Goal: Task Accomplishment & Management: Use online tool/utility

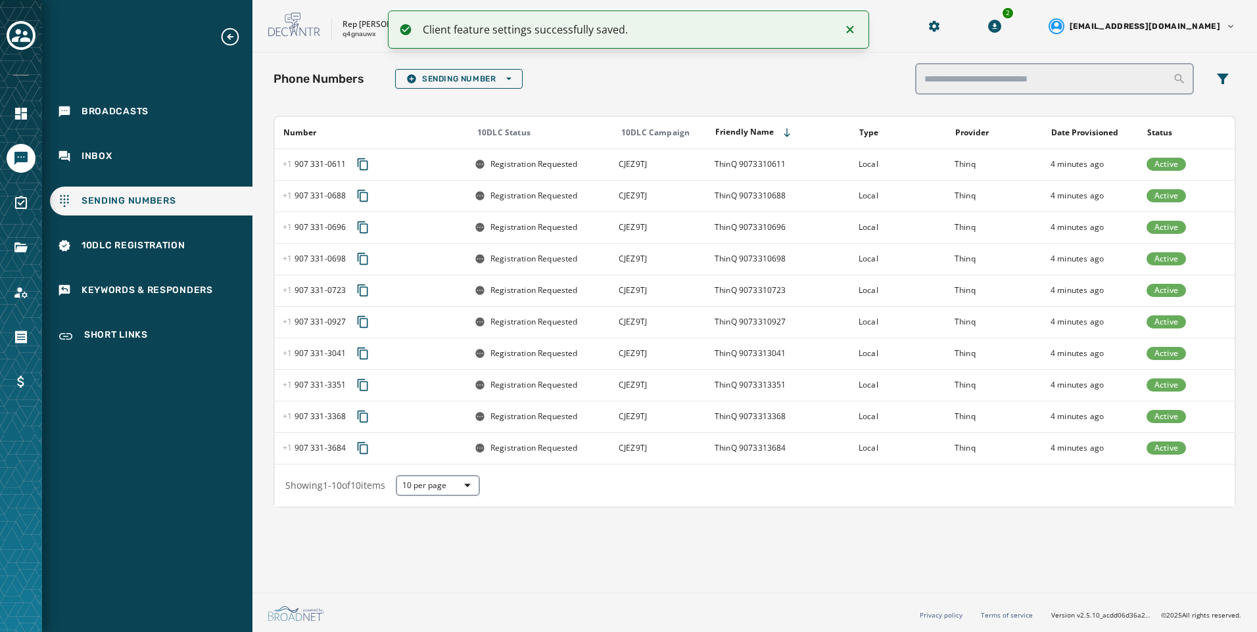
click at [853, 26] on icon "Notifications (F8)" at bounding box center [850, 29] width 7 height 7
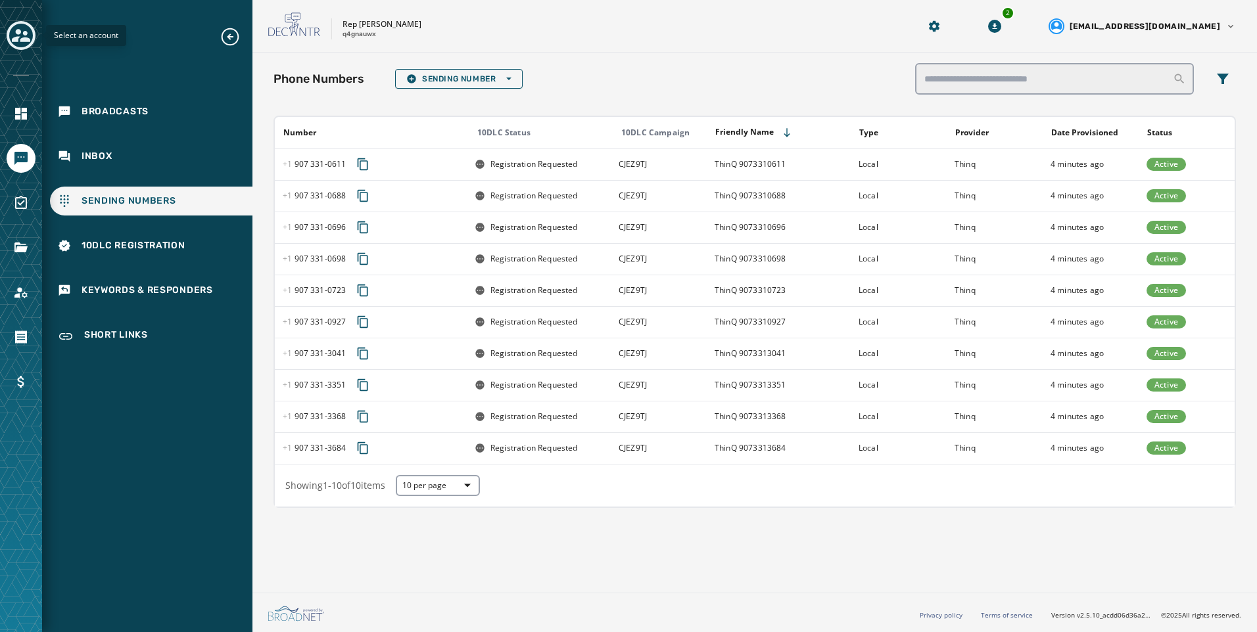
click at [25, 34] on icon "Toggle account select drawer" at bounding box center [21, 35] width 18 height 13
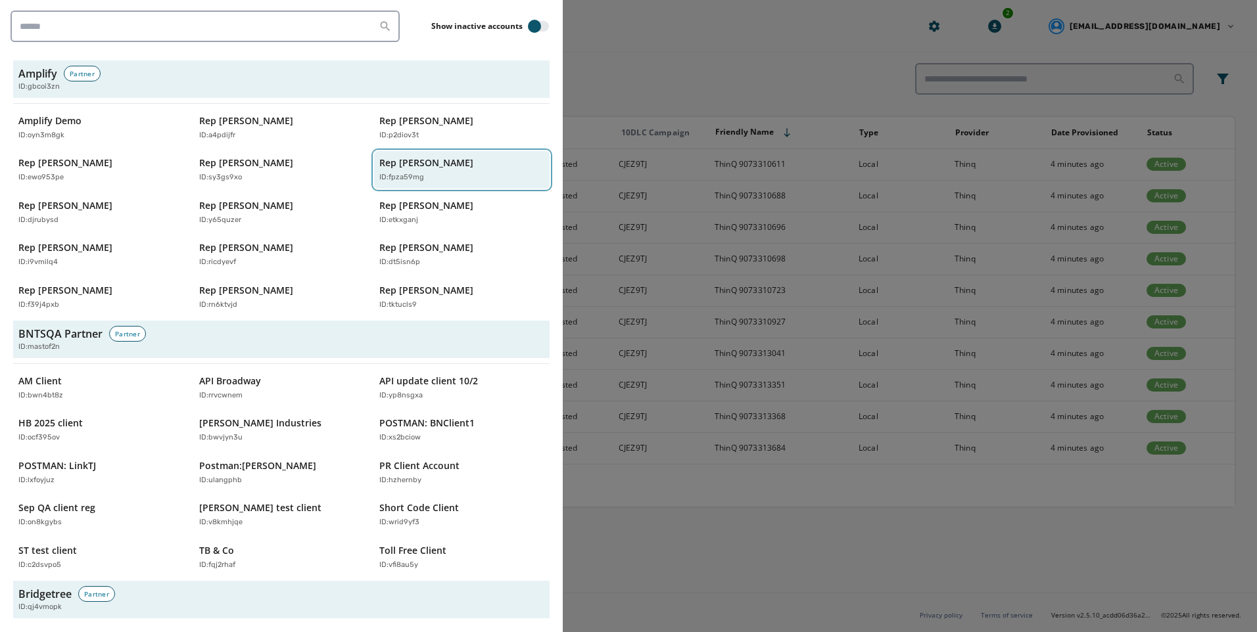
click at [446, 172] on div "ID: fpza59mg" at bounding box center [455, 177] width 152 height 11
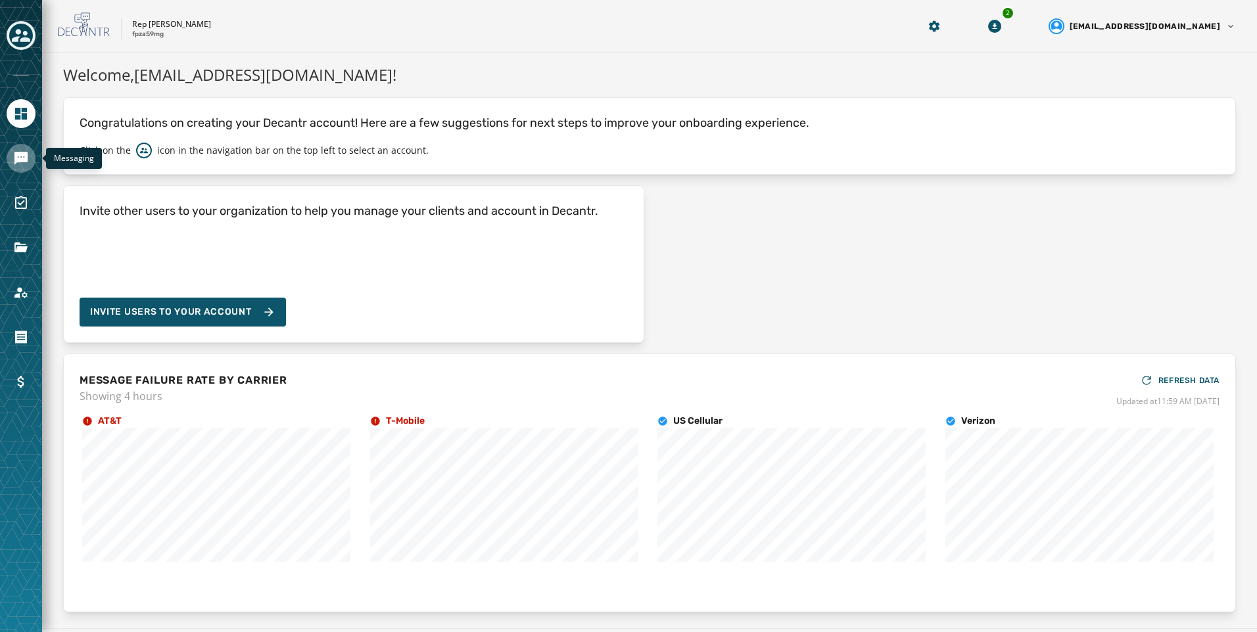
click at [15, 159] on icon "Navigate to Messaging" at bounding box center [20, 158] width 13 height 13
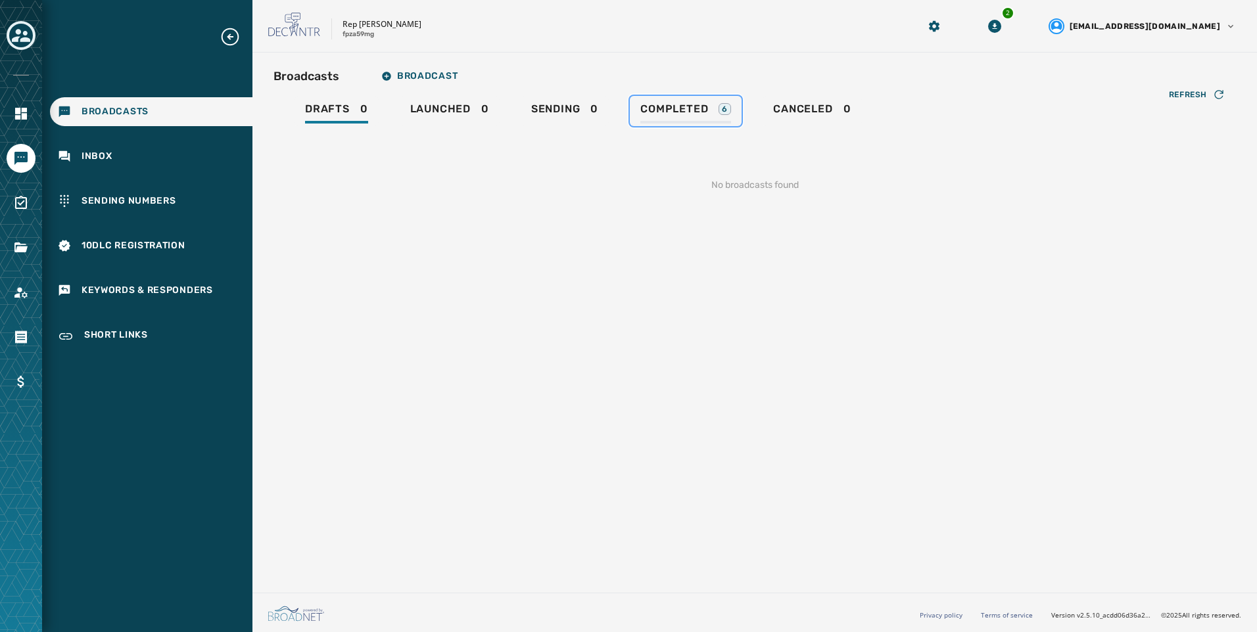
click at [705, 124] on link "Completed 6" at bounding box center [686, 111] width 112 height 30
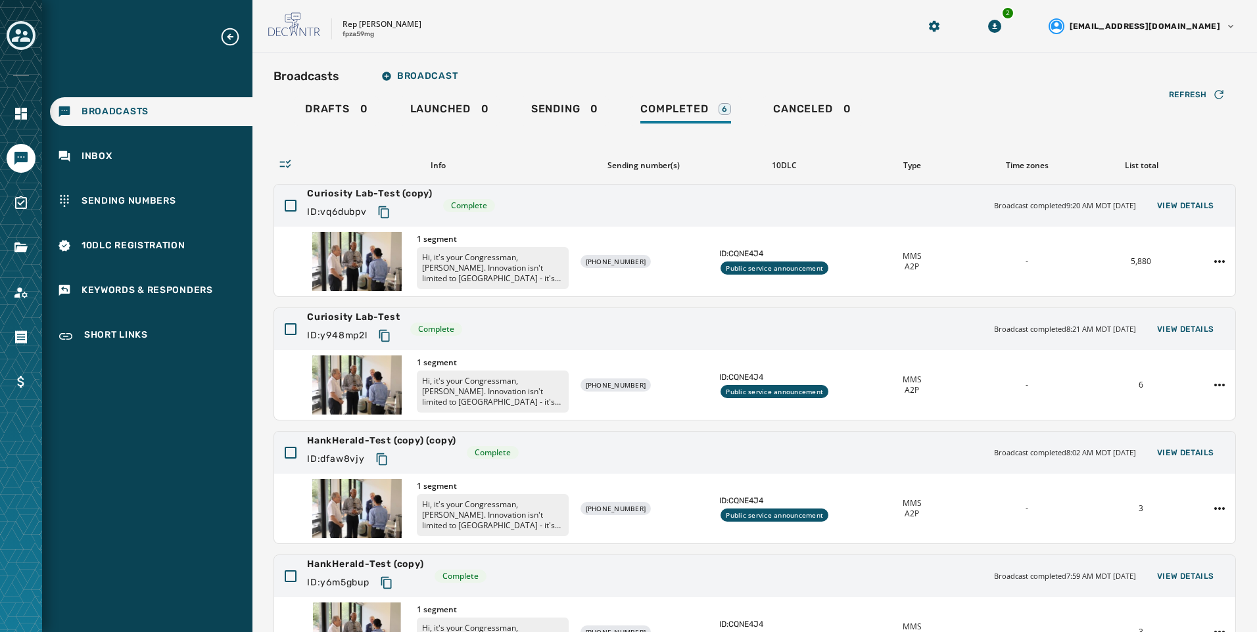
drag, startPoint x: 669, startPoint y: 42, endPoint x: 740, endPoint y: 59, distance: 72.4
click at [671, 42] on div "Rep Hank Johnson fpza59mg 2 alevandowski@broadnet.com" at bounding box center [754, 26] width 1004 height 53
click at [1192, 208] on span "View Details" at bounding box center [1185, 205] width 57 height 11
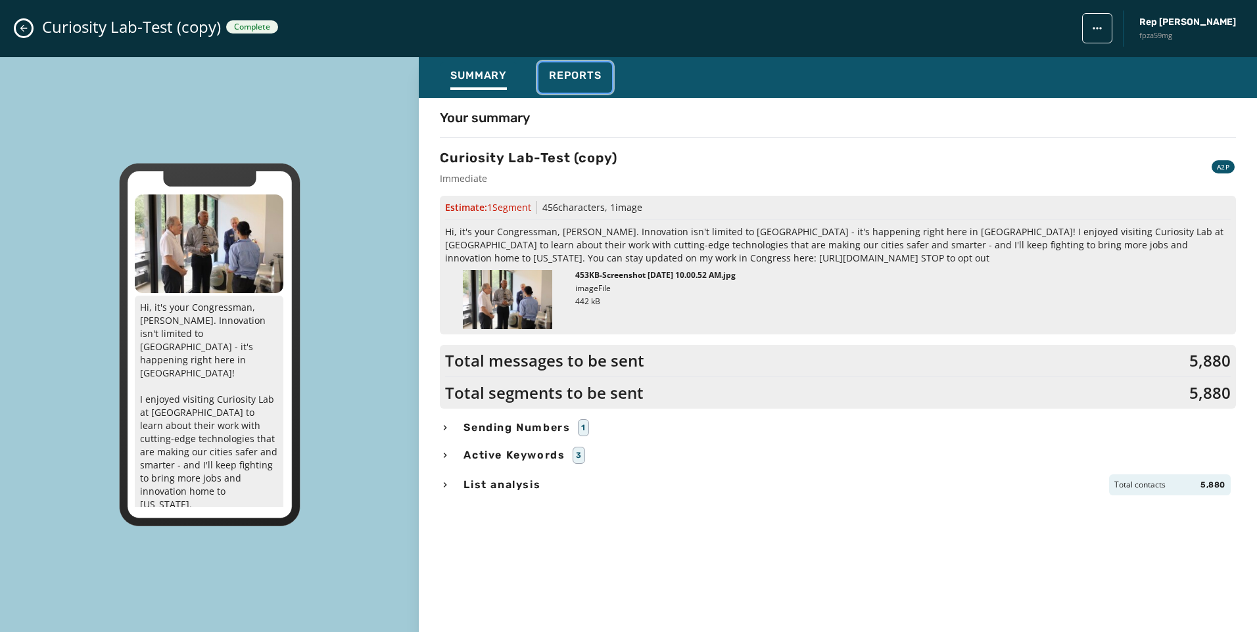
click at [591, 89] on div "Reports" at bounding box center [575, 79] width 53 height 21
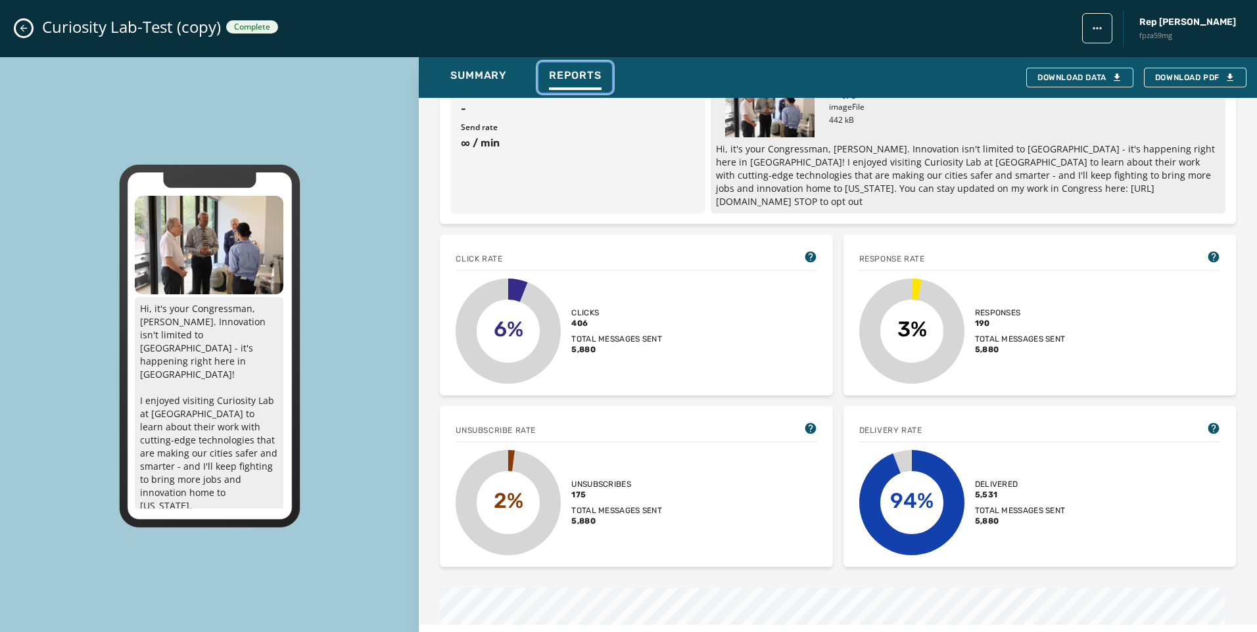
scroll to position [197, 0]
drag, startPoint x: 26, startPoint y: 30, endPoint x: 33, endPoint y: 28, distance: 7.5
click at [27, 30] on icon "Close admin drawer" at bounding box center [23, 28] width 11 height 11
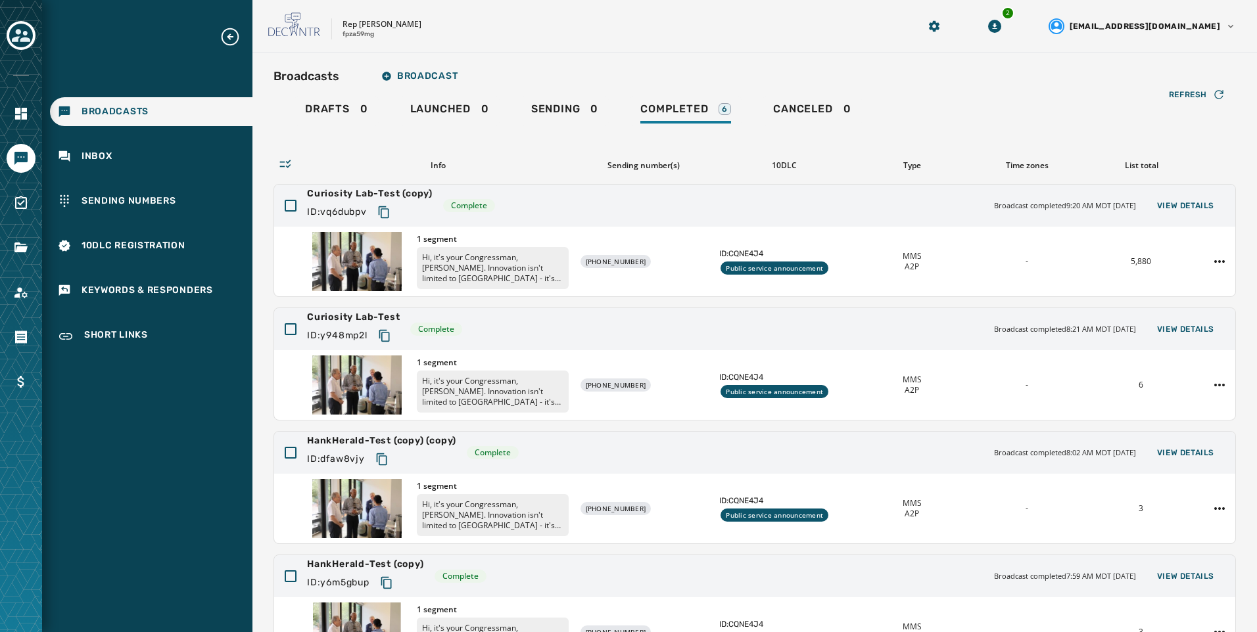
click at [149, 108] on div "Broadcasts" at bounding box center [151, 111] width 202 height 29
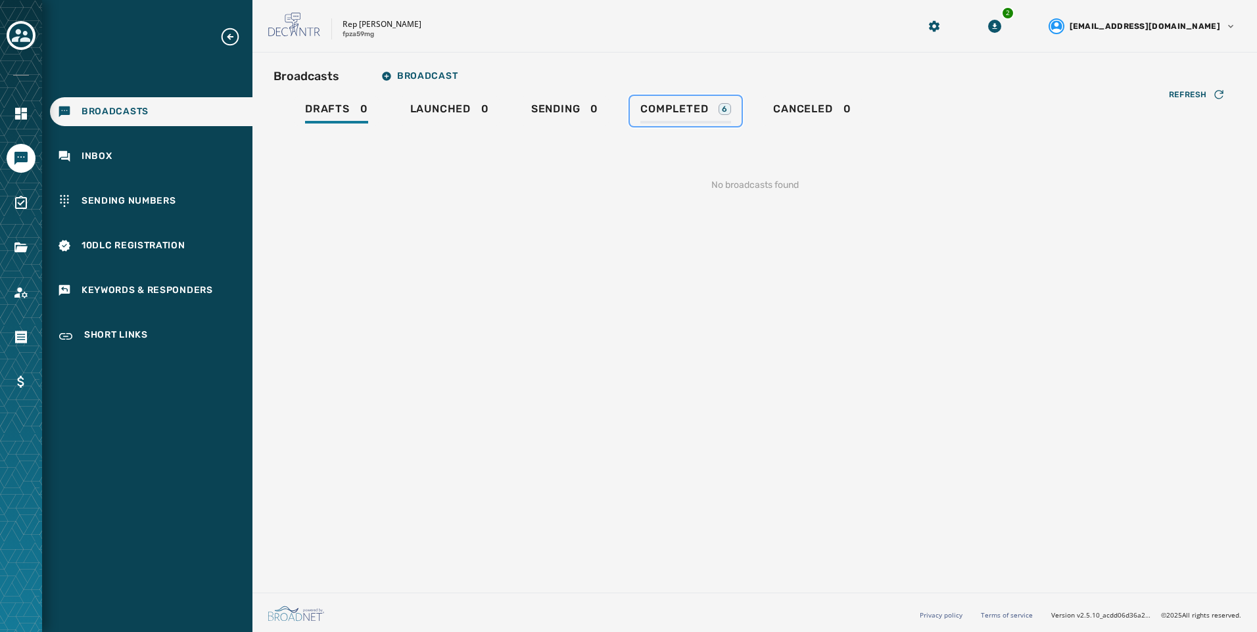
click at [676, 112] on span "Completed" at bounding box center [674, 109] width 68 height 13
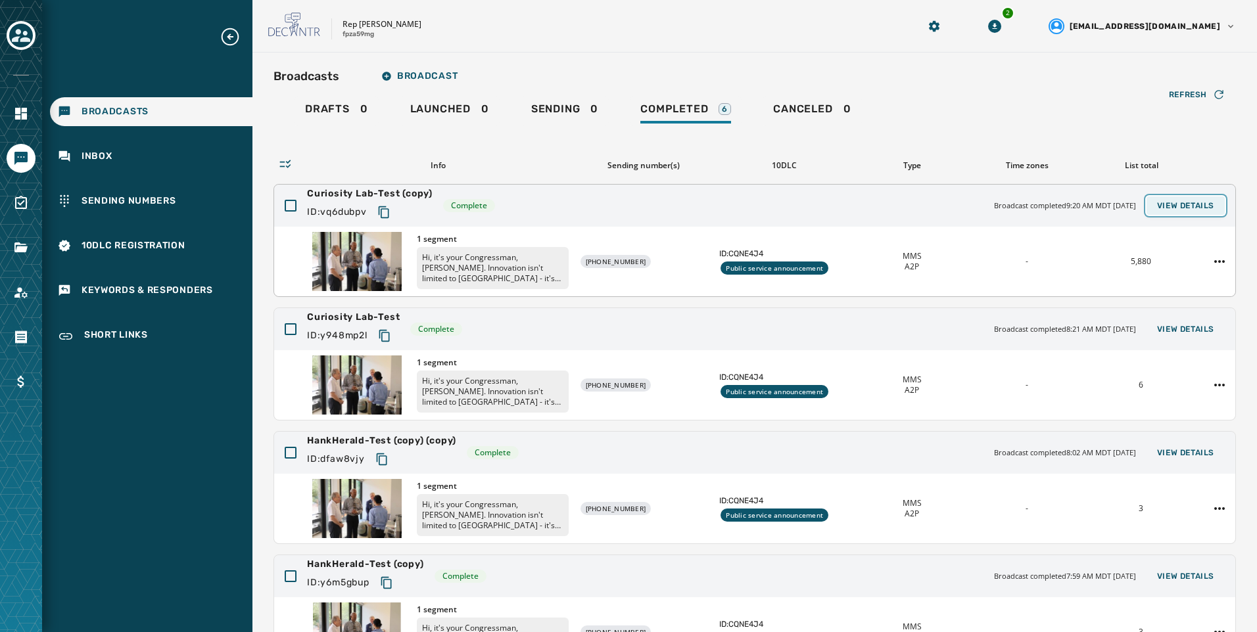
click at [1186, 209] on span "View Details" at bounding box center [1185, 205] width 57 height 11
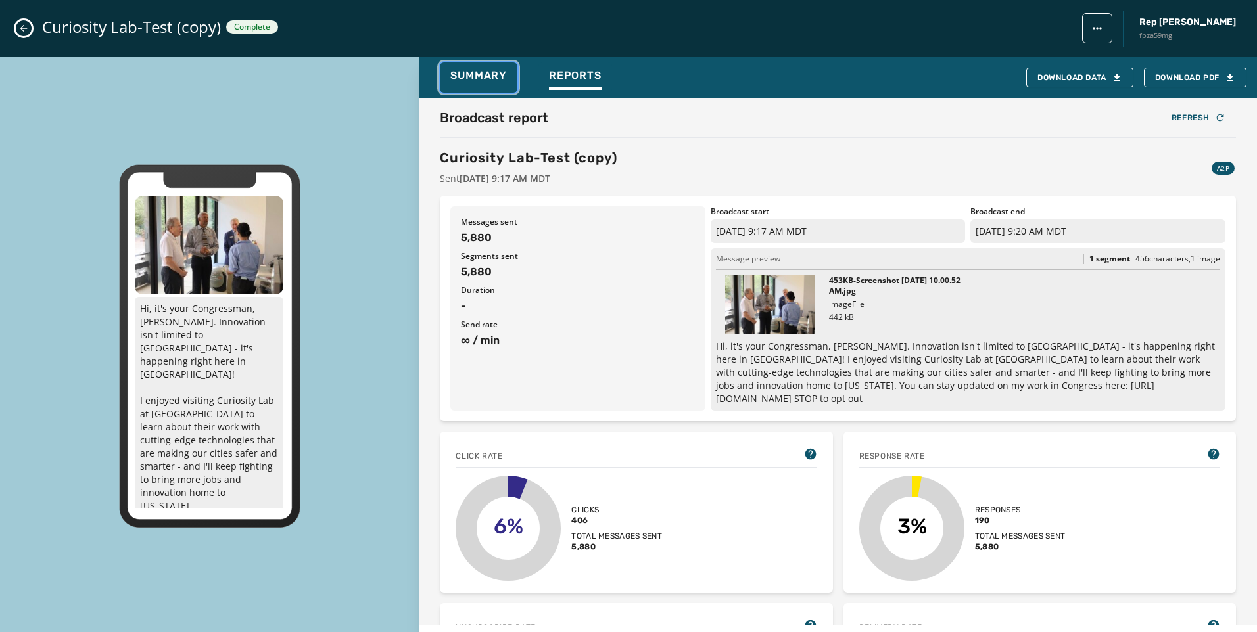
click at [473, 87] on div "Summary" at bounding box center [478, 79] width 57 height 21
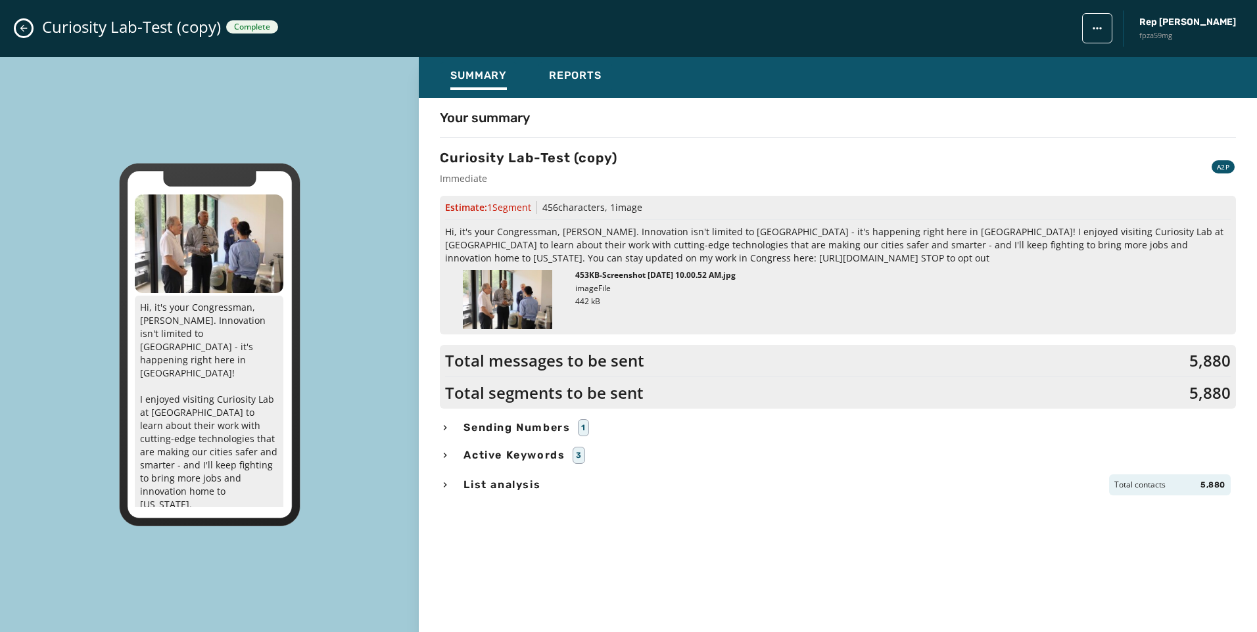
click at [485, 111] on h4 "Your summary" at bounding box center [485, 117] width 90 height 18
click at [581, 73] on span "Reports" at bounding box center [575, 75] width 53 height 13
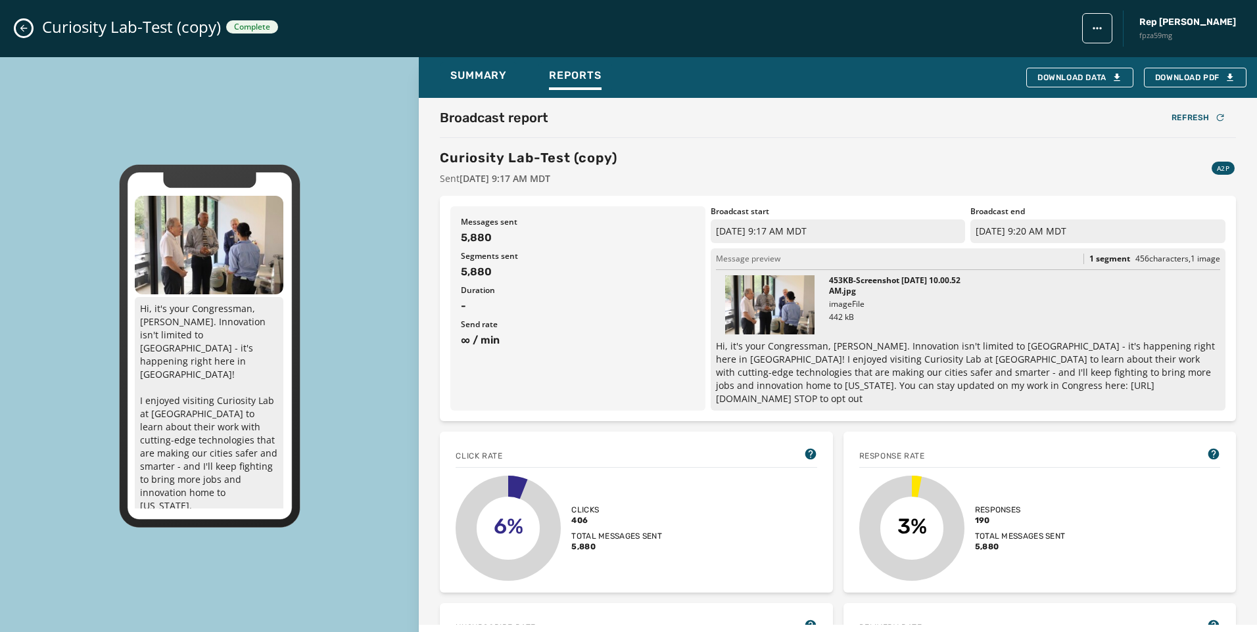
click at [752, 128] on div "Broadcast report Refresh Curiosity Lab-Test (copy) Sent September 9, 2025 9:17 …" at bounding box center [838, 146] width 796 height 77
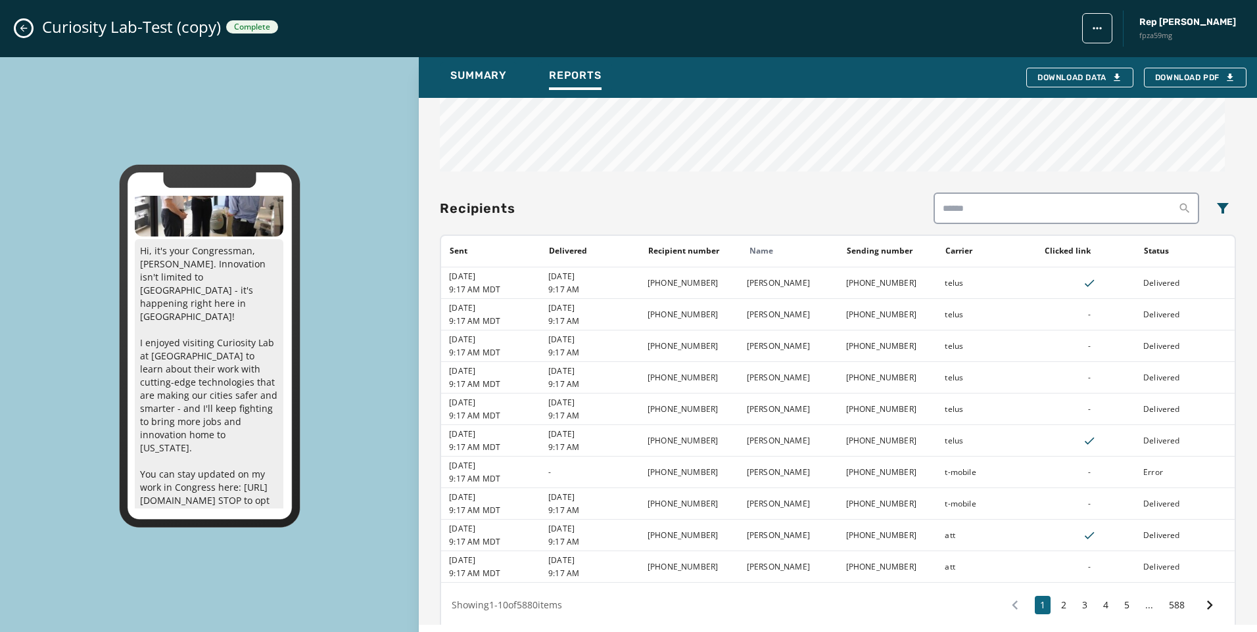
scroll to position [1008, 0]
click at [1058, 595] on button "2" at bounding box center [1064, 604] width 16 height 18
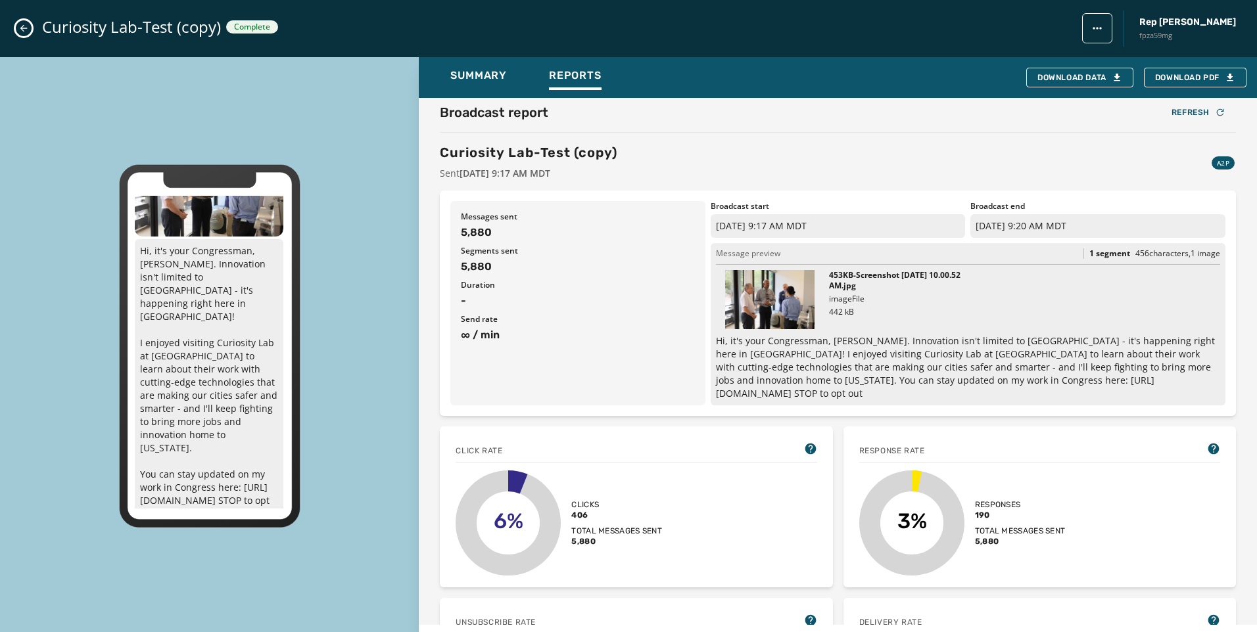
scroll to position [0, 0]
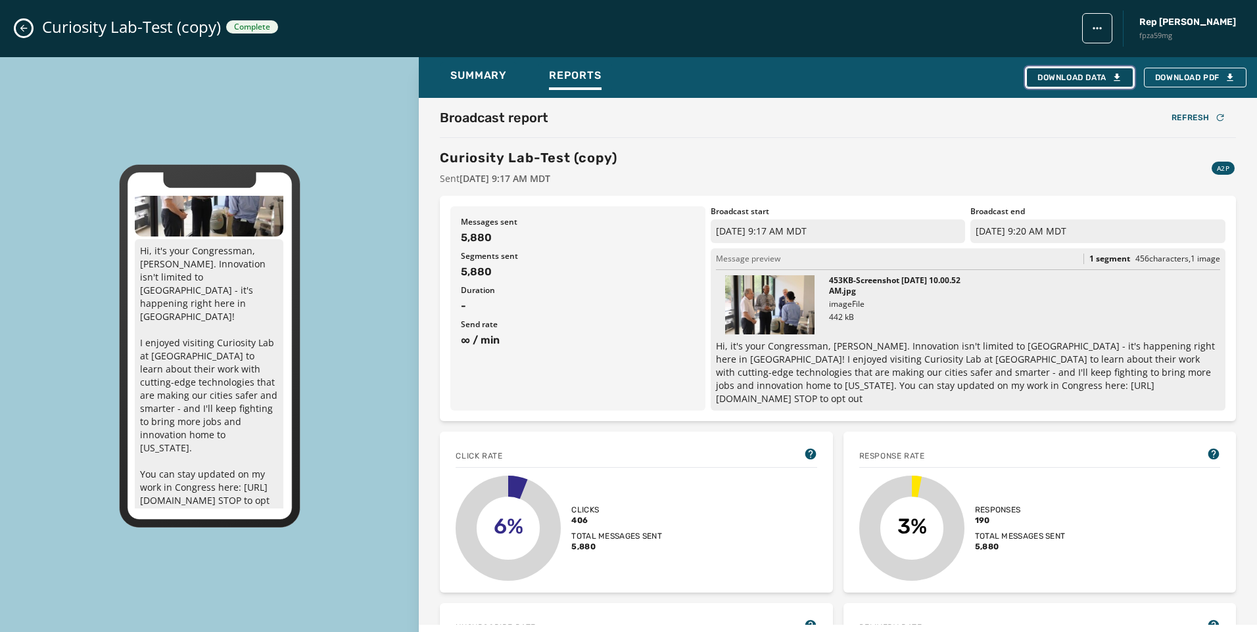
click at [1114, 68] on button "Download Data" at bounding box center [1079, 78] width 107 height 20
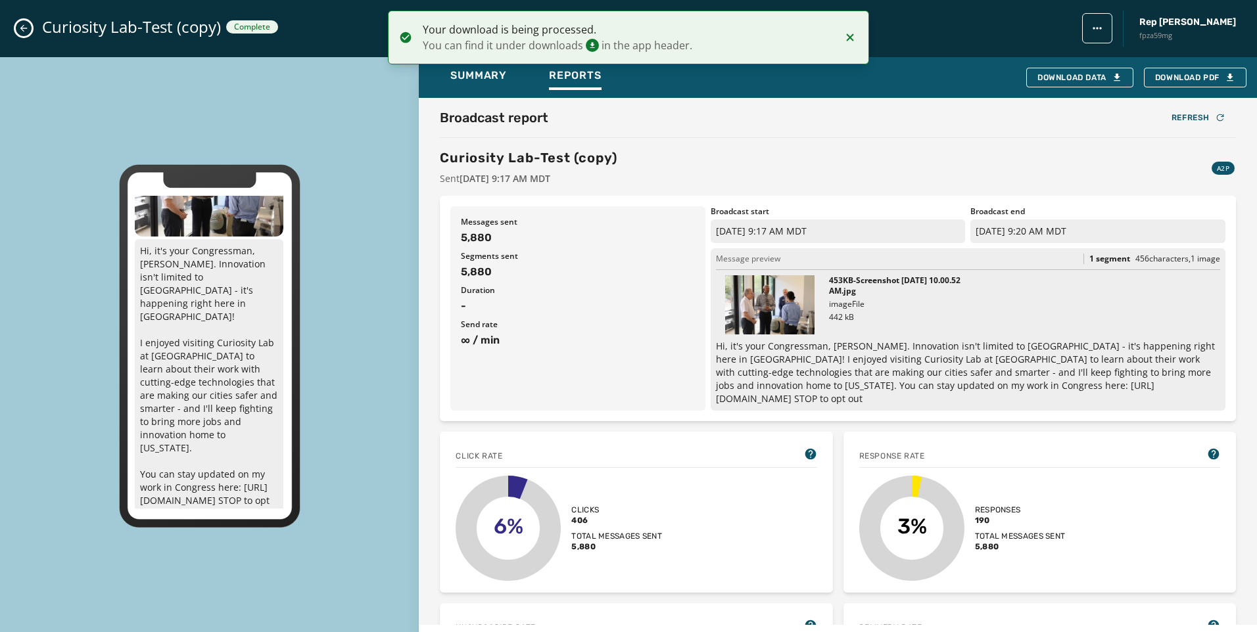
click at [24, 29] on icon "Close admin drawer" at bounding box center [23, 28] width 11 height 11
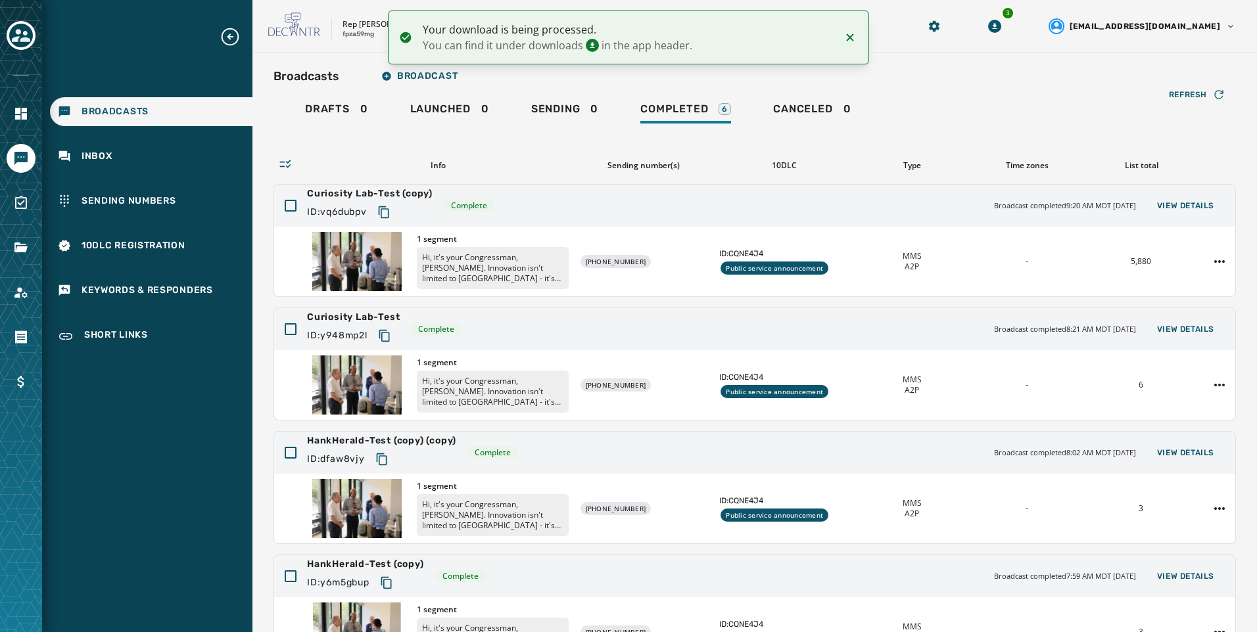
click at [857, 37] on icon "Notifications (F8)" at bounding box center [850, 38] width 16 height 16
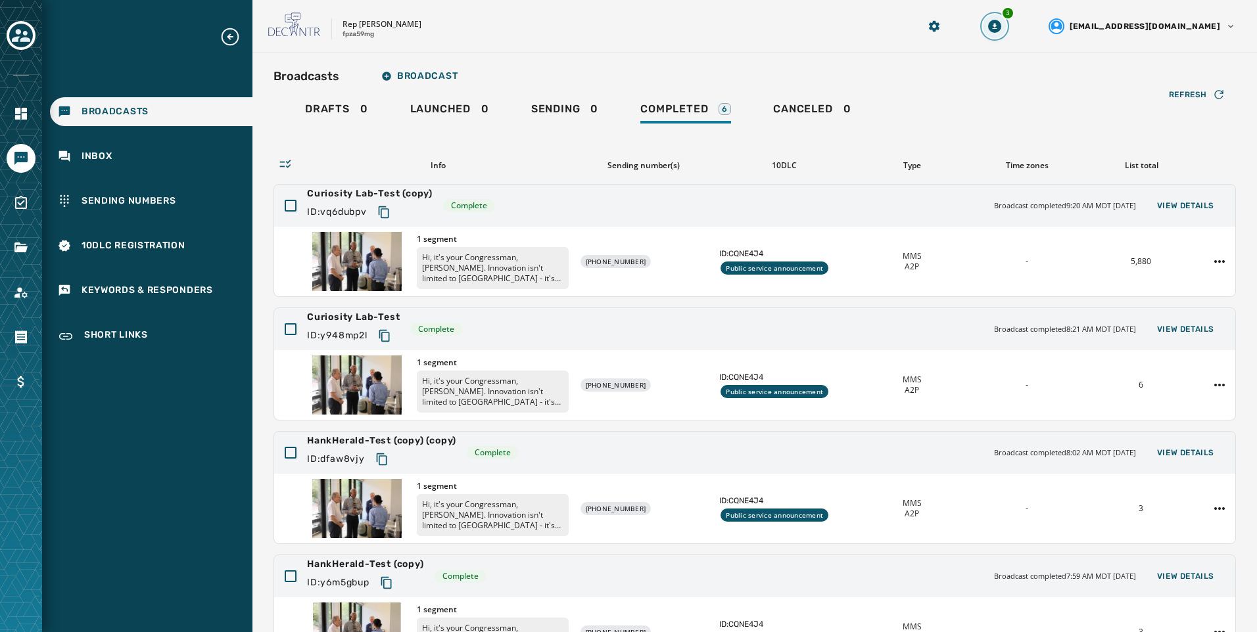
click at [1001, 29] on icon "Download Menu" at bounding box center [994, 26] width 13 height 13
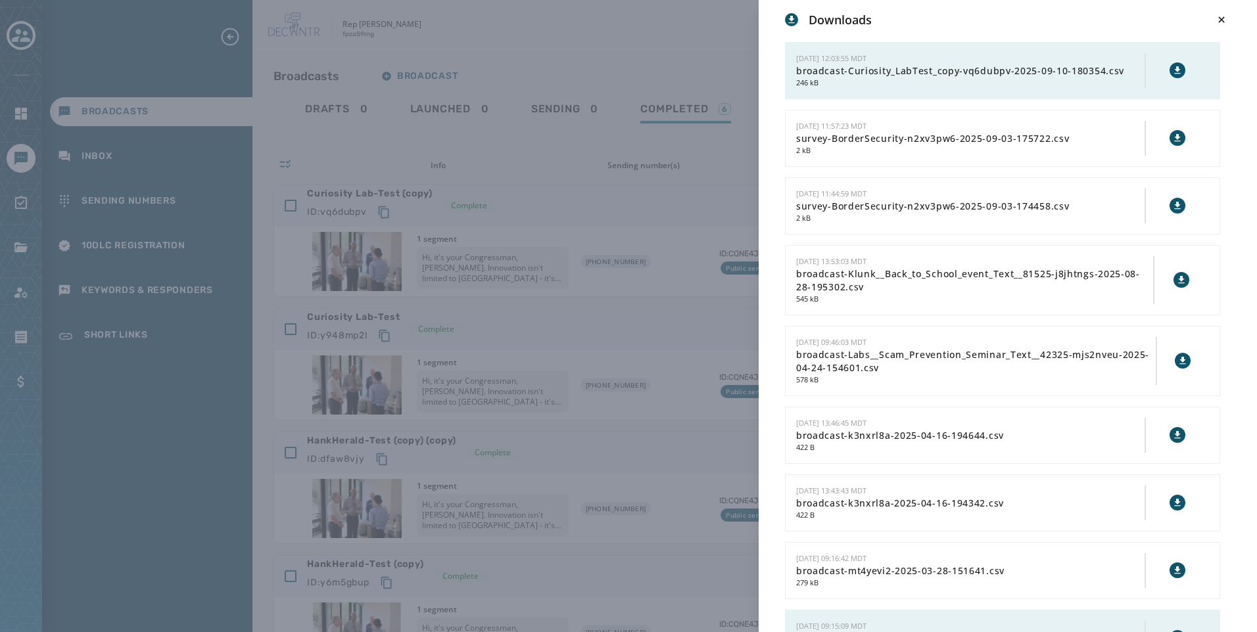
click at [1172, 70] on icon at bounding box center [1177, 70] width 11 height 11
click at [595, 62] on div "Downloads 9/10/2025 - 12:03:55 MDT broadcast-Curiosity_LabTest_copy-vq6dubpv-20…" at bounding box center [628, 316] width 1257 height 632
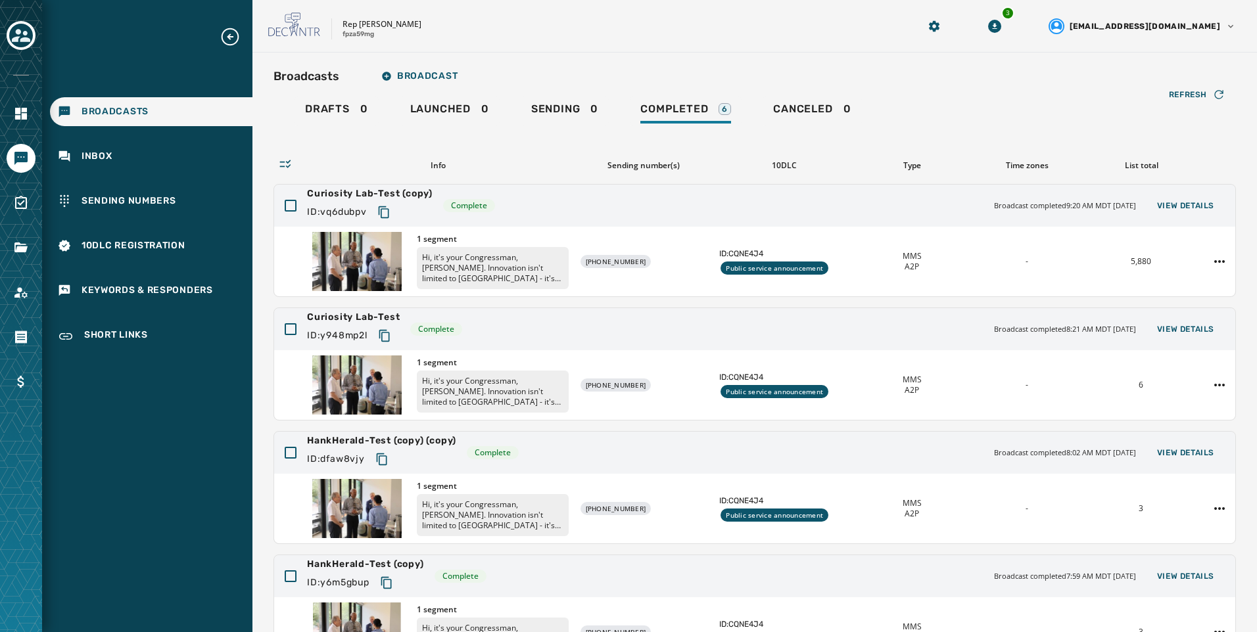
click at [722, 39] on div "Rep Hank Johnson fpza59mg" at bounding box center [576, 26] width 617 height 28
click at [15, 249] on icon "Navigate to Files" at bounding box center [20, 248] width 13 height 10
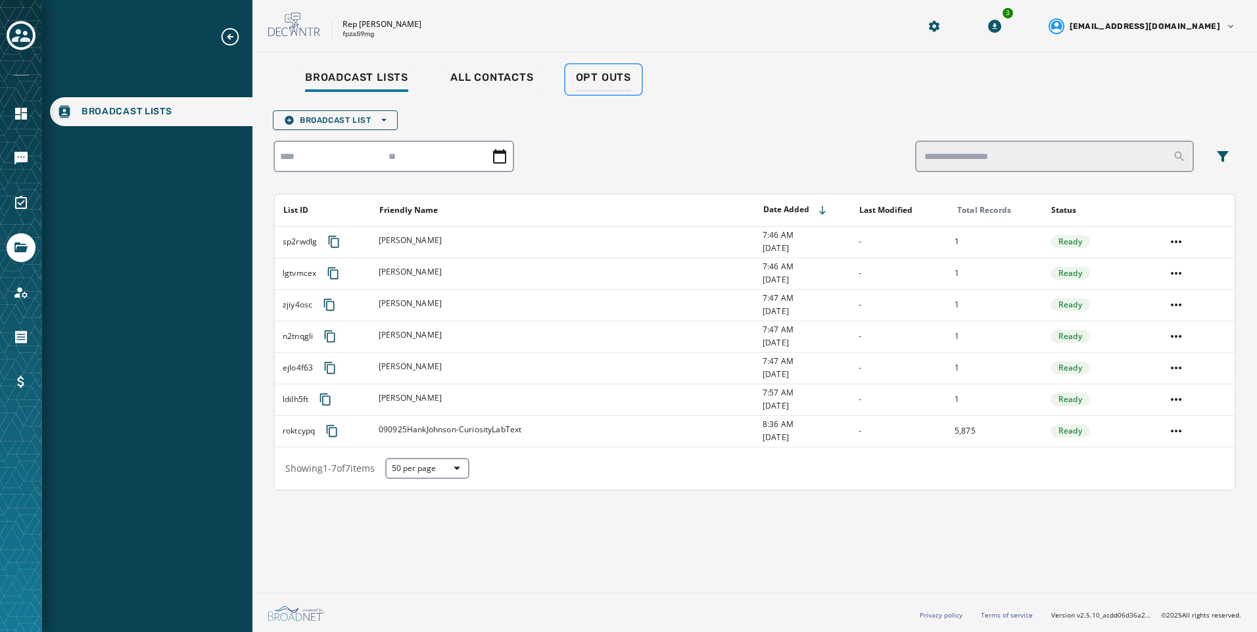
click at [609, 82] on span "Opt Outs" at bounding box center [603, 77] width 55 height 13
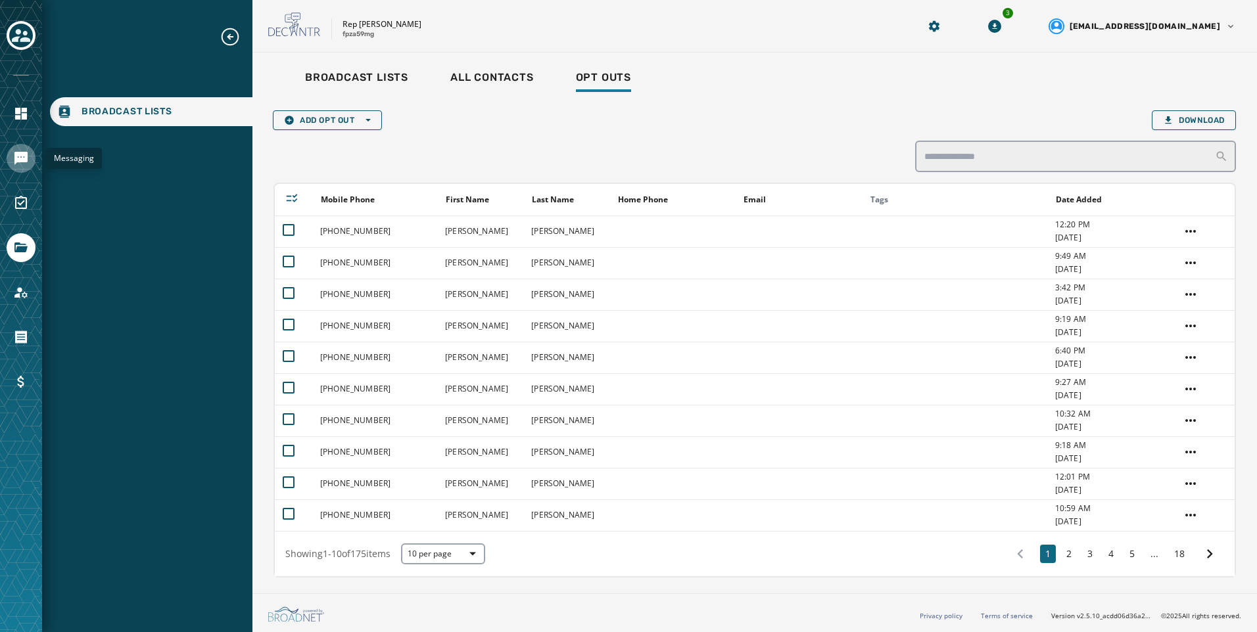
click at [16, 161] on icon "Navigate to Messaging" at bounding box center [20, 158] width 13 height 13
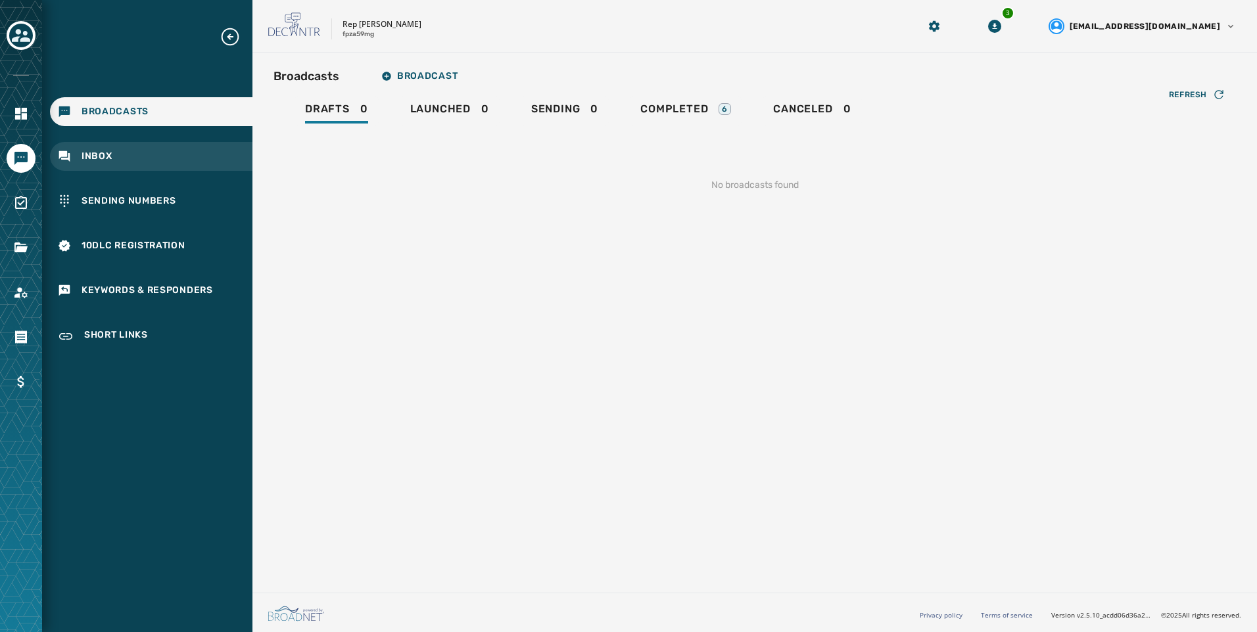
click at [108, 170] on div "Inbox" at bounding box center [151, 156] width 202 height 29
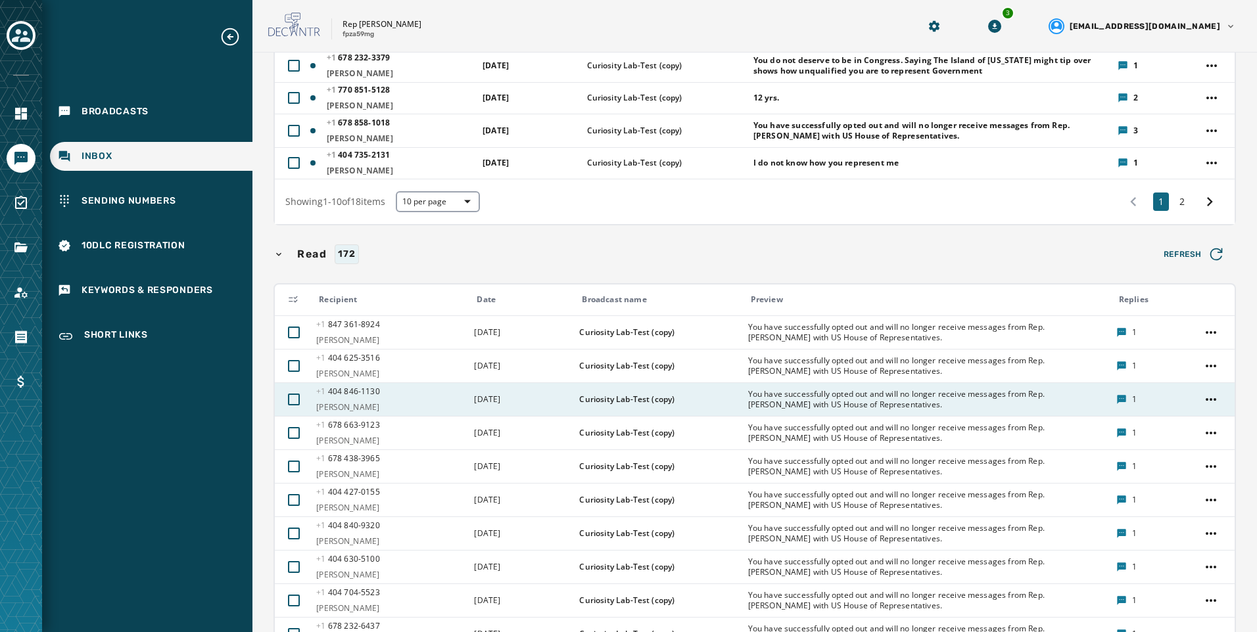
scroll to position [510, 0]
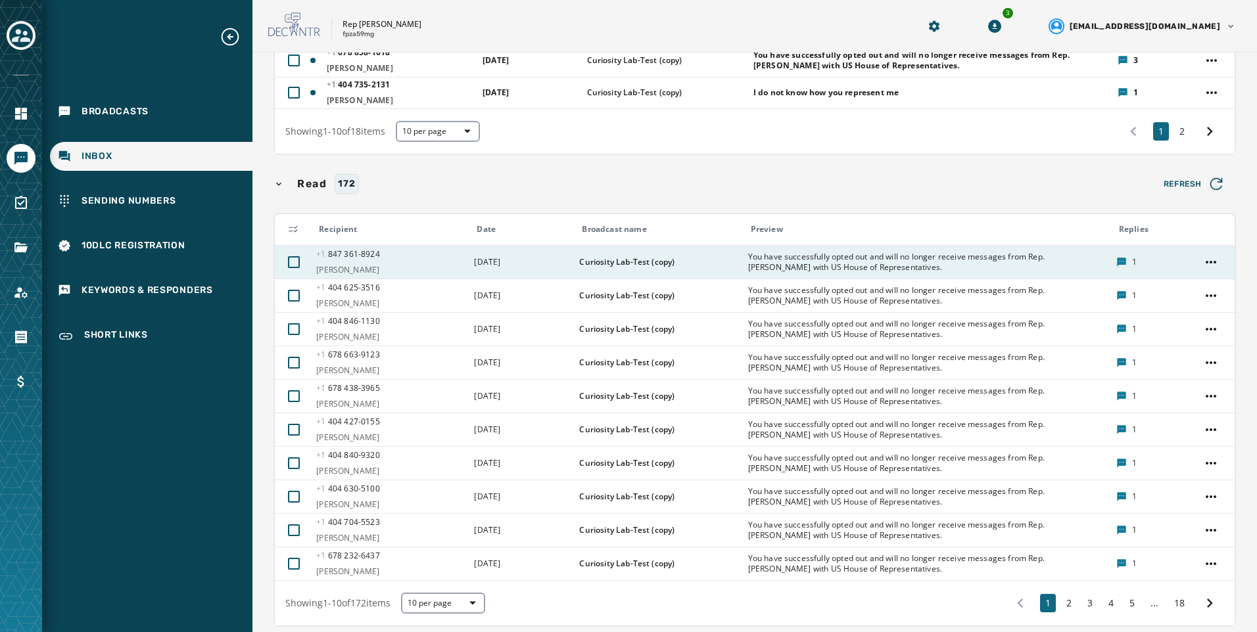
click at [841, 273] on span "You have successfully opted out and will no longer receive messages from Rep. H…" at bounding box center [928, 262] width 360 height 21
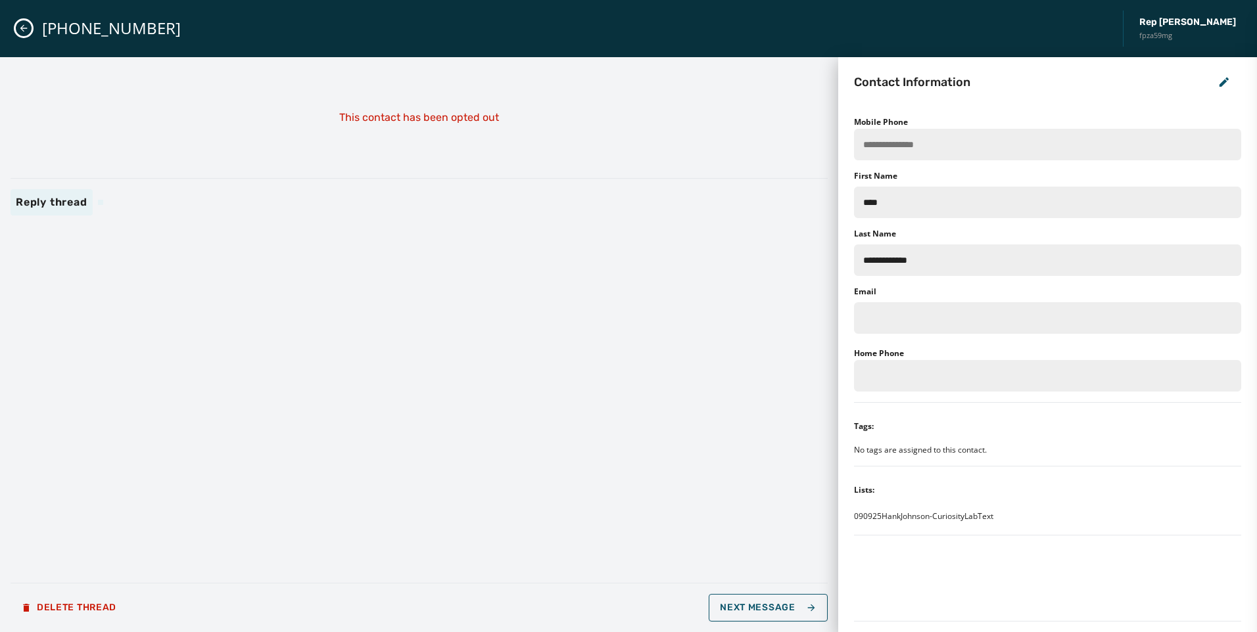
scroll to position [0, 0]
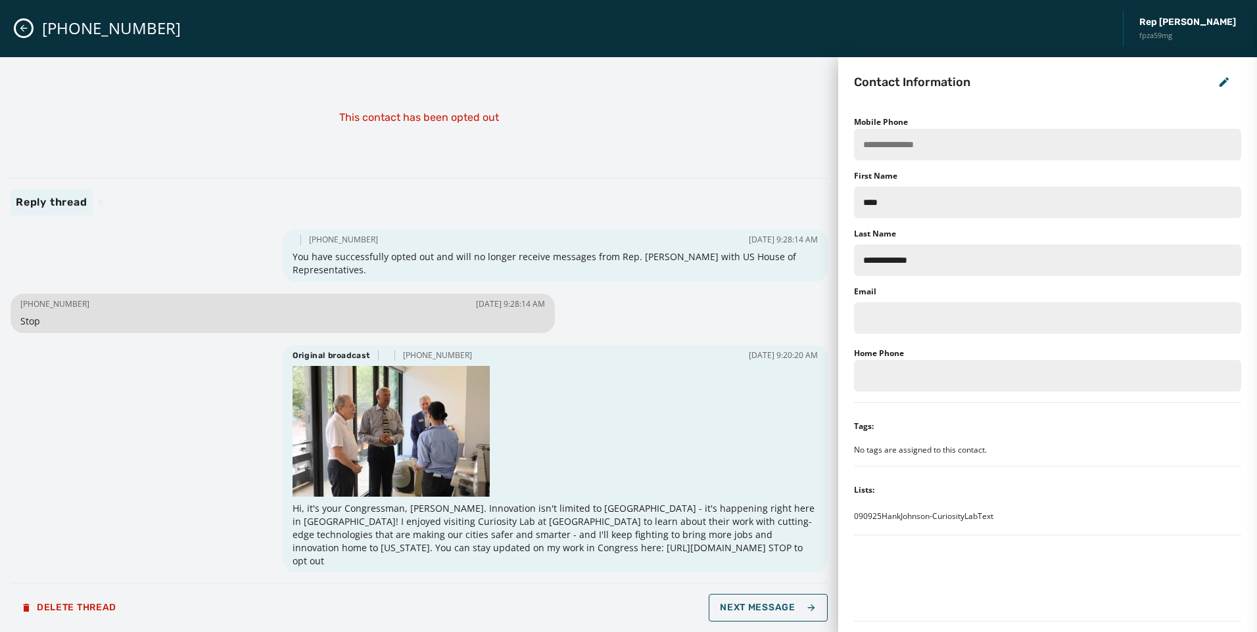
click at [26, 25] on icon "Close admin drawer" at bounding box center [23, 28] width 11 height 11
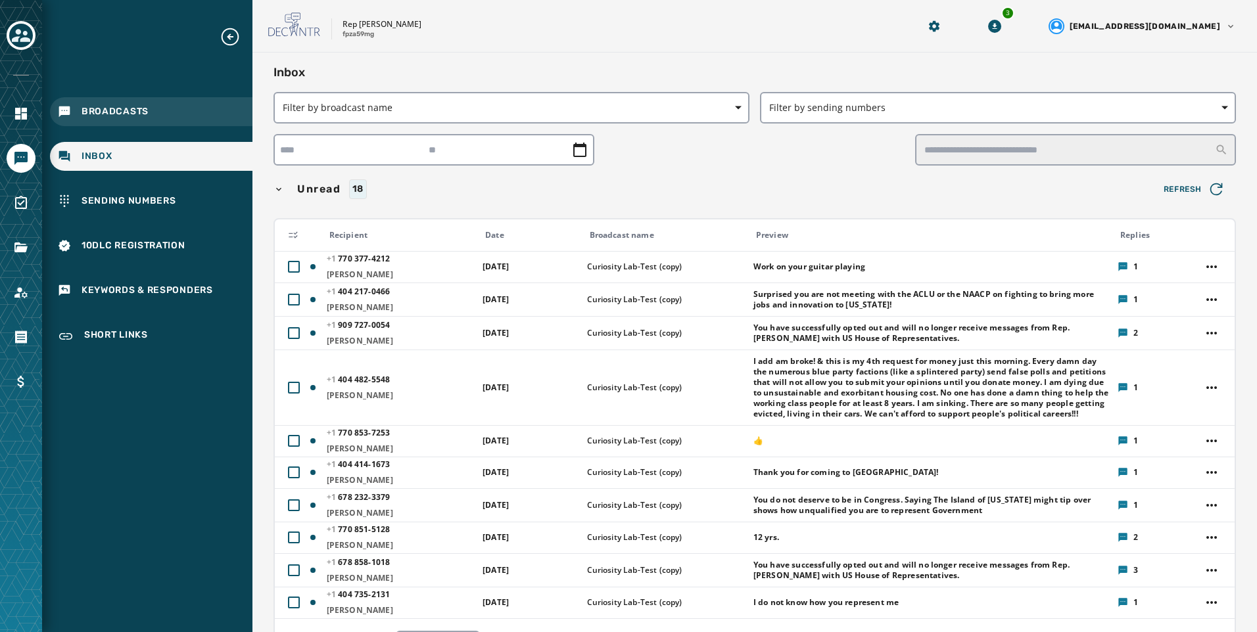
click at [96, 107] on span "Broadcasts" at bounding box center [115, 111] width 67 height 13
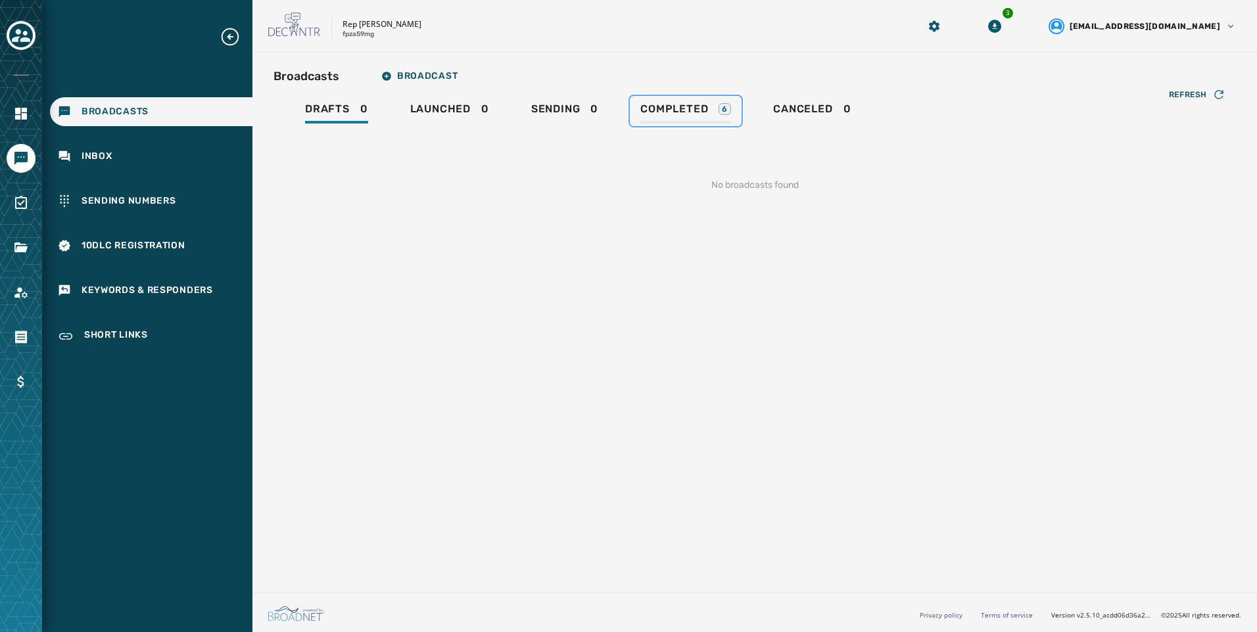
click at [719, 102] on link "Completed 6" at bounding box center [686, 111] width 112 height 30
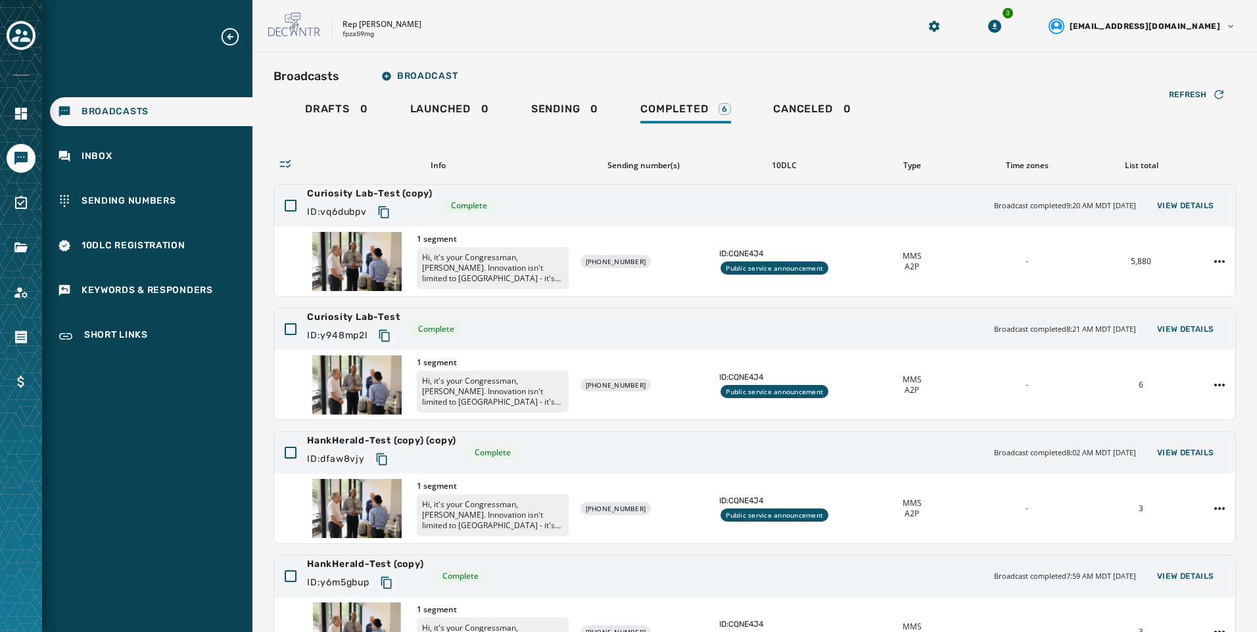
click at [972, 78] on div "Broadcasts Broadcast" at bounding box center [754, 76] width 962 height 26
click at [1163, 225] on div "Curiosity Lab-Test (copy) ID: vq6dubpv Complete Broadcast completed 9:20 AM MDT…" at bounding box center [754, 206] width 961 height 42
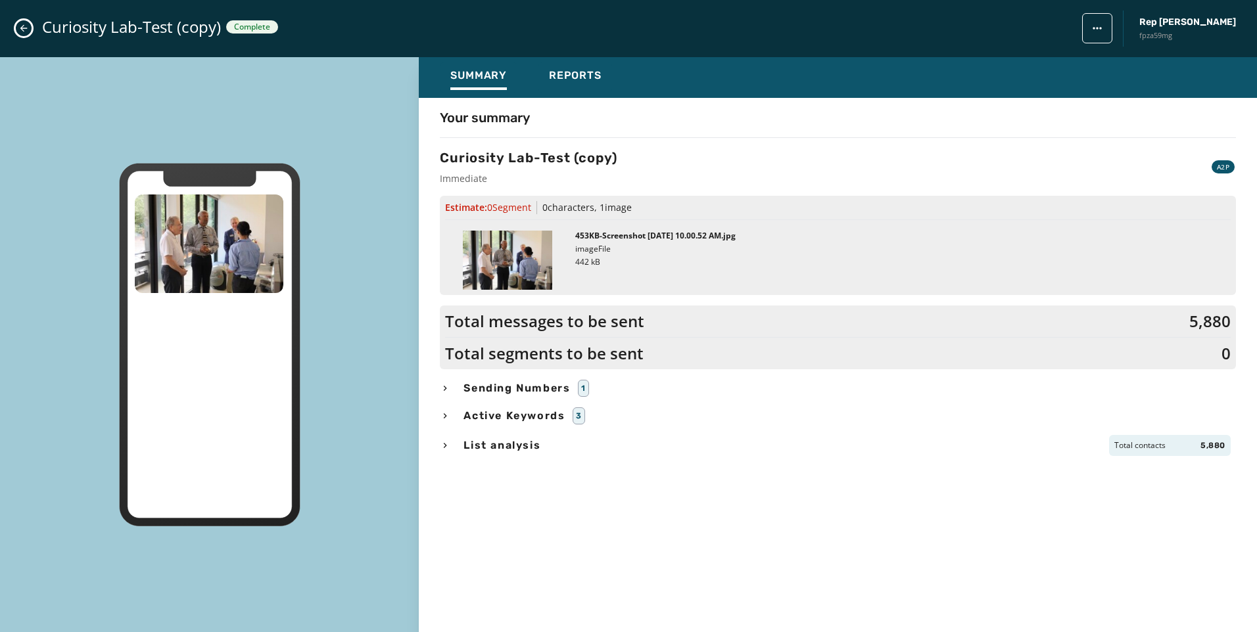
click at [1165, 214] on div "Estimate: 0 Segment 0 characters , 1 image 453KB-Screenshot 2025-09-09 at 10.00…" at bounding box center [838, 245] width 796 height 99
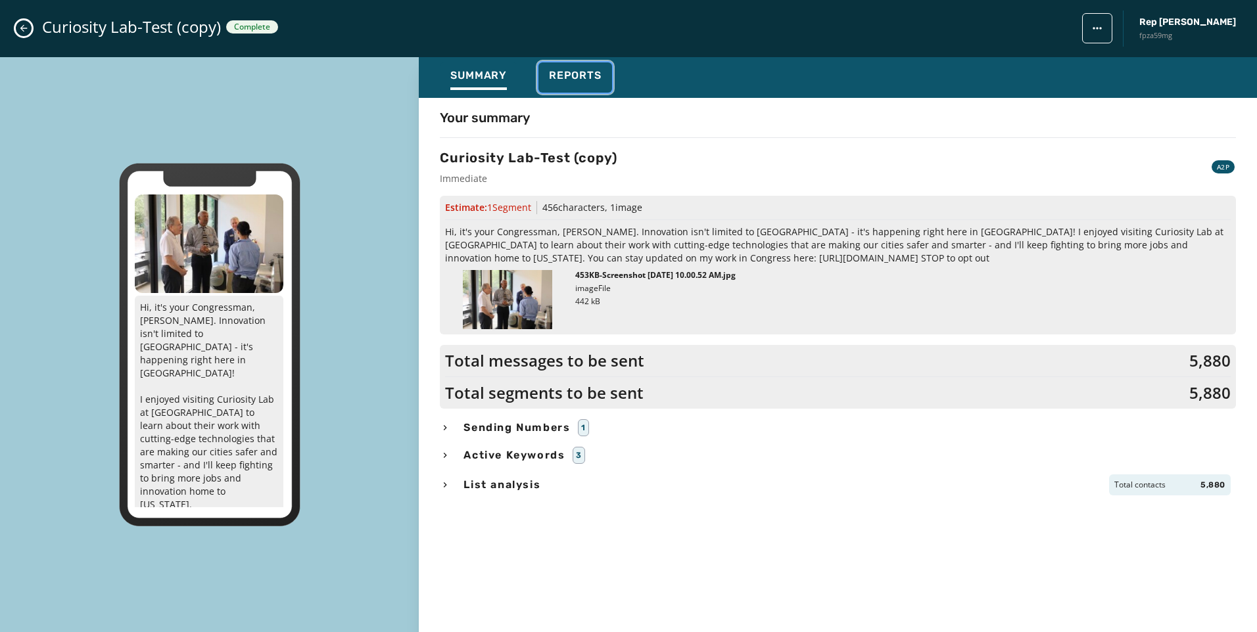
click at [546, 85] on button "Reports" at bounding box center [575, 77] width 74 height 30
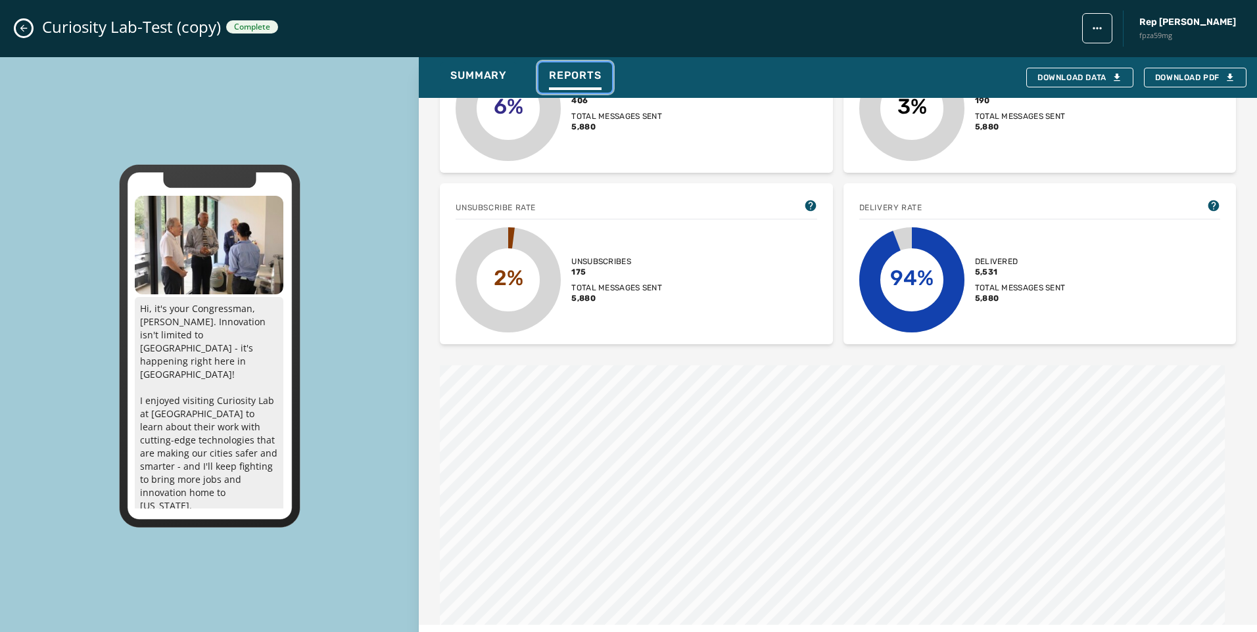
scroll to position [197, 0]
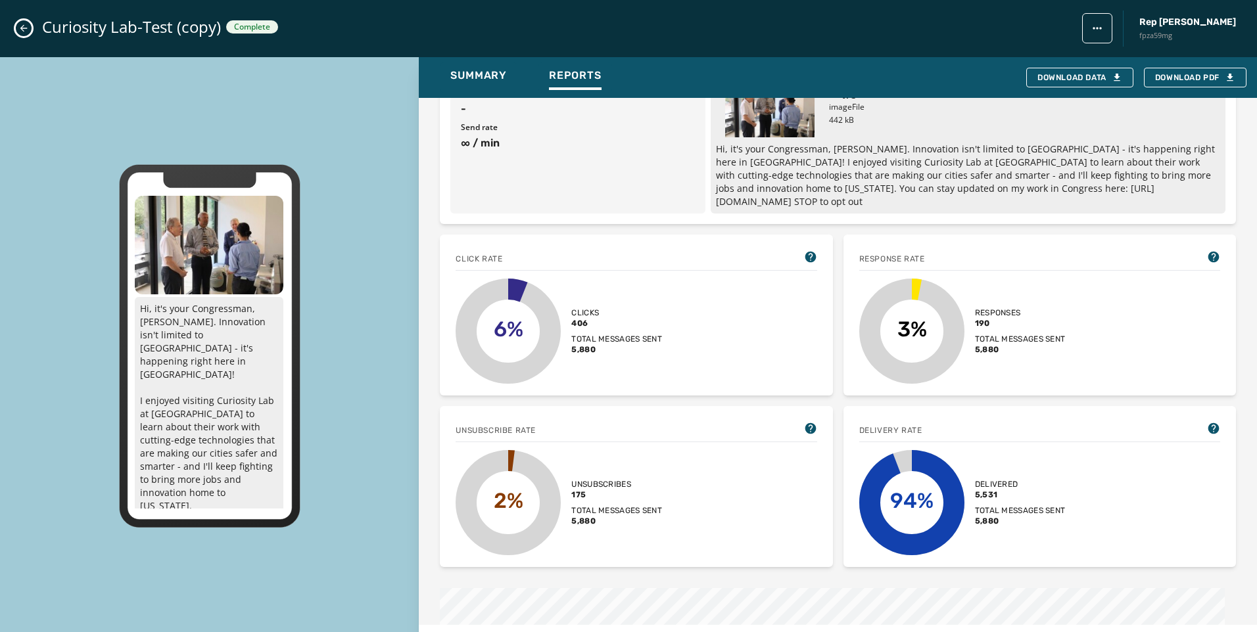
click at [26, 26] on icon "Close admin drawer" at bounding box center [23, 28] width 11 height 11
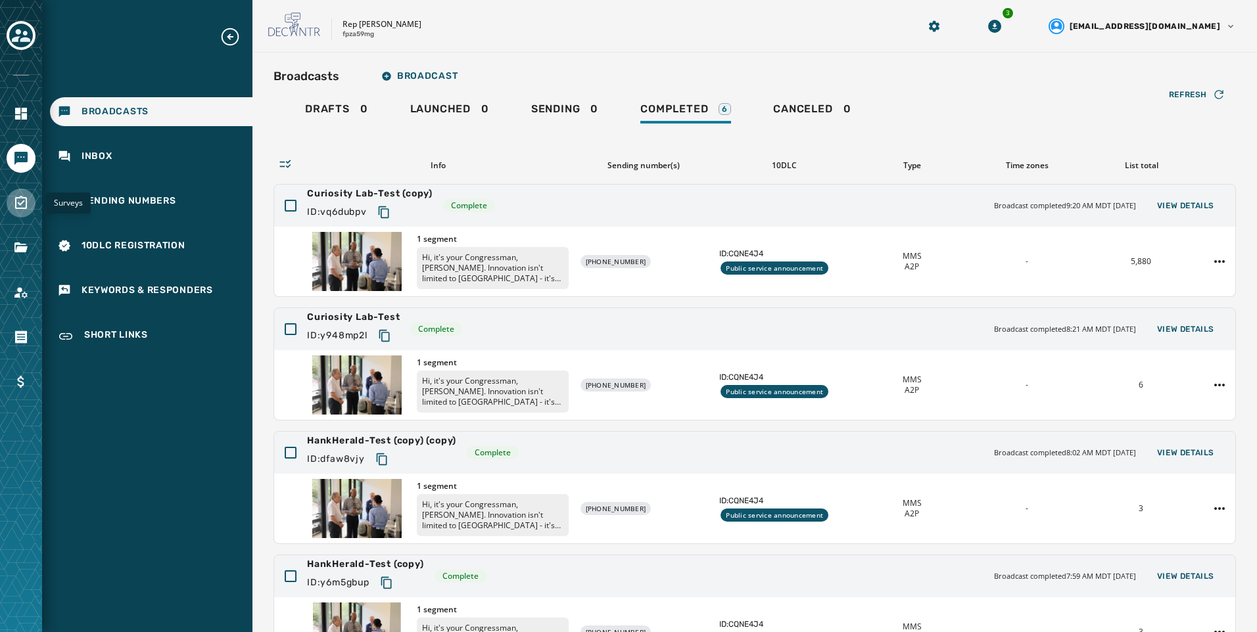
click at [18, 214] on link "Navigate to Surveys" at bounding box center [21, 203] width 29 height 29
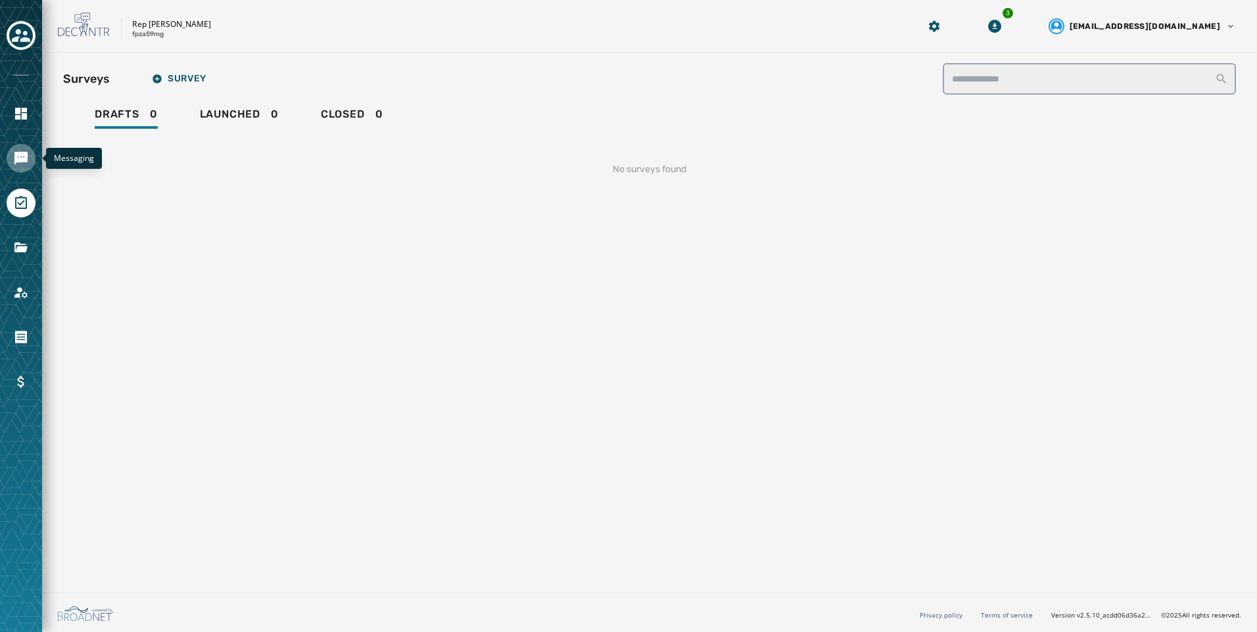
click at [25, 160] on icon "Navigate to Messaging" at bounding box center [20, 158] width 13 height 13
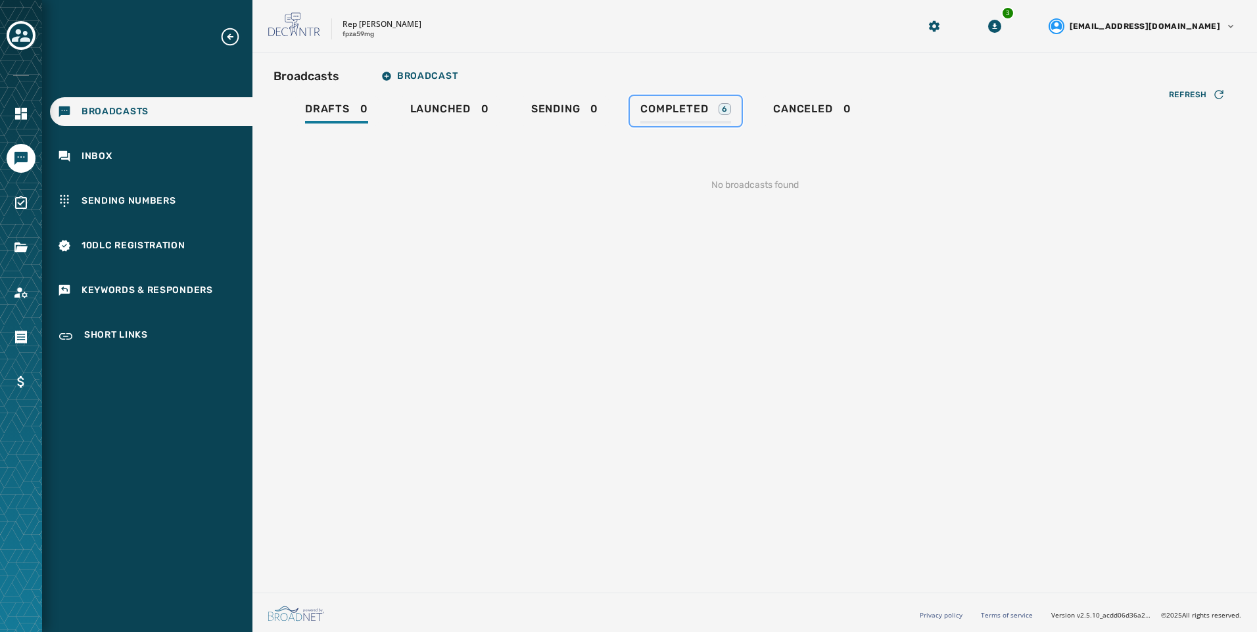
click at [674, 105] on span "Completed" at bounding box center [674, 109] width 68 height 13
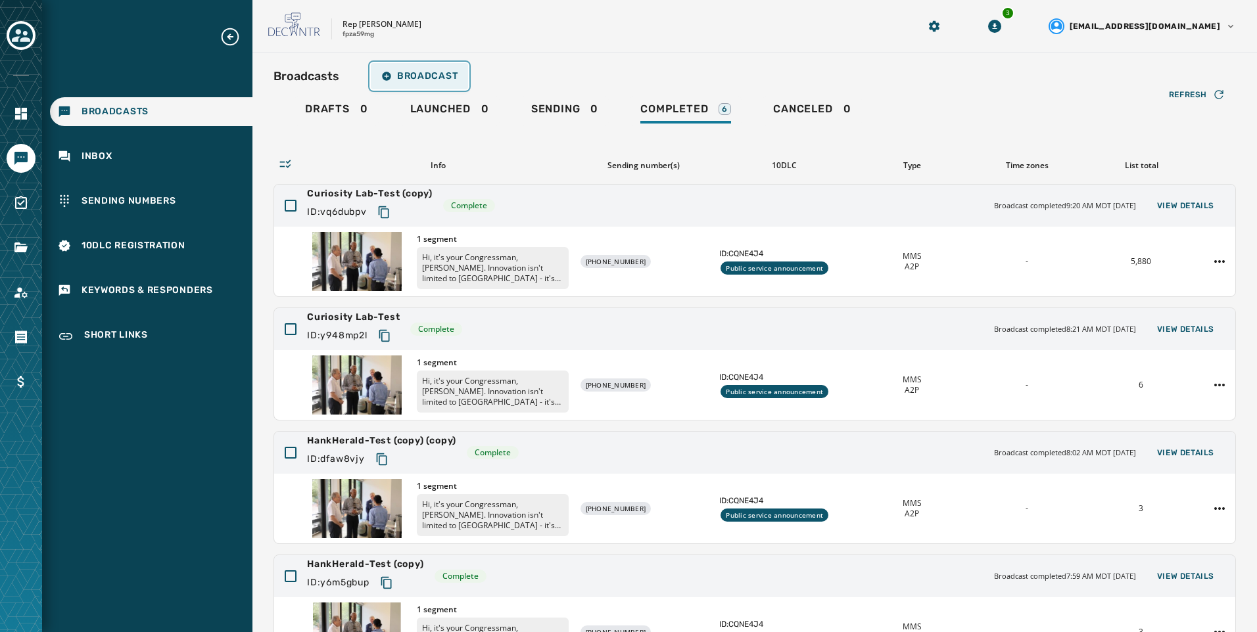
click at [415, 81] on span "Broadcast" at bounding box center [419, 76] width 76 height 11
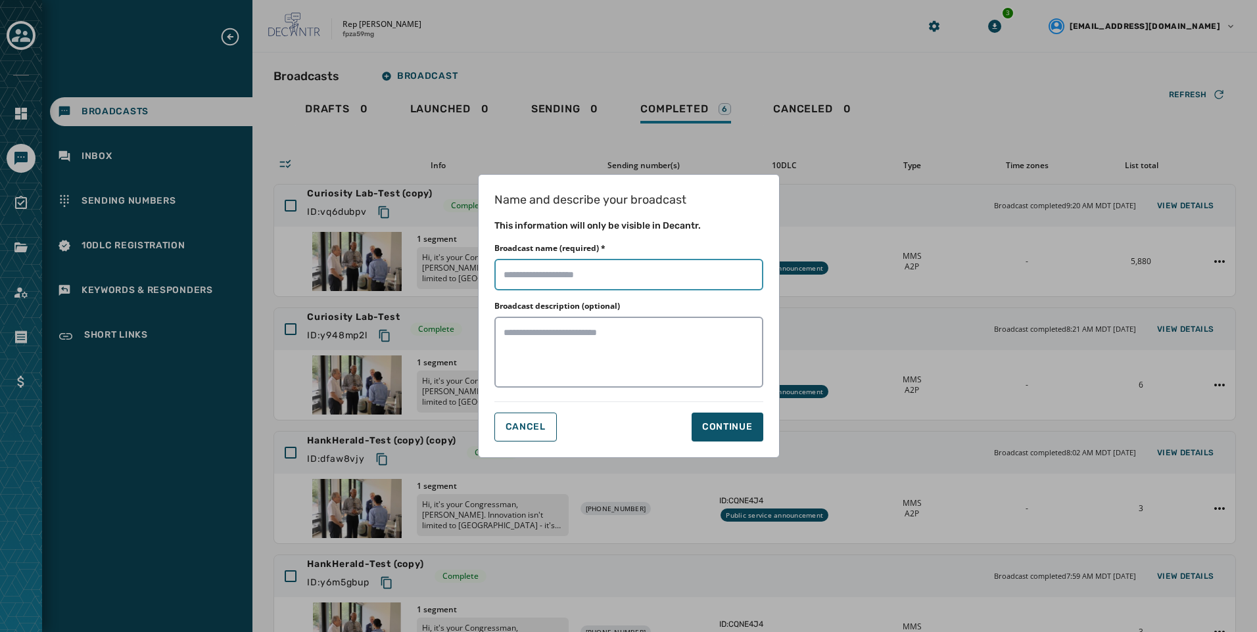
click at [607, 285] on input "Broadcast name (required) *" at bounding box center [628, 275] width 269 height 32
type input "**********"
click at [719, 438] on button "Continue" at bounding box center [728, 427] width 72 height 29
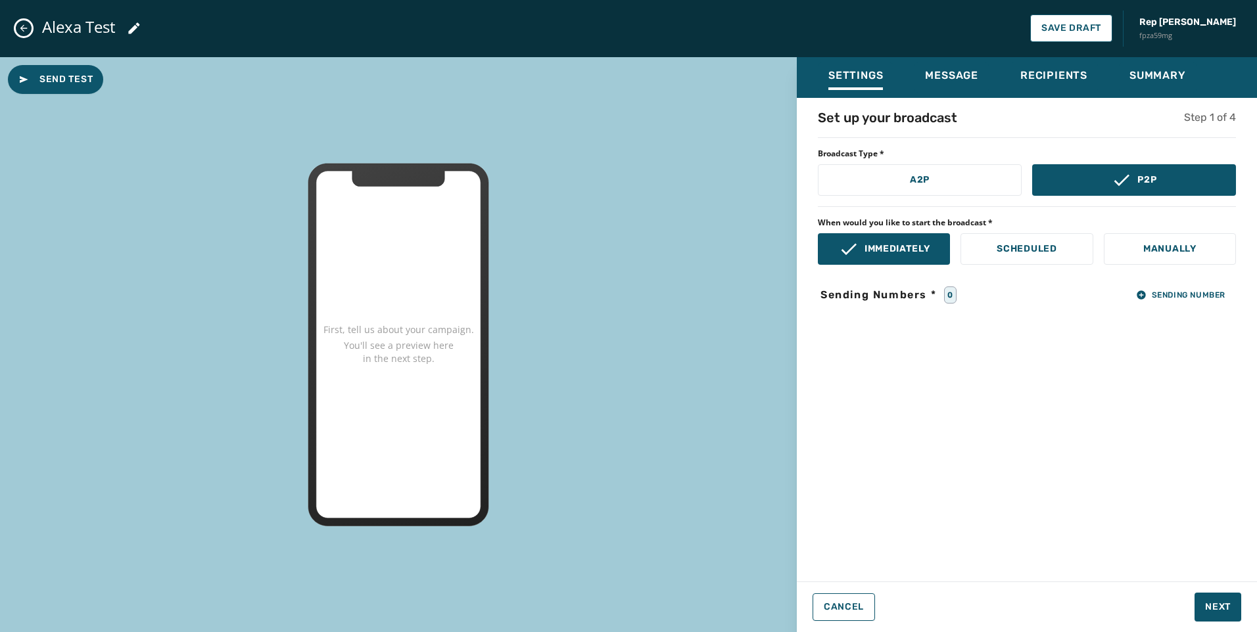
click at [1169, 312] on div "Set up your broadcast Step 1 of 4 Broadcast Type * A2P P2P When would you like …" at bounding box center [1027, 335] width 460 height 455
click at [1173, 303] on button "Sending Number" at bounding box center [1180, 295] width 110 height 18
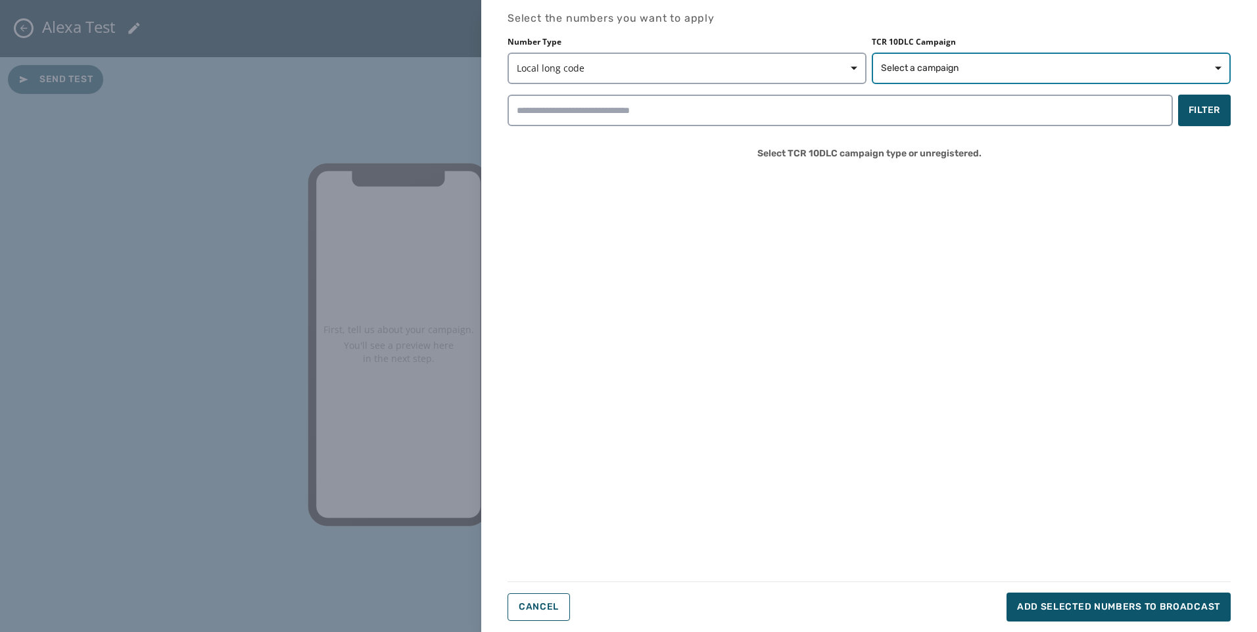
click at [1020, 67] on span "Select a campaign" at bounding box center [1051, 68] width 341 height 13
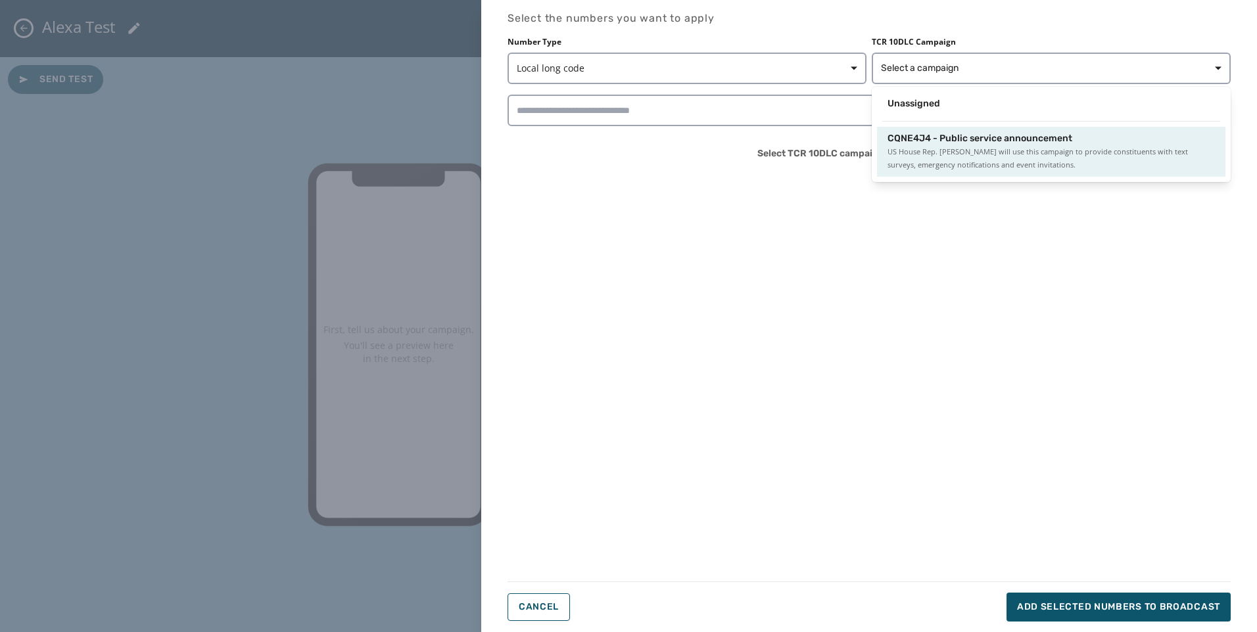
click at [965, 130] on div "CQNE4J4 - Public service announcement US House Rep. Hank Johnson will use this …" at bounding box center [1051, 152] width 348 height 50
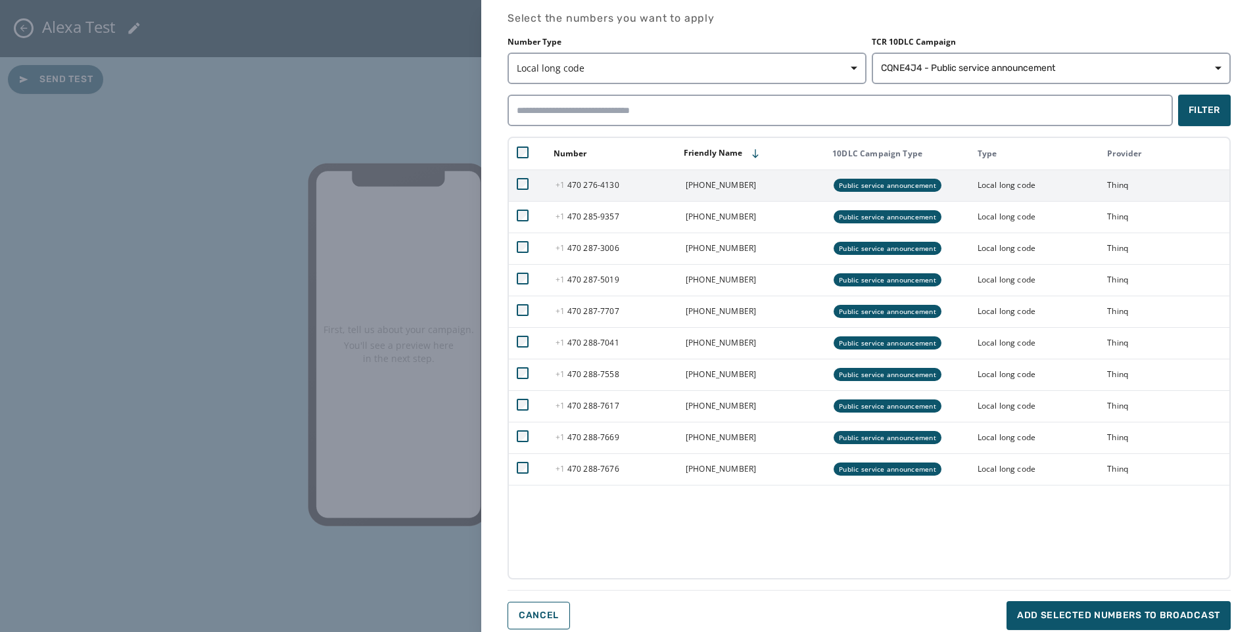
click at [679, 181] on td "+1 470 276-4130" at bounding box center [751, 186] width 147 height 32
click at [512, 189] on td at bounding box center [528, 186] width 39 height 32
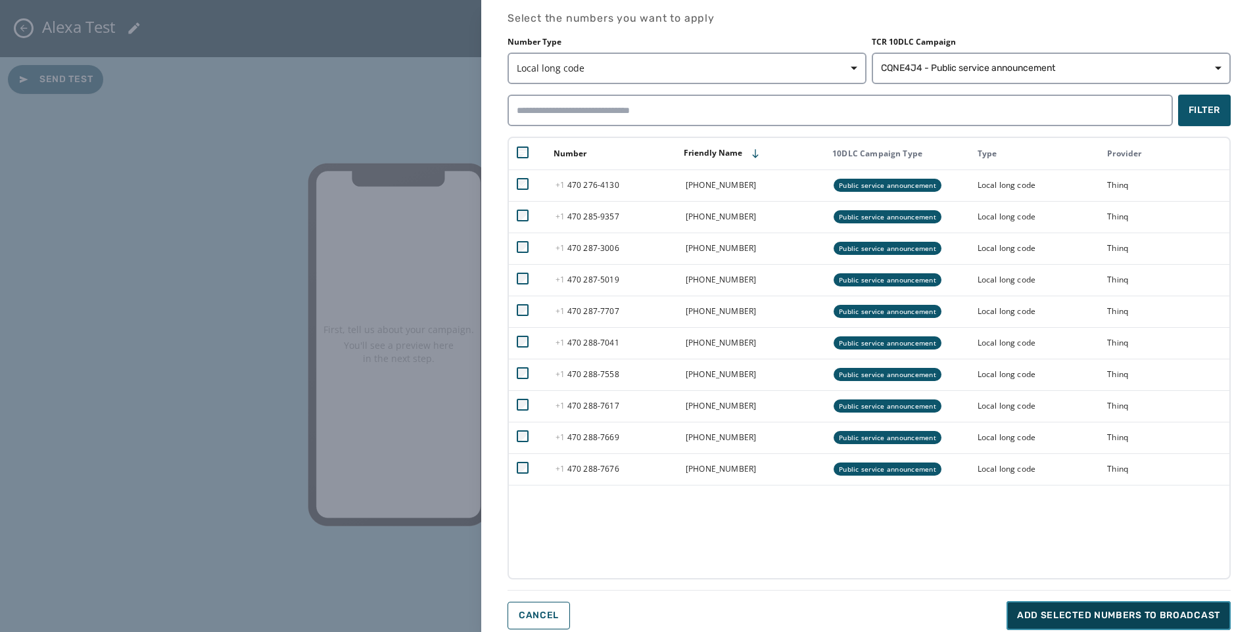
click at [1077, 605] on button "Add selected numbers to broadcast" at bounding box center [1118, 615] width 224 height 29
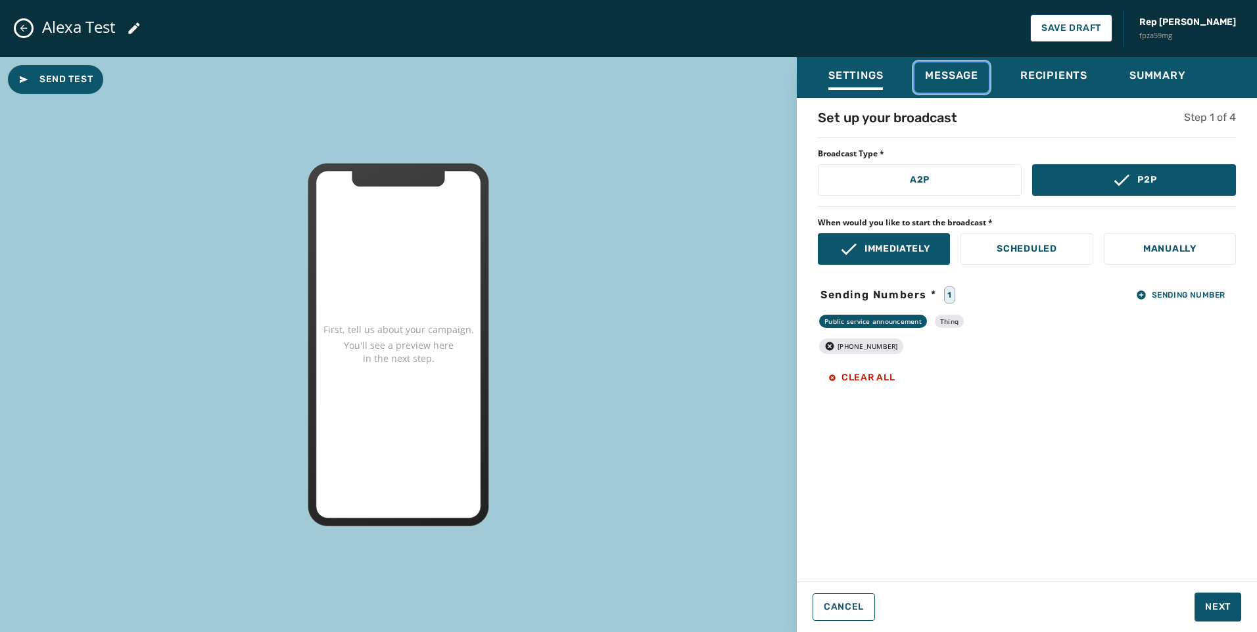
click at [959, 83] on div "Message" at bounding box center [951, 79] width 53 height 21
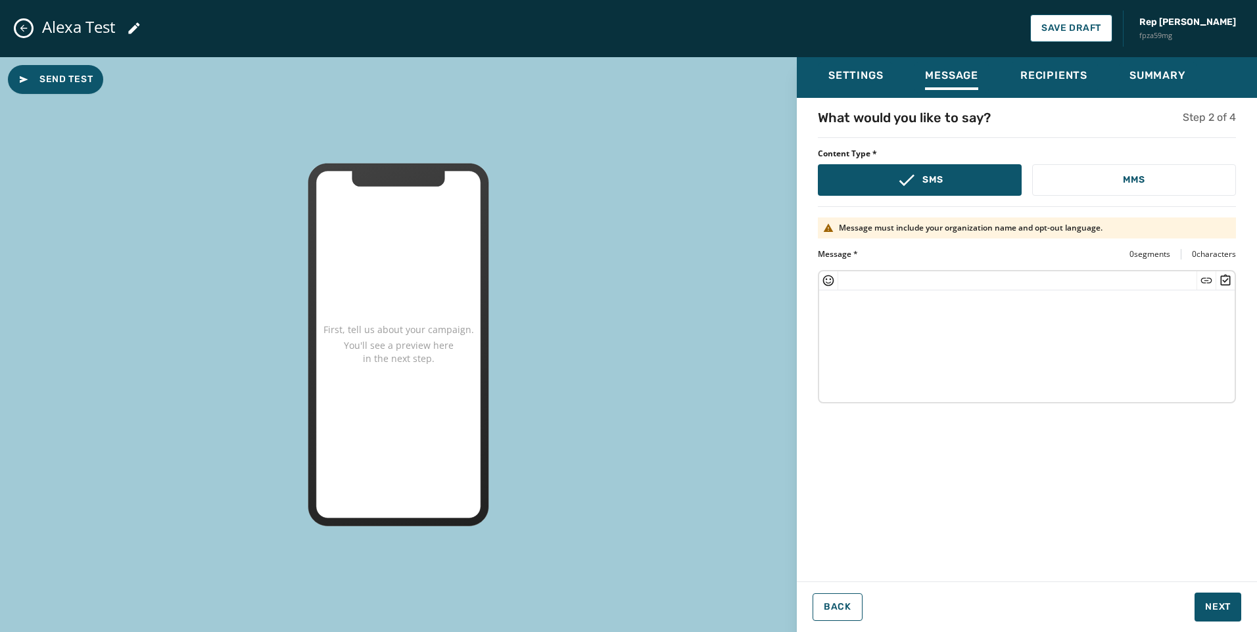
click at [943, 383] on textarea at bounding box center [1026, 345] width 415 height 108
click at [67, 67] on button "Send Test" at bounding box center [55, 79] width 95 height 29
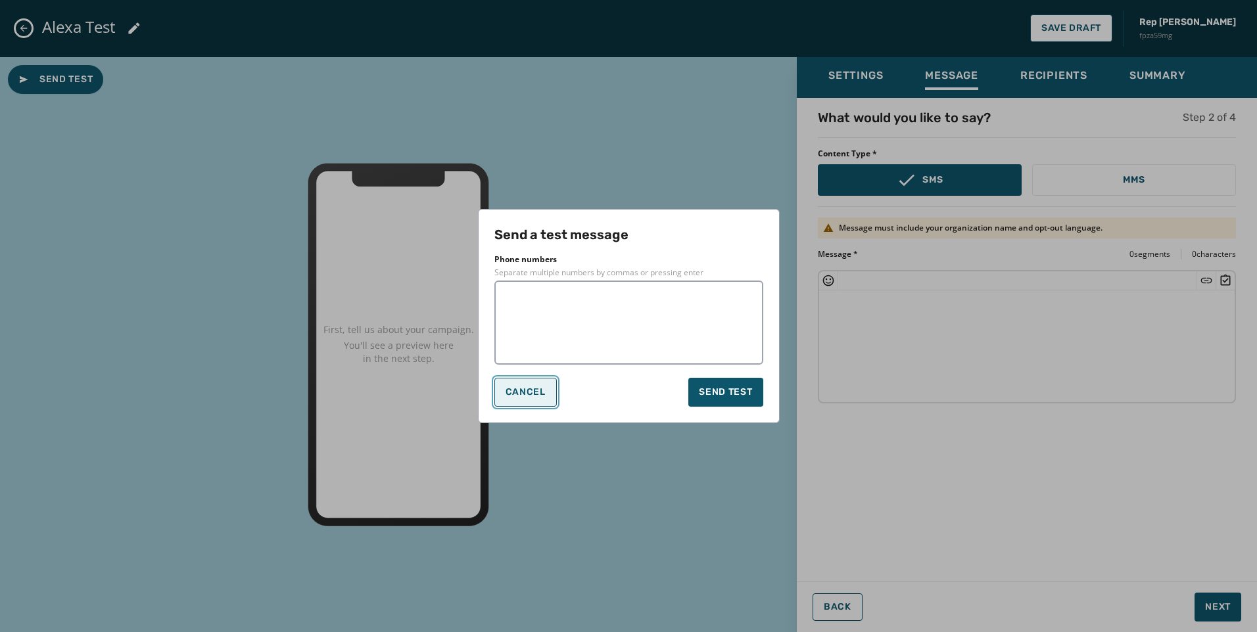
click at [548, 394] on button "Cancel" at bounding box center [525, 392] width 62 height 29
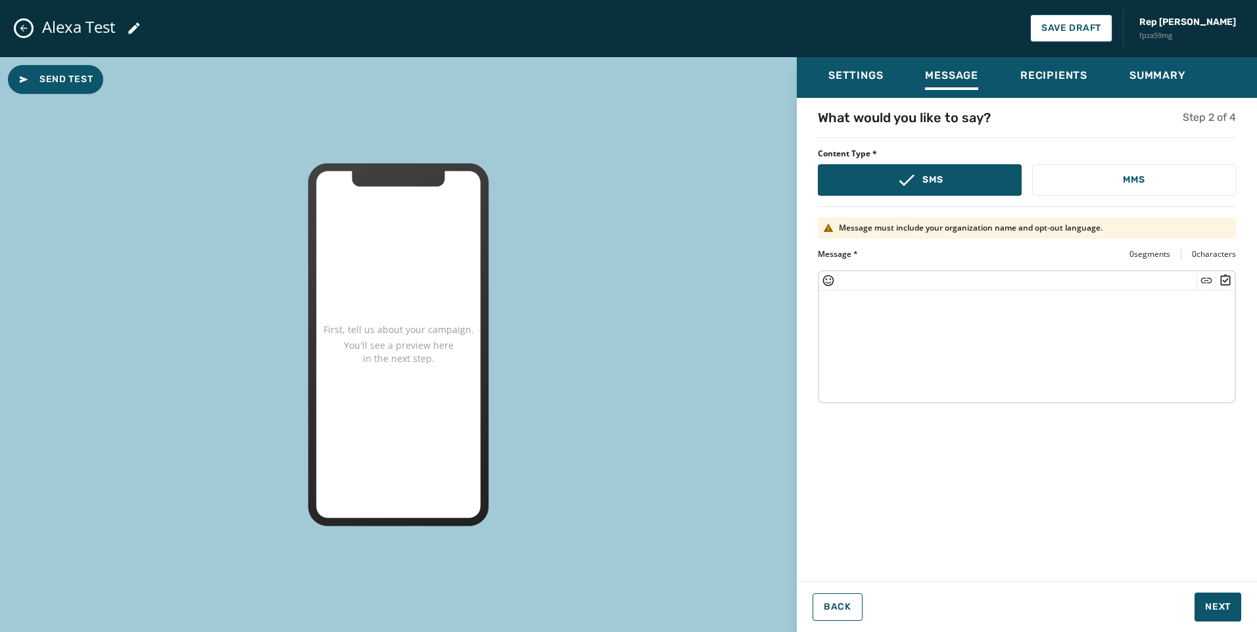
click at [26, 32] on icon "Close admin drawer" at bounding box center [23, 28] width 11 height 11
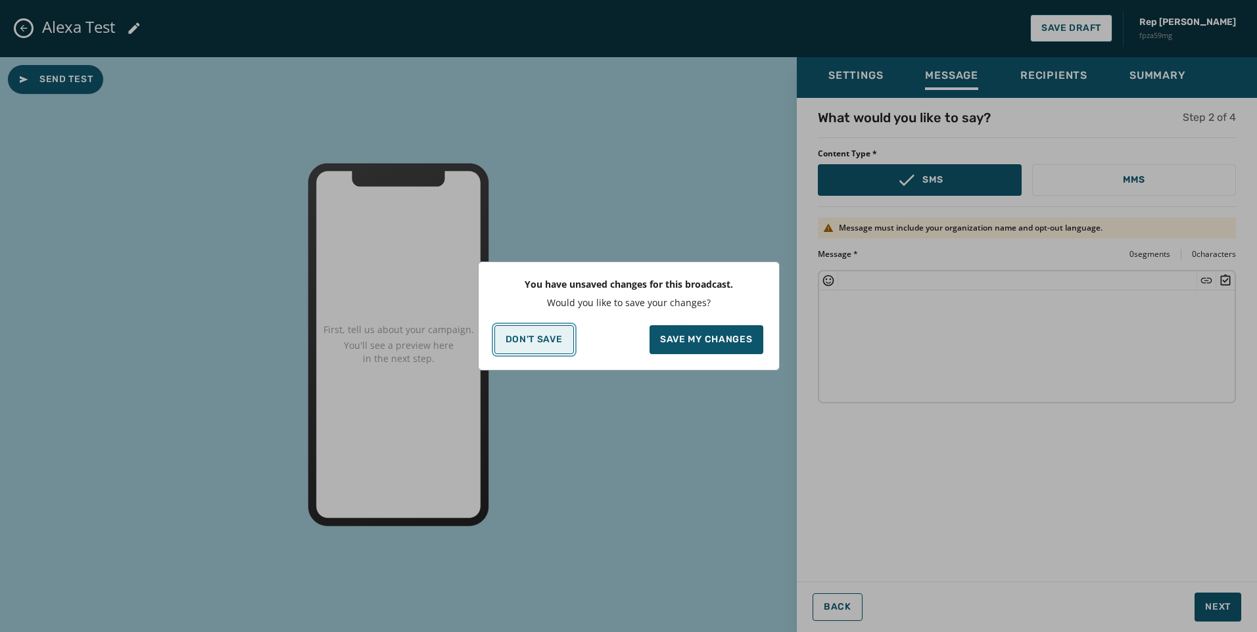
click at [544, 340] on p "Don't Save" at bounding box center [534, 340] width 57 height 11
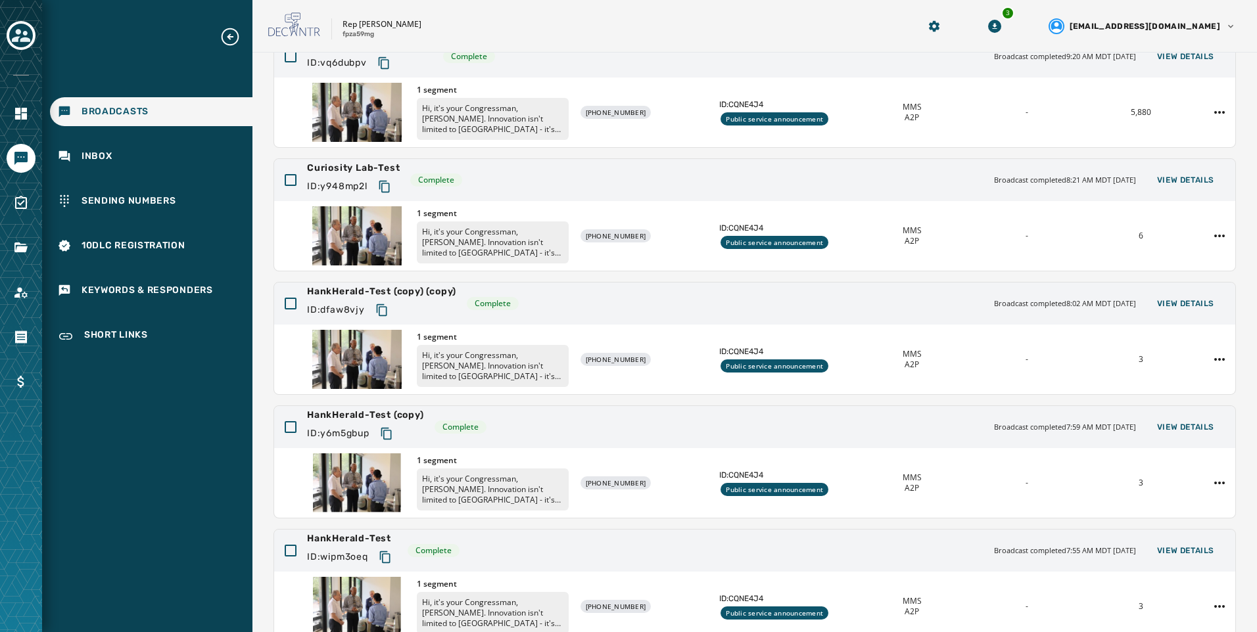
scroll to position [264, 0]
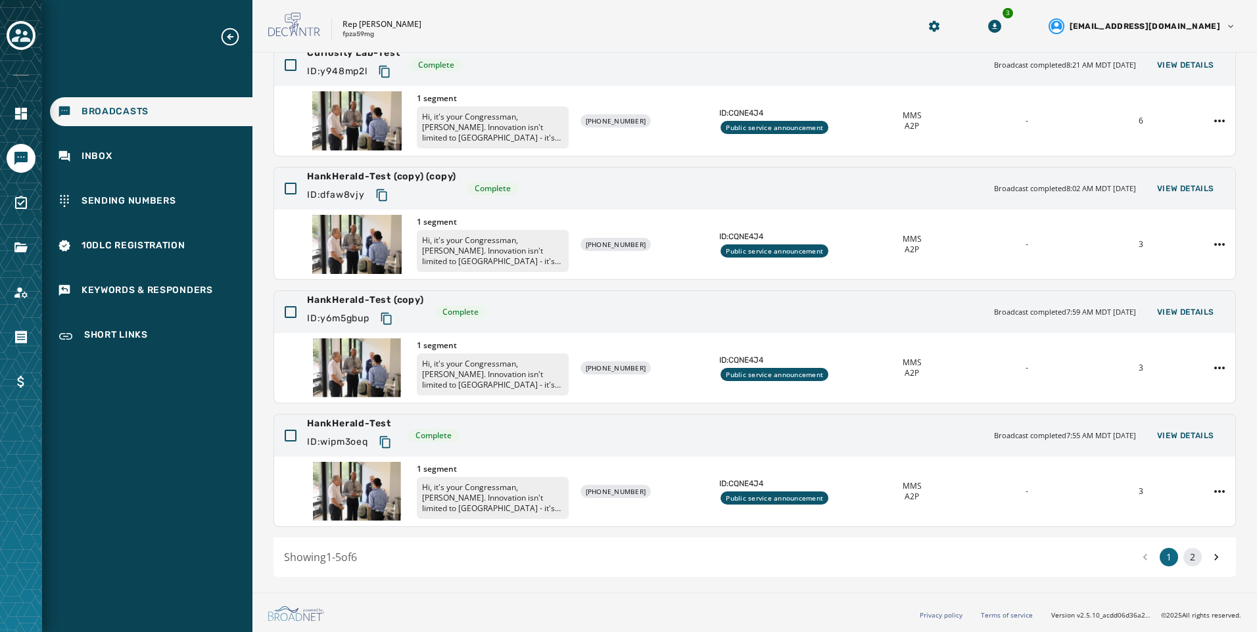
click at [1183, 557] on button "2" at bounding box center [1192, 557] width 18 height 18
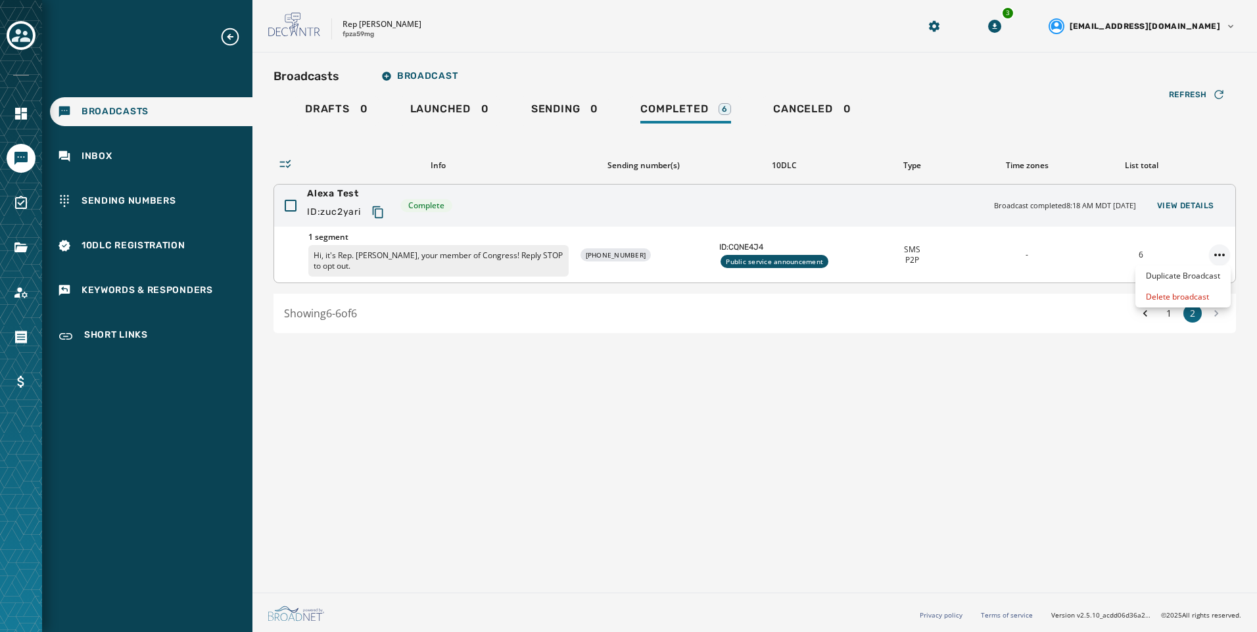
click at [1227, 258] on html "Broadcasts Inbox Sending Numbers 10DLC Registration Keywords & Responders Short…" at bounding box center [628, 316] width 1257 height 632
click at [1214, 299] on div "Delete broadcast" at bounding box center [1182, 297] width 95 height 21
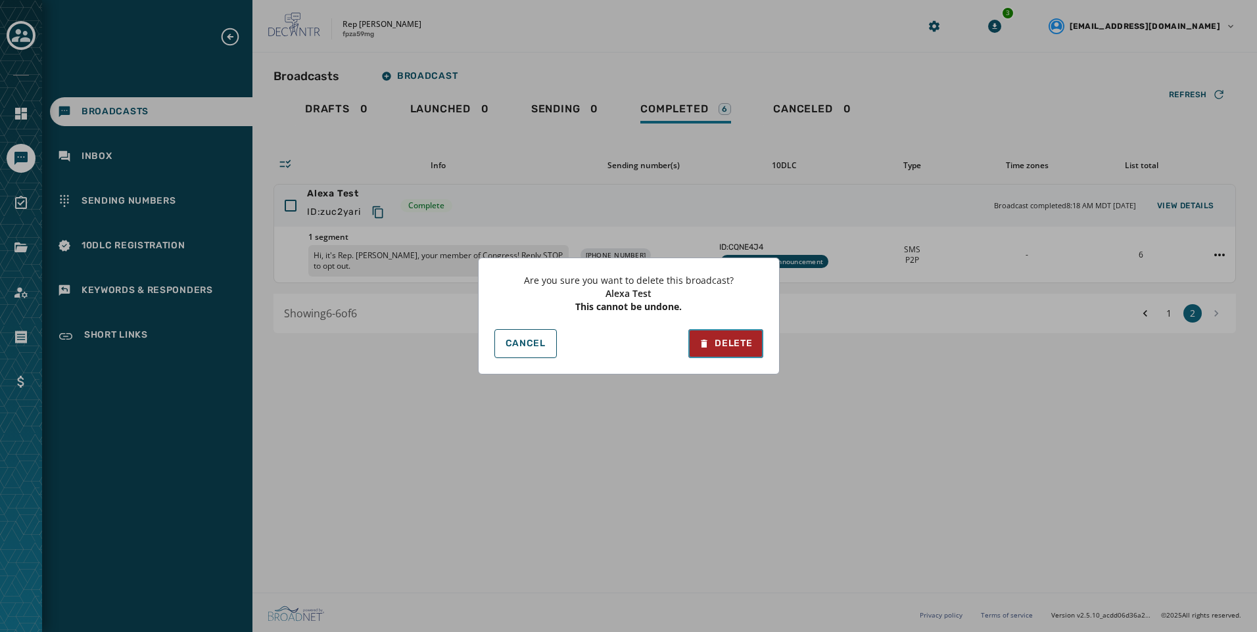
click at [729, 342] on div "Delete" at bounding box center [725, 343] width 53 height 13
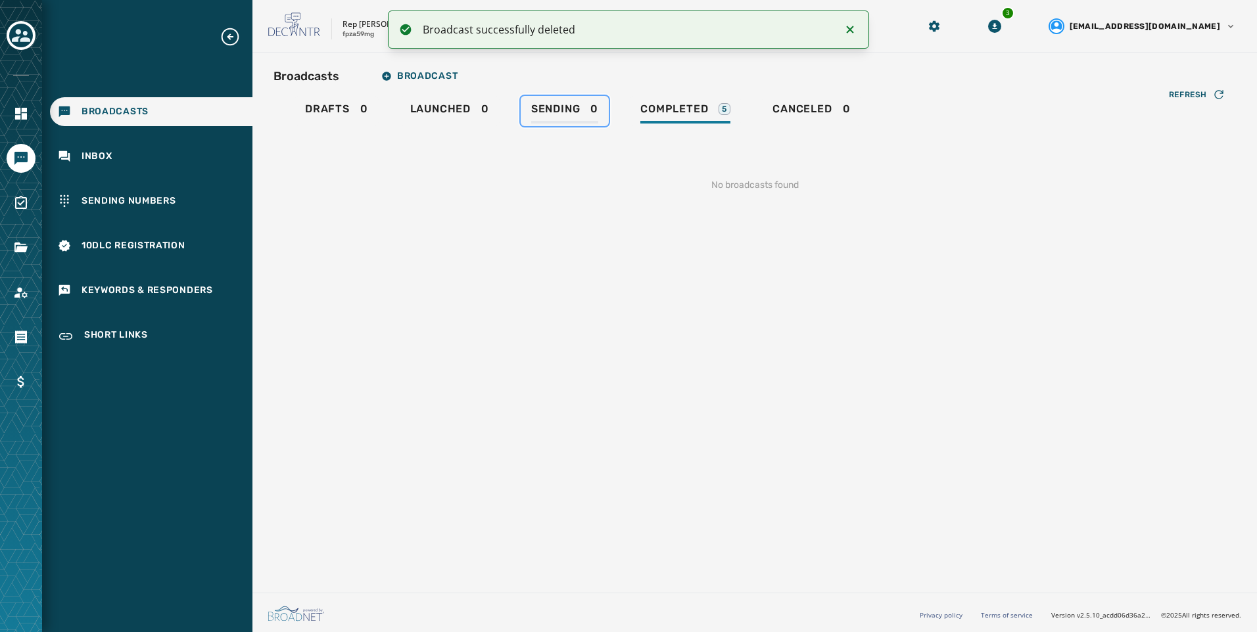
click at [577, 110] on span "Sending" at bounding box center [555, 109] width 49 height 13
click at [696, 126] on link "Completed 5" at bounding box center [685, 111] width 111 height 30
click at [154, 141] on div "Broadcasts Inbox Sending Numbers 10DLC Registration Keywords & Responders Short…" at bounding box center [147, 189] width 210 height 326
click at [155, 151] on div "Inbox" at bounding box center [151, 156] width 202 height 29
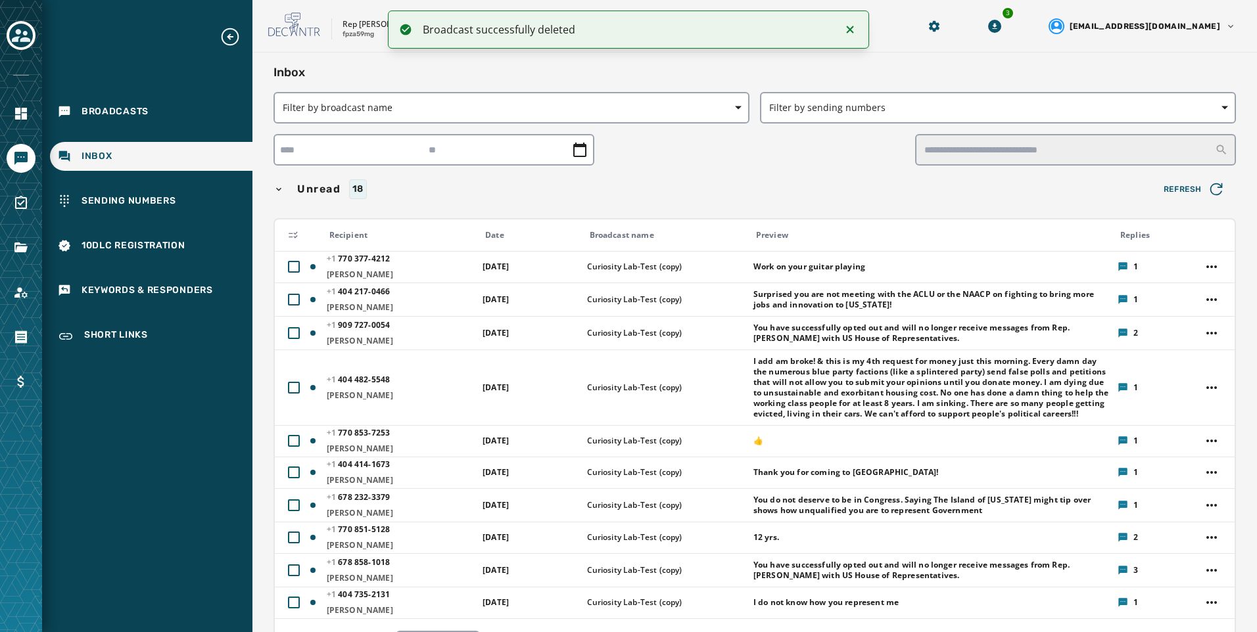
click at [850, 149] on div at bounding box center [754, 150] width 962 height 32
click at [231, 110] on div "Broadcasts" at bounding box center [151, 111] width 202 height 29
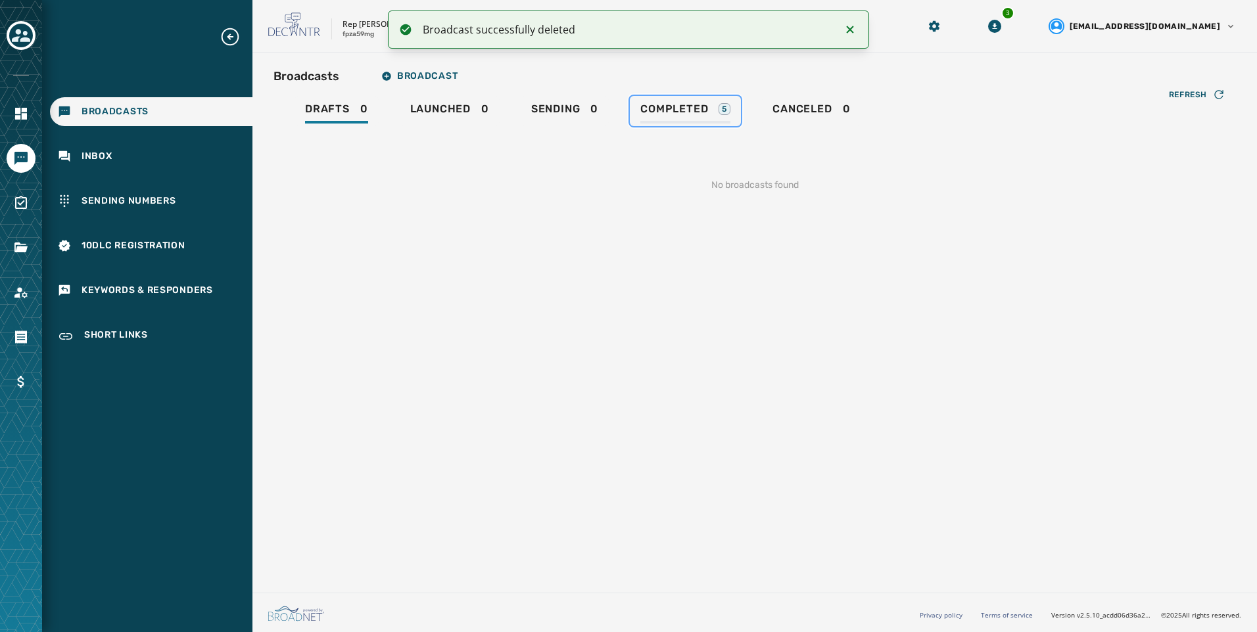
click at [701, 114] on span "Completed" at bounding box center [674, 109] width 68 height 13
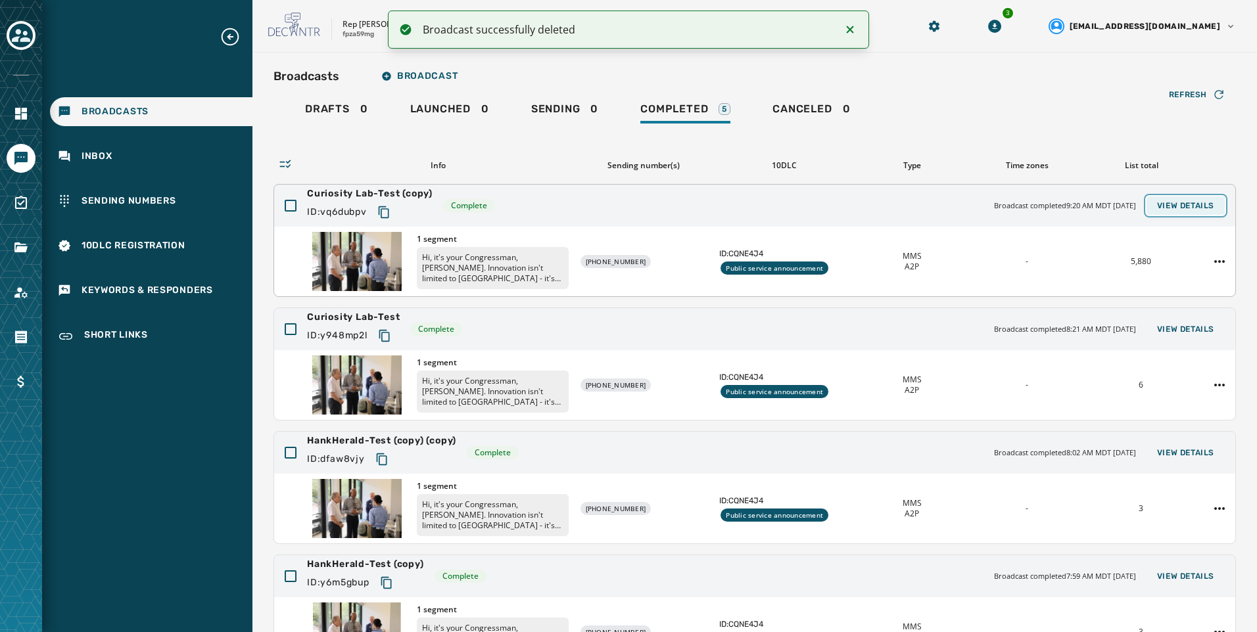
click at [1183, 210] on span "View Details" at bounding box center [1185, 205] width 57 height 11
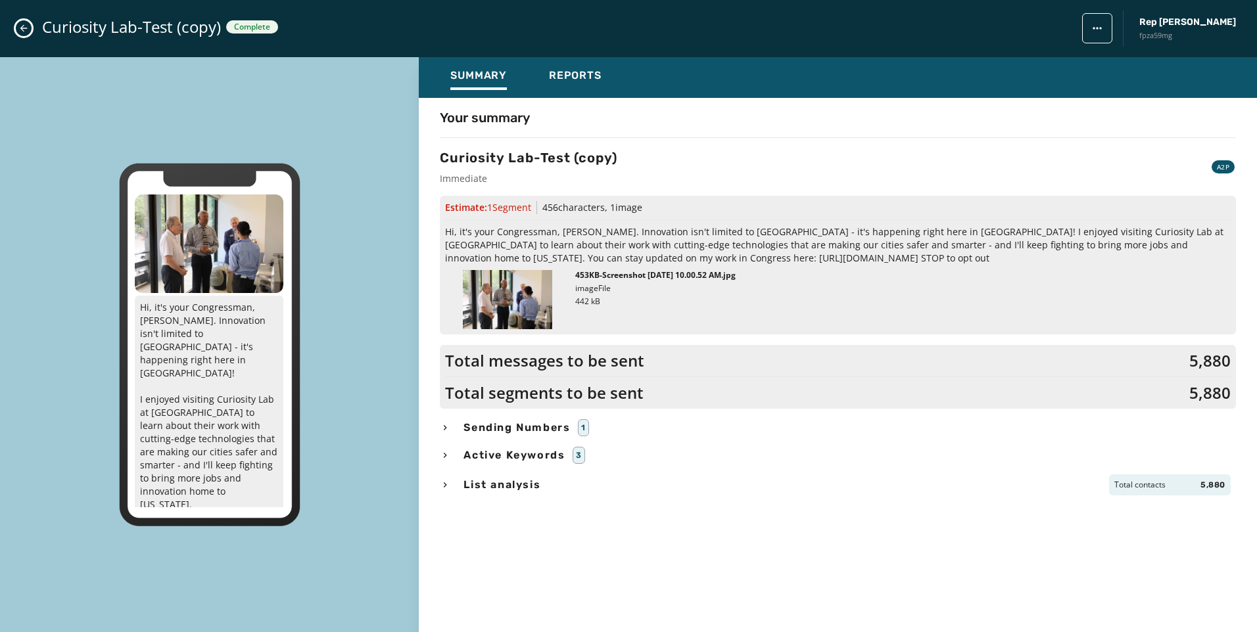
click at [20, 37] on div "Curiosity Lab-Test (copy) Complete Rep Hank Johnson fpza59mg" at bounding box center [628, 28] width 1257 height 57
click at [21, 32] on icon "Close admin drawer" at bounding box center [23, 28] width 11 height 11
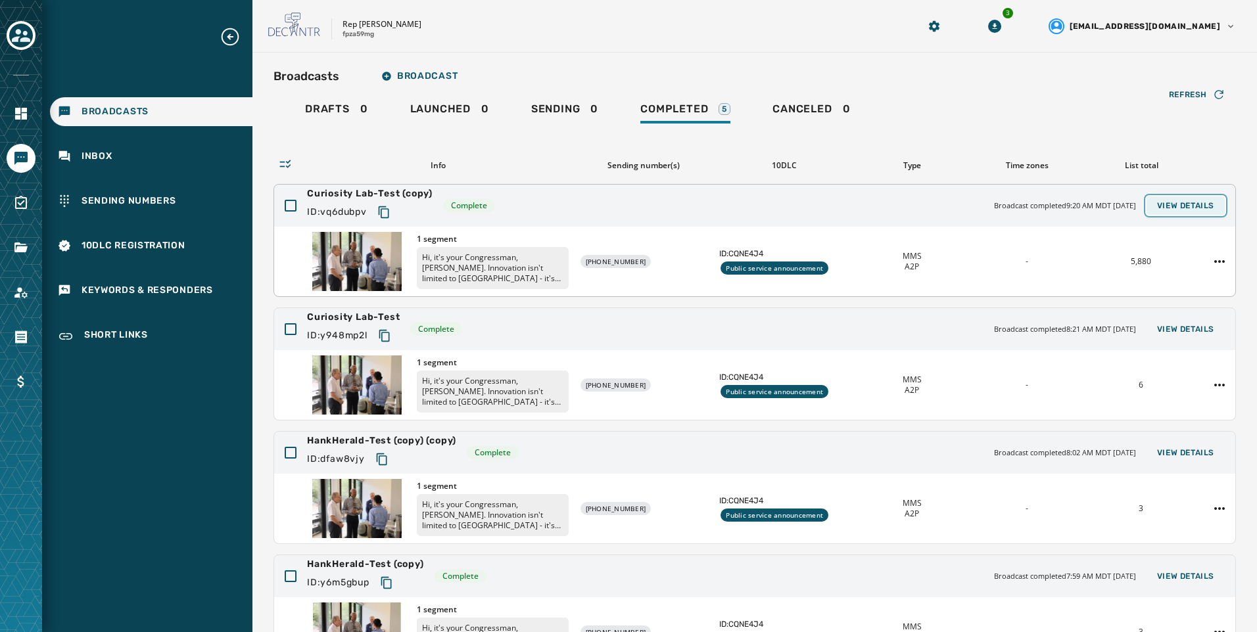
click at [1191, 208] on span "View Details" at bounding box center [1185, 205] width 57 height 11
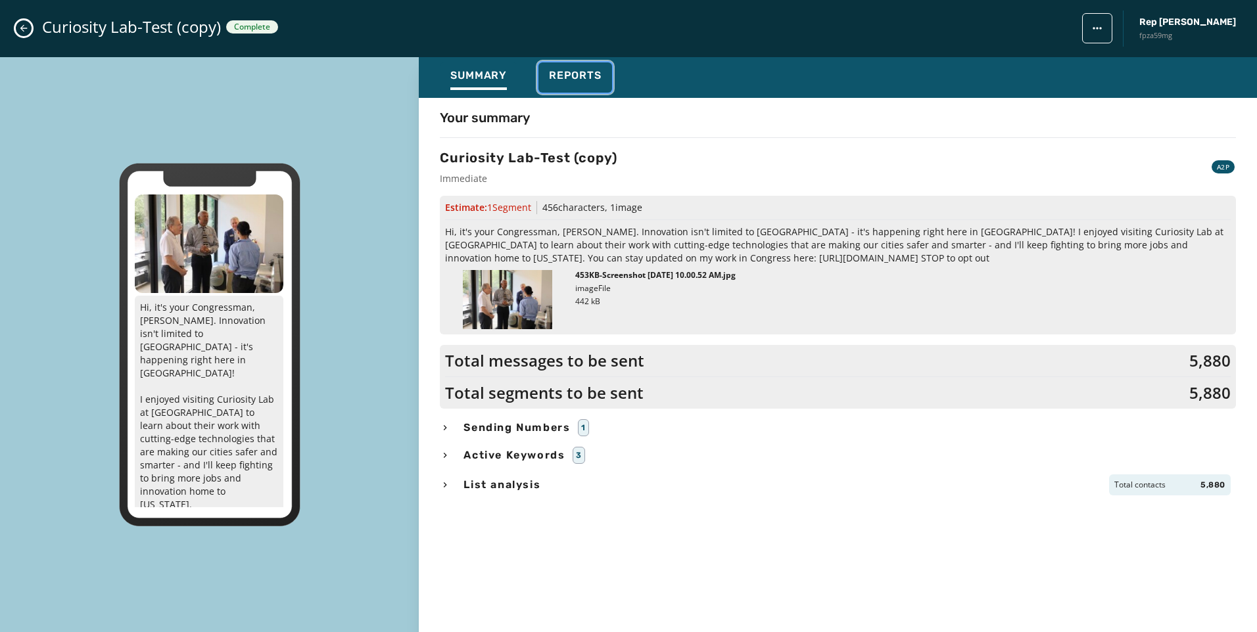
click at [559, 85] on div "Reports" at bounding box center [575, 79] width 53 height 21
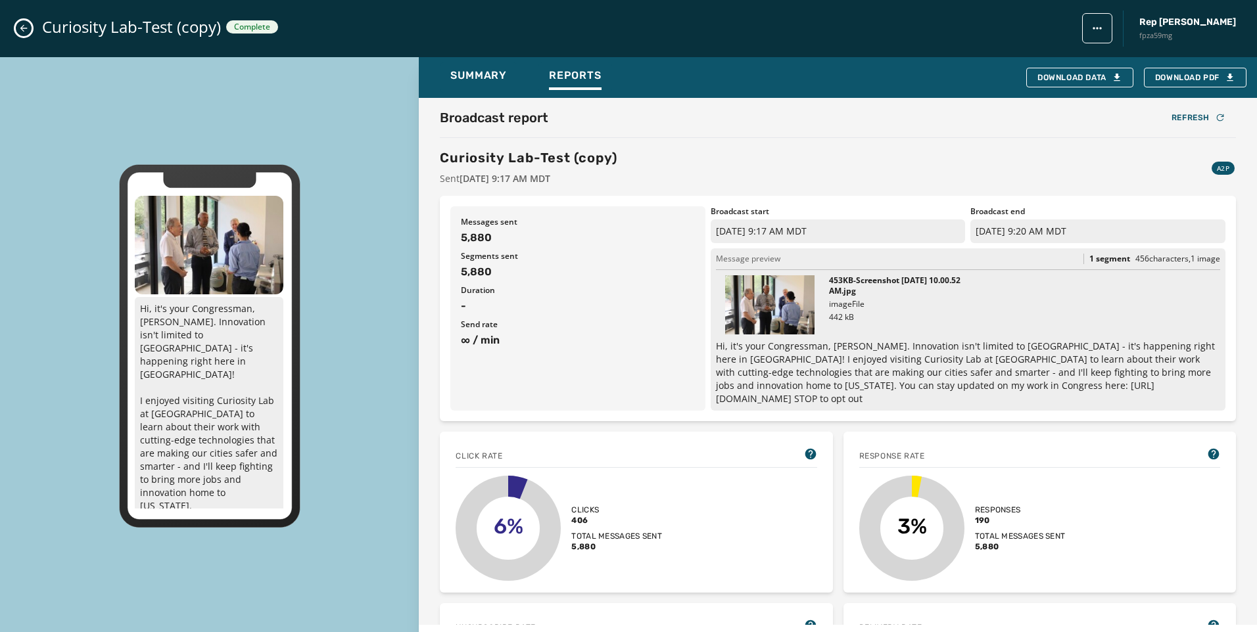
drag, startPoint x: 1077, startPoint y: 229, endPoint x: 800, endPoint y: 226, distance: 276.8
click at [800, 226] on div "Broadcast start September 9, 2025 9:17 AM MDT Broadcast end September 9, 2025 9…" at bounding box center [968, 308] width 515 height 204
drag, startPoint x: 800, startPoint y: 226, endPoint x: 868, endPoint y: 231, distance: 67.9
click at [868, 231] on p "September 9, 2025 9:17 AM MDT" at bounding box center [838, 232] width 255 height 24
drag, startPoint x: 22, startPoint y: 29, endPoint x: 100, endPoint y: 45, distance: 79.9
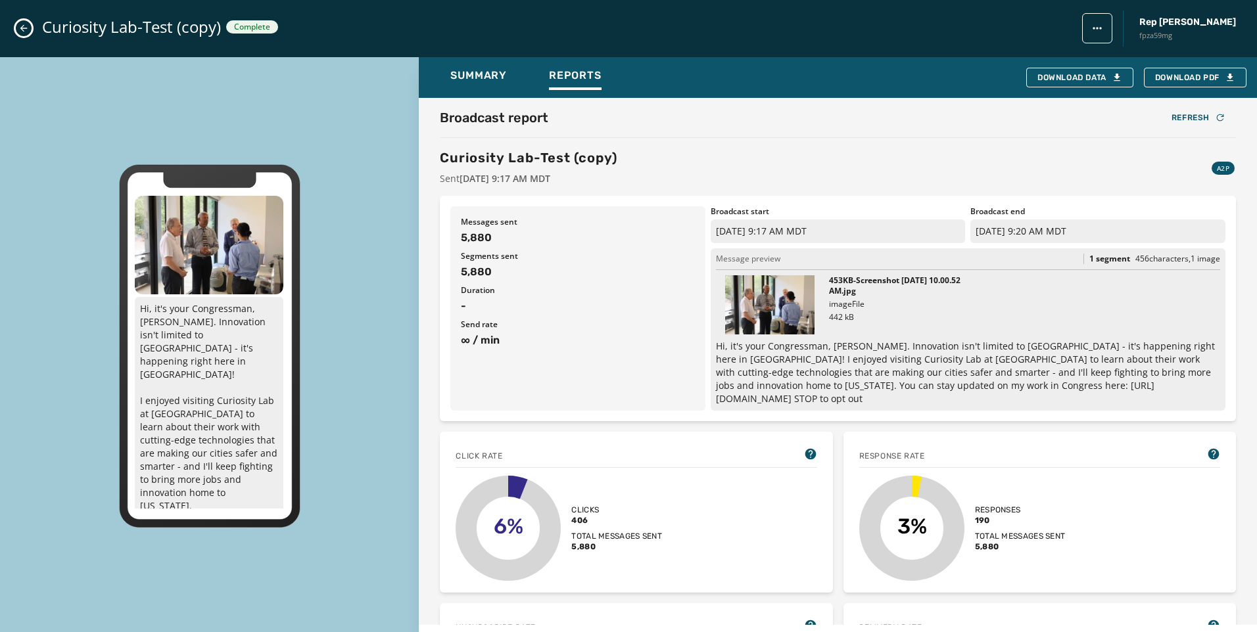
click at [22, 29] on icon "Close admin drawer" at bounding box center [23, 28] width 7 height 7
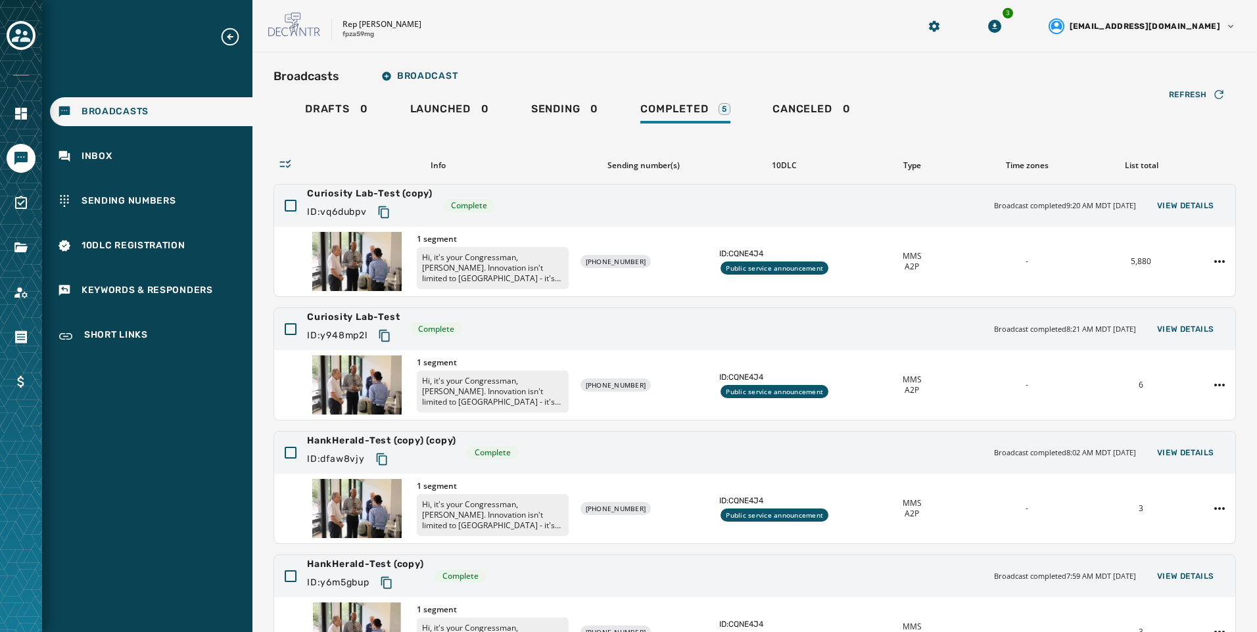
click at [960, 76] on div "Broadcasts Broadcast" at bounding box center [754, 76] width 962 height 26
click at [28, 43] on icon "Toggle account select drawer" at bounding box center [21, 35] width 18 height 18
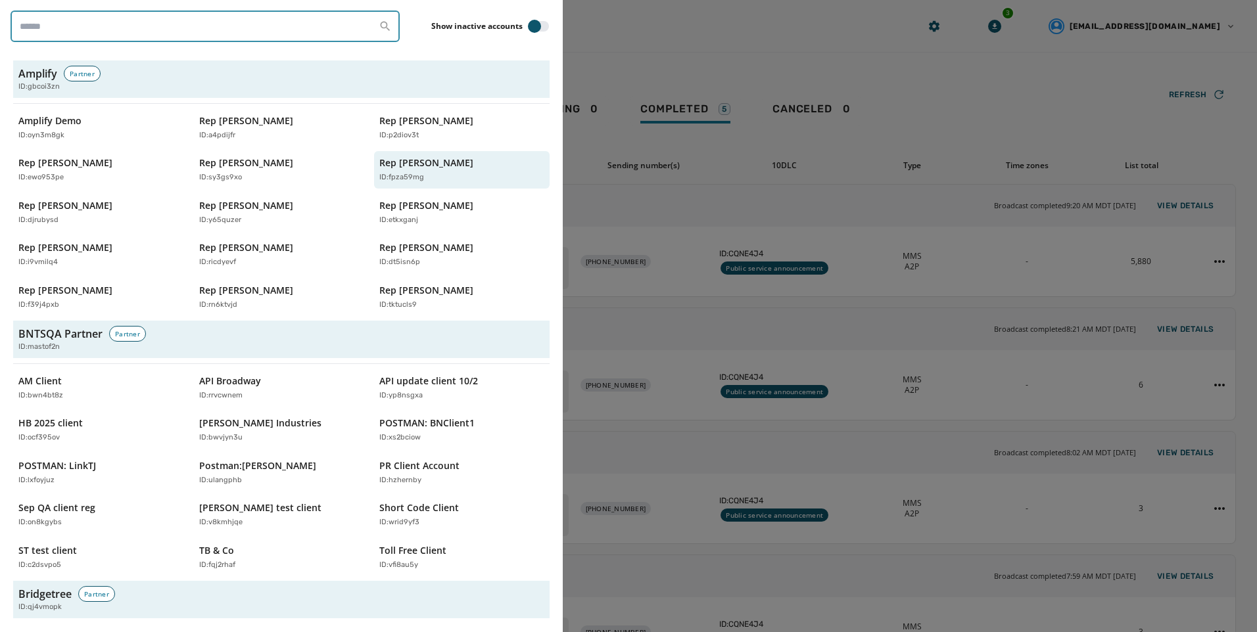
click at [290, 33] on input "search" at bounding box center [205, 27] width 389 height 32
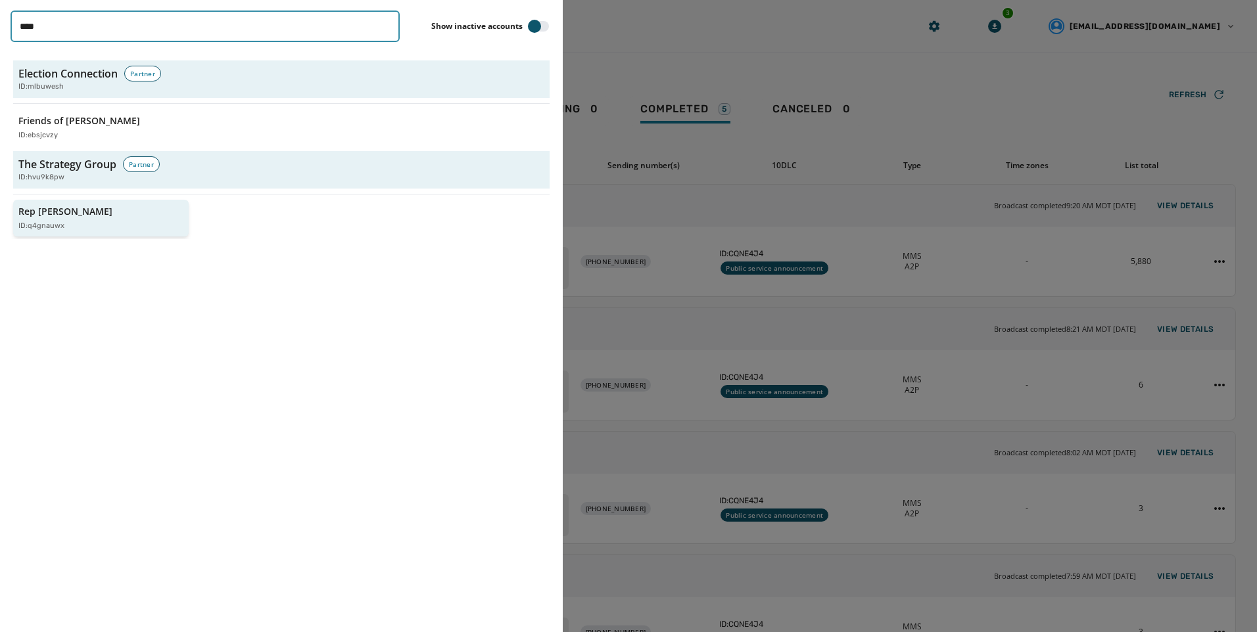
type input "****"
click at [72, 207] on p "Rep Nick Begich" at bounding box center [65, 211] width 94 height 13
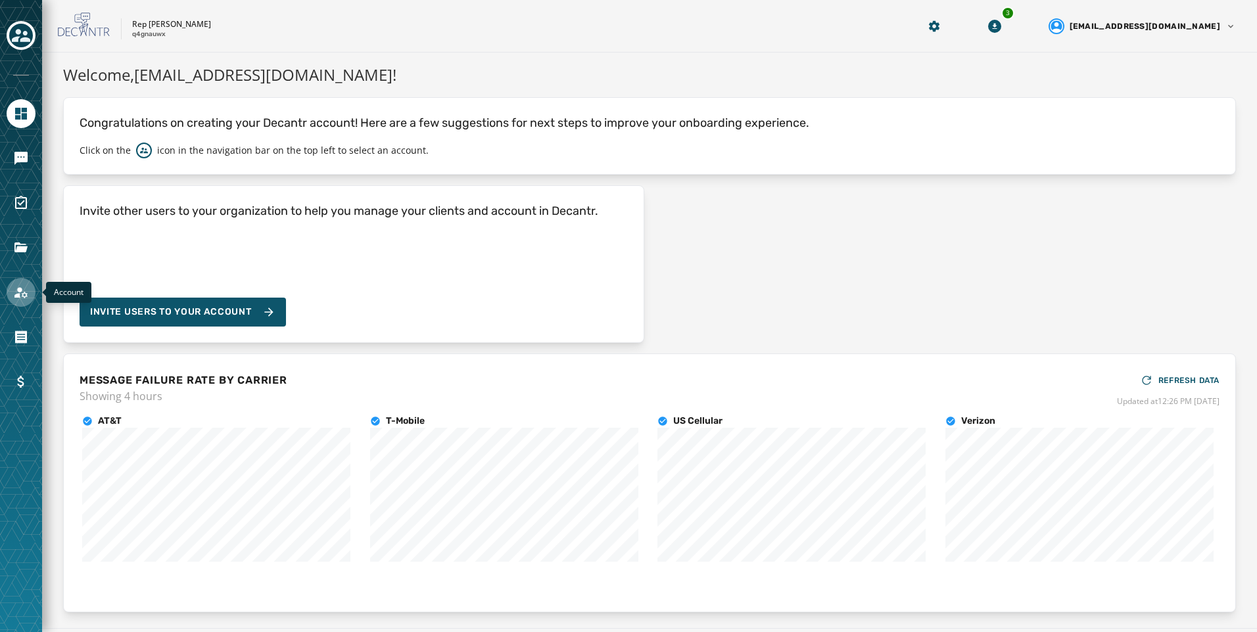
click at [19, 303] on link "Navigate to Account" at bounding box center [21, 292] width 29 height 29
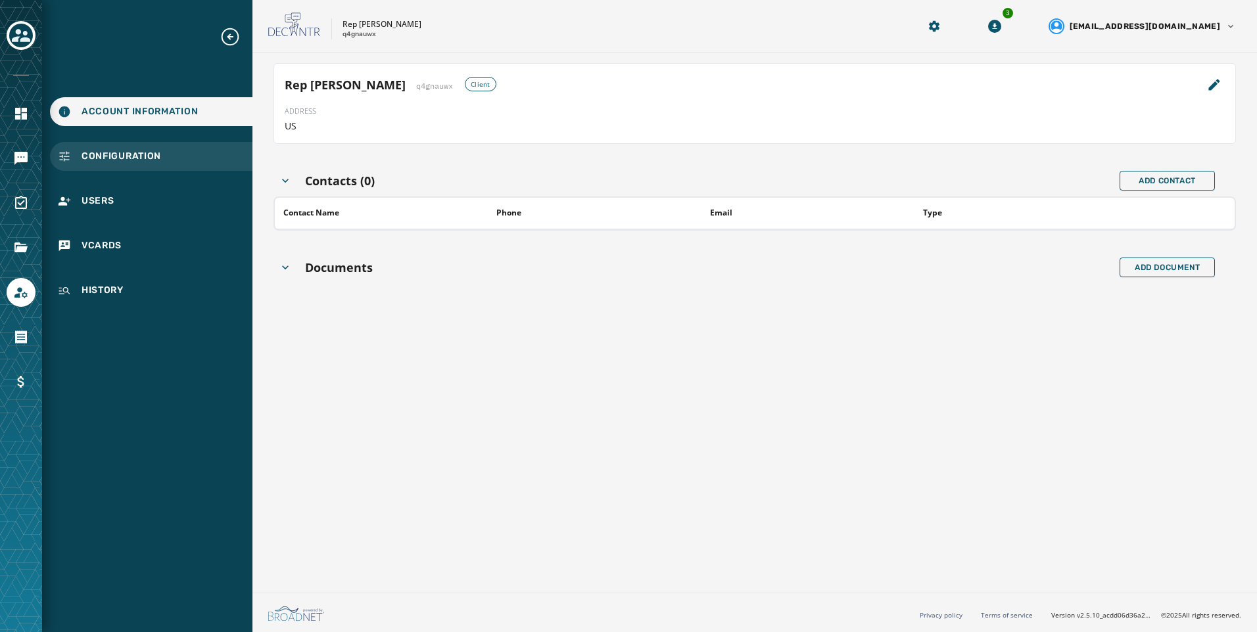
click at [131, 161] on span "Configuration" at bounding box center [122, 156] width 80 height 13
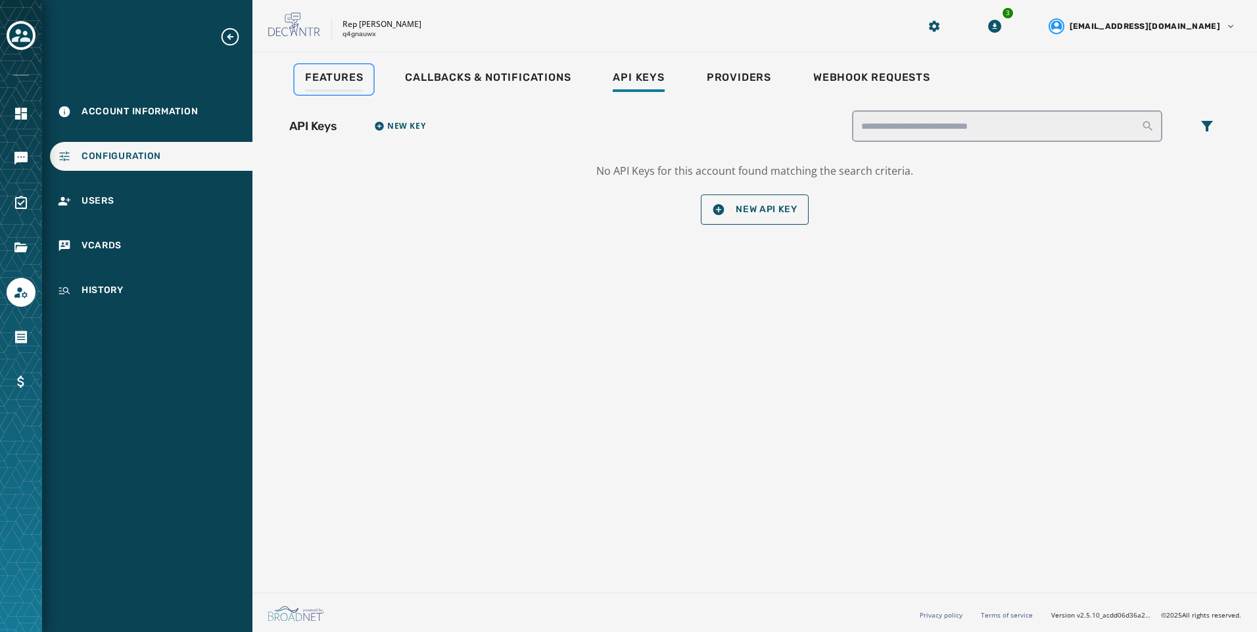
click at [301, 79] on link "Features" at bounding box center [334, 79] width 79 height 30
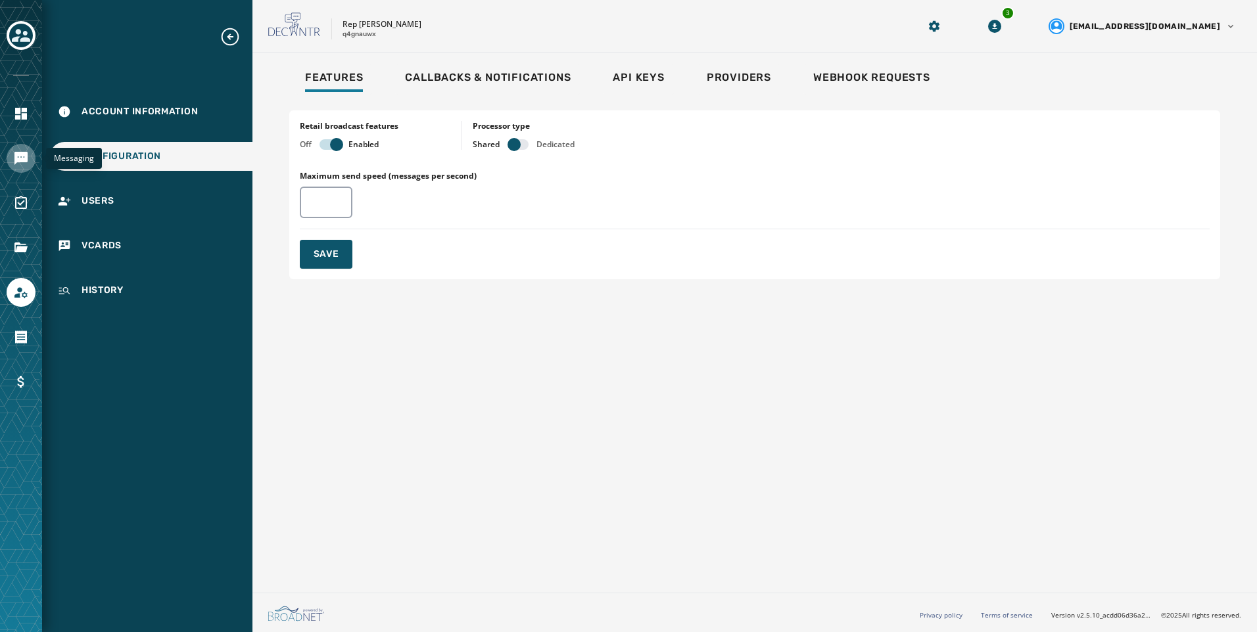
click at [24, 156] on icon "Navigate to Messaging" at bounding box center [20, 158] width 13 height 13
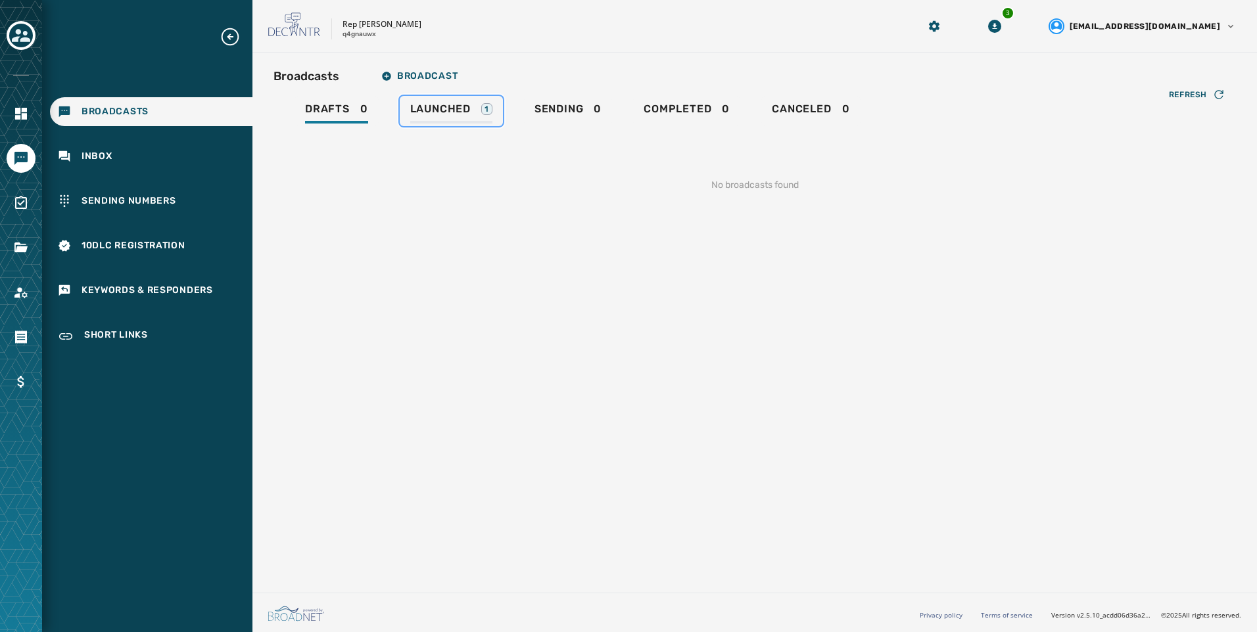
click at [464, 105] on span "Launched" at bounding box center [440, 109] width 60 height 13
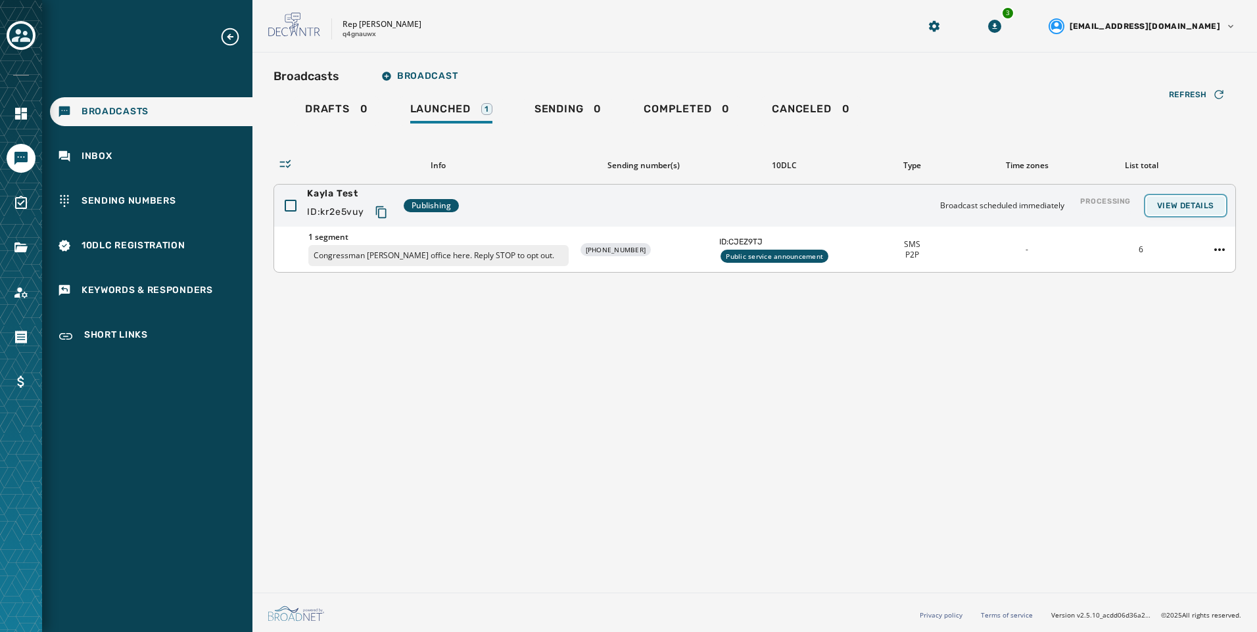
click at [1172, 200] on button "View Details" at bounding box center [1185, 206] width 78 height 18
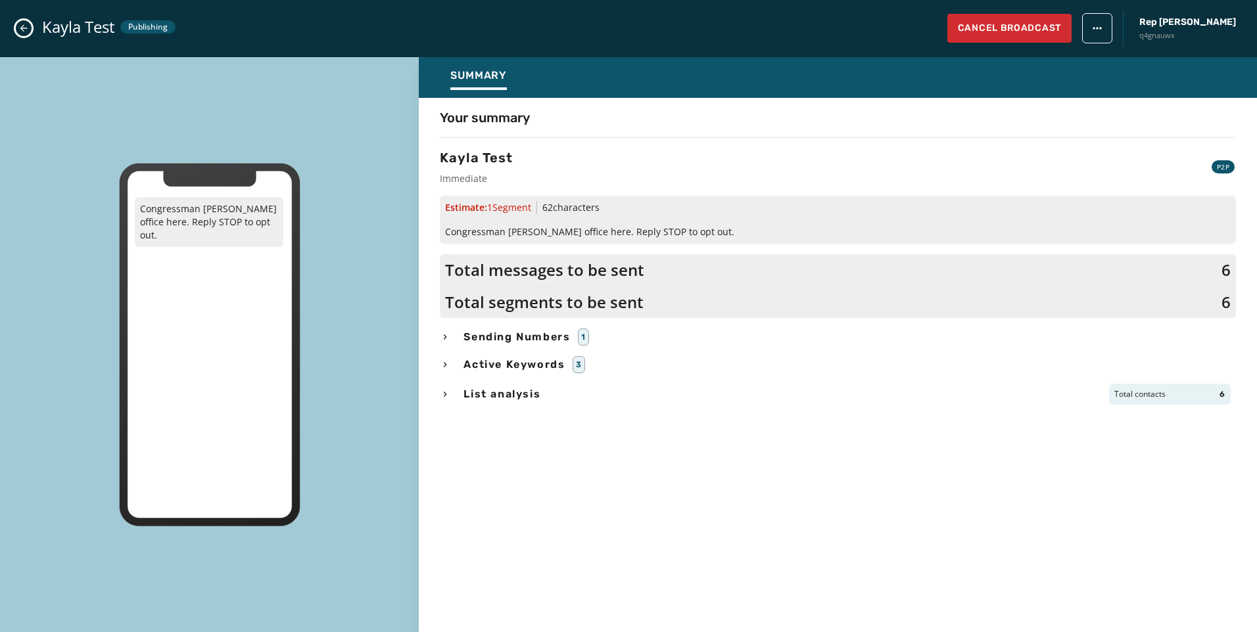
click at [20, 32] on icon "Close admin drawer" at bounding box center [23, 28] width 11 height 11
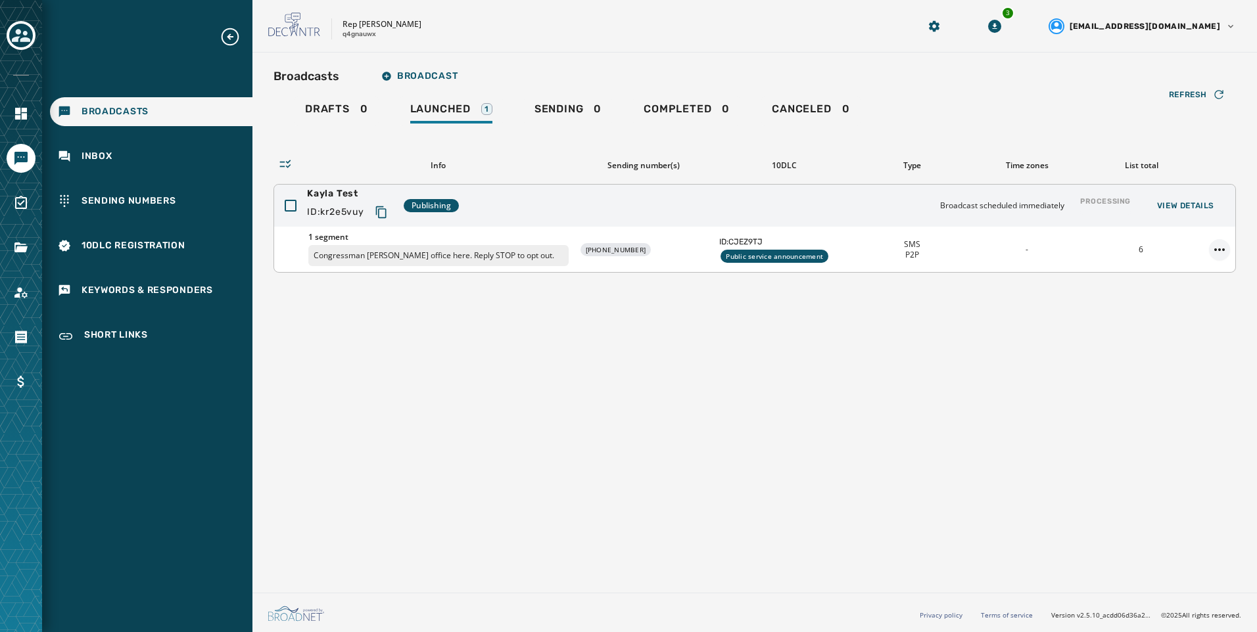
click at [1221, 247] on html "Broadcasts Inbox Sending Numbers 10DLC Registration Keywords & Responders Short…" at bounding box center [628, 316] width 1257 height 632
click at [1204, 268] on div "Duplicate Broadcast" at bounding box center [1182, 270] width 95 height 21
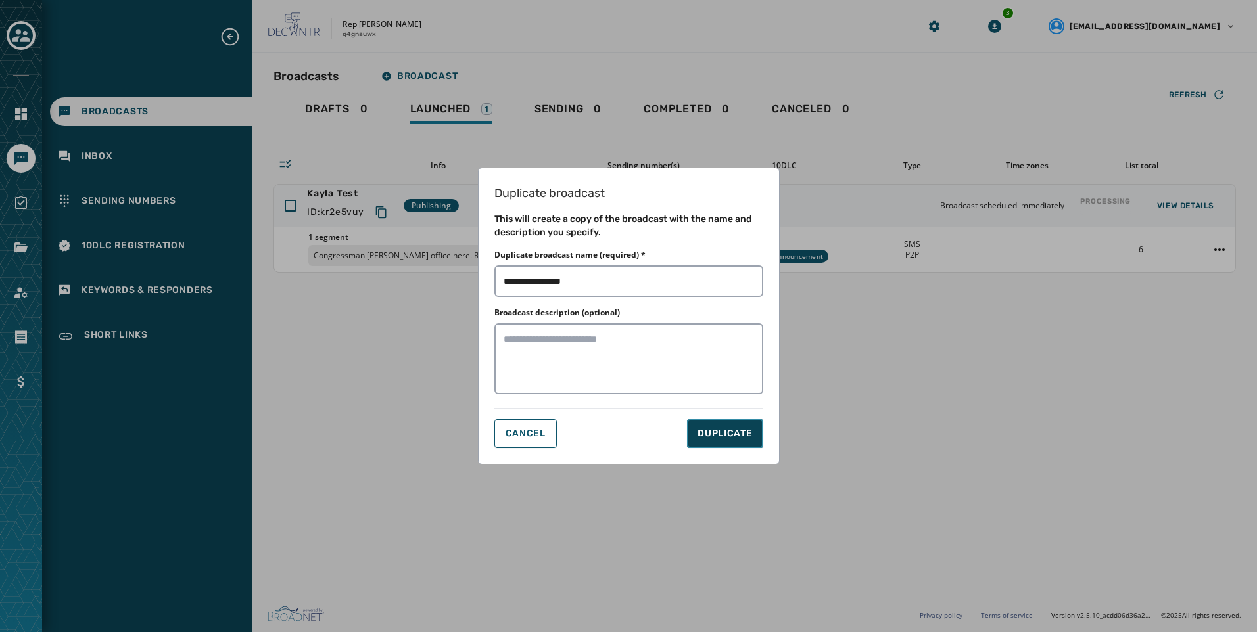
click at [732, 431] on span "DUPLICATE" at bounding box center [724, 433] width 55 height 13
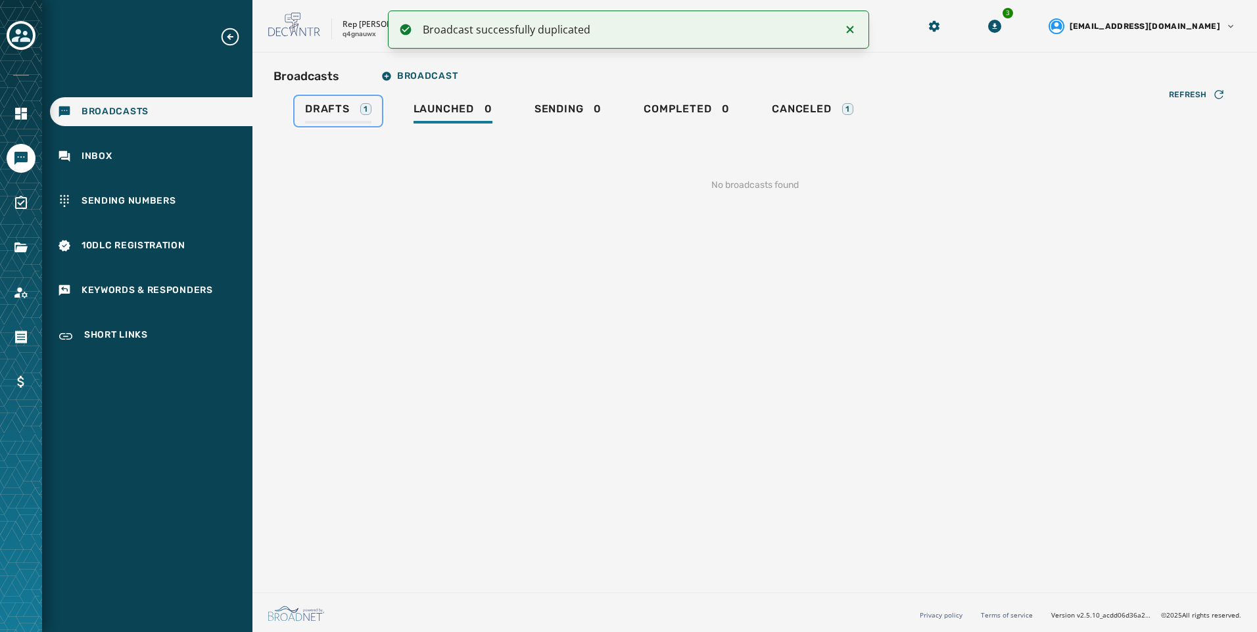
click at [333, 120] on div "Drafts 1" at bounding box center [338, 113] width 66 height 21
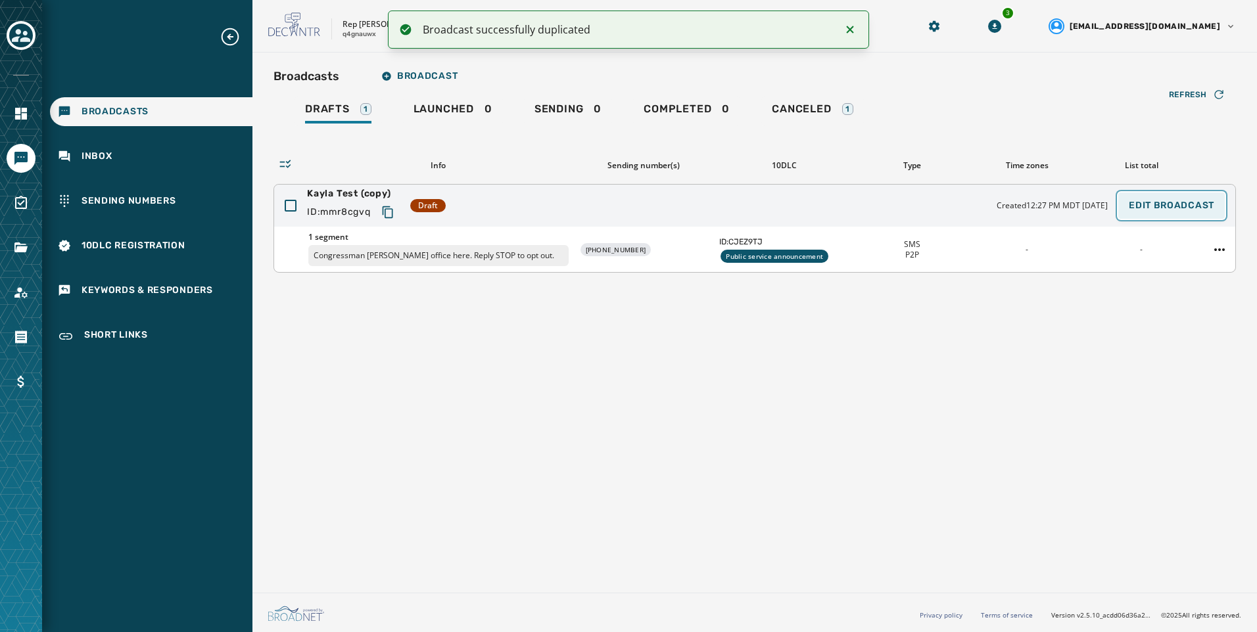
click at [1166, 204] on span "Edit Broadcast" at bounding box center [1171, 205] width 85 height 11
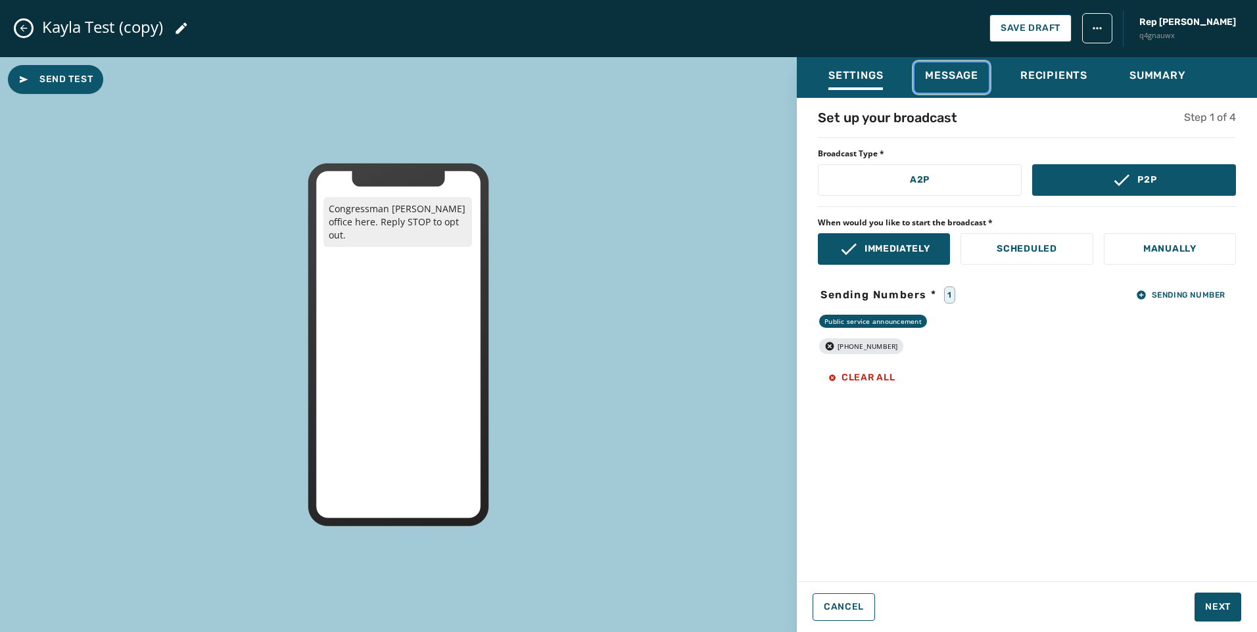
click at [976, 87] on div "Message" at bounding box center [951, 79] width 53 height 21
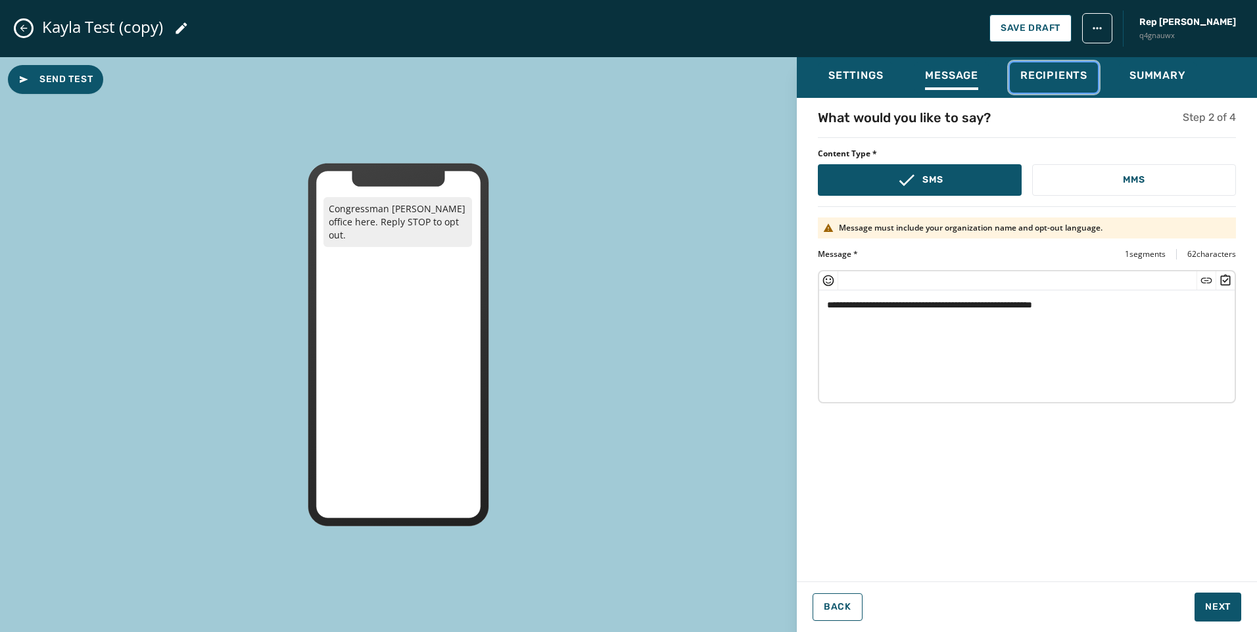
click at [1031, 90] on button "Recipients" at bounding box center [1054, 77] width 88 height 30
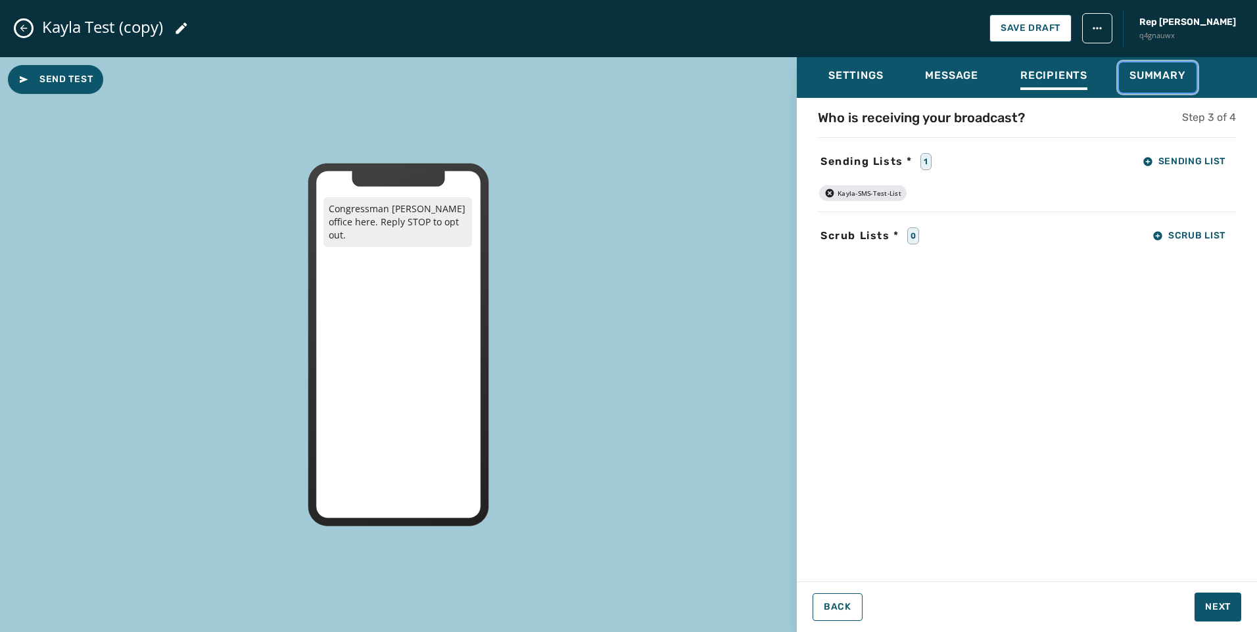
click at [1159, 87] on div "Summary" at bounding box center [1157, 79] width 57 height 21
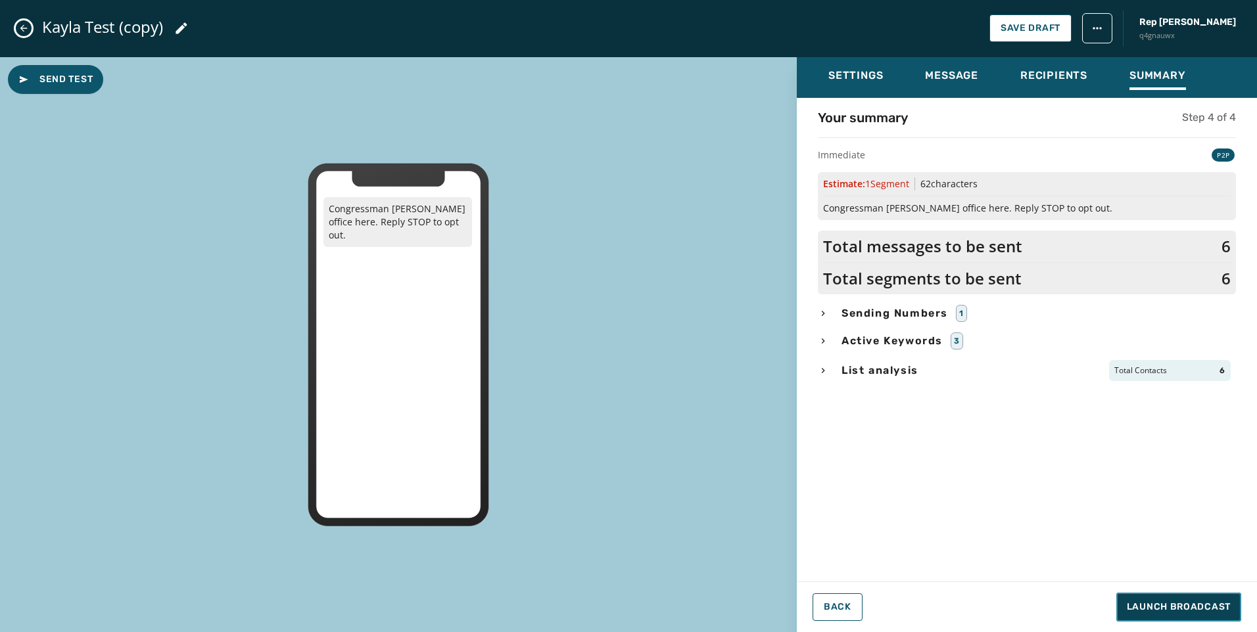
click at [1209, 614] on button "Launch Broadcast" at bounding box center [1178, 607] width 125 height 29
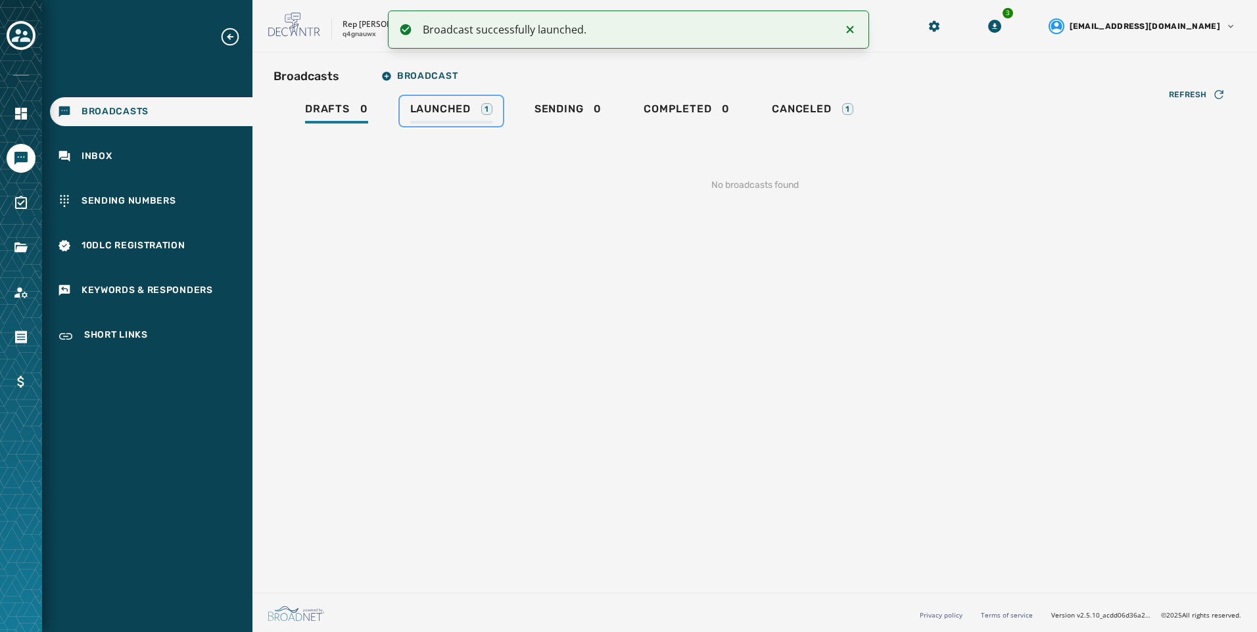
click at [458, 108] on span "Launched" at bounding box center [440, 109] width 60 height 13
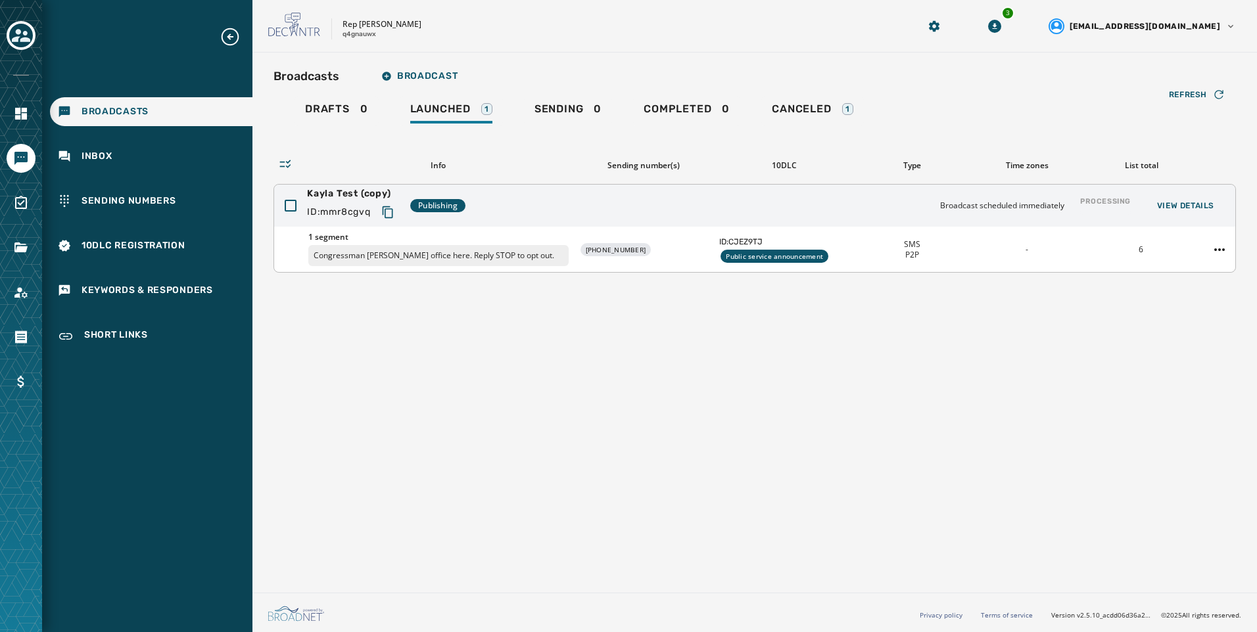
click at [445, 202] on span "Publishing" at bounding box center [437, 205] width 39 height 11
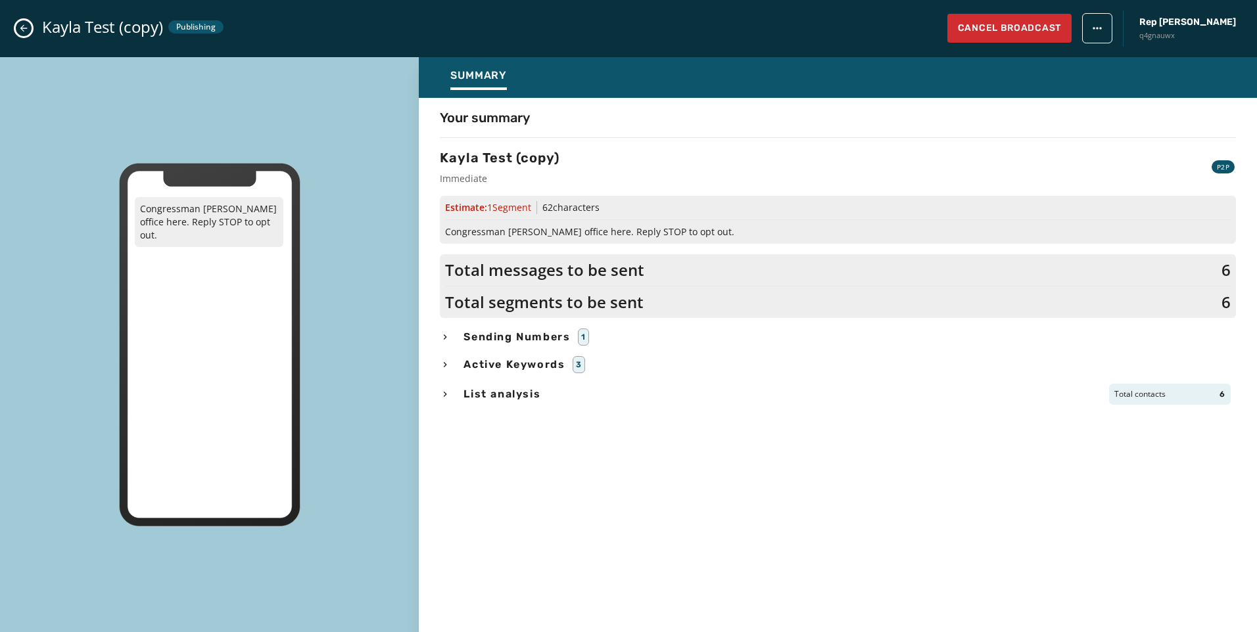
click at [17, 24] on button "Close admin drawer" at bounding box center [24, 28] width 16 height 16
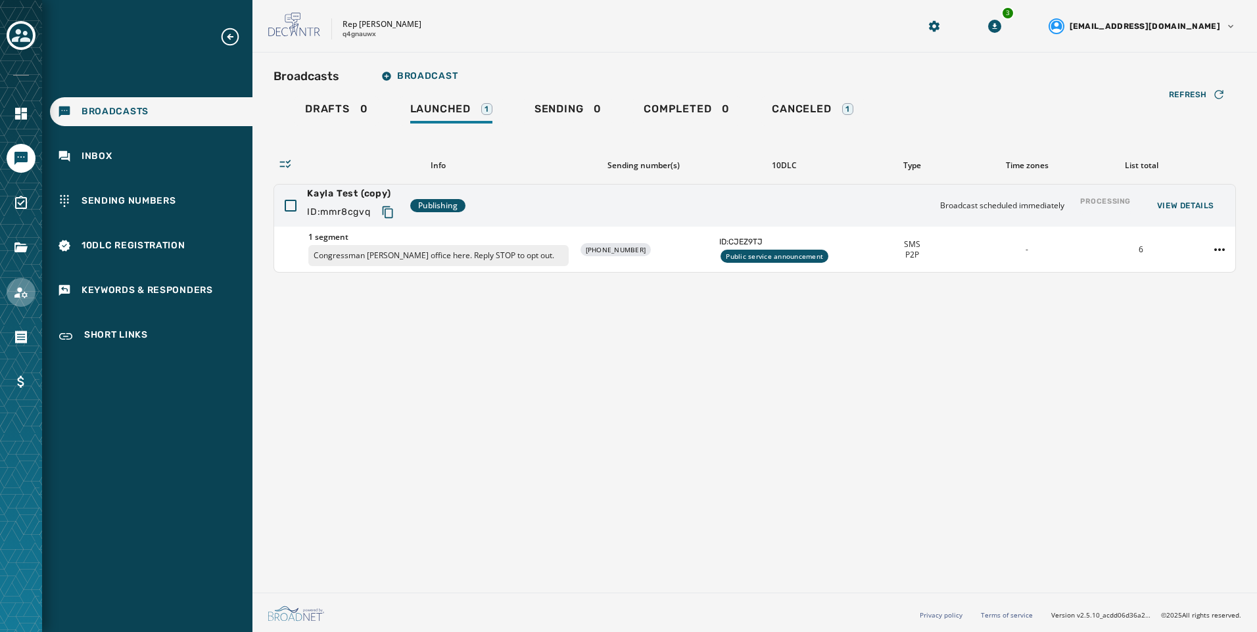
click at [18, 303] on link "Navigate to Account" at bounding box center [21, 292] width 29 height 29
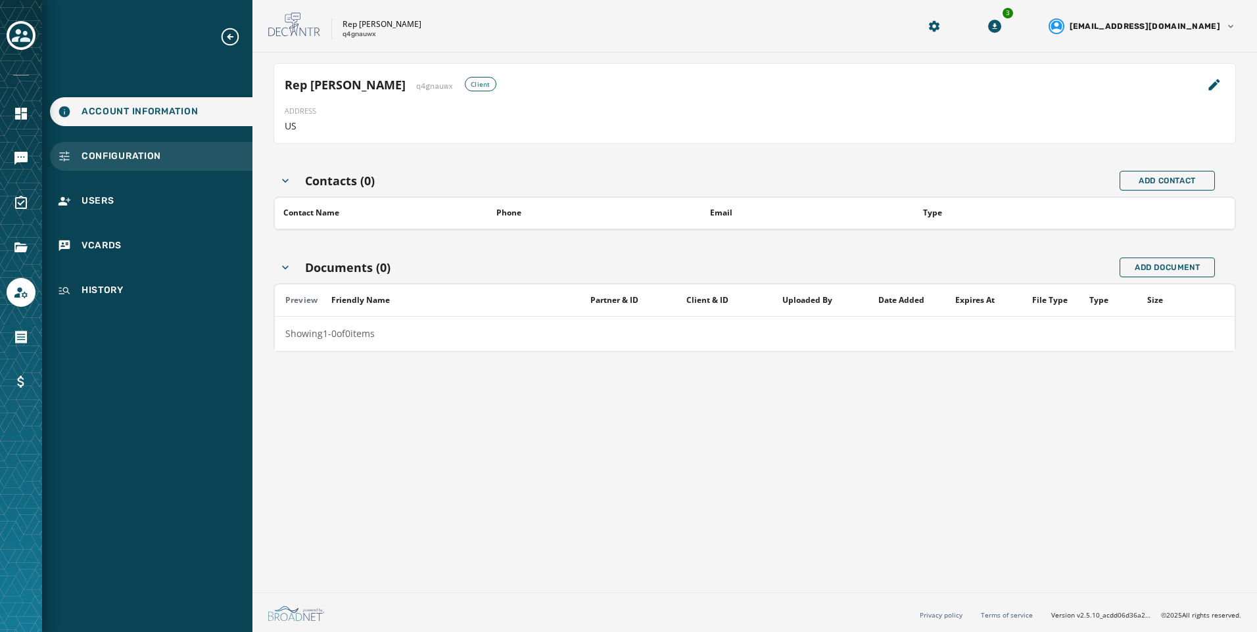
click at [155, 164] on div "Configuration" at bounding box center [151, 156] width 202 height 29
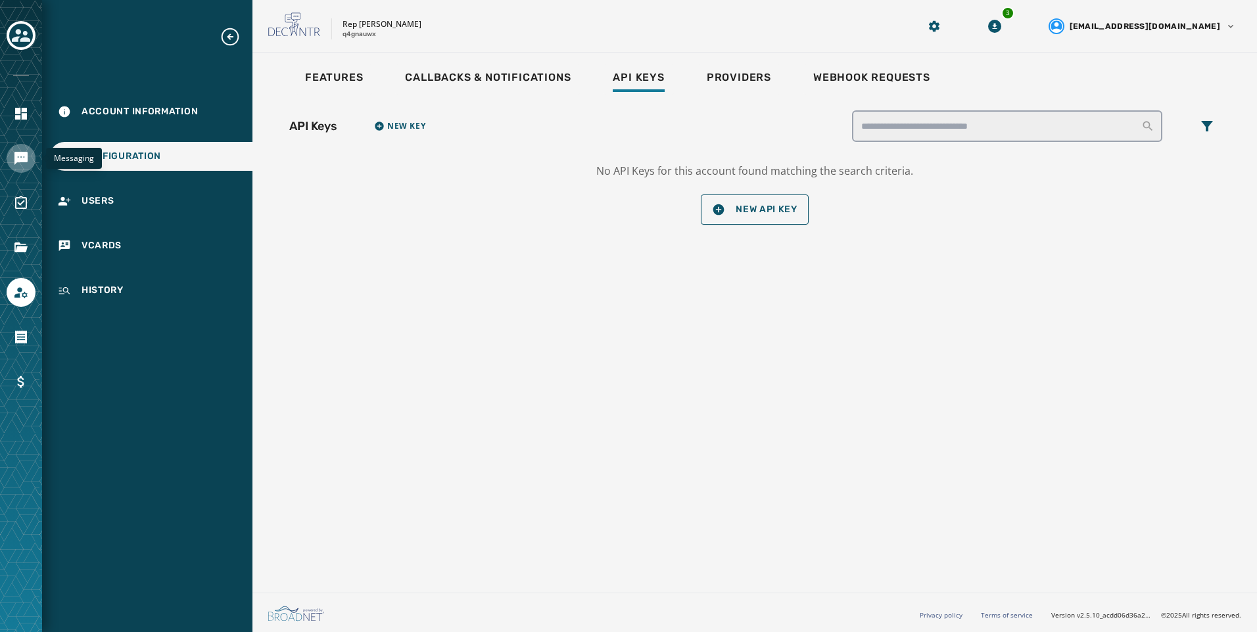
click at [26, 153] on icon "Navigate to Messaging" at bounding box center [20, 158] width 13 height 13
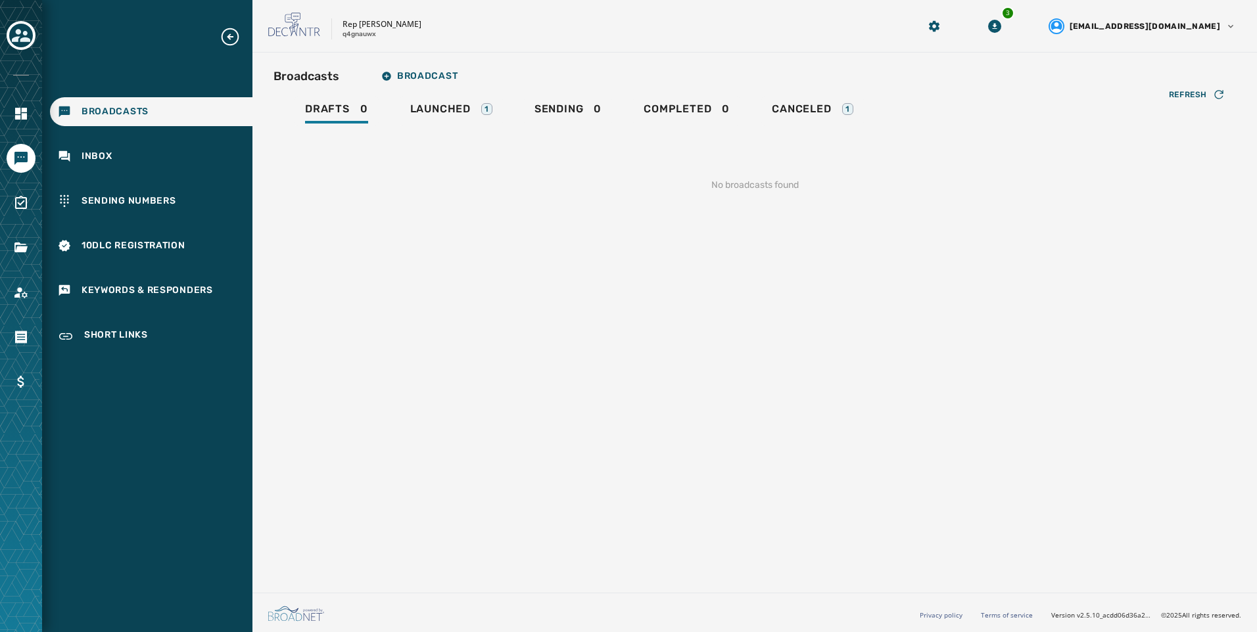
click at [469, 95] on div "Broadcasts Broadcast Drafts 0 Launched 1 Sending 0 Completed 0 Canceled 1 Refre…" at bounding box center [754, 138] width 962 height 150
click at [475, 110] on div "Launched 1" at bounding box center [451, 113] width 82 height 21
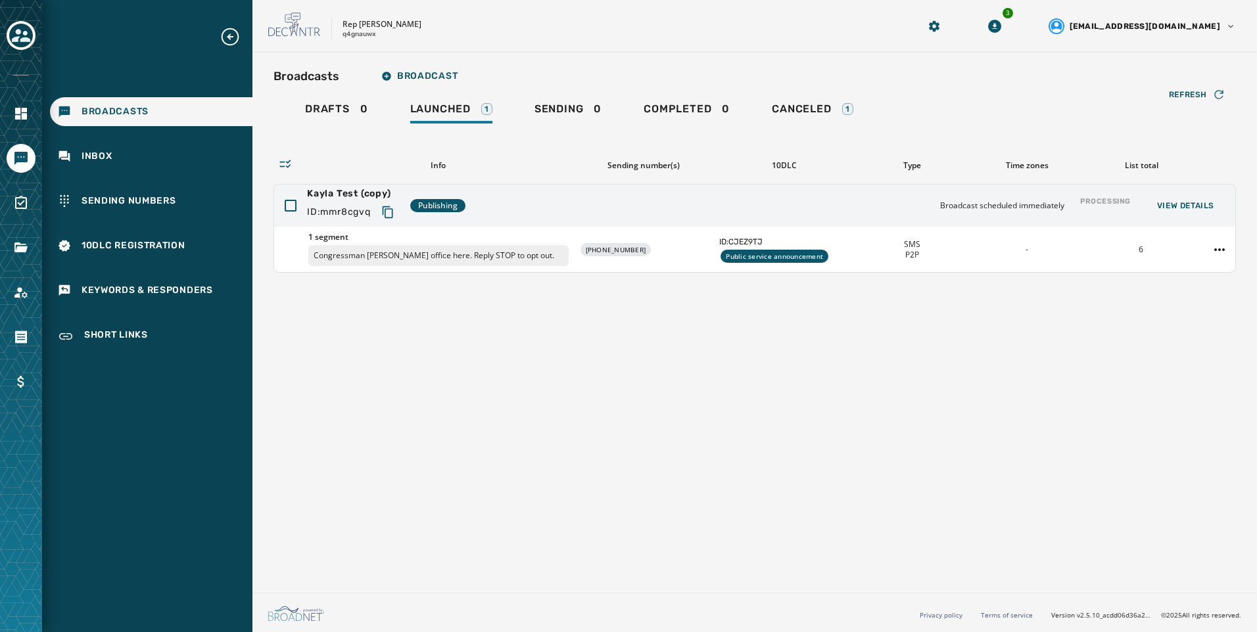
click at [955, 366] on div "Broadcasts Broadcast Drafts 0 Launched 1 Sending 0 Completed 0 Canceled 1 Refre…" at bounding box center [754, 320] width 1004 height 535
click at [699, 427] on div "Broadcasts Broadcast Drafts 0 Launched 1 Sending 0 Completed 0 Canceled 1 Refre…" at bounding box center [754, 320] width 1004 height 535
click at [138, 258] on div "10DLC Registration" at bounding box center [151, 245] width 202 height 29
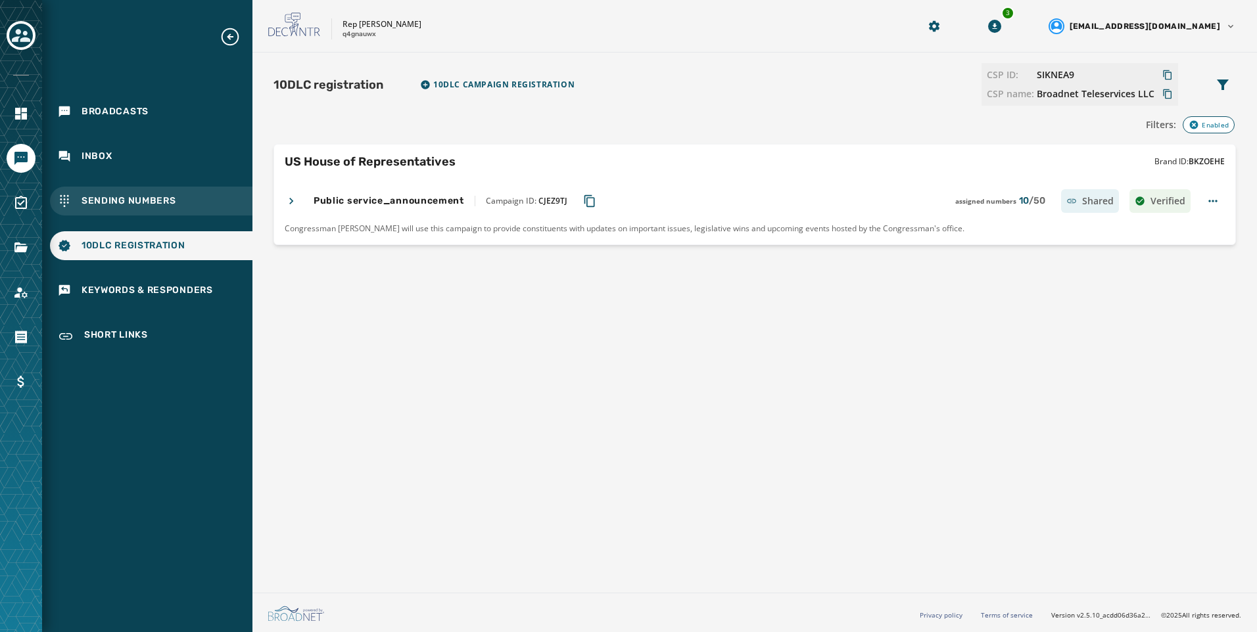
click at [157, 201] on span "Sending Numbers" at bounding box center [129, 201] width 95 height 13
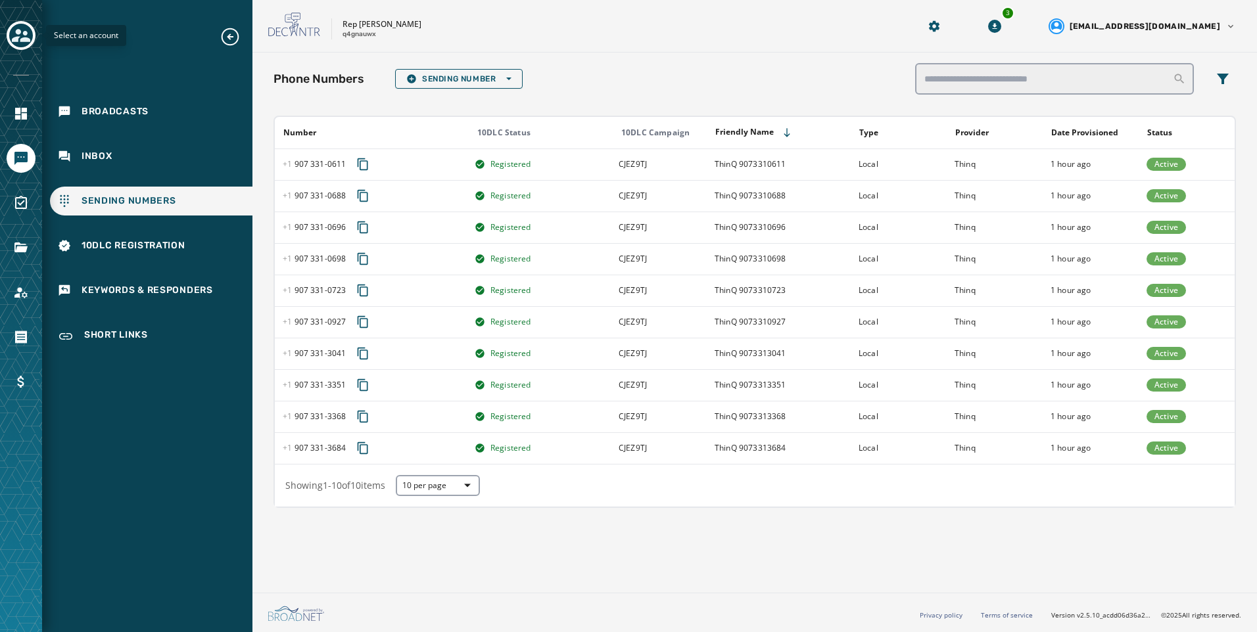
click at [30, 41] on icon "Toggle account select drawer" at bounding box center [21, 35] width 18 height 13
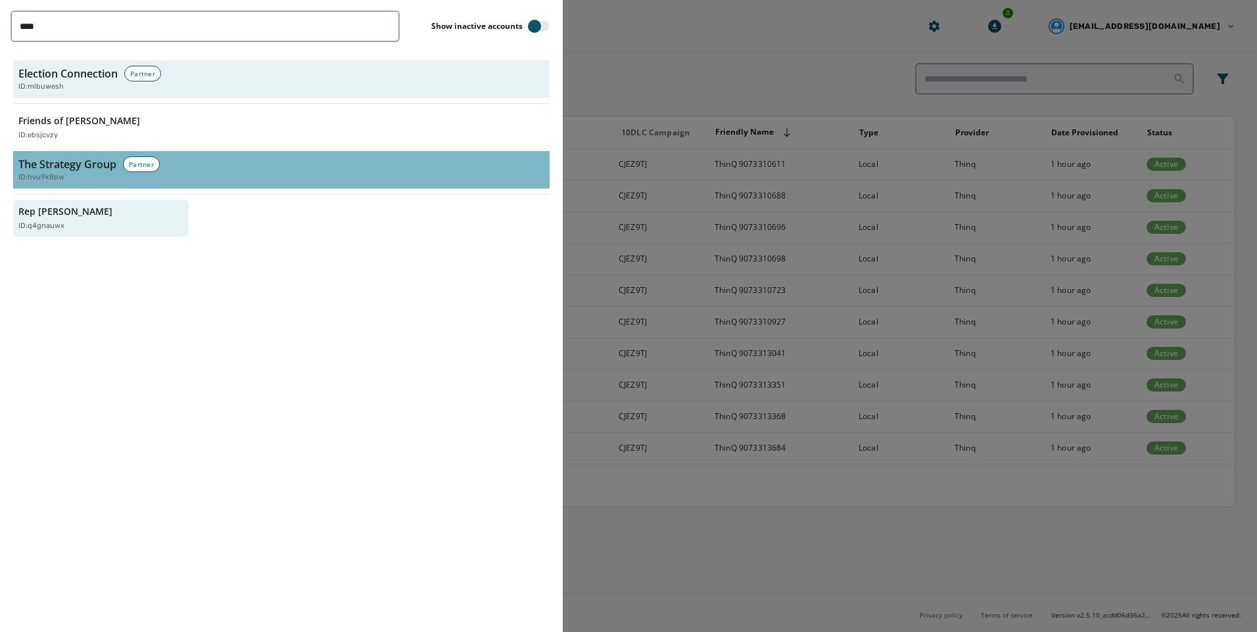
click at [57, 172] on span "ID: hvu9k8pw" at bounding box center [41, 177] width 46 height 11
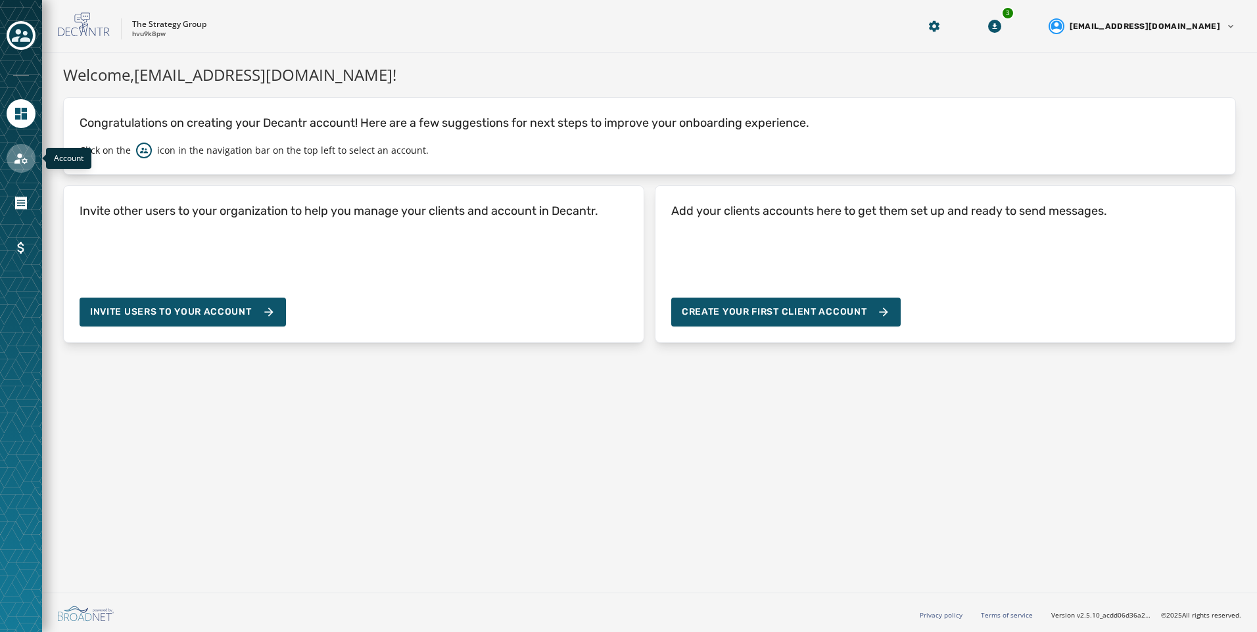
click at [19, 151] on icon "Navigate to Account" at bounding box center [21, 159] width 16 height 16
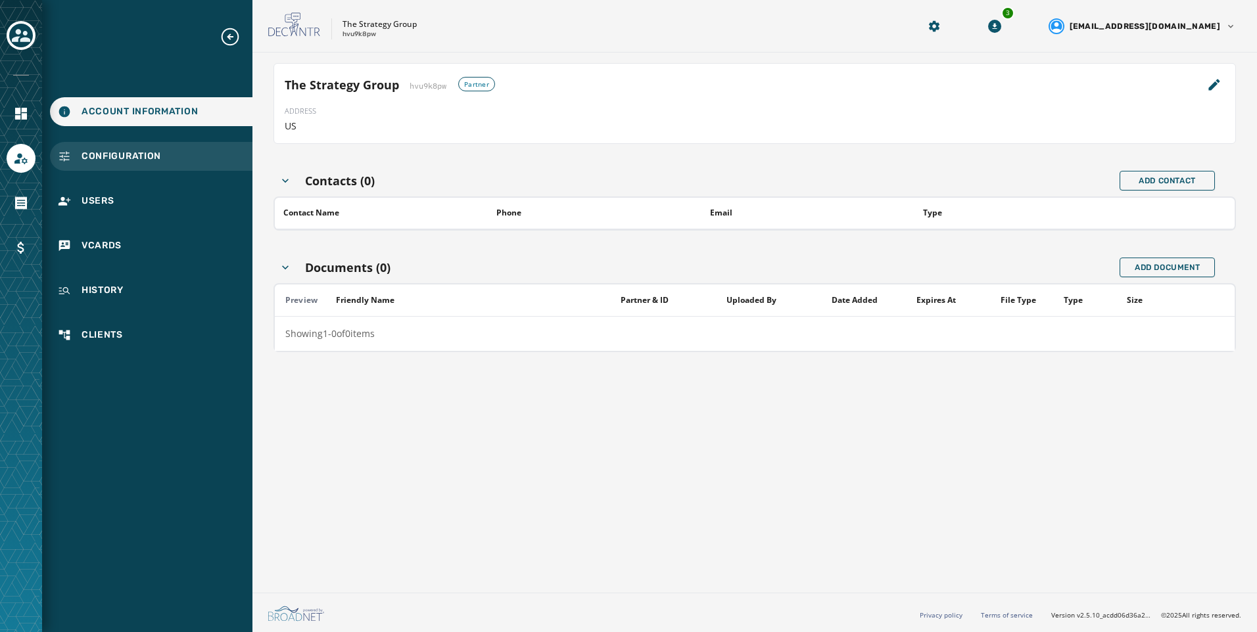
click at [160, 164] on div "Configuration" at bounding box center [151, 156] width 202 height 29
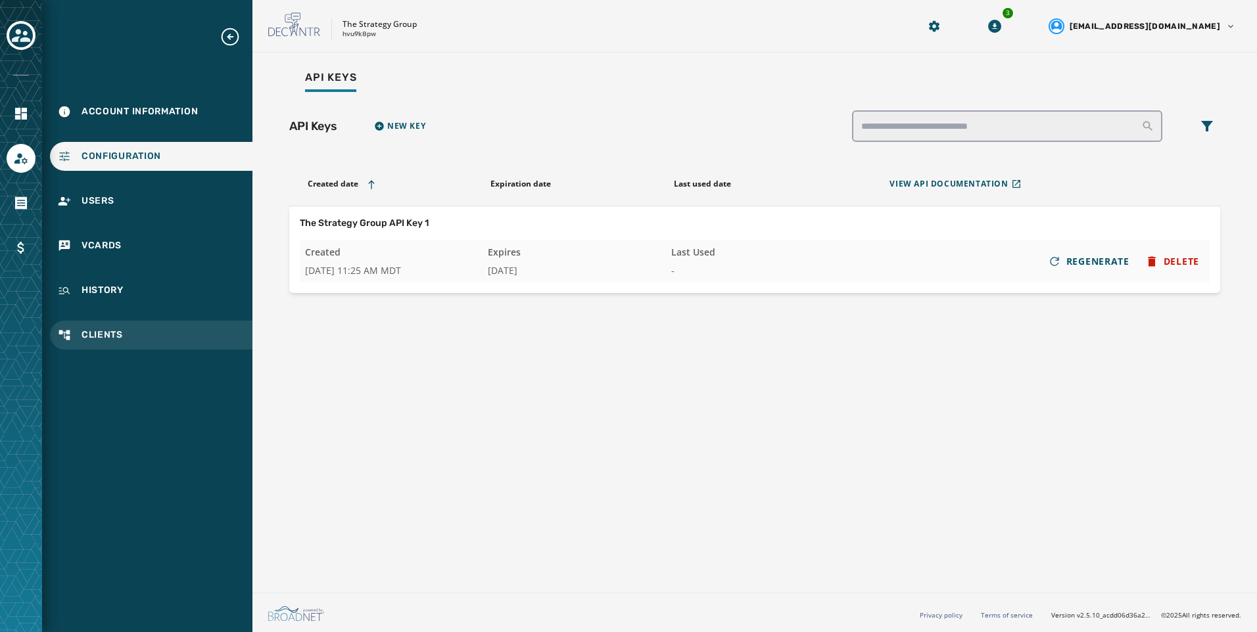
click at [116, 338] on span "Clients" at bounding box center [102, 335] width 41 height 13
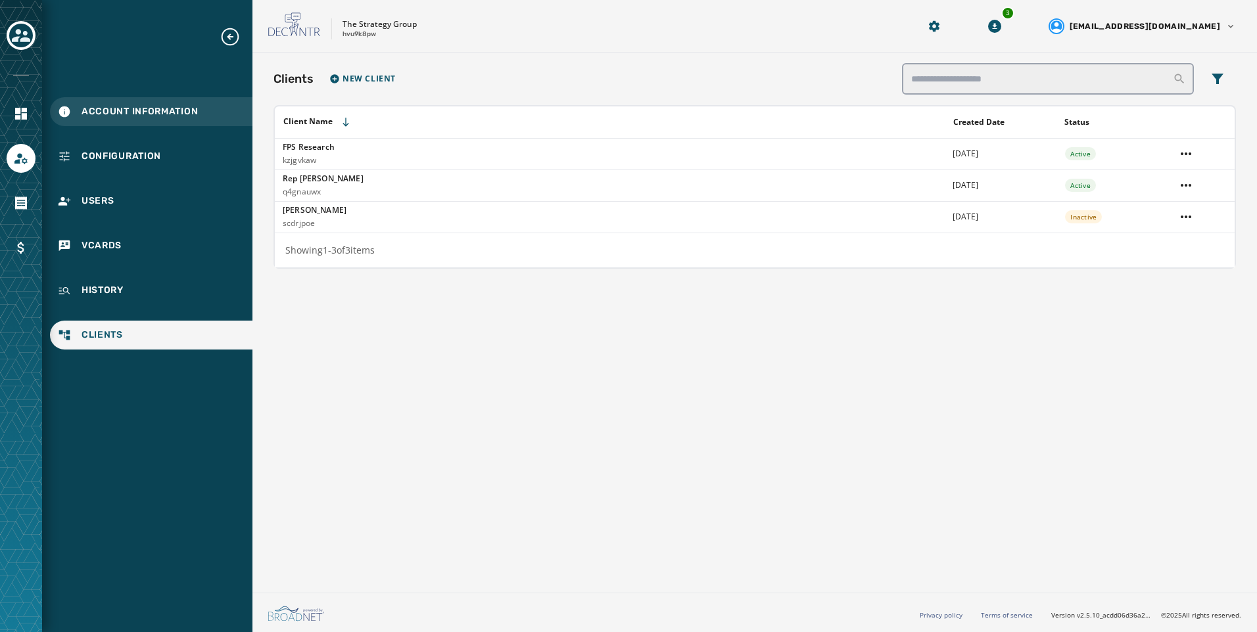
click at [113, 120] on div "Account Information" at bounding box center [151, 111] width 202 height 29
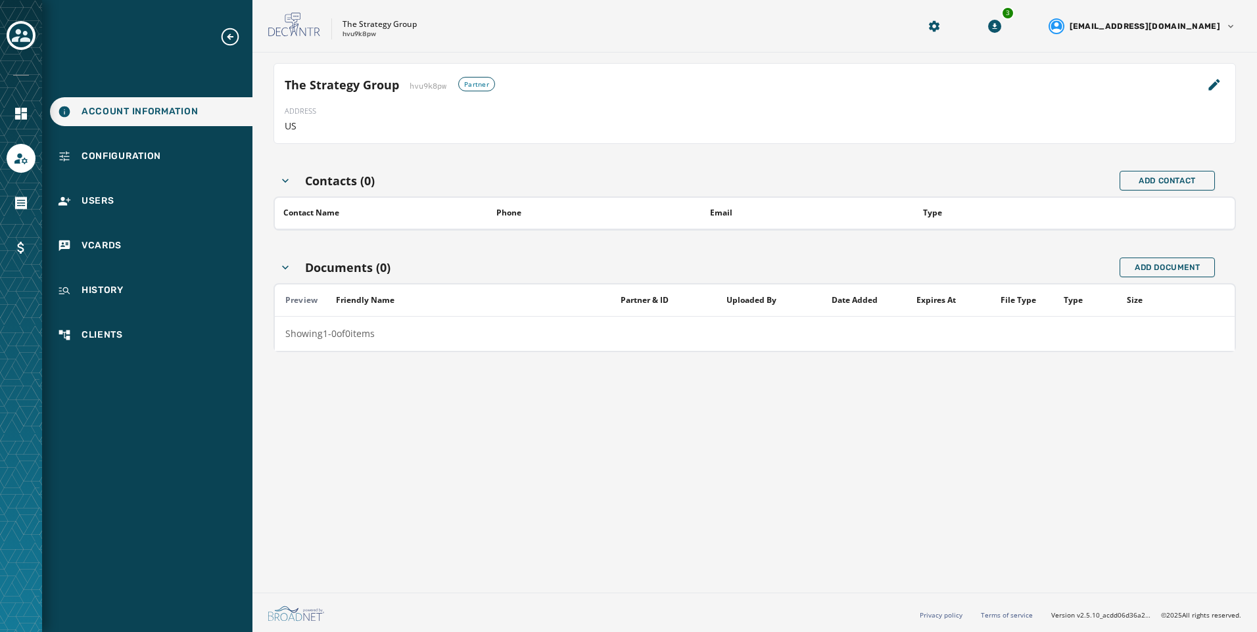
click at [26, 32] on icon "Toggle account select drawer" at bounding box center [21, 35] width 18 height 13
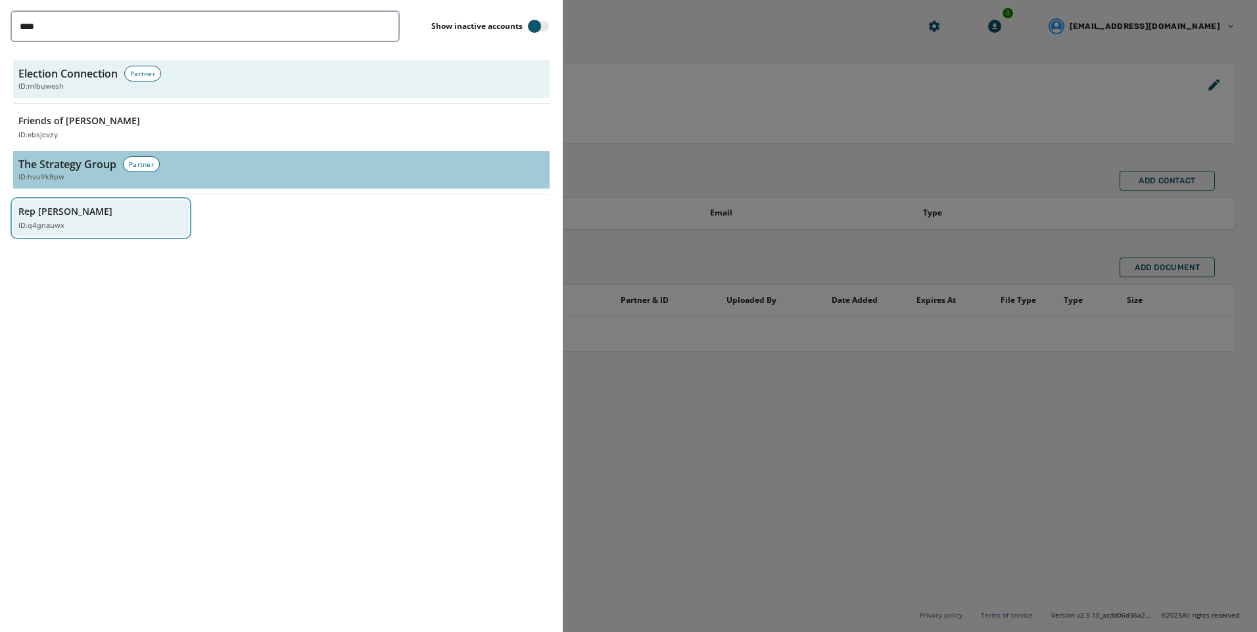
click at [24, 221] on p "ID: q4gnauwx" at bounding box center [41, 226] width 46 height 11
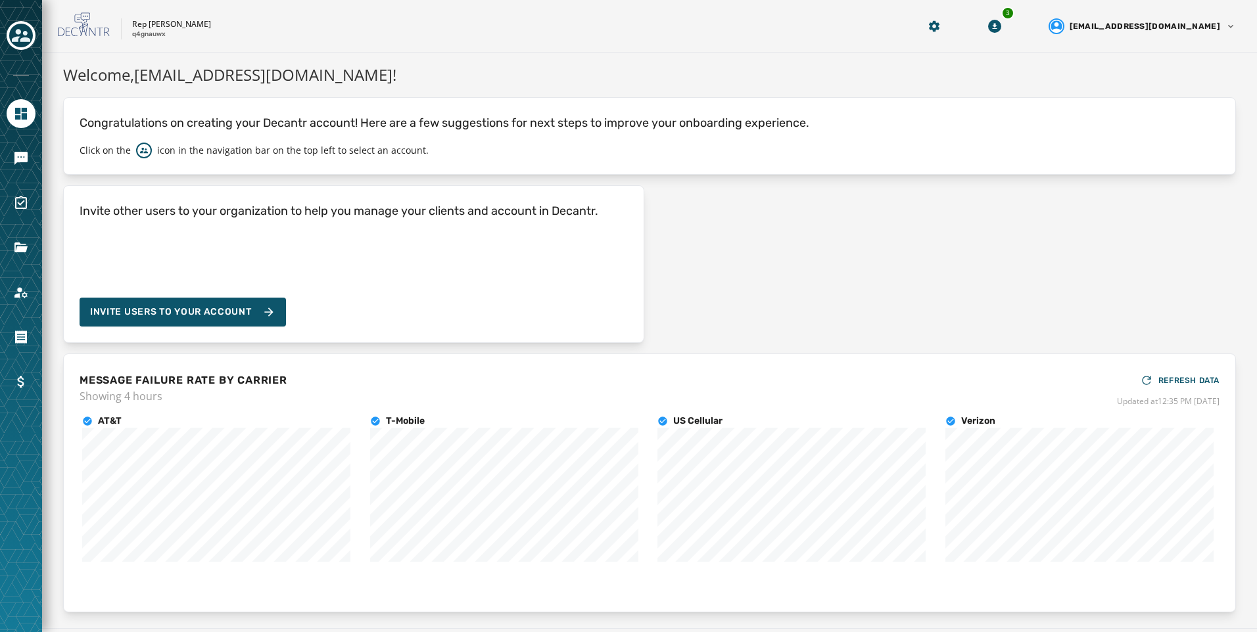
click at [18, 46] on div "Toggle account select drawer" at bounding box center [21, 36] width 24 height 24
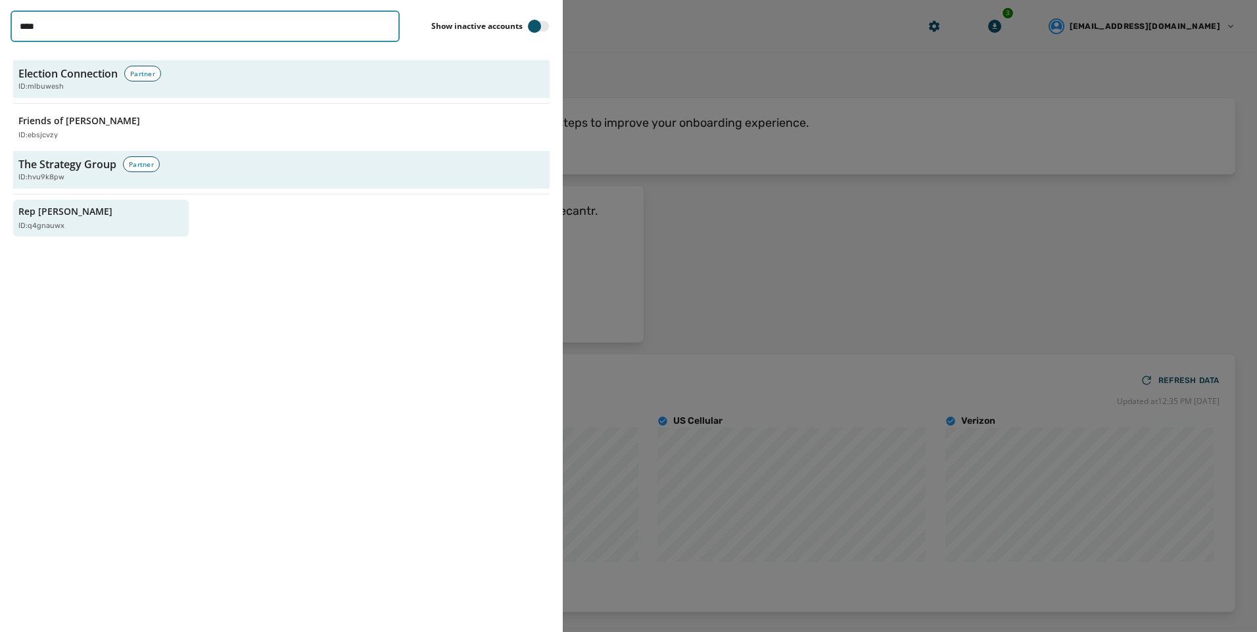
click at [383, 26] on input "****" at bounding box center [205, 27] width 389 height 32
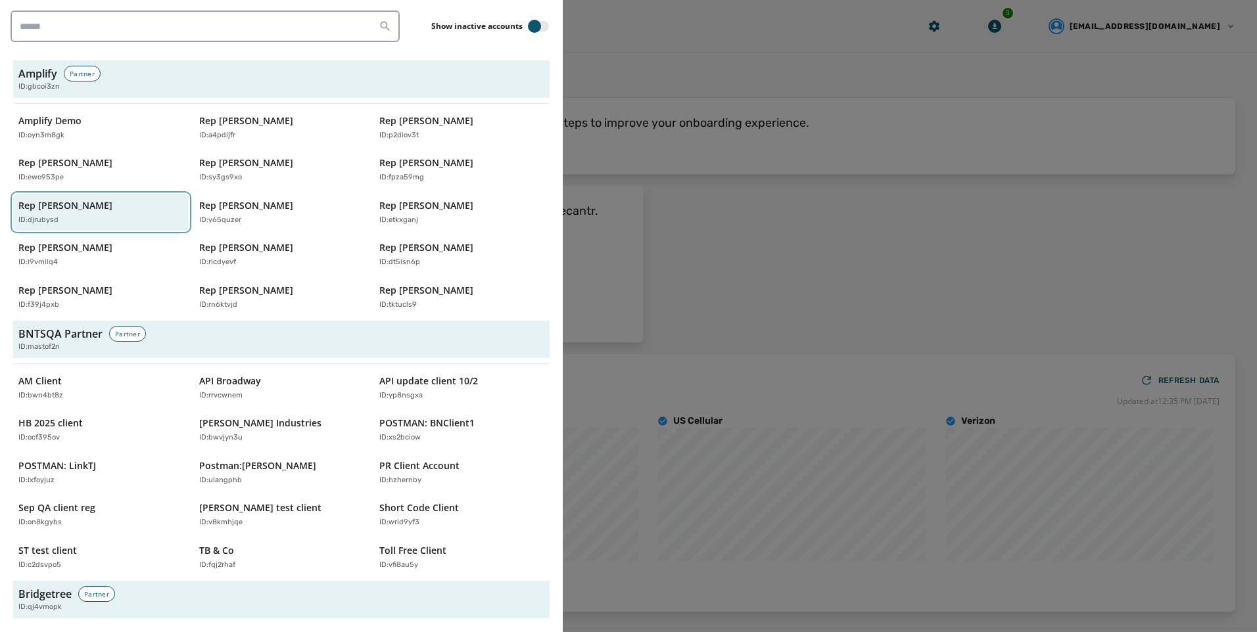
click at [76, 225] on div "ID: djrubysd" at bounding box center [94, 220] width 152 height 11
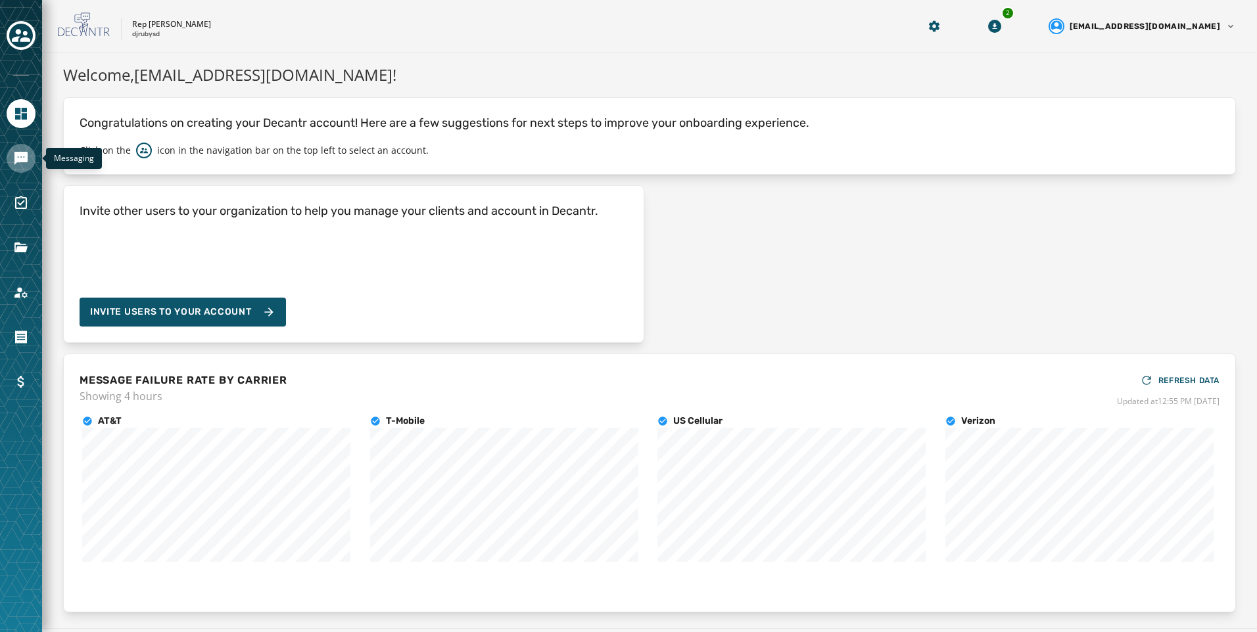
click at [14, 160] on icon "Navigate to Messaging" at bounding box center [20, 158] width 13 height 13
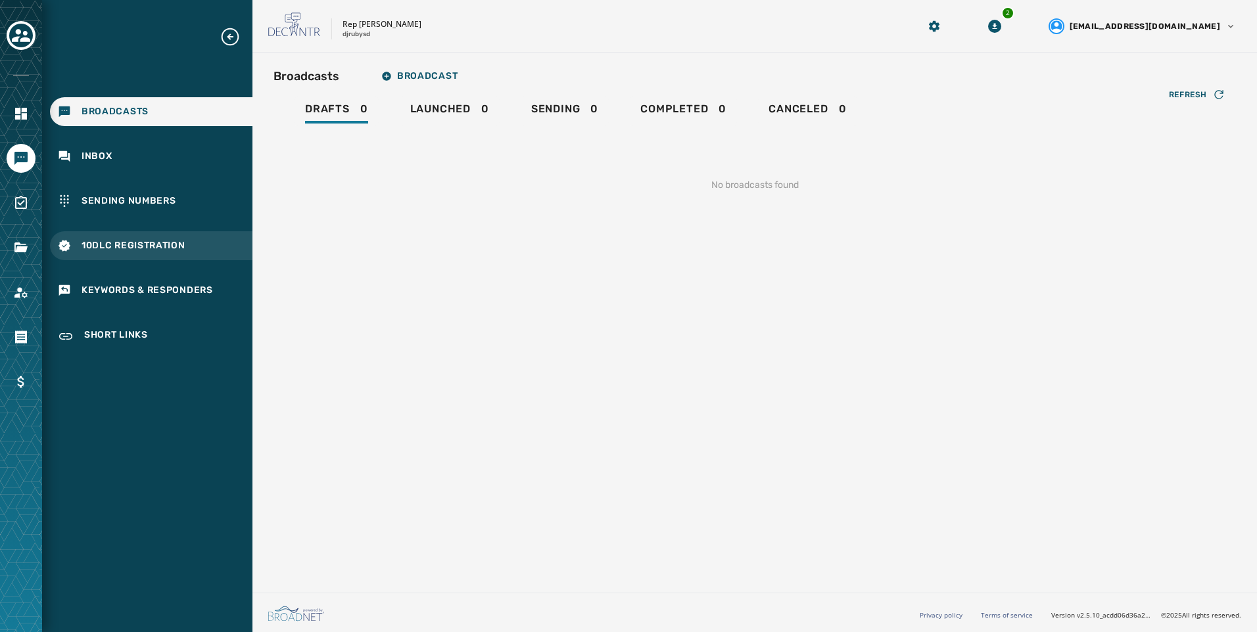
click at [200, 244] on div "10DLC Registration" at bounding box center [151, 245] width 202 height 29
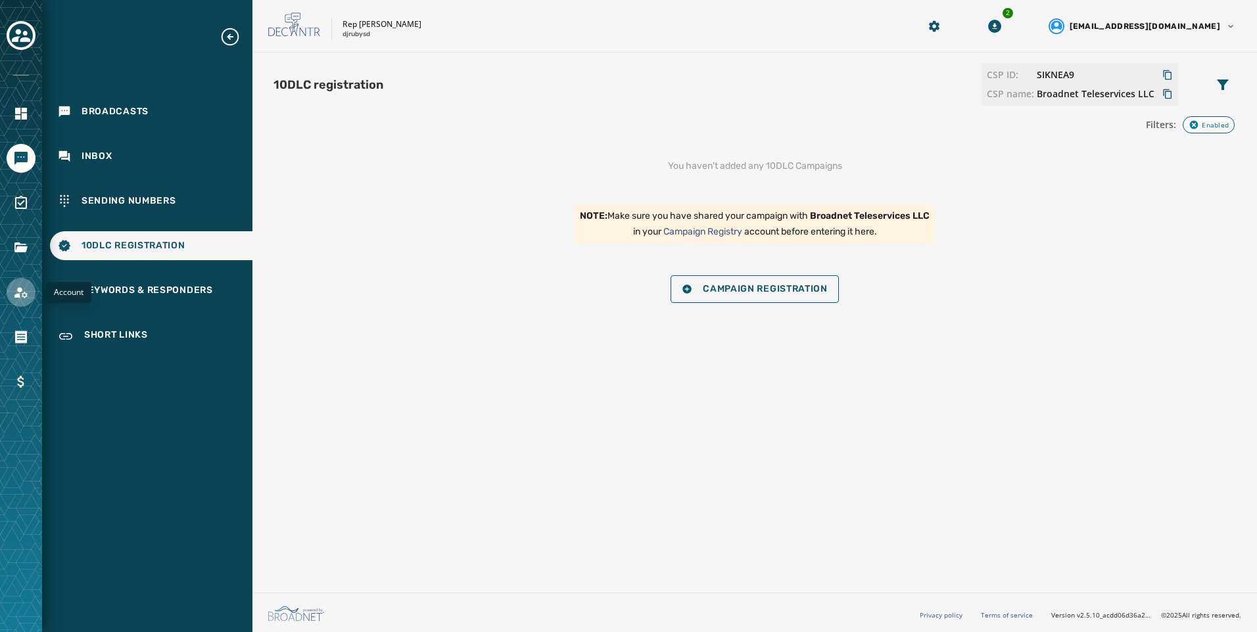
click at [18, 294] on icon "Navigate to Account" at bounding box center [20, 292] width 13 height 11
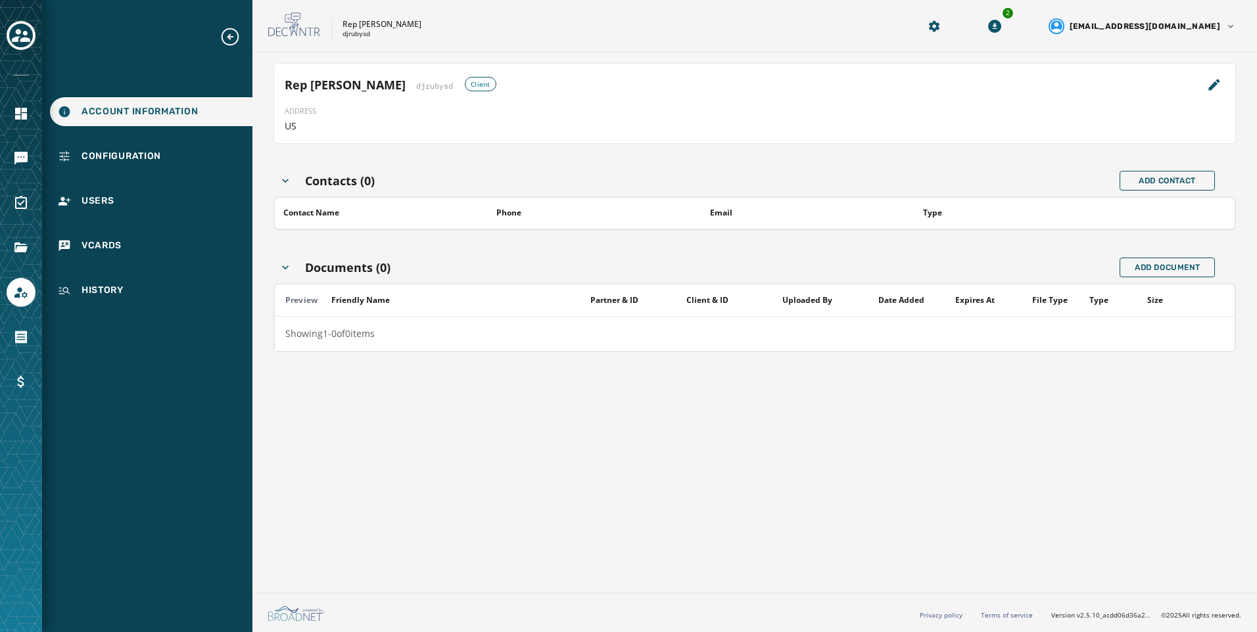
click at [156, 172] on div "Account Information Configuration Users vCards History" at bounding box center [147, 165] width 210 height 279
click at [158, 144] on div "Configuration" at bounding box center [151, 156] width 202 height 29
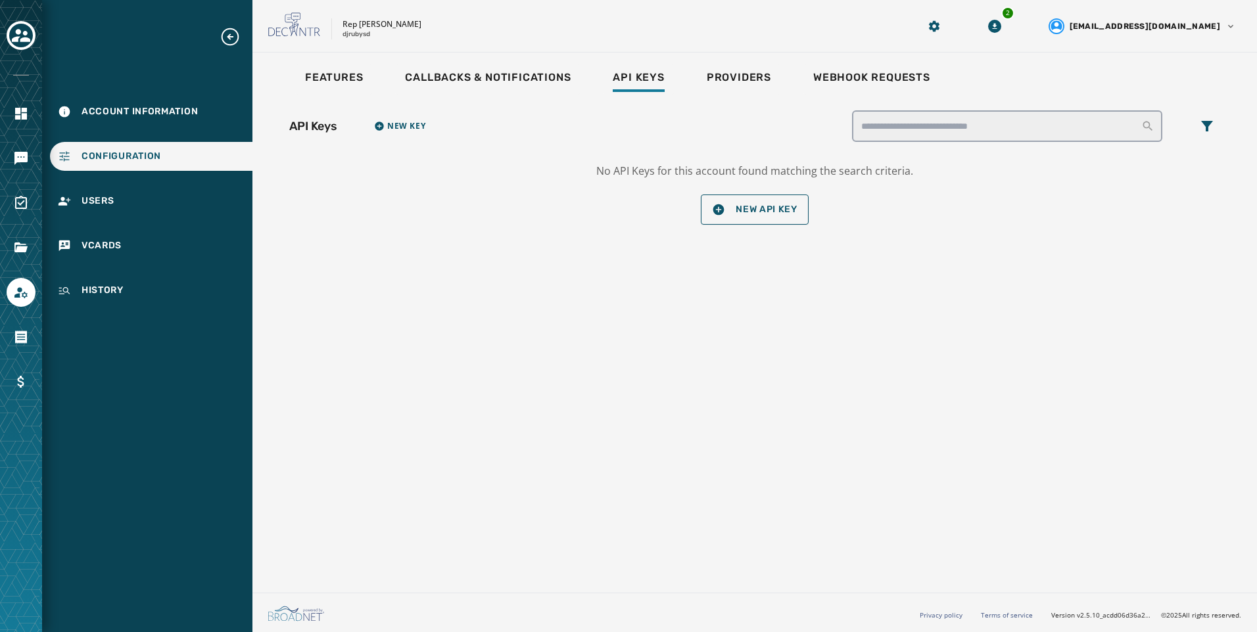
click at [361, 95] on div "API Keys New Key No API Keys for this account found matching the search criteri…" at bounding box center [754, 168] width 962 height 146
click at [348, 76] on span "Features" at bounding box center [334, 77] width 58 height 13
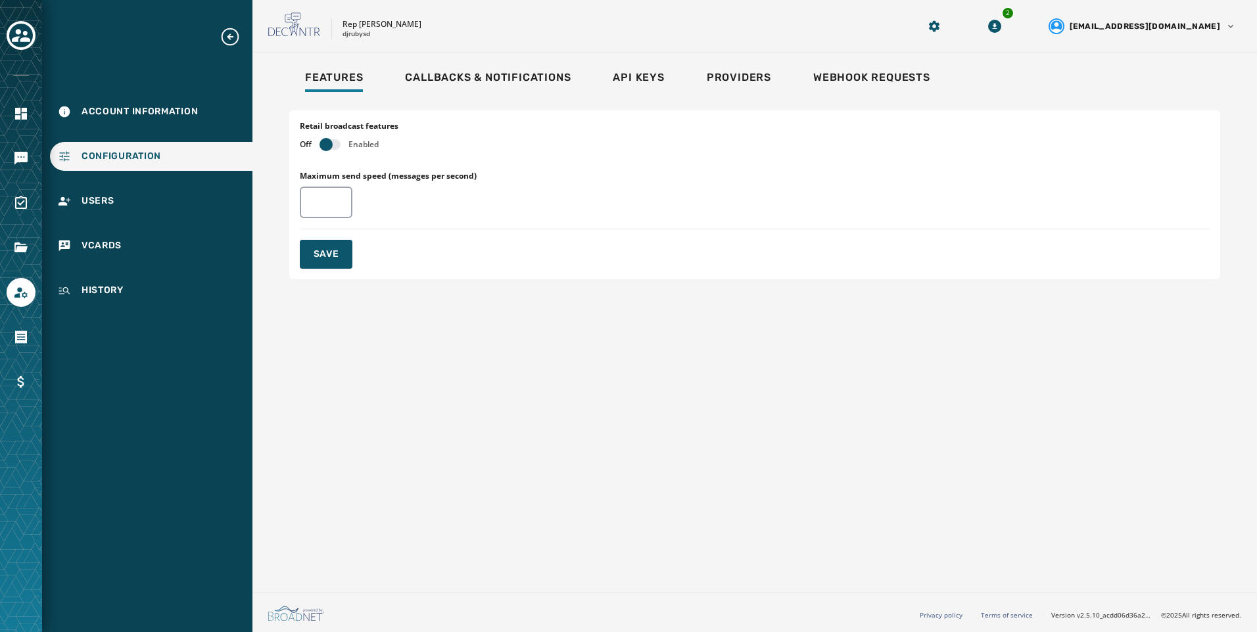
drag, startPoint x: 335, startPoint y: 136, endPoint x: 335, endPoint y: 145, distance: 8.6
click at [335, 136] on div "Retail broadcast features Off Enabled" at bounding box center [349, 135] width 99 height 29
click at [335, 145] on button "button" at bounding box center [329, 144] width 21 height 11
click at [350, 256] on button "Save" at bounding box center [326, 254] width 53 height 29
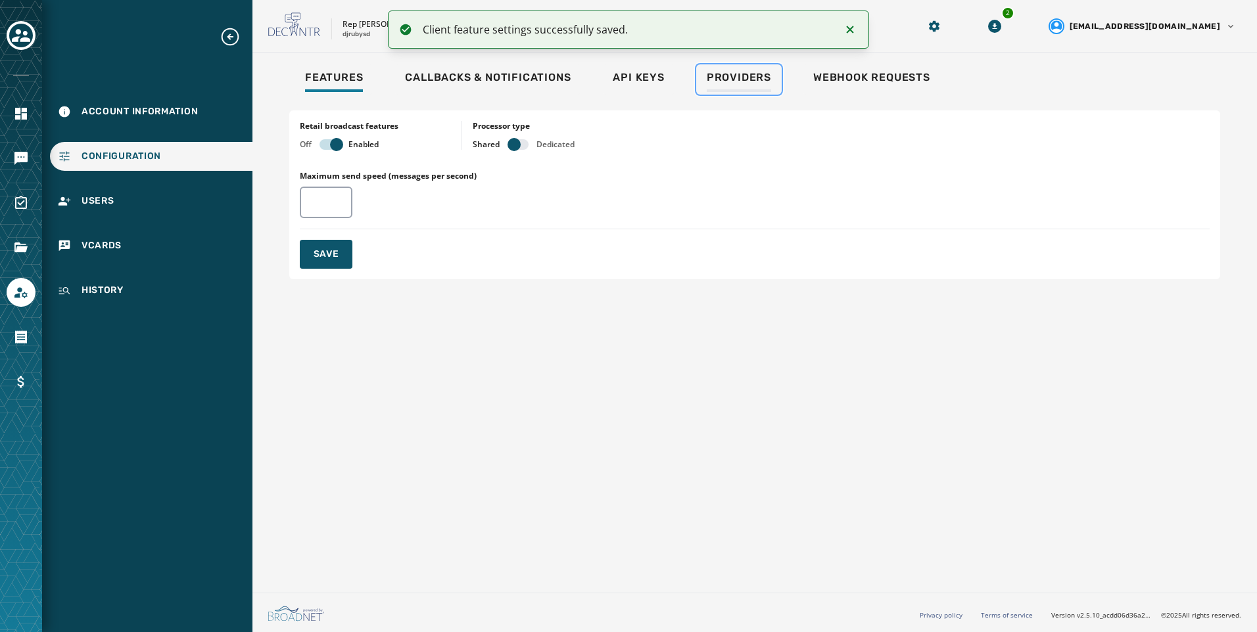
click at [730, 82] on span "Providers" at bounding box center [739, 77] width 64 height 13
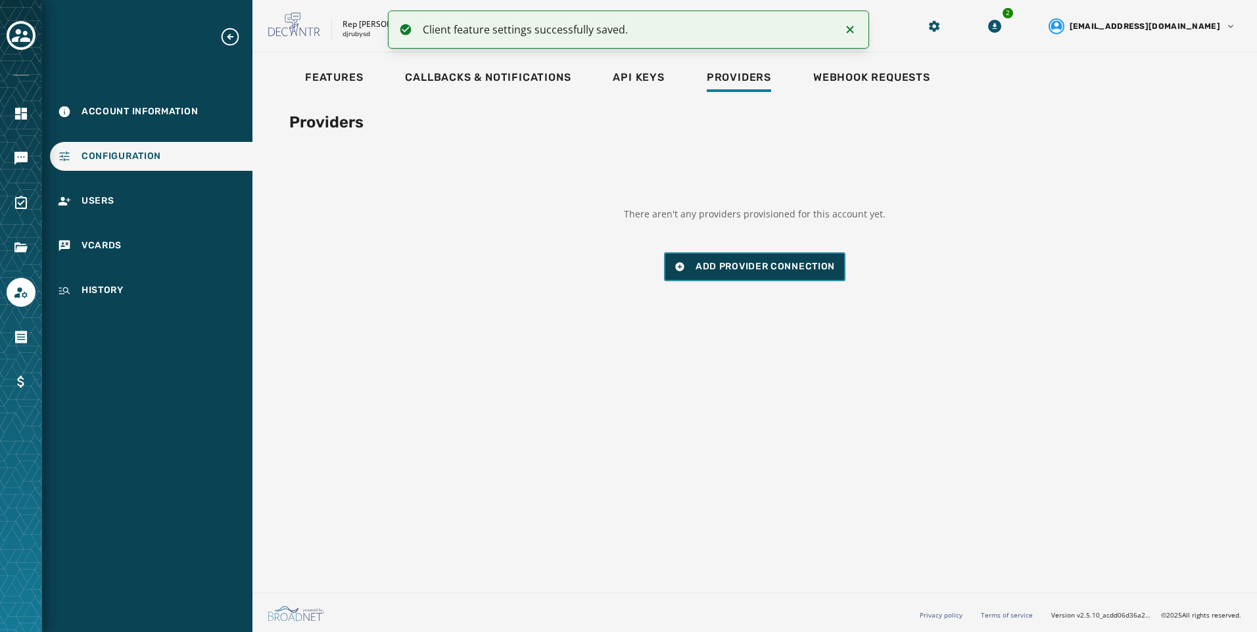
click at [745, 271] on span "Add Provider Connection" at bounding box center [765, 266] width 139 height 13
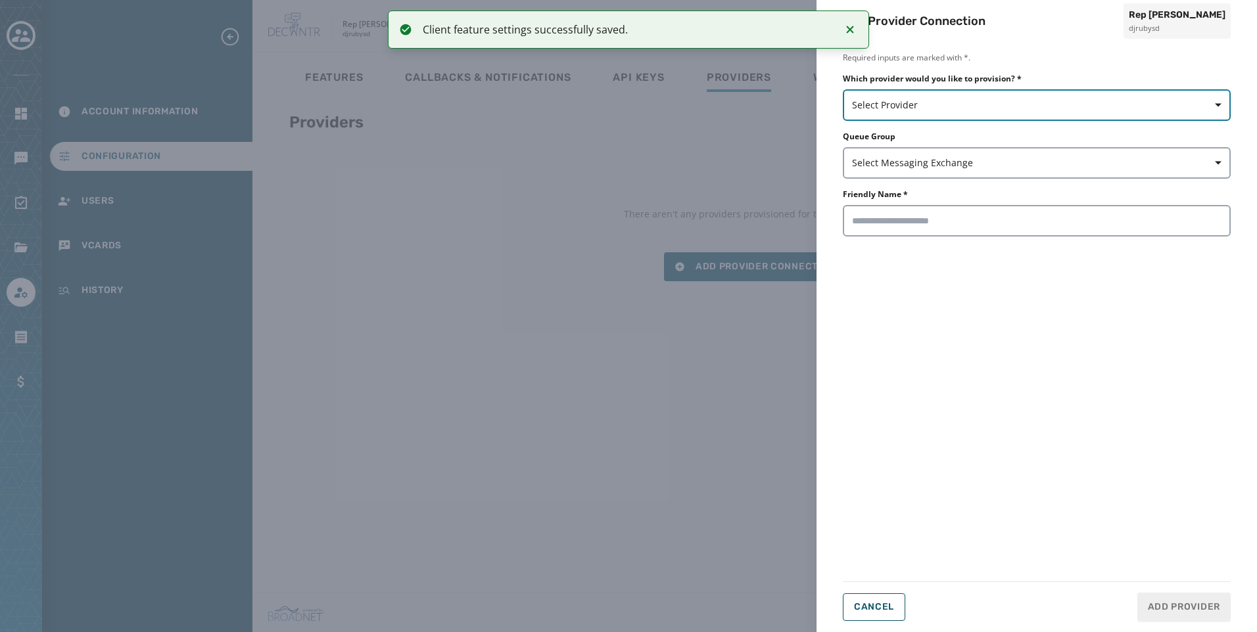
click at [900, 91] on button "Select Provider" at bounding box center [1037, 105] width 388 height 32
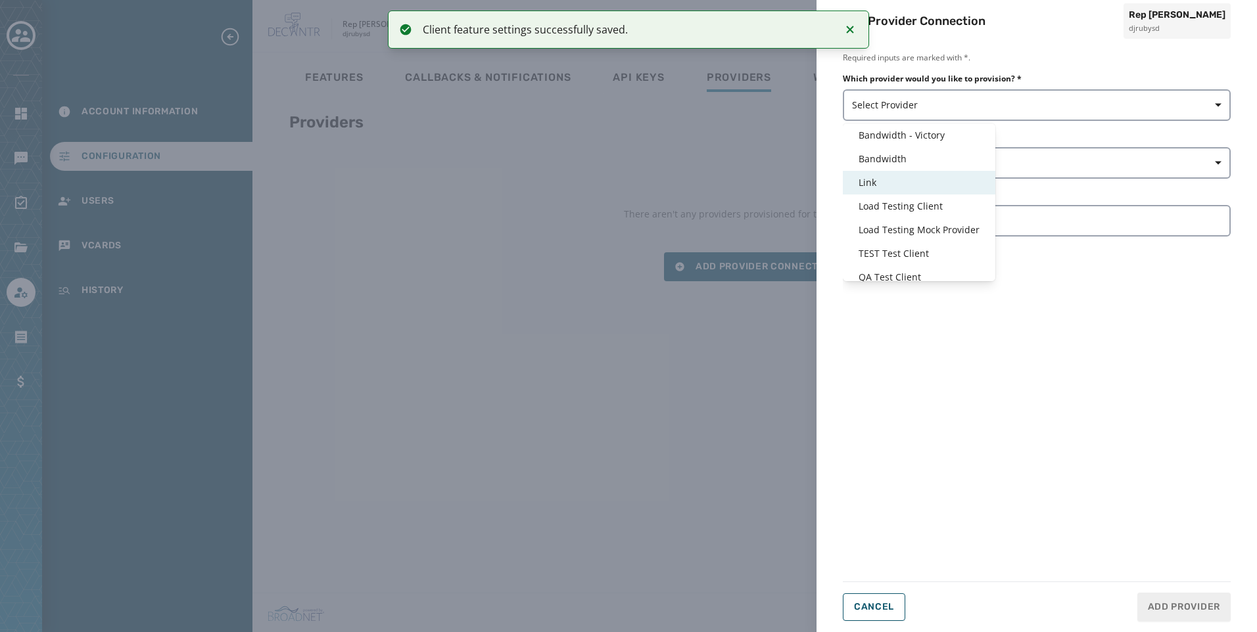
scroll to position [32, 0]
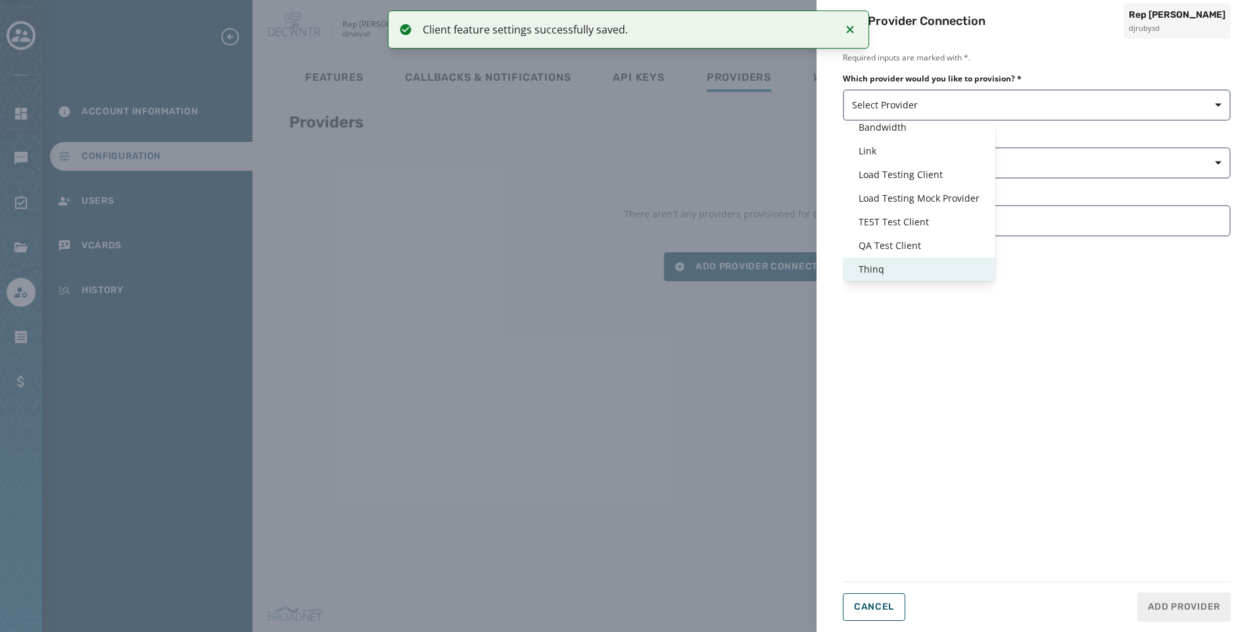
click at [885, 261] on div "Thinq" at bounding box center [919, 270] width 153 height 24
type input "*****"
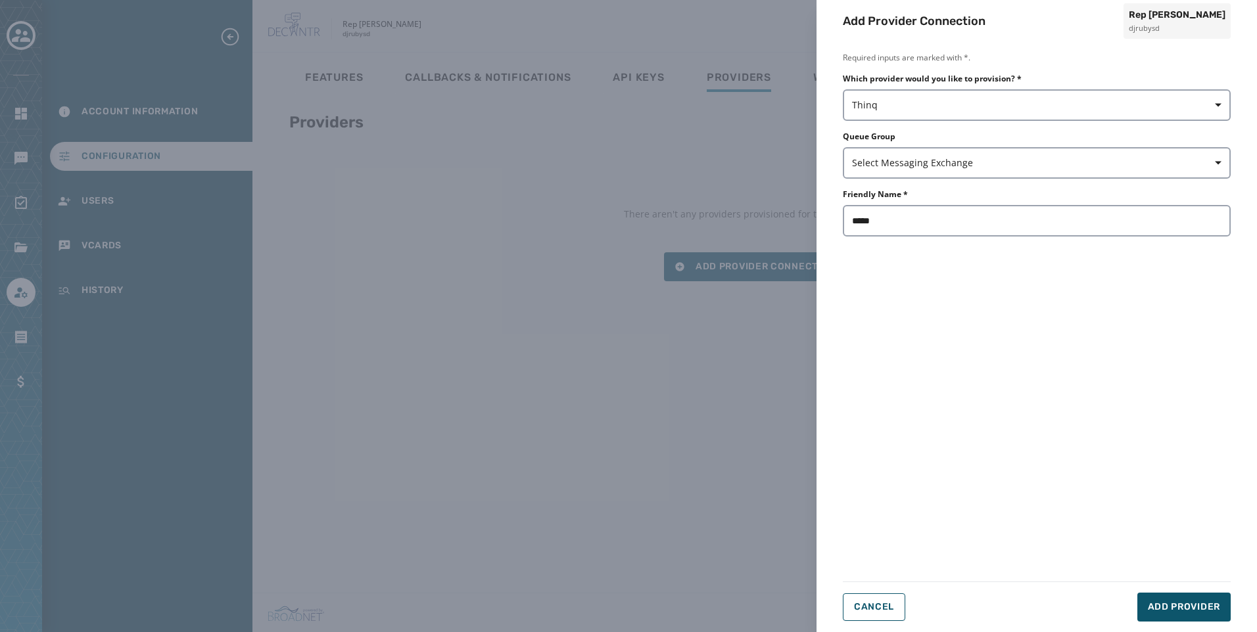
drag, startPoint x: 996, startPoint y: 329, endPoint x: 1020, endPoint y: 325, distance: 23.9
click at [996, 329] on div "Required inputs are marked with *. Which provider would you like to provision? …" at bounding box center [1037, 312] width 388 height 519
click at [1148, 603] on span "Add Provider" at bounding box center [1184, 607] width 72 height 13
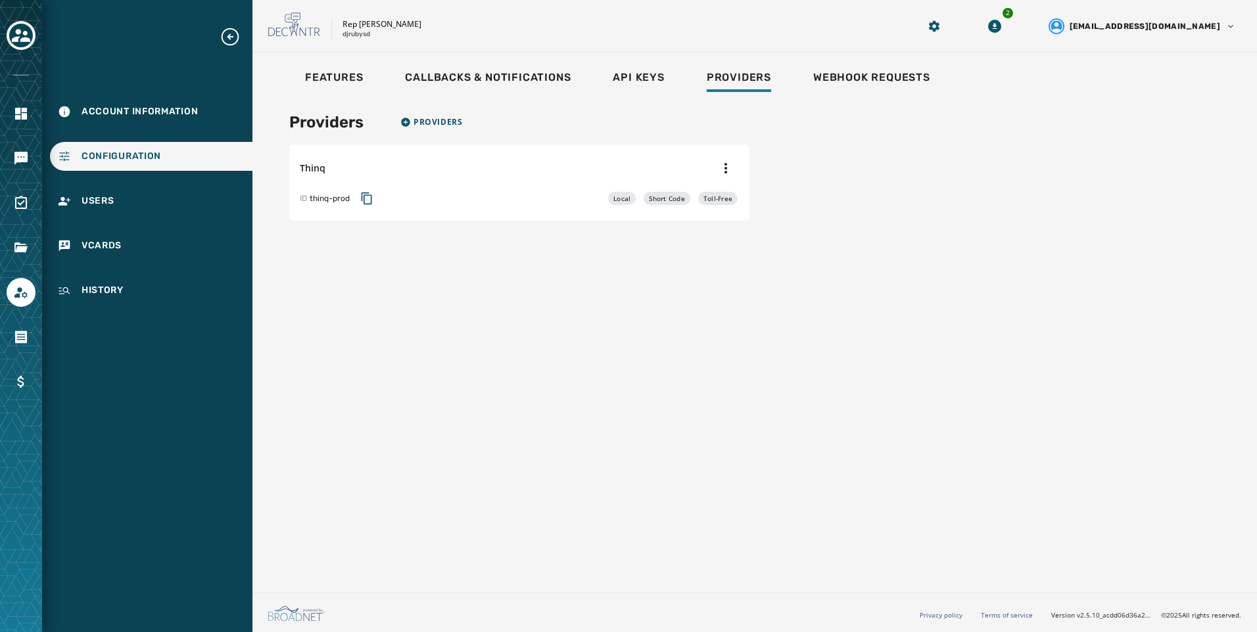
click at [22, 177] on div at bounding box center [21, 316] width 42 height 632
click at [20, 162] on icon "Navigate to Messaging" at bounding box center [20, 158] width 13 height 13
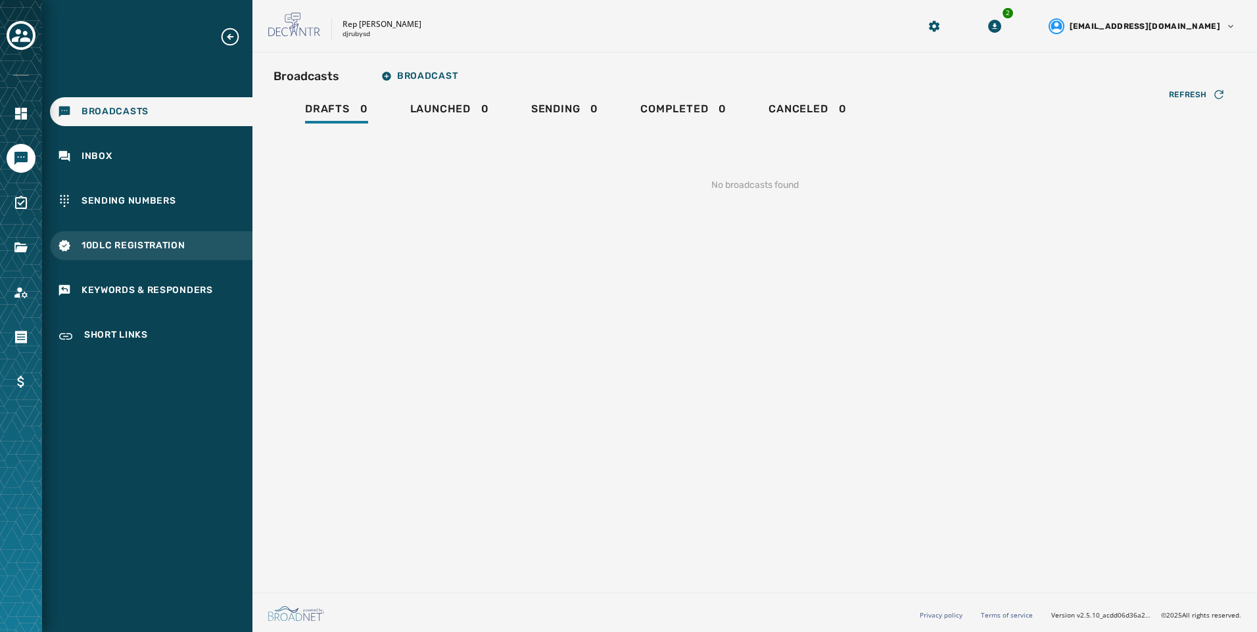
click at [205, 248] on div "10DLC Registration" at bounding box center [151, 245] width 202 height 29
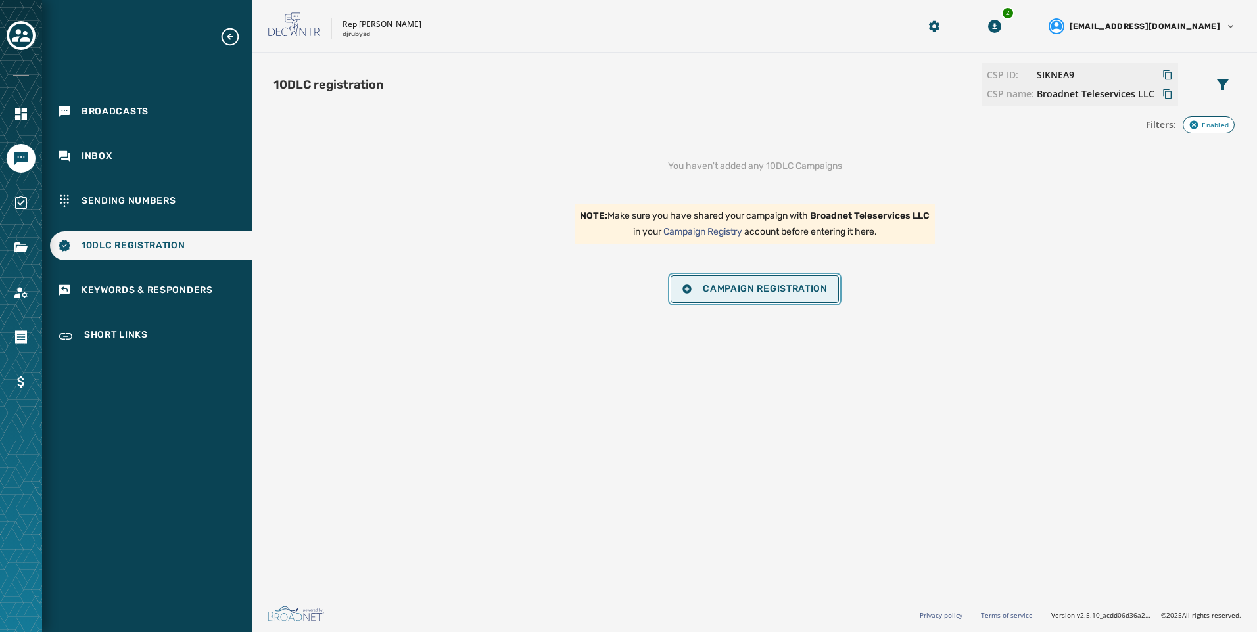
click at [807, 296] on button "Campaign Registration" at bounding box center [755, 289] width 168 height 28
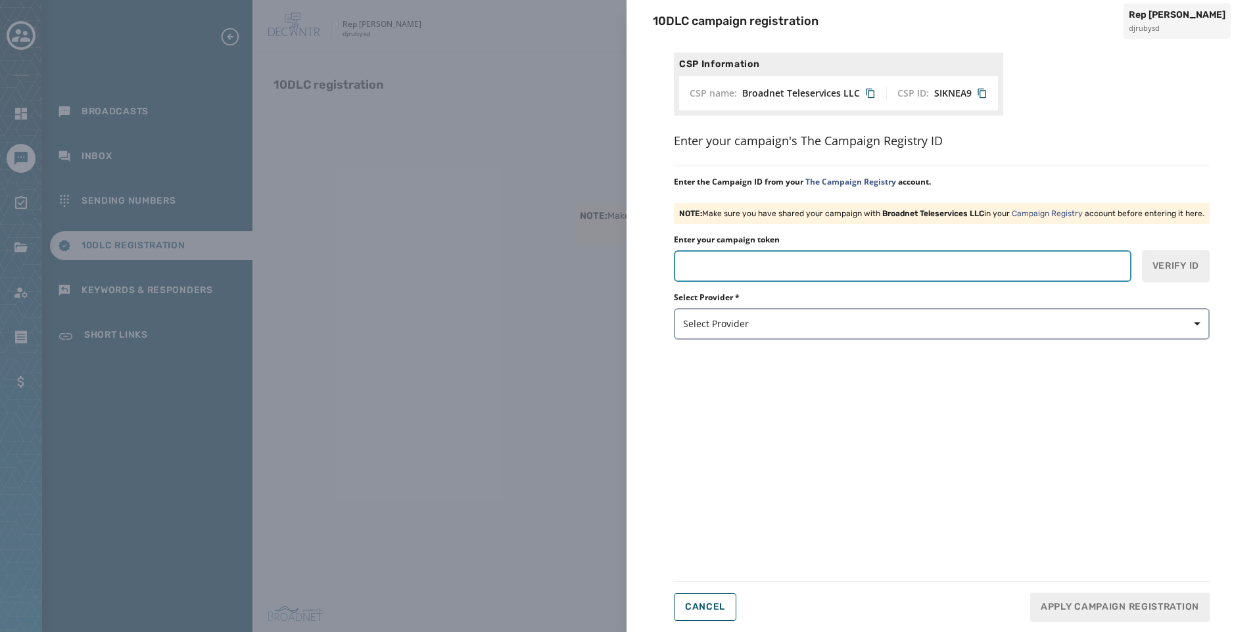
click at [802, 269] on input "Enter your campaign token" at bounding box center [903, 266] width 458 height 32
paste input "*******"
type input "*******"
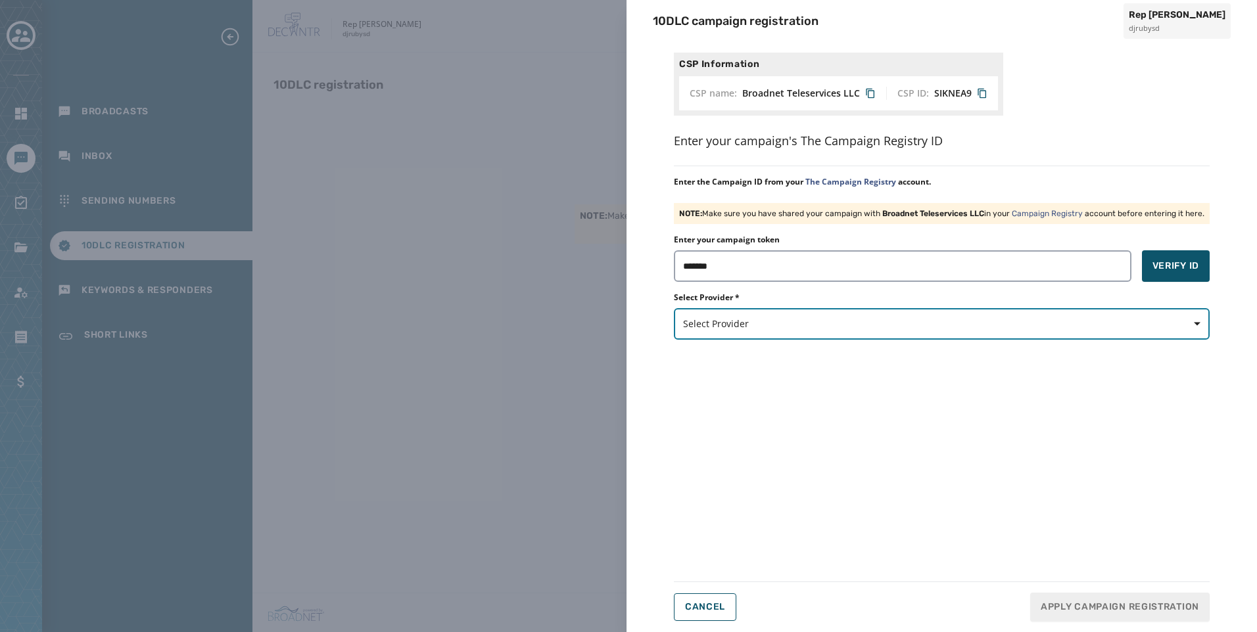
click at [1009, 337] on button "Select Provider" at bounding box center [942, 324] width 536 height 32
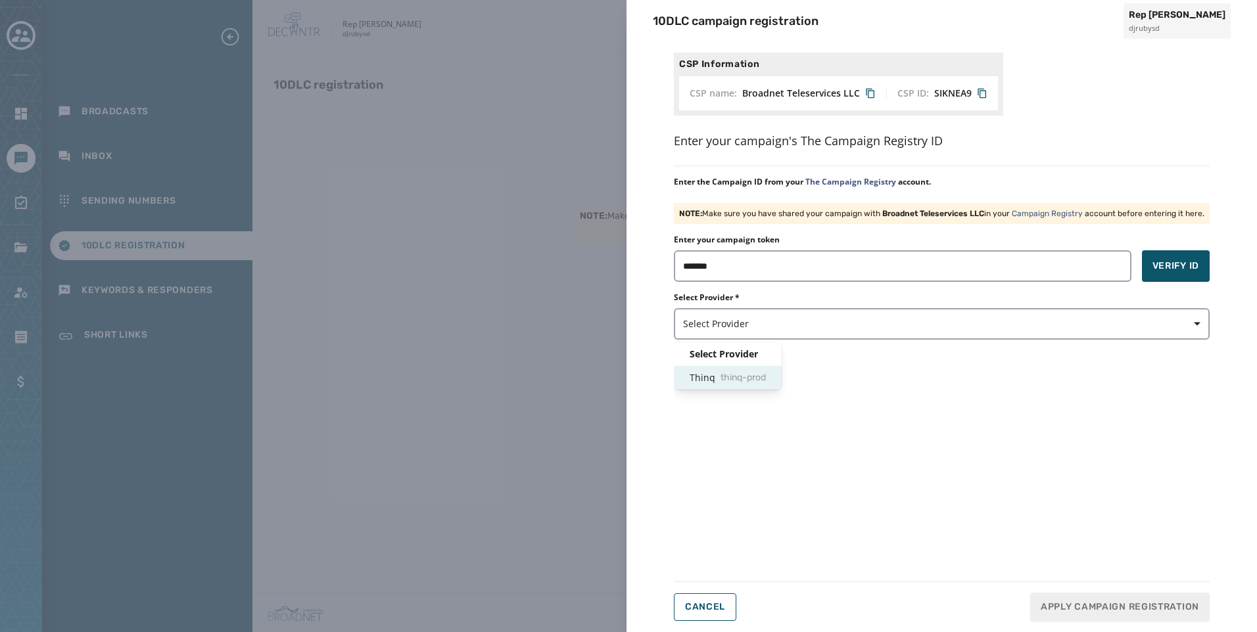
click at [730, 377] on span "thinq-prod" at bounding box center [742, 377] width 45 height 13
click at [1177, 266] on span "Verify ID" at bounding box center [1175, 266] width 47 height 13
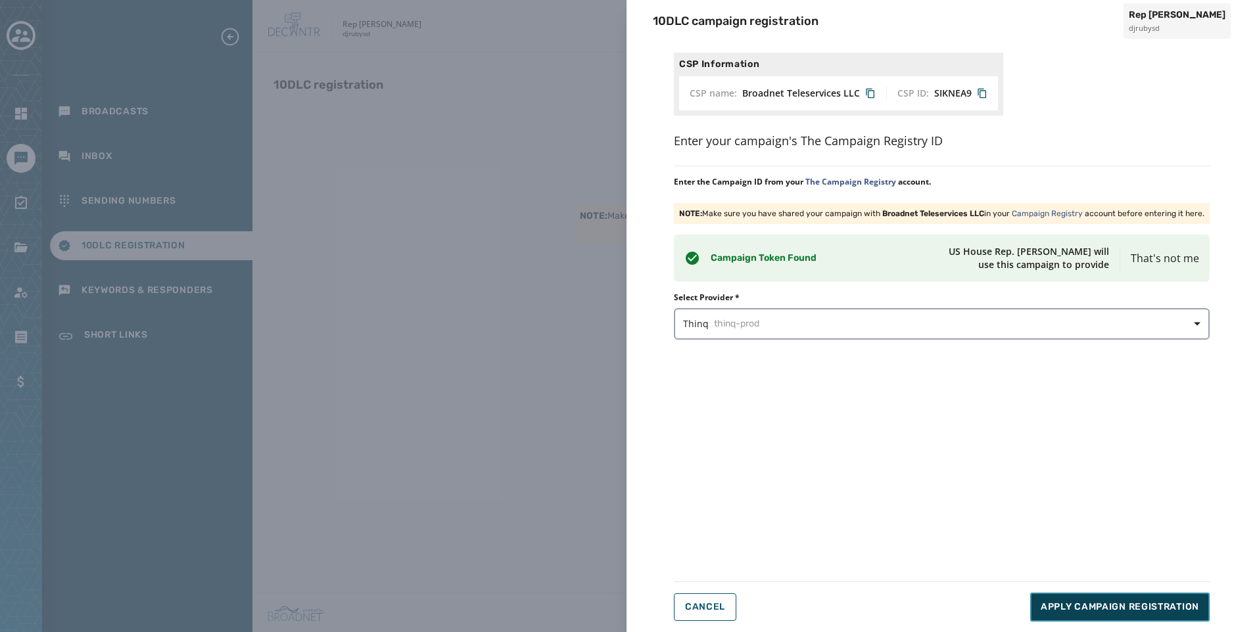
click at [1090, 605] on span "Apply Campaign Registration" at bounding box center [1120, 607] width 158 height 13
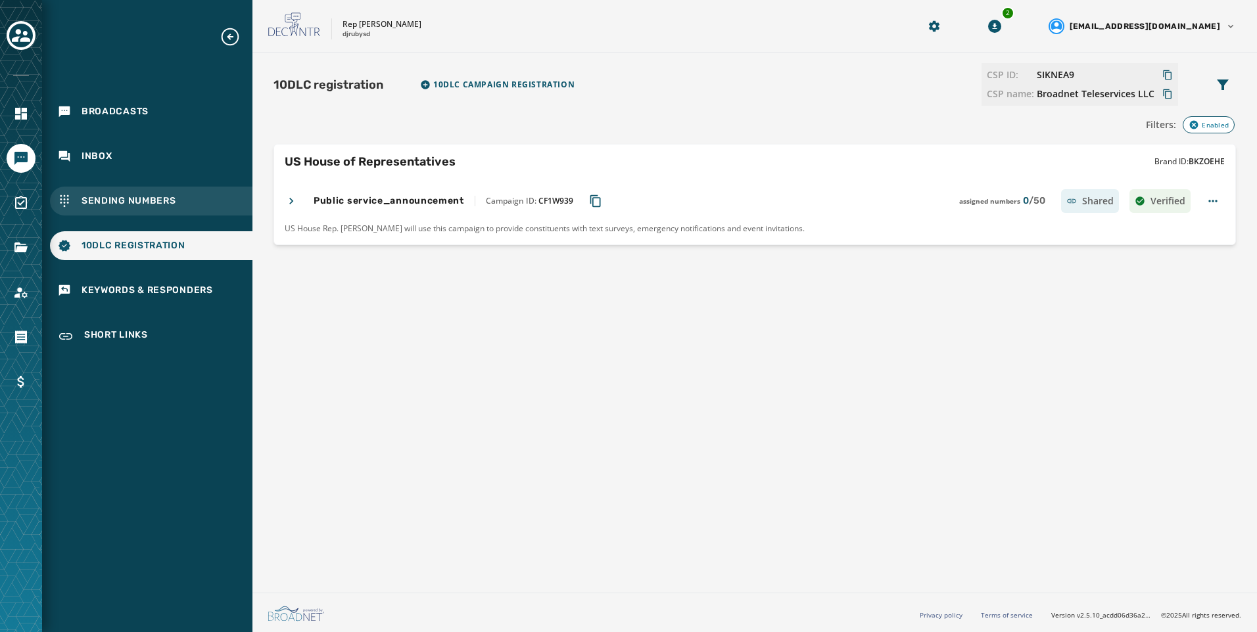
click at [127, 206] on span "Sending Numbers" at bounding box center [129, 201] width 95 height 13
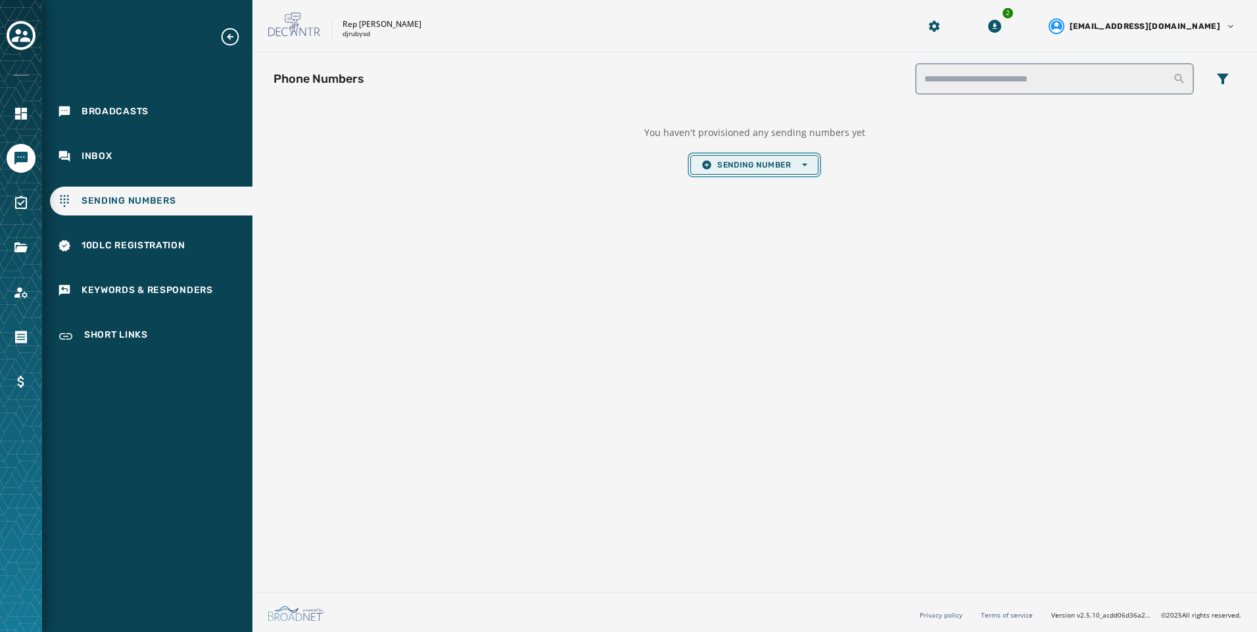
click at [768, 162] on span "Sending Number Open options" at bounding box center [753, 165] width 105 height 11
click at [763, 187] on span "Local Long Code" at bounding box center [753, 184] width 105 height 11
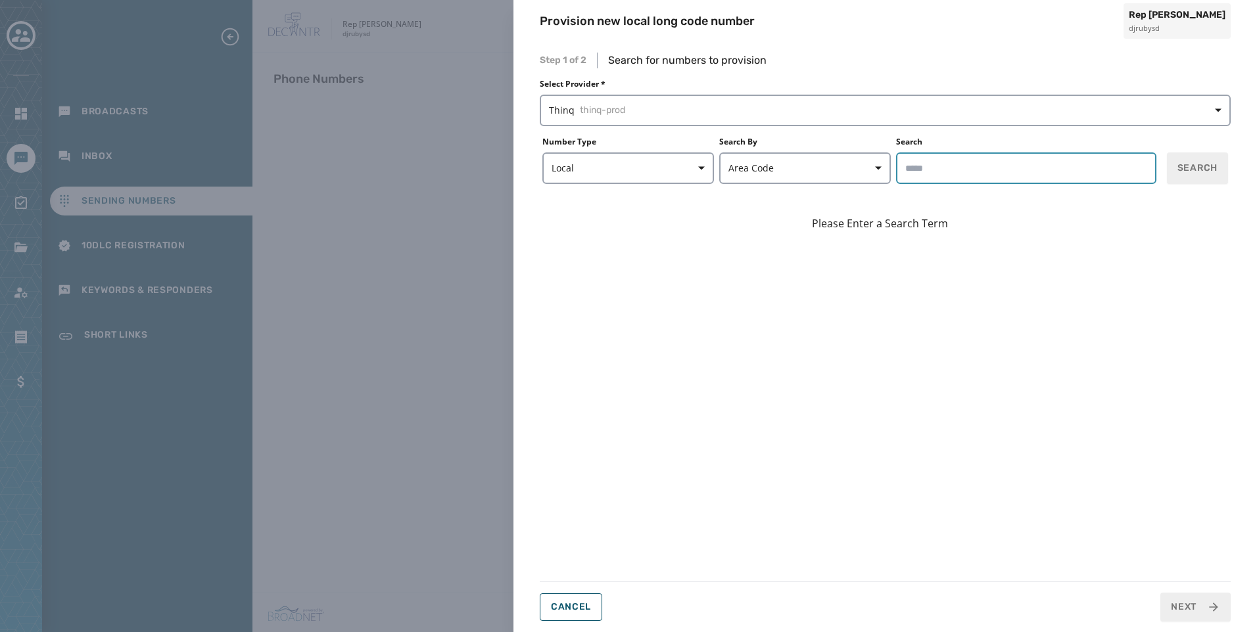
click at [1010, 159] on input "Search" at bounding box center [1026, 169] width 260 height 32
type input "*****"
click at [1190, 181] on button "Search" at bounding box center [1197, 169] width 61 height 32
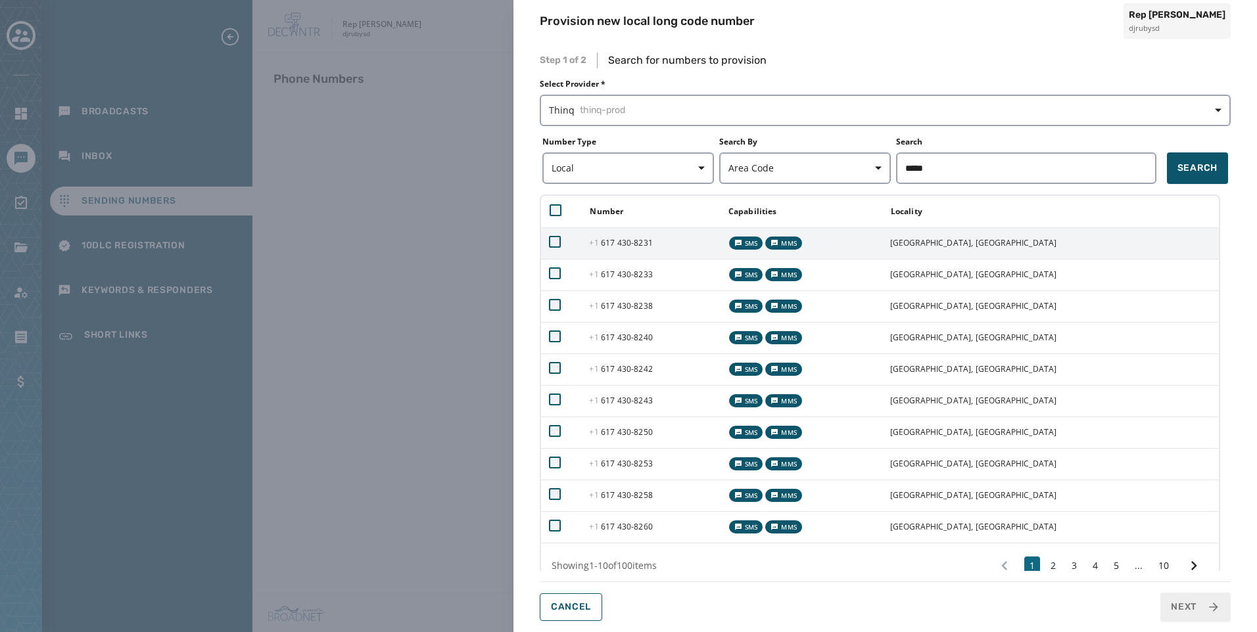
click at [575, 246] on td at bounding box center [561, 243] width 40 height 32
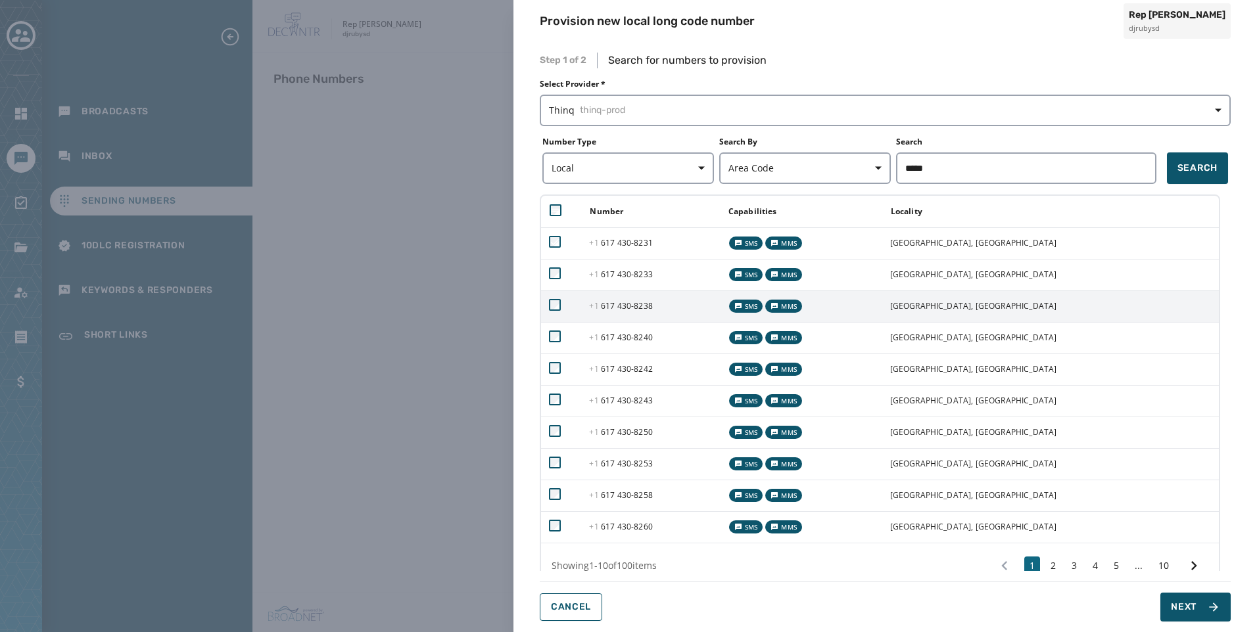
drag, startPoint x: 586, startPoint y: 273, endPoint x: 577, endPoint y: 293, distance: 22.4
click at [581, 273] on td at bounding box center [561, 275] width 40 height 32
drag, startPoint x: 575, startPoint y: 304, endPoint x: 576, endPoint y: 332, distance: 27.6
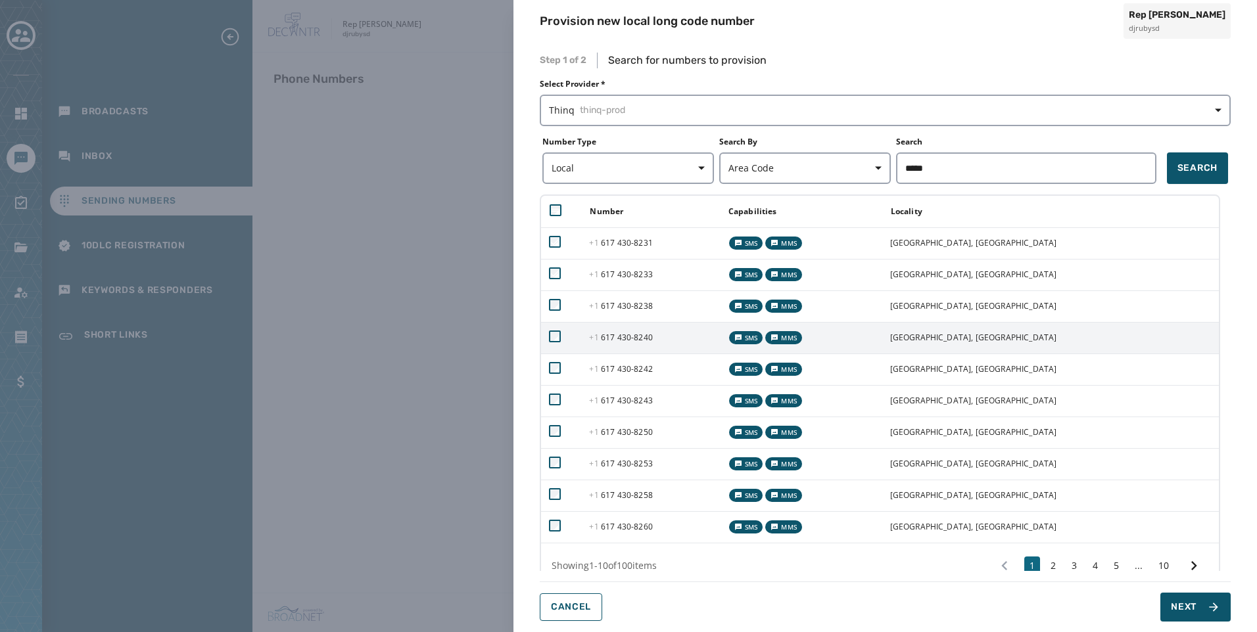
click at [575, 306] on td at bounding box center [561, 307] width 40 height 32
click at [576, 334] on td at bounding box center [561, 338] width 40 height 32
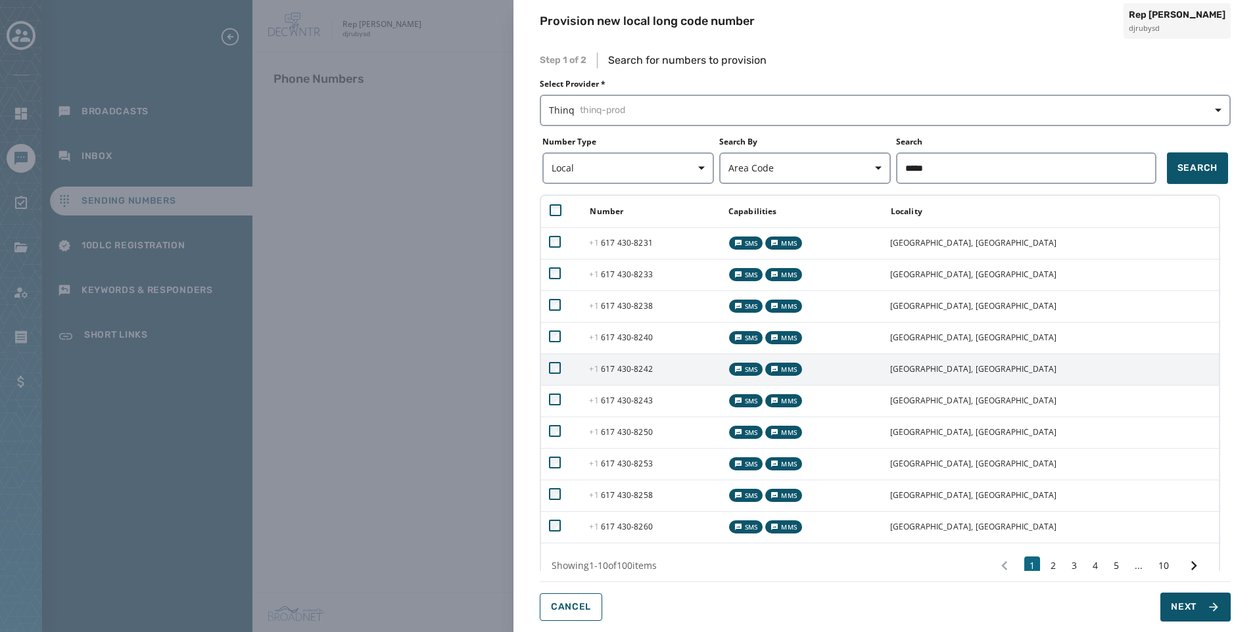
click at [578, 362] on td at bounding box center [561, 370] width 40 height 32
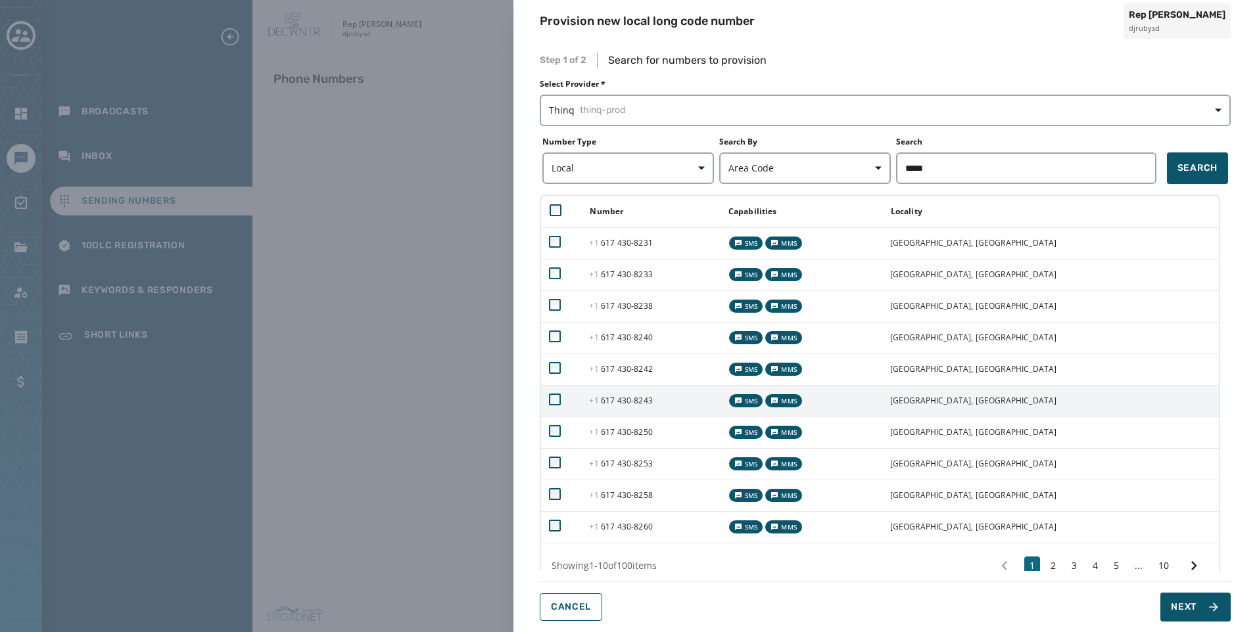
click at [579, 395] on td at bounding box center [561, 401] width 40 height 32
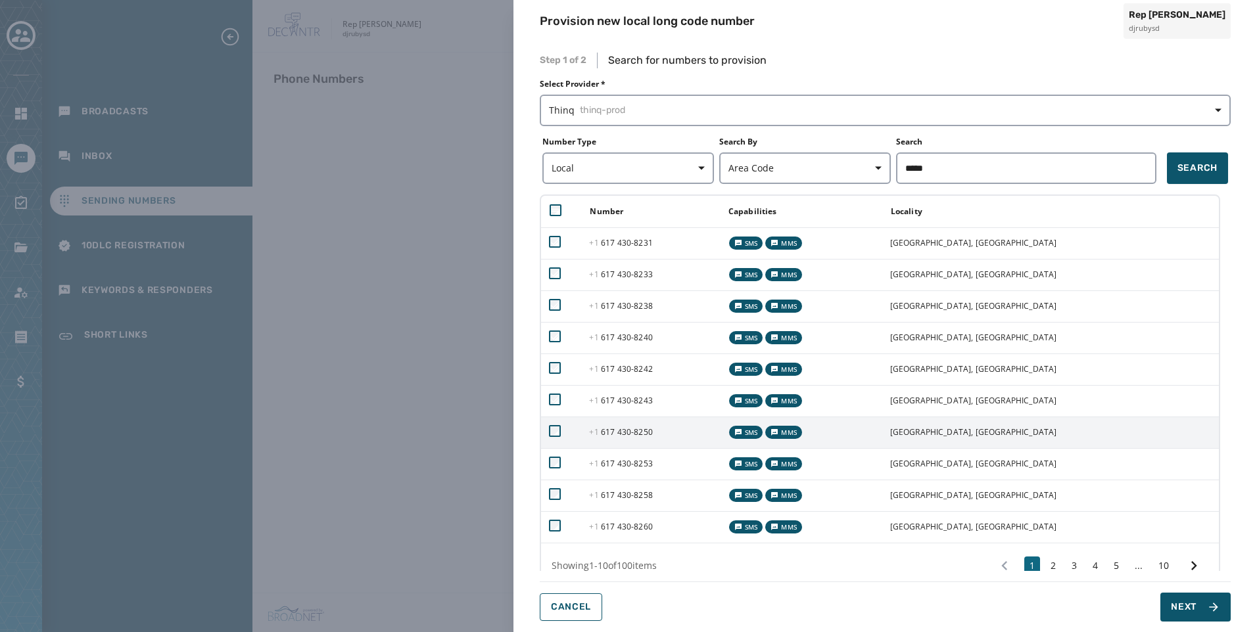
drag, startPoint x: 582, startPoint y: 420, endPoint x: 582, endPoint y: 431, distance: 10.5
click at [581, 421] on td at bounding box center [561, 433] width 40 height 32
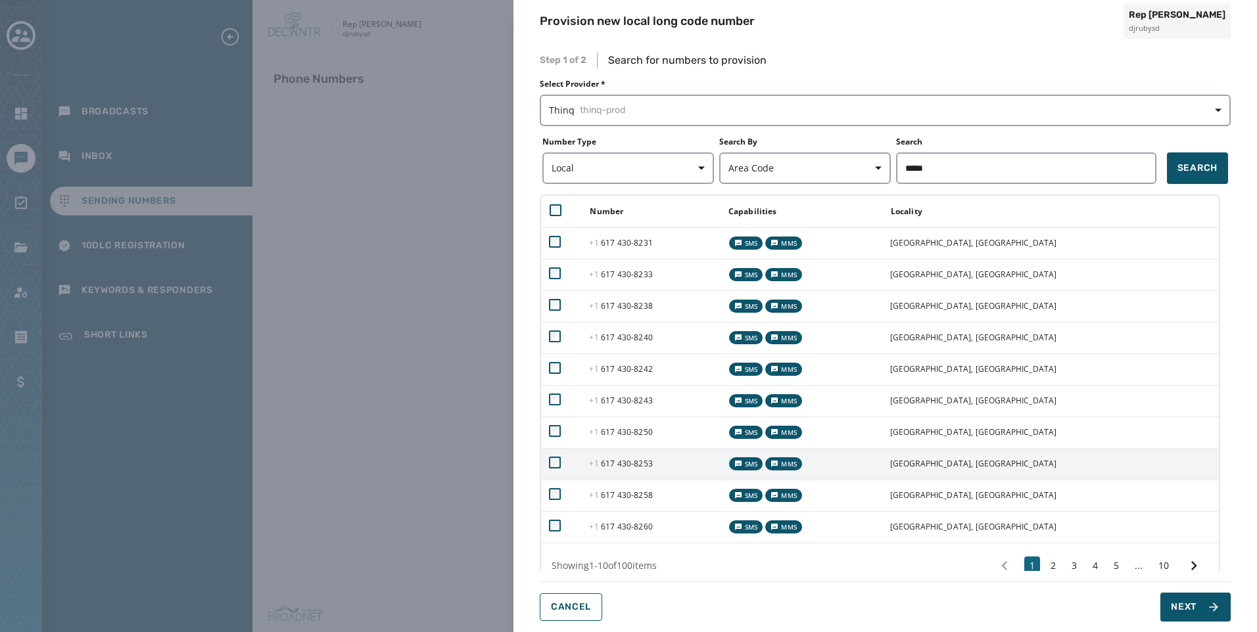
click at [579, 454] on td at bounding box center [561, 464] width 40 height 32
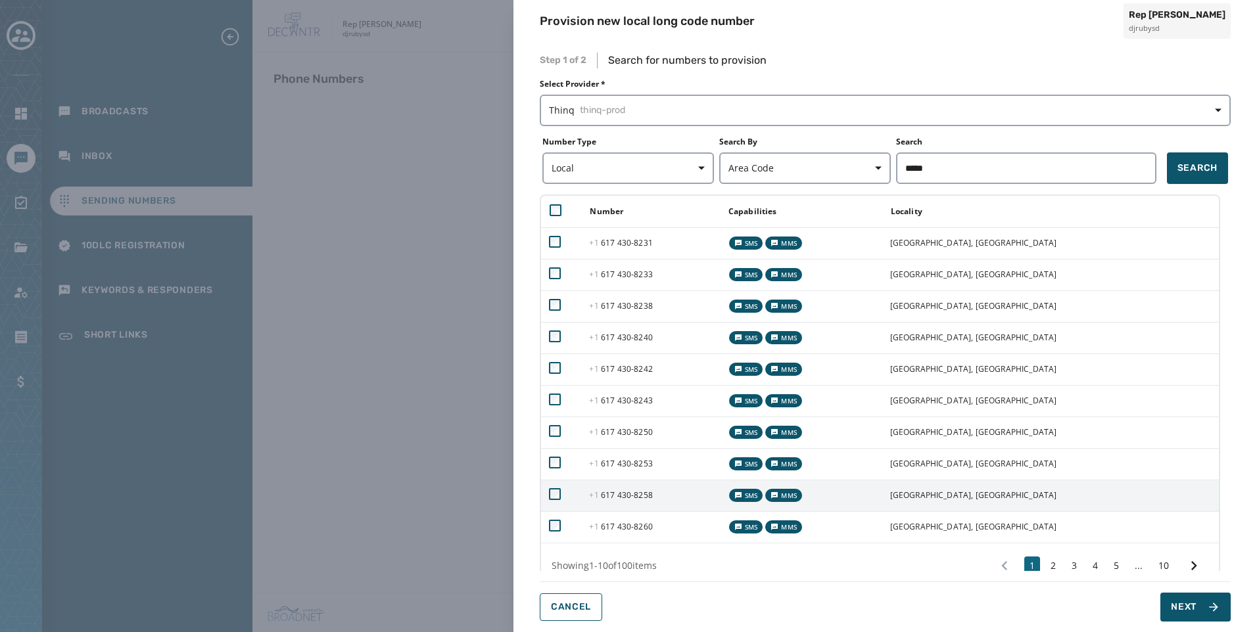
click at [580, 483] on td at bounding box center [561, 496] width 40 height 32
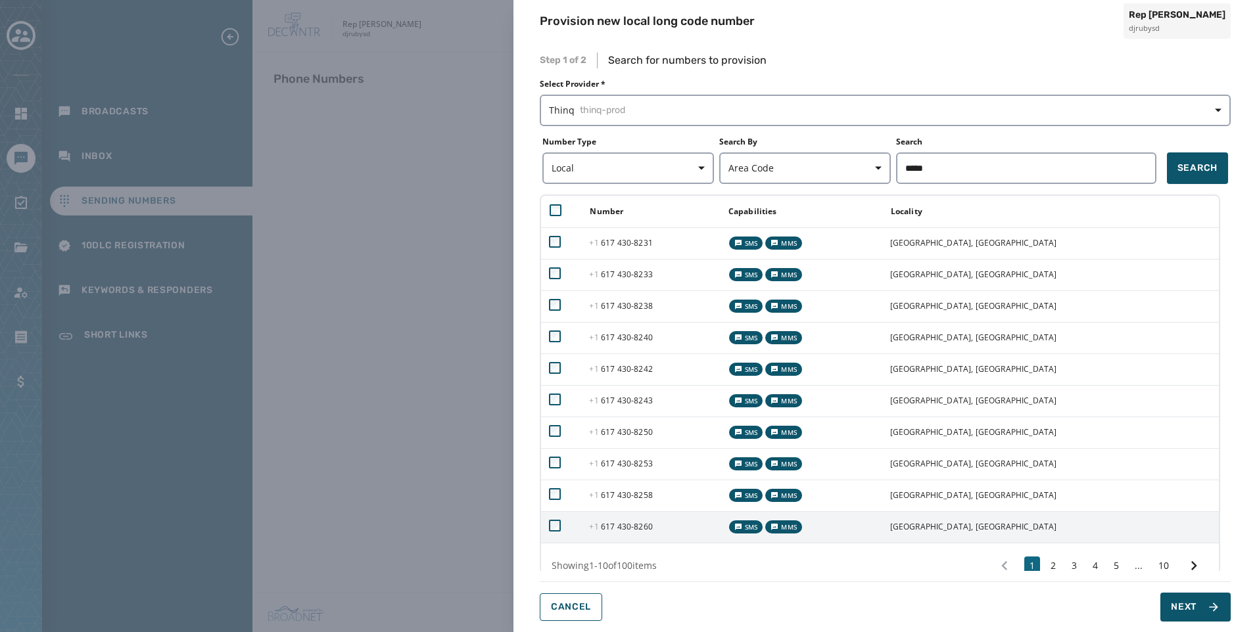
click at [581, 532] on td at bounding box center [561, 527] width 40 height 32
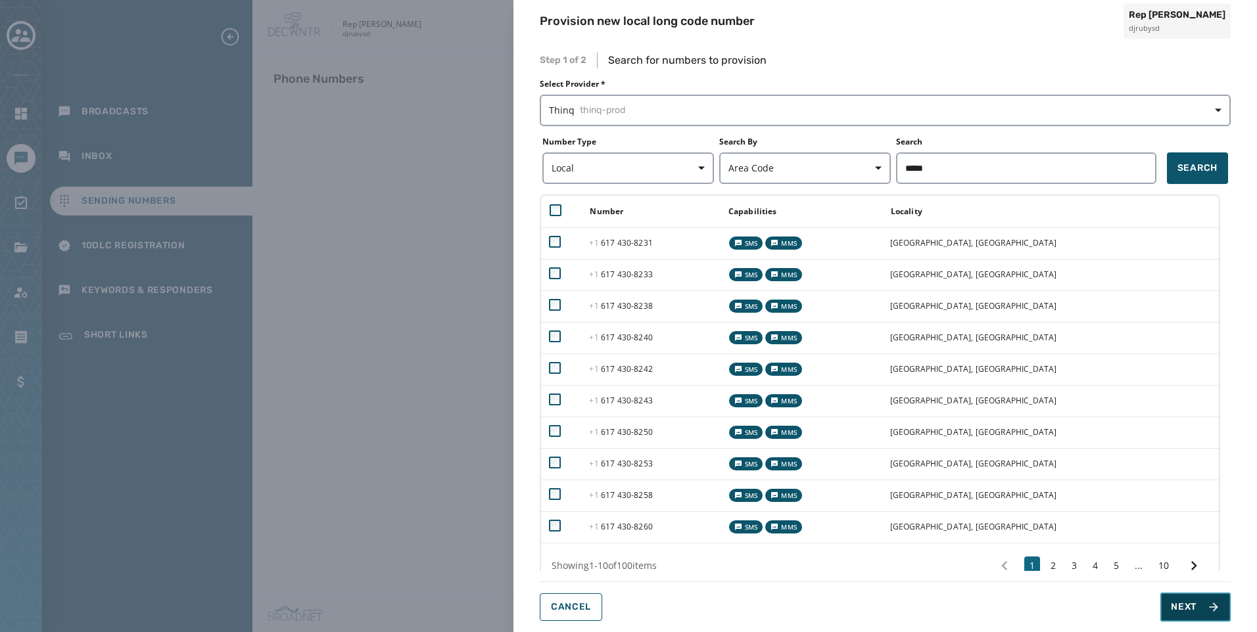
click at [1177, 600] on button "Next" at bounding box center [1195, 607] width 70 height 29
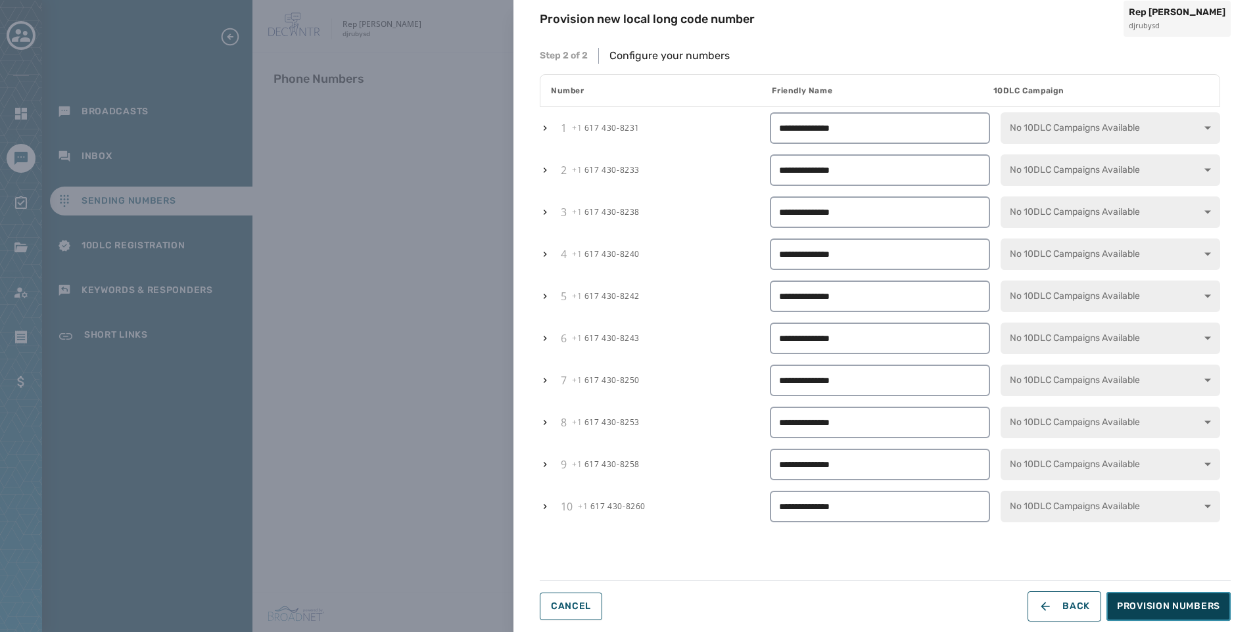
click at [1147, 598] on button "Provision Numbers" at bounding box center [1168, 606] width 124 height 29
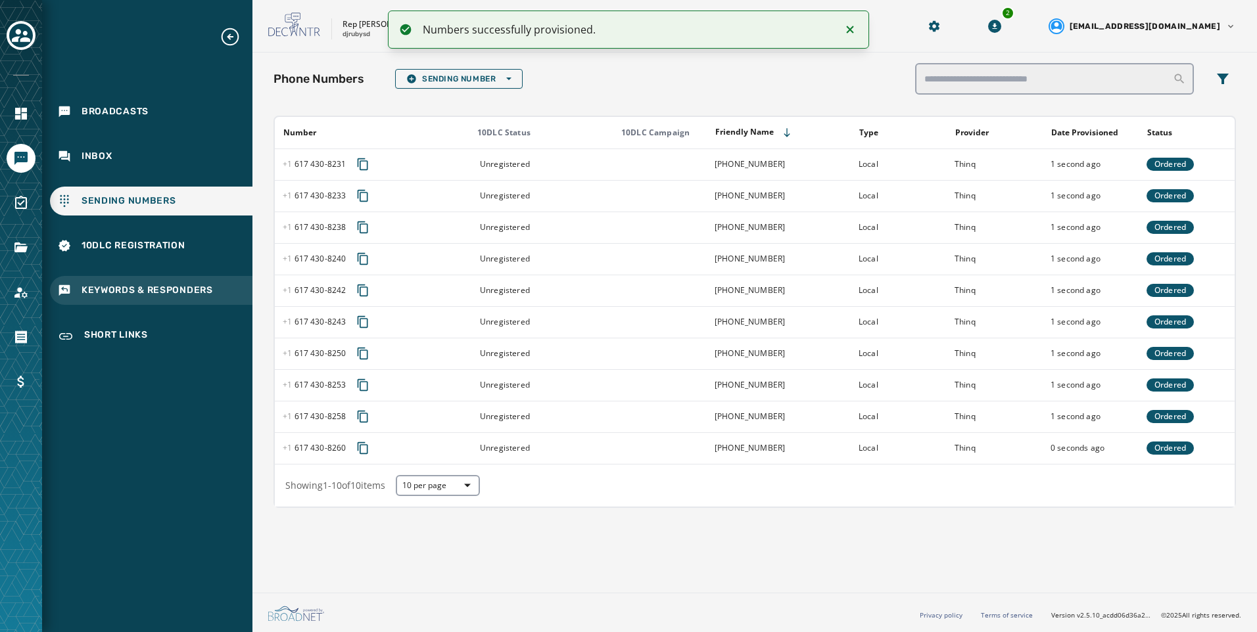
click at [156, 294] on span "Keywords & Responders" at bounding box center [147, 290] width 131 height 13
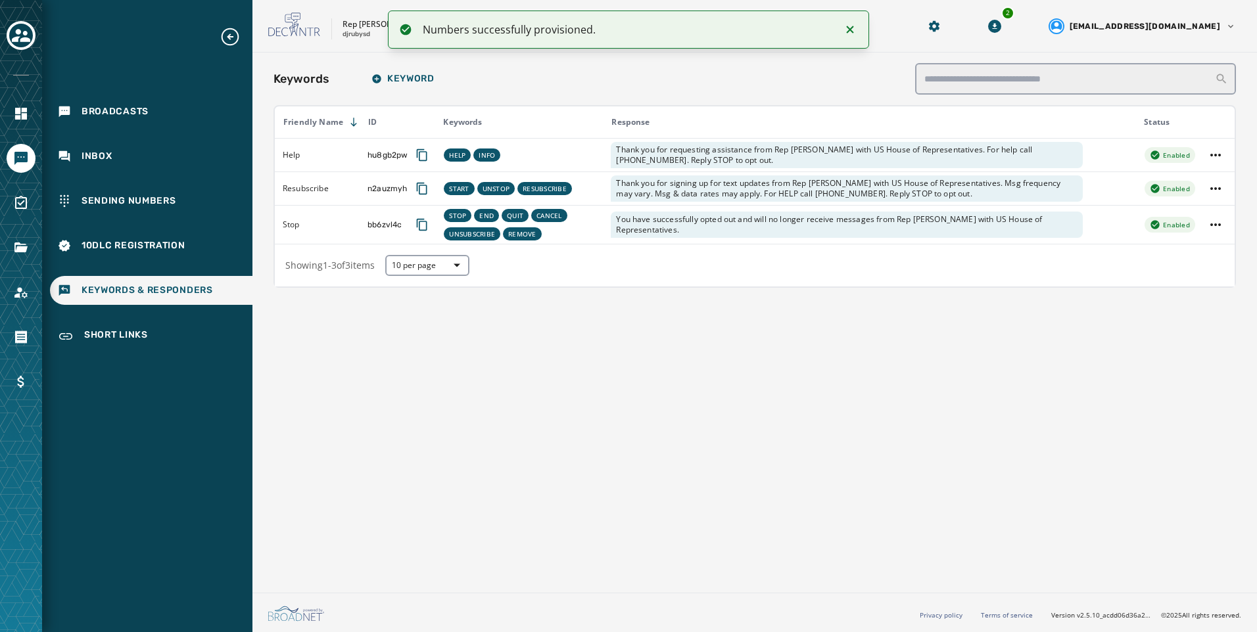
click at [181, 178] on div "Broadcasts Inbox Sending Numbers 10DLC Registration Keywords & Responders Short…" at bounding box center [147, 189] width 210 height 326
click at [178, 206] on div "Sending Numbers" at bounding box center [151, 201] width 202 height 29
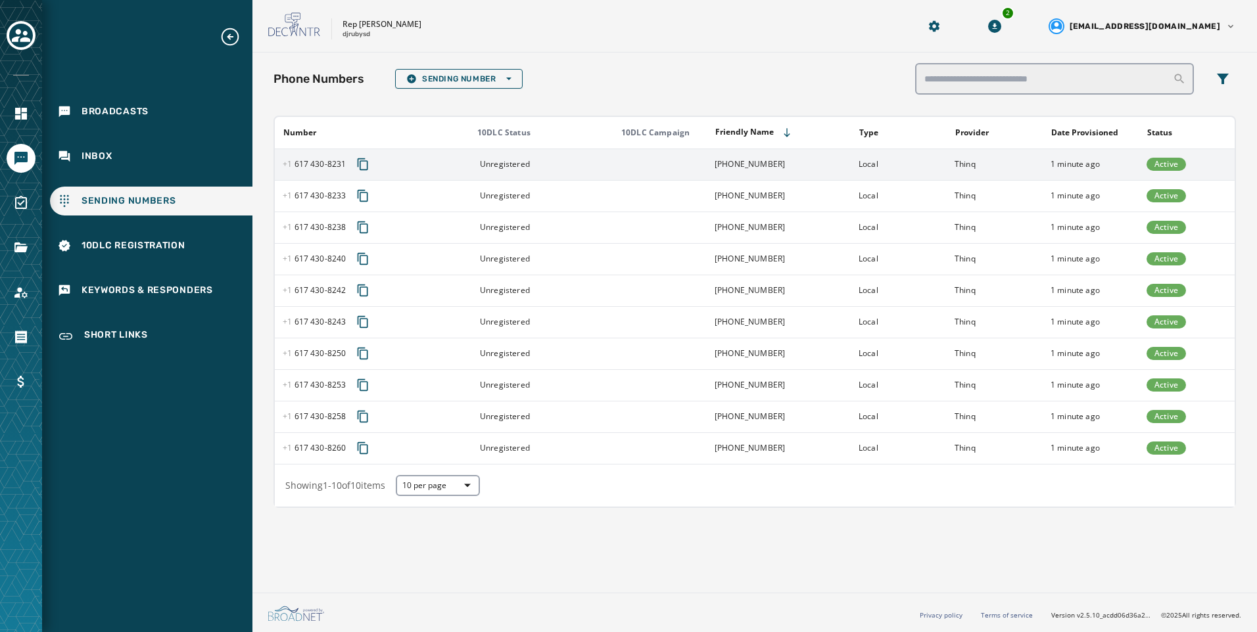
click at [955, 178] on td "Thinq" at bounding box center [995, 165] width 96 height 32
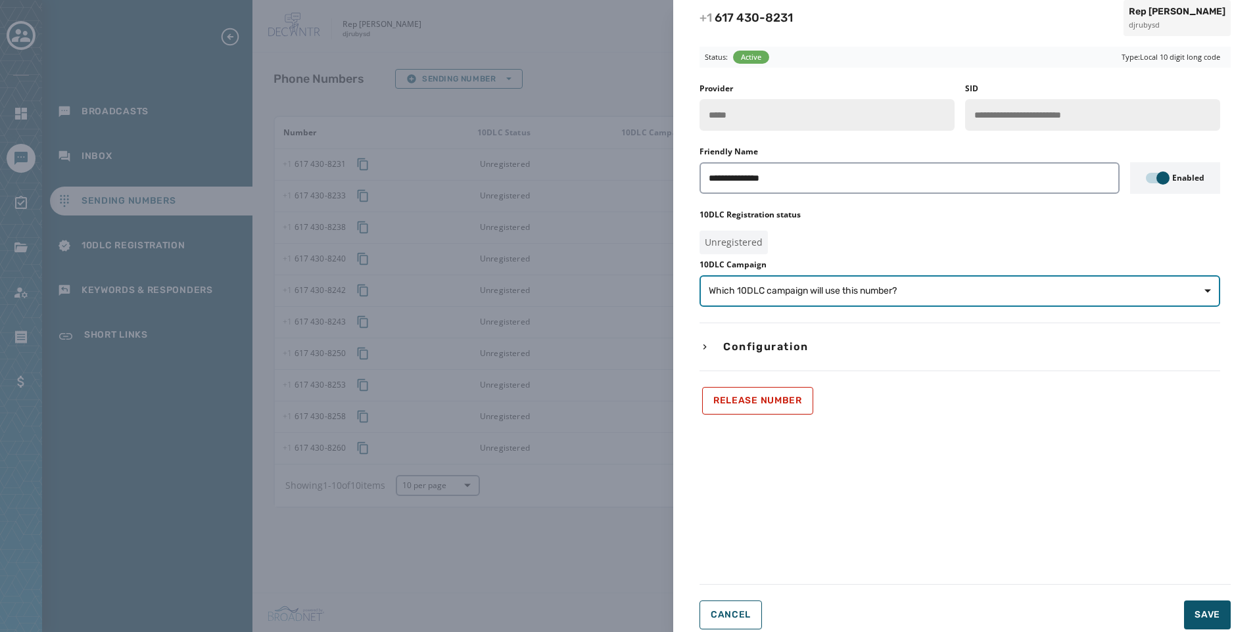
click at [1043, 291] on span "Which 10DLC campaign will use this number?" at bounding box center [960, 291] width 502 height 13
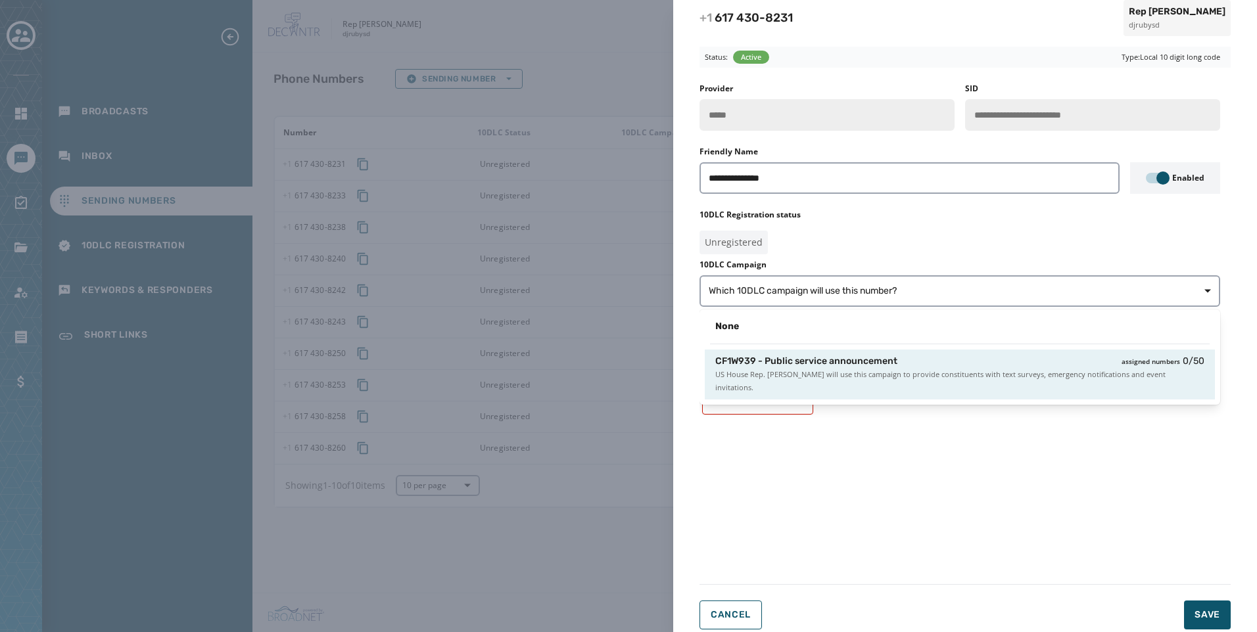
click at [901, 359] on div "CF1W939 - Public service announcement assigned numbers 0 / 50" at bounding box center [959, 361] width 489 height 13
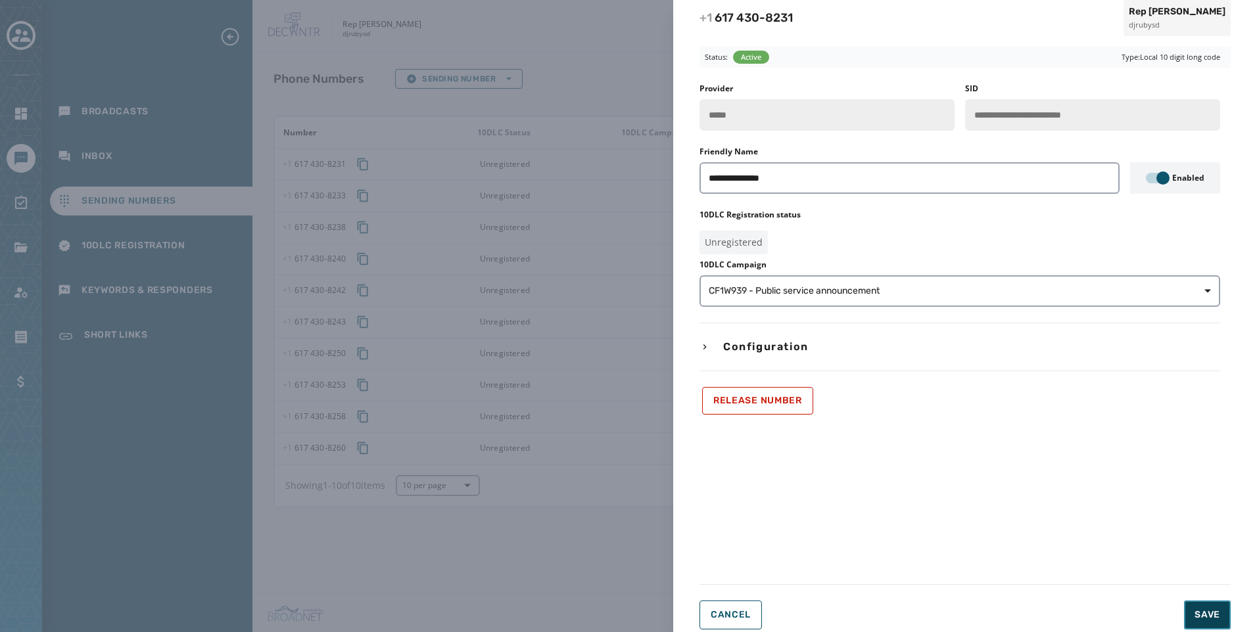
click at [1223, 613] on button "Save" at bounding box center [1207, 615] width 47 height 29
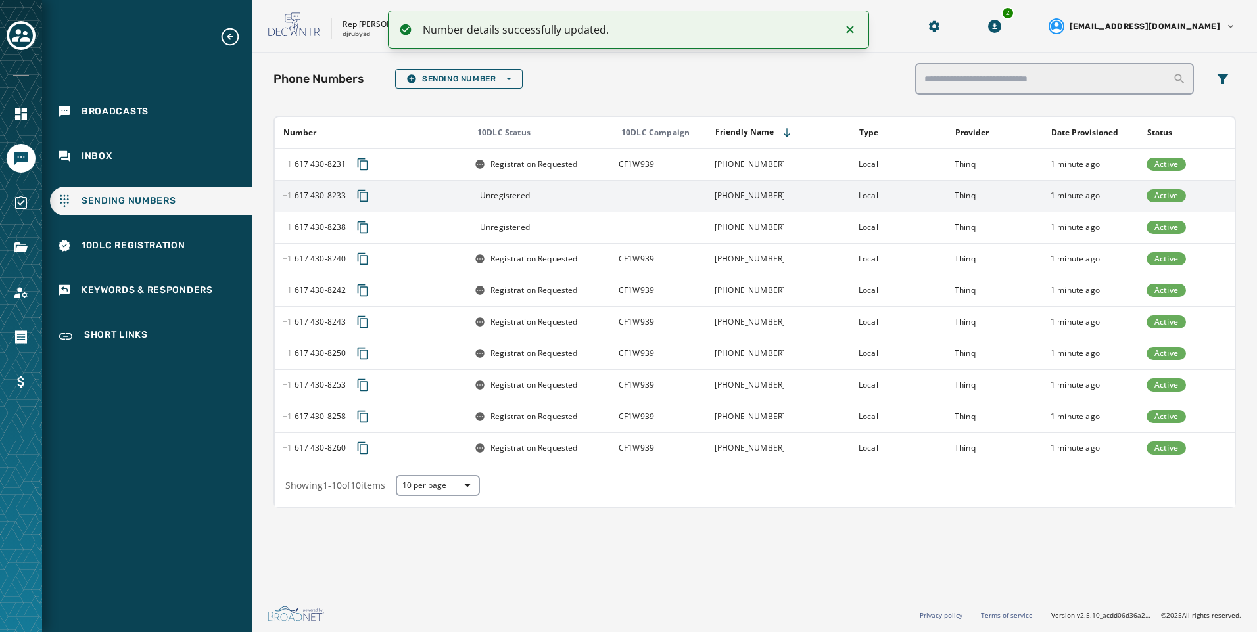
click at [646, 197] on td at bounding box center [659, 196] width 96 height 32
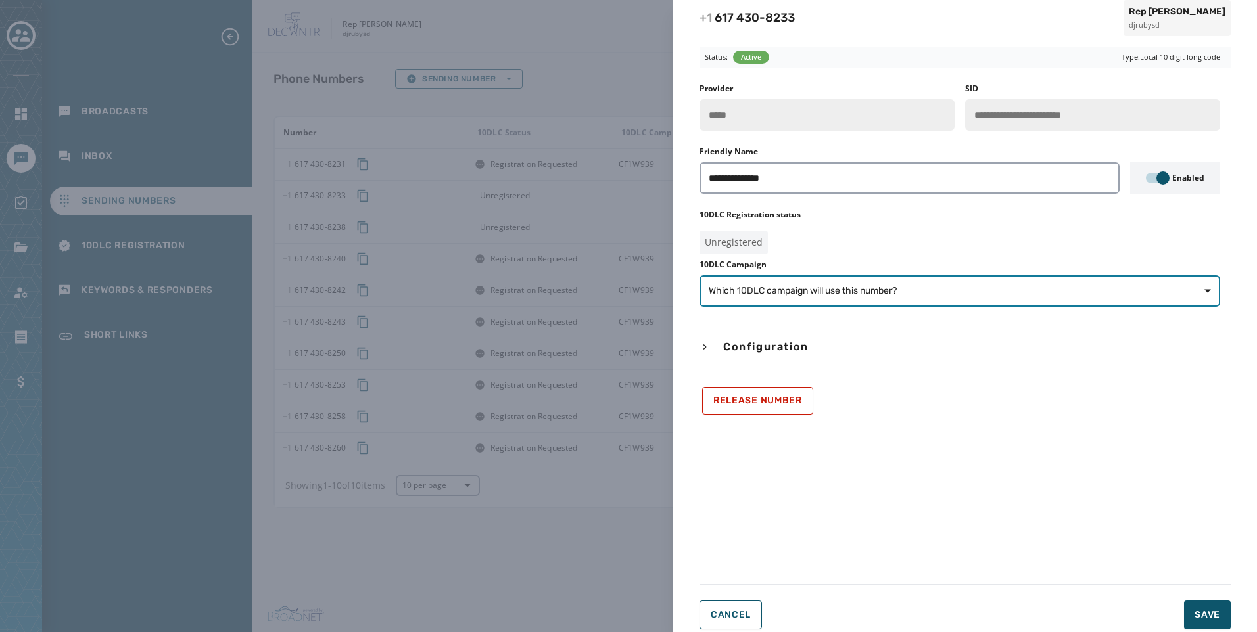
click at [832, 279] on button "Which 10DLC campaign will use this number?" at bounding box center [959, 291] width 521 height 32
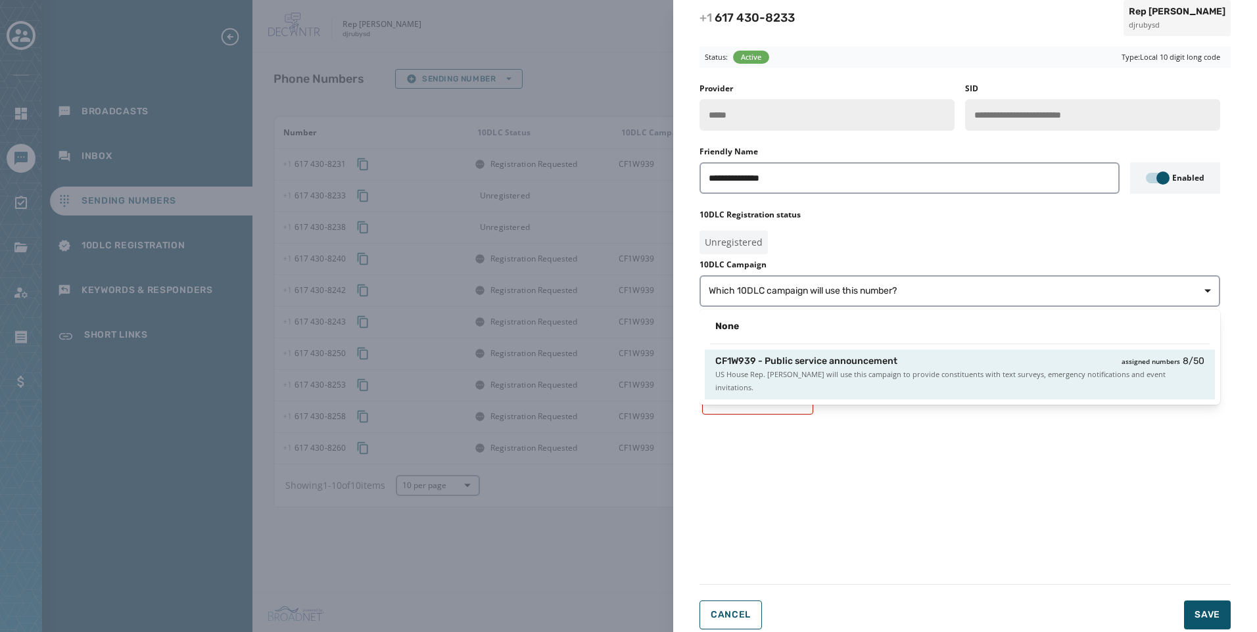
click at [874, 352] on div "CF1W939 - Public service announcement assigned numbers 8 / 50 US House Rep. Jak…" at bounding box center [960, 375] width 510 height 50
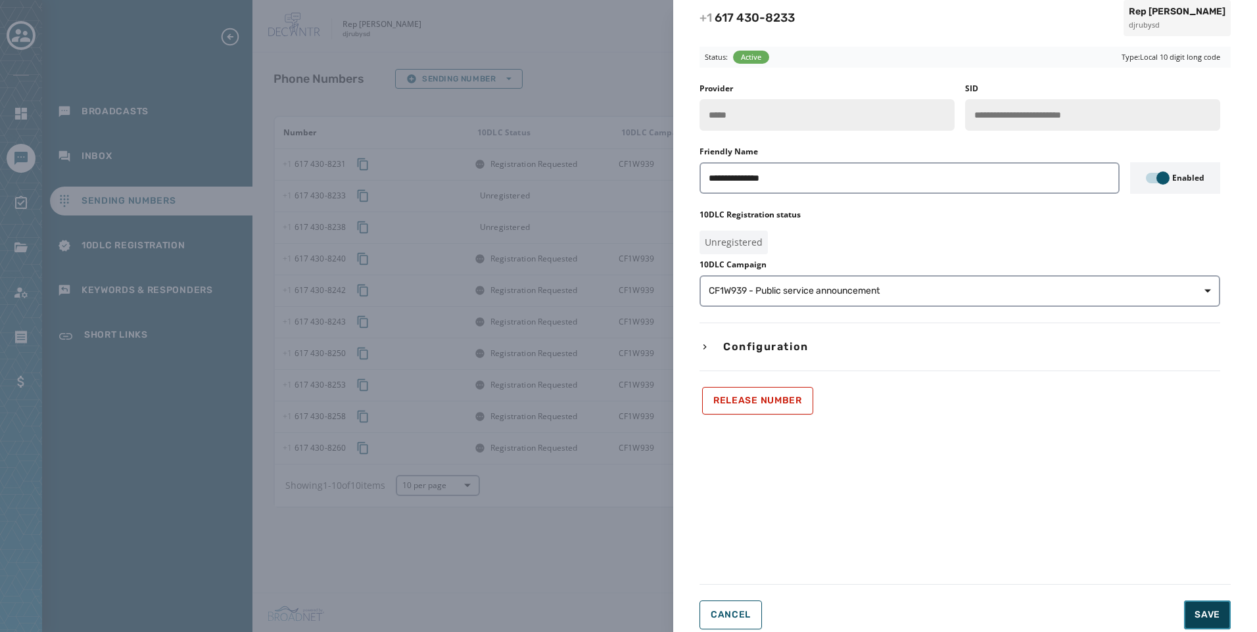
click at [1218, 607] on button "Save" at bounding box center [1207, 615] width 47 height 29
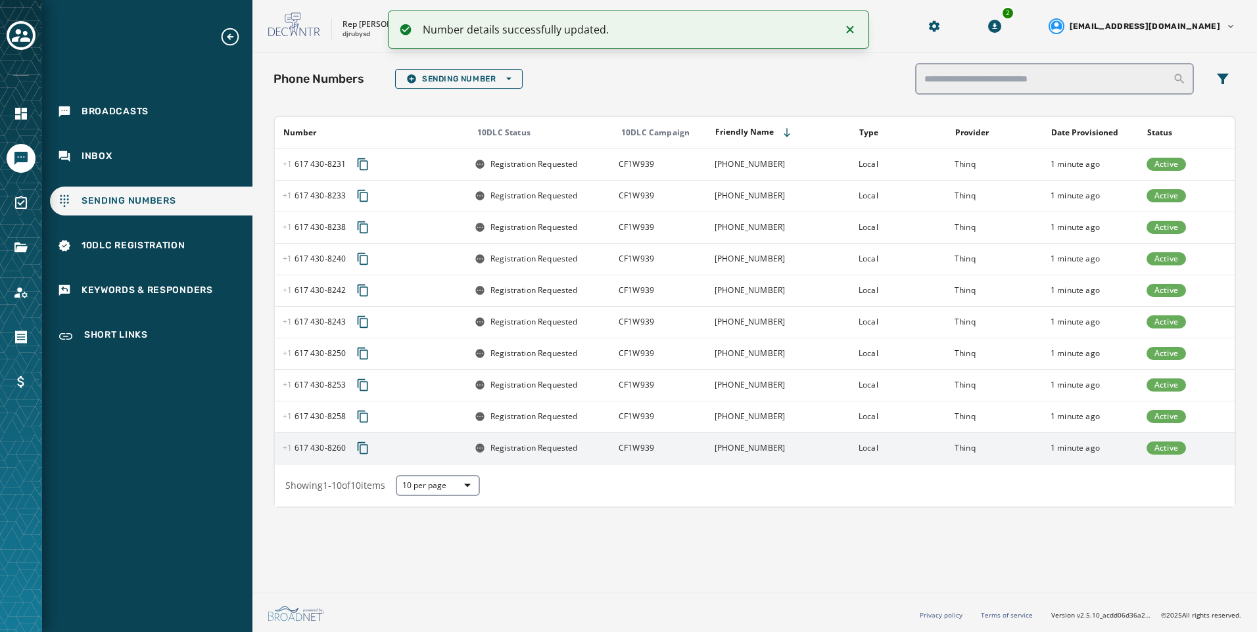
click at [790, 458] on td "+1 617 430-8260" at bounding box center [779, 449] width 144 height 32
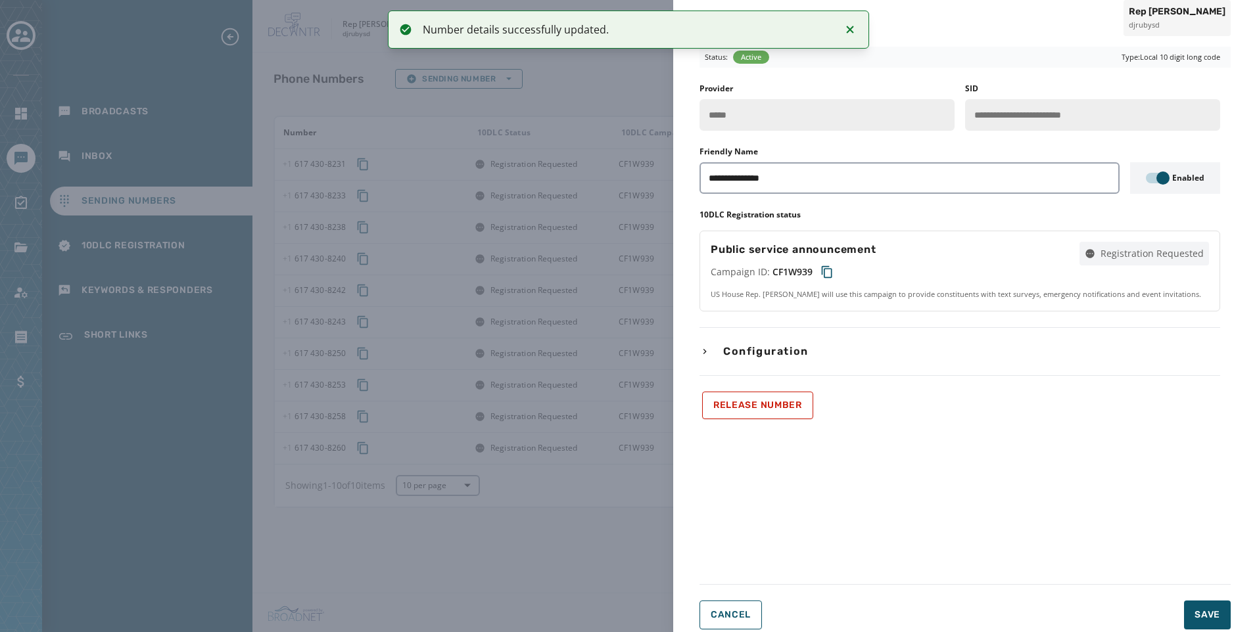
click at [618, 539] on div "**********" at bounding box center [628, 316] width 1257 height 632
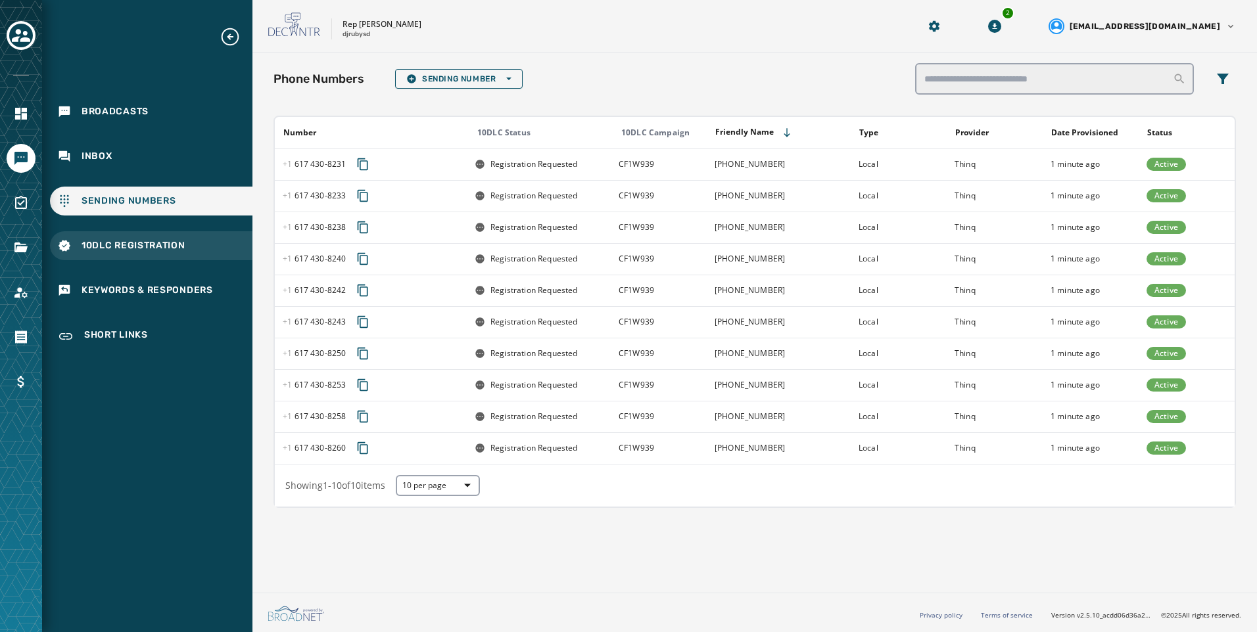
click at [189, 257] on div "10DLC Registration" at bounding box center [151, 245] width 202 height 29
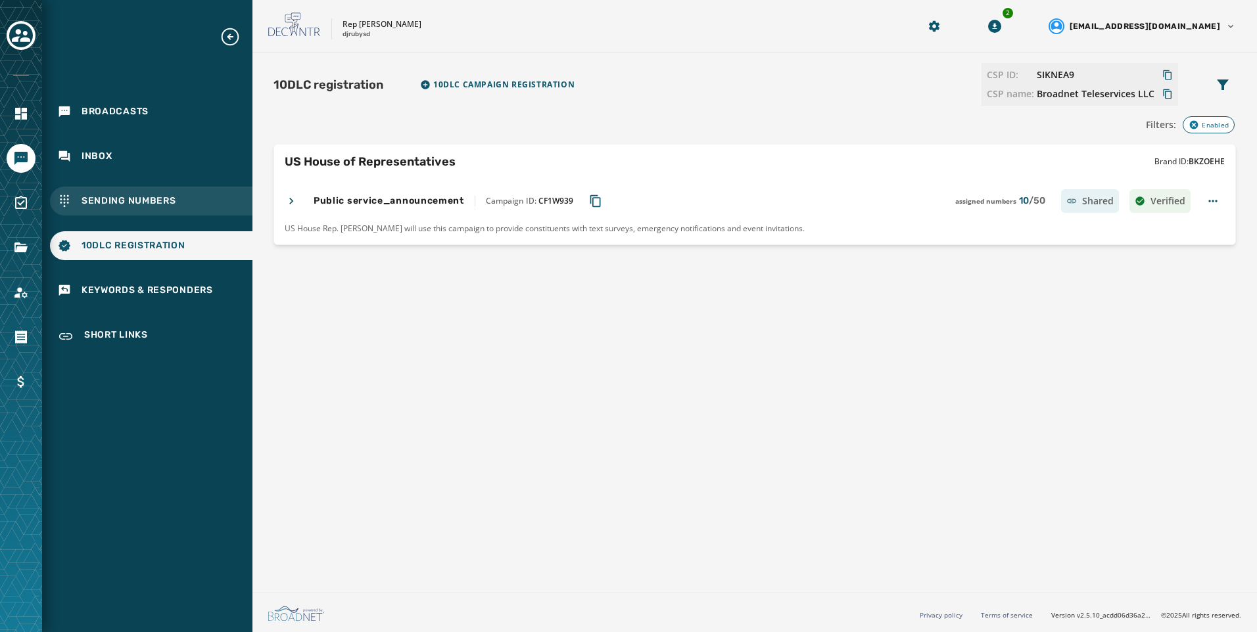
click at [212, 197] on div "Sending Numbers" at bounding box center [151, 201] width 202 height 29
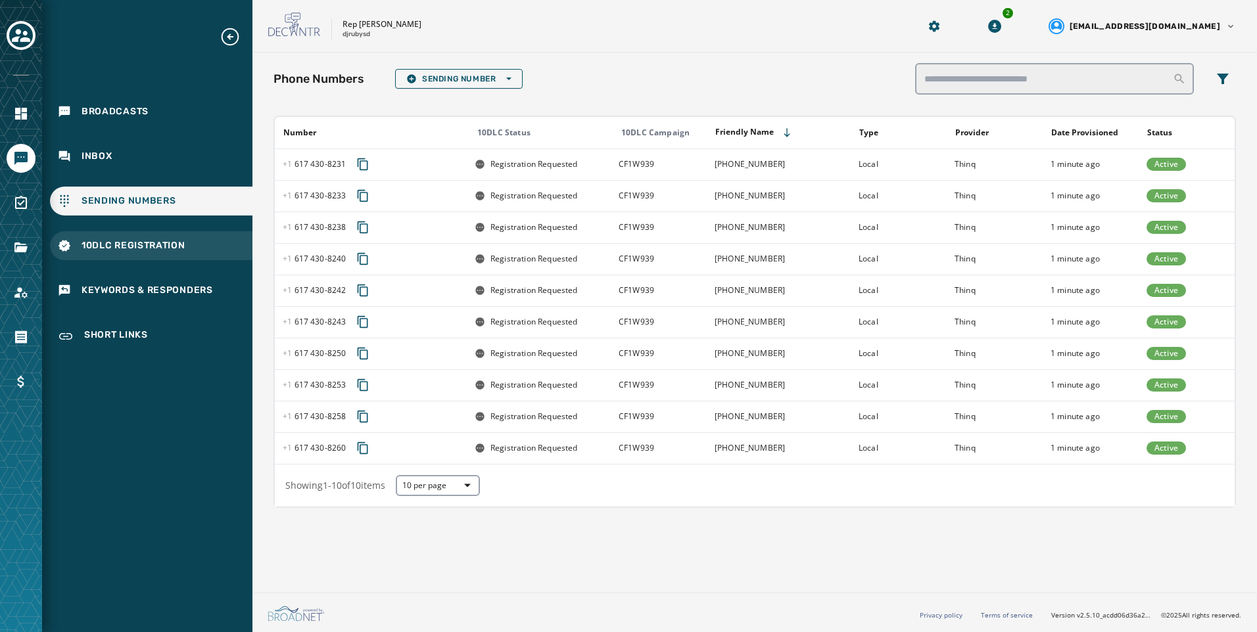
click at [93, 250] on span "10DLC Registration" at bounding box center [134, 245] width 104 height 13
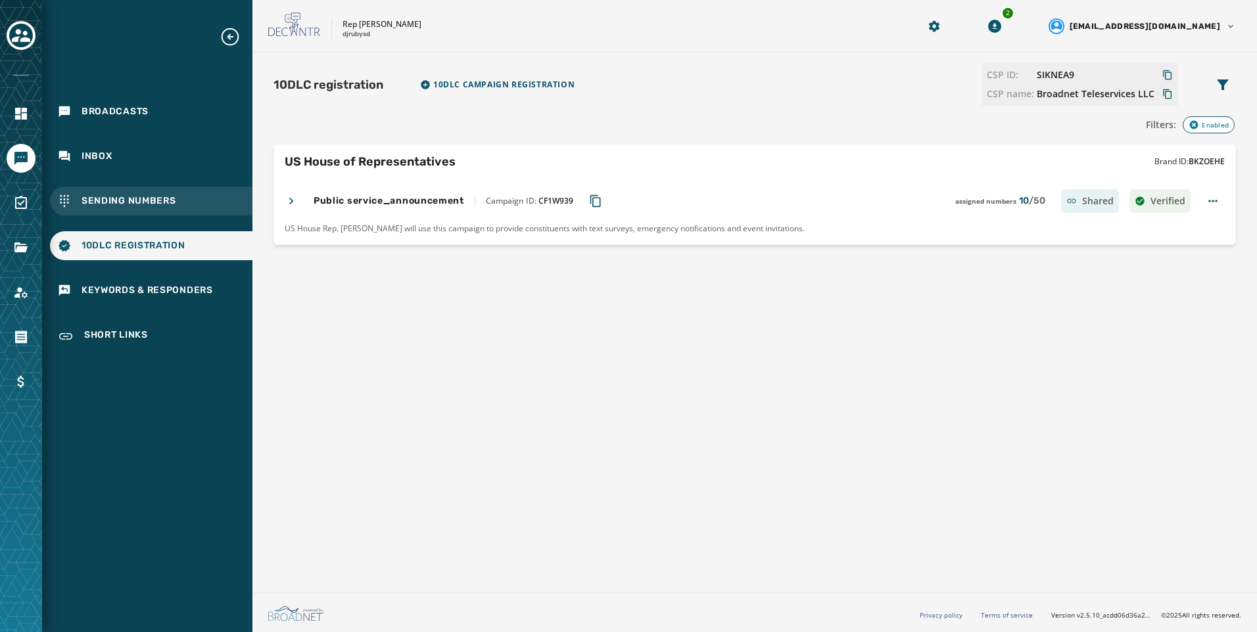
click at [97, 195] on span "Sending Numbers" at bounding box center [129, 201] width 95 height 13
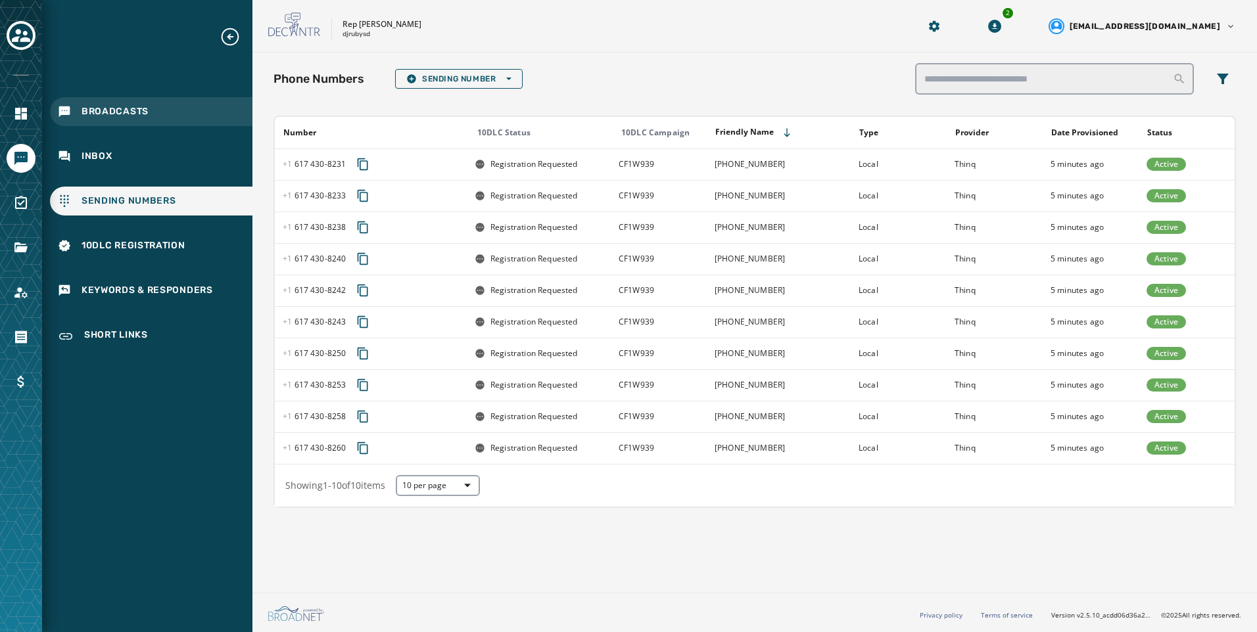
click at [181, 120] on div "Broadcasts" at bounding box center [151, 111] width 202 height 29
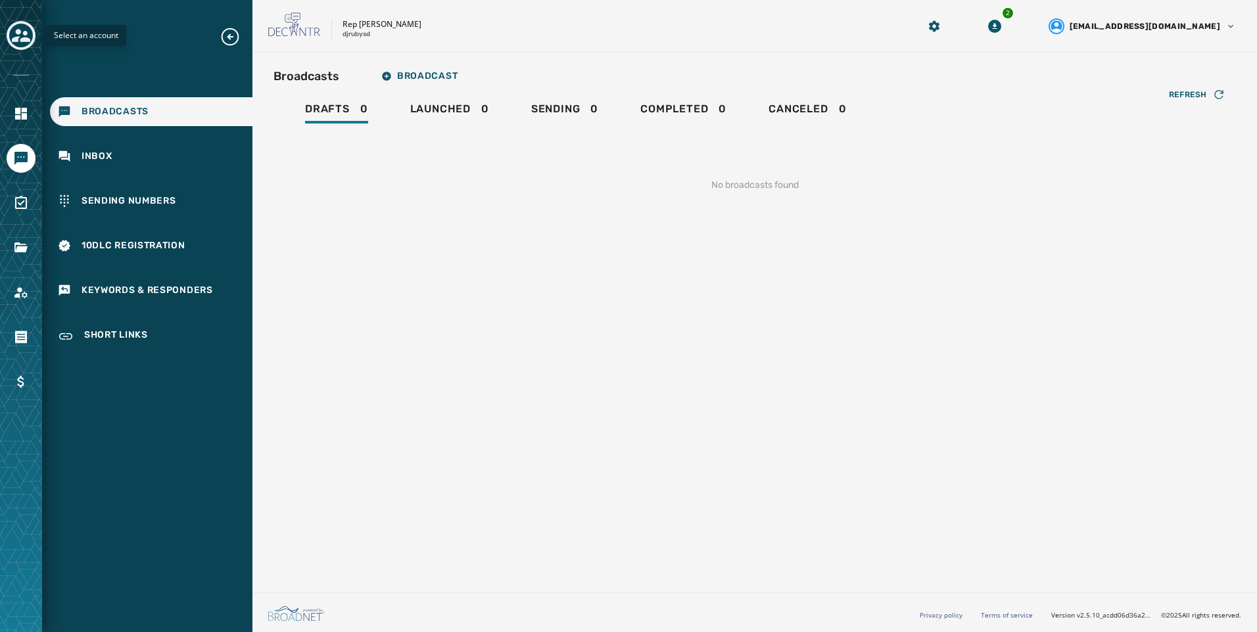
click at [20, 37] on icon "Toggle account select drawer" at bounding box center [21, 35] width 18 height 18
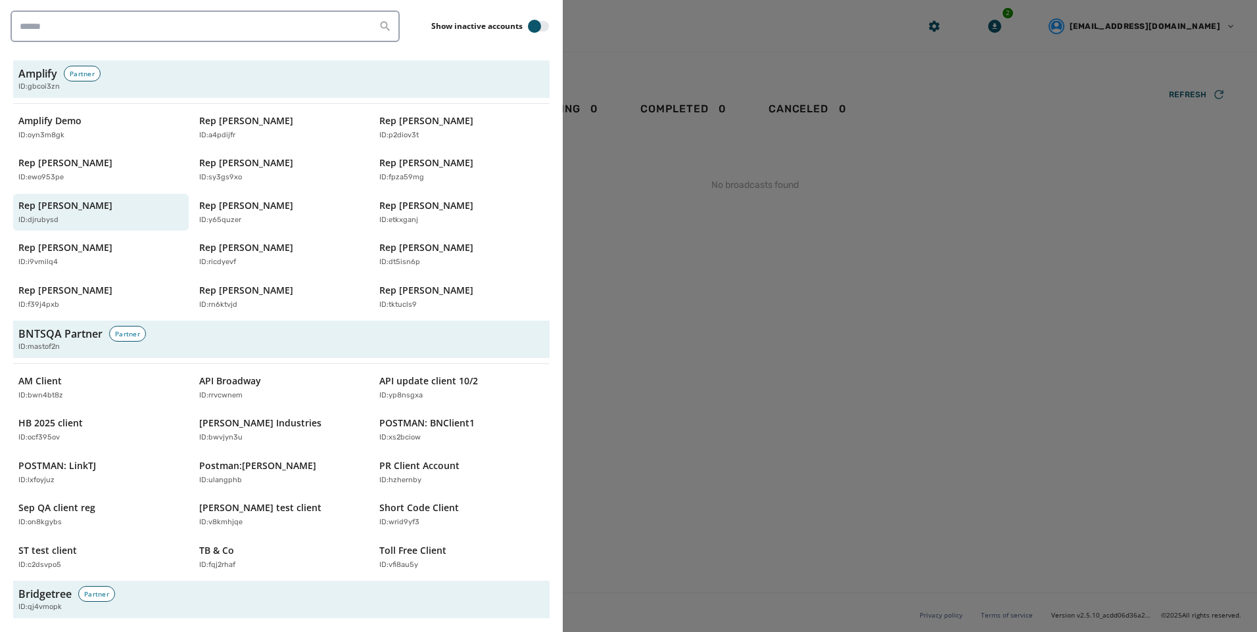
scroll to position [4159, 0]
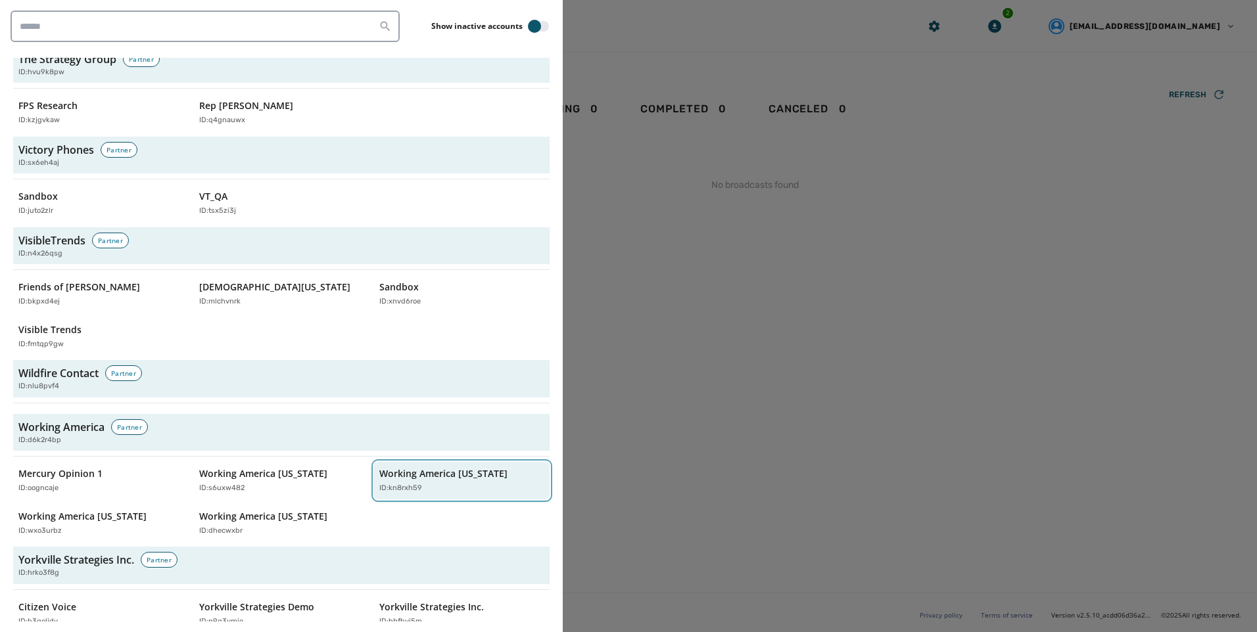
click at [421, 468] on div "Working America Ohio ID: kn8rxh59" at bounding box center [455, 480] width 152 height 27
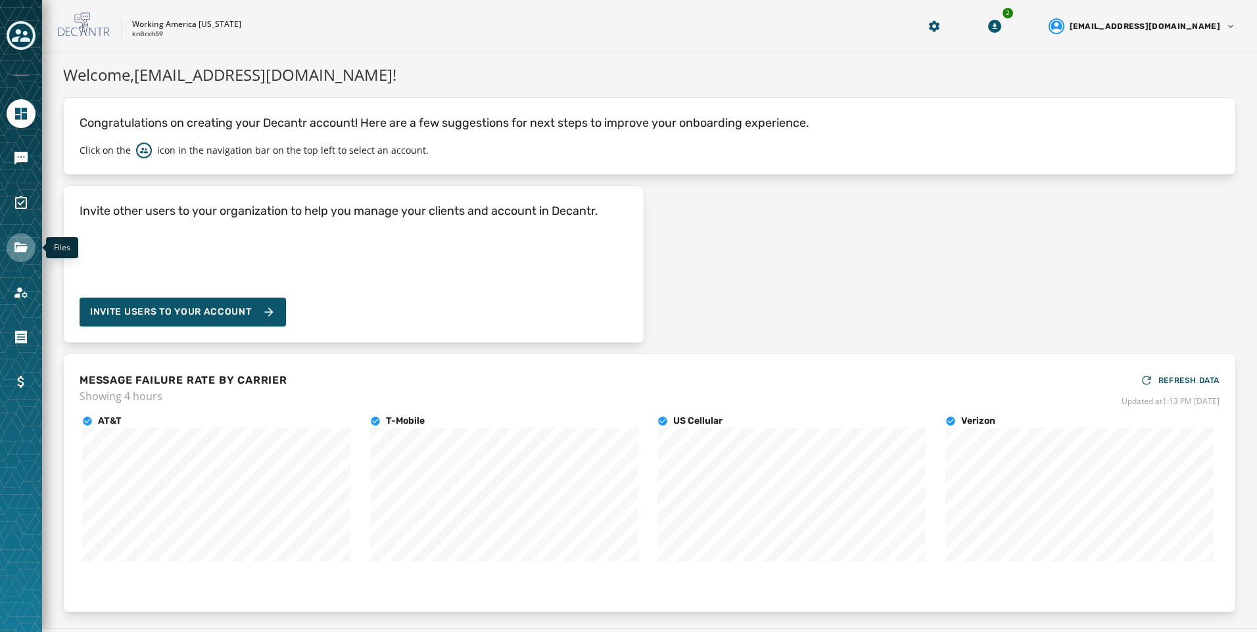
click at [23, 248] on icon "Navigate to Files" at bounding box center [20, 248] width 13 height 10
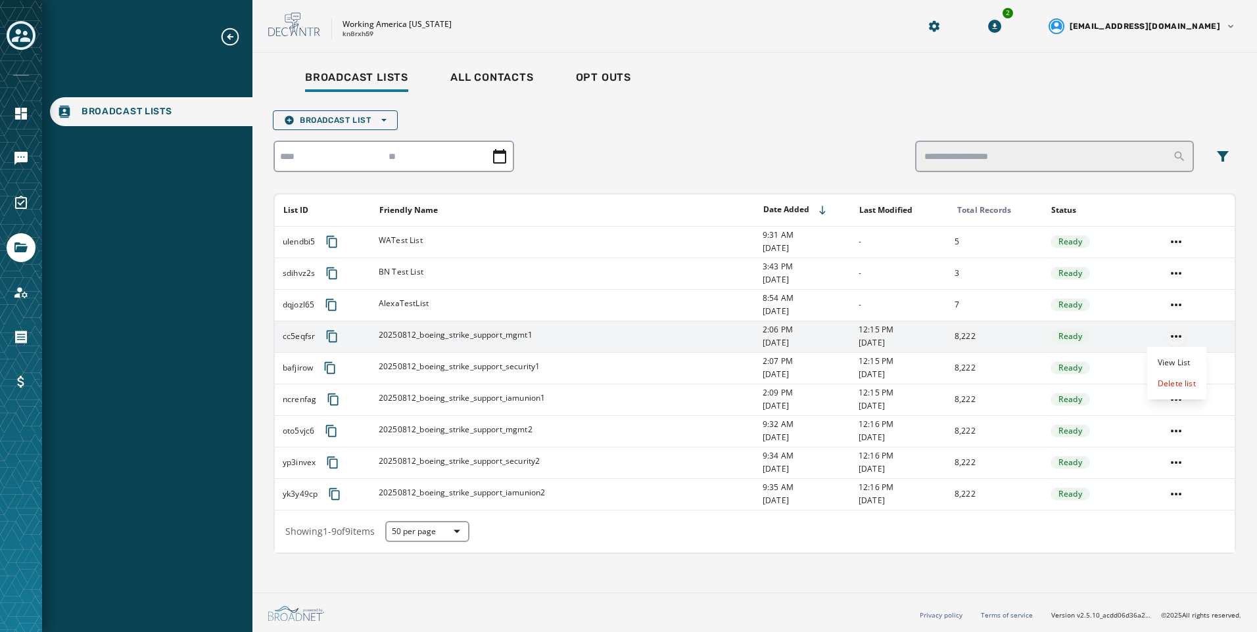
click at [1179, 335] on html "Broadcast Lists Skip To Main Content Working America Ohio kn8rxh59 2 alevandows…" at bounding box center [628, 316] width 1257 height 632
click at [1181, 386] on div "Delete list" at bounding box center [1176, 383] width 59 height 21
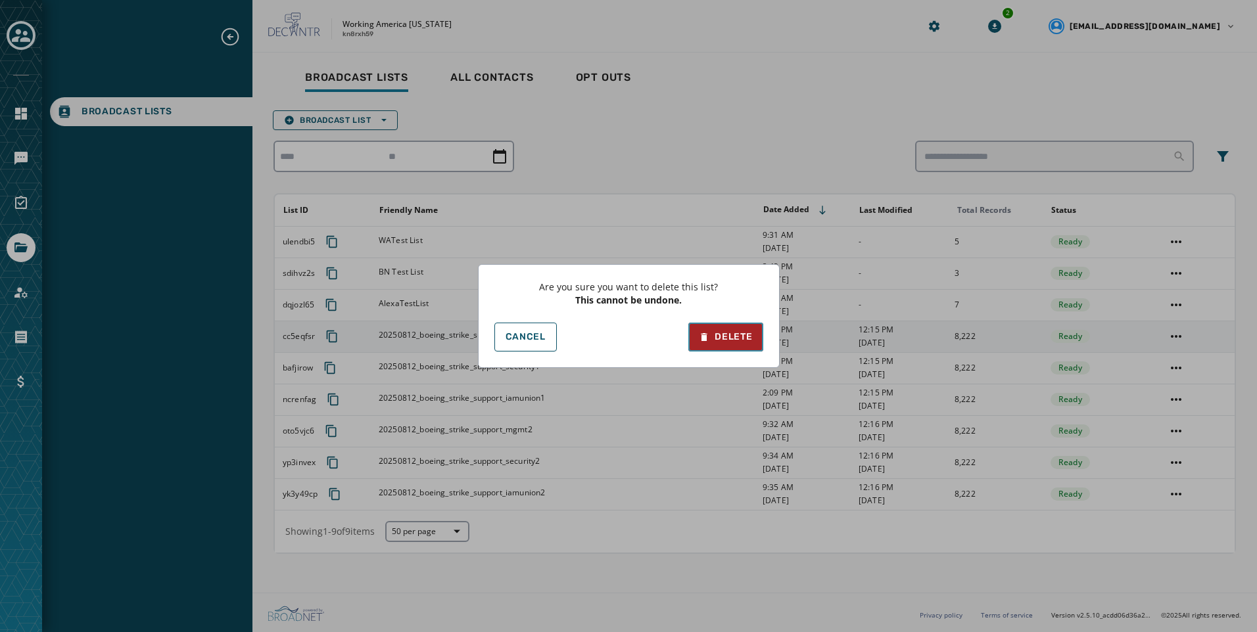
click at [743, 337] on div "Delete" at bounding box center [725, 337] width 53 height 13
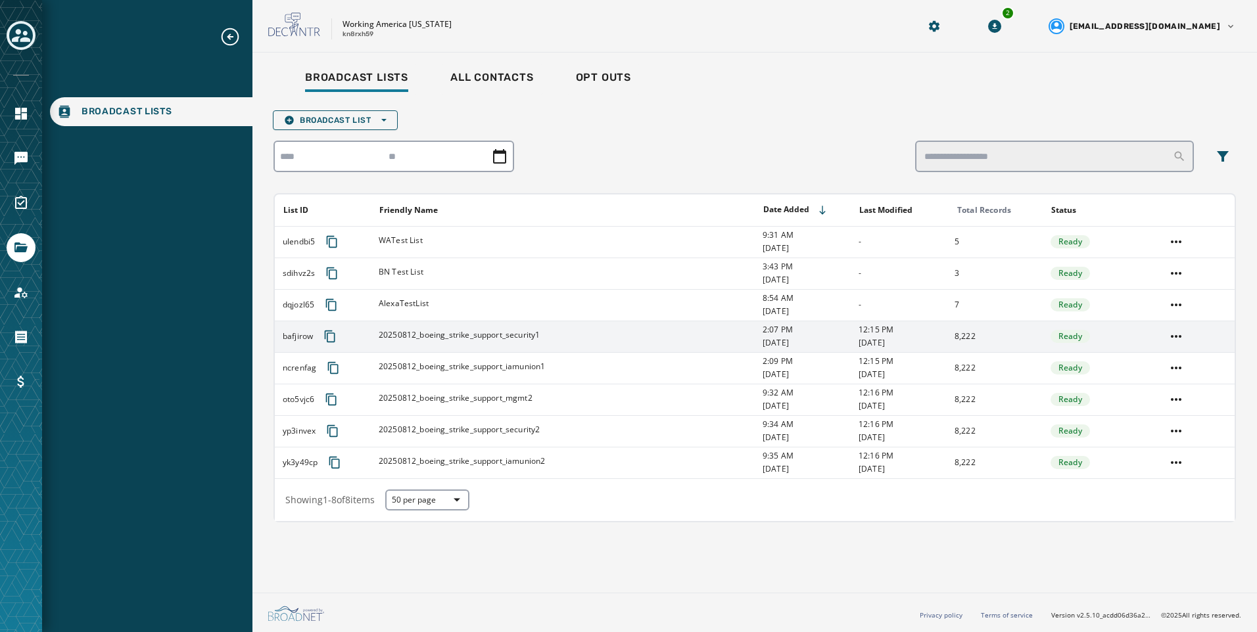
click at [1179, 401] on html "Broadcast Lists Skip To Main Content Working America Ohio kn8rxh59 2 alevandows…" at bounding box center [628, 316] width 1257 height 632
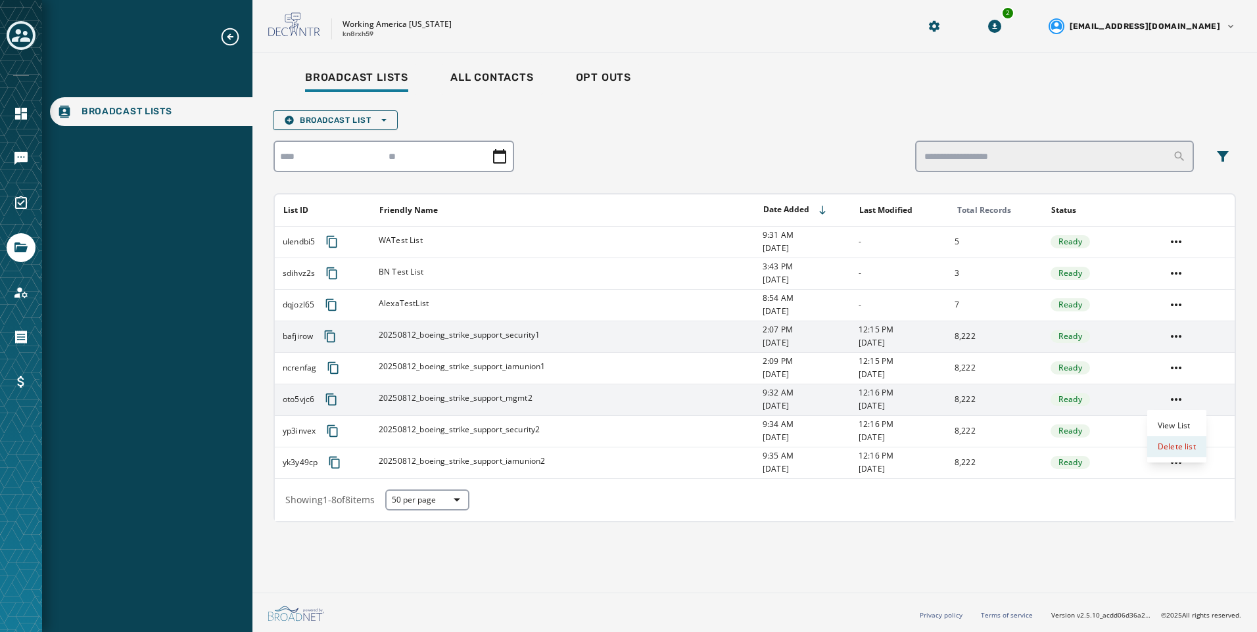
click at [1176, 446] on div "Delete list" at bounding box center [1176, 446] width 59 height 21
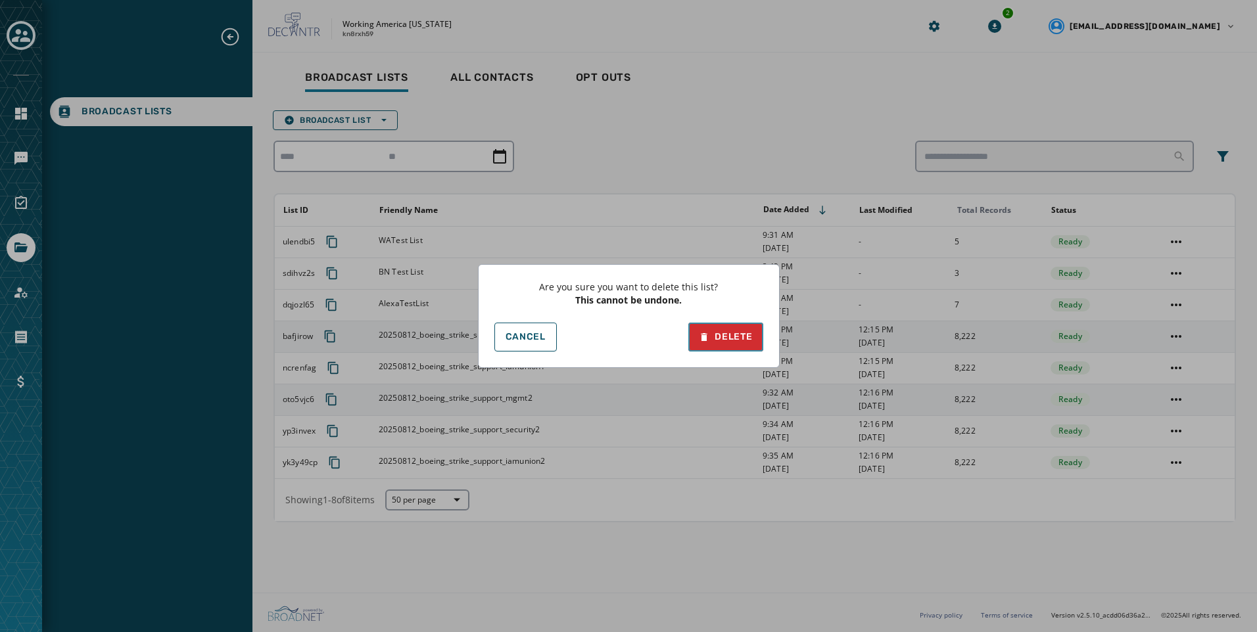
click at [733, 325] on button "Delete" at bounding box center [725, 337] width 74 height 29
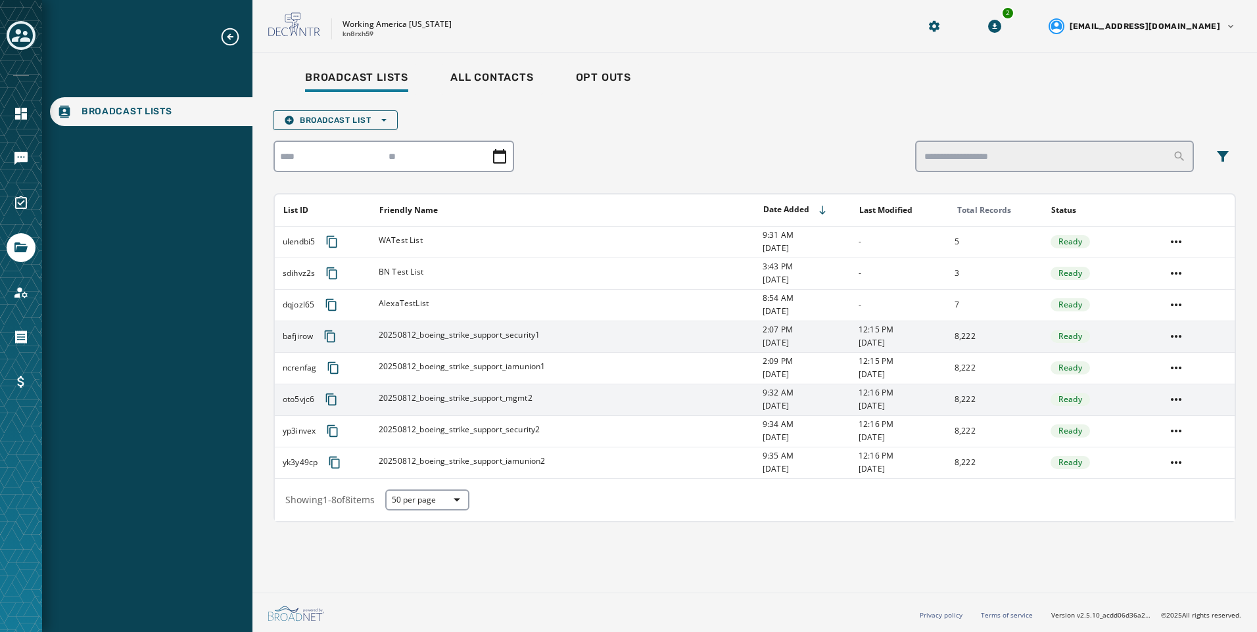
click at [734, 335] on div "20250812_boeing_strike_support_security1" at bounding box center [566, 336] width 375 height 13
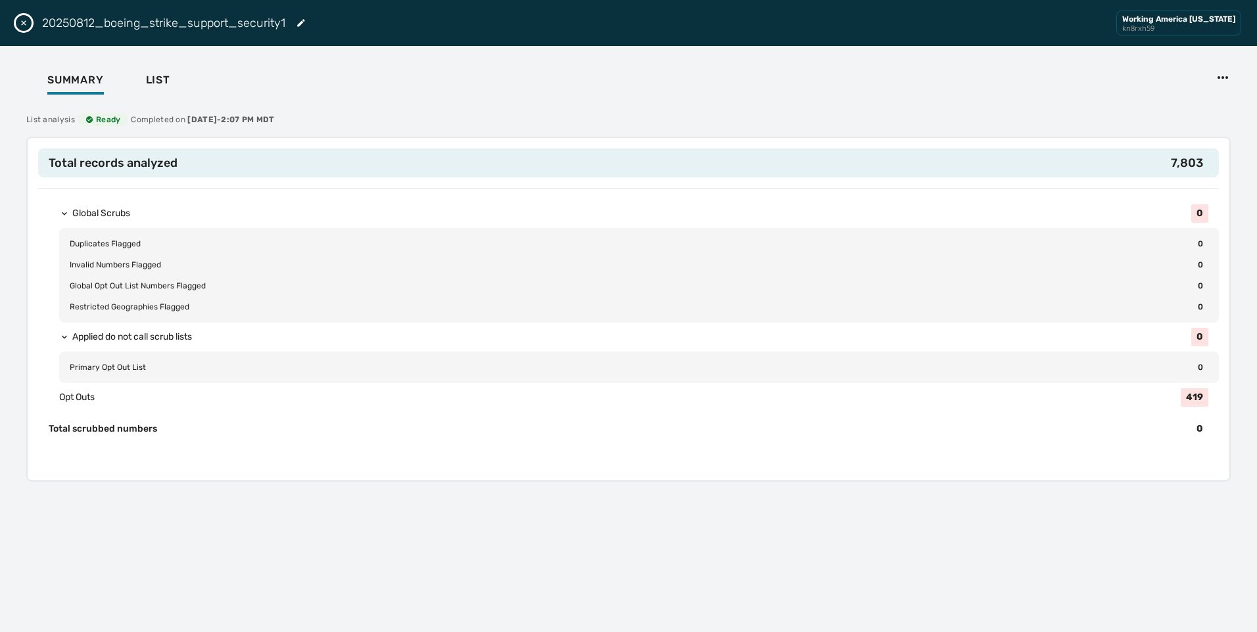
click at [10, 20] on div "20250812_boeing_strike_support_security1 Working America Ohio kn8rxh59" at bounding box center [628, 23] width 1257 height 46
drag, startPoint x: 24, startPoint y: 17, endPoint x: 31, endPoint y: 18, distance: 7.3
click at [24, 17] on button "Close drawer" at bounding box center [24, 23] width 16 height 16
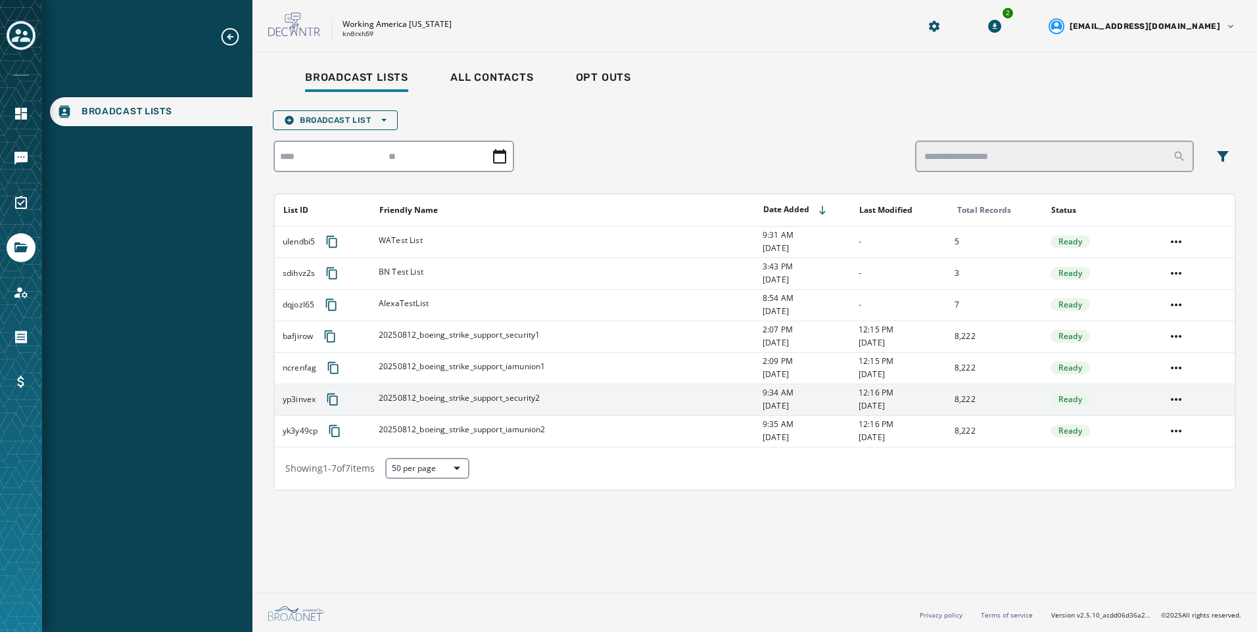
click at [1187, 338] on td at bounding box center [1196, 337] width 77 height 32
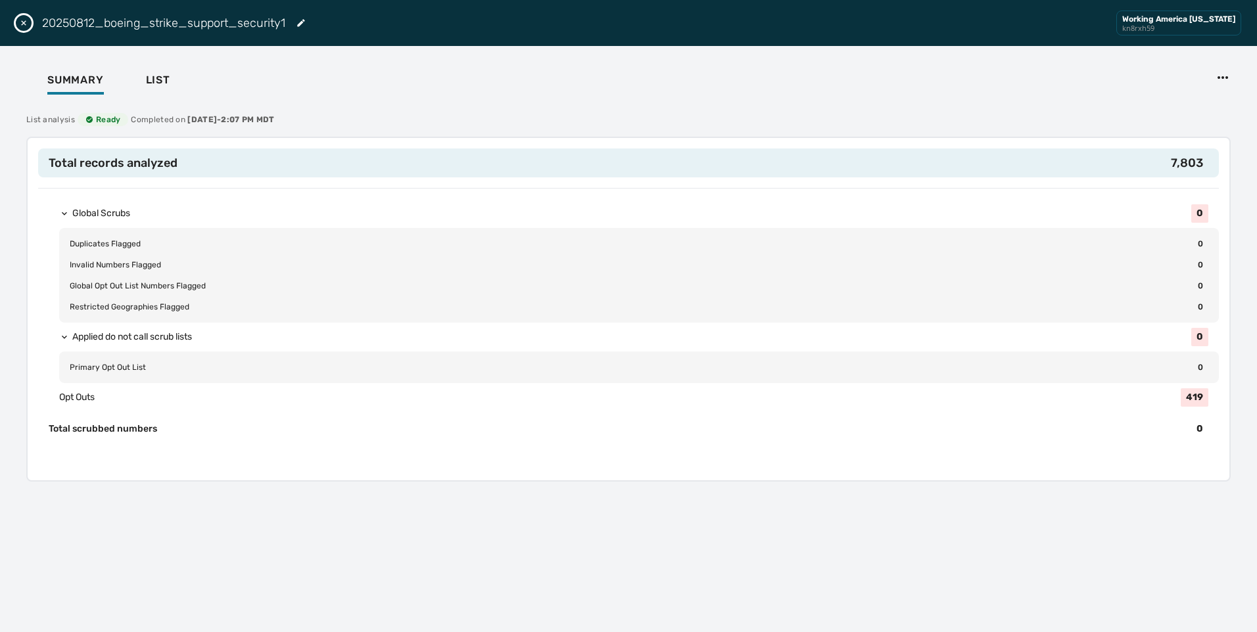
click at [28, 25] on icon "Close drawer" at bounding box center [23, 23] width 11 height 11
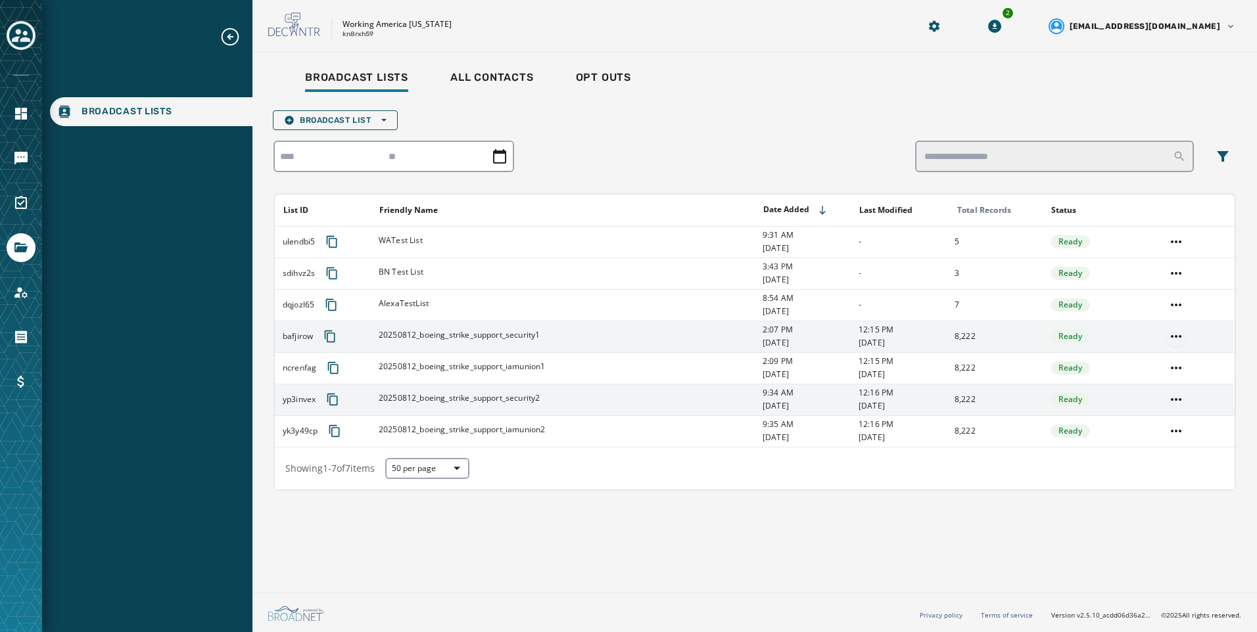
click at [1177, 335] on html "Broadcast Lists Skip To Main Content Working America Ohio kn8rxh59 2 alevandows…" at bounding box center [628, 316] width 1257 height 632
click at [1175, 379] on div "Delete list" at bounding box center [1176, 383] width 59 height 21
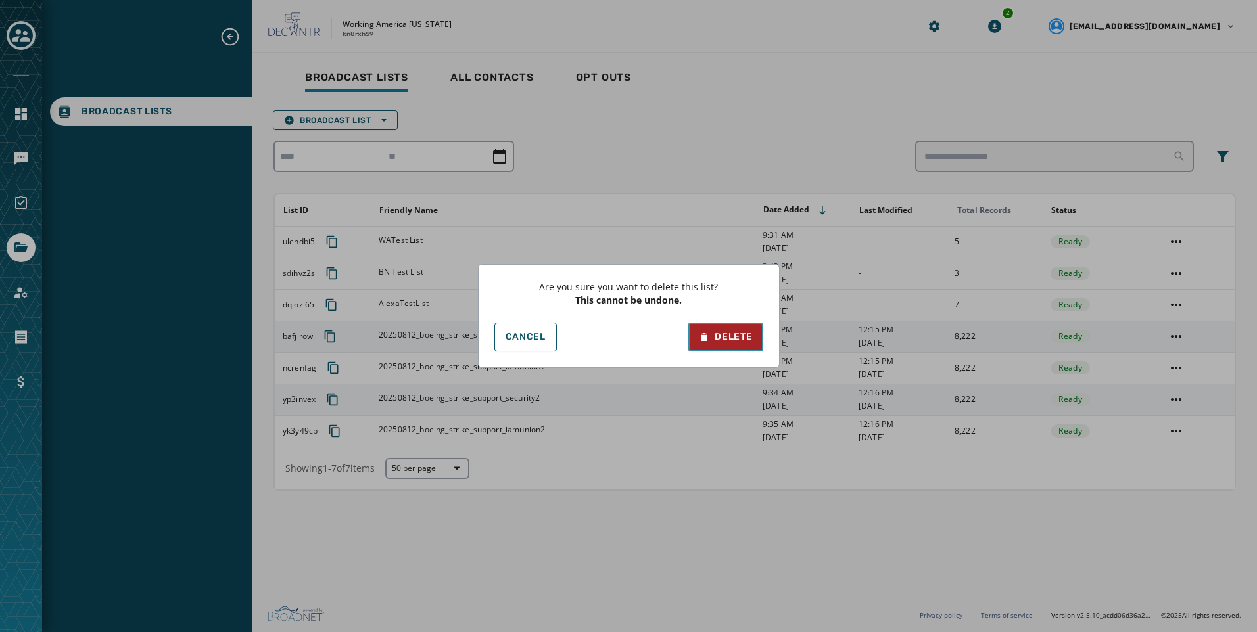
click at [718, 333] on div "Delete" at bounding box center [725, 337] width 53 height 13
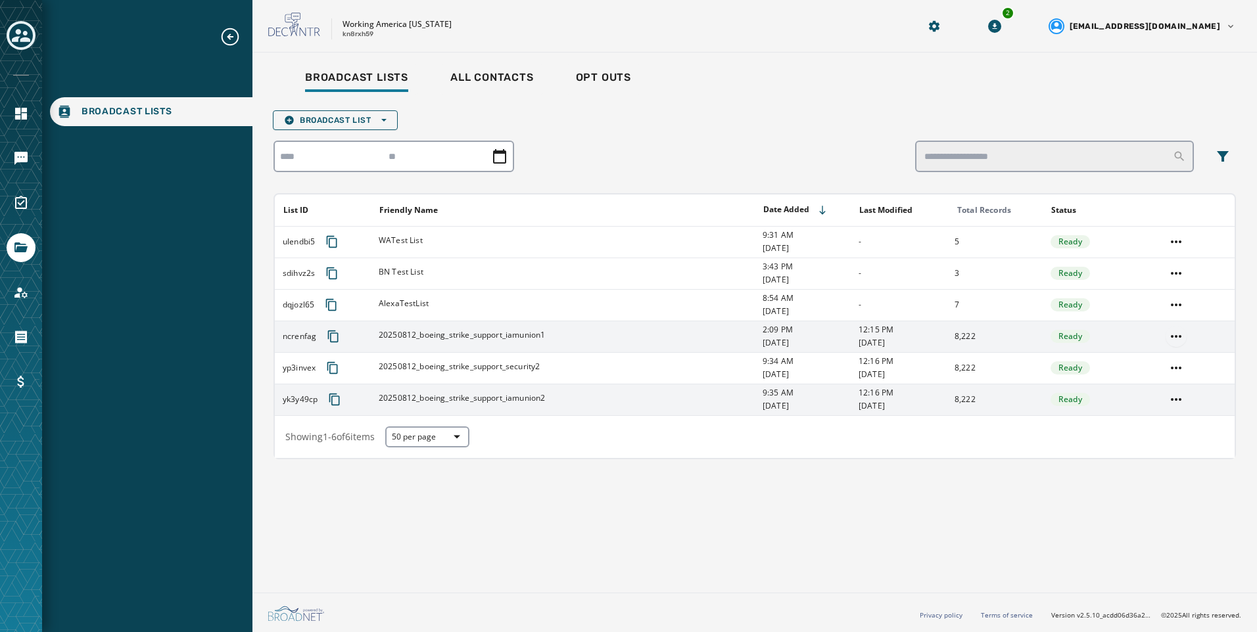
click at [1178, 340] on html "Broadcast Lists Skip To Main Content Working America Ohio kn8rxh59 2 alevandows…" at bounding box center [628, 316] width 1257 height 632
click at [1185, 390] on div "Delete list" at bounding box center [1176, 383] width 59 height 21
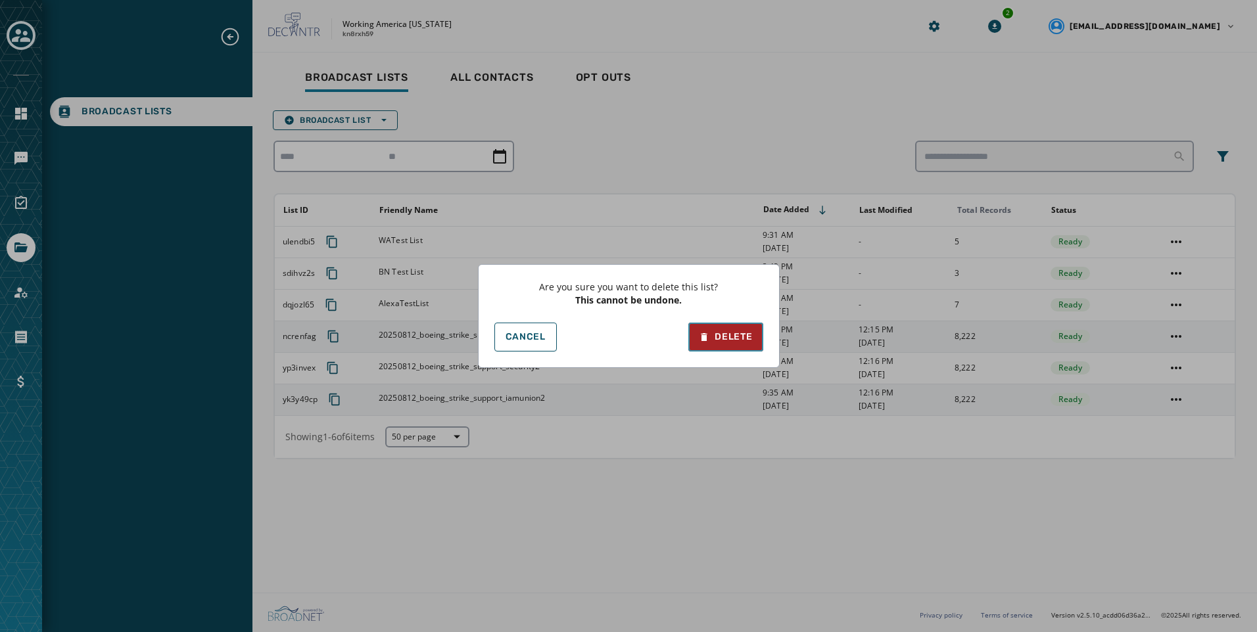
click at [735, 333] on div "Delete" at bounding box center [725, 337] width 53 height 13
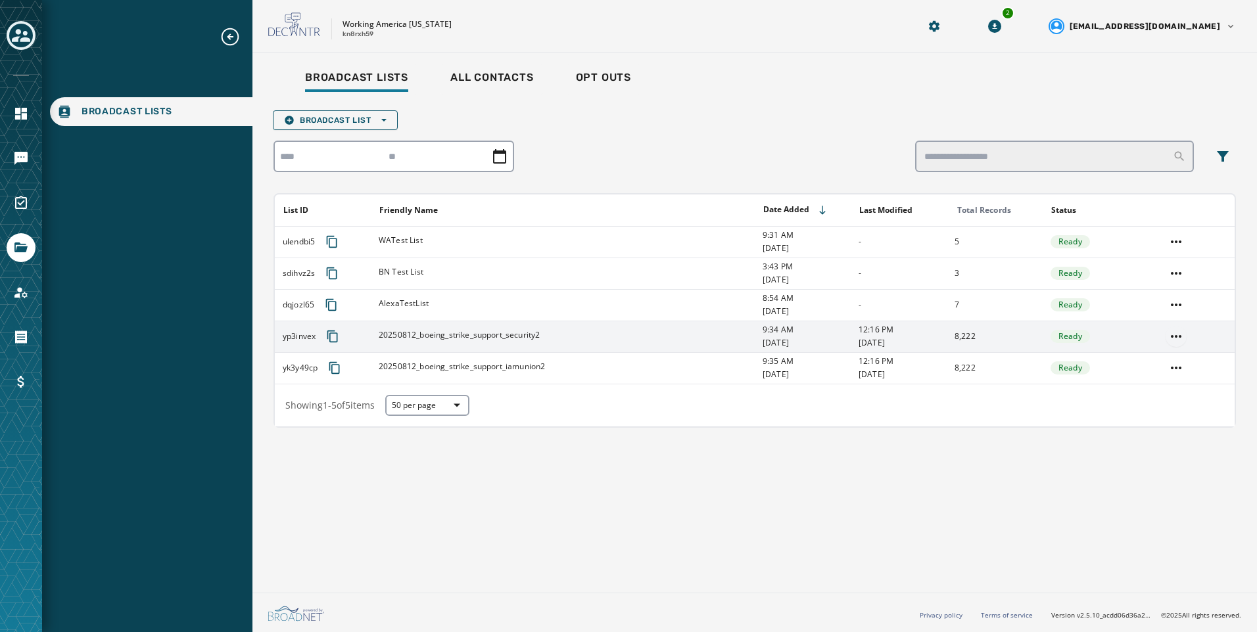
click at [1173, 340] on html "Broadcast Lists Skip To Main Content Working America Ohio kn8rxh59 2 alevandows…" at bounding box center [628, 316] width 1257 height 632
click at [1170, 383] on div "Delete list" at bounding box center [1176, 383] width 59 height 21
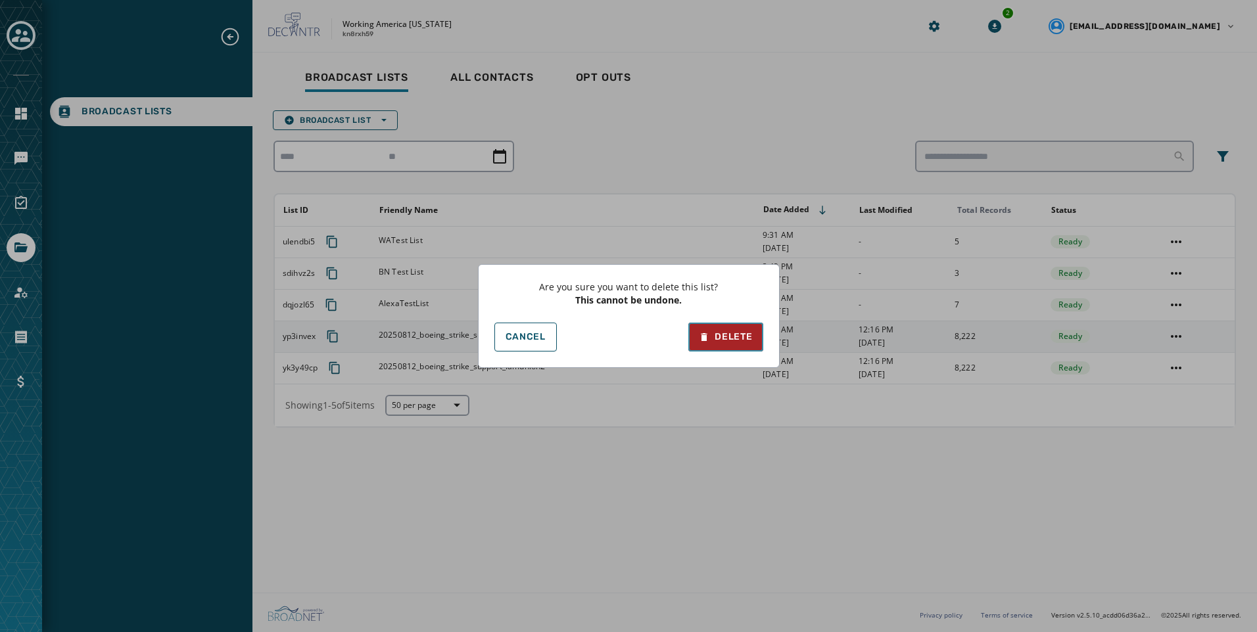
click at [757, 346] on button "Delete" at bounding box center [725, 337] width 74 height 29
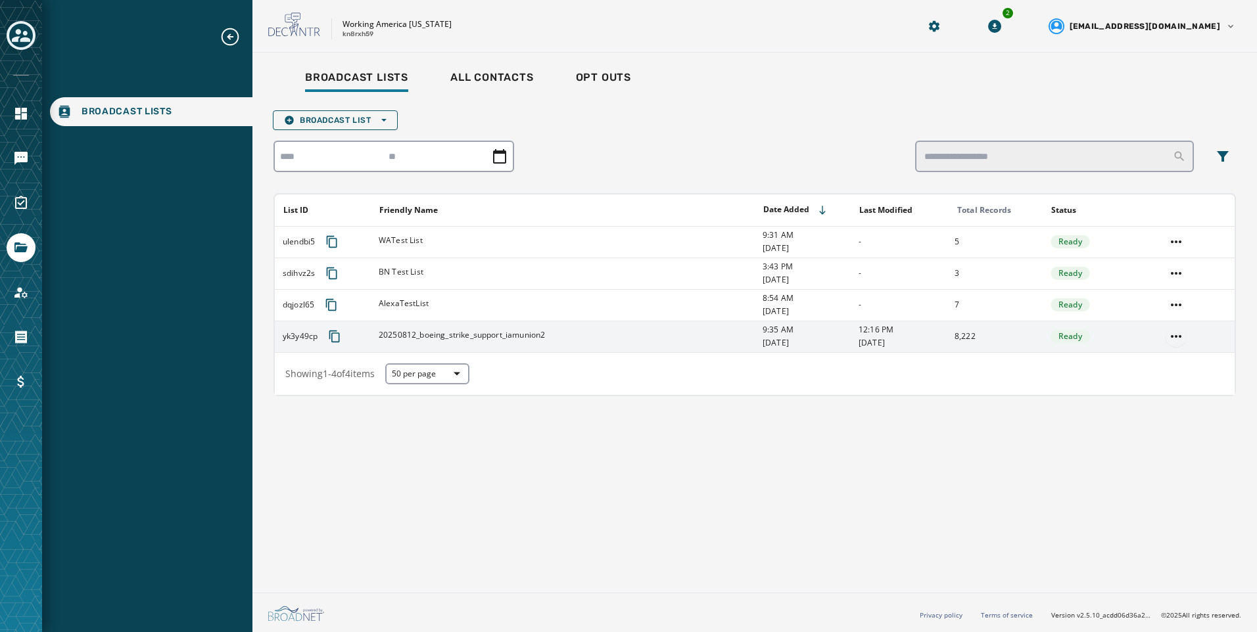
click at [1178, 339] on html "Broadcast Lists Skip To Main Content Working America Ohio kn8rxh59 2 alevandows…" at bounding box center [628, 316] width 1257 height 632
click at [1183, 375] on div "Delete list" at bounding box center [1176, 383] width 59 height 21
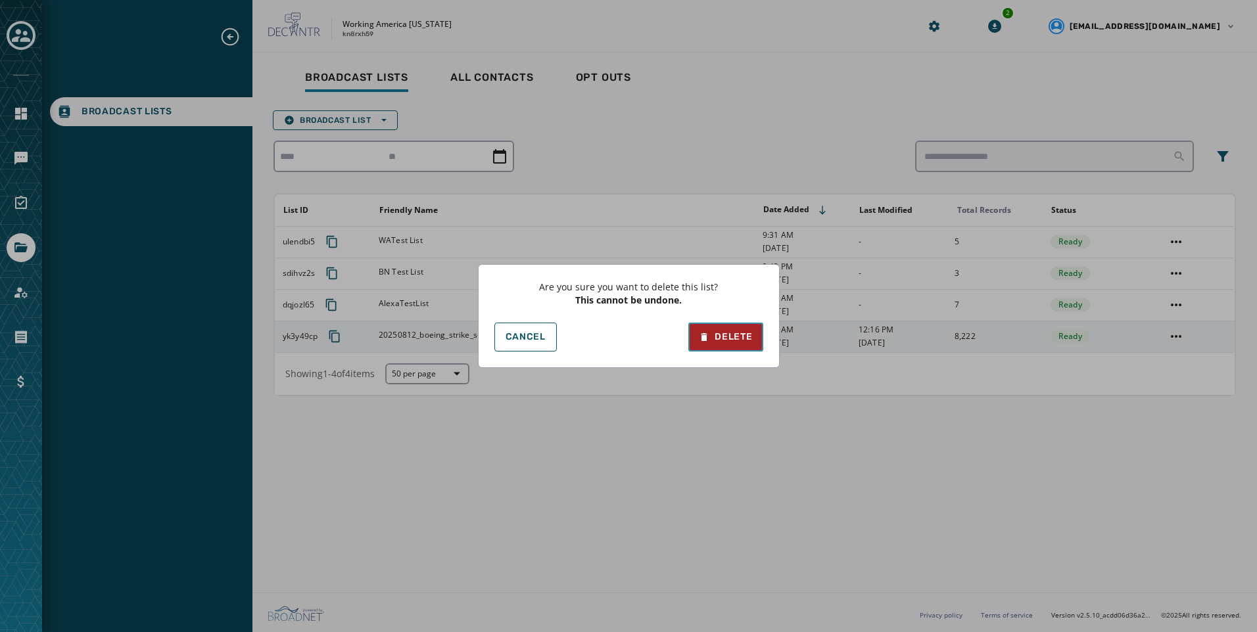
click at [751, 335] on div "Delete" at bounding box center [725, 337] width 53 height 13
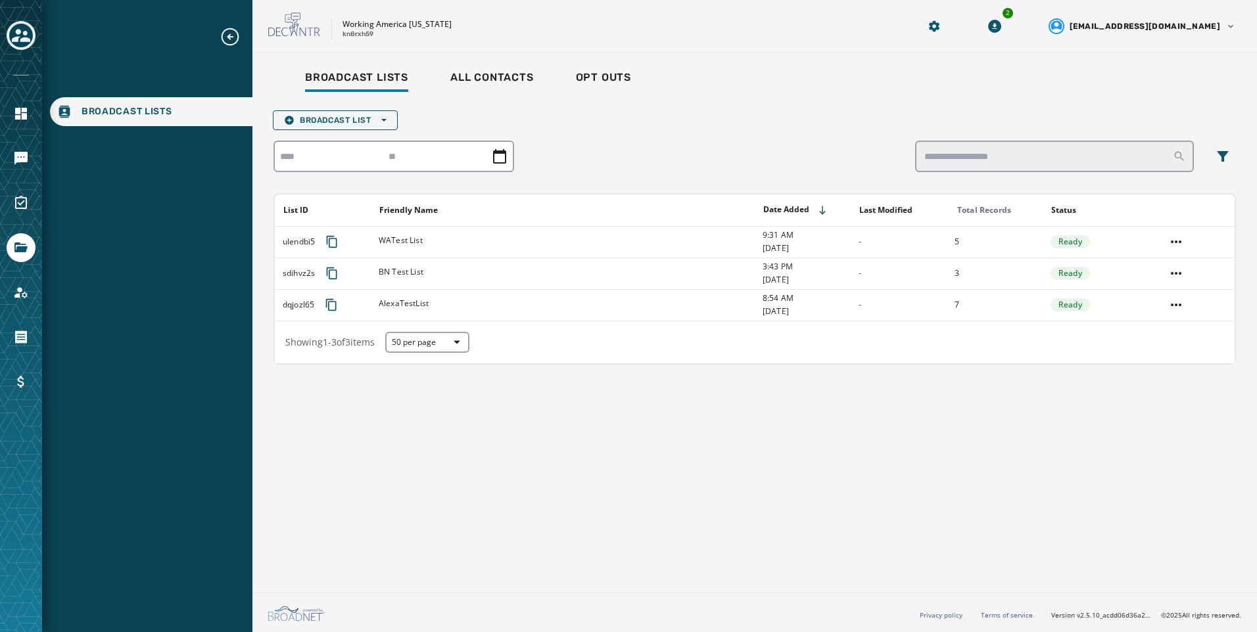
click at [481, 18] on div "Working America Ohio kn8rxh59" at bounding box center [576, 26] width 617 height 28
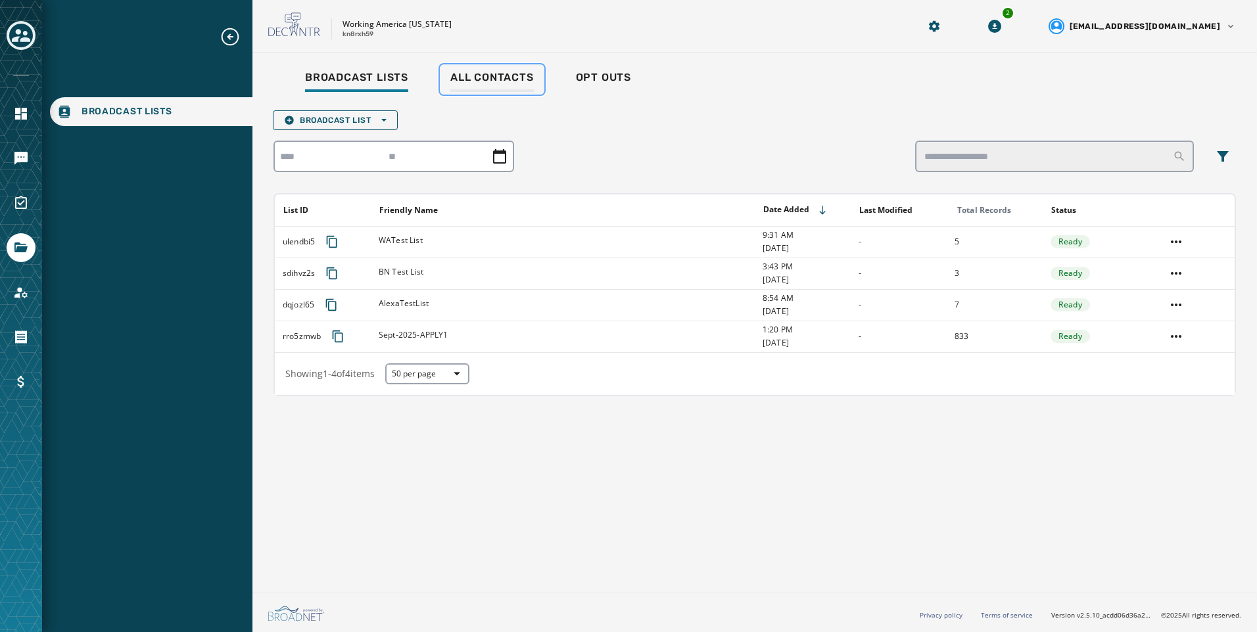
click at [511, 83] on span "All Contacts" at bounding box center [491, 77] width 83 height 13
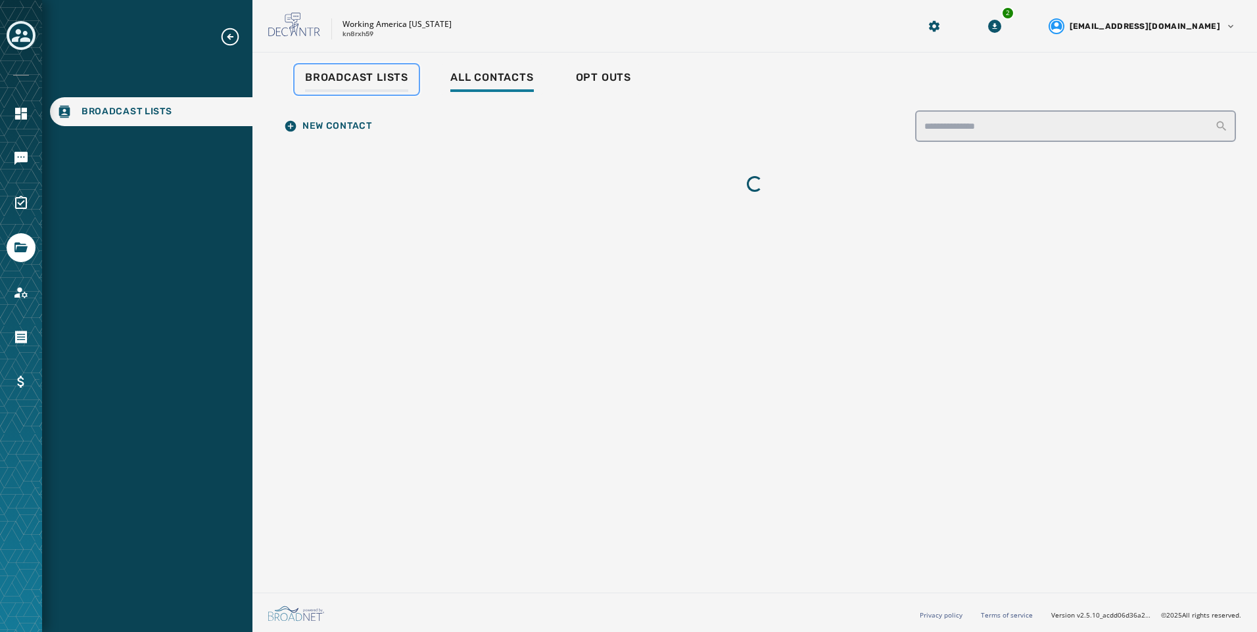
click at [377, 91] on div "Broadcast Lists" at bounding box center [356, 81] width 103 height 21
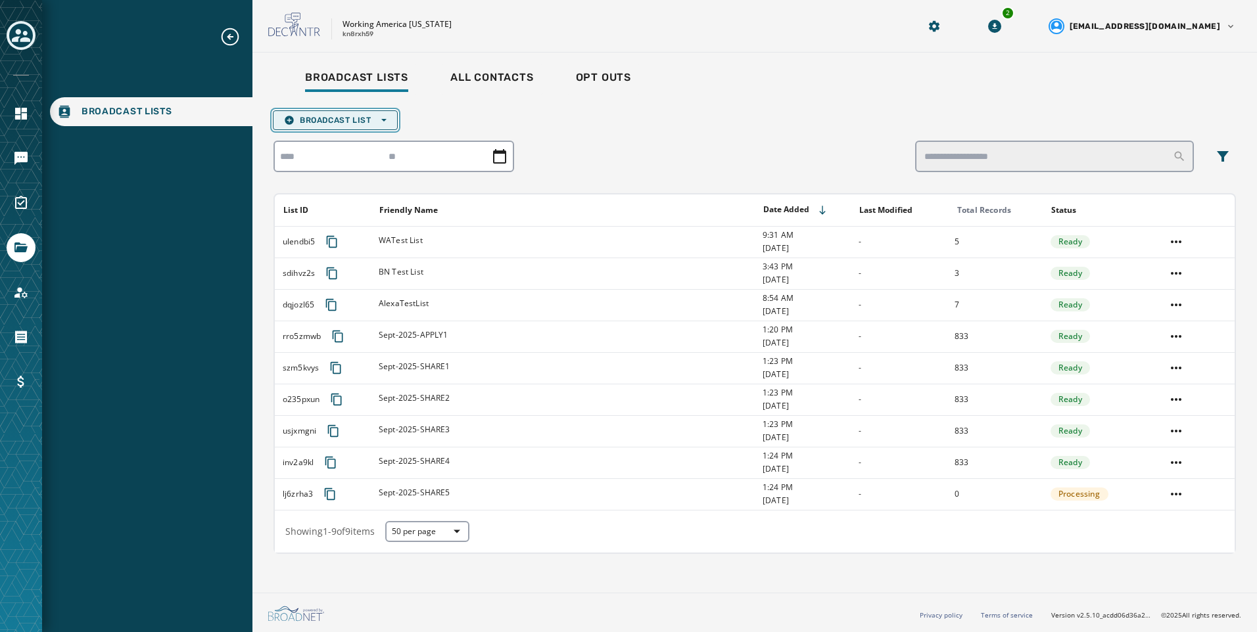
click at [377, 115] on span "Broadcast List Open options" at bounding box center [335, 120] width 103 height 11
click at [374, 126] on button "Broadcast List Open options" at bounding box center [335, 120] width 125 height 20
click at [374, 122] on span "Broadcast List Open options" at bounding box center [335, 120] width 103 height 11
click at [372, 141] on span "Upload List" at bounding box center [335, 140] width 103 height 11
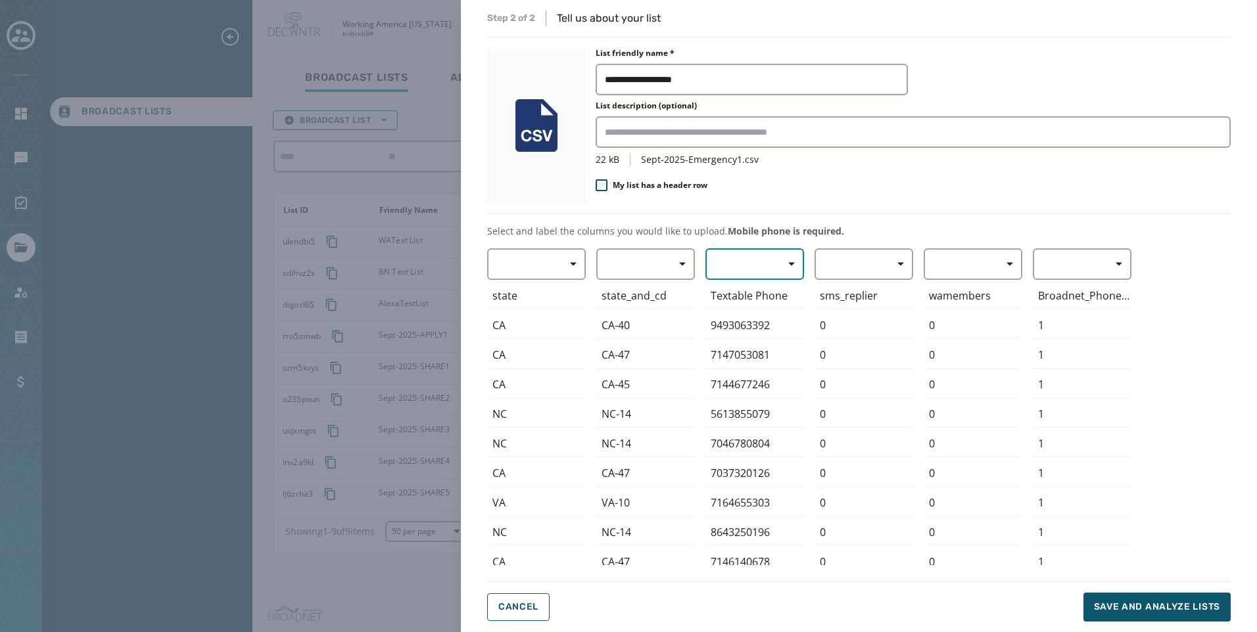
click at [790, 260] on span "button" at bounding box center [787, 264] width 32 height 26
click at [744, 294] on span "Mobile Phone" at bounding box center [751, 294] width 60 height 13
click at [1131, 599] on button "Save and analyze lists" at bounding box center [1156, 607] width 147 height 29
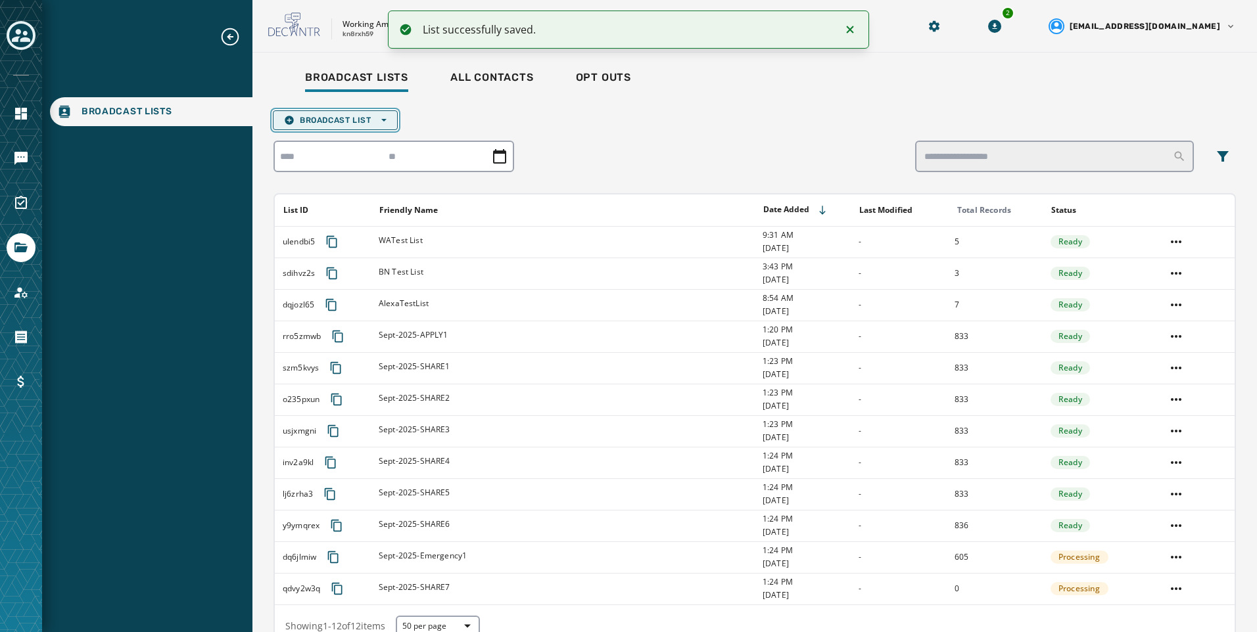
click at [383, 124] on span "Broadcast List Open options" at bounding box center [335, 120] width 103 height 11
click at [316, 138] on span "Upload List" at bounding box center [335, 140] width 103 height 11
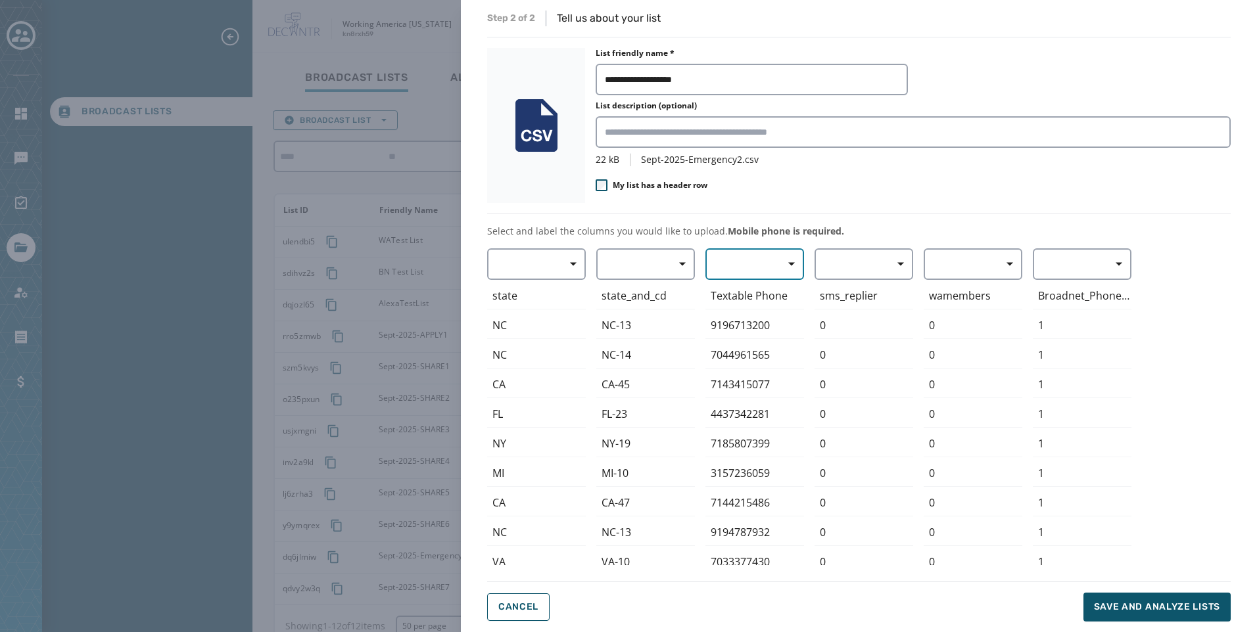
click at [791, 256] on span "button" at bounding box center [787, 264] width 32 height 26
click at [779, 286] on div "Mobile Phone" at bounding box center [751, 295] width 92 height 24
click at [753, 188] on div "My list has a header row" at bounding box center [913, 187] width 635 height 16
click at [1183, 608] on span "Save and analyze lists" at bounding box center [1157, 607] width 126 height 13
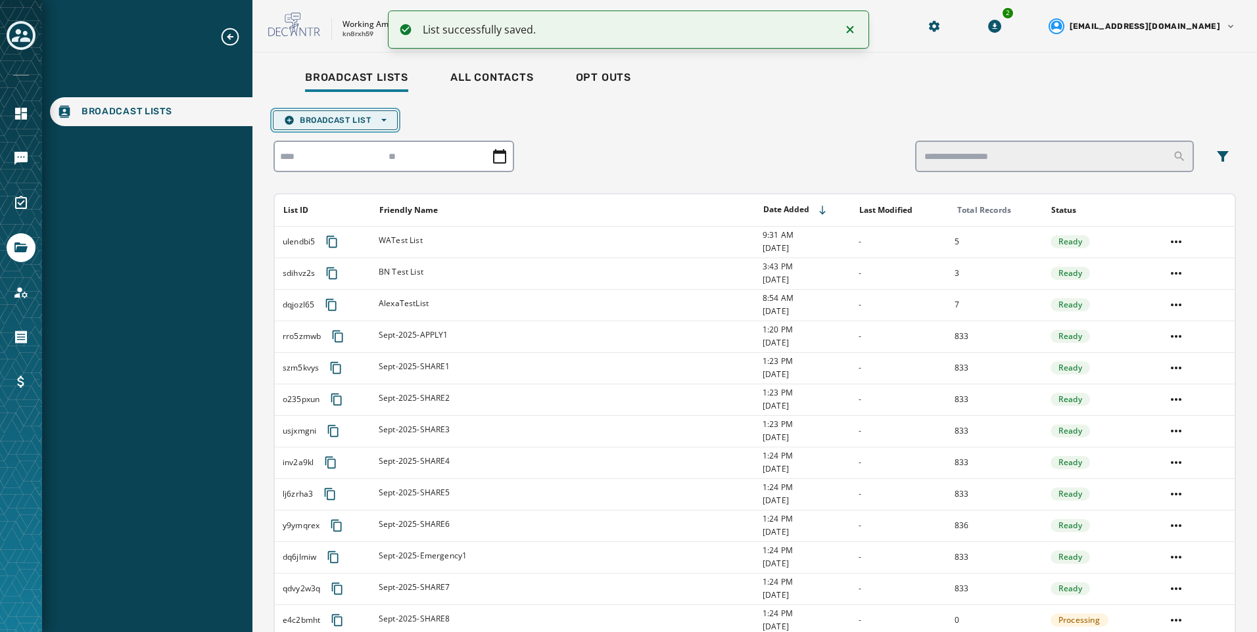
click at [343, 121] on span "Broadcast List Open options" at bounding box center [335, 120] width 103 height 11
click at [343, 133] on button "Upload List" at bounding box center [335, 140] width 124 height 18
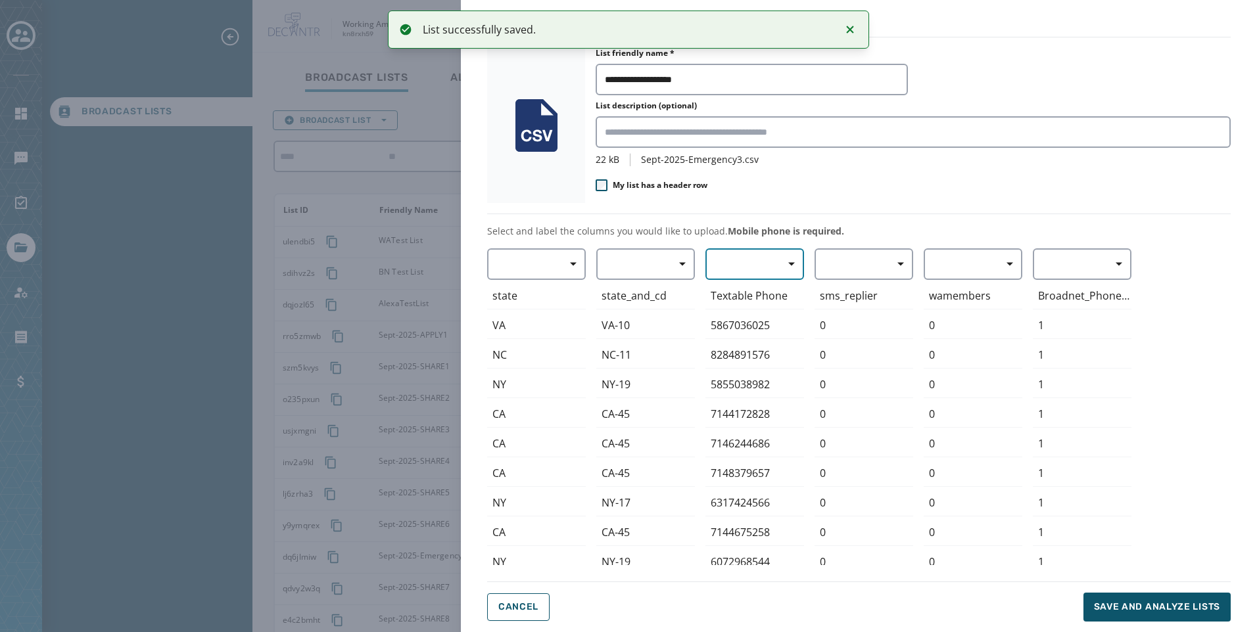
click at [728, 258] on button "button" at bounding box center [754, 264] width 99 height 32
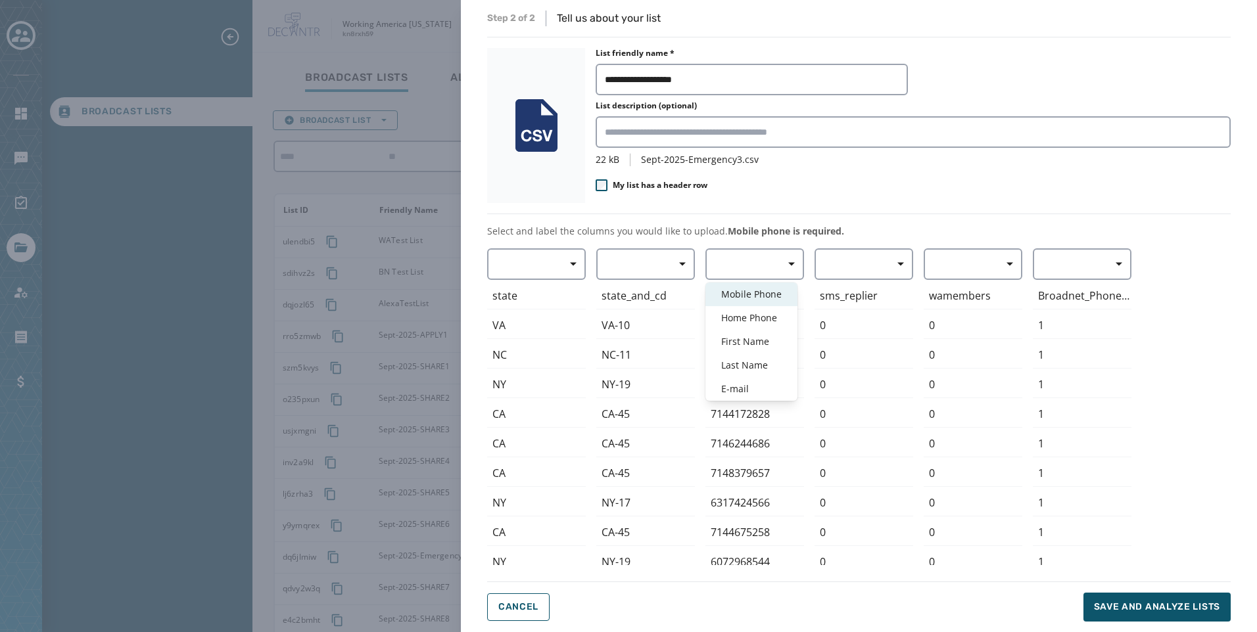
click at [738, 290] on span "Mobile Phone" at bounding box center [751, 294] width 60 height 13
click at [1147, 603] on span "Save and analyze lists" at bounding box center [1157, 607] width 126 height 13
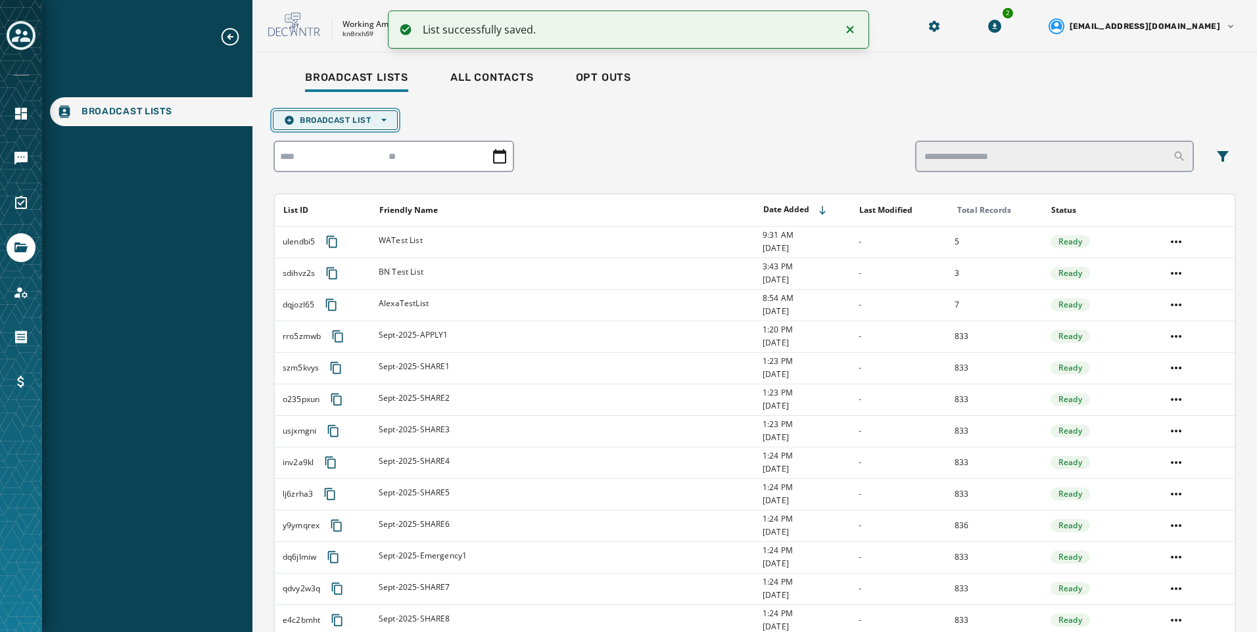
click at [370, 126] on button "Broadcast List Open options" at bounding box center [335, 120] width 125 height 20
click at [367, 142] on span "Upload List" at bounding box center [335, 140] width 103 height 11
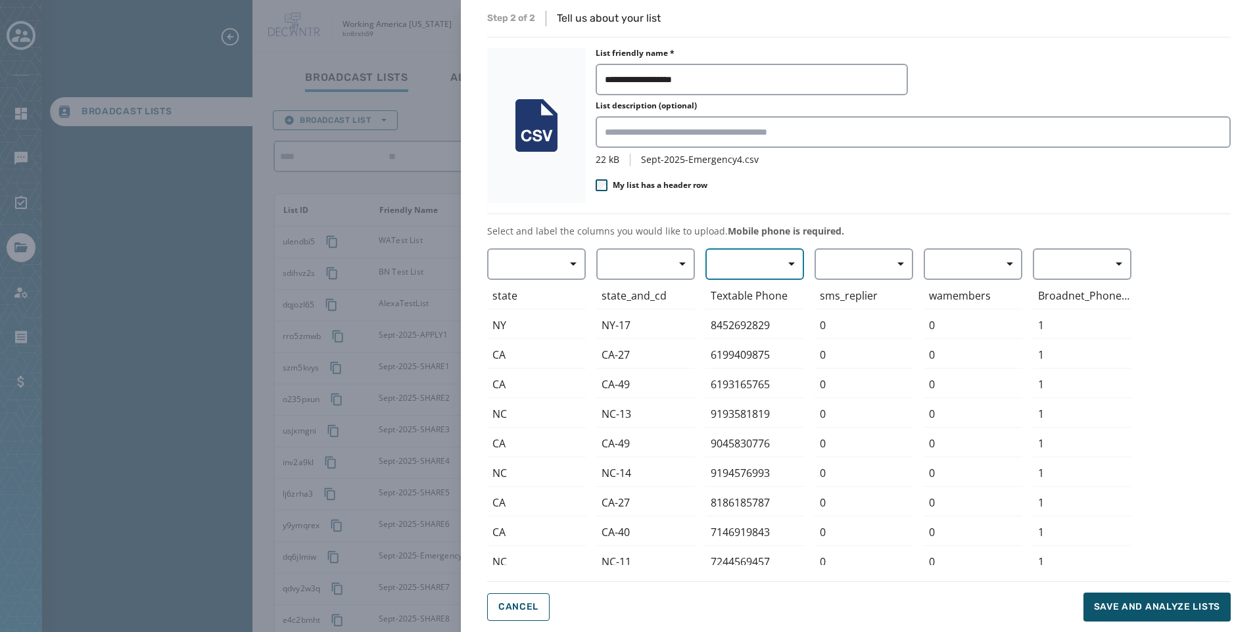
click at [766, 256] on button "button" at bounding box center [754, 264] width 99 height 32
click at [761, 298] on span "Mobile Phone" at bounding box center [751, 294] width 60 height 13
click at [1102, 596] on button "Save and analyze lists" at bounding box center [1156, 607] width 147 height 29
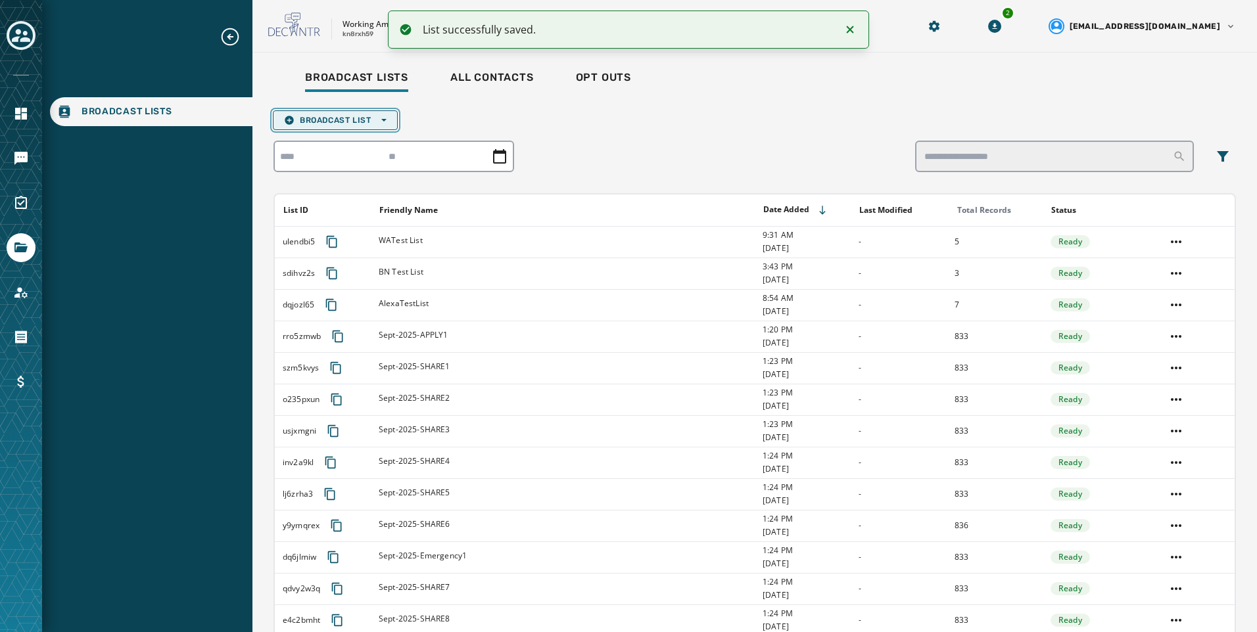
click at [366, 117] on span "Broadcast List Open options" at bounding box center [335, 120] width 103 height 11
click at [351, 135] on span "Upload List" at bounding box center [335, 140] width 103 height 11
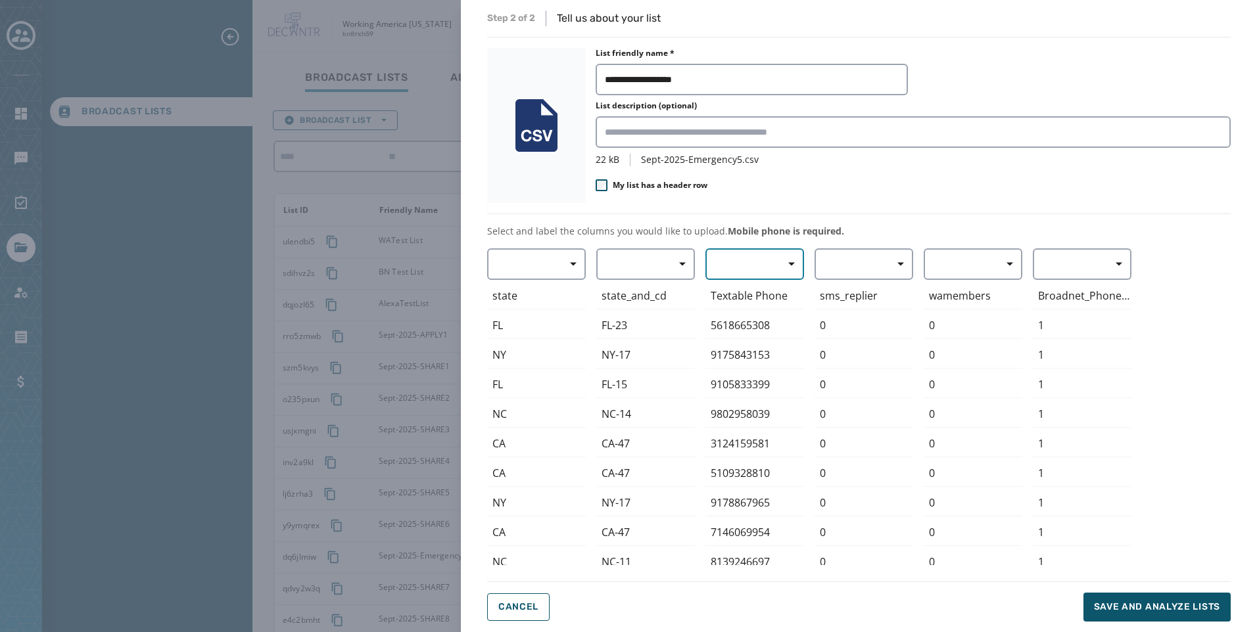
click at [772, 264] on span "button" at bounding box center [787, 264] width 32 height 26
click at [764, 295] on span "Mobile Phone" at bounding box center [751, 294] width 60 height 13
click at [1126, 602] on span "Save and analyze lists" at bounding box center [1157, 607] width 126 height 13
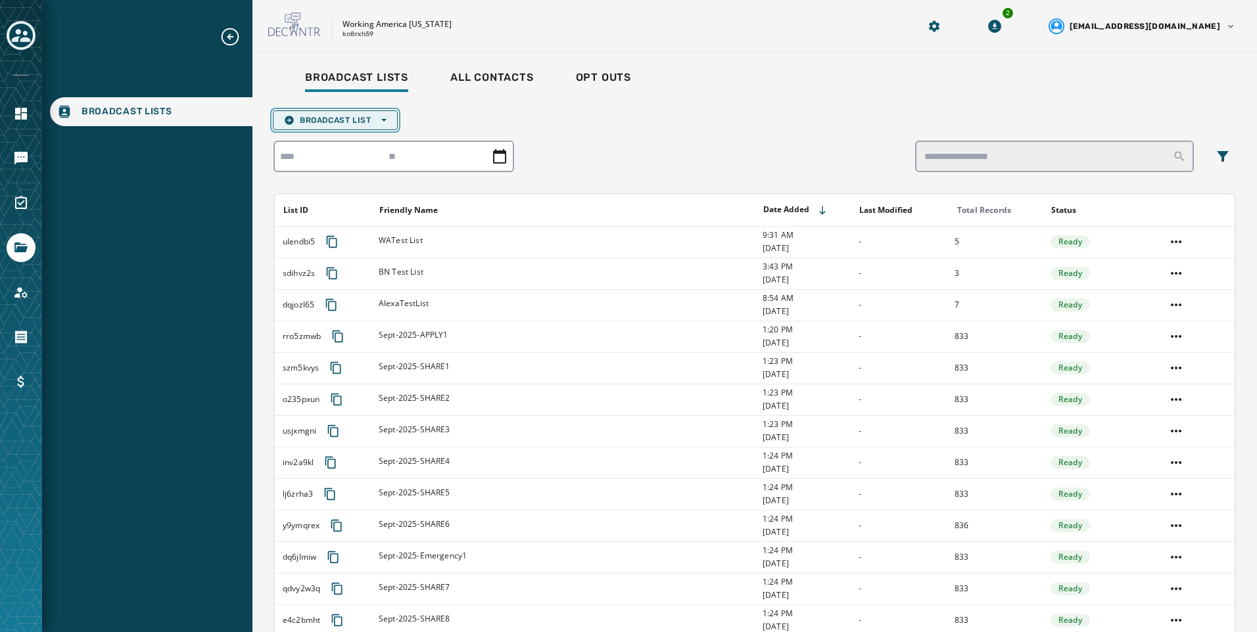
click at [365, 122] on span "Broadcast List Open options" at bounding box center [335, 120] width 103 height 11
click at [362, 140] on span "Upload List" at bounding box center [335, 140] width 103 height 11
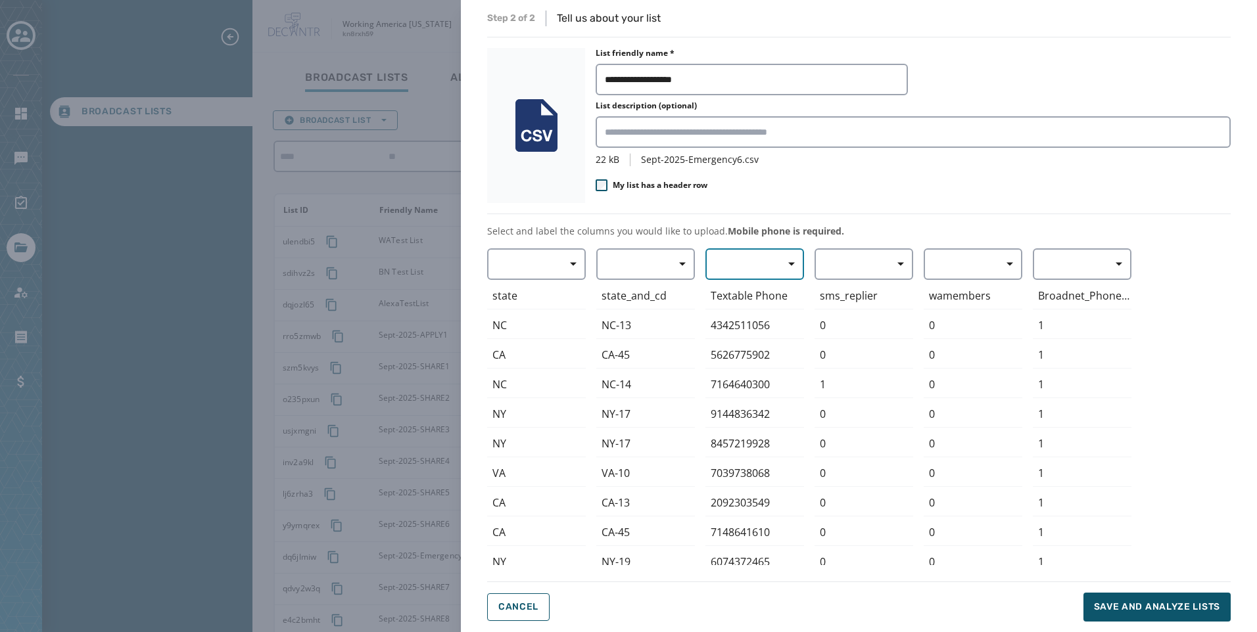
click at [775, 270] on span "button" at bounding box center [787, 264] width 32 height 26
click at [765, 291] on span "Mobile Phone" at bounding box center [751, 294] width 60 height 13
click at [1168, 601] on span "Save and analyze lists" at bounding box center [1157, 607] width 126 height 13
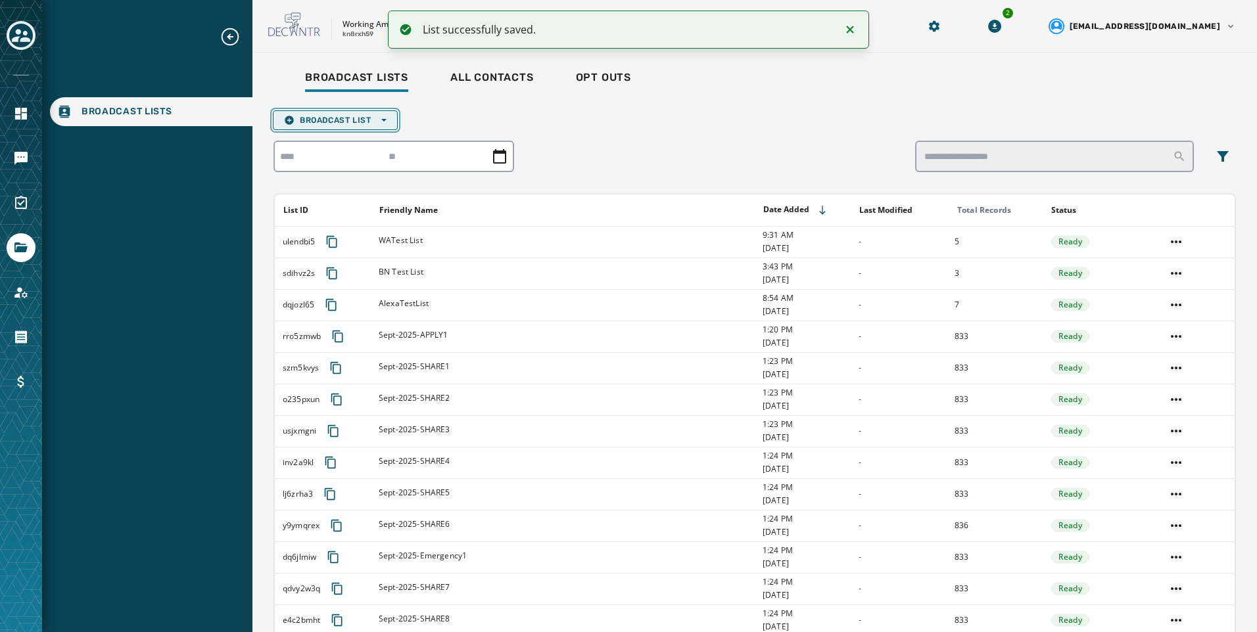
click at [347, 122] on span "Broadcast List Open options" at bounding box center [335, 120] width 103 height 11
click at [347, 141] on span "Upload List" at bounding box center [335, 140] width 103 height 11
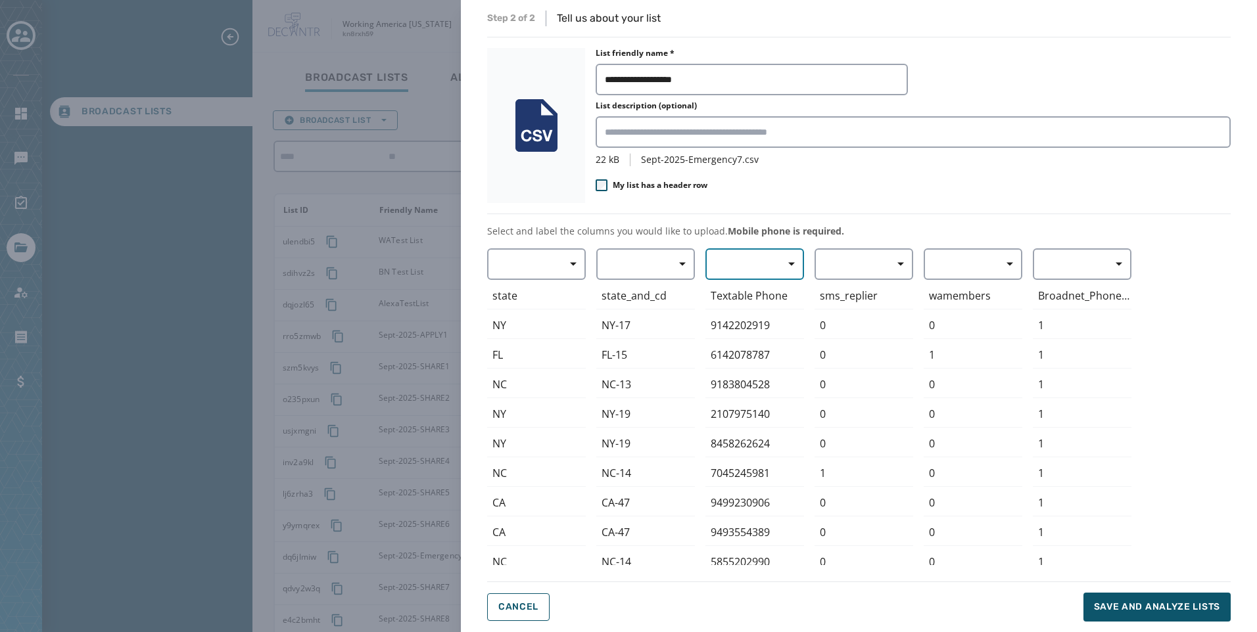
click at [760, 263] on button "button" at bounding box center [754, 264] width 99 height 32
click at [751, 304] on div "Mobile Phone" at bounding box center [751, 295] width 92 height 24
click at [1135, 607] on span "Save and analyze lists" at bounding box center [1157, 607] width 126 height 13
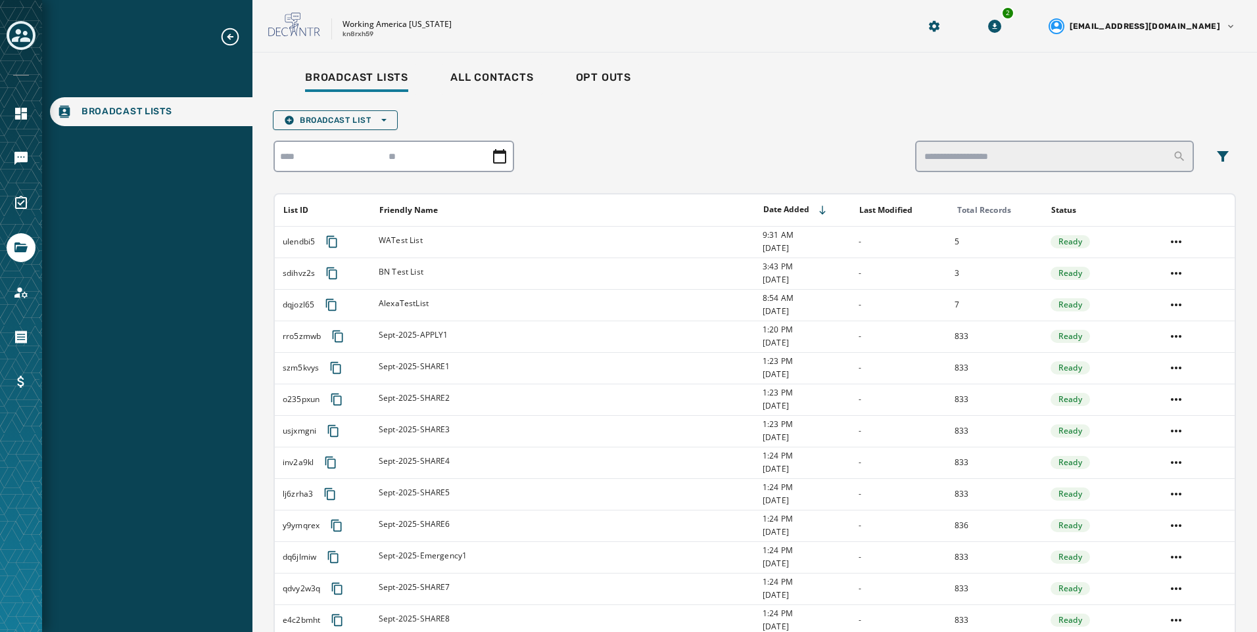
click at [318, 104] on div "Broadcast Lists All Contacts Opt Outs Broadcast List Open options List ID Frien…" at bounding box center [754, 545] width 962 height 964
click at [318, 121] on span "Broadcast List Open options" at bounding box center [335, 120] width 103 height 11
click at [314, 139] on span "Upload List" at bounding box center [335, 140] width 103 height 11
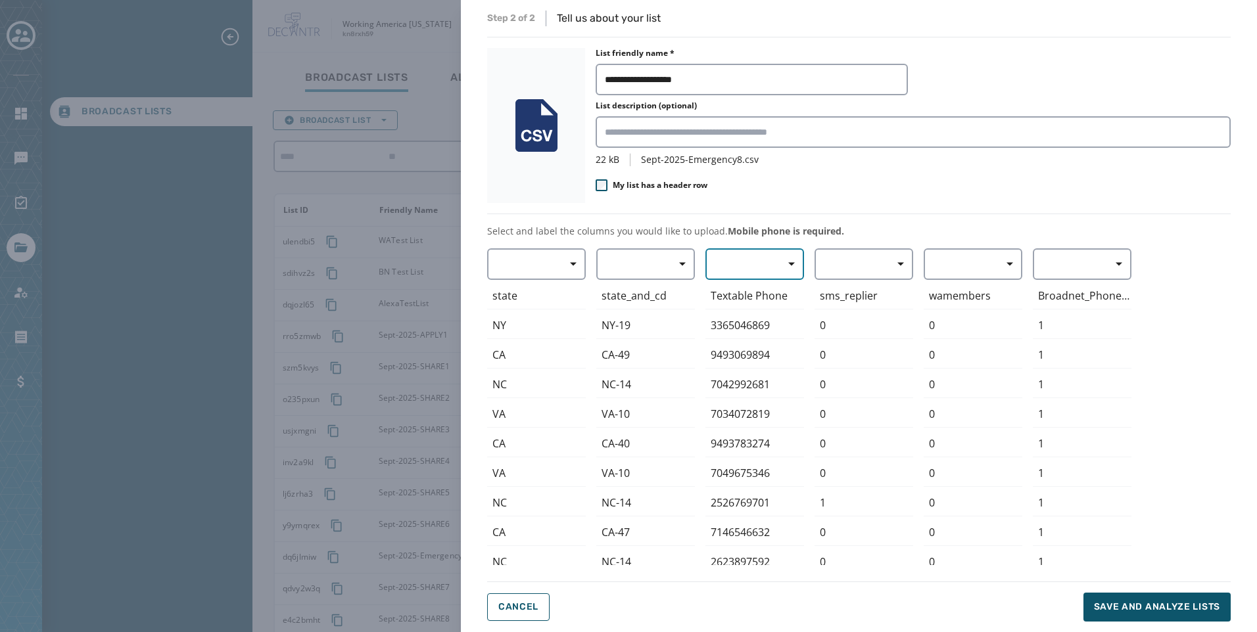
click at [740, 252] on button "button" at bounding box center [754, 264] width 99 height 32
click at [750, 298] on span "Mobile Phone" at bounding box center [751, 294] width 60 height 13
click at [1131, 600] on button "Save and analyze lists" at bounding box center [1156, 607] width 147 height 29
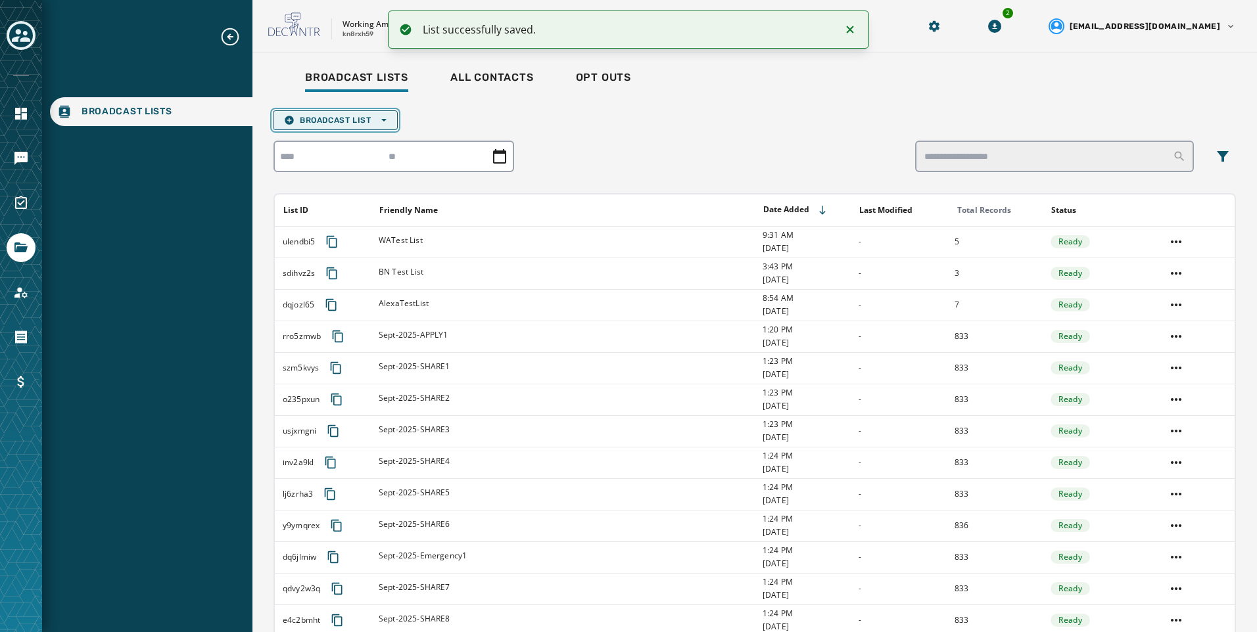
click at [368, 123] on span "Broadcast List Open options" at bounding box center [335, 120] width 103 height 11
click at [343, 142] on span "Upload List" at bounding box center [335, 140] width 103 height 11
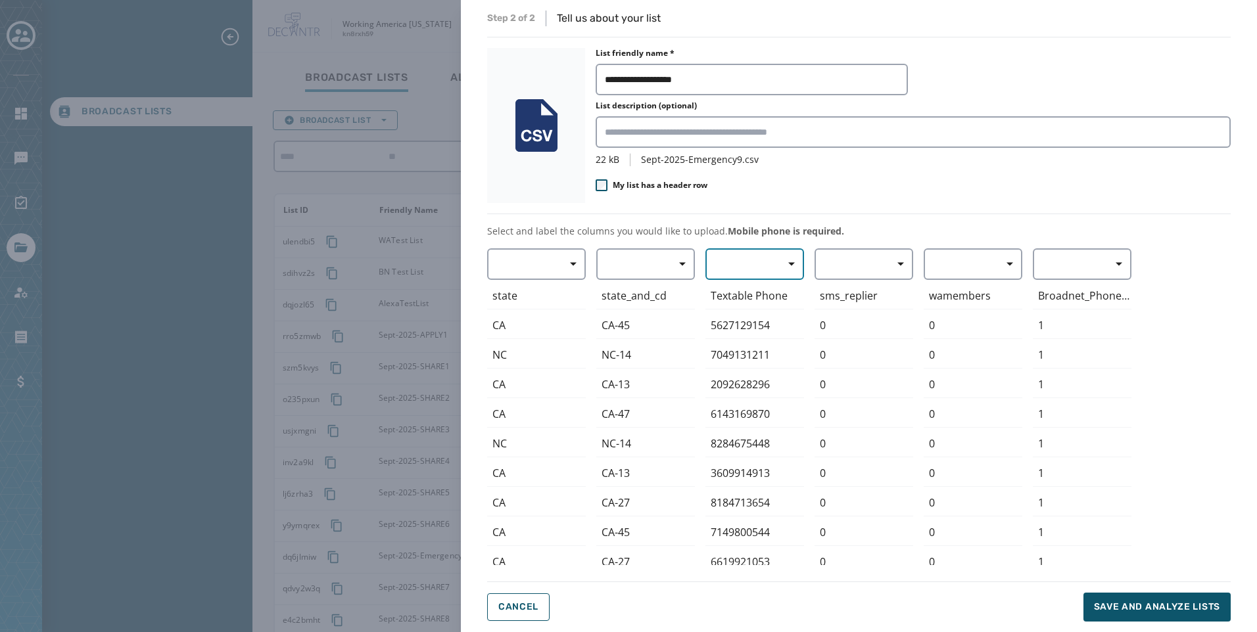
click at [761, 271] on button "button" at bounding box center [754, 264] width 99 height 32
click at [757, 298] on span "Mobile Phone" at bounding box center [751, 294] width 60 height 13
click at [1140, 605] on span "Save and analyze lists" at bounding box center [1157, 607] width 126 height 13
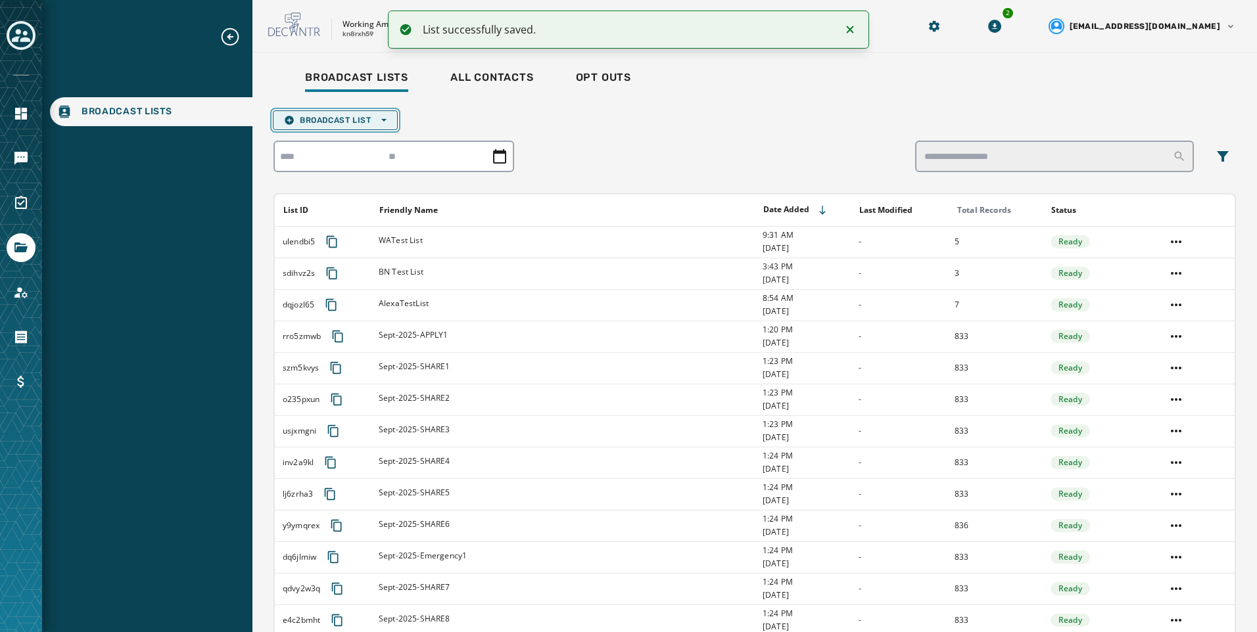
drag, startPoint x: 336, startPoint y: 118, endPoint x: 336, endPoint y: 126, distance: 8.5
click at [336, 118] on span "Broadcast List Open options" at bounding box center [335, 120] width 103 height 11
click at [337, 140] on span "Upload List" at bounding box center [335, 140] width 103 height 11
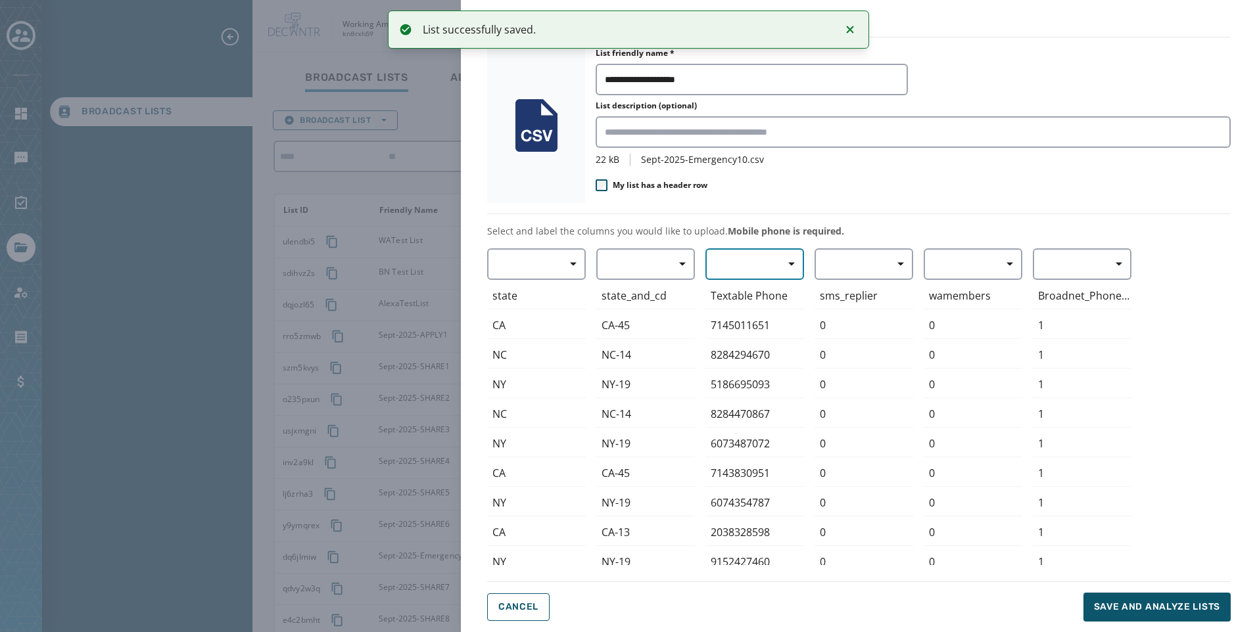
click at [734, 272] on button "button" at bounding box center [754, 264] width 99 height 32
click at [735, 289] on span "Mobile Phone" at bounding box center [751, 294] width 60 height 13
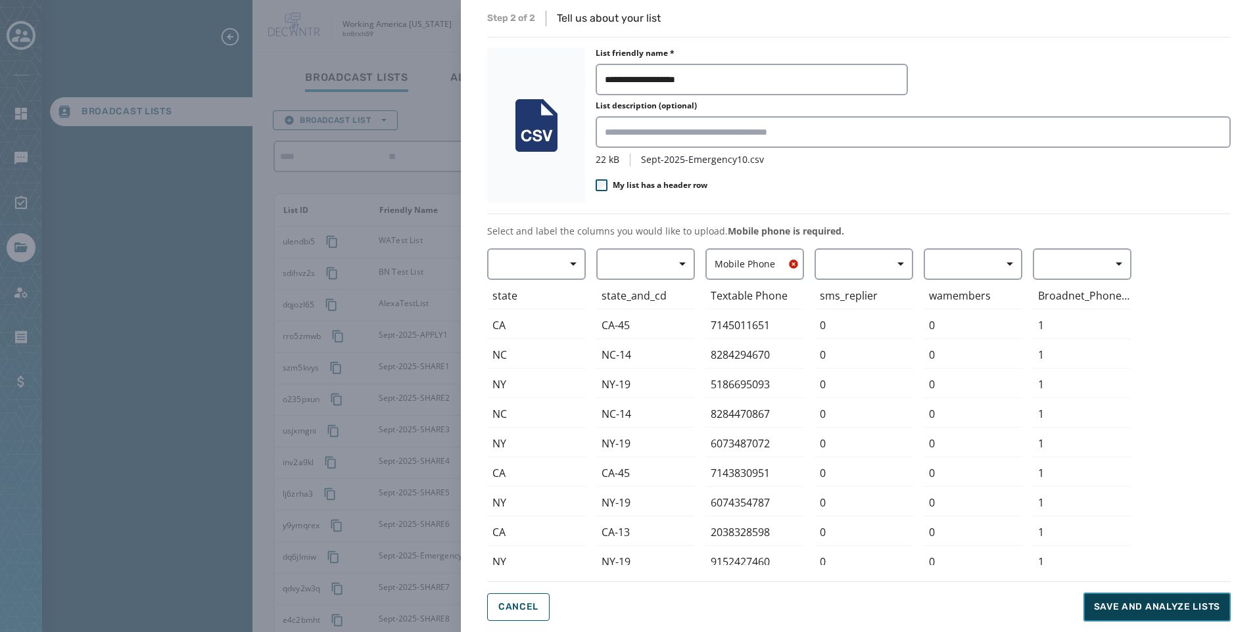
click at [1126, 596] on button "Save and analyze lists" at bounding box center [1156, 607] width 147 height 29
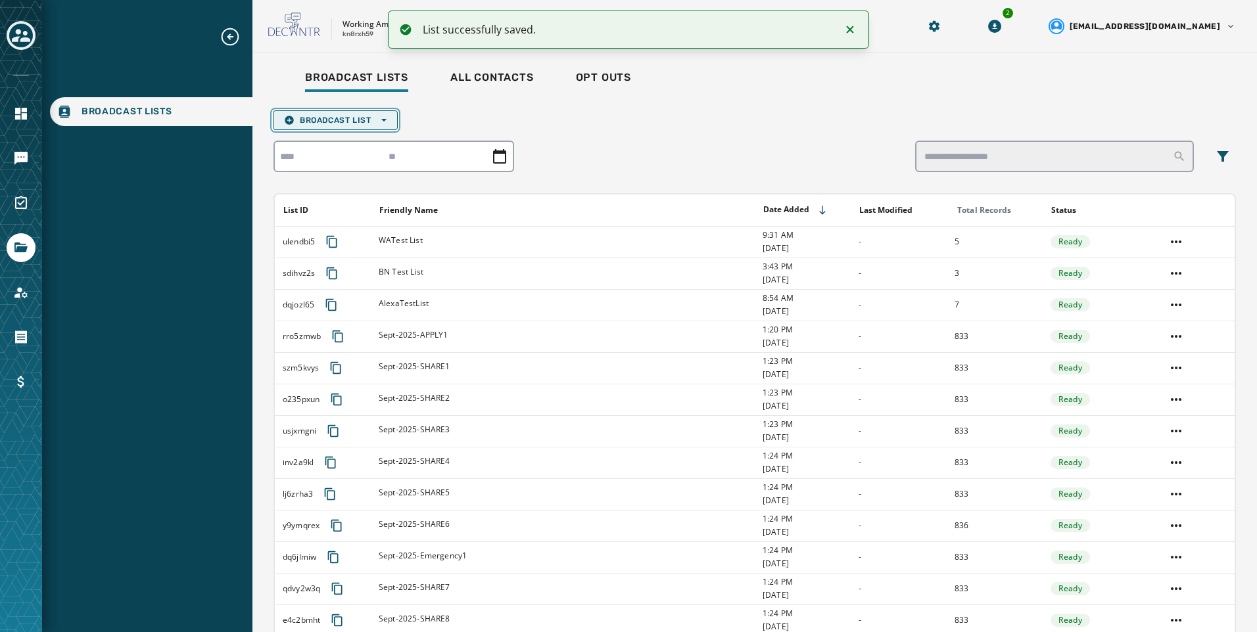
click at [383, 120] on icon "button" at bounding box center [383, 120] width 5 height 3
click at [368, 145] on button "Upload List" at bounding box center [335, 140] width 124 height 18
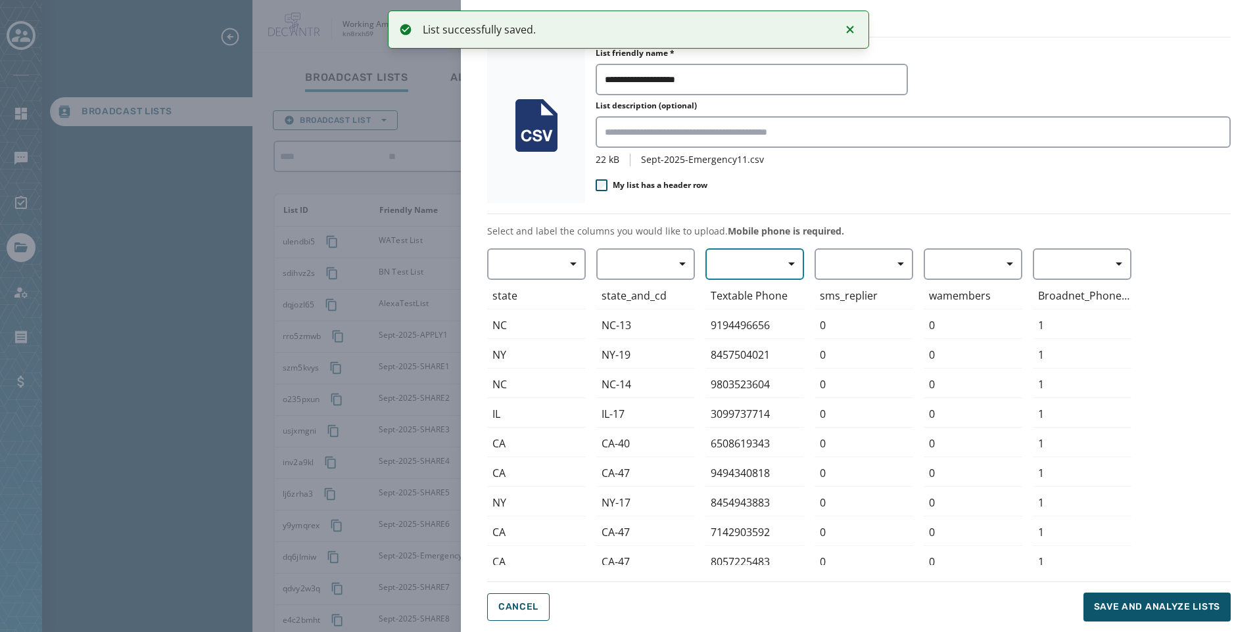
click at [719, 275] on button "button" at bounding box center [754, 264] width 99 height 32
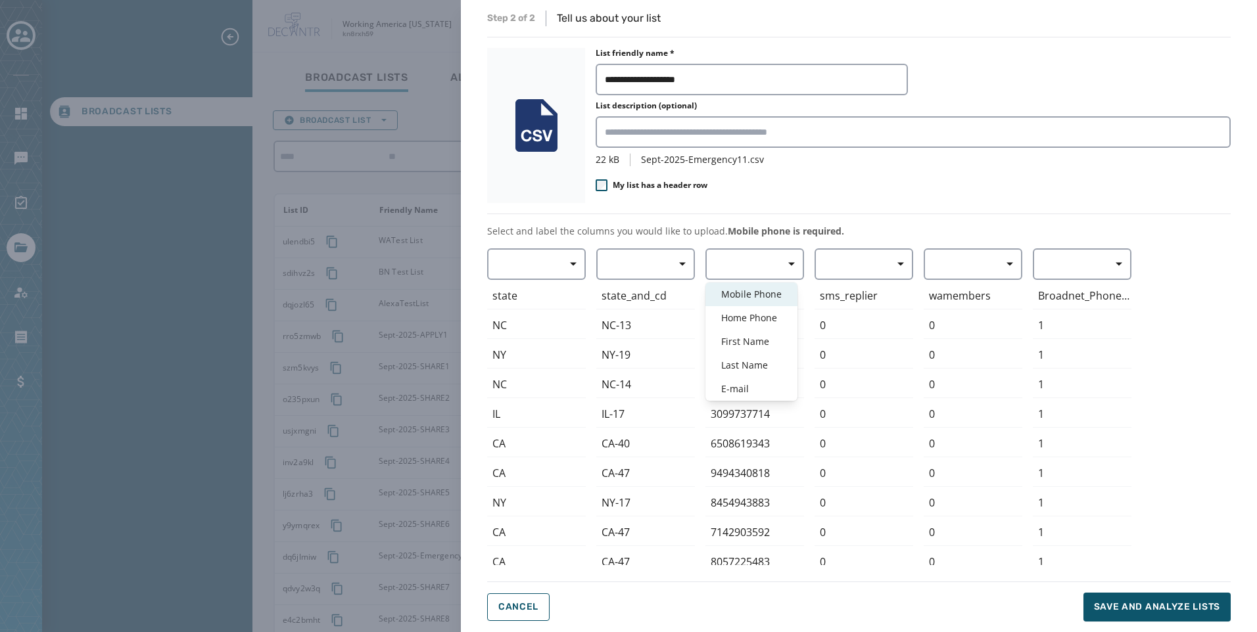
click at [725, 298] on span "Mobile Phone" at bounding box center [751, 294] width 60 height 13
click at [1105, 605] on span "Save and analyze lists" at bounding box center [1157, 607] width 126 height 13
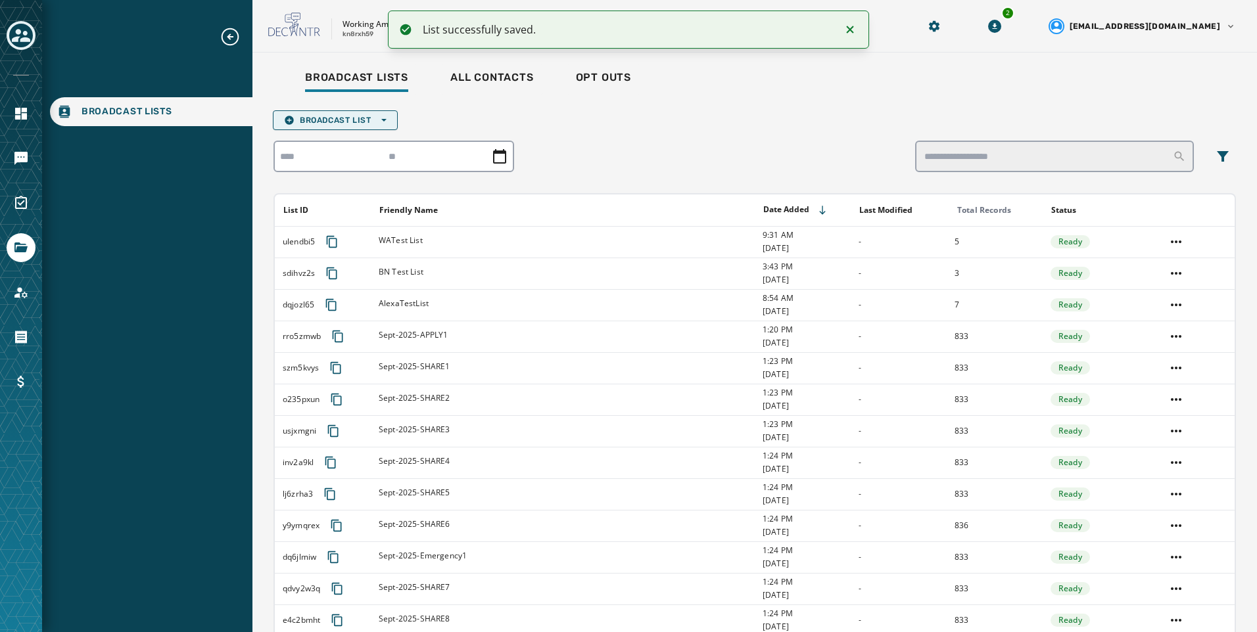
drag, startPoint x: 290, startPoint y: 101, endPoint x: 300, endPoint y: 112, distance: 14.4
click at [289, 101] on div "Broadcast Lists All Contacts Opt Outs Broadcast List Open options List ID Frien…" at bounding box center [754, 640] width 962 height 1154
click at [312, 118] on span "Broadcast List Open options" at bounding box center [335, 120] width 103 height 11
click at [314, 126] on button "Broadcast List Open options" at bounding box center [335, 120] width 125 height 20
click at [322, 113] on button "Broadcast List Open options" at bounding box center [335, 120] width 125 height 20
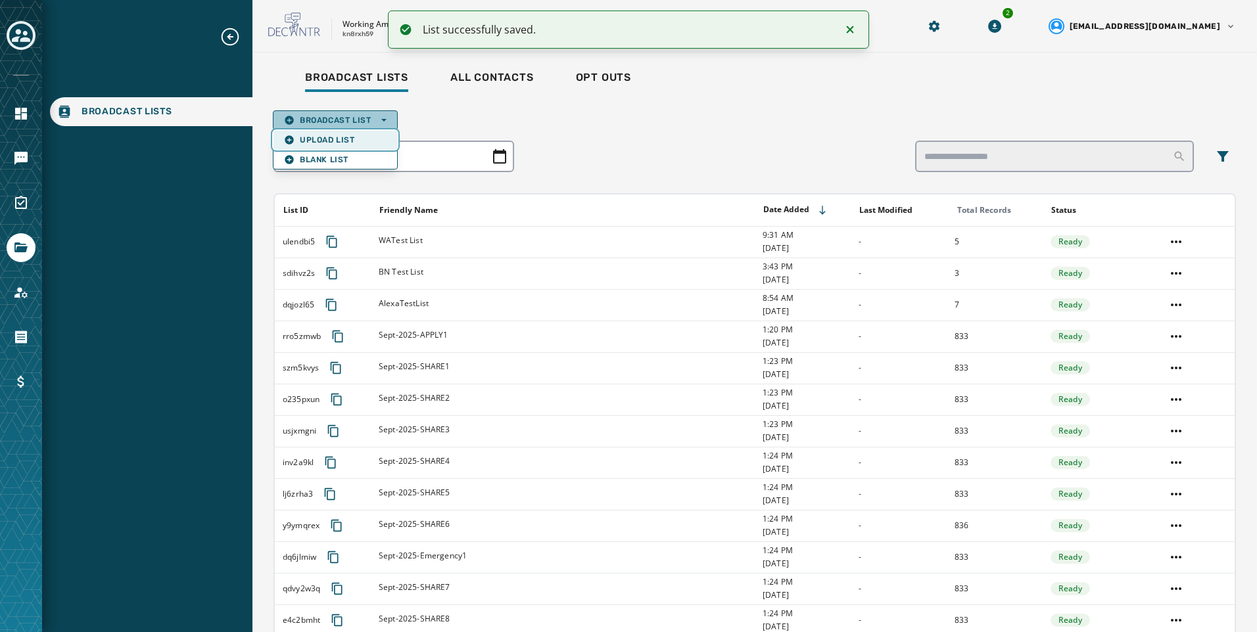
click at [323, 145] on span "Upload List" at bounding box center [335, 140] width 103 height 11
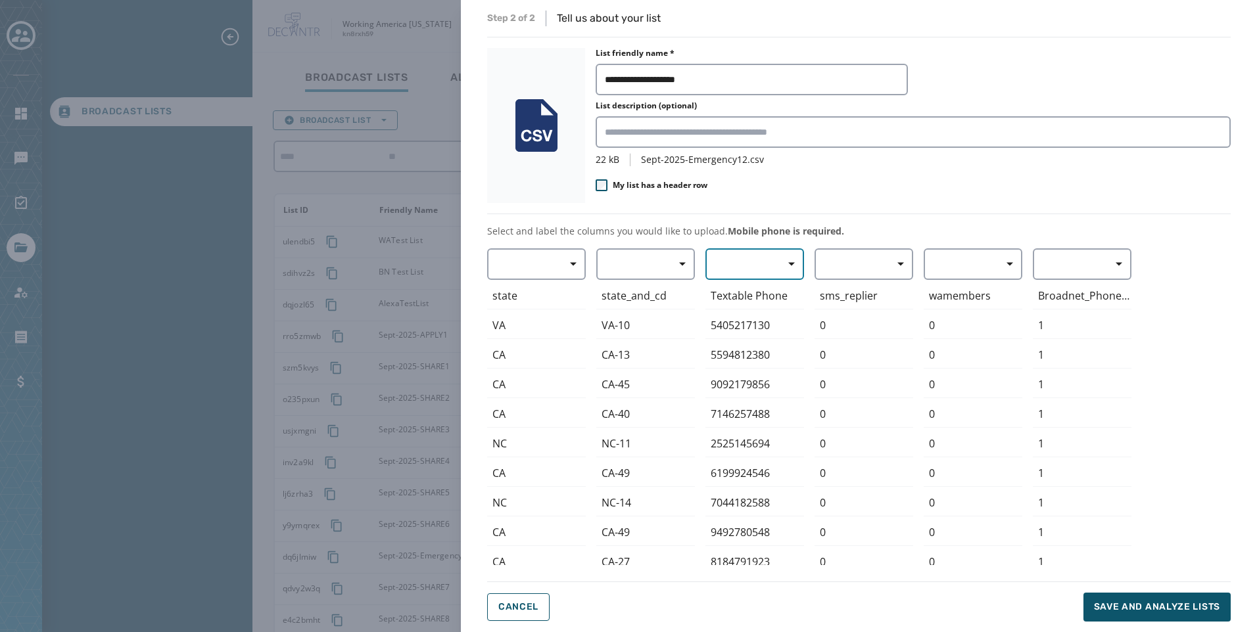
click at [718, 268] on button "button" at bounding box center [754, 264] width 99 height 32
click at [725, 300] on span "Mobile Phone" at bounding box center [751, 294] width 60 height 13
click at [1129, 606] on span "Save and analyze lists" at bounding box center [1157, 607] width 126 height 13
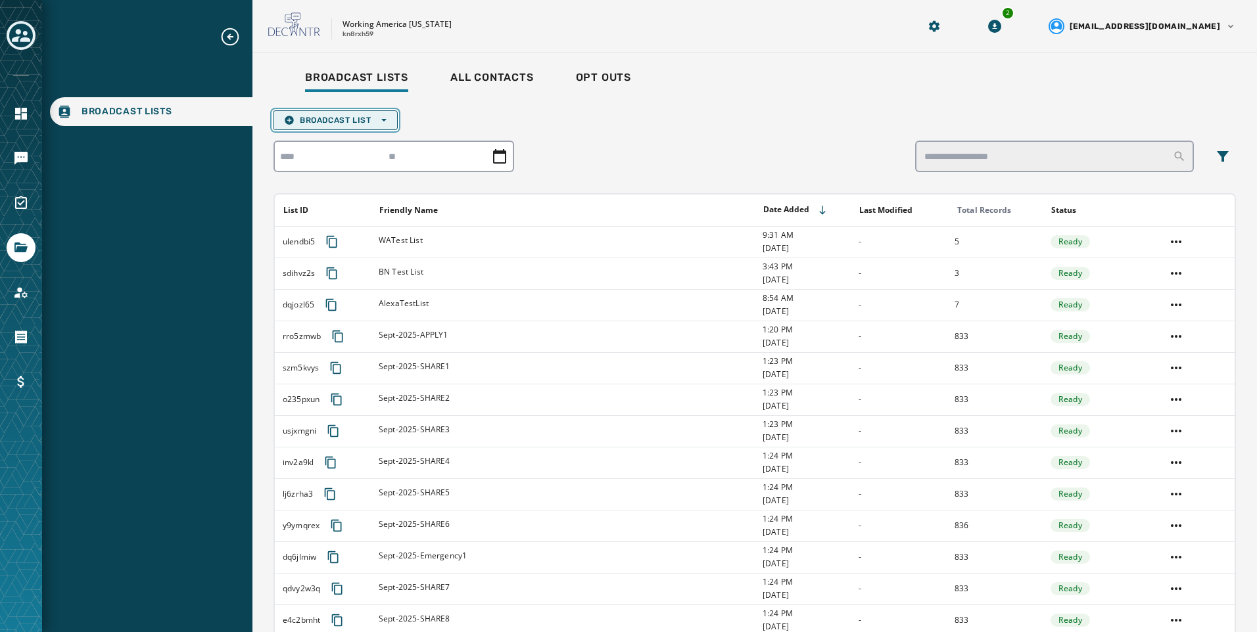
click at [340, 118] on span "Broadcast List Open options" at bounding box center [335, 120] width 103 height 11
click at [346, 146] on button "Upload List" at bounding box center [335, 140] width 124 height 18
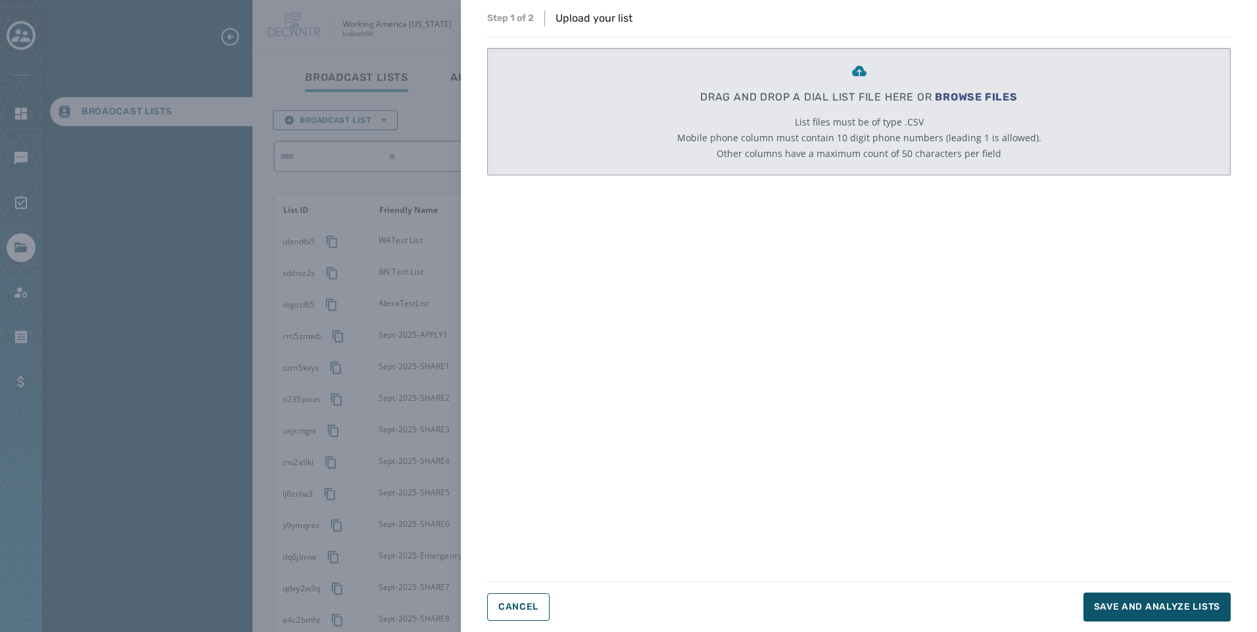
click at [983, 95] on span "BROWSE FILES" at bounding box center [976, 97] width 83 height 12
click at [117, 283] on div "Step 1 of 2 Upload your list DRAG AND DROP A DIAL LIST FILE HERE OR BROWSE FILE…" at bounding box center [628, 316] width 1257 height 632
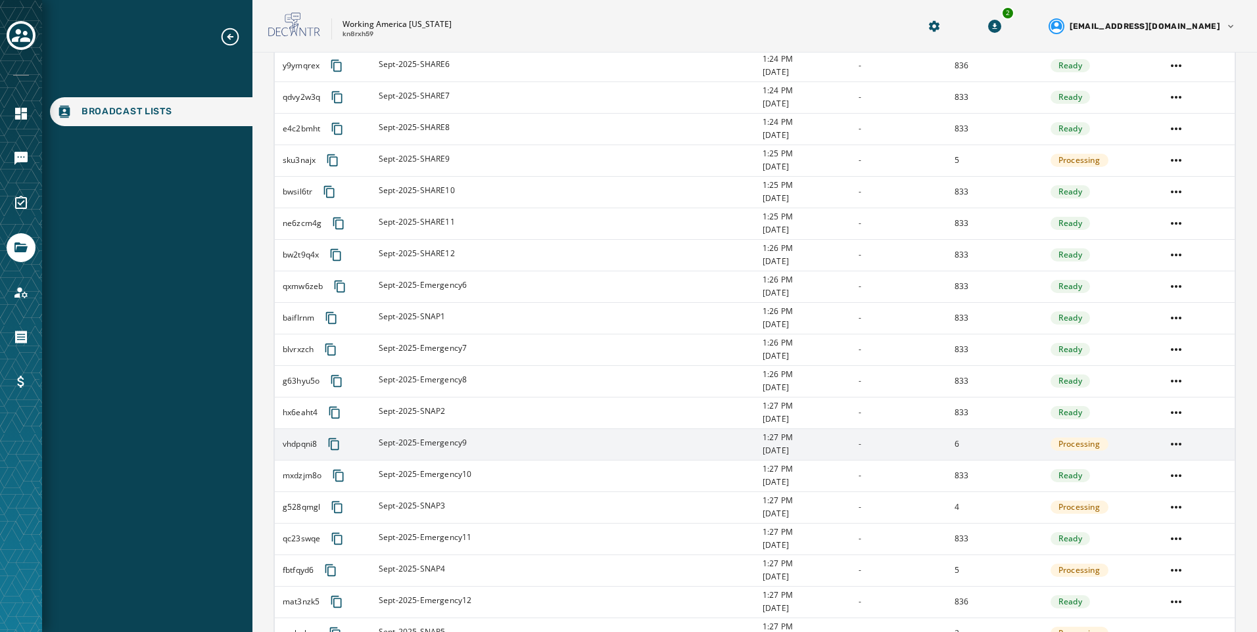
scroll to position [526, 0]
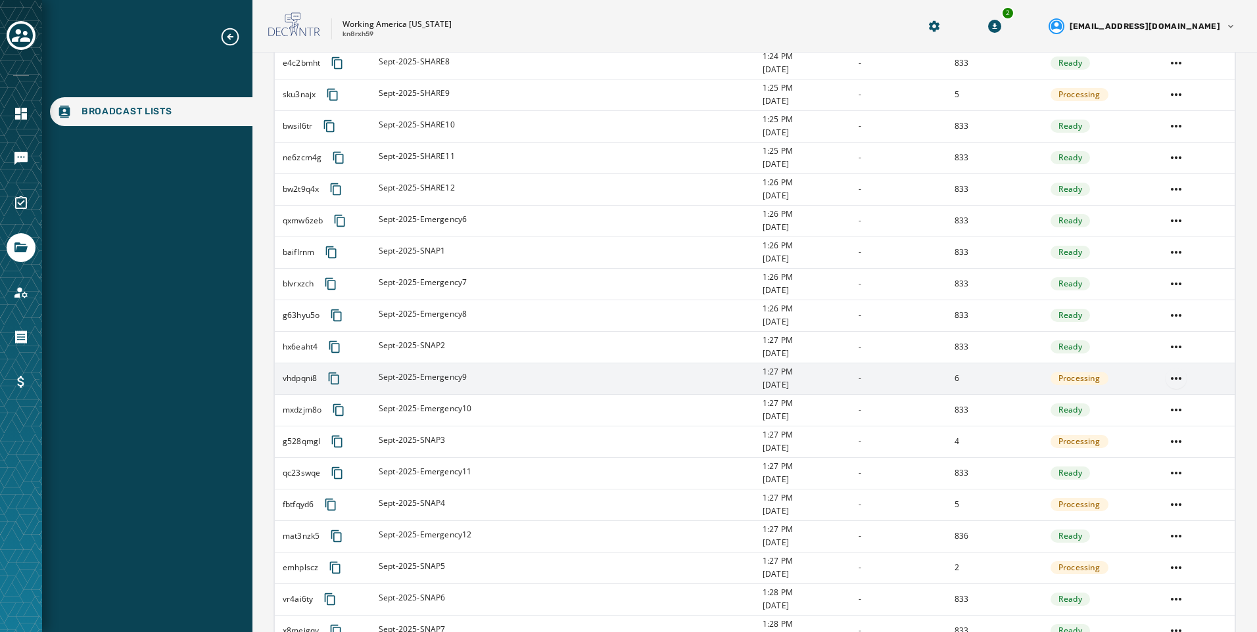
click at [1172, 379] on html "Broadcast Lists Skip To Main Content Working America Ohio kn8rxh59 2 alevandows…" at bounding box center [628, 316] width 1257 height 632
click at [1174, 435] on div "Delete list" at bounding box center [1167, 425] width 59 height 21
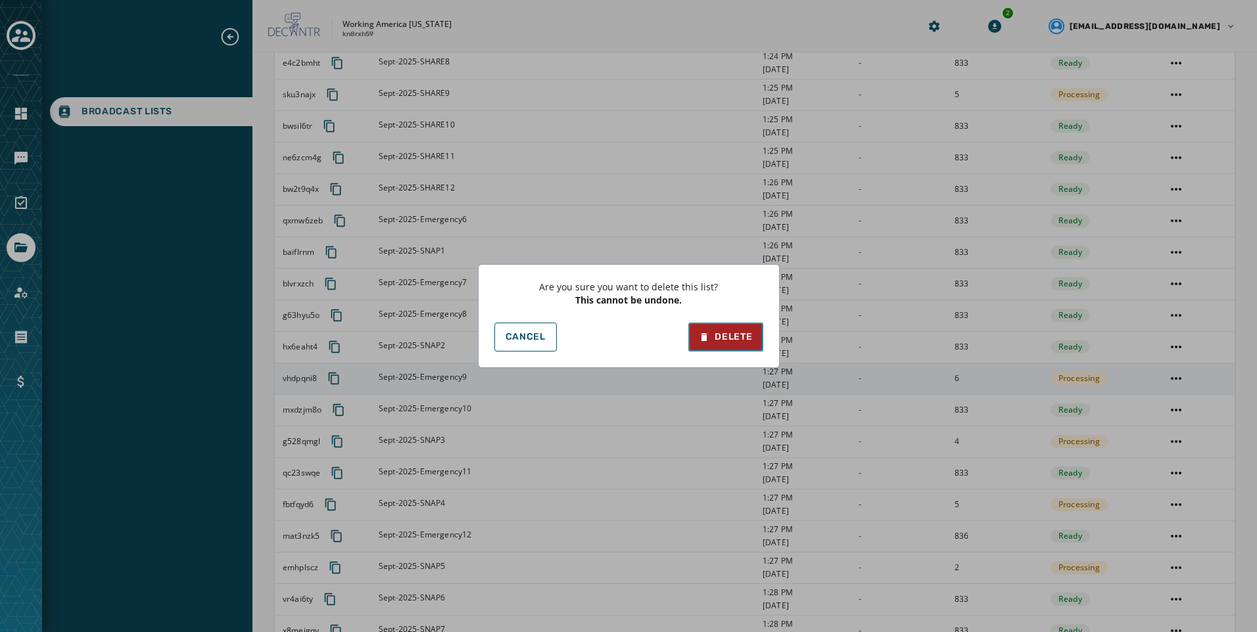
click at [720, 337] on div "Delete" at bounding box center [725, 337] width 53 height 13
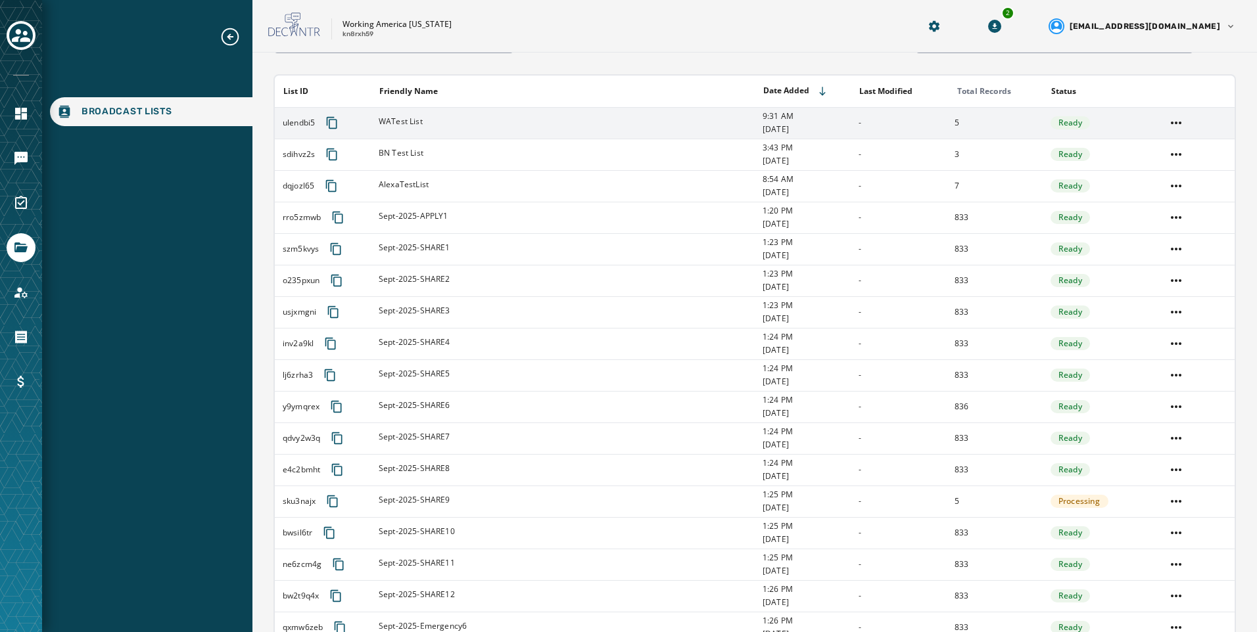
scroll to position [0, 0]
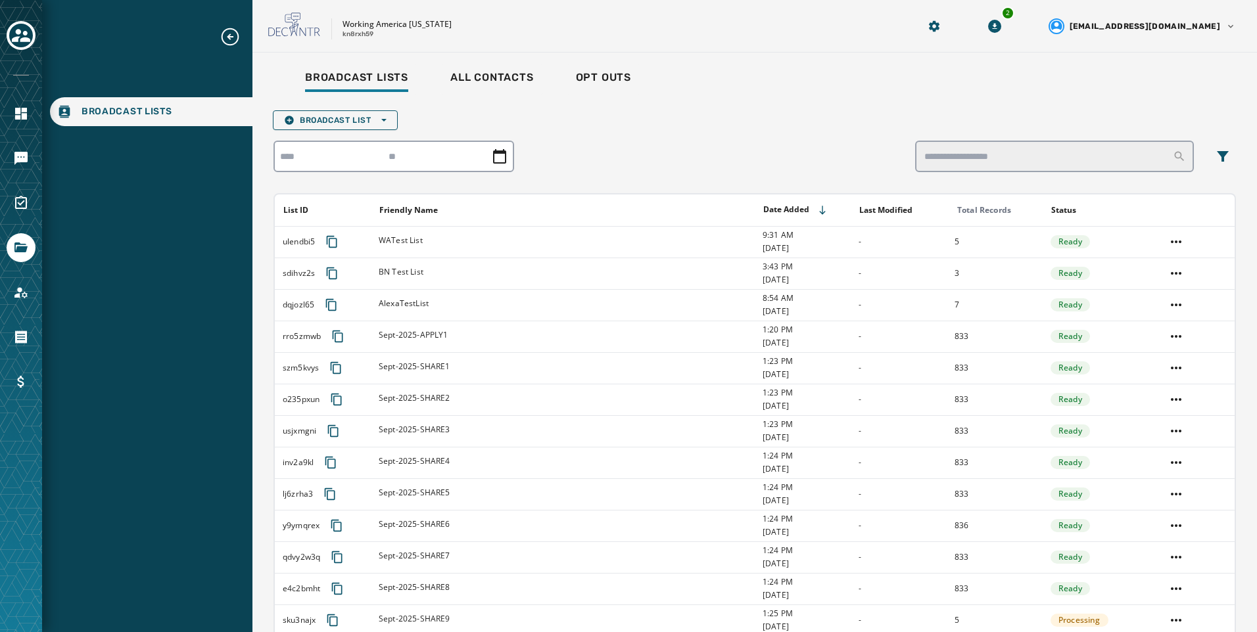
click at [1214, 171] on div at bounding box center [1075, 157] width 321 height 32
click at [1217, 156] on icon "Filters menu" at bounding box center [1223, 156] width 12 height 11
click at [1088, 241] on span "Ready" at bounding box center [1101, 237] width 27 height 13
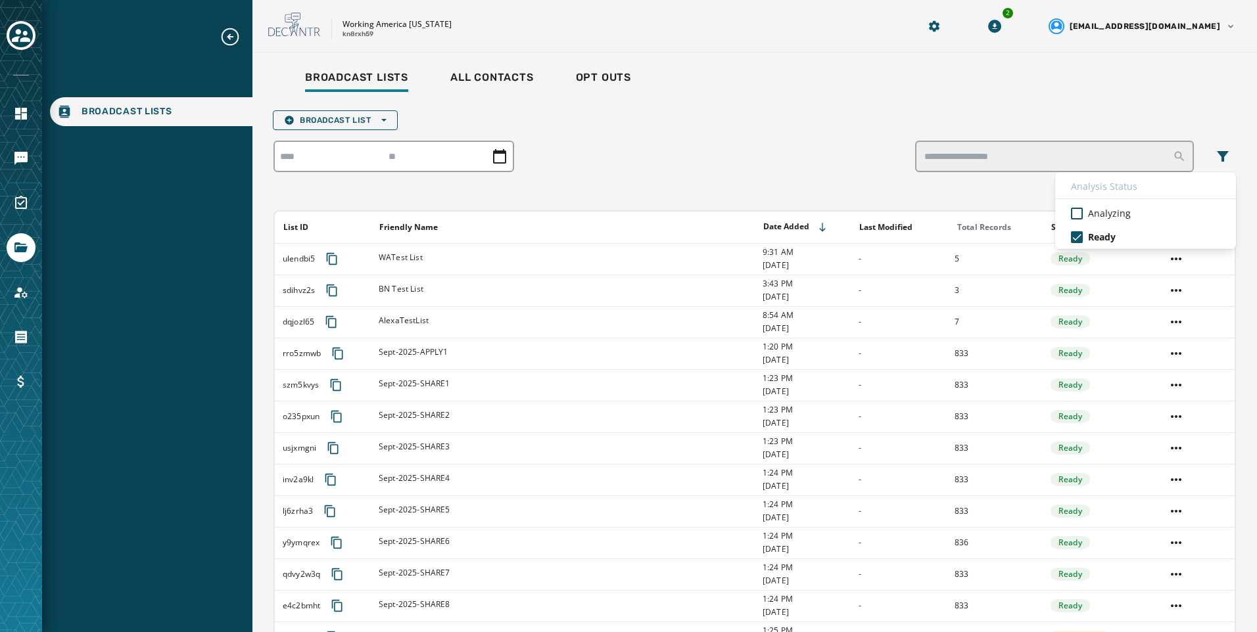
click at [1196, 191] on icon "button" at bounding box center [1201, 191] width 11 height 11
click at [1063, 164] on input "search" at bounding box center [1054, 157] width 279 height 32
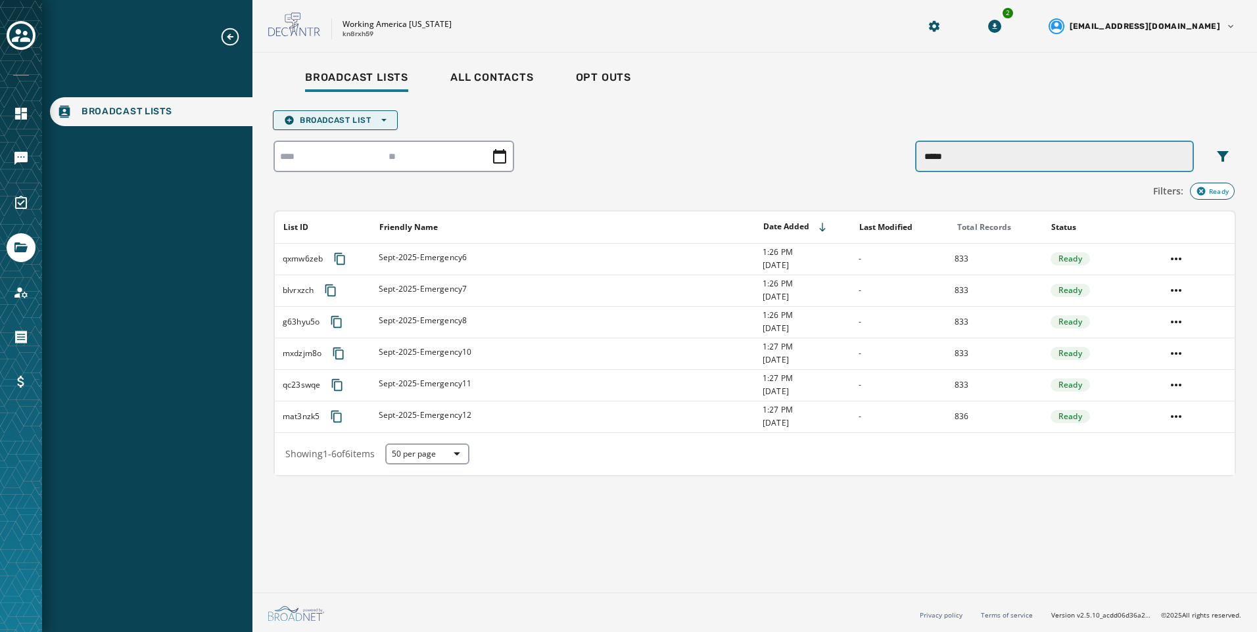
type input "*****"
click at [343, 121] on span "Broadcast List Open options" at bounding box center [335, 120] width 103 height 11
click at [344, 138] on span "Upload List" at bounding box center [335, 140] width 103 height 11
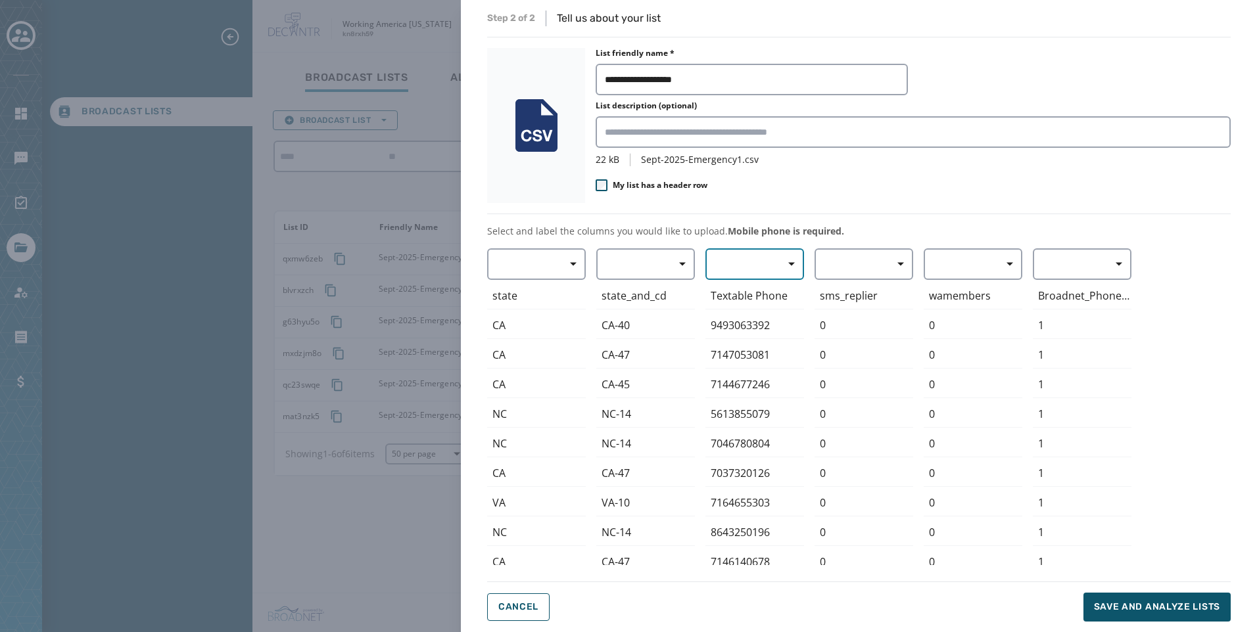
click at [769, 275] on button "button" at bounding box center [754, 264] width 99 height 32
click at [767, 291] on span "Mobile Phone" at bounding box center [751, 294] width 60 height 13
click at [1176, 613] on span "Save and analyze lists" at bounding box center [1157, 607] width 126 height 13
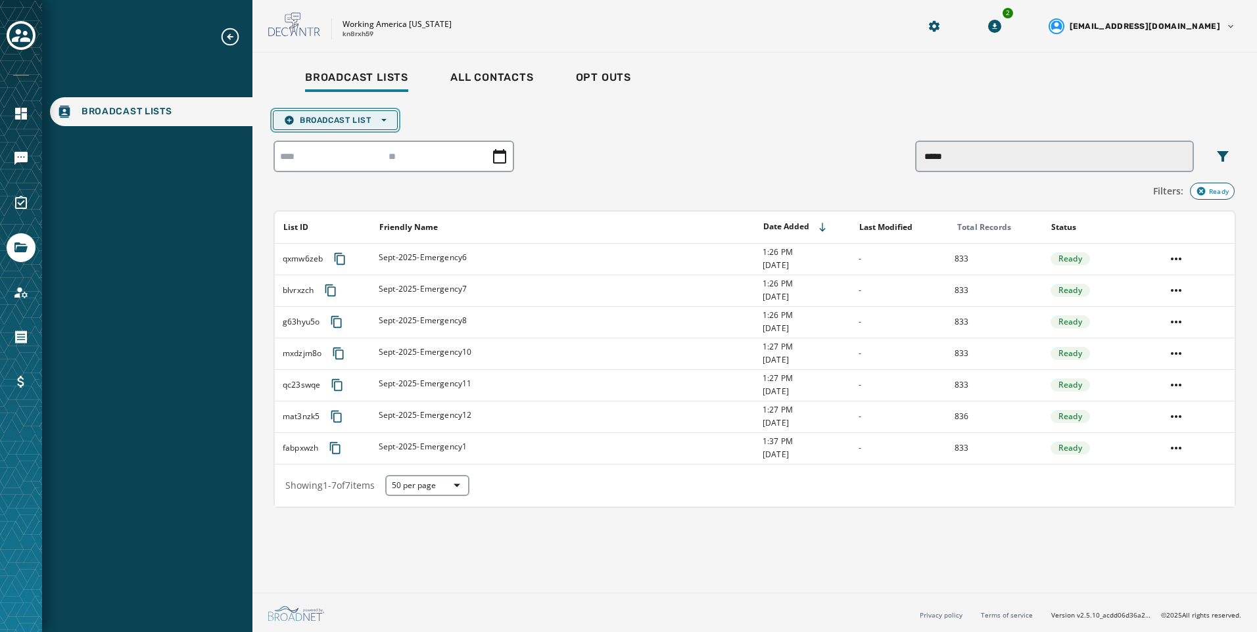
click at [352, 120] on span "Broadcast List Open options" at bounding box center [335, 120] width 103 height 11
click at [355, 143] on span "Upload List" at bounding box center [335, 140] width 103 height 11
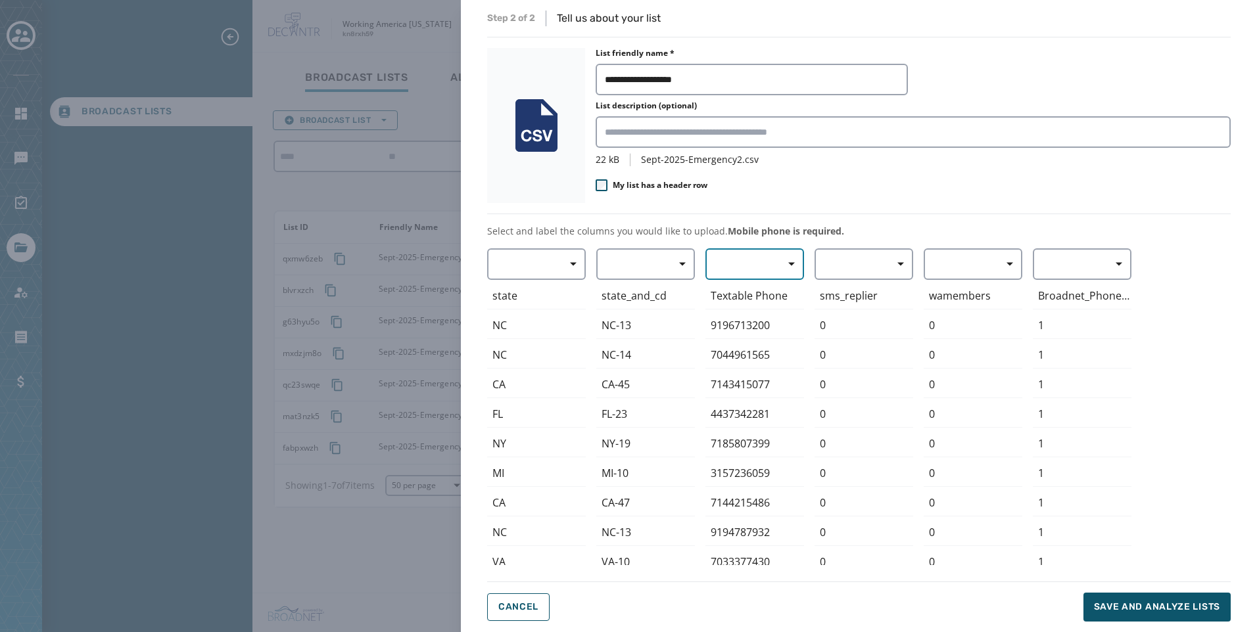
drag, startPoint x: 728, startPoint y: 267, endPoint x: 728, endPoint y: 280, distance: 13.1
click at [728, 270] on button "button" at bounding box center [754, 264] width 99 height 32
click at [726, 304] on div "Mobile Phone" at bounding box center [751, 295] width 92 height 24
click at [1112, 610] on span "Save and analyze lists" at bounding box center [1157, 607] width 126 height 13
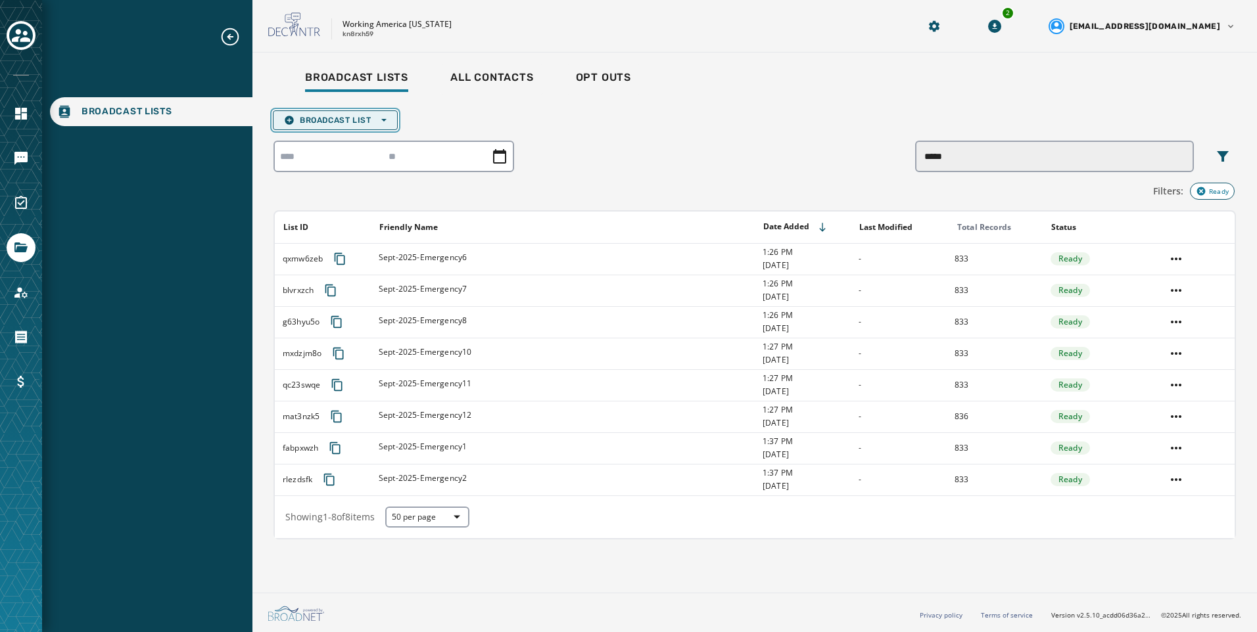
click at [342, 120] on span "Broadcast List Open options" at bounding box center [335, 120] width 103 height 11
click at [349, 133] on button "Upload List" at bounding box center [335, 140] width 124 height 18
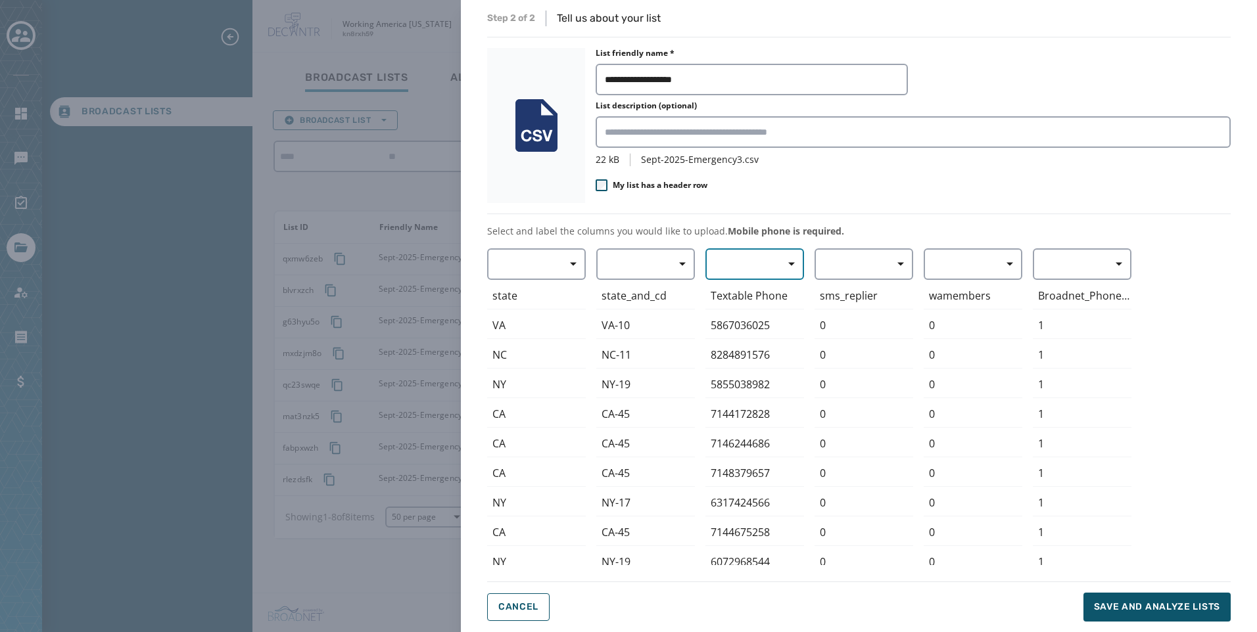
click at [757, 268] on button "button" at bounding box center [754, 264] width 99 height 32
click at [762, 296] on span "Mobile Phone" at bounding box center [751, 294] width 60 height 13
click at [1144, 614] on button "Save and analyze lists" at bounding box center [1156, 607] width 147 height 29
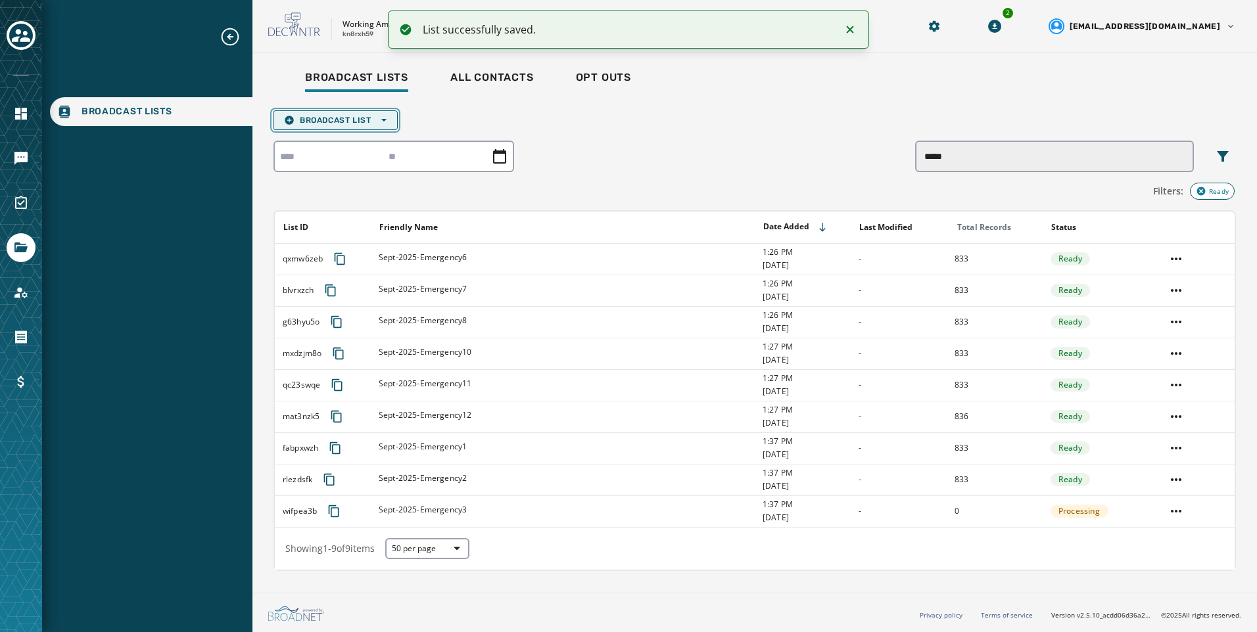
click at [364, 126] on button "Broadcast List Open options" at bounding box center [335, 120] width 125 height 20
click at [359, 147] on button "Upload List" at bounding box center [335, 140] width 124 height 18
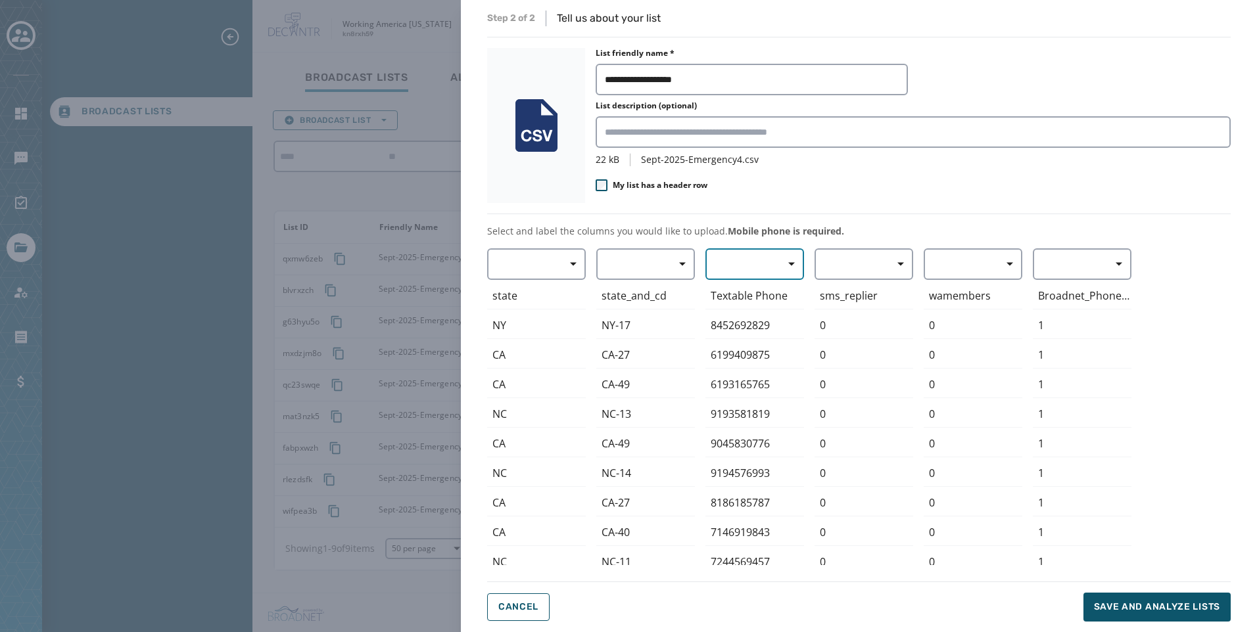
click at [770, 266] on button "button" at bounding box center [754, 264] width 99 height 32
click at [768, 286] on div "Mobile Phone" at bounding box center [751, 295] width 92 height 24
click at [1112, 604] on span "Save and analyze lists" at bounding box center [1157, 607] width 126 height 13
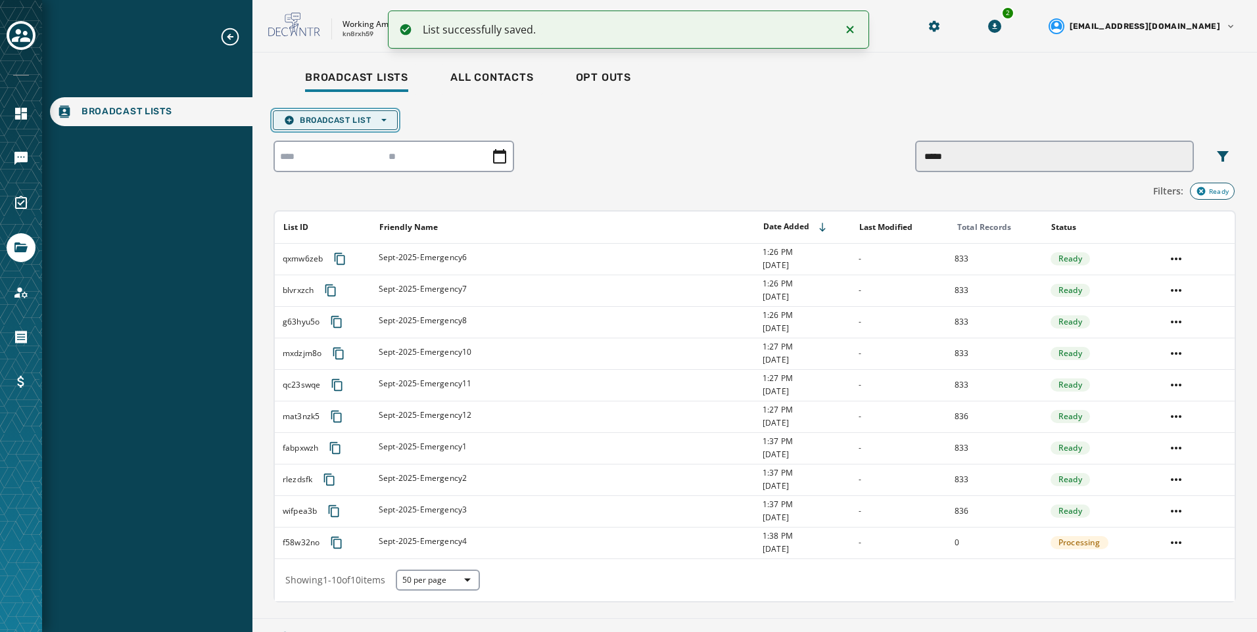
click at [317, 128] on button "Broadcast List Open options" at bounding box center [335, 120] width 125 height 20
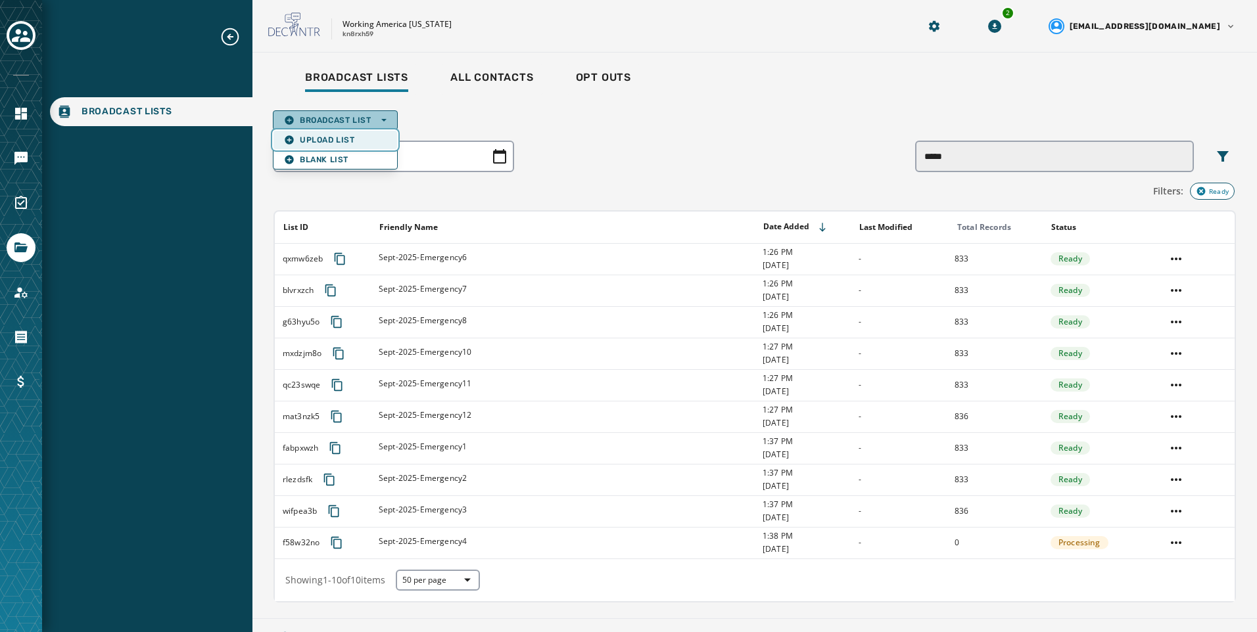
click at [317, 139] on span "Upload List" at bounding box center [335, 140] width 103 height 11
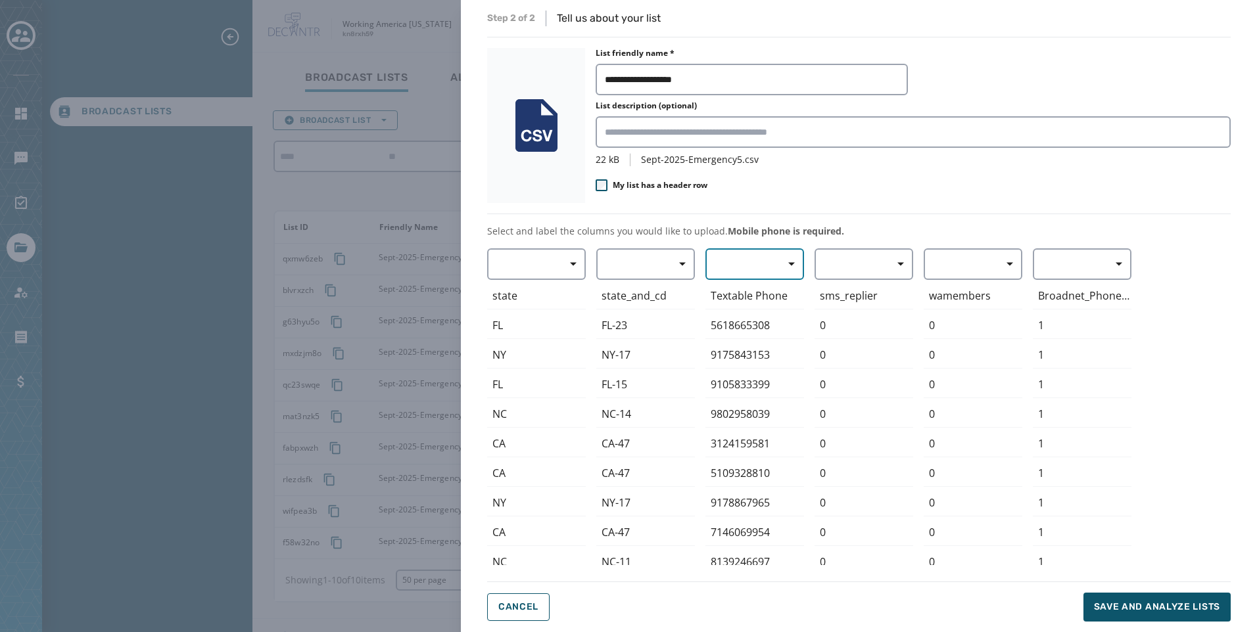
click at [724, 272] on button "button" at bounding box center [754, 264] width 99 height 32
click at [742, 296] on span "Mobile Phone" at bounding box center [751, 294] width 60 height 13
click at [1152, 606] on span "Save and analyze lists" at bounding box center [1157, 607] width 126 height 13
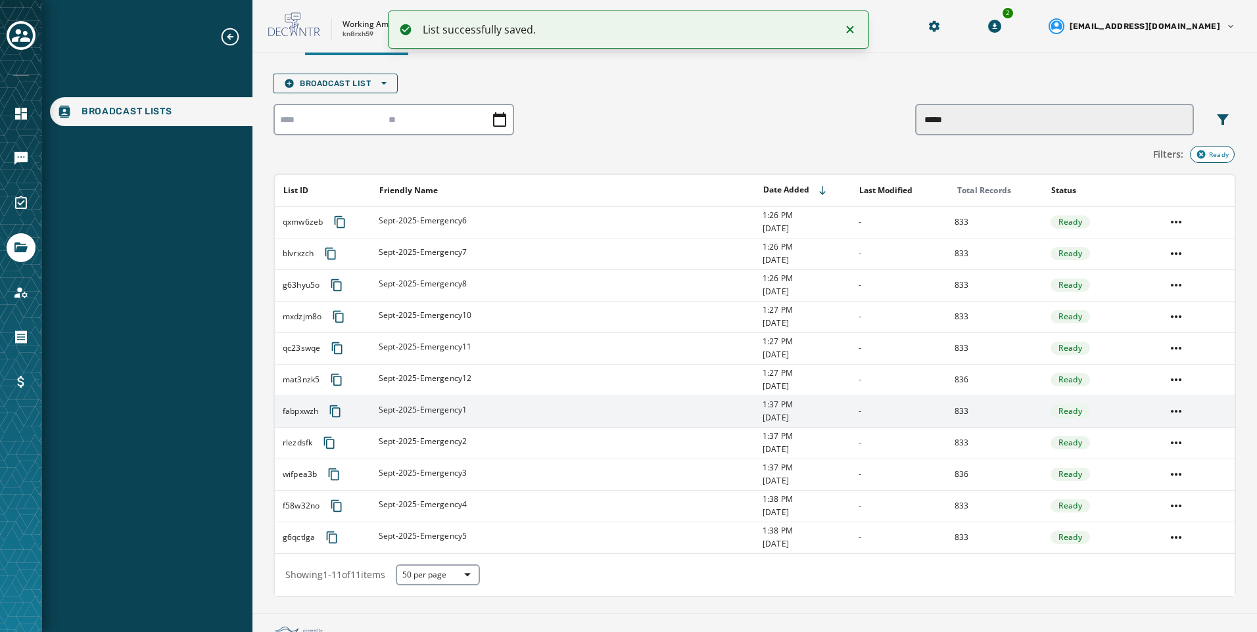
scroll to position [57, 0]
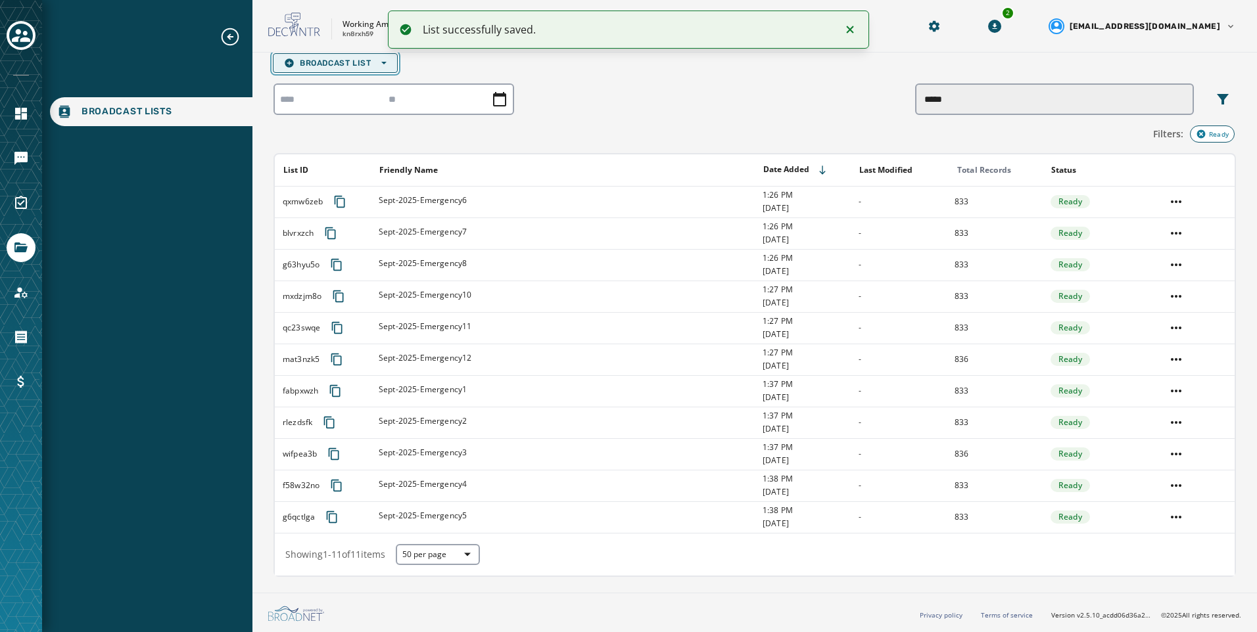
click at [359, 65] on span "Broadcast List Open options" at bounding box center [335, 63] width 103 height 11
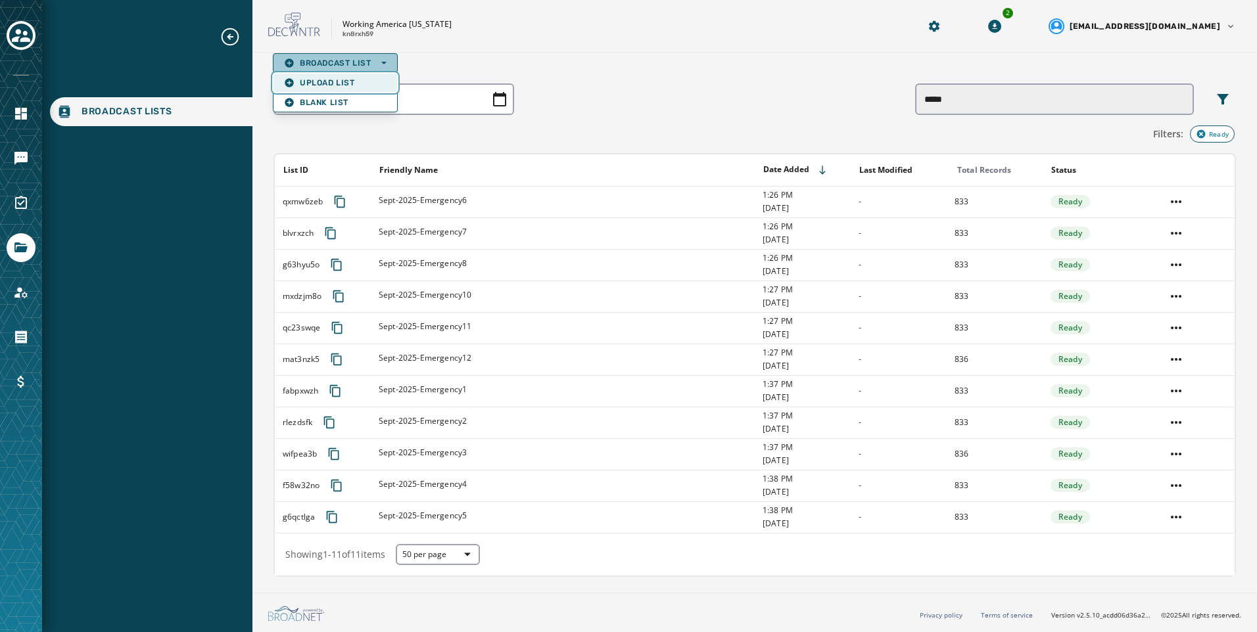
click at [365, 87] on span "Upload List" at bounding box center [335, 83] width 103 height 11
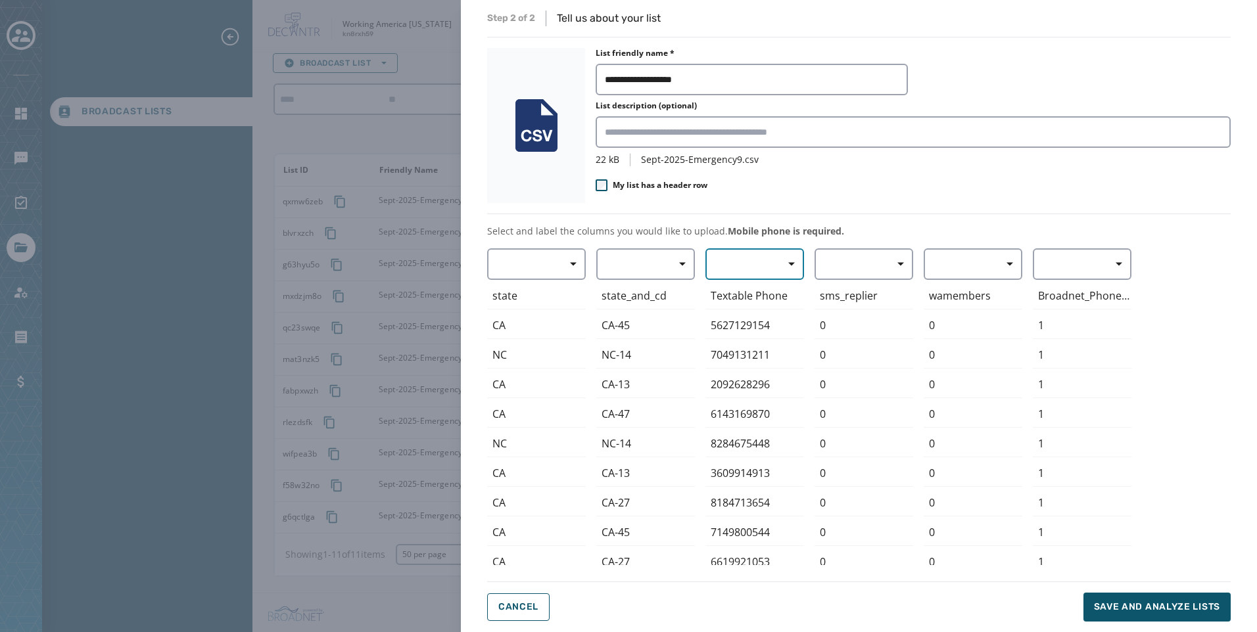
click at [736, 264] on button "button" at bounding box center [754, 264] width 99 height 32
click at [743, 288] on span "Mobile Phone" at bounding box center [751, 294] width 60 height 13
click at [1104, 603] on span "Save and analyze lists" at bounding box center [1157, 607] width 126 height 13
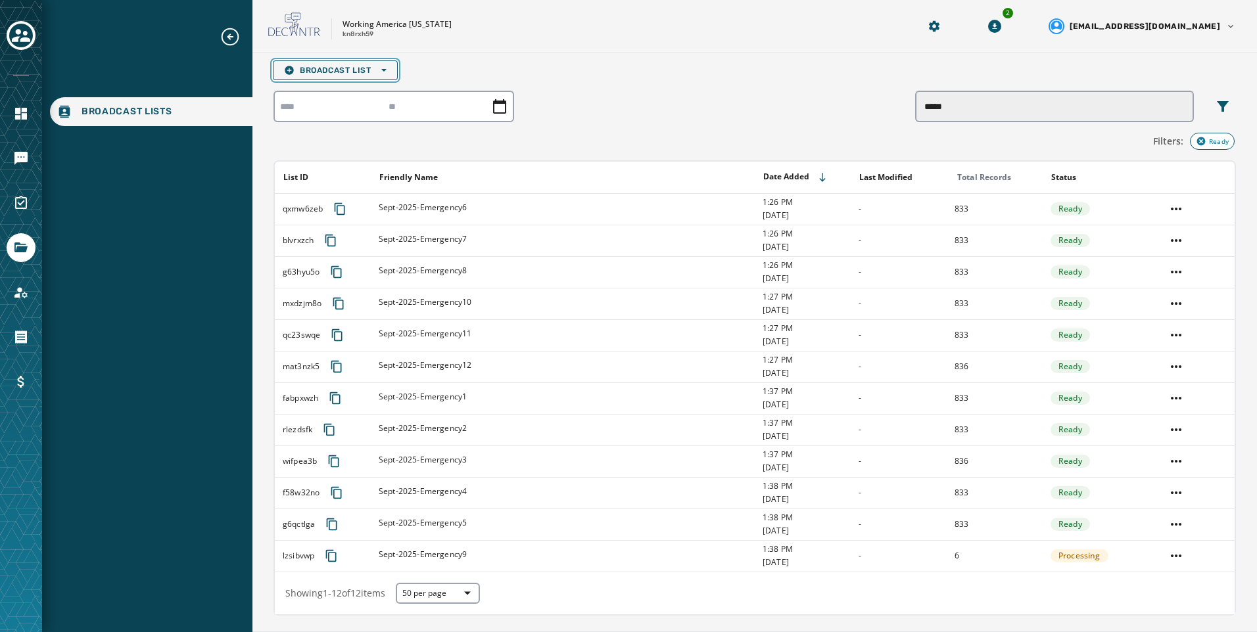
scroll to position [89, 0]
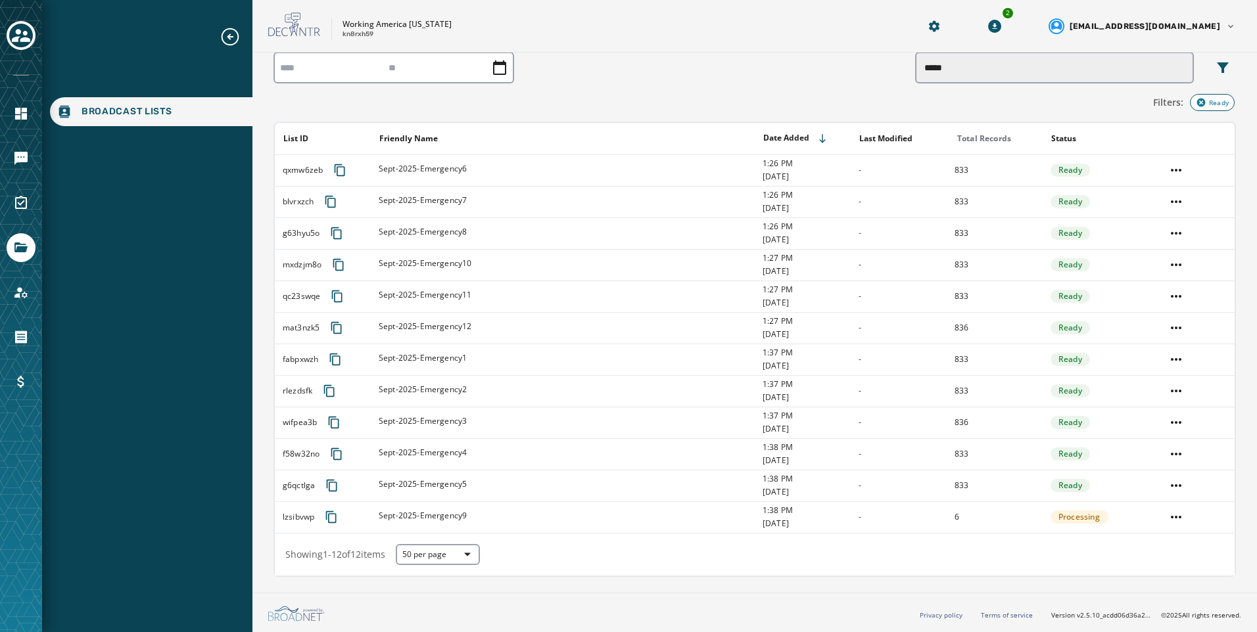
click at [1196, 102] on icon "button" at bounding box center [1200, 103] width 9 height 9
click at [1196, 102] on icon "button" at bounding box center [1201, 102] width 11 height 11
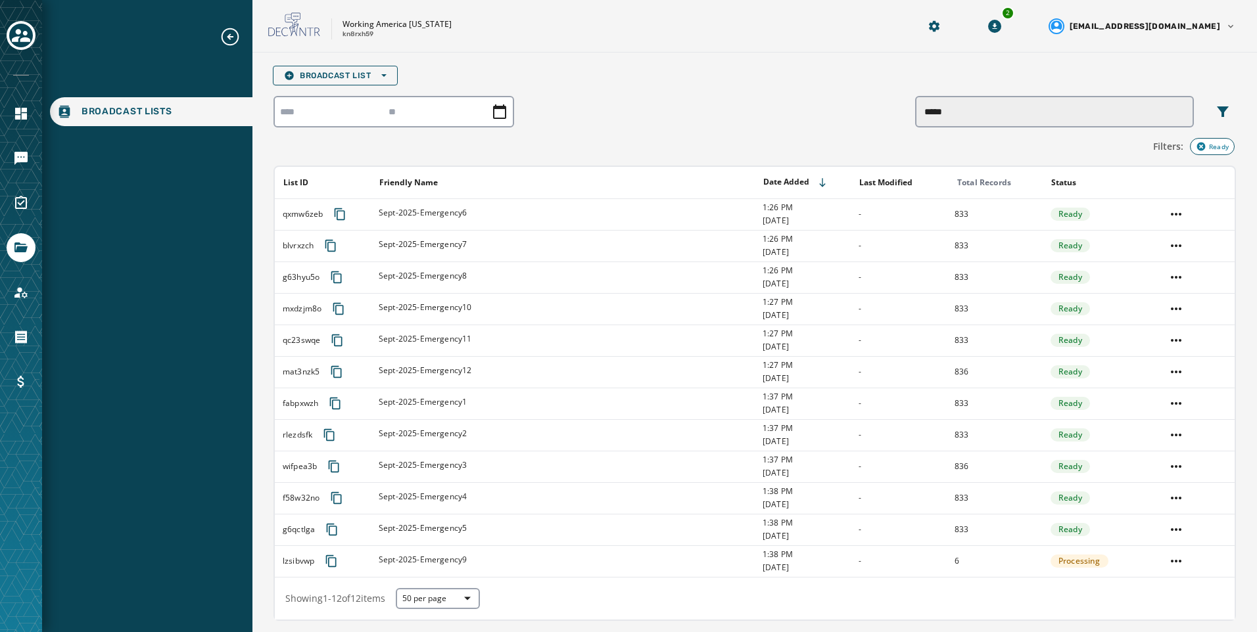
scroll to position [0, 0]
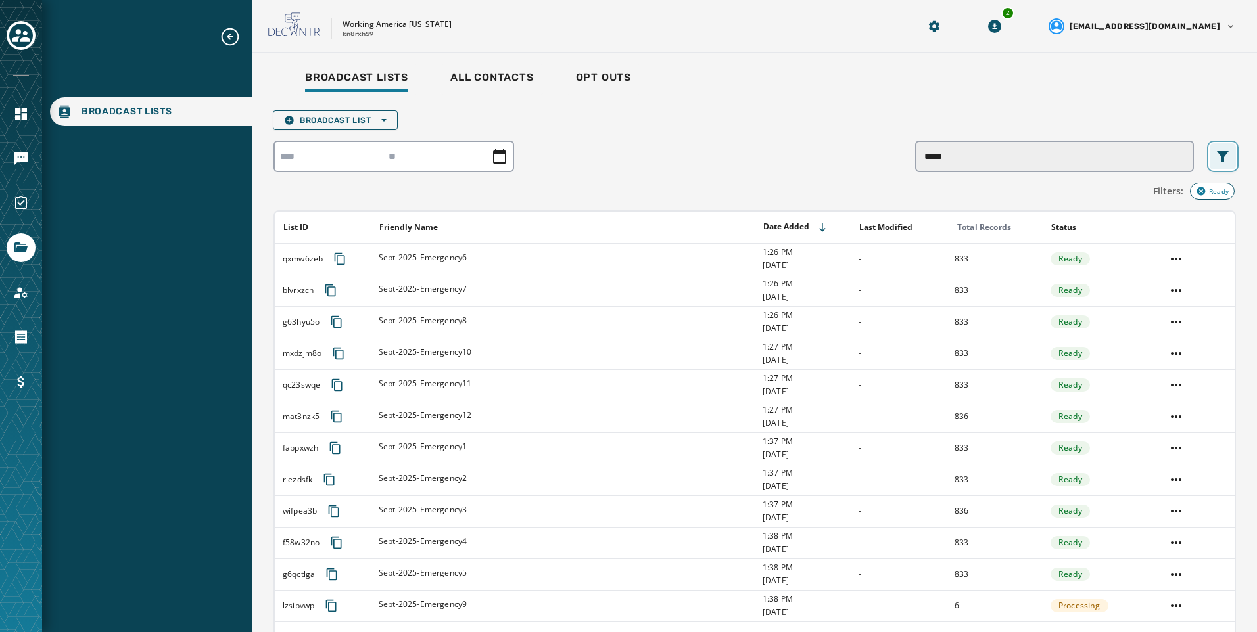
click at [1215, 160] on icon "Filters menu" at bounding box center [1223, 157] width 16 height 16
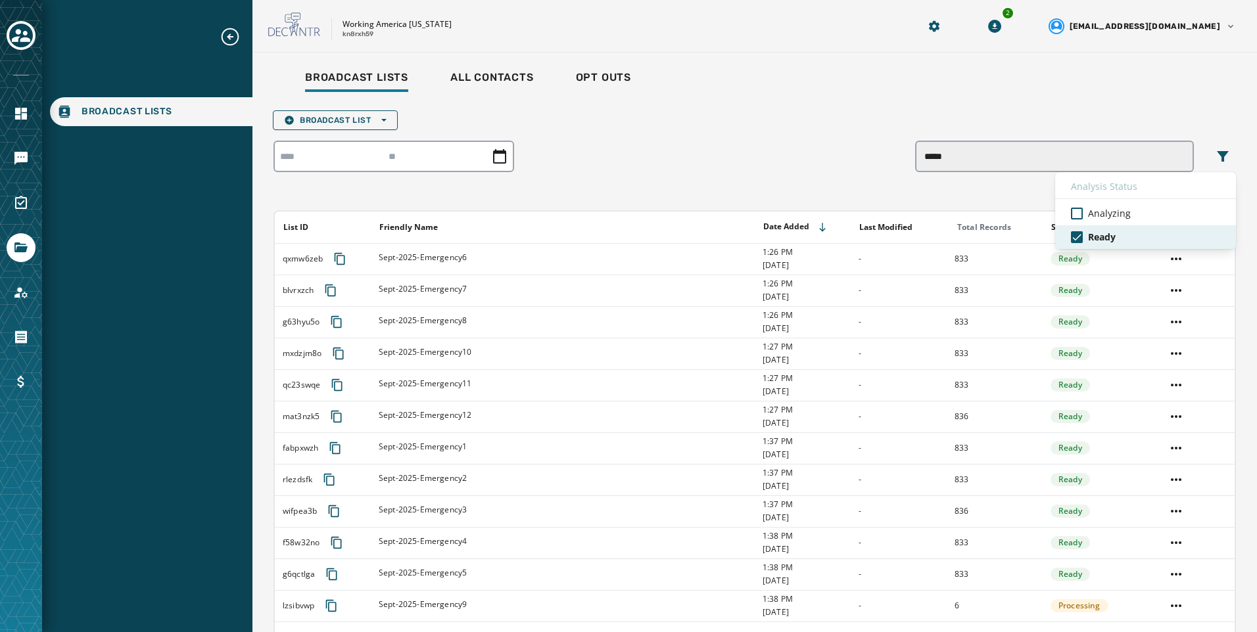
click at [1095, 234] on span "Ready" at bounding box center [1102, 237] width 28 height 13
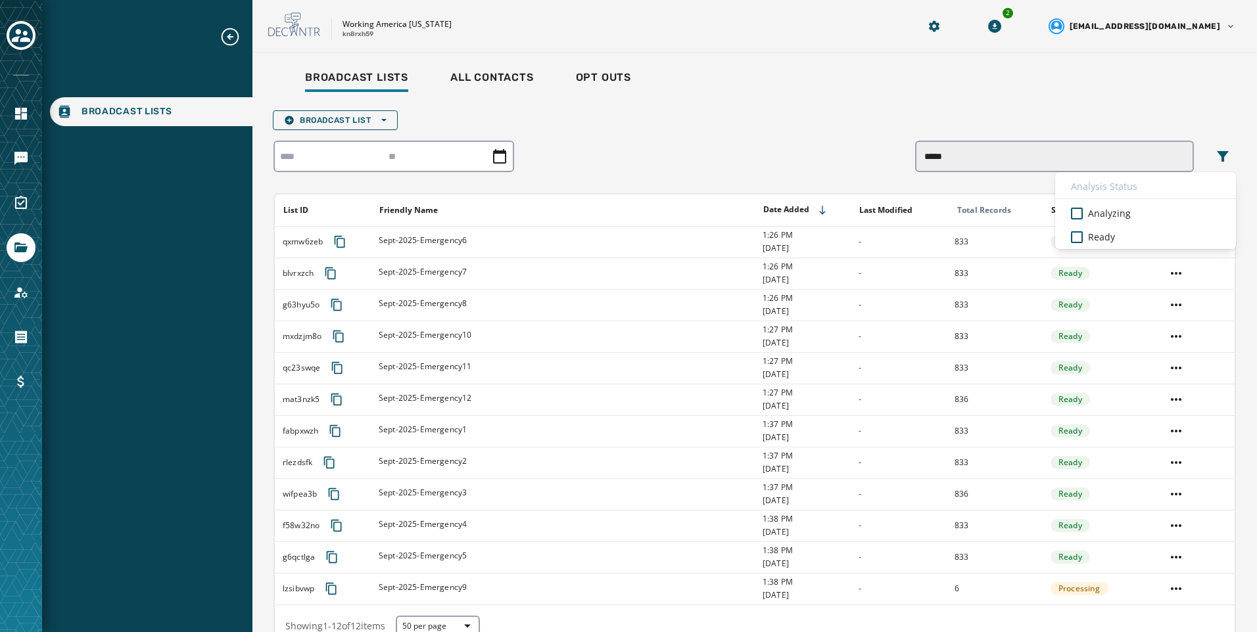
click at [999, 48] on div "Skip To Main Content Working America Ohio kn8rxh59 2 alevandowski@broadnet.com …" at bounding box center [754, 316] width 1004 height 632
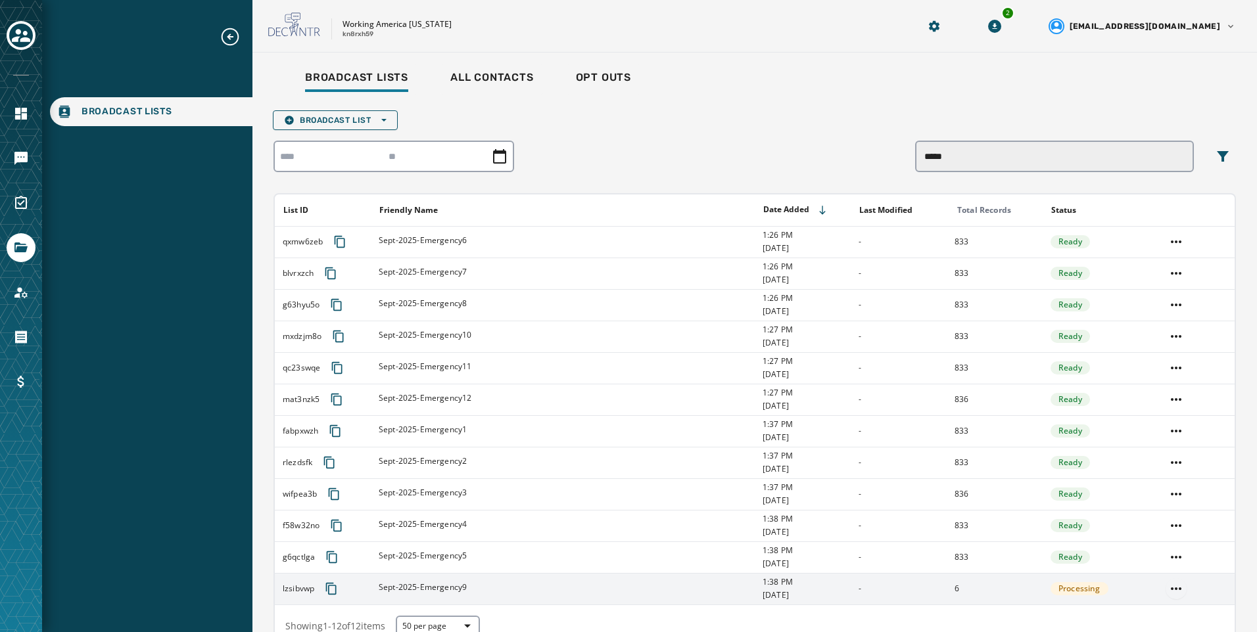
click at [1165, 592] on html "Broadcast Lists Skip To Main Content Working America Ohio kn8rxh59 2 alevandows…" at bounding box center [628, 316] width 1257 height 632
click at [1167, 555] on div "Delete list" at bounding box center [1167, 562] width 59 height 21
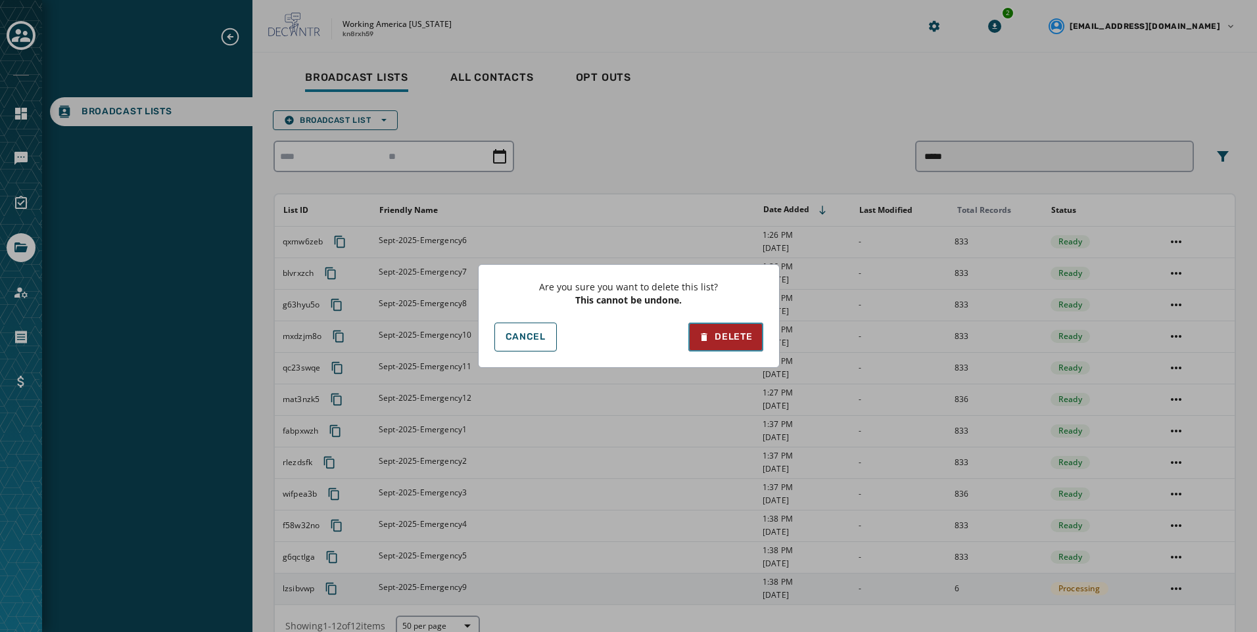
click at [722, 343] on div "Delete" at bounding box center [725, 337] width 53 height 13
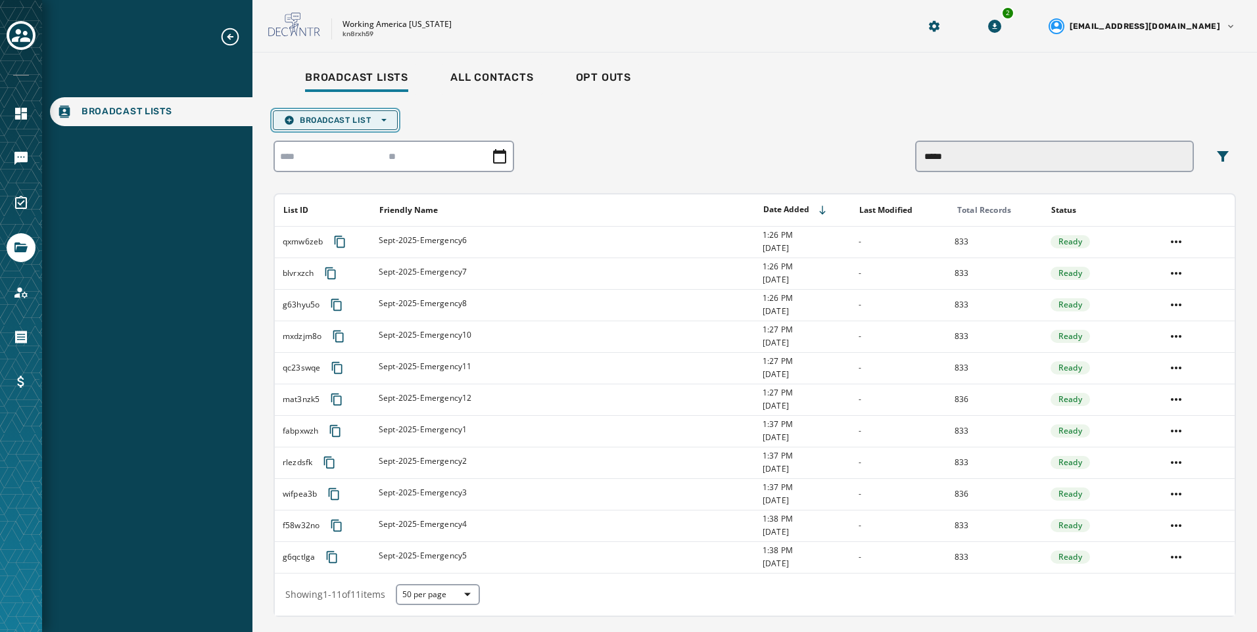
click at [347, 120] on span "Broadcast List Open options" at bounding box center [335, 120] width 103 height 11
click at [345, 137] on span "Upload List" at bounding box center [335, 140] width 103 height 11
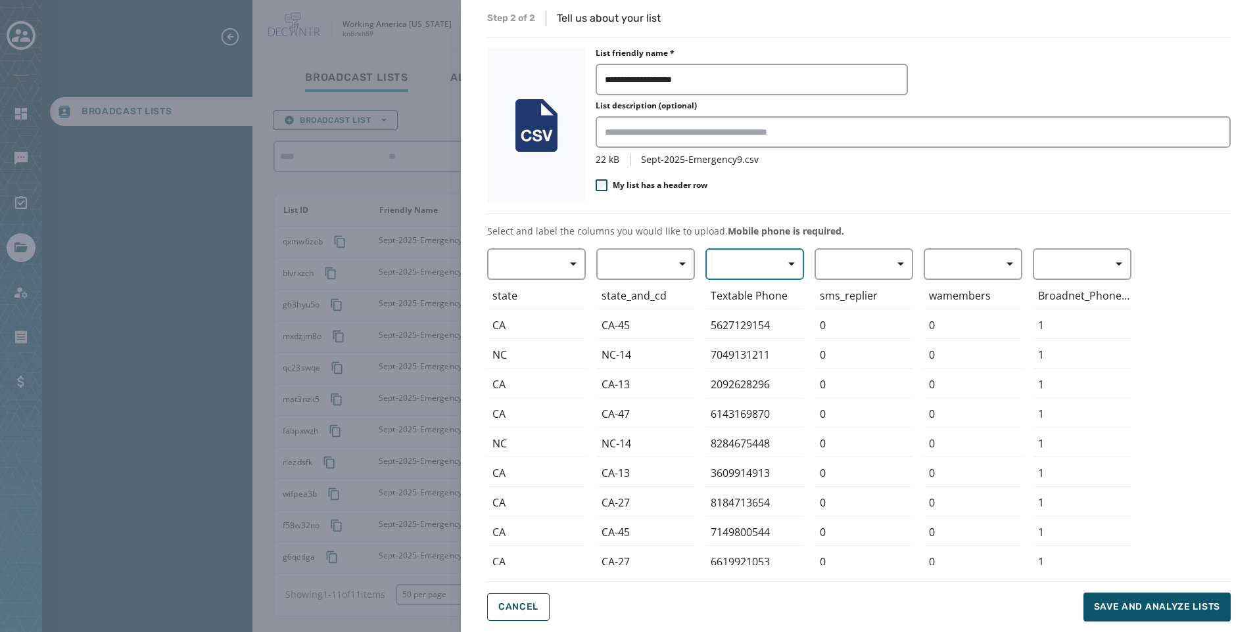
click at [755, 270] on button "button" at bounding box center [754, 264] width 99 height 32
click at [756, 289] on span "Mobile Phone" at bounding box center [751, 294] width 60 height 13
click at [1133, 618] on button "Save and analyze lists" at bounding box center [1156, 607] width 147 height 29
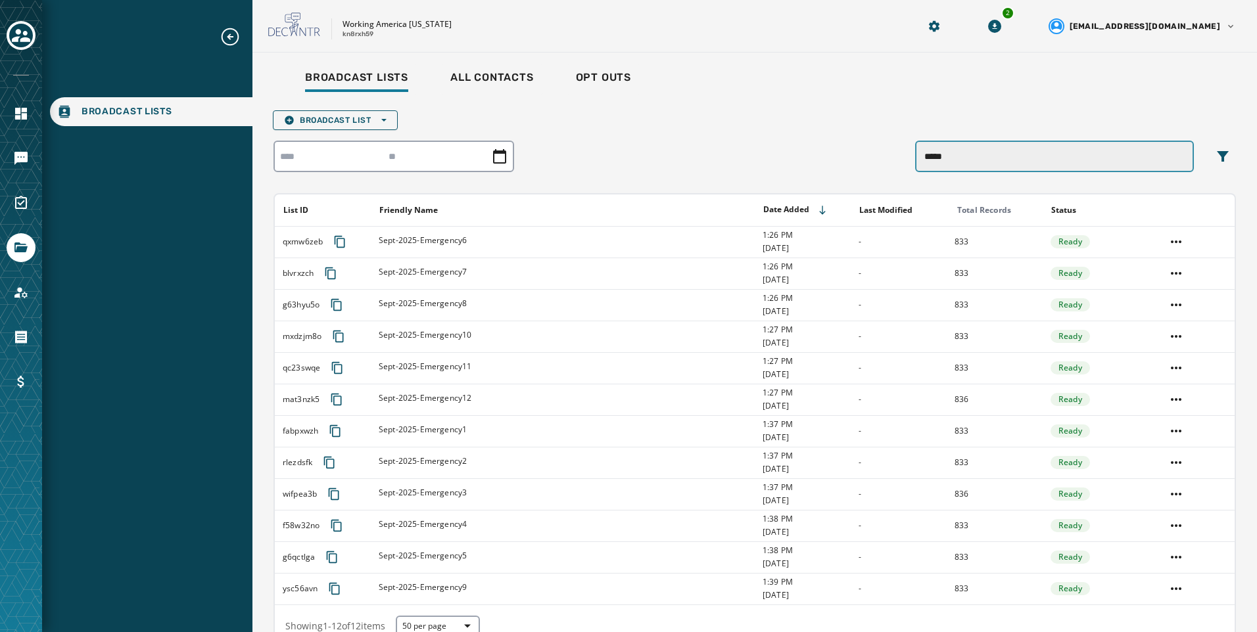
drag, startPoint x: 982, startPoint y: 172, endPoint x: 983, endPoint y: 163, distance: 8.6
click at [982, 172] on input "*****" at bounding box center [1054, 157] width 279 height 32
drag, startPoint x: 986, startPoint y: 160, endPoint x: 709, endPoint y: 159, distance: 276.8
click at [709, 159] on div "*****" at bounding box center [754, 157] width 962 height 32
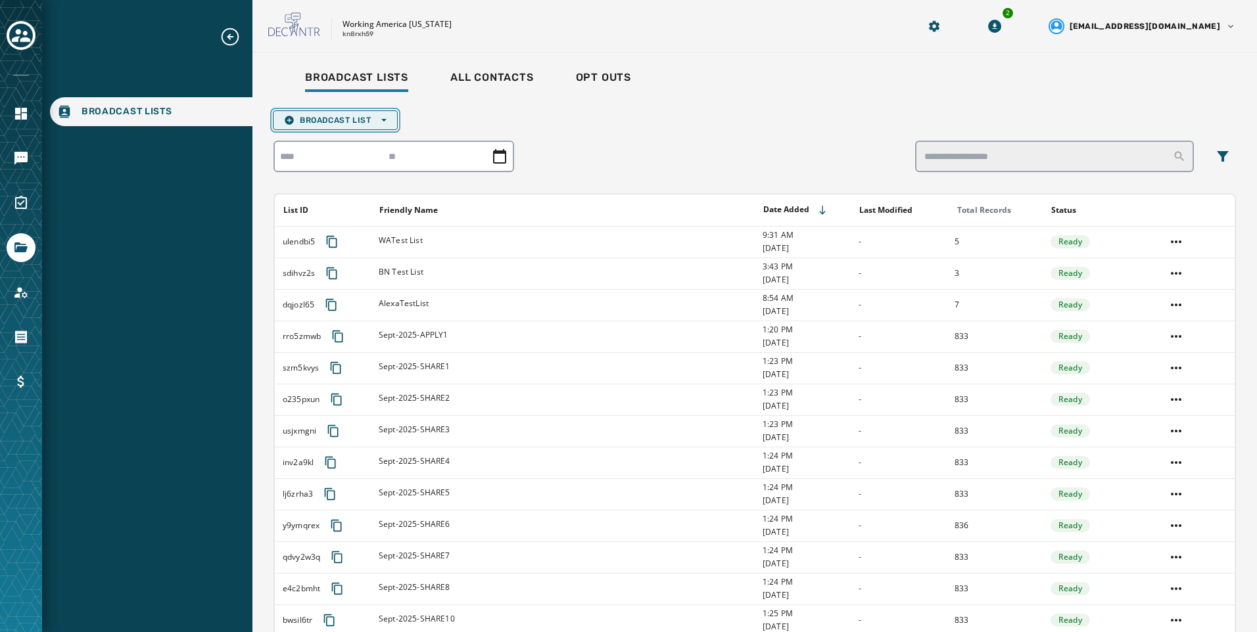
click at [321, 123] on span "Broadcast List Open options" at bounding box center [335, 120] width 103 height 11
click at [323, 136] on span "Upload List" at bounding box center [335, 140] width 103 height 11
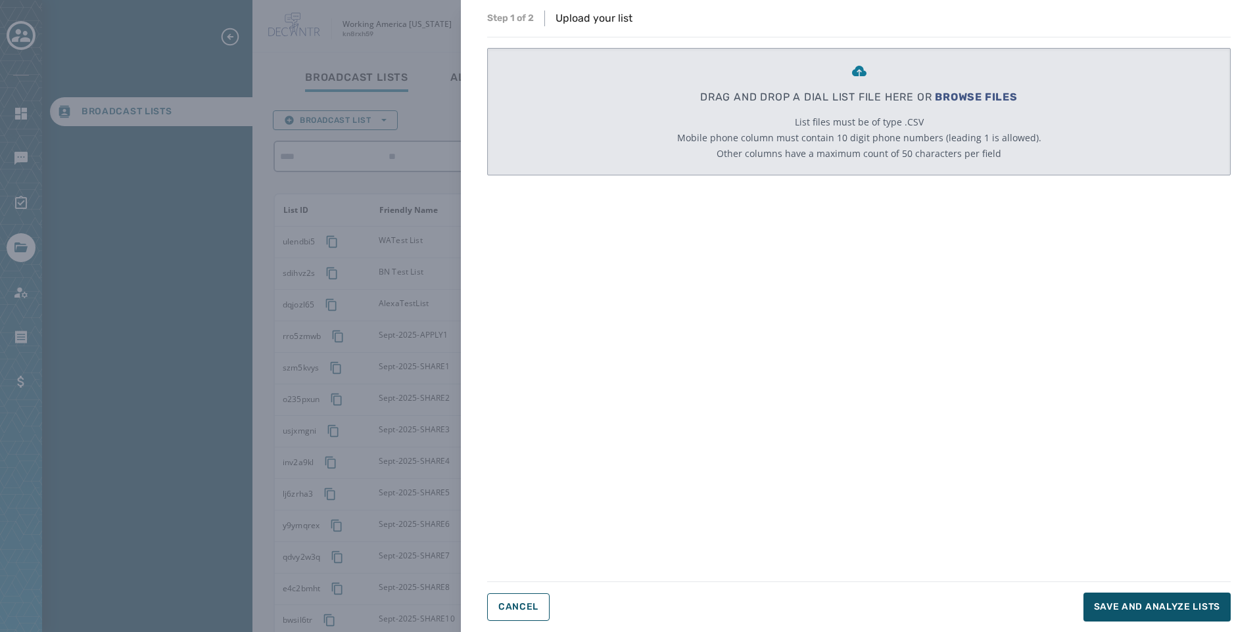
click at [998, 99] on span "BROWSE FILES" at bounding box center [976, 97] width 83 height 12
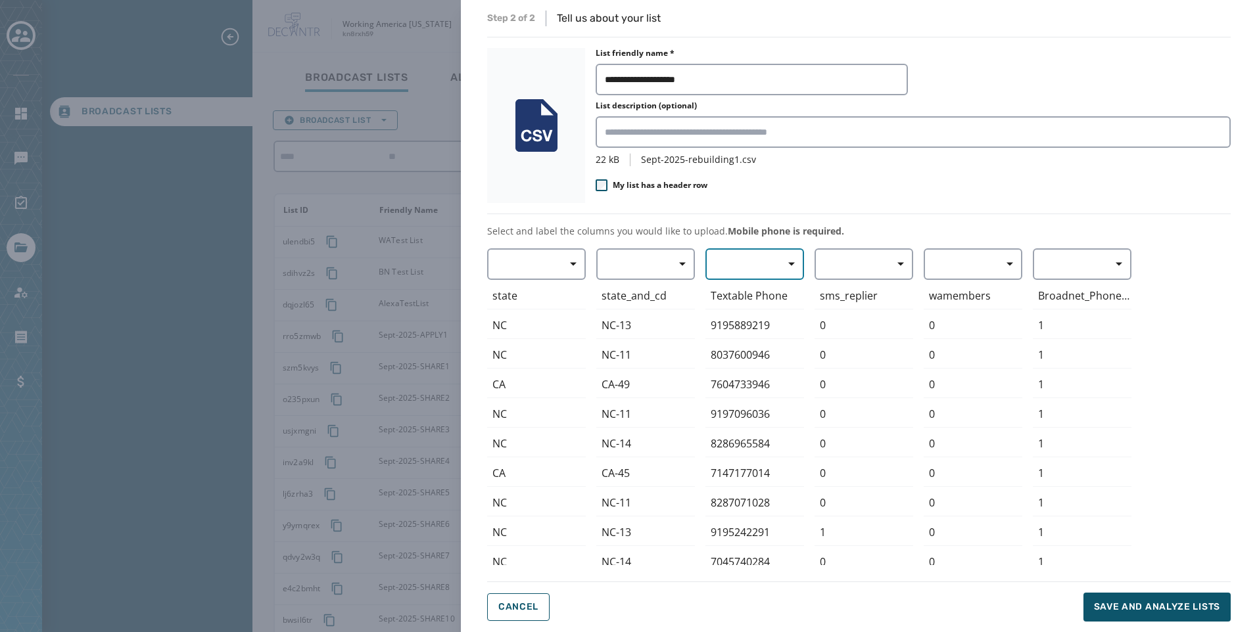
click at [774, 254] on span "button" at bounding box center [787, 264] width 32 height 26
click at [776, 297] on span "Mobile Phone" at bounding box center [751, 294] width 60 height 13
click at [1183, 605] on span "Save and analyze lists" at bounding box center [1157, 607] width 126 height 13
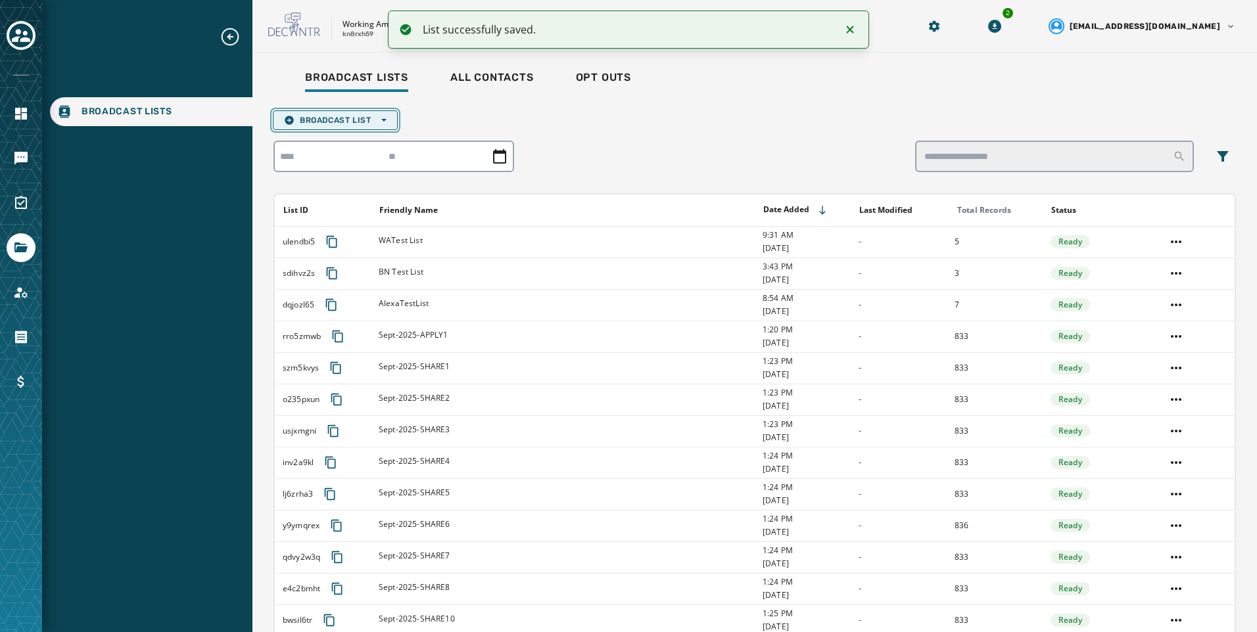
click at [380, 121] on span "Broadcast List Open options" at bounding box center [335, 120] width 103 height 11
click at [382, 141] on span "Upload List" at bounding box center [335, 140] width 103 height 11
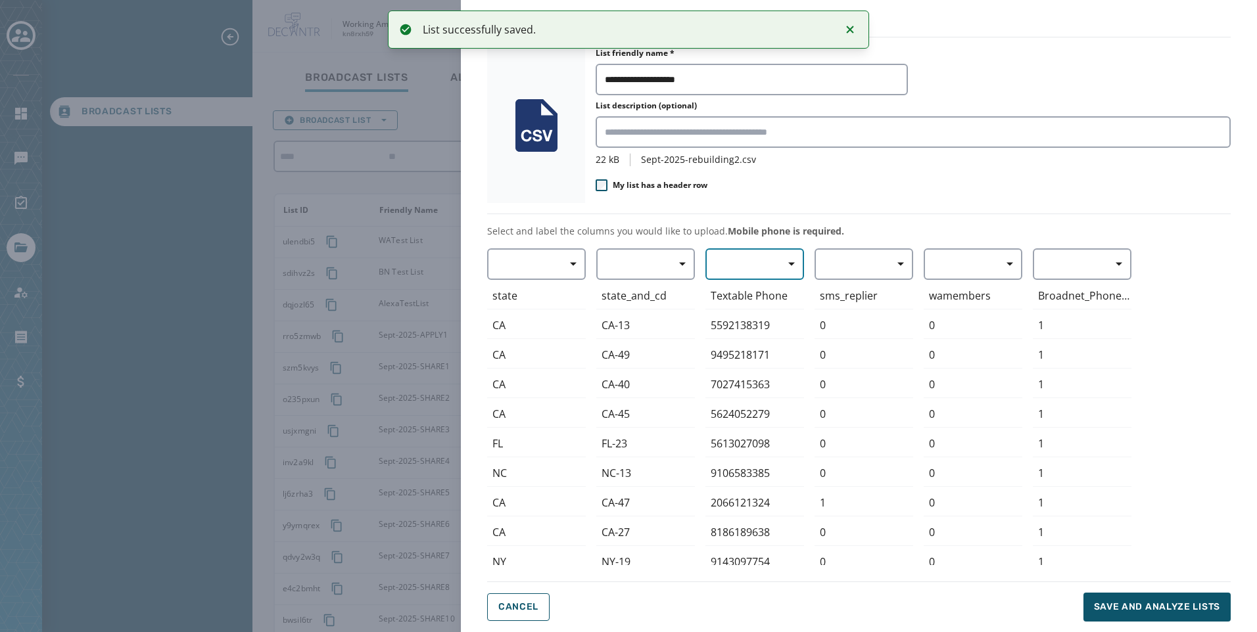
click at [768, 270] on button "button" at bounding box center [754, 264] width 99 height 32
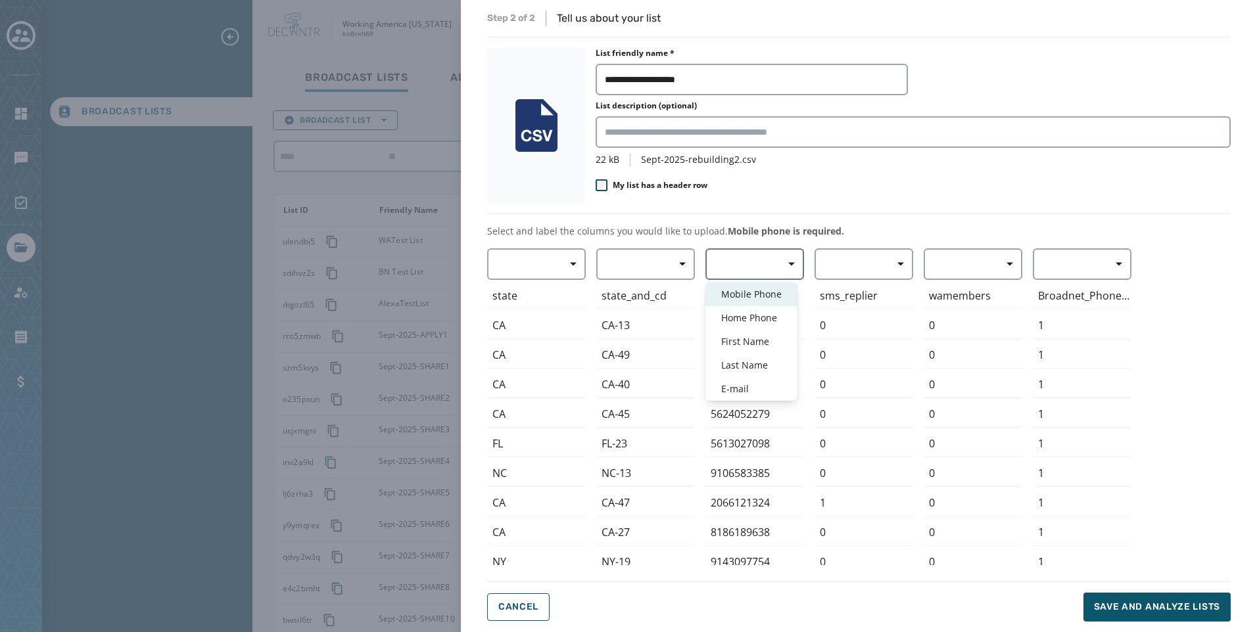
click at [765, 293] on span "Mobile Phone" at bounding box center [751, 294] width 60 height 13
click at [1171, 607] on span "Save and analyze lists" at bounding box center [1157, 607] width 126 height 13
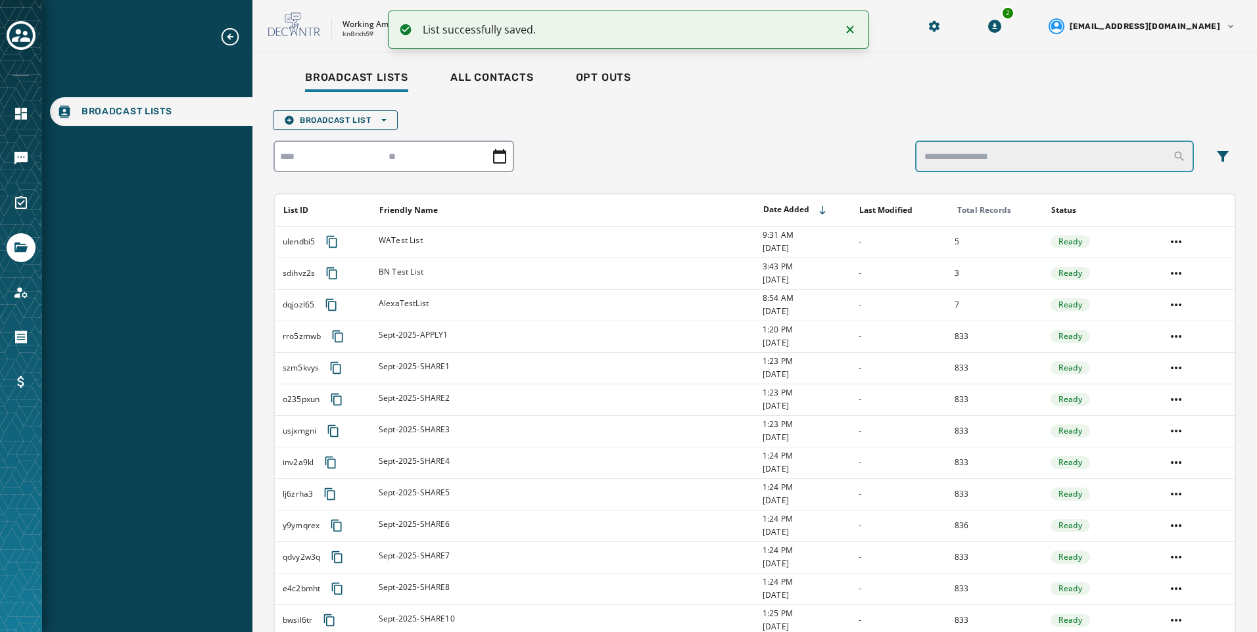
click at [990, 152] on input "search" at bounding box center [1054, 157] width 279 height 32
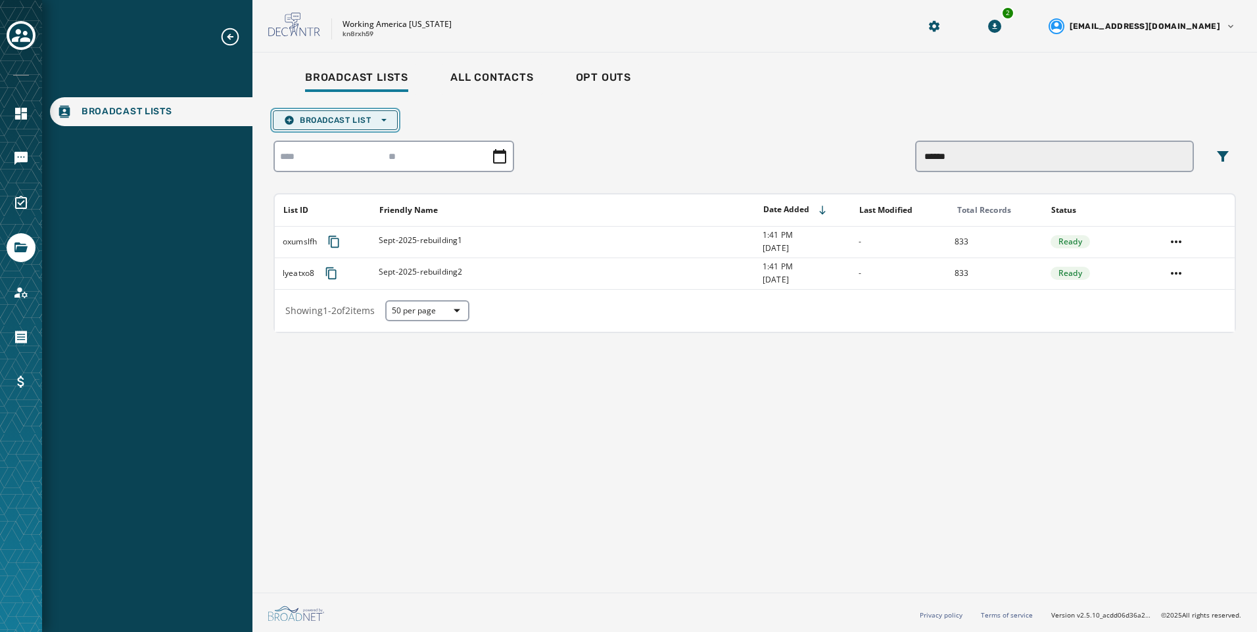
click at [377, 111] on button "Broadcast List Open options" at bounding box center [335, 120] width 125 height 20
click at [377, 133] on button "Upload List" at bounding box center [335, 140] width 124 height 18
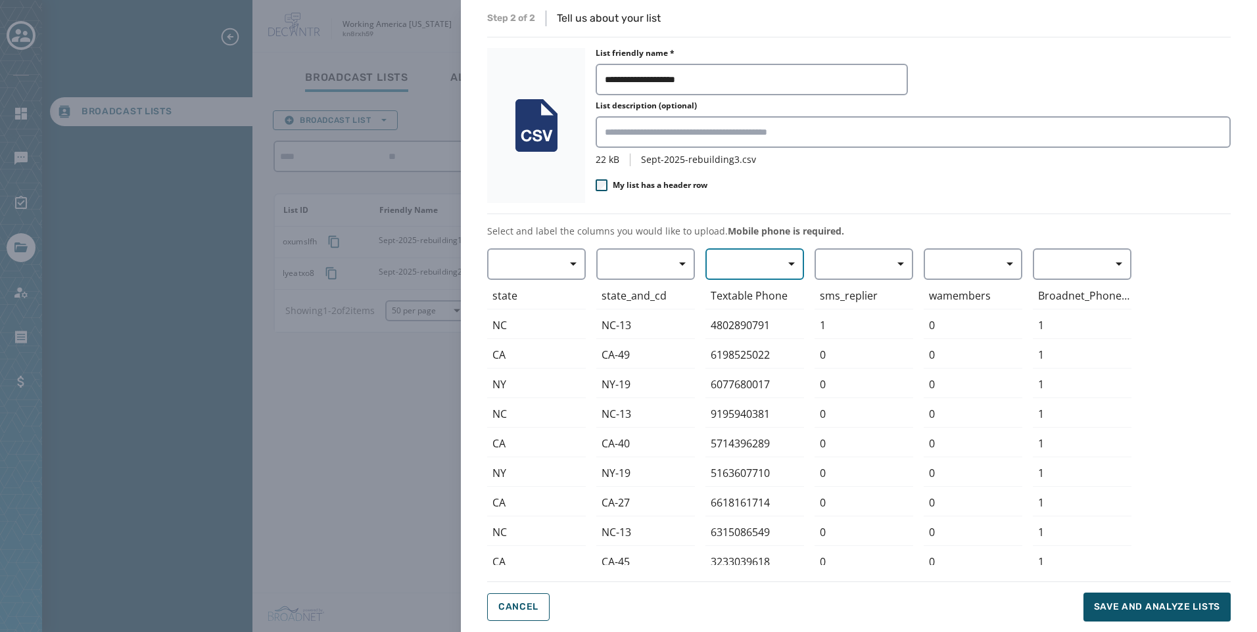
click at [786, 258] on span "button" at bounding box center [787, 264] width 32 height 26
click at [771, 286] on div "Mobile Phone" at bounding box center [751, 295] width 92 height 24
click at [1175, 610] on span "Save and analyze lists" at bounding box center [1157, 607] width 126 height 13
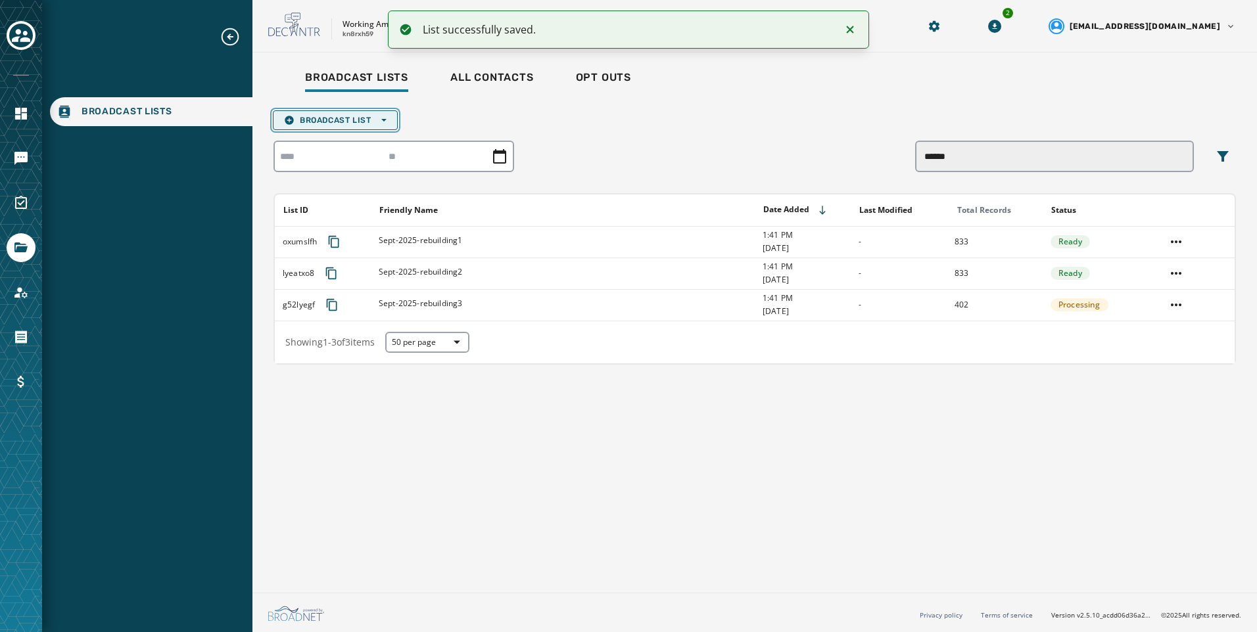
click at [343, 116] on span "Broadcast List Open options" at bounding box center [335, 120] width 103 height 11
click at [352, 135] on span "Upload List" at bounding box center [335, 140] width 103 height 11
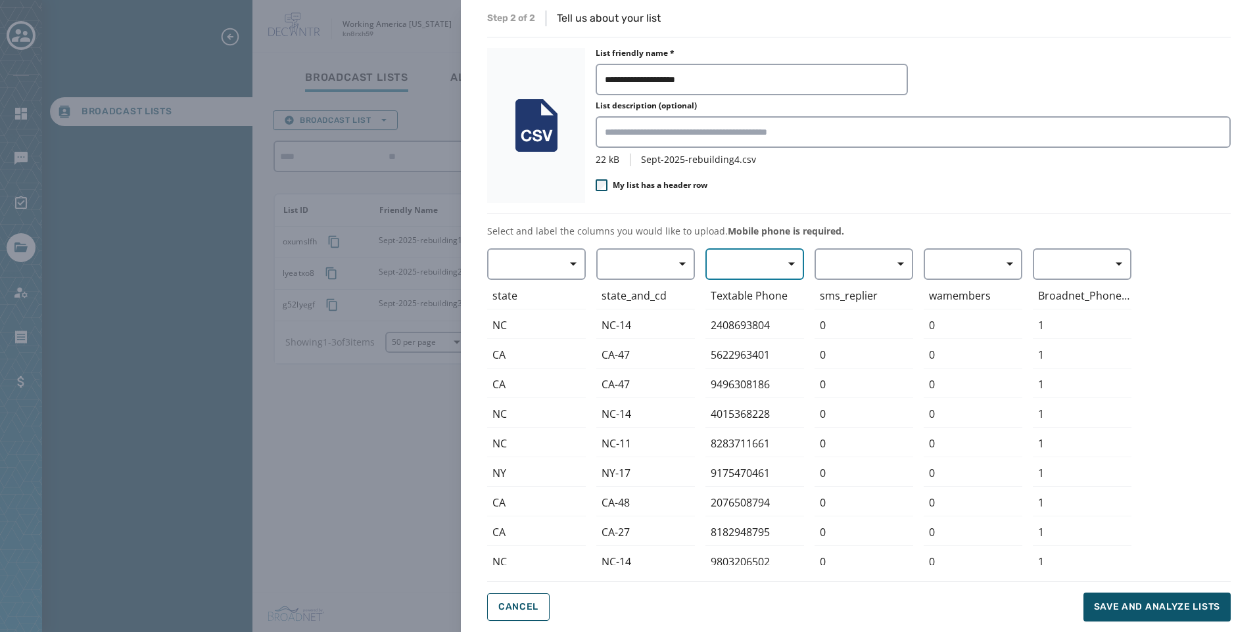
click at [787, 263] on span "button" at bounding box center [787, 264] width 32 height 26
click at [761, 294] on span "Mobile Phone" at bounding box center [751, 294] width 60 height 13
click at [1127, 588] on div "**********" at bounding box center [858, 316] width 743 height 611
click at [1127, 596] on button "Save and analyze lists" at bounding box center [1156, 607] width 147 height 29
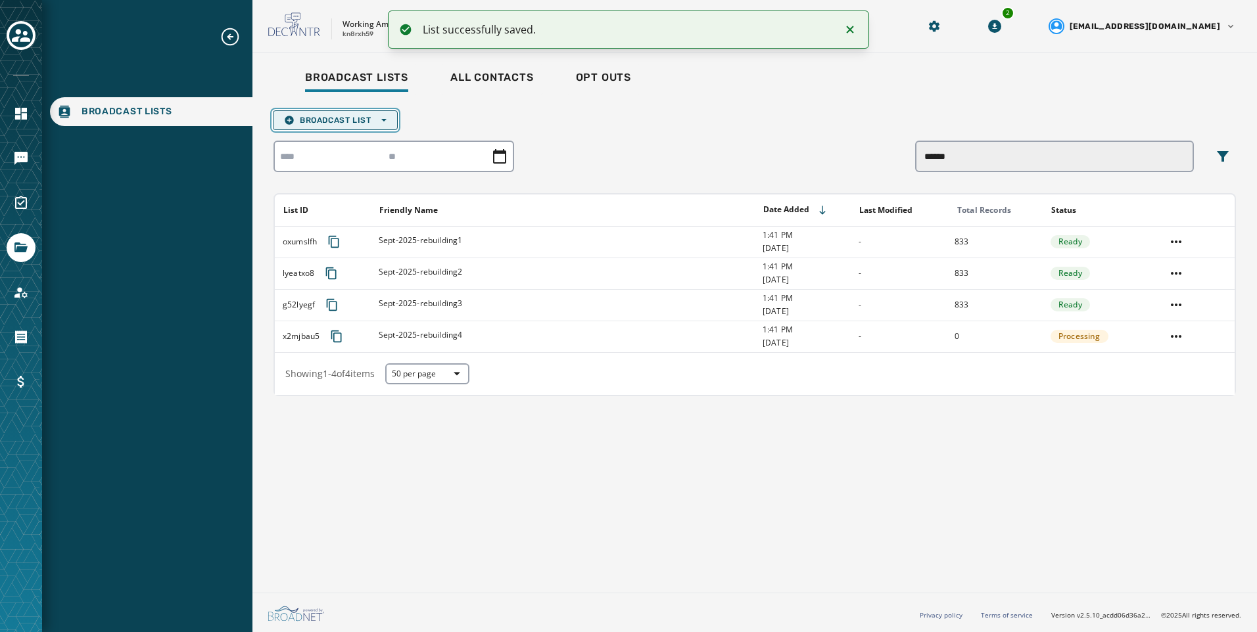
drag, startPoint x: 343, startPoint y: 120, endPoint x: 341, endPoint y: 128, distance: 8.1
click at [343, 120] on span "Broadcast List Open options" at bounding box center [335, 120] width 103 height 11
click at [333, 137] on span "Upload List" at bounding box center [335, 140] width 103 height 11
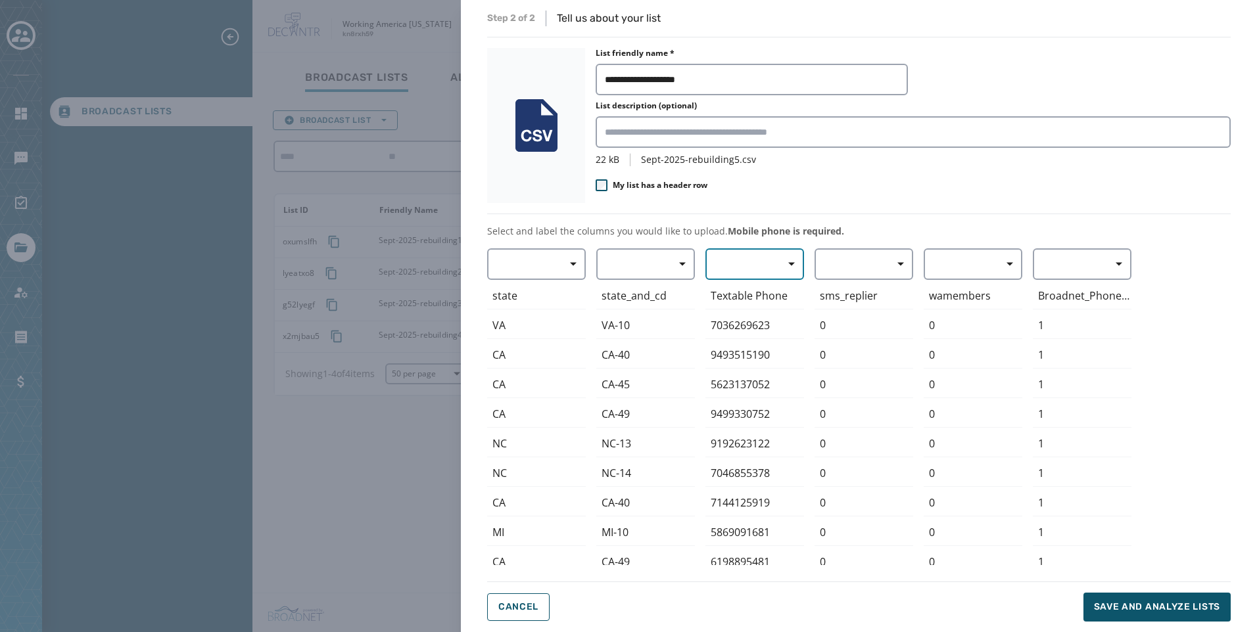
click at [752, 267] on button "button" at bounding box center [754, 264] width 99 height 32
click at [757, 293] on span "Mobile Phone" at bounding box center [751, 294] width 60 height 13
click at [1166, 600] on button "Save and analyze lists" at bounding box center [1156, 607] width 147 height 29
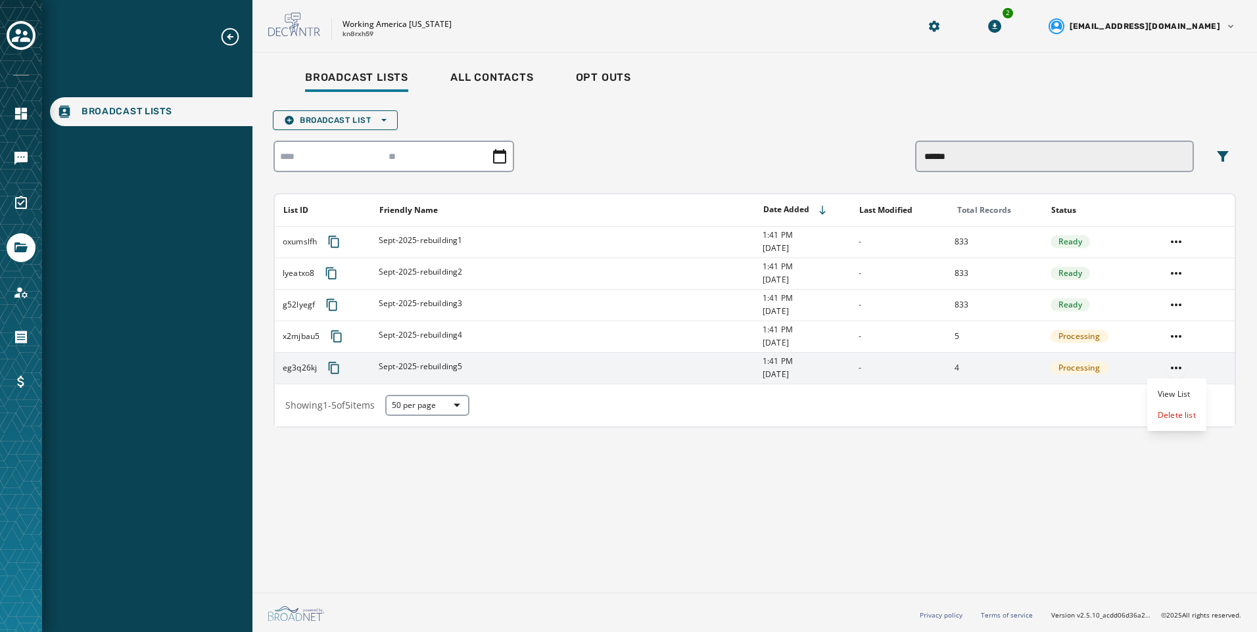
click at [1172, 371] on html "Broadcast Lists Skip To Main Content Working America Ohio kn8rxh59 2 alevandows…" at bounding box center [628, 316] width 1257 height 632
click at [1172, 416] on div "Delete list" at bounding box center [1176, 415] width 59 height 21
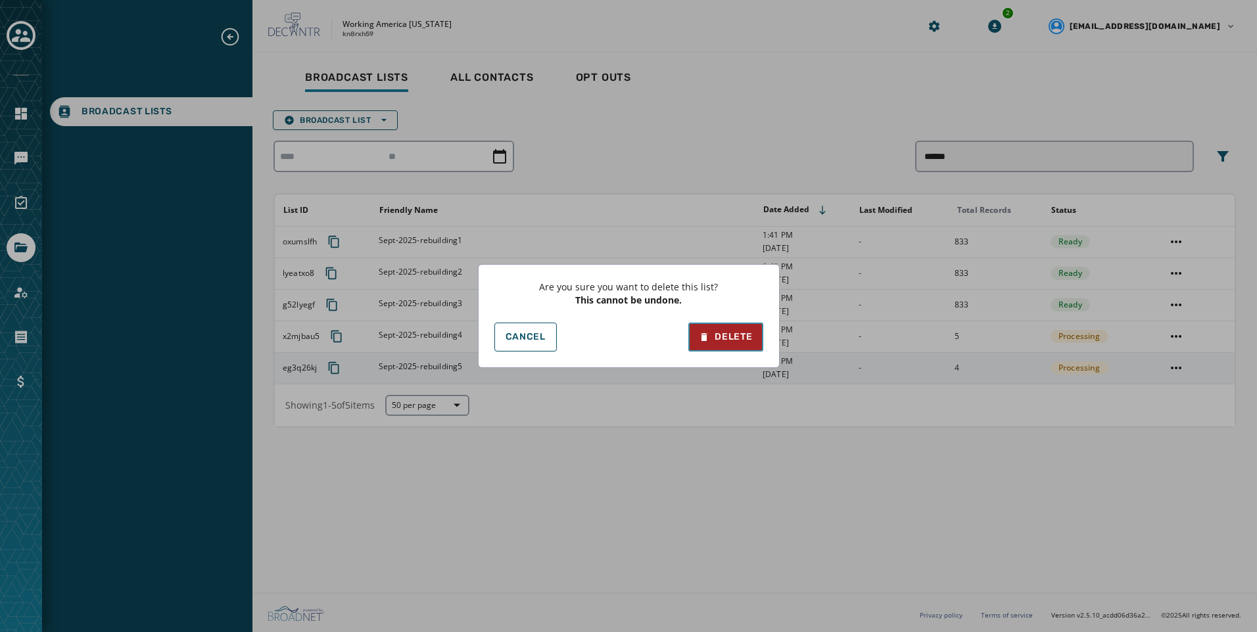
click at [735, 337] on div "Delete" at bounding box center [725, 337] width 53 height 13
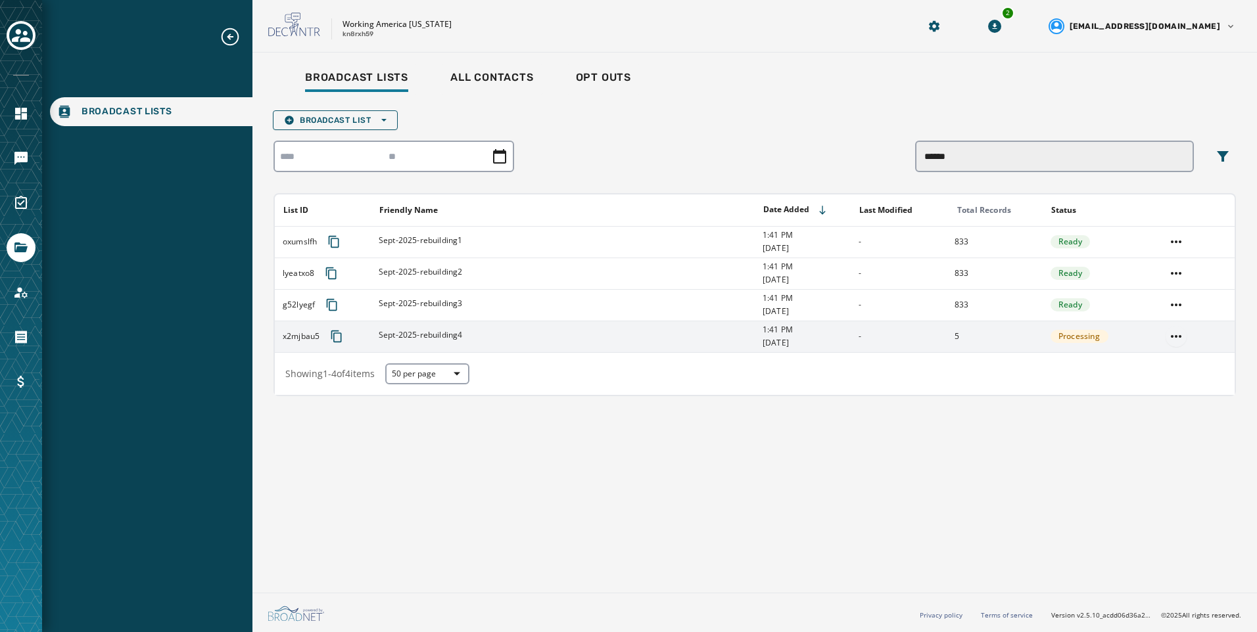
click at [1180, 341] on html "Broadcast Lists Skip To Main Content Working America Ohio kn8rxh59 2 alevandows…" at bounding box center [628, 316] width 1257 height 632
click at [1181, 381] on div "Delete list" at bounding box center [1176, 383] width 59 height 21
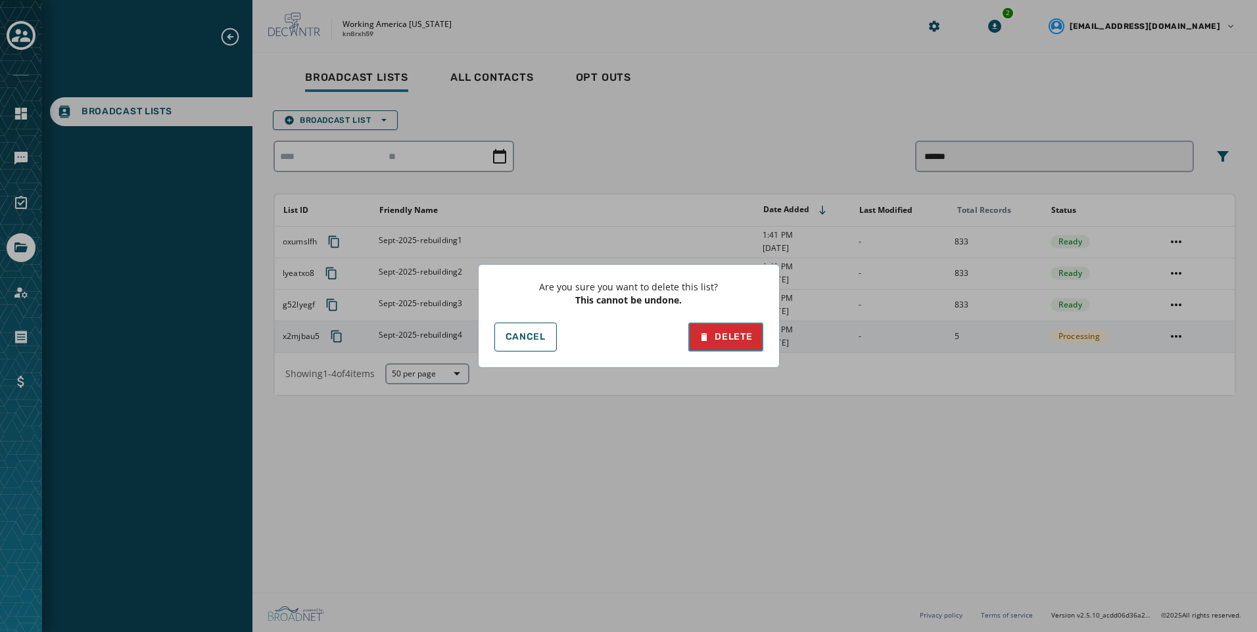
click at [713, 337] on div "Delete" at bounding box center [725, 337] width 53 height 13
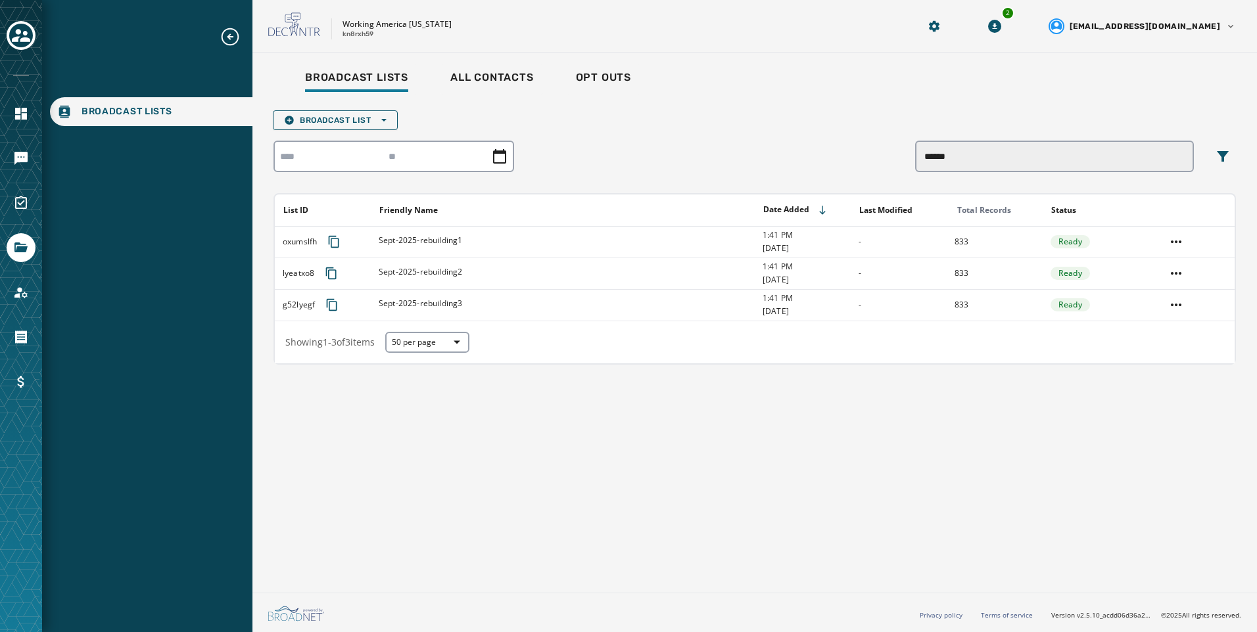
click at [366, 105] on div "Broadcast List Open options ****** List ID Friendly Name Date Added Last Modifi…" at bounding box center [754, 235] width 962 height 260
click at [366, 118] on span "Broadcast List Open options" at bounding box center [335, 120] width 103 height 11
click at [367, 143] on span "Upload List" at bounding box center [335, 140] width 103 height 11
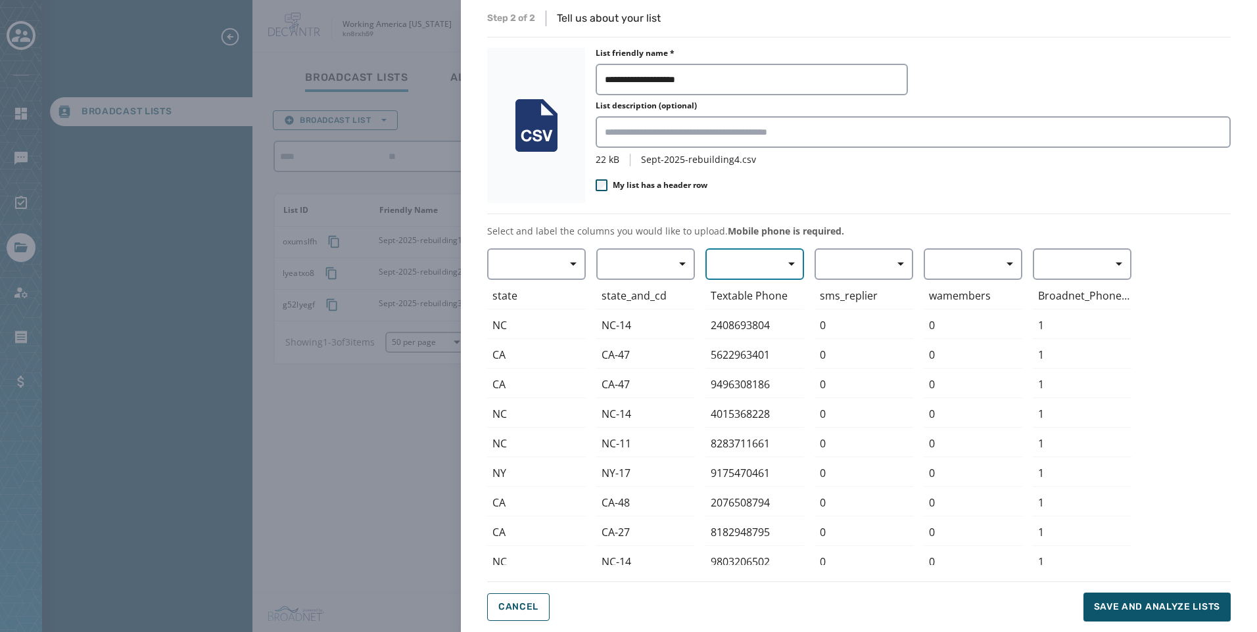
click at [776, 261] on span "button" at bounding box center [787, 264] width 32 height 26
click at [761, 298] on span "Mobile Phone" at bounding box center [751, 294] width 60 height 13
click at [1117, 609] on span "Save and analyze lists" at bounding box center [1157, 607] width 126 height 13
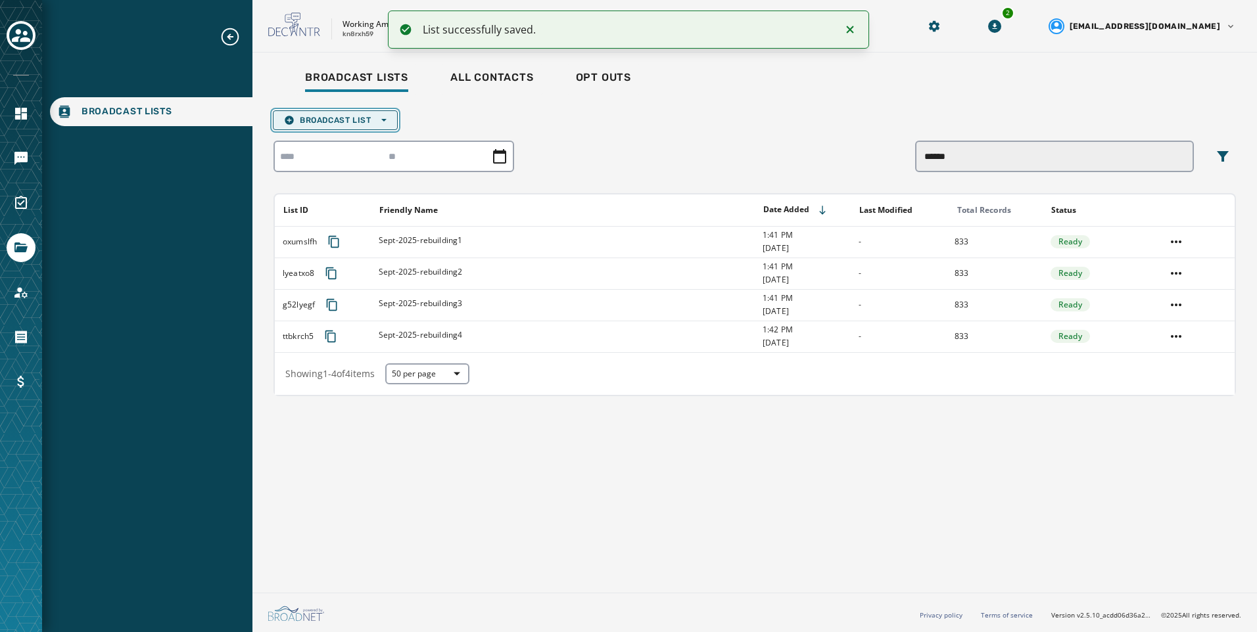
click at [373, 118] on span "Broadcast List Open options" at bounding box center [335, 120] width 103 height 11
click at [376, 139] on span "Upload List" at bounding box center [335, 140] width 103 height 11
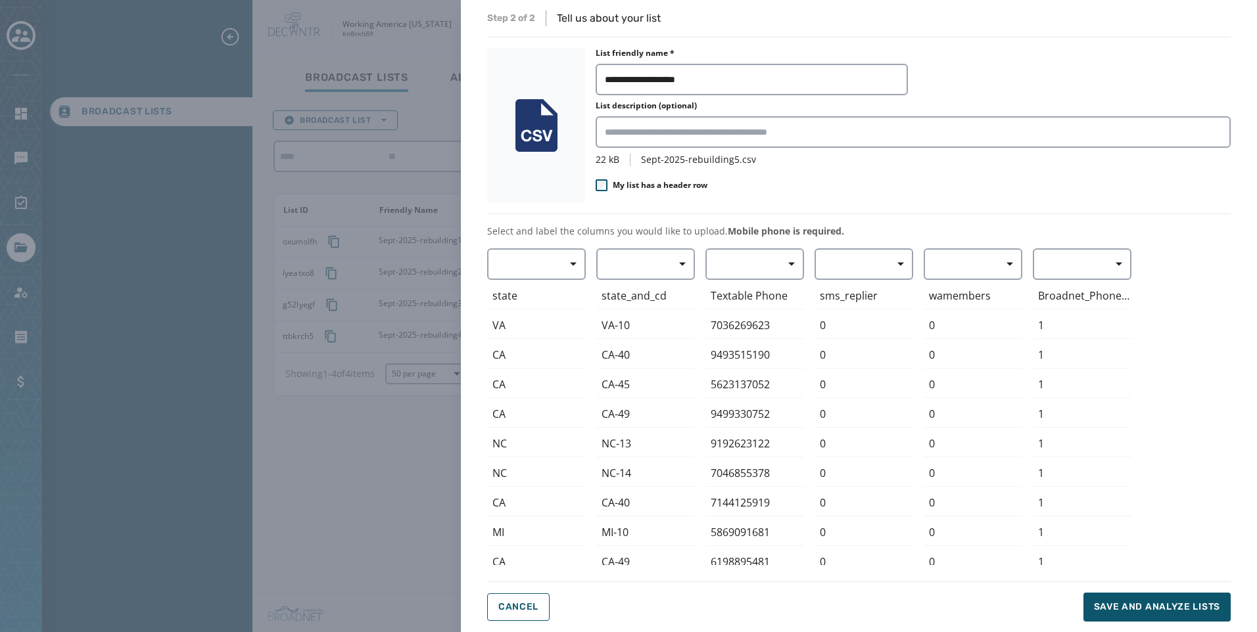
click at [761, 281] on div "Textable Phone 7036269623 9493515190 5623137052 9499330752 9192623122 704685537…" at bounding box center [754, 406] width 99 height 317
click at [768, 260] on button "button" at bounding box center [754, 264] width 99 height 32
click at [766, 295] on span "Mobile Phone" at bounding box center [751, 294] width 60 height 13
click at [1109, 599] on button "Save and analyze lists" at bounding box center [1156, 607] width 147 height 29
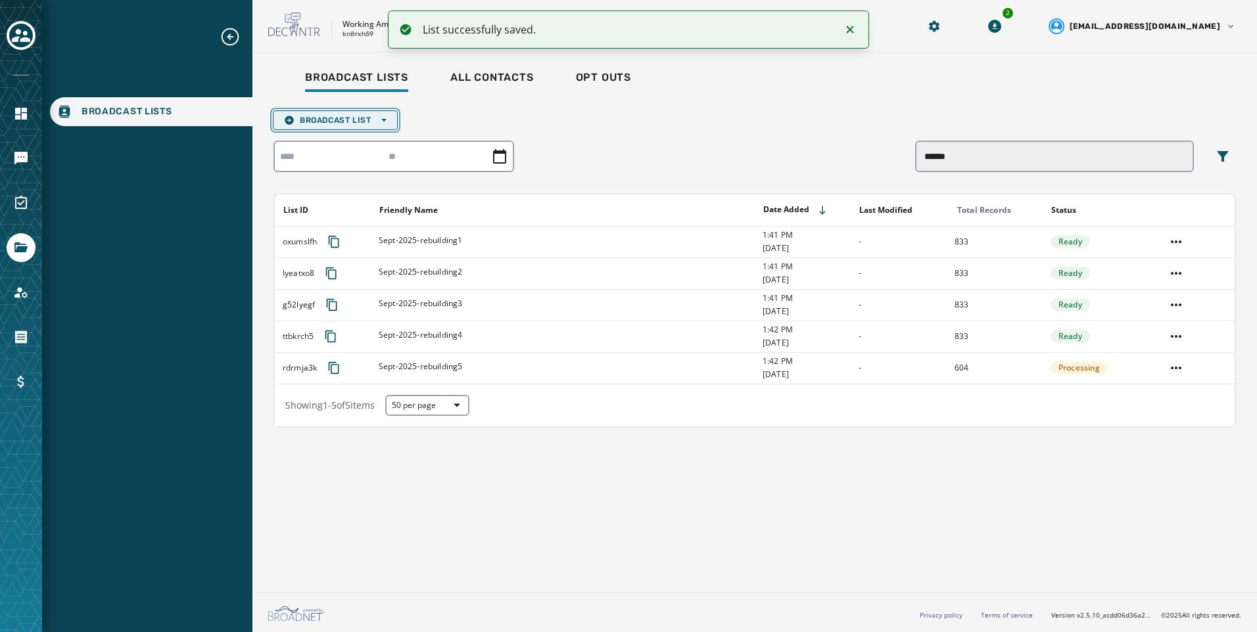
click at [342, 118] on span "Broadcast List Open options" at bounding box center [335, 120] width 103 height 11
click at [344, 133] on button "Upload List" at bounding box center [335, 140] width 124 height 18
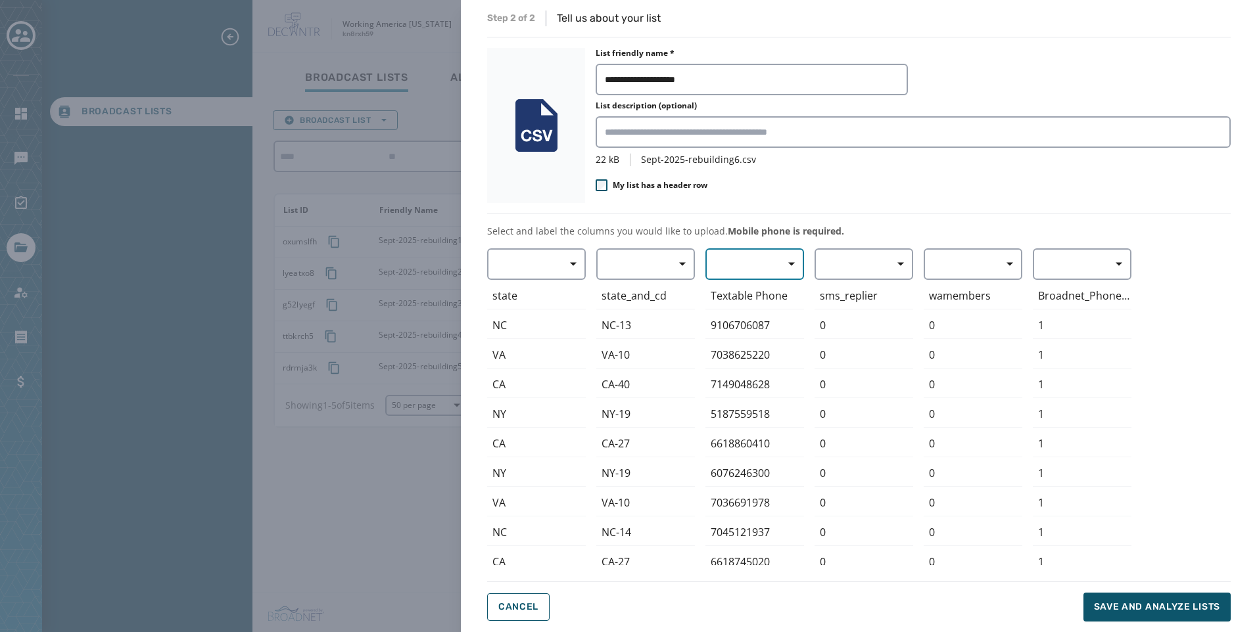
click at [745, 258] on button "button" at bounding box center [754, 264] width 99 height 32
click at [750, 291] on span "Mobile Phone" at bounding box center [751, 294] width 60 height 13
click at [1139, 598] on button "Save and analyze lists" at bounding box center [1156, 607] width 147 height 29
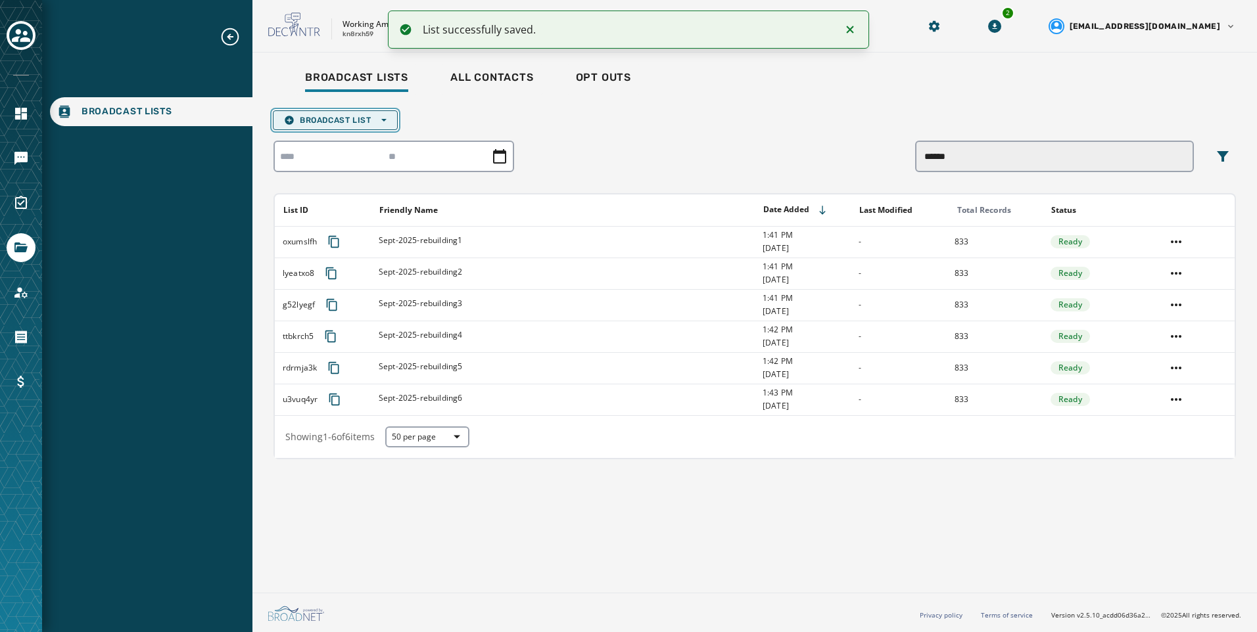
click at [383, 120] on icon "button" at bounding box center [383, 120] width 5 height 3
click at [380, 139] on span "Upload List" at bounding box center [335, 140] width 103 height 11
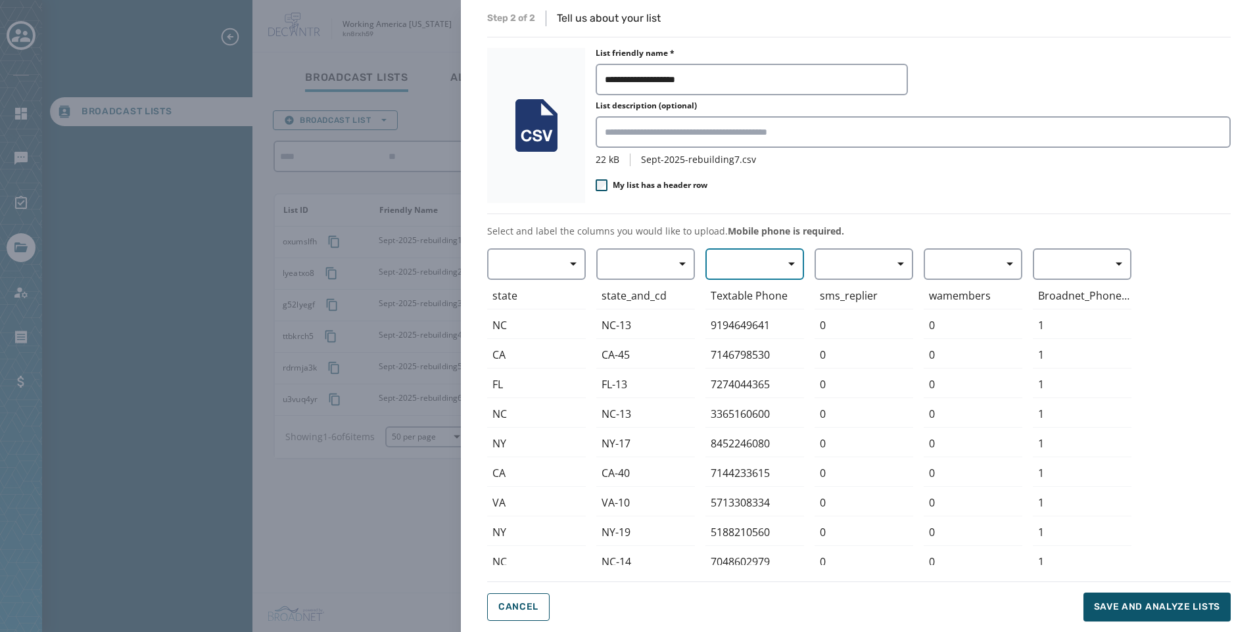
click at [784, 262] on span "button" at bounding box center [787, 264] width 32 height 26
click at [782, 294] on div "Mobile Phone" at bounding box center [751, 295] width 92 height 24
click at [1129, 611] on span "Save and analyze lists" at bounding box center [1157, 607] width 126 height 13
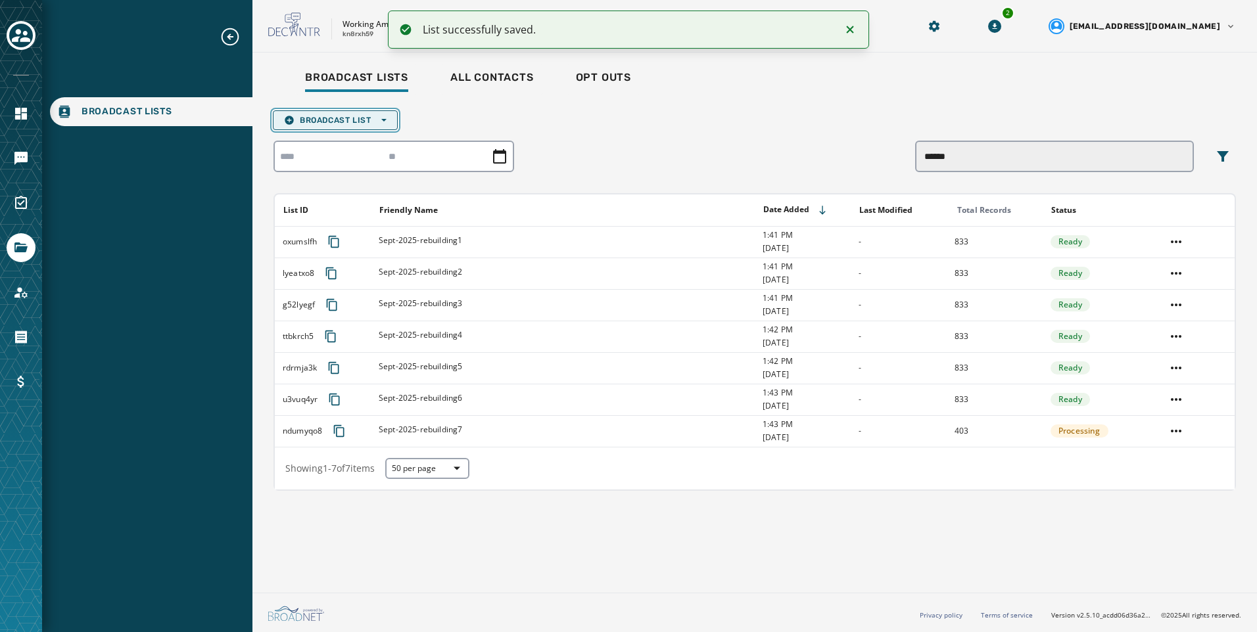
click at [333, 122] on span "Broadcast List Open options" at bounding box center [335, 120] width 103 height 11
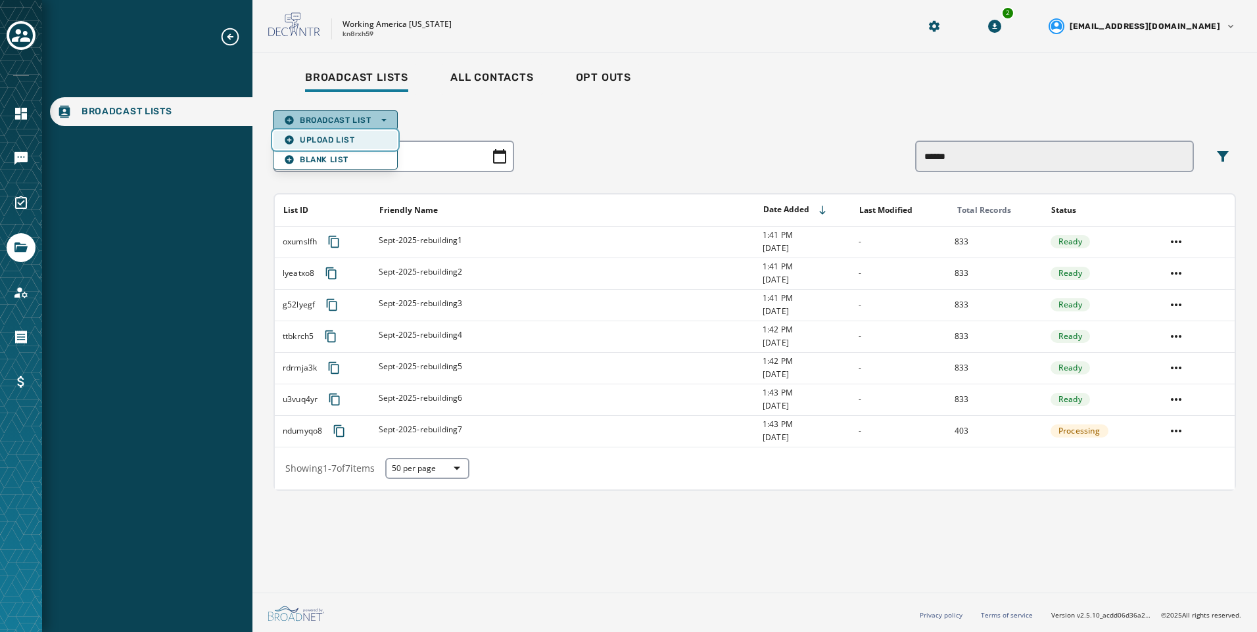
click at [331, 133] on button "Upload List" at bounding box center [335, 140] width 124 height 18
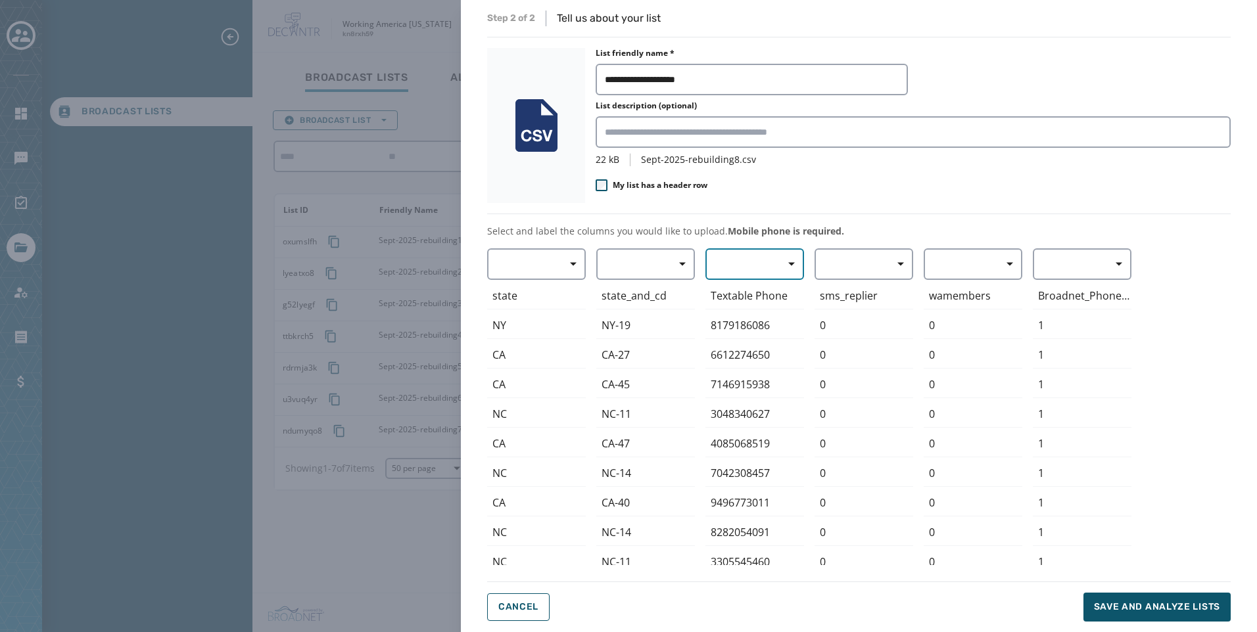
click at [767, 258] on button "button" at bounding box center [754, 264] width 99 height 32
click at [779, 285] on div "Mobile Phone" at bounding box center [751, 295] width 92 height 24
click at [1150, 614] on button "Save and analyze lists" at bounding box center [1156, 607] width 147 height 29
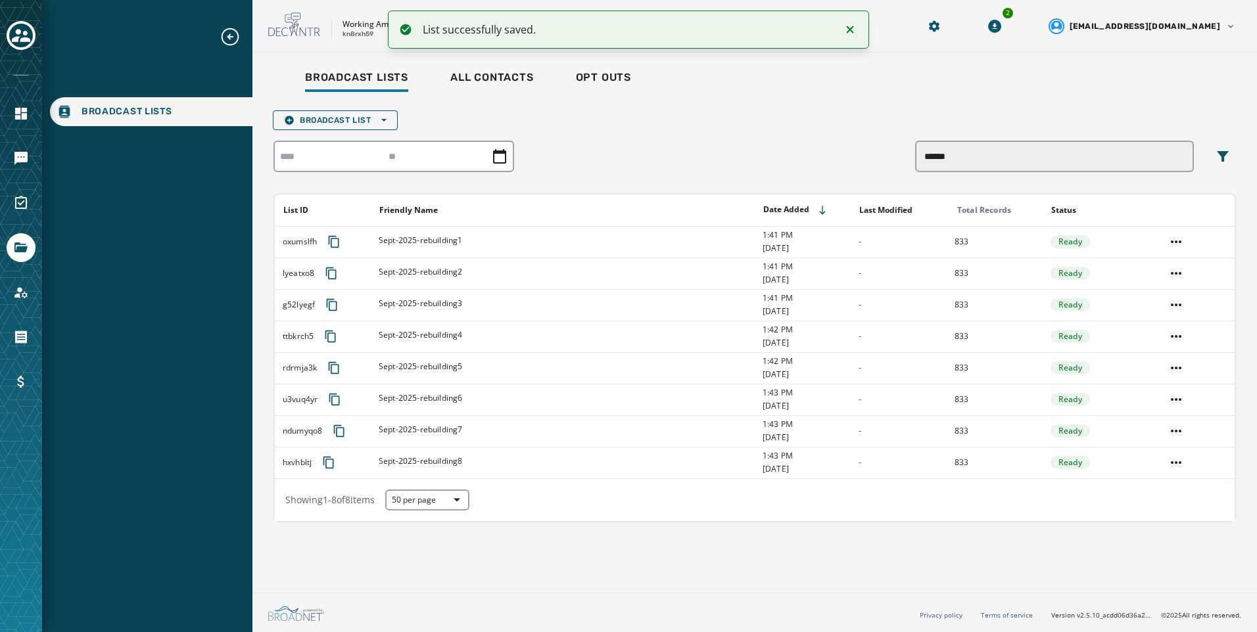
click at [360, 133] on div "Broadcast List Open options ****** List ID Friendly Name Date Added Last Modifi…" at bounding box center [754, 316] width 962 height 412
click at [358, 126] on button "Broadcast List Open options" at bounding box center [335, 120] width 125 height 20
click at [356, 137] on span "Upload List" at bounding box center [335, 140] width 103 height 11
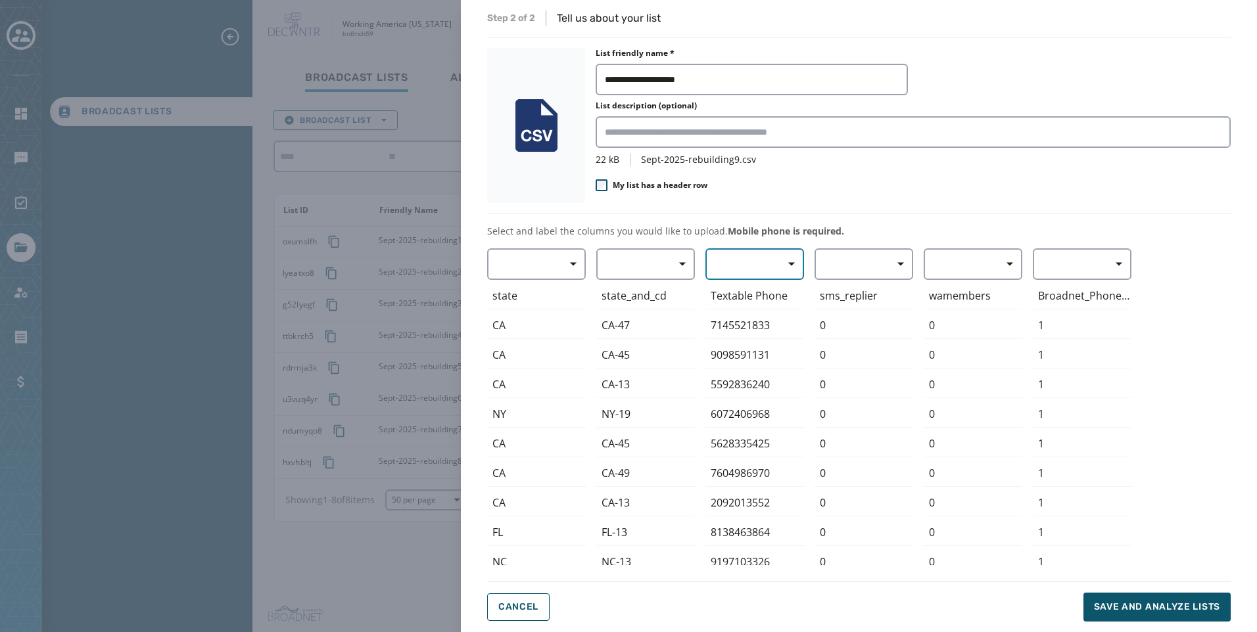
click at [782, 271] on span "button" at bounding box center [787, 264] width 32 height 26
click at [779, 293] on span "Mobile Phone" at bounding box center [751, 294] width 60 height 13
click at [1123, 596] on button "Save and analyze lists" at bounding box center [1156, 607] width 147 height 29
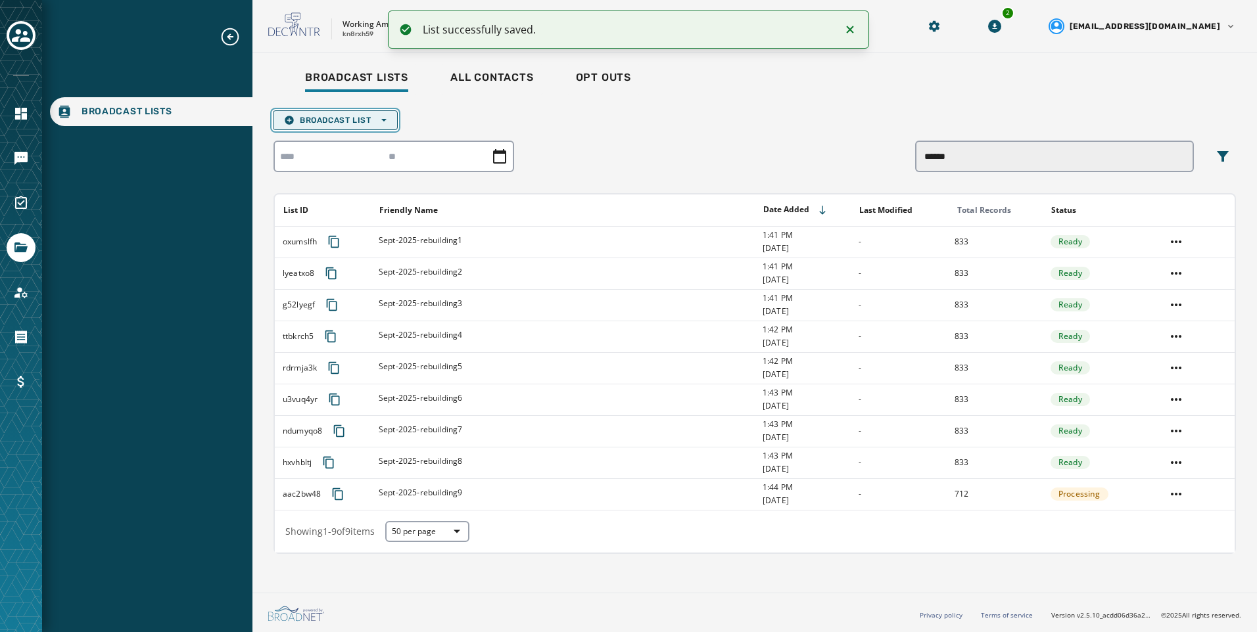
click at [337, 116] on span "Broadcast List Open options" at bounding box center [335, 120] width 103 height 11
click at [337, 144] on span "Upload List" at bounding box center [335, 140] width 103 height 11
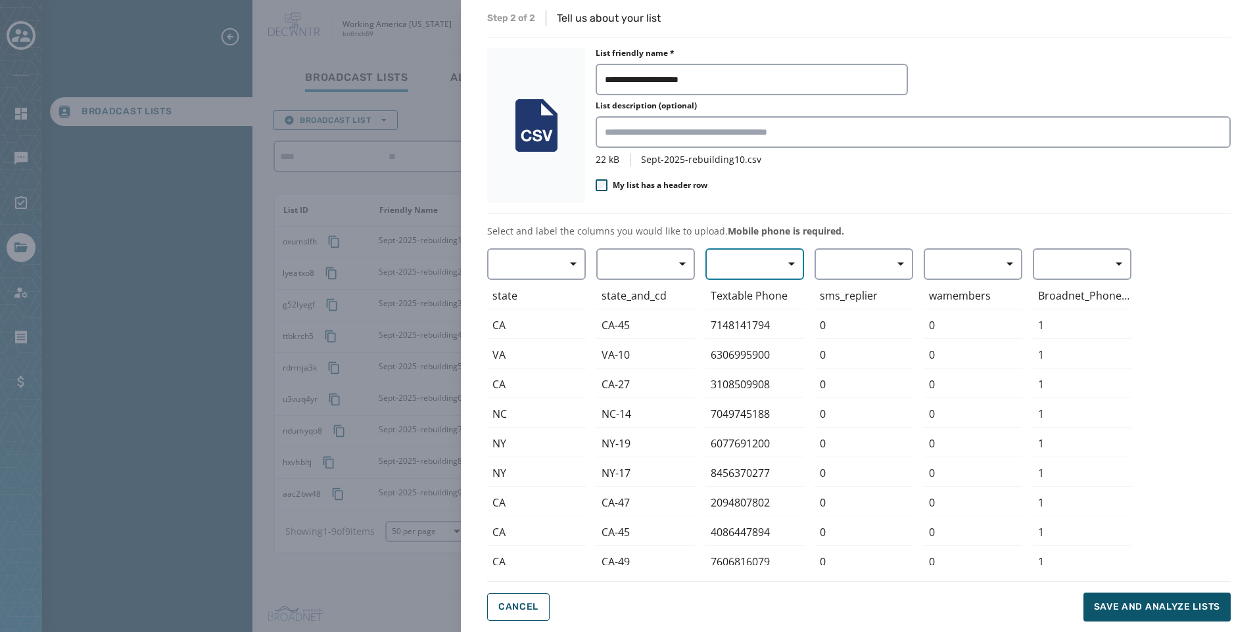
click at [772, 268] on span "button" at bounding box center [787, 264] width 32 height 26
click at [771, 287] on div "Mobile Phone" at bounding box center [751, 295] width 92 height 24
click at [1129, 601] on span "Save and analyze lists" at bounding box center [1157, 607] width 126 height 13
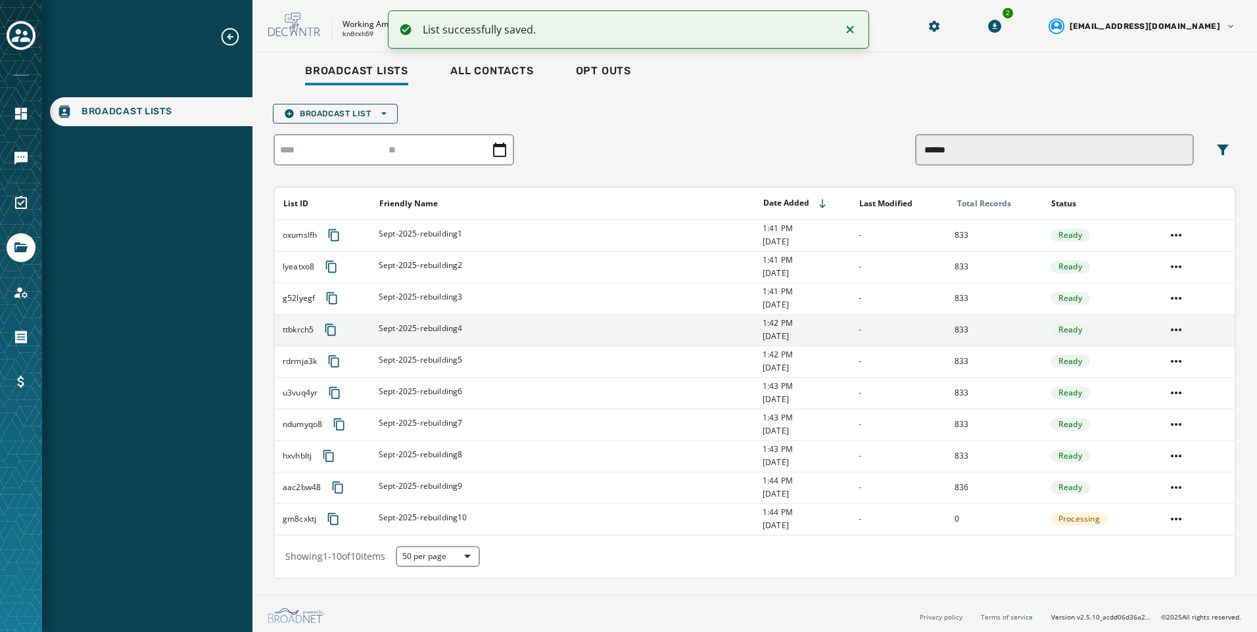
scroll to position [9, 0]
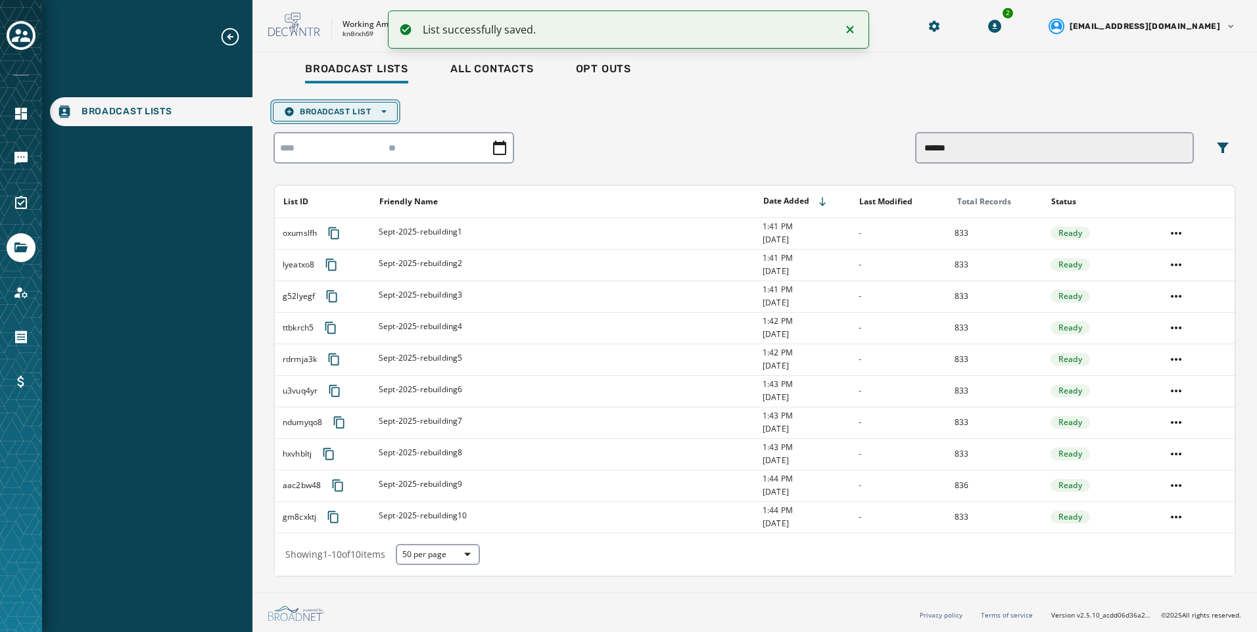
drag, startPoint x: 323, startPoint y: 110, endPoint x: 330, endPoint y: 120, distance: 11.9
click at [323, 110] on span "Broadcast List Open options" at bounding box center [335, 111] width 103 height 11
click at [332, 125] on button "Upload List" at bounding box center [335, 131] width 124 height 18
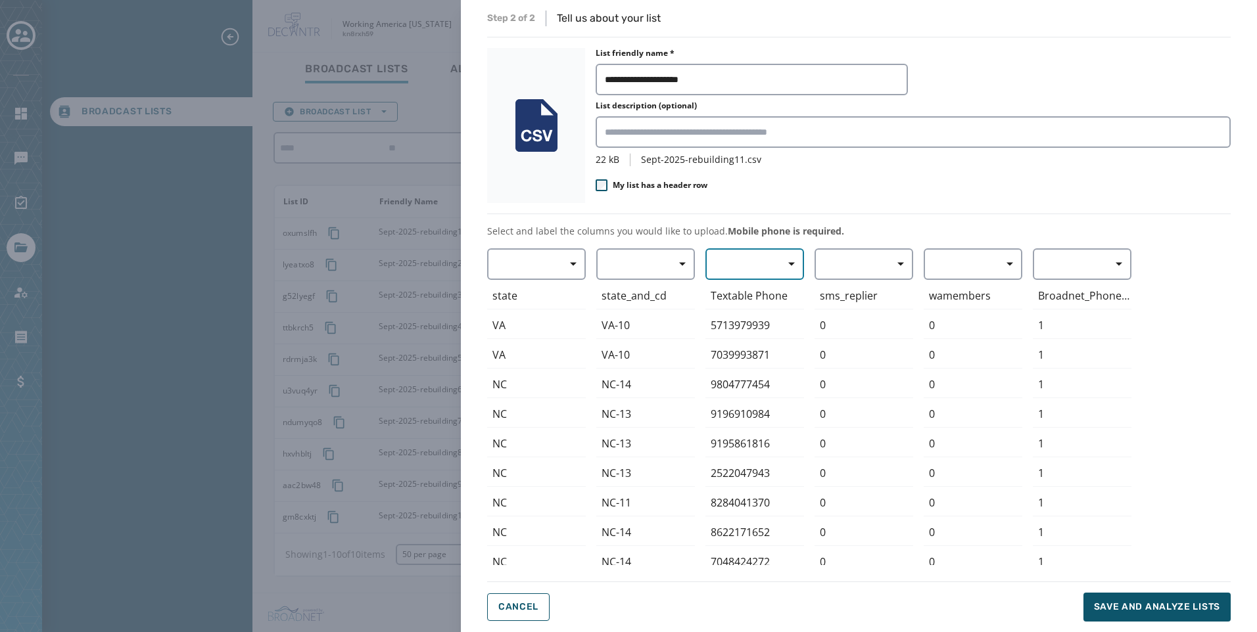
click at [770, 275] on button "button" at bounding box center [754, 264] width 99 height 32
click at [764, 296] on span "Mobile Phone" at bounding box center [751, 294] width 60 height 13
click at [1160, 615] on button "Save and analyze lists" at bounding box center [1156, 607] width 147 height 29
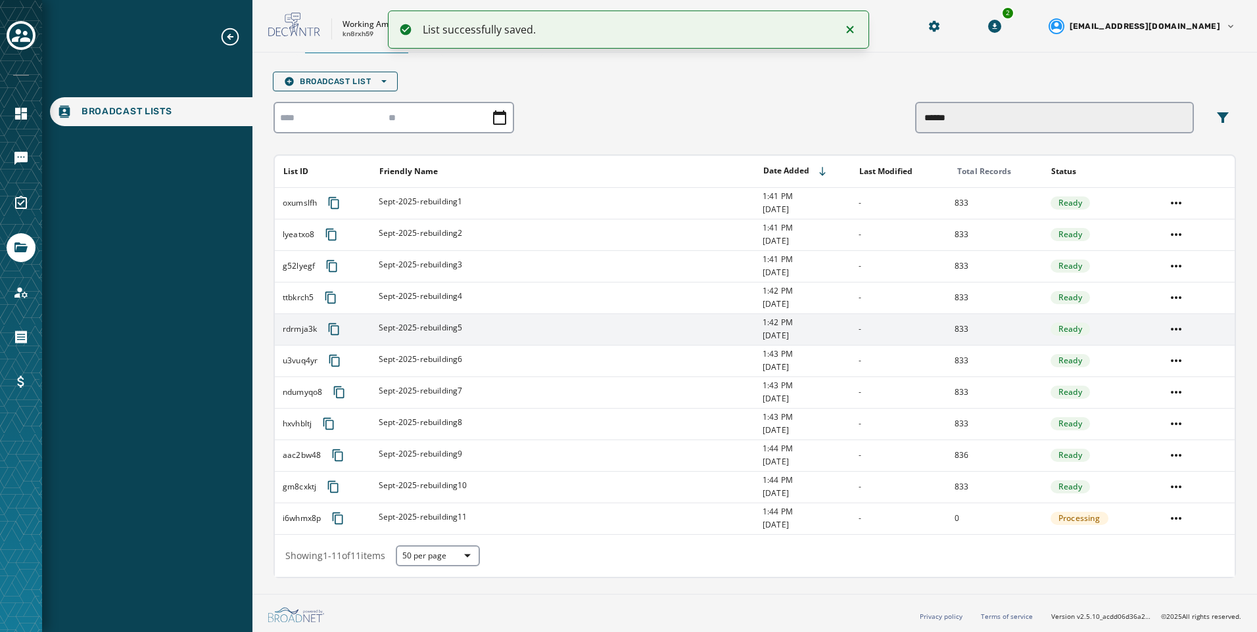
scroll to position [40, 0]
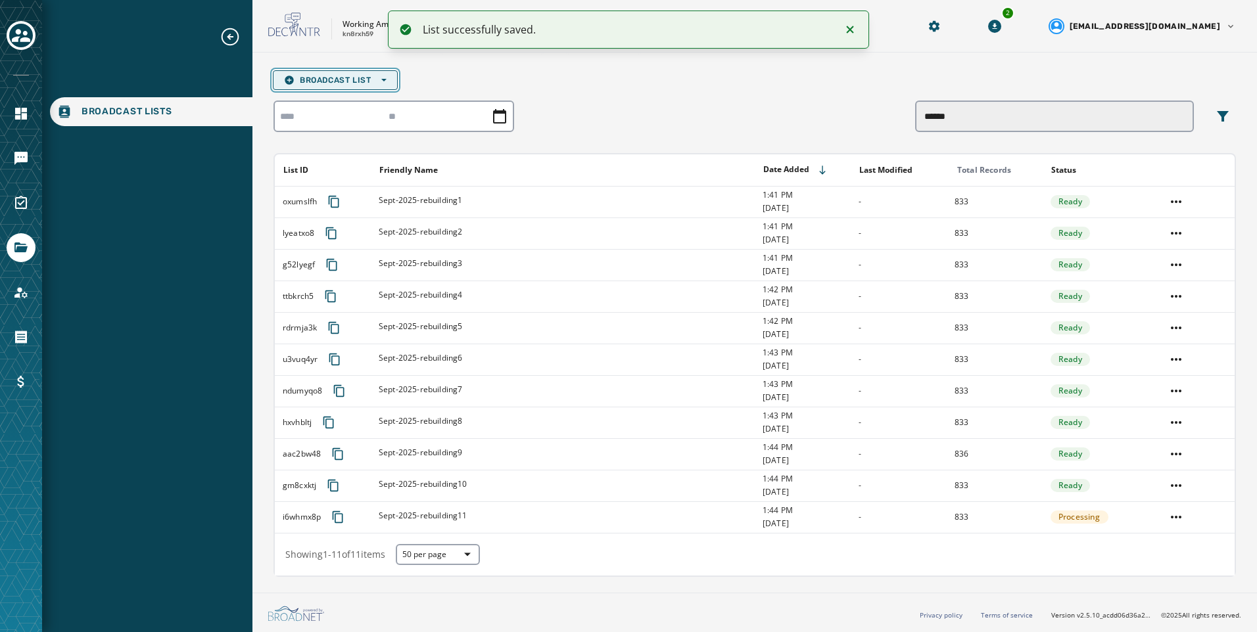
click at [346, 75] on span "Broadcast List Open options" at bounding box center [335, 80] width 103 height 11
click at [353, 108] on button "Upload List" at bounding box center [335, 100] width 124 height 18
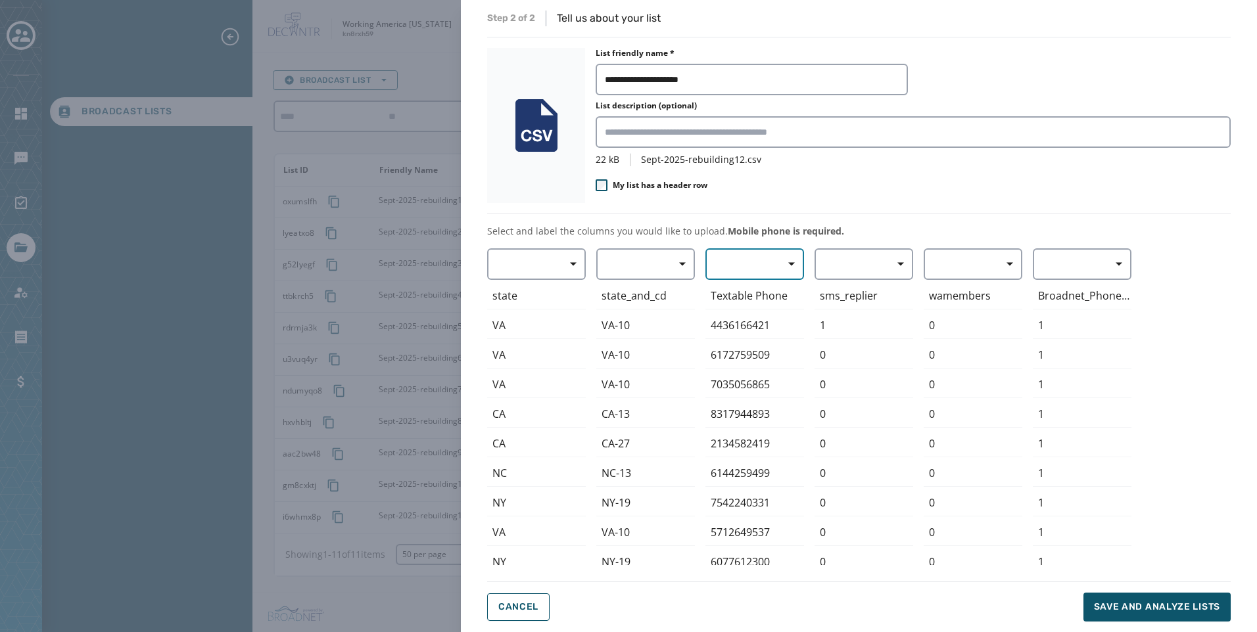
click at [747, 267] on button "button" at bounding box center [754, 264] width 99 height 32
click at [759, 286] on div "Mobile Phone" at bounding box center [751, 295] width 92 height 24
drag, startPoint x: 1175, startPoint y: 608, endPoint x: 1187, endPoint y: 561, distance: 48.3
click at [1173, 608] on span "Save and analyze lists" at bounding box center [1157, 607] width 126 height 13
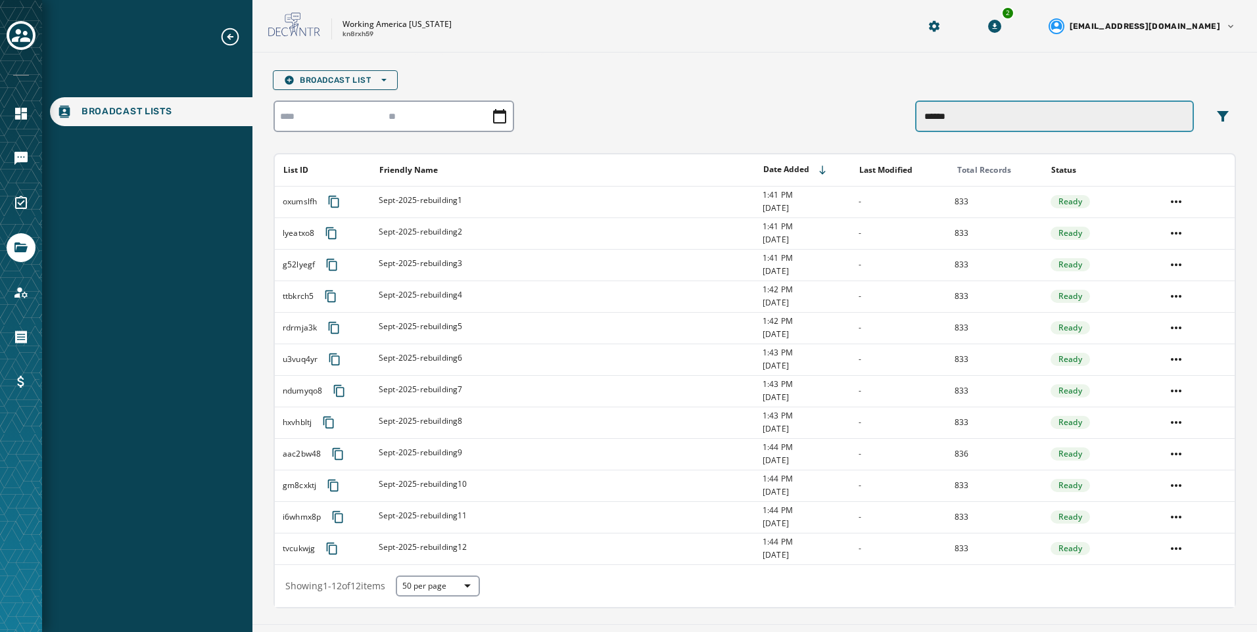
drag, startPoint x: 982, startPoint y: 114, endPoint x: 442, endPoint y: 114, distance: 540.4
click at [442, 114] on div "******" at bounding box center [754, 117] width 962 height 32
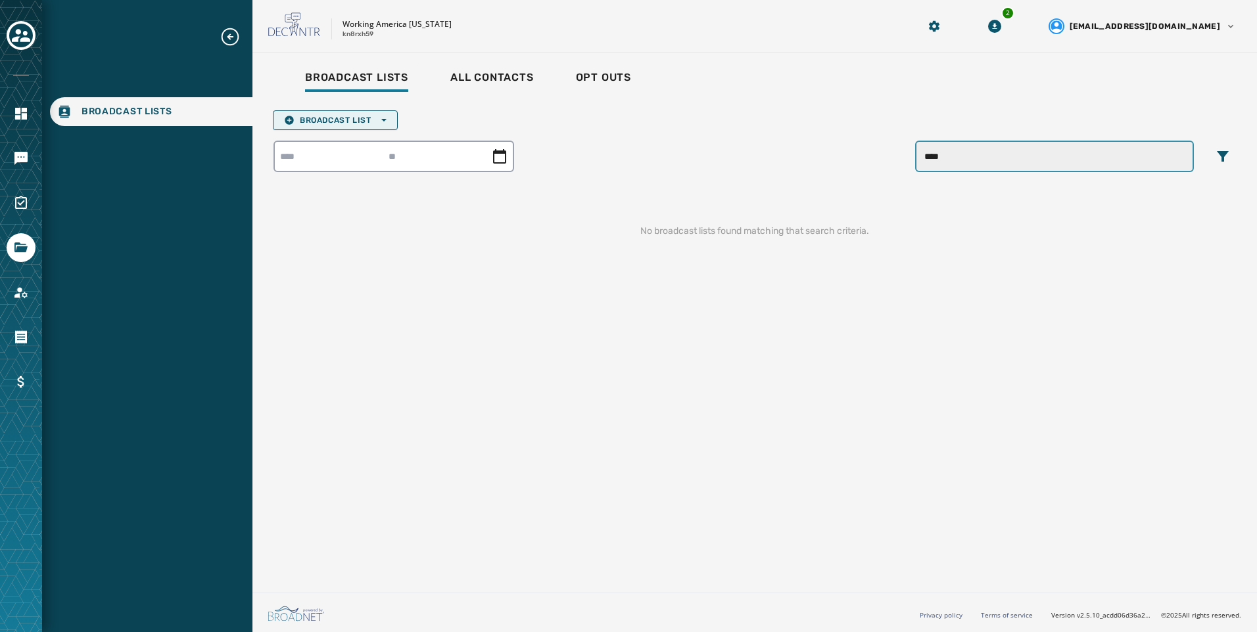
type input "****"
click at [384, 120] on icon "button" at bounding box center [383, 120] width 5 height 3
click at [380, 139] on span "Upload List" at bounding box center [335, 140] width 103 height 11
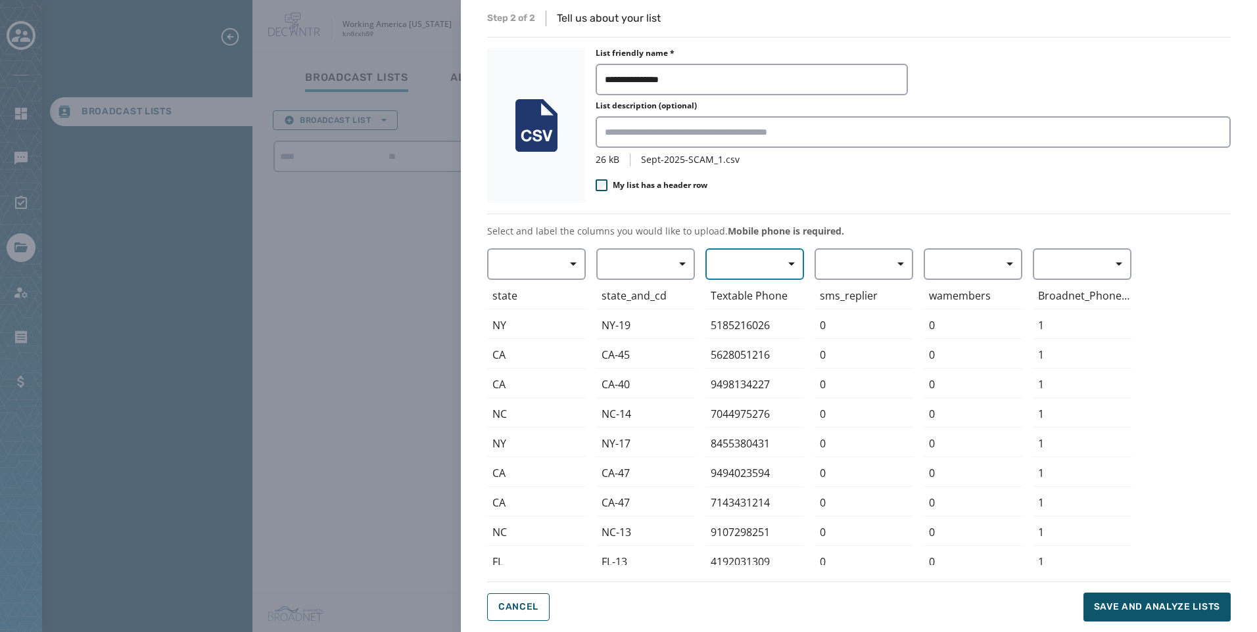
click at [775, 269] on span "button" at bounding box center [787, 264] width 32 height 26
click at [786, 291] on div "Mobile Phone" at bounding box center [751, 295] width 92 height 24
click at [1160, 610] on span "Save and analyze lists" at bounding box center [1157, 607] width 126 height 13
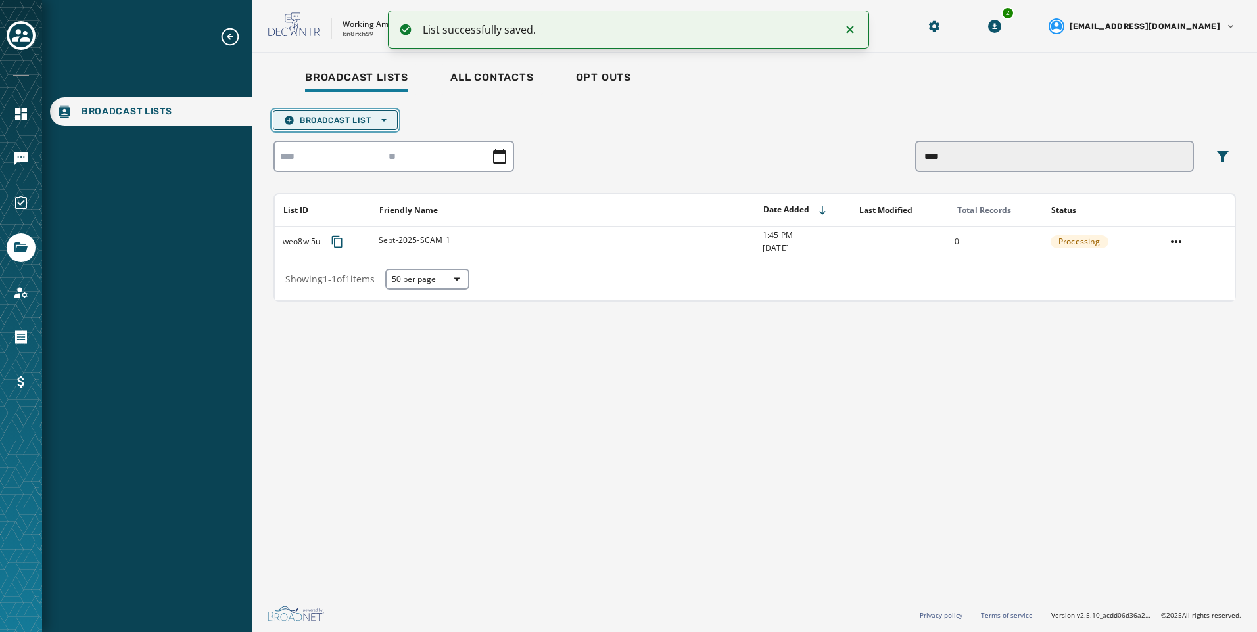
drag, startPoint x: 315, startPoint y: 122, endPoint x: 321, endPoint y: 129, distance: 9.3
click at [315, 122] on span "Broadcast List Open options" at bounding box center [335, 120] width 103 height 11
click at [331, 145] on span "Upload List" at bounding box center [335, 140] width 103 height 11
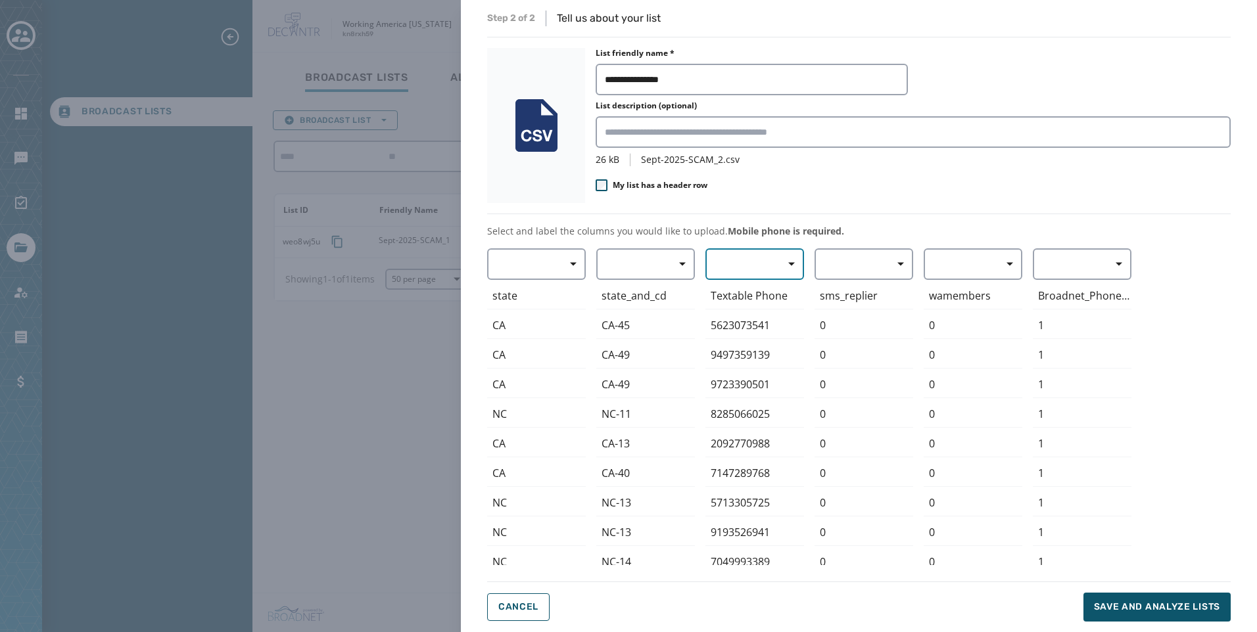
click at [803, 270] on button "button" at bounding box center [754, 264] width 99 height 32
click at [786, 288] on div "Mobile Phone" at bounding box center [751, 295] width 92 height 24
click at [1134, 602] on span "Save and analyze lists" at bounding box center [1157, 607] width 126 height 13
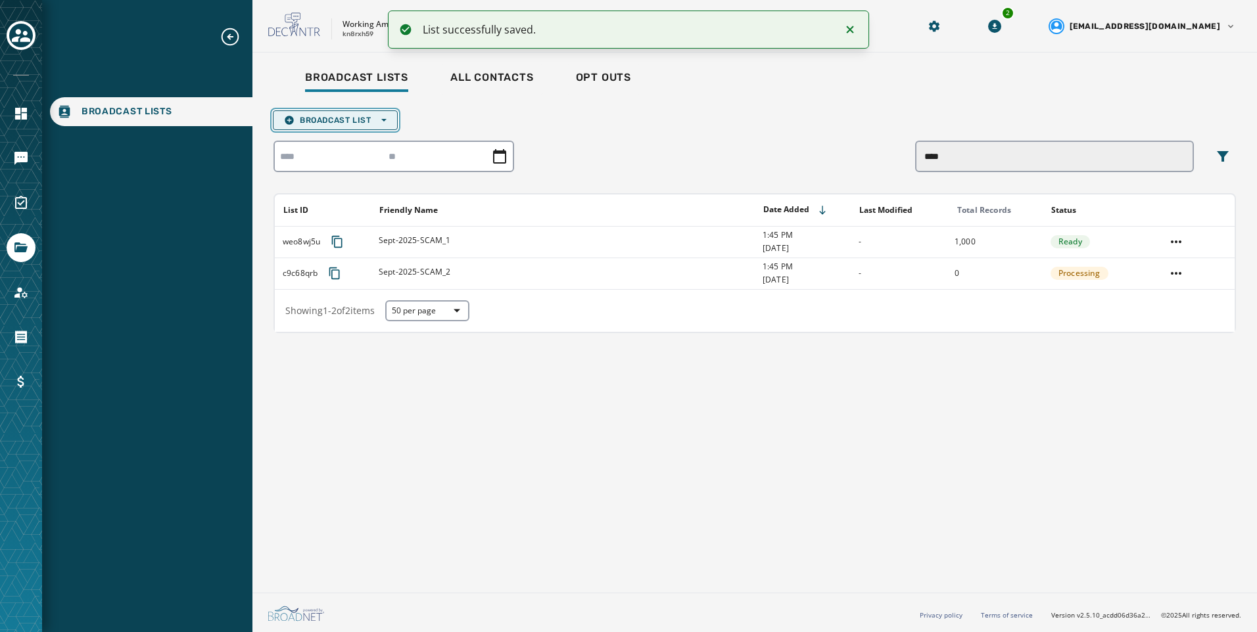
click at [360, 122] on span "Broadcast List Open options" at bounding box center [335, 120] width 103 height 11
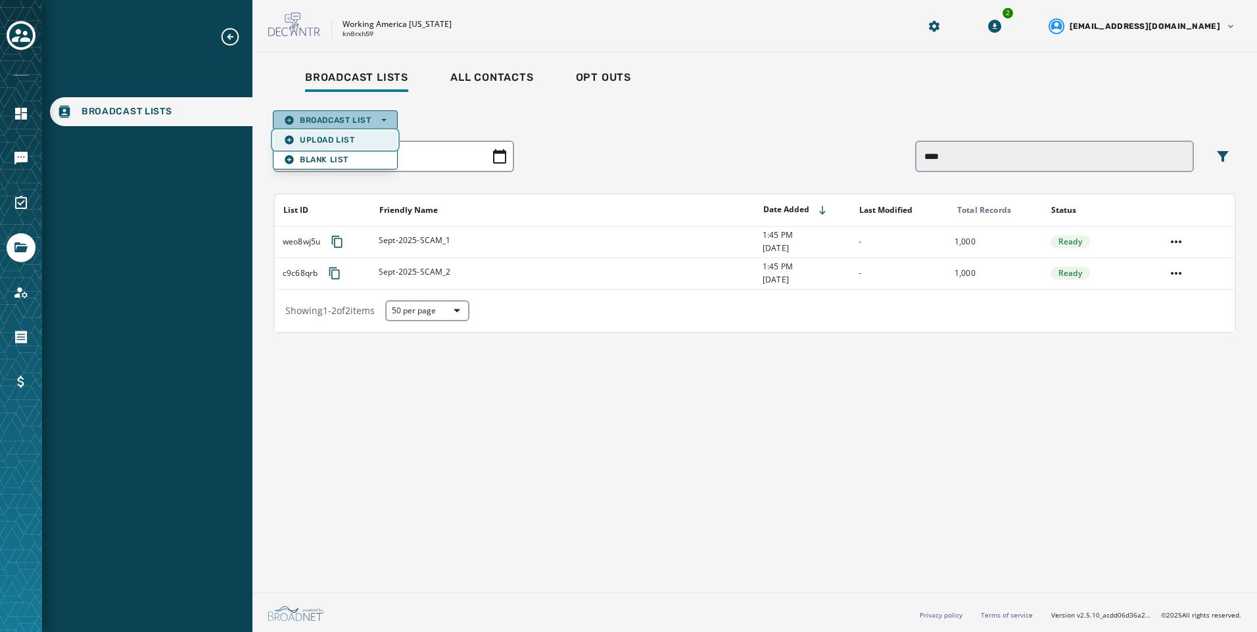
click at [349, 139] on span "Upload List" at bounding box center [335, 140] width 103 height 11
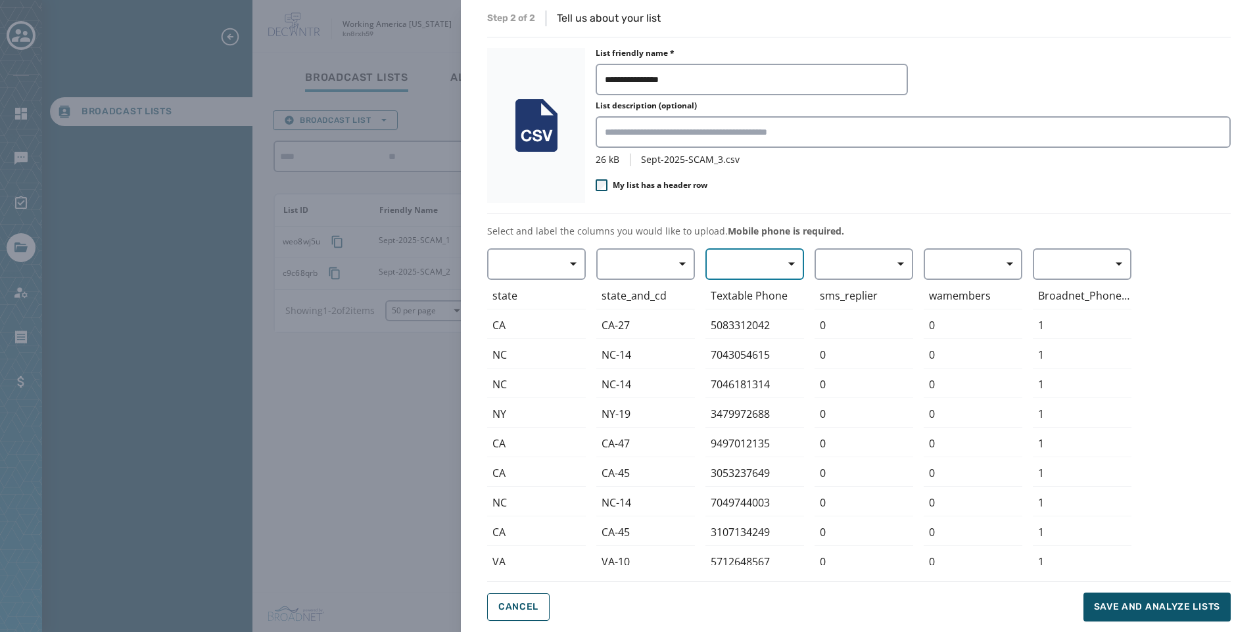
click at [749, 258] on button "button" at bounding box center [754, 264] width 99 height 32
click at [751, 298] on span "Mobile Phone" at bounding box center [751, 294] width 60 height 13
click at [1140, 607] on span "Save and analyze lists" at bounding box center [1157, 607] width 126 height 13
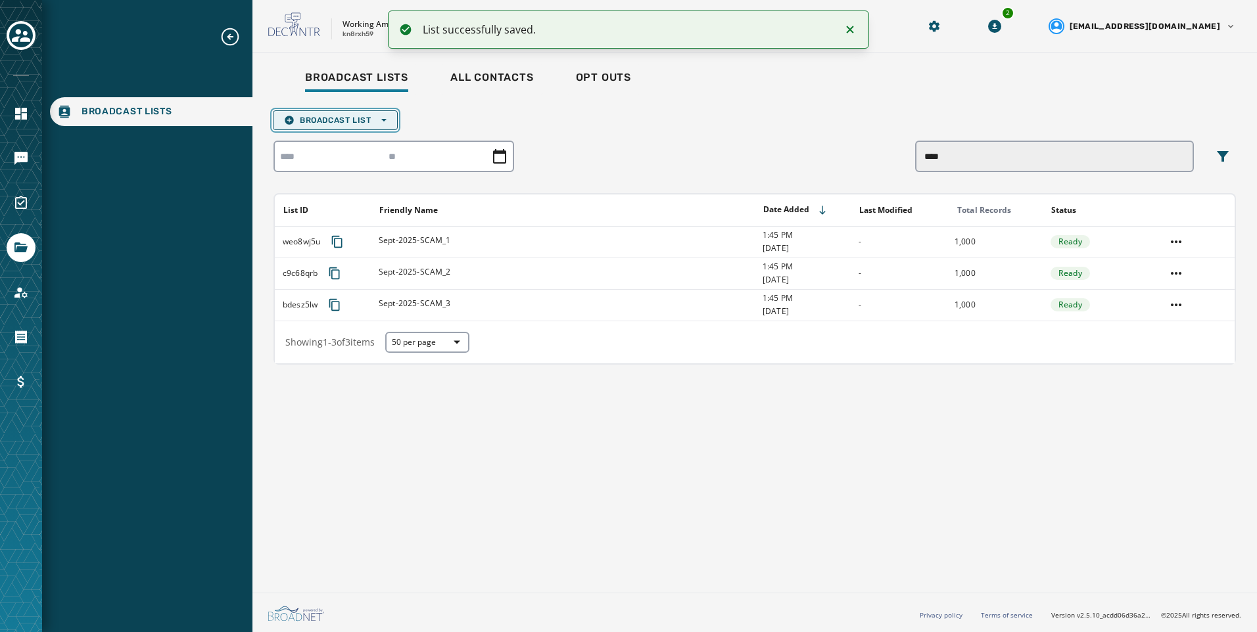
click at [326, 122] on span "Broadcast List Open options" at bounding box center [335, 120] width 103 height 11
click at [333, 140] on span "Upload List" at bounding box center [335, 140] width 103 height 11
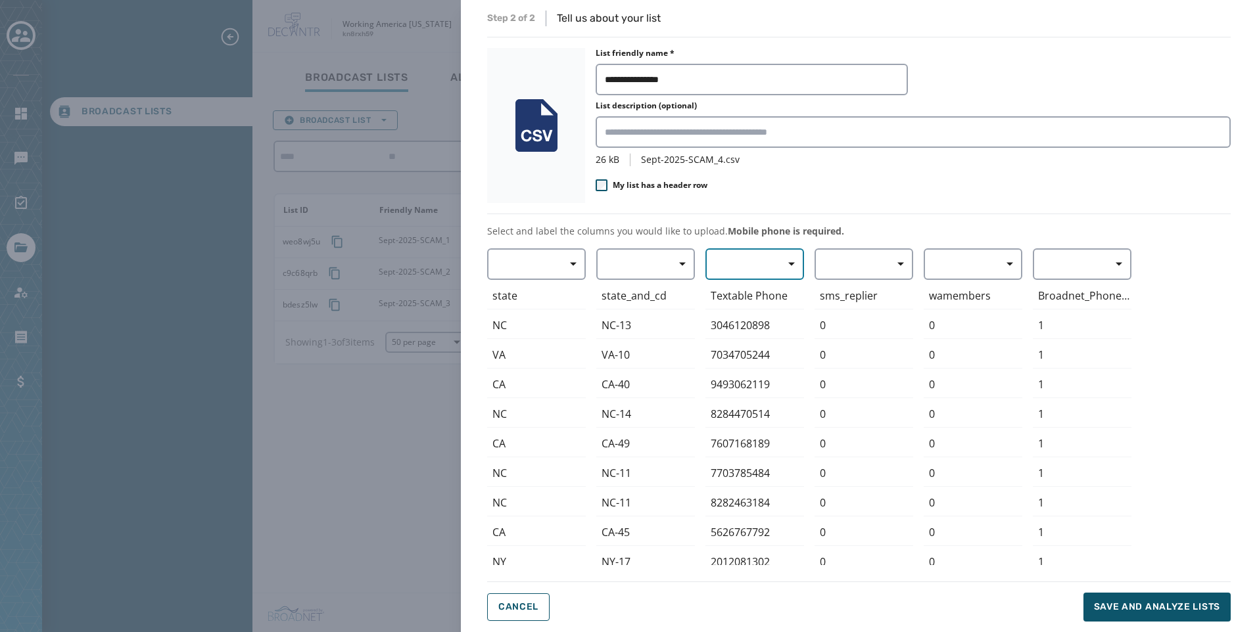
click at [759, 264] on button "button" at bounding box center [754, 264] width 99 height 32
click at [736, 293] on span "Mobile Phone" at bounding box center [751, 294] width 60 height 13
click at [1142, 605] on span "Save and analyze lists" at bounding box center [1157, 607] width 126 height 13
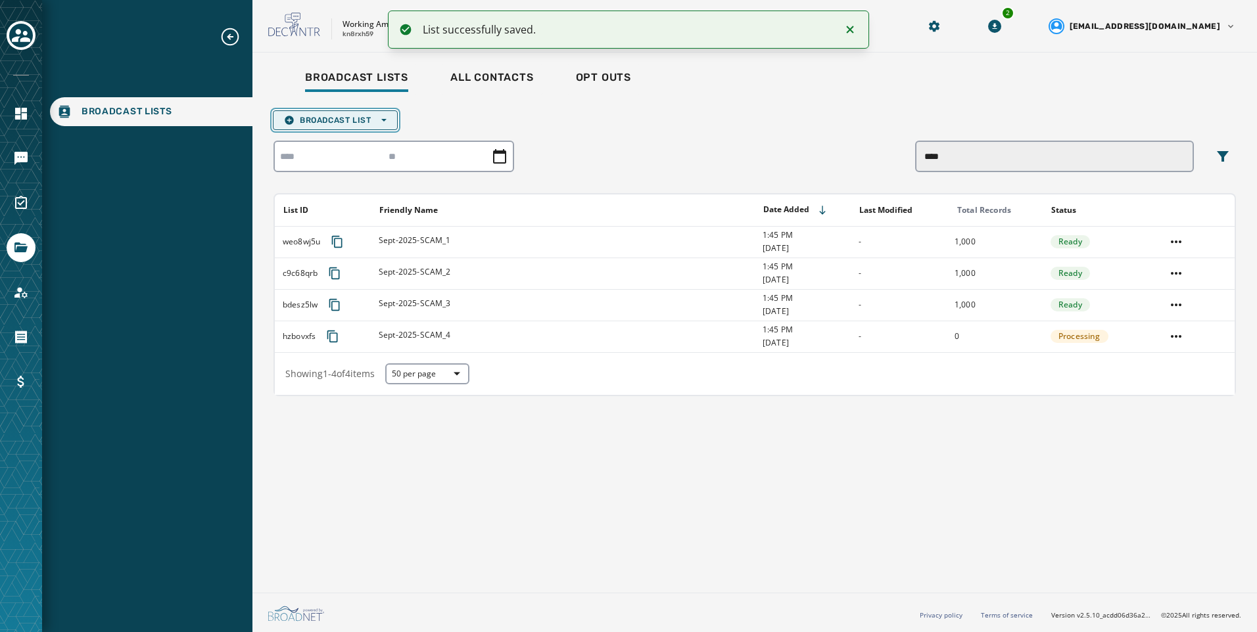
click at [354, 126] on button "Broadcast List Open options" at bounding box center [335, 120] width 125 height 20
click at [351, 143] on span "Upload List" at bounding box center [335, 140] width 103 height 11
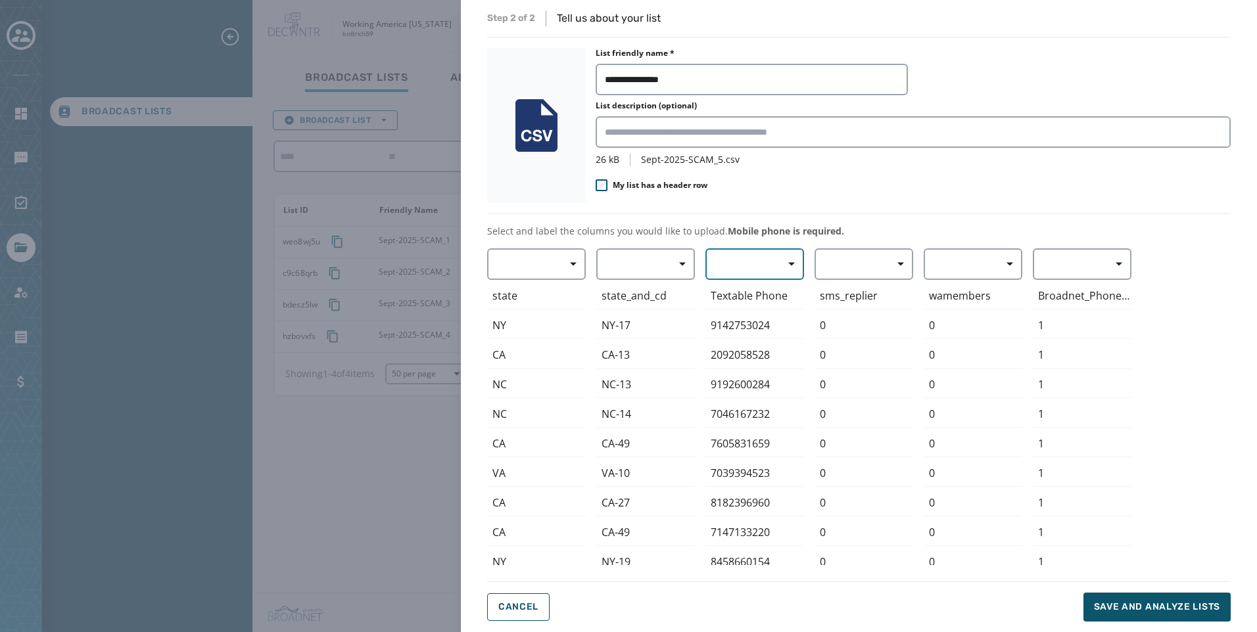
click at [763, 256] on button "button" at bounding box center [754, 264] width 99 height 32
click at [751, 285] on div "Mobile Phone" at bounding box center [751, 295] width 92 height 24
click at [1151, 623] on div "**********" at bounding box center [859, 316] width 796 height 632
click at [1150, 613] on span "Save and analyze lists" at bounding box center [1157, 607] width 126 height 13
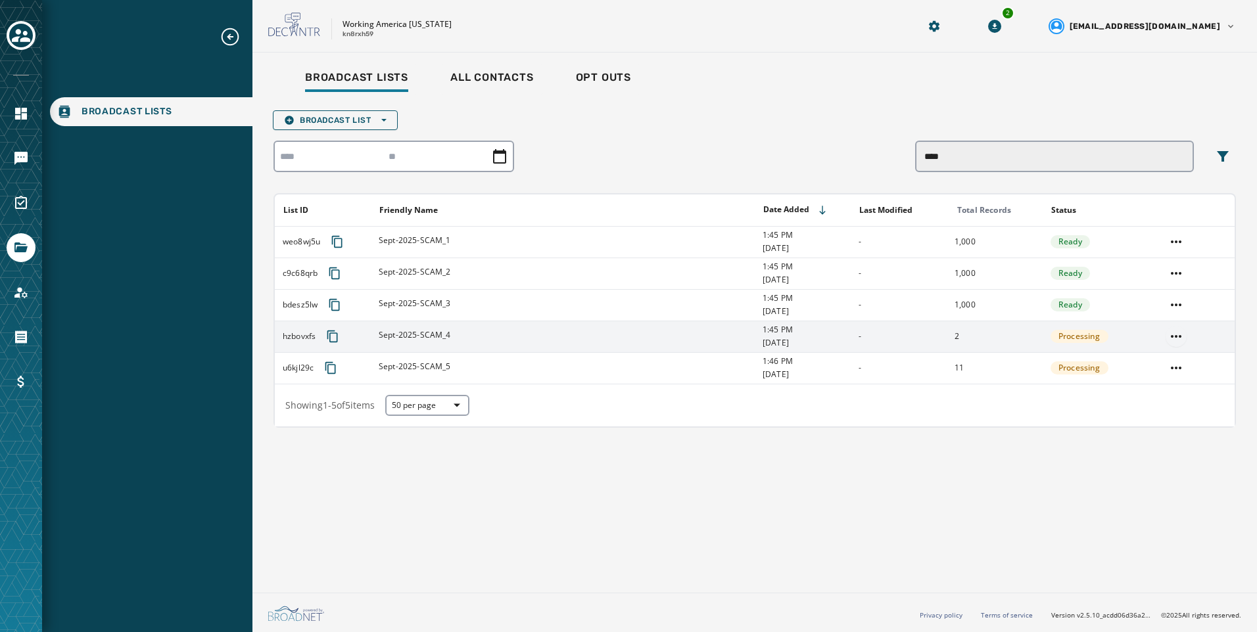
click at [1171, 335] on html "Broadcast Lists Skip To Main Content Working America Ohio kn8rxh59 2 alevandows…" at bounding box center [628, 316] width 1257 height 632
click at [1185, 376] on div "Delete list" at bounding box center [1176, 383] width 59 height 21
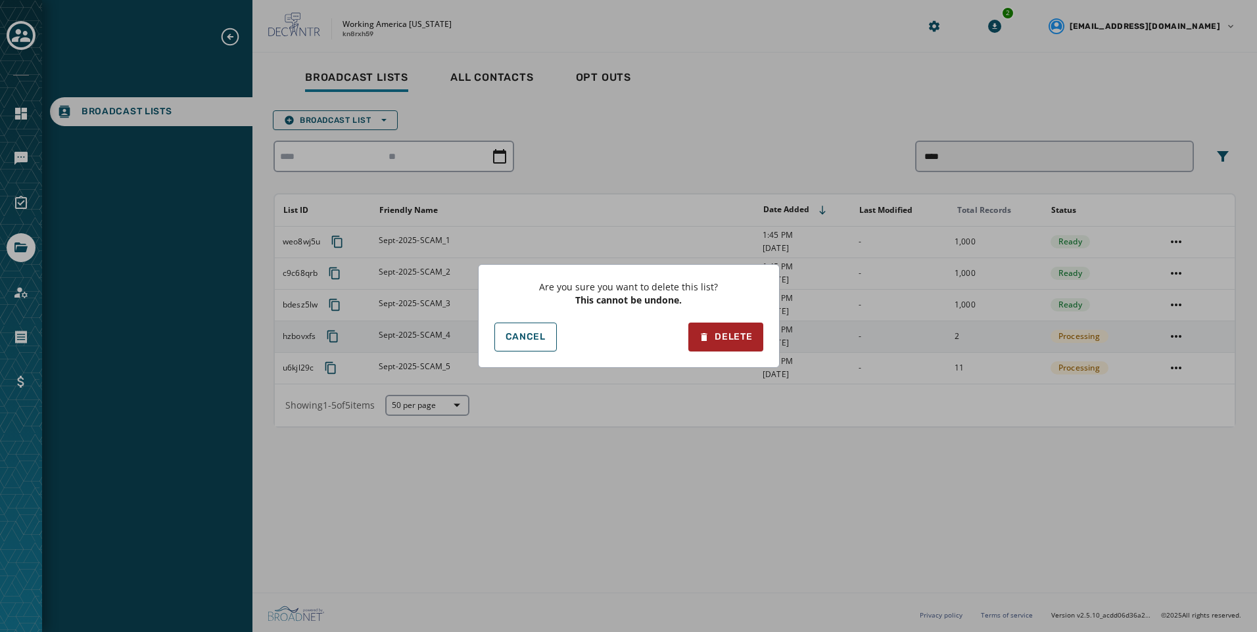
drag, startPoint x: 687, startPoint y: 329, endPoint x: 725, endPoint y: 331, distance: 38.2
click at [688, 331] on div "Cancel Delete" at bounding box center [628, 337] width 269 height 29
click at [763, 334] on div "Are you sure you want to delete this list? This cannot be undone. Cancel Delete" at bounding box center [629, 316] width 302 height 104
drag, startPoint x: 734, startPoint y: 334, endPoint x: 1169, endPoint y: 360, distance: 435.3
click at [736, 334] on div "Delete" at bounding box center [725, 337] width 53 height 13
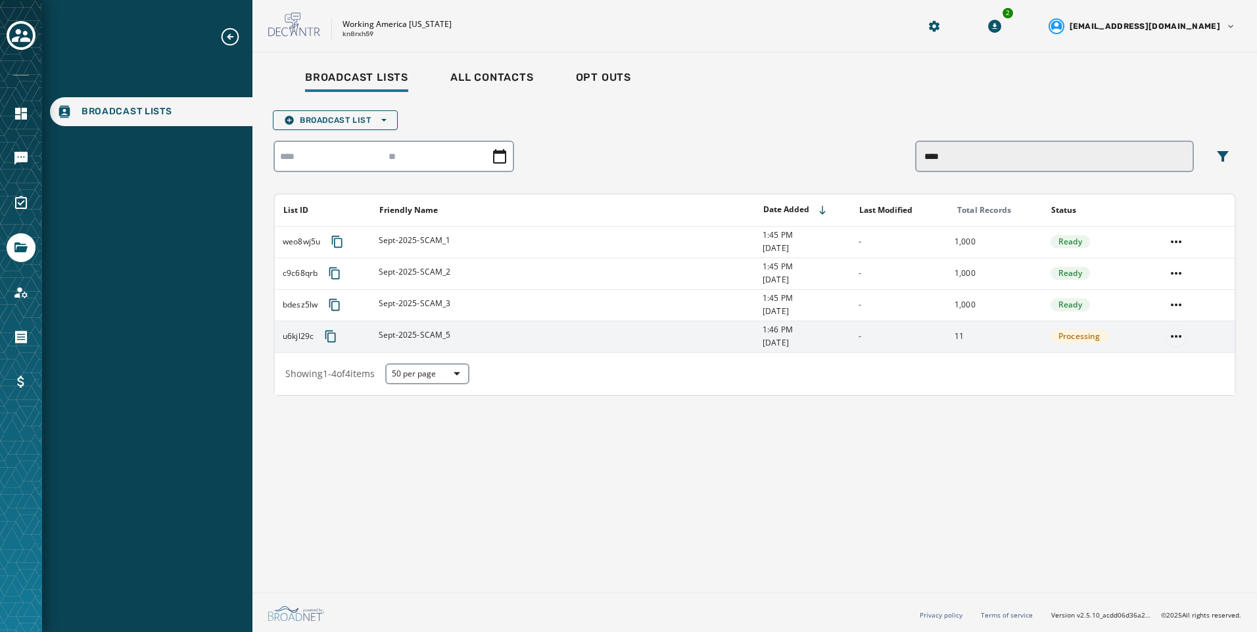
click at [1175, 335] on html "Broadcast Lists Skip To Main Content Working America Ohio kn8rxh59 2 alevandows…" at bounding box center [628, 316] width 1257 height 632
click at [1164, 378] on div "Delete list" at bounding box center [1176, 383] width 59 height 21
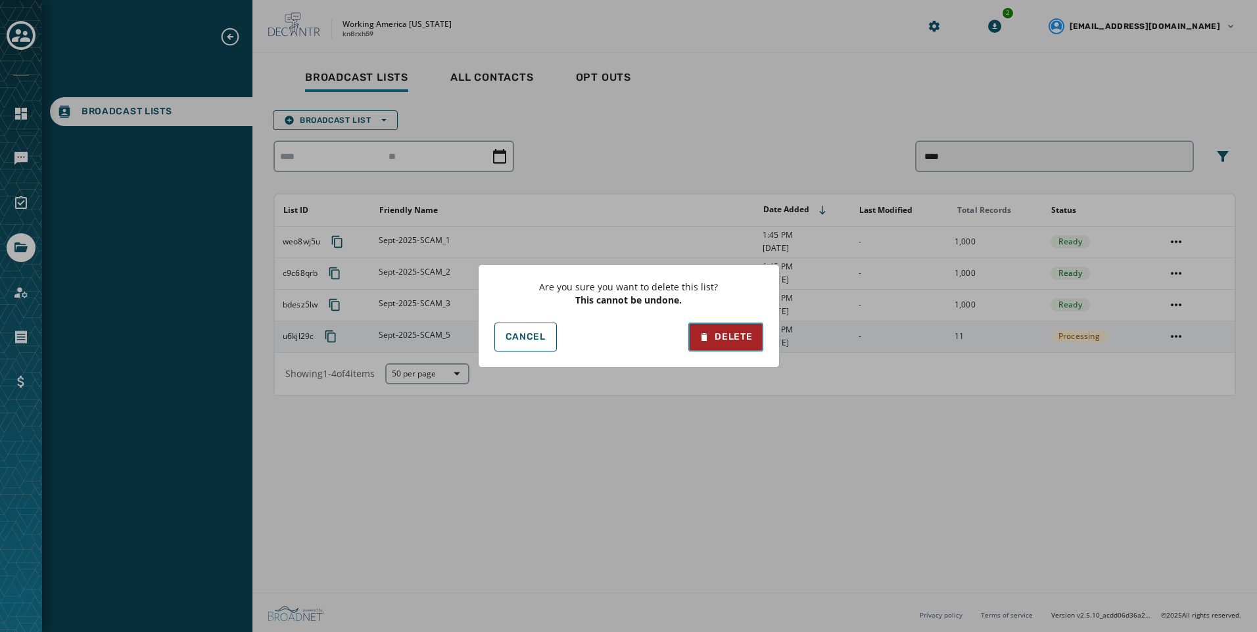
click at [717, 342] on div "Delete" at bounding box center [725, 337] width 53 height 13
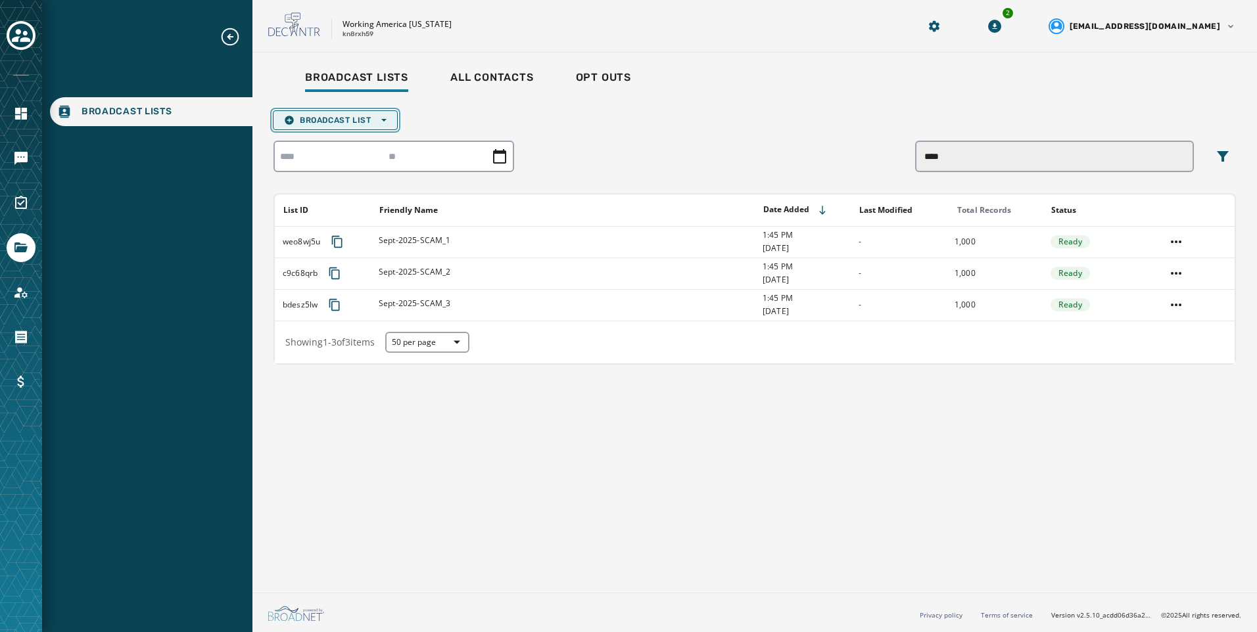
click at [375, 120] on span "Broadcast List Open options" at bounding box center [335, 120] width 103 height 11
click at [390, 139] on button "Upload List" at bounding box center [335, 140] width 124 height 18
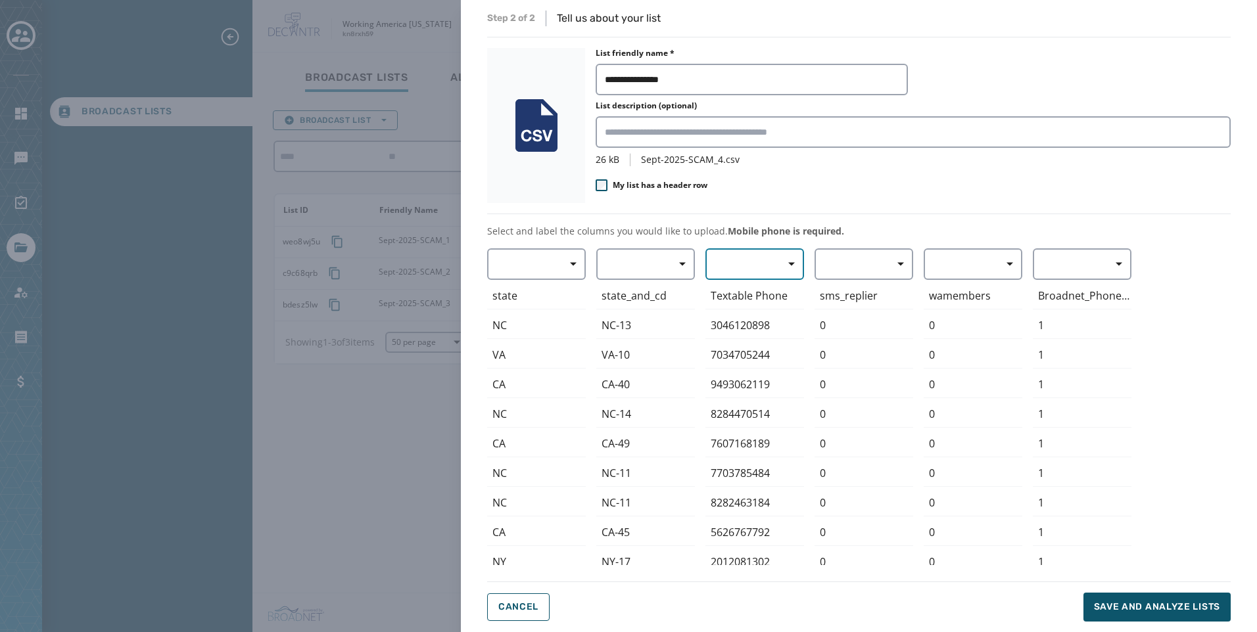
click at [773, 268] on span "button" at bounding box center [787, 264] width 32 height 26
click at [767, 290] on span "Mobile Phone" at bounding box center [751, 294] width 60 height 13
click at [1133, 603] on span "Save and analyze lists" at bounding box center [1157, 607] width 126 height 13
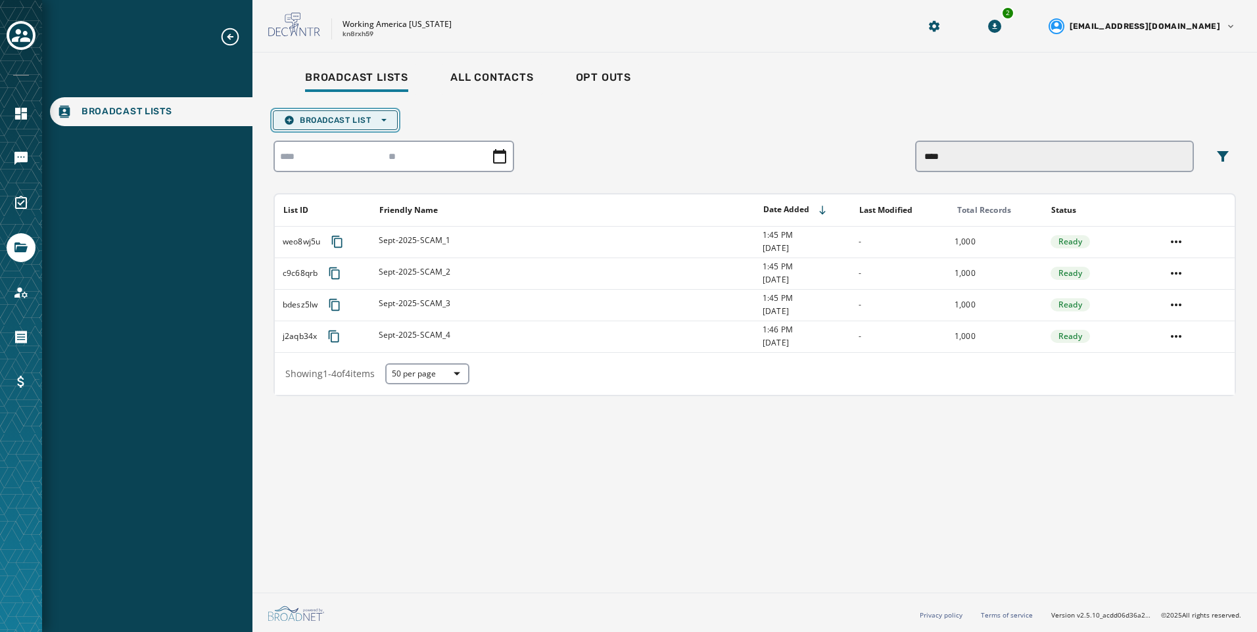
click at [335, 119] on span "Broadcast List Open options" at bounding box center [335, 120] width 103 height 11
click at [336, 135] on span "Upload List" at bounding box center [335, 140] width 103 height 11
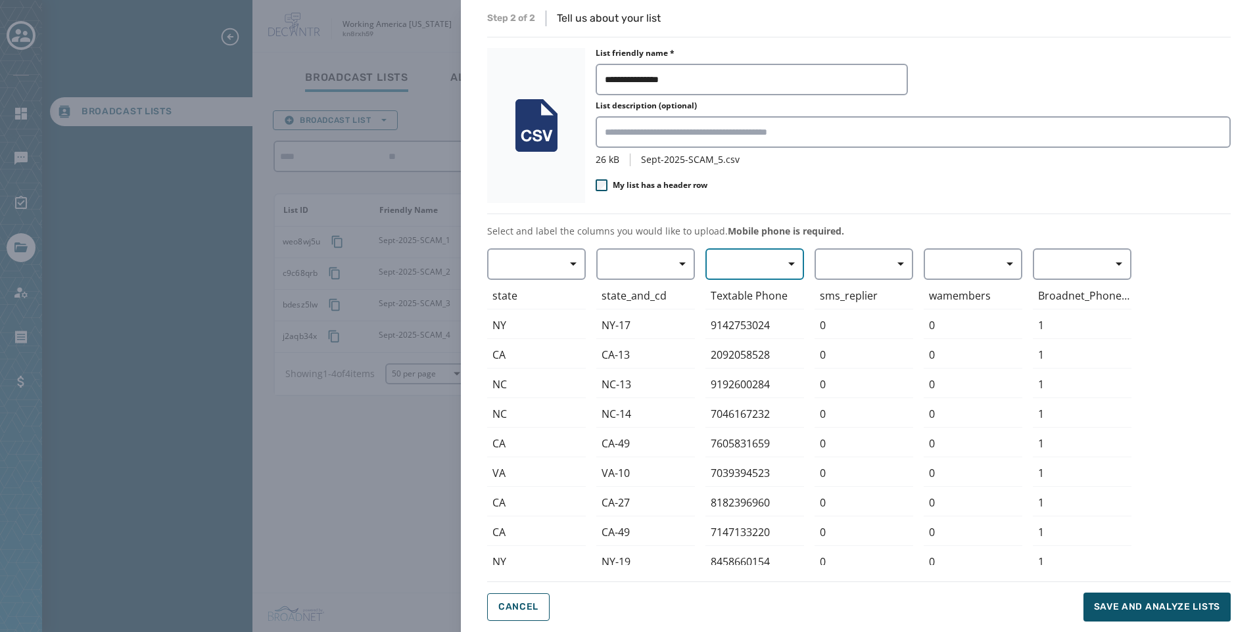
click at [800, 273] on span "button" at bounding box center [787, 264] width 32 height 26
click at [770, 279] on button "button" at bounding box center [754, 264] width 99 height 32
click at [767, 290] on div "Textable Phone" at bounding box center [754, 296] width 99 height 27
click at [772, 265] on span "button" at bounding box center [787, 264] width 32 height 26
click at [771, 294] on span "Mobile Phone" at bounding box center [751, 294] width 60 height 13
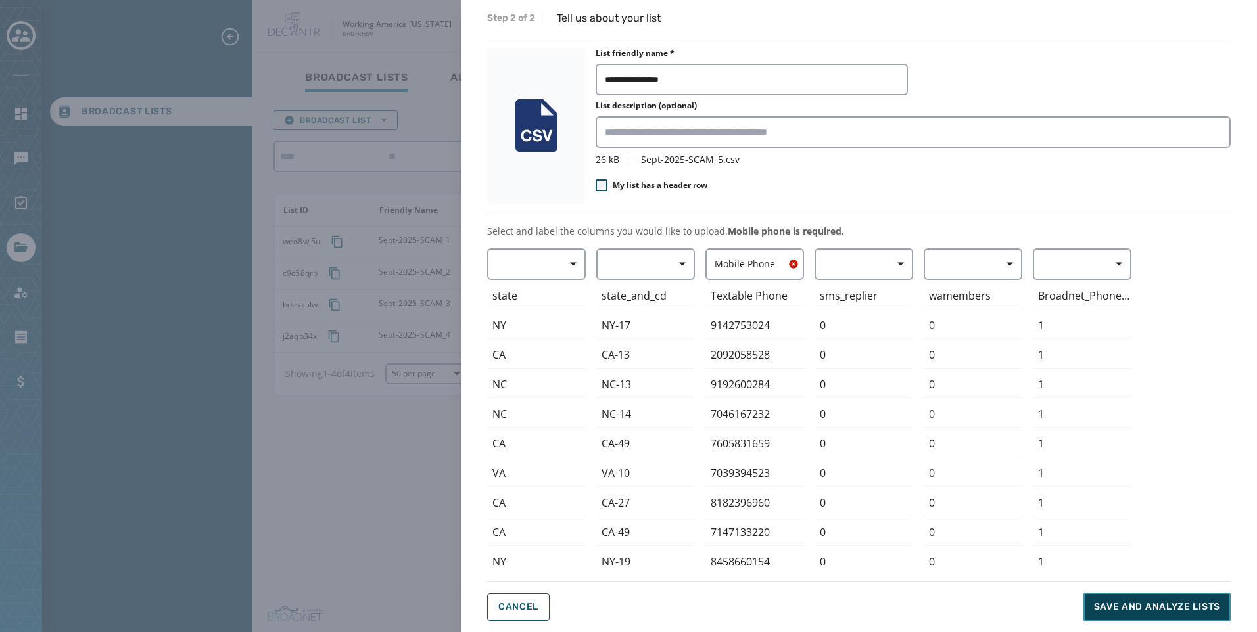
click at [1165, 599] on button "Save and analyze lists" at bounding box center [1156, 607] width 147 height 29
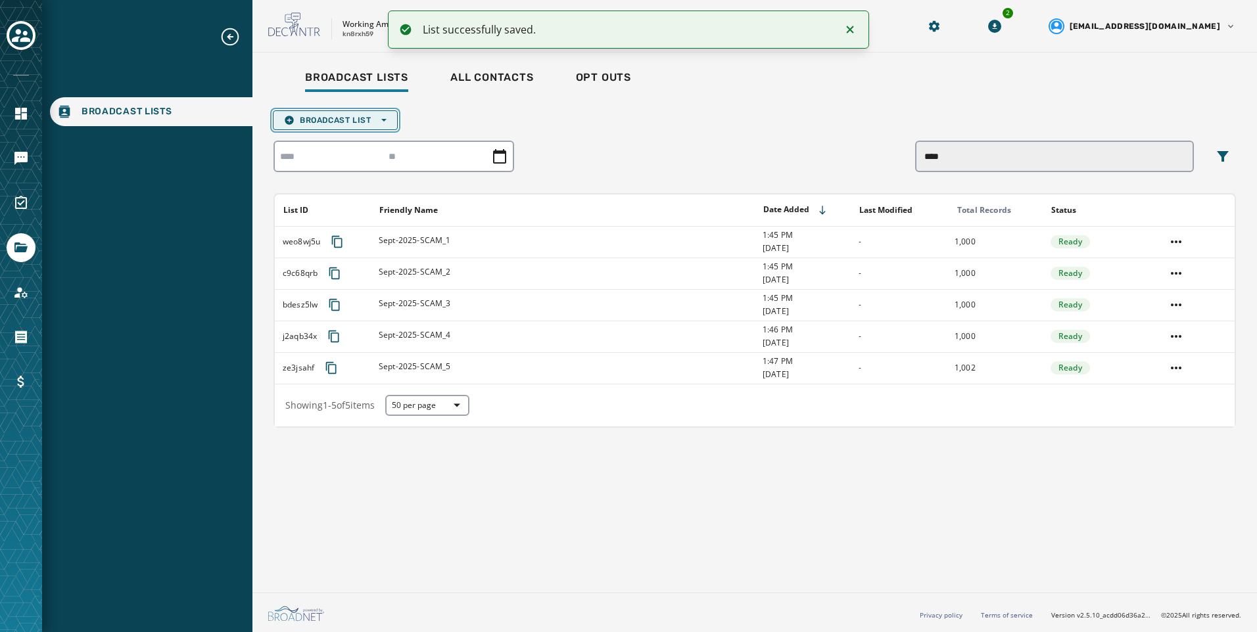
click at [355, 116] on span "Broadcast List Open options" at bounding box center [335, 120] width 103 height 11
click at [354, 134] on button "Upload List" at bounding box center [335, 140] width 124 height 18
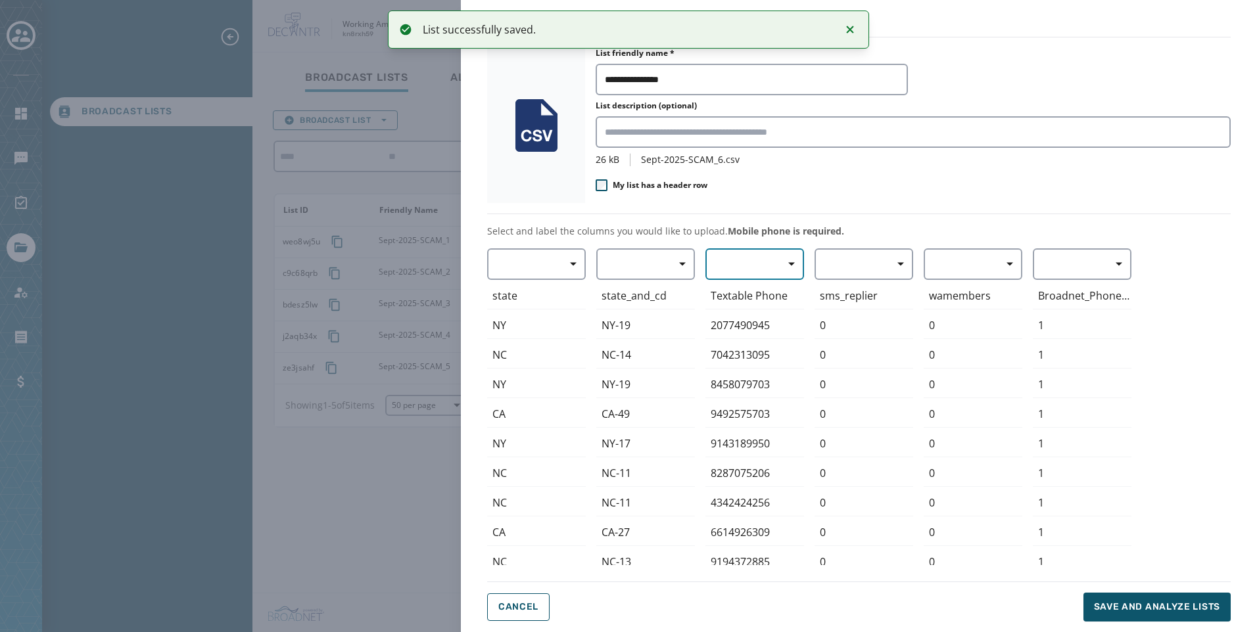
click at [770, 270] on button "button" at bounding box center [754, 264] width 99 height 32
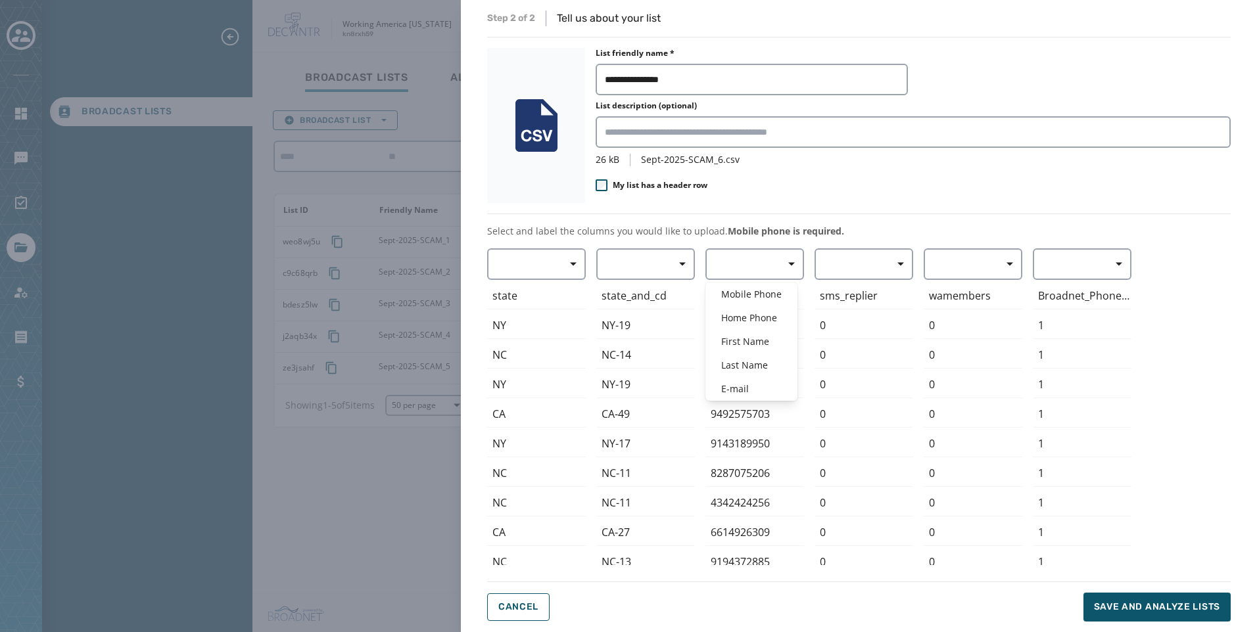
click at [763, 289] on span "Mobile Phone" at bounding box center [751, 294] width 60 height 13
click at [1124, 614] on button "Save and analyze lists" at bounding box center [1156, 607] width 147 height 29
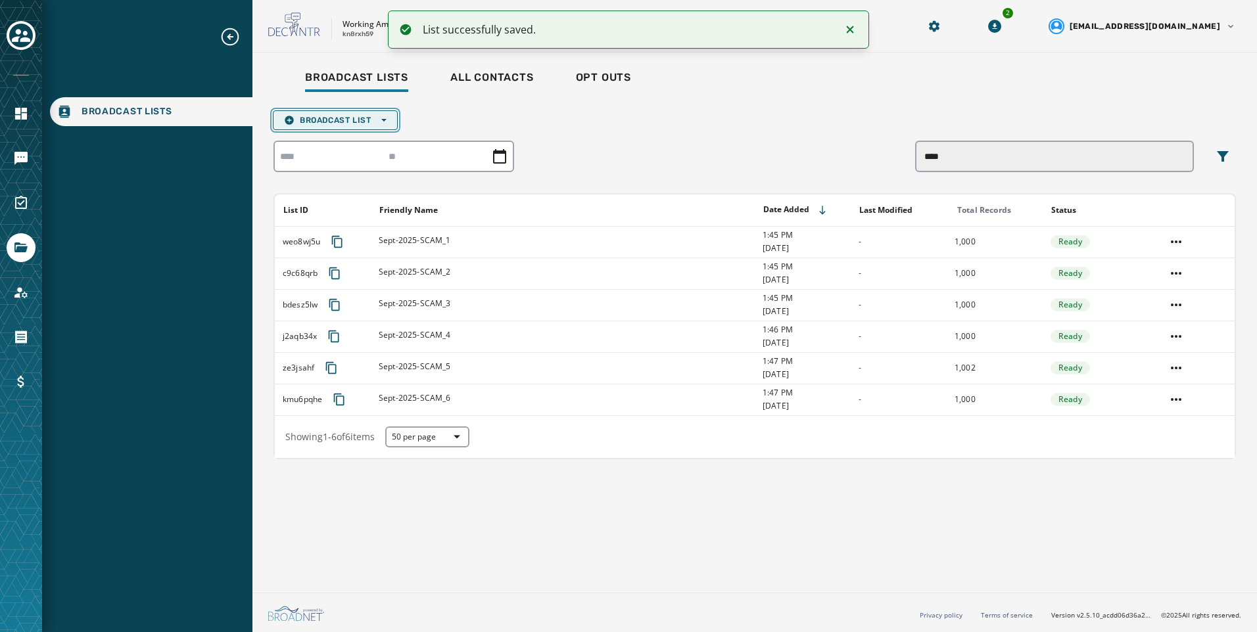
click at [350, 112] on button "Broadcast List Open options" at bounding box center [335, 120] width 125 height 20
click at [346, 133] on button "Upload List" at bounding box center [335, 140] width 124 height 18
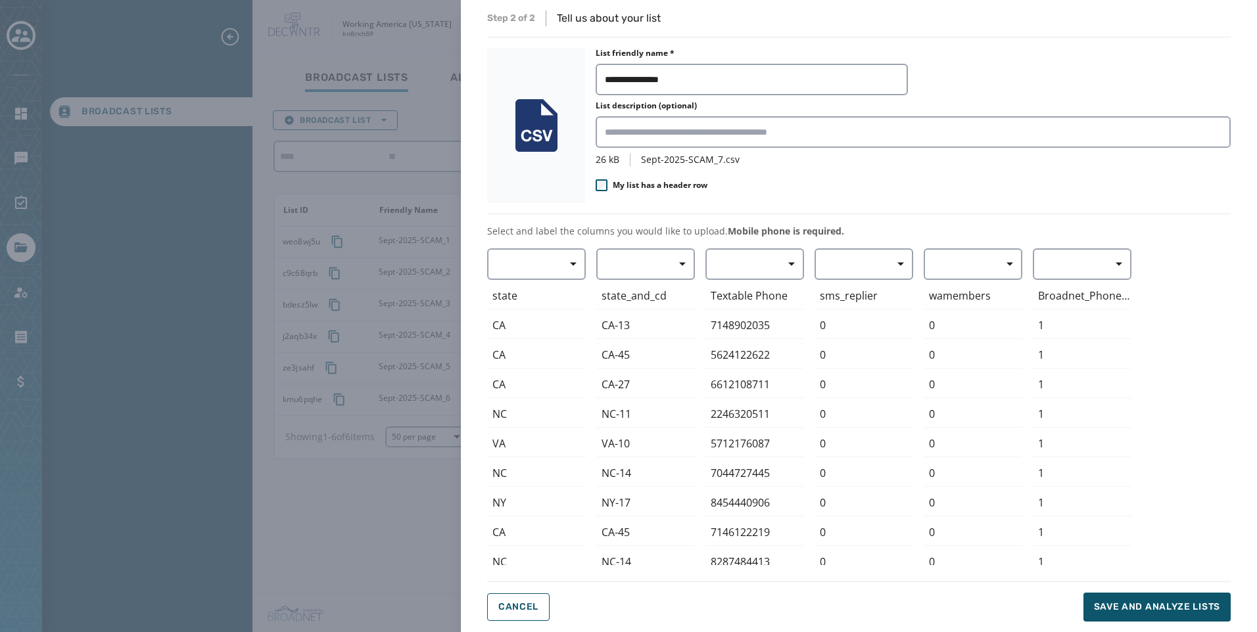
drag, startPoint x: 740, startPoint y: 284, endPoint x: 743, endPoint y: 296, distance: 12.9
click at [740, 287] on div "Textable Phone" at bounding box center [754, 296] width 99 height 27
click at [741, 258] on button "button" at bounding box center [754, 264] width 99 height 32
click at [741, 299] on span "Mobile Phone" at bounding box center [751, 294] width 60 height 13
click at [1115, 603] on span "Save and analyze lists" at bounding box center [1157, 607] width 126 height 13
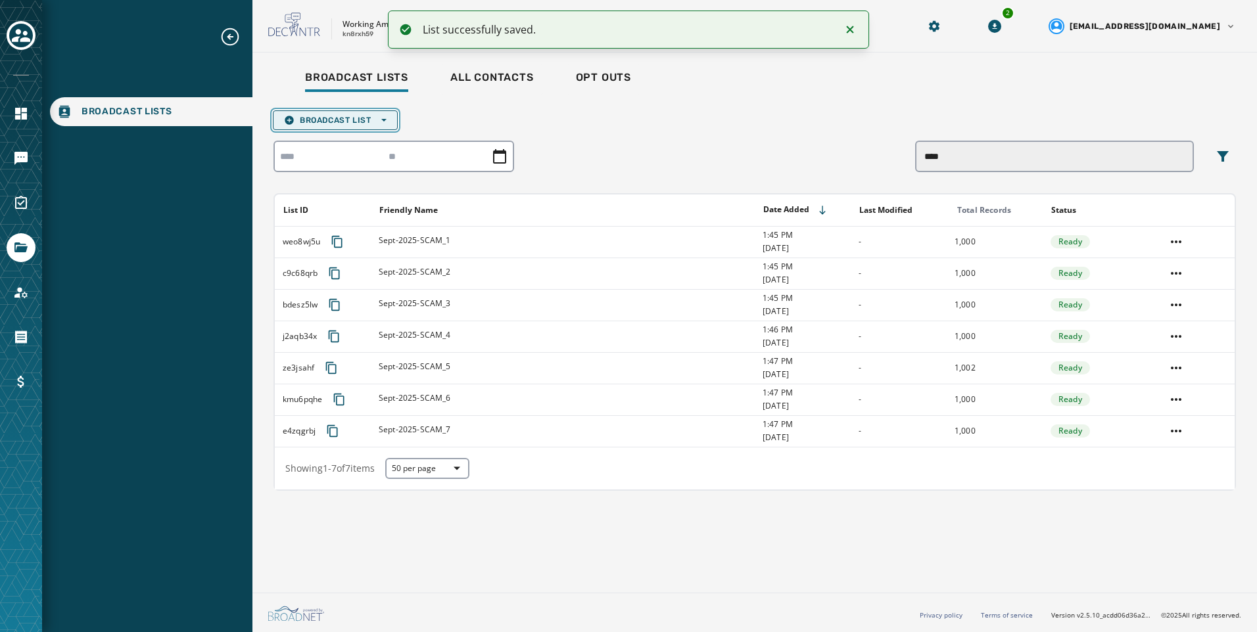
click at [341, 128] on button "Broadcast List Open options" at bounding box center [335, 120] width 125 height 20
click at [337, 139] on span "Upload List" at bounding box center [335, 140] width 103 height 11
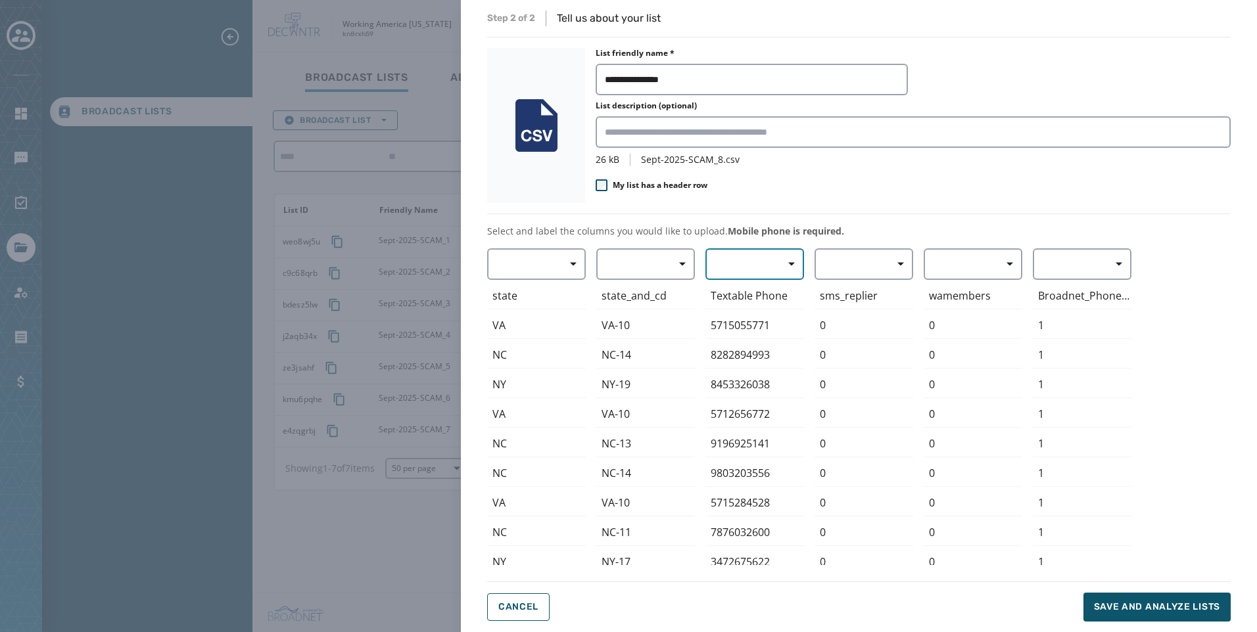
click at [786, 271] on span "button" at bounding box center [787, 264] width 32 height 26
click at [739, 290] on span "Mobile Phone" at bounding box center [751, 294] width 60 height 13
click at [1177, 597] on button "Save and analyze lists" at bounding box center [1156, 607] width 147 height 29
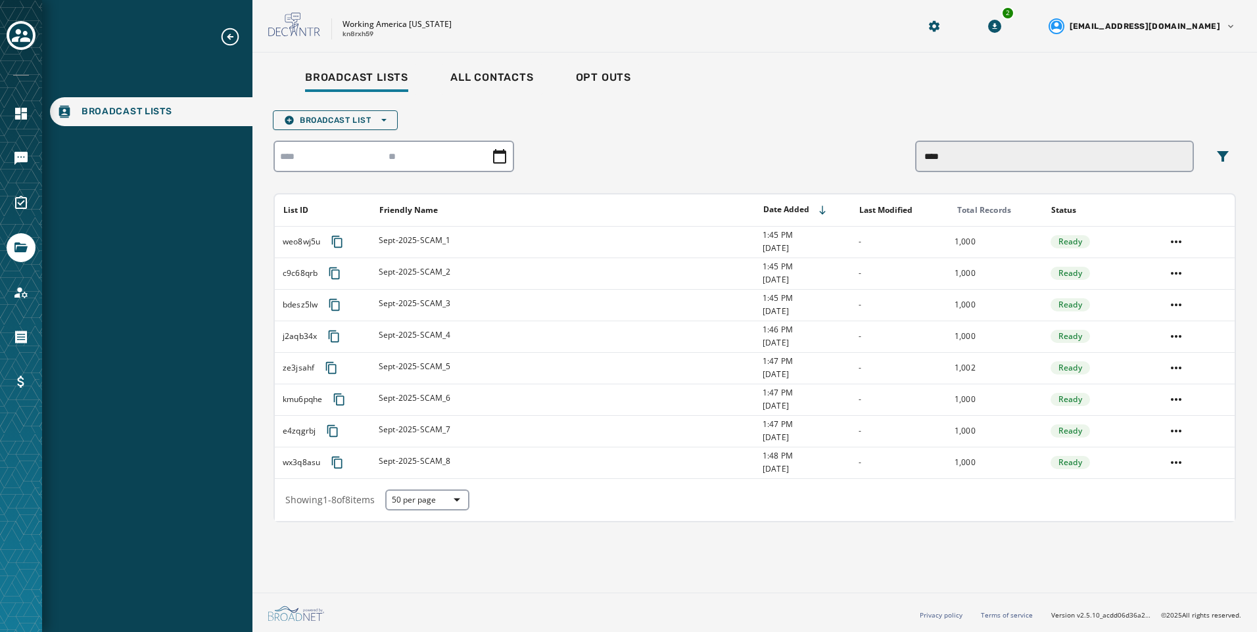
click at [363, 105] on div "Broadcast List Open options **** List ID Friendly Name Date Added Last Modified…" at bounding box center [754, 313] width 962 height 417
click at [371, 114] on button "Broadcast List Open options" at bounding box center [335, 120] width 125 height 20
click at [369, 143] on span "Upload List" at bounding box center [335, 140] width 103 height 11
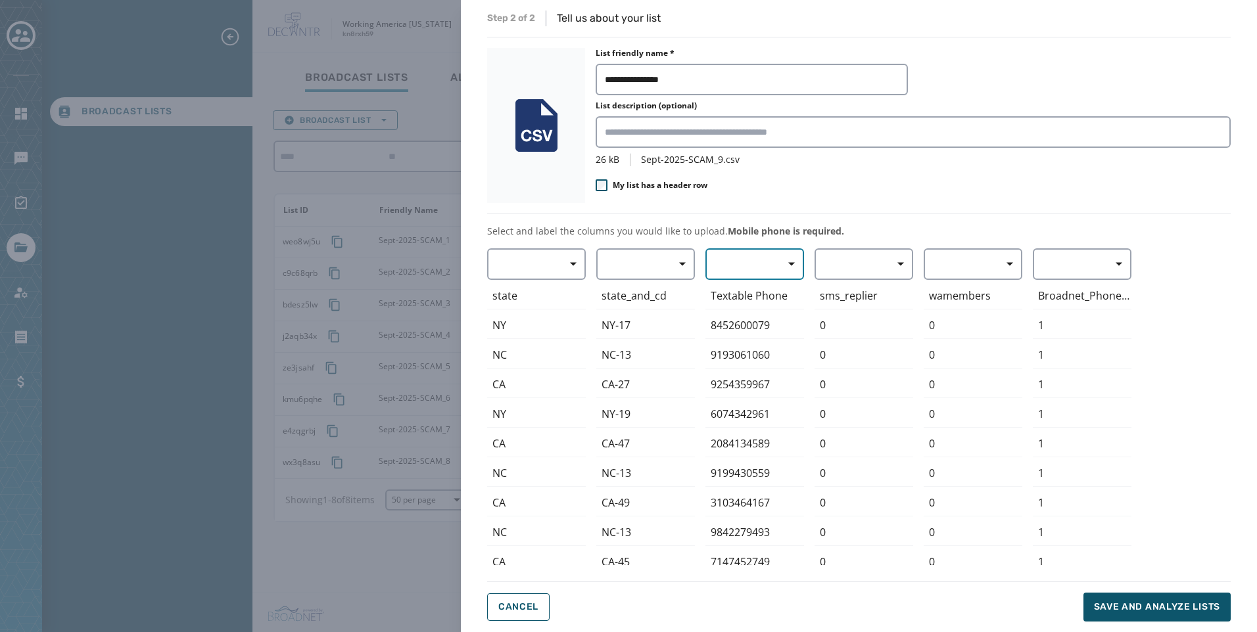
click at [759, 270] on button "button" at bounding box center [754, 264] width 99 height 32
click at [760, 298] on span "Mobile Phone" at bounding box center [751, 294] width 60 height 13
click at [1190, 612] on span "Save and analyze lists" at bounding box center [1157, 607] width 126 height 13
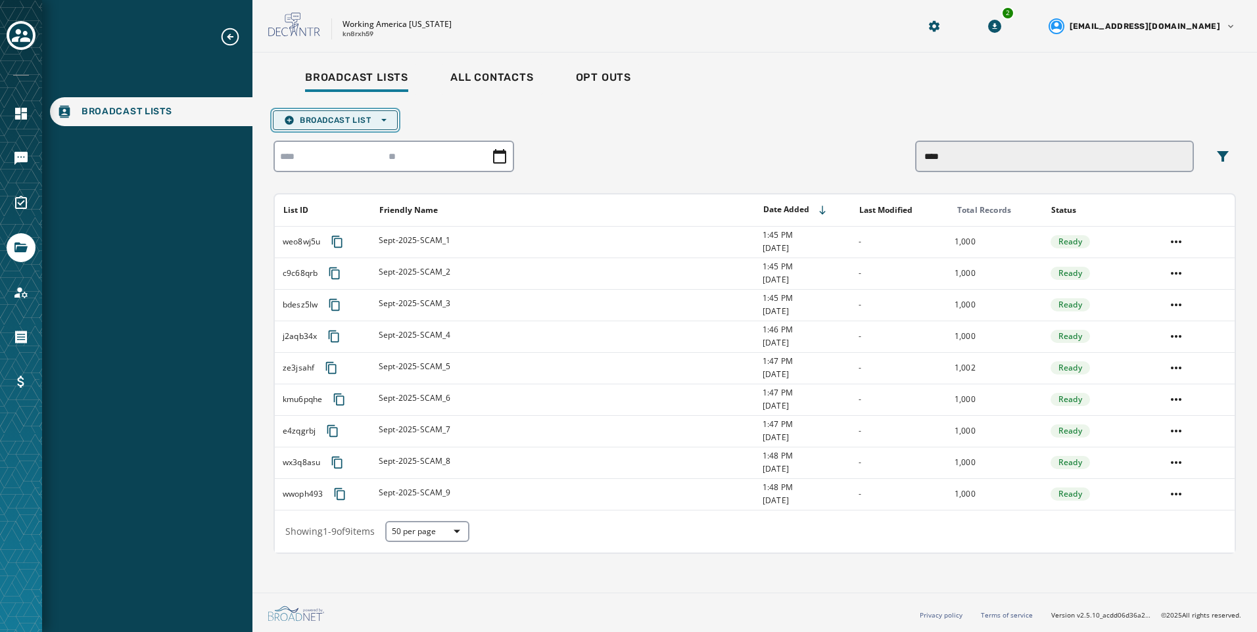
click at [335, 124] on span "Broadcast List Open options" at bounding box center [335, 120] width 103 height 11
click at [344, 158] on span "Blank List" at bounding box center [335, 159] width 103 height 11
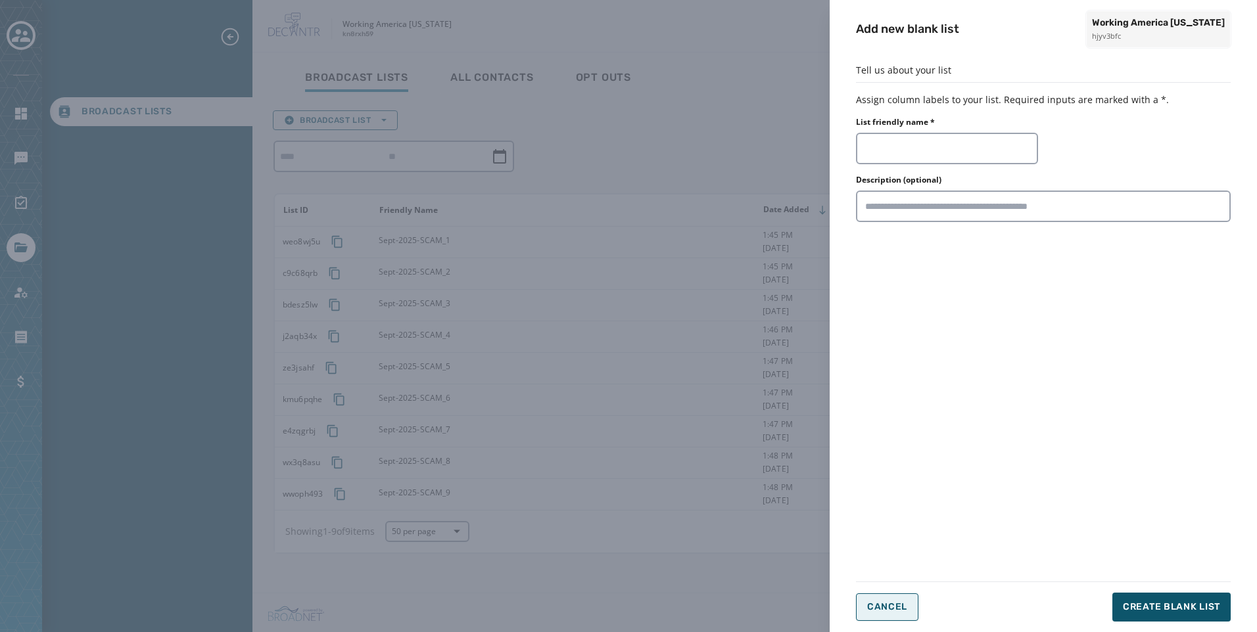
drag, startPoint x: 918, startPoint y: 607, endPoint x: 905, endPoint y: 603, distance: 13.3
click at [916, 607] on div "Cancel Create Blank List" at bounding box center [1043, 607] width 375 height 29
click at [892, 603] on span "Cancel" at bounding box center [887, 607] width 40 height 11
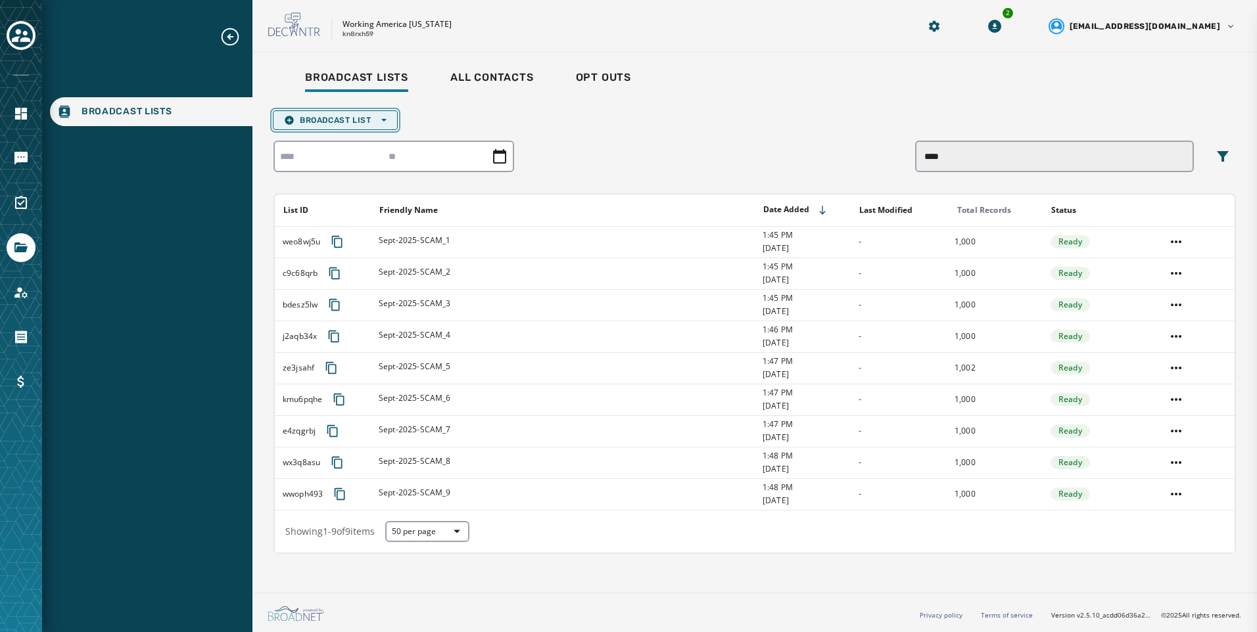
click at [331, 120] on span "Broadcast List Open options" at bounding box center [335, 120] width 103 height 11
click at [339, 139] on span "Upload List" at bounding box center [335, 140] width 103 height 11
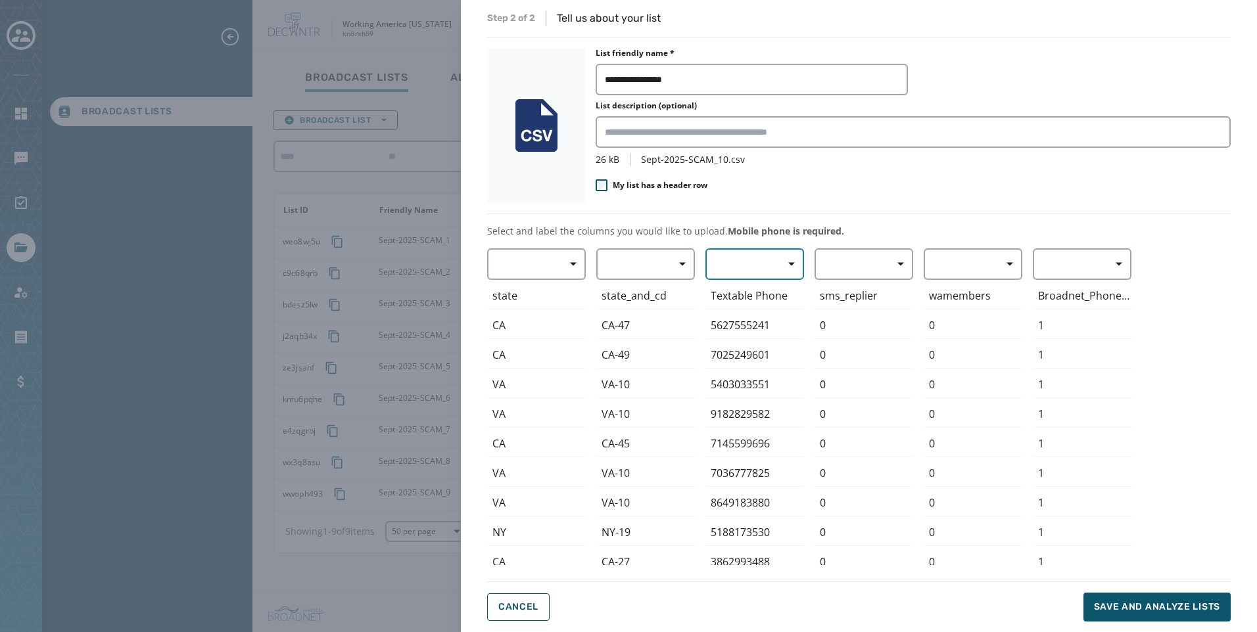
drag, startPoint x: 744, startPoint y: 261, endPoint x: 747, endPoint y: 282, distance: 21.2
click at [740, 262] on button "button" at bounding box center [754, 264] width 99 height 32
click at [749, 288] on span "Mobile Phone" at bounding box center [751, 294] width 60 height 13
click at [1178, 621] on button "Save and analyze lists" at bounding box center [1156, 607] width 147 height 29
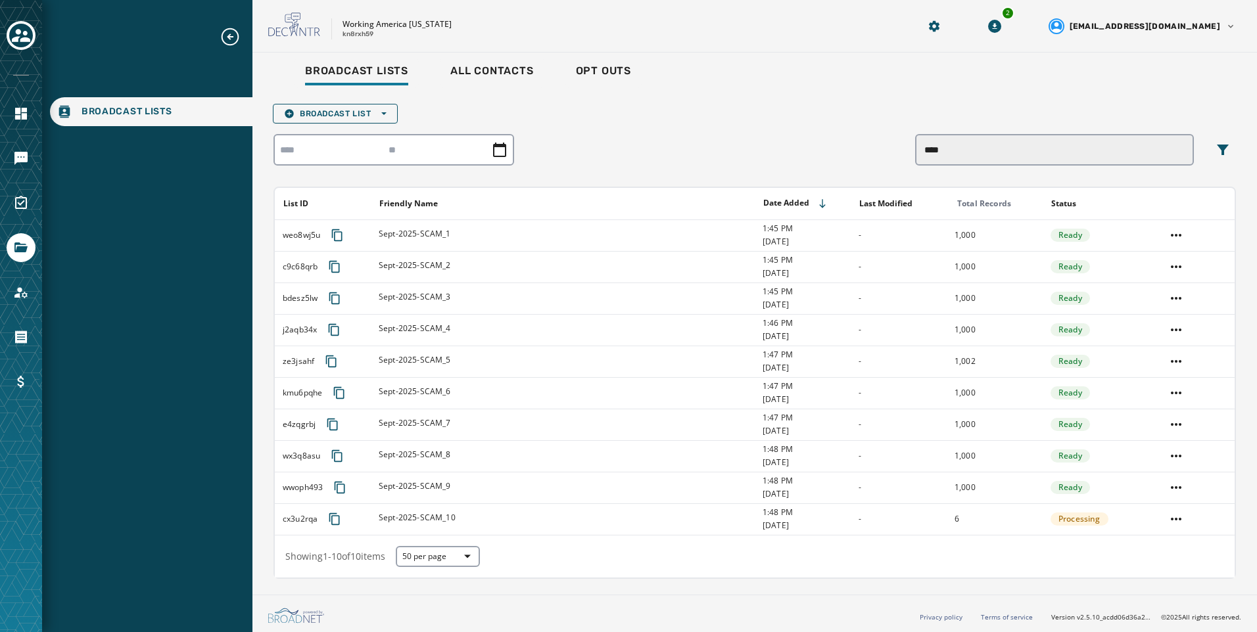
scroll to position [9, 0]
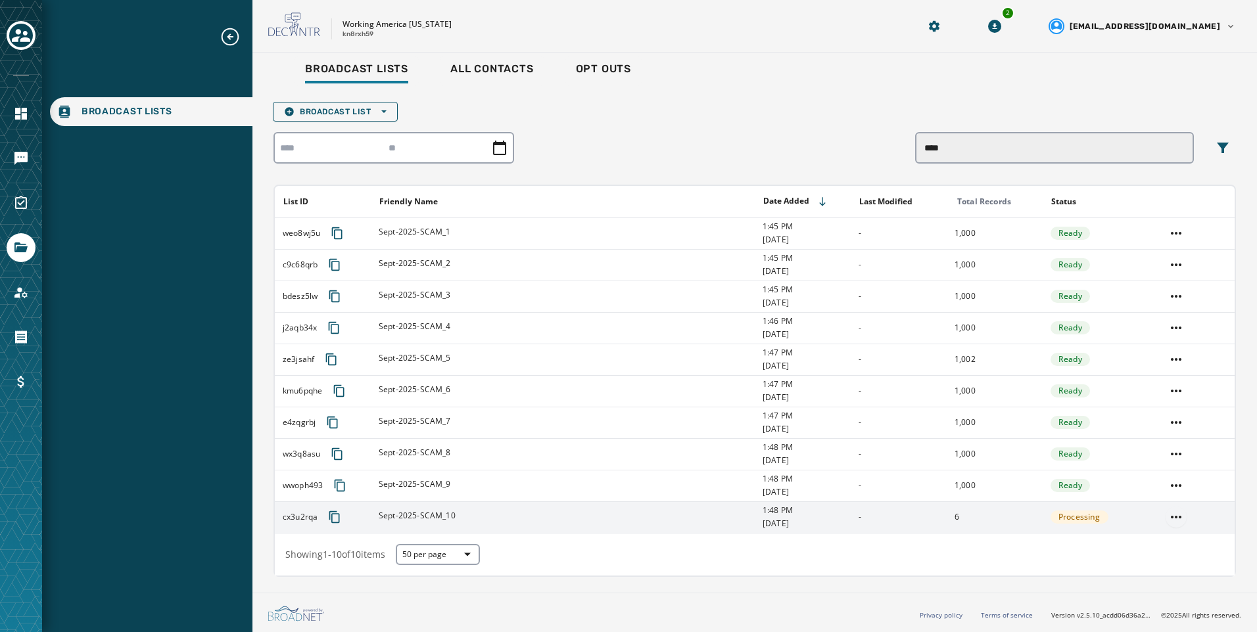
click at [1160, 511] on html "Broadcast Lists Skip To Main Content Working America Ohio kn8rxh59 2 alevandows…" at bounding box center [628, 316] width 1257 height 632
click at [1156, 569] on div "Delete list" at bounding box center [1167, 564] width 59 height 21
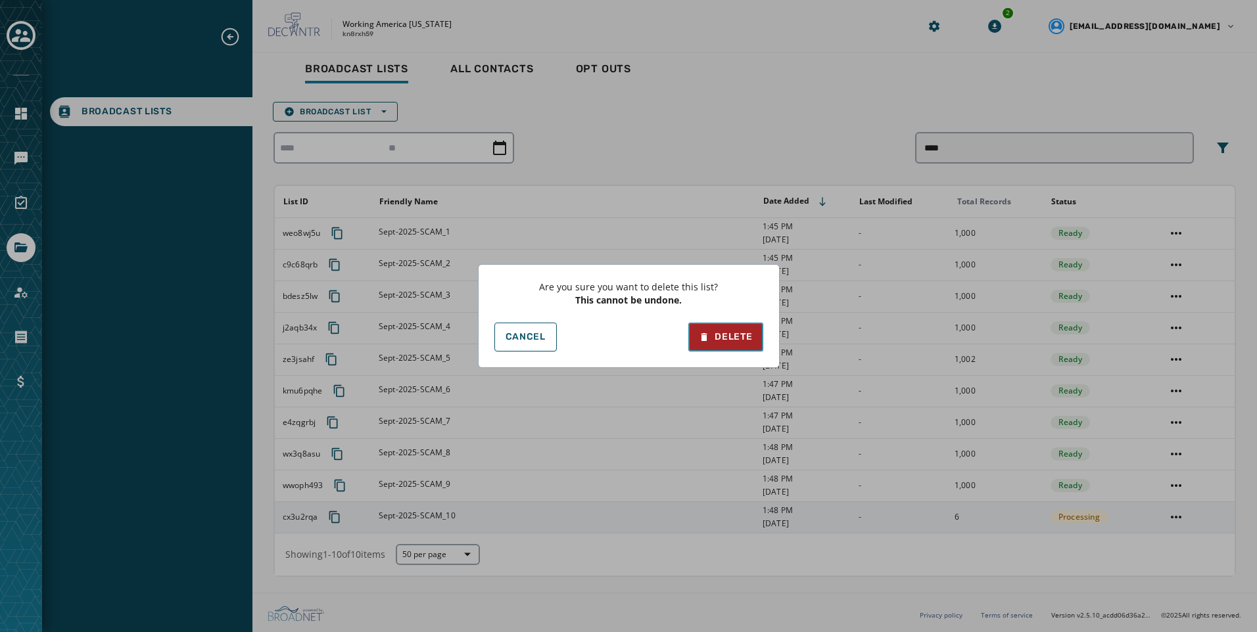
click at [732, 342] on div "Delete" at bounding box center [725, 337] width 53 height 13
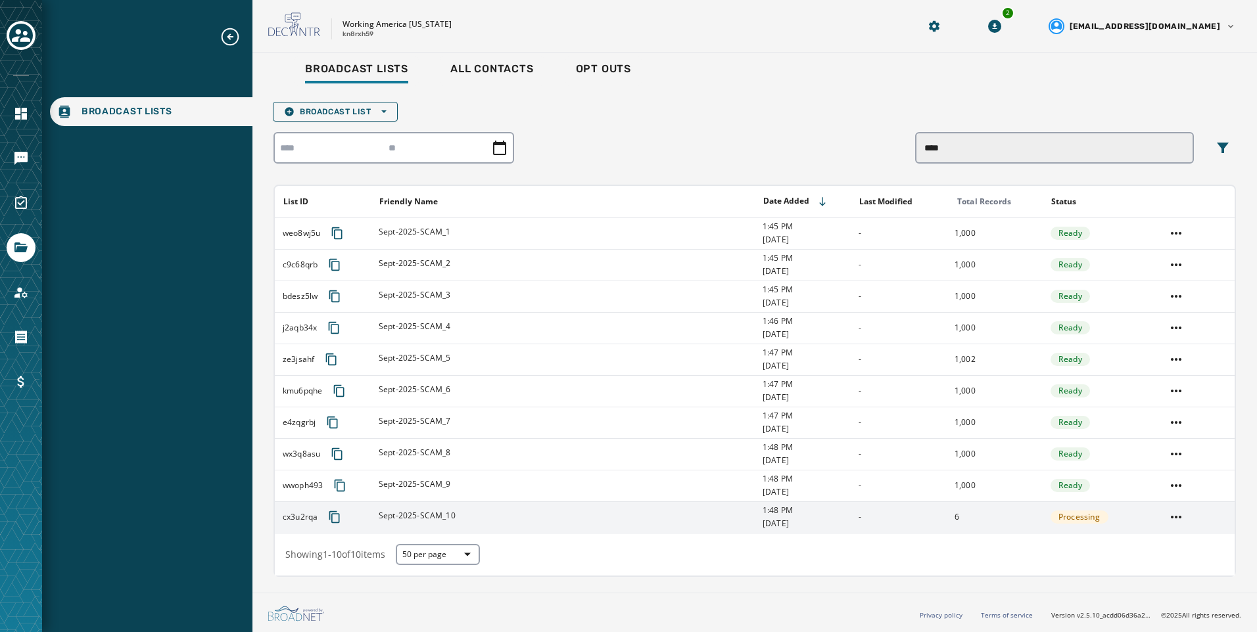
click at [354, 100] on div "Broadcast Lists All Contacts Opt Outs Broadcast List Open options **** List ID …" at bounding box center [754, 316] width 962 height 523
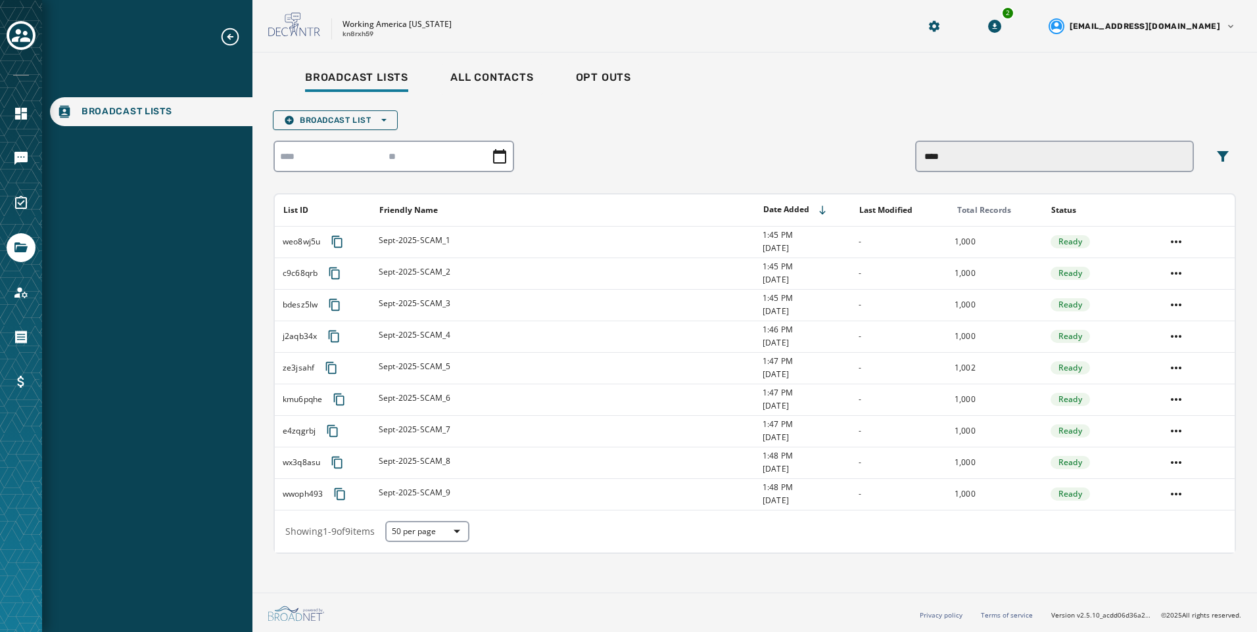
click at [354, 109] on div "Broadcast List Open options **** List ID Friendly Name Date Added Last Modified…" at bounding box center [754, 329] width 962 height 449
click at [356, 122] on span "Broadcast List Open options" at bounding box center [335, 120] width 103 height 11
click at [358, 141] on span "Upload List" at bounding box center [335, 140] width 103 height 11
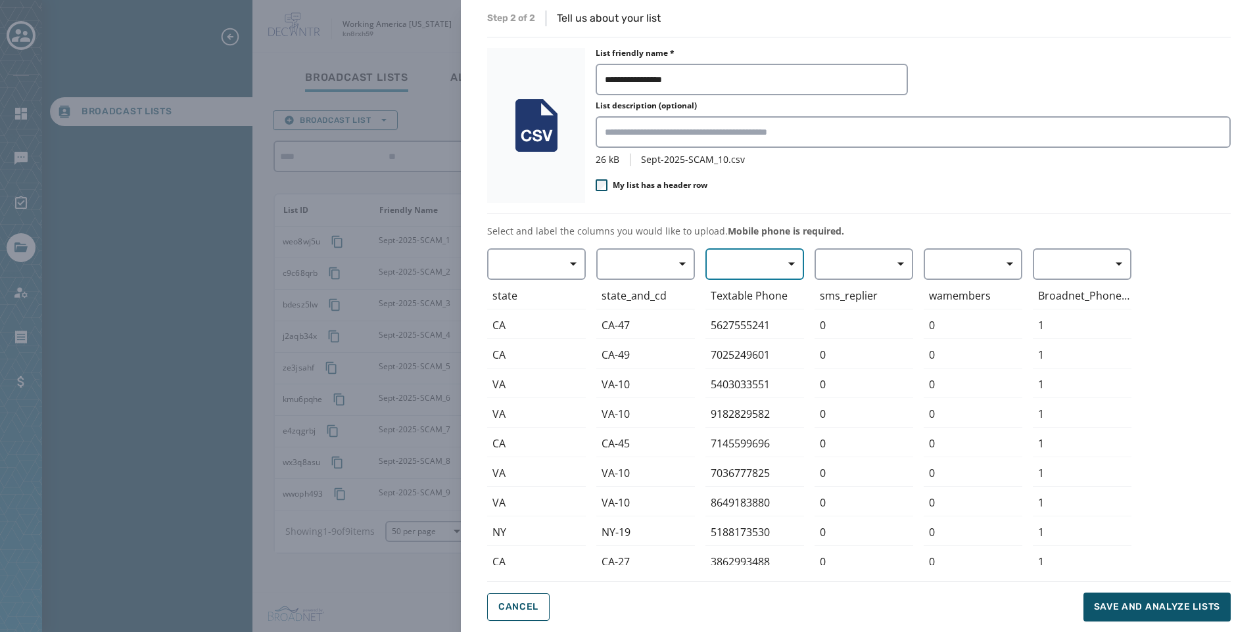
click at [784, 278] on button "button" at bounding box center [754, 264] width 99 height 32
click at [774, 291] on span "Mobile Phone" at bounding box center [751, 294] width 60 height 13
click at [1151, 603] on span "Save and analyze lists" at bounding box center [1157, 607] width 126 height 13
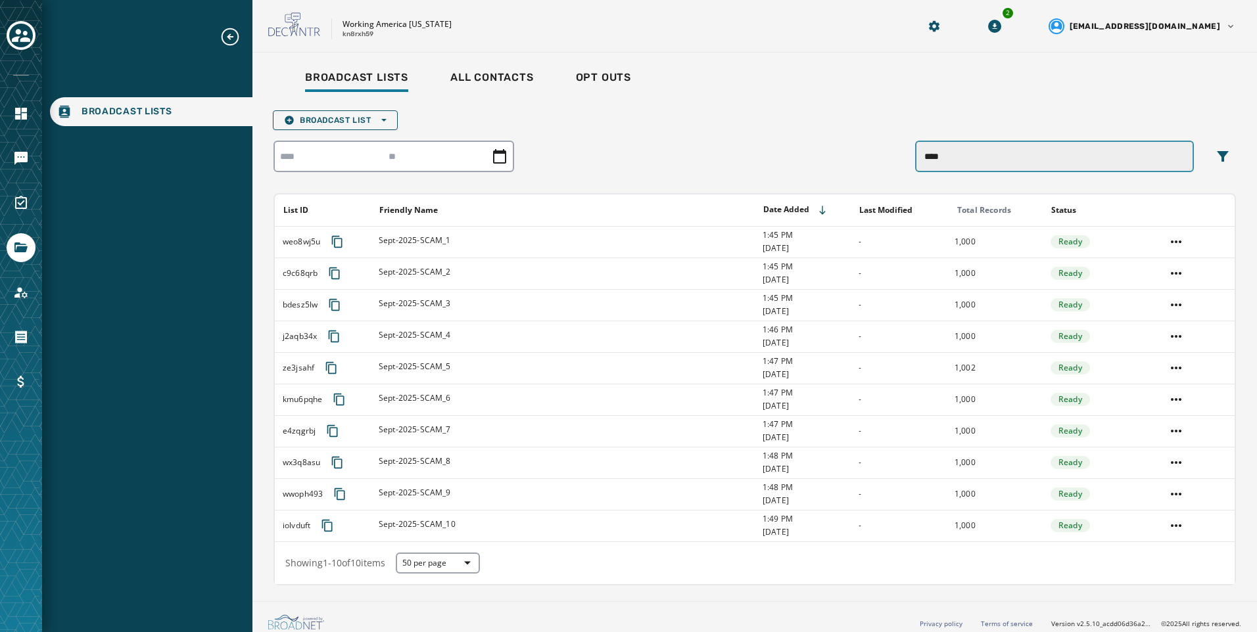
drag, startPoint x: 1073, startPoint y: 159, endPoint x: 625, endPoint y: 157, distance: 447.7
click at [625, 157] on div "****" at bounding box center [754, 157] width 962 height 32
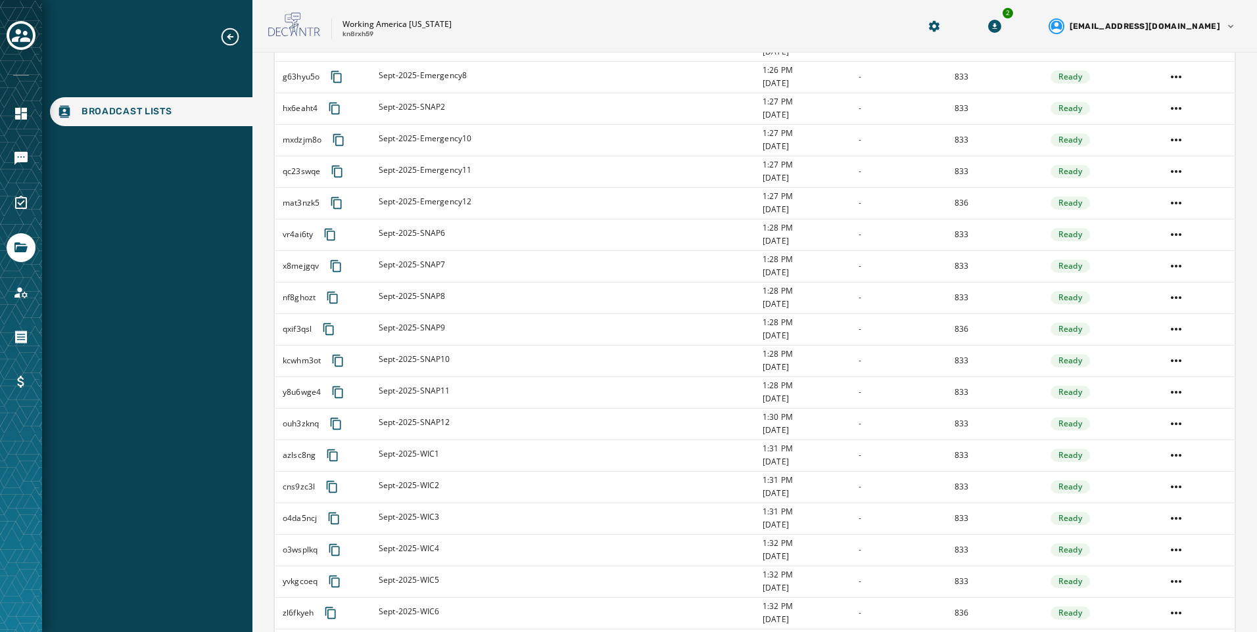
scroll to position [616, 0]
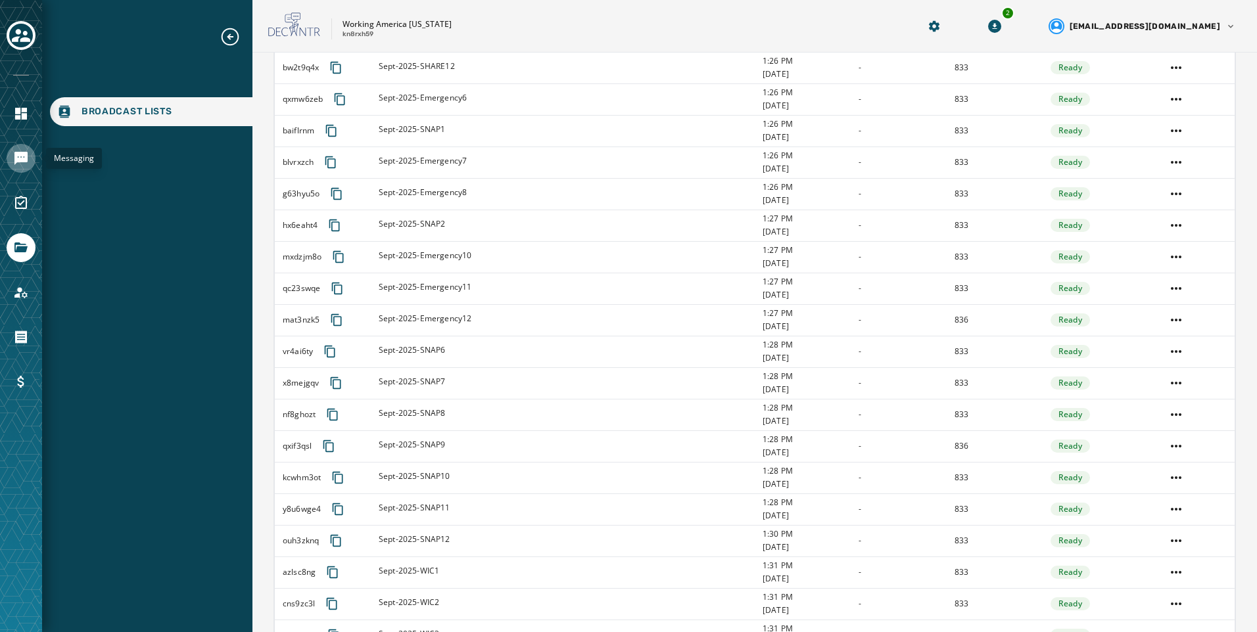
click at [22, 165] on icon "Navigate to Messaging" at bounding box center [21, 159] width 16 height 16
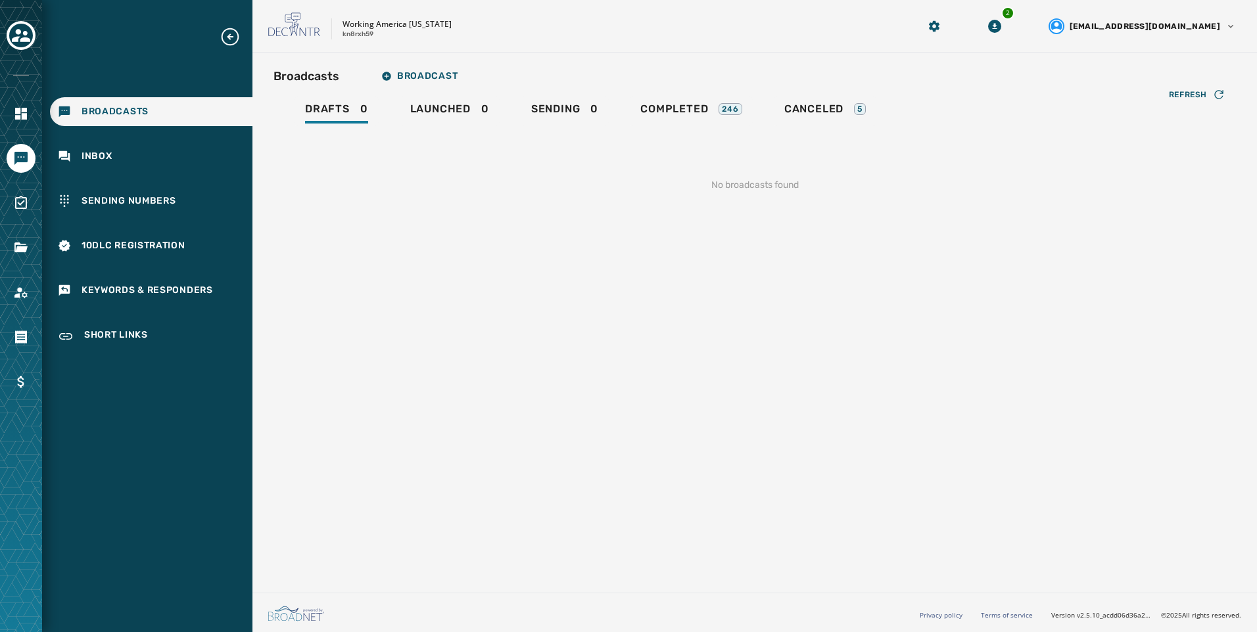
click at [200, 319] on div "Broadcasts Inbox Sending Numbers 10DLC Registration Keywords & Responders Short…" at bounding box center [147, 189] width 210 height 326
click at [126, 321] on div "Short Links" at bounding box center [151, 337] width 202 height 32
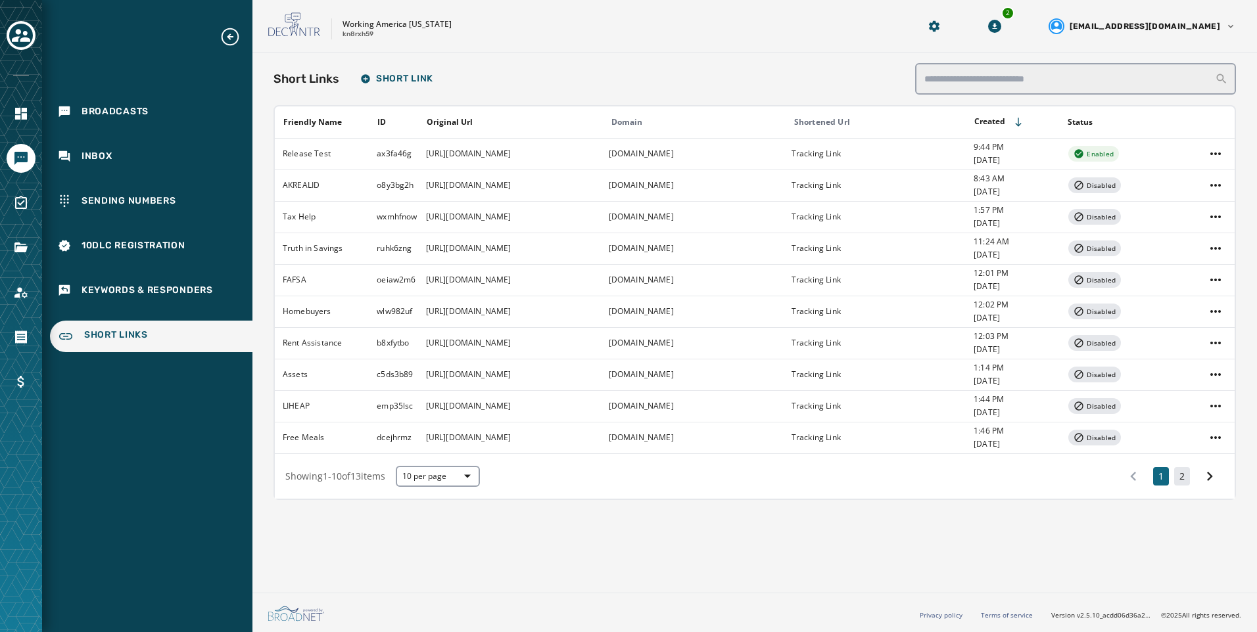
click at [1187, 482] on button "2" at bounding box center [1182, 476] width 16 height 18
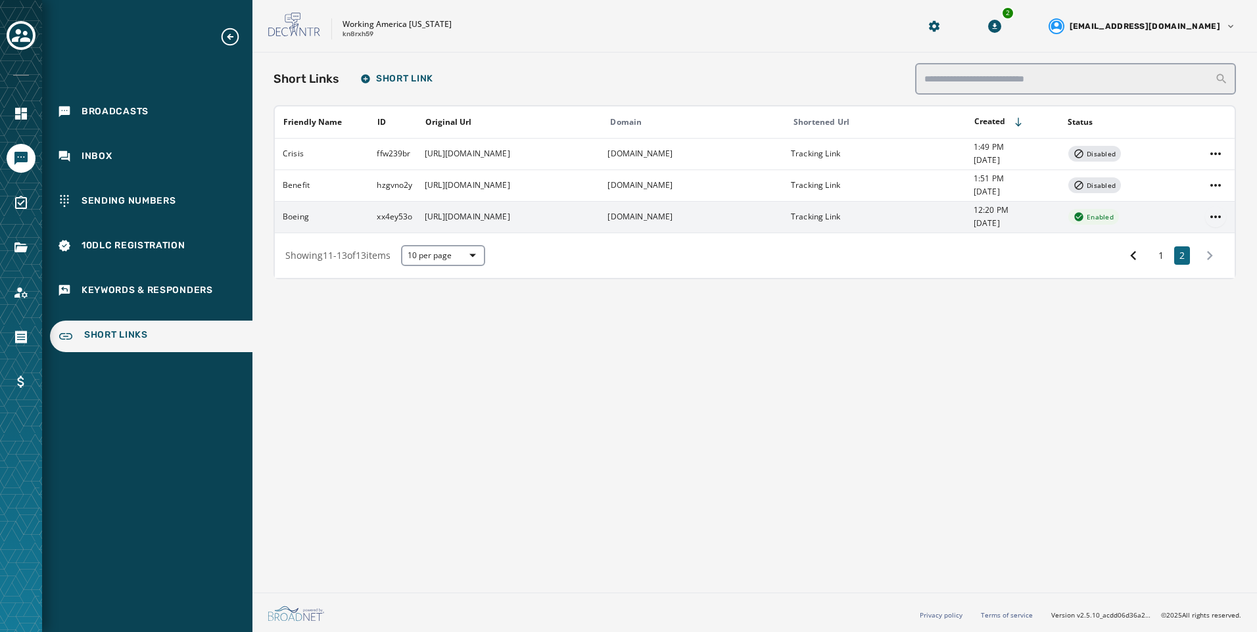
click at [1208, 220] on html "Broadcasts Inbox Sending Numbers 10DLC Registration Keywords & Responders Short…" at bounding box center [628, 316] width 1257 height 632
click at [1218, 268] on div "Disable" at bounding box center [1215, 265] width 49 height 21
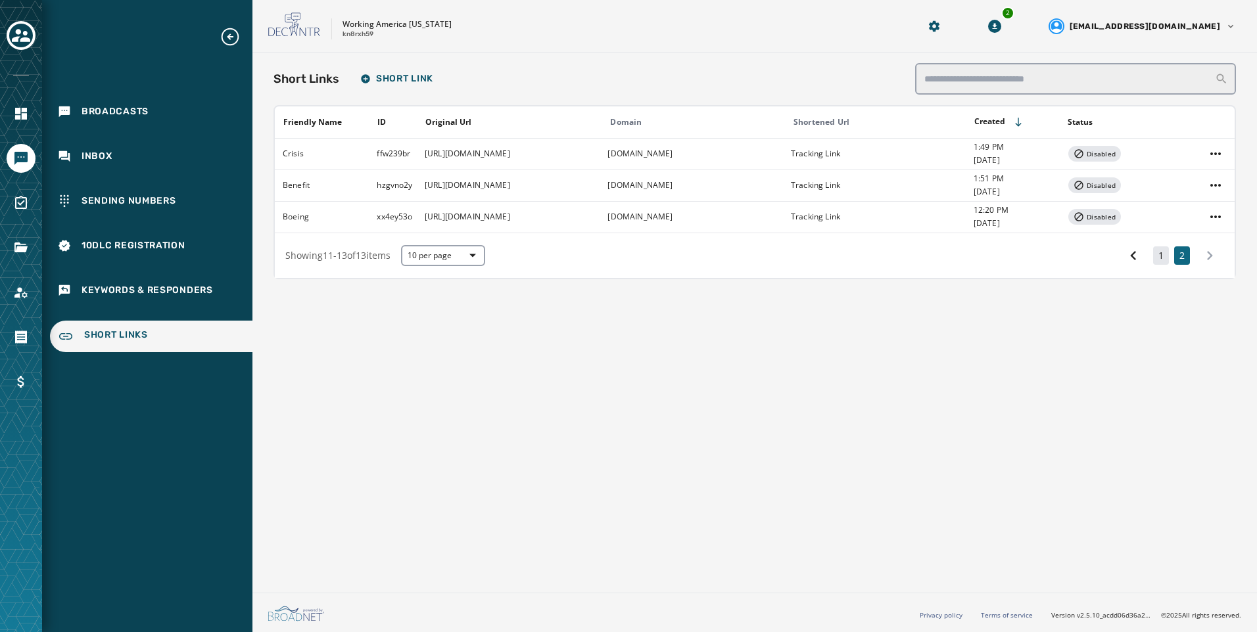
click at [1164, 248] on button "1" at bounding box center [1161, 256] width 16 height 18
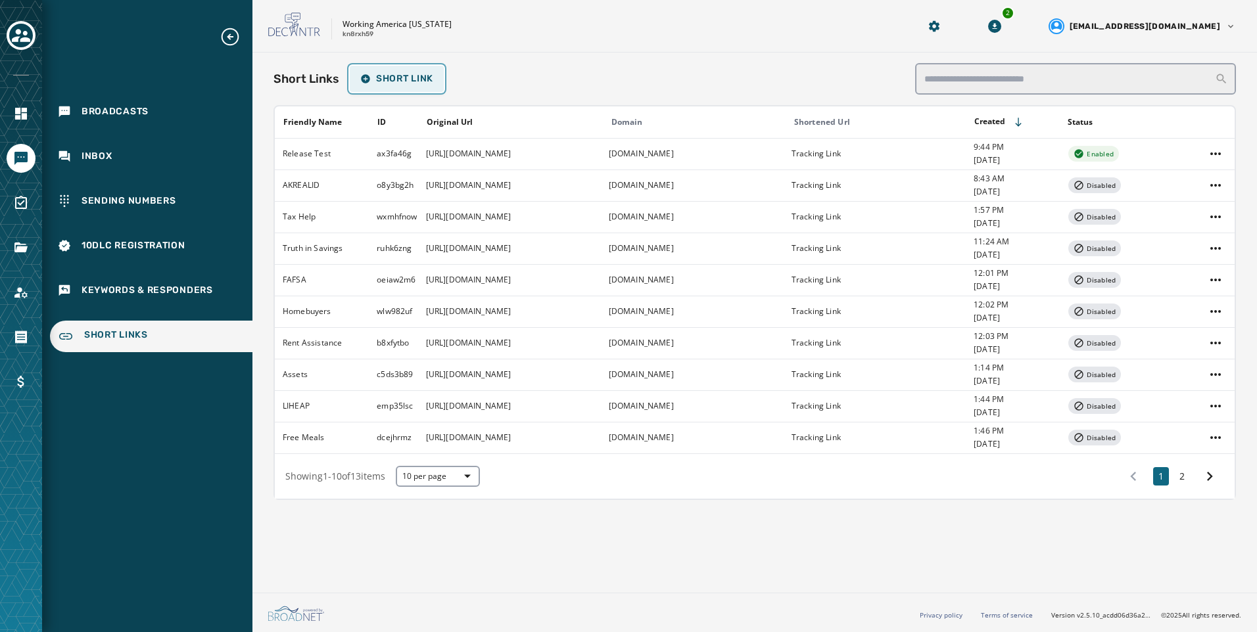
click at [417, 85] on button "Short Link" at bounding box center [397, 79] width 94 height 26
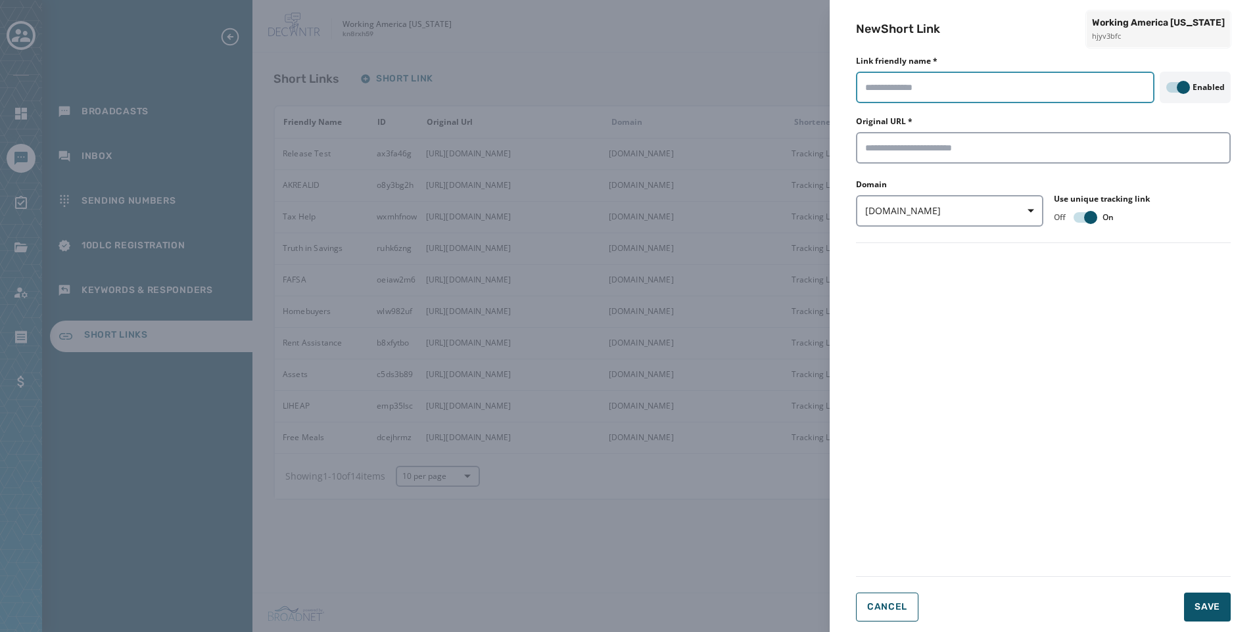
click at [935, 97] on input "Link friendly name *" at bounding box center [1005, 88] width 298 height 32
type input "**********"
click at [945, 151] on input "Original URL *" at bounding box center [1043, 148] width 375 height 32
paste input "**********"
type input "**********"
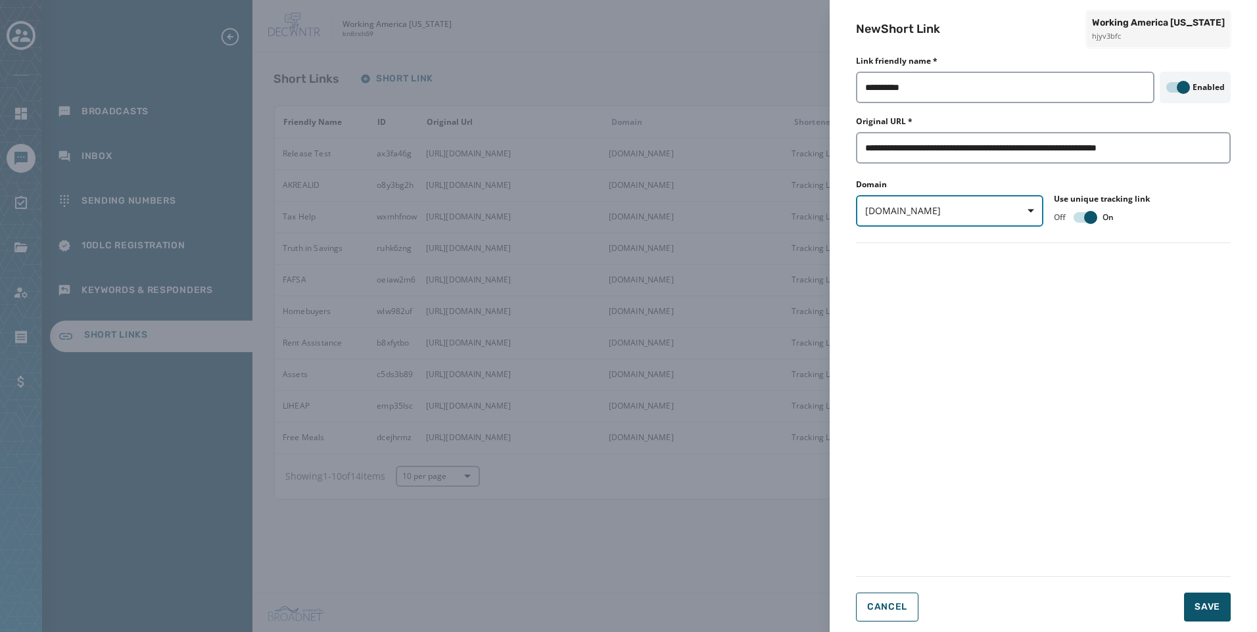
click at [907, 212] on span "txtapp.io" at bounding box center [949, 210] width 169 height 13
click at [895, 263] on span "[DOMAIN_NAME]" at bounding box center [911, 264] width 78 height 13
click at [1215, 599] on button "Save" at bounding box center [1207, 607] width 47 height 29
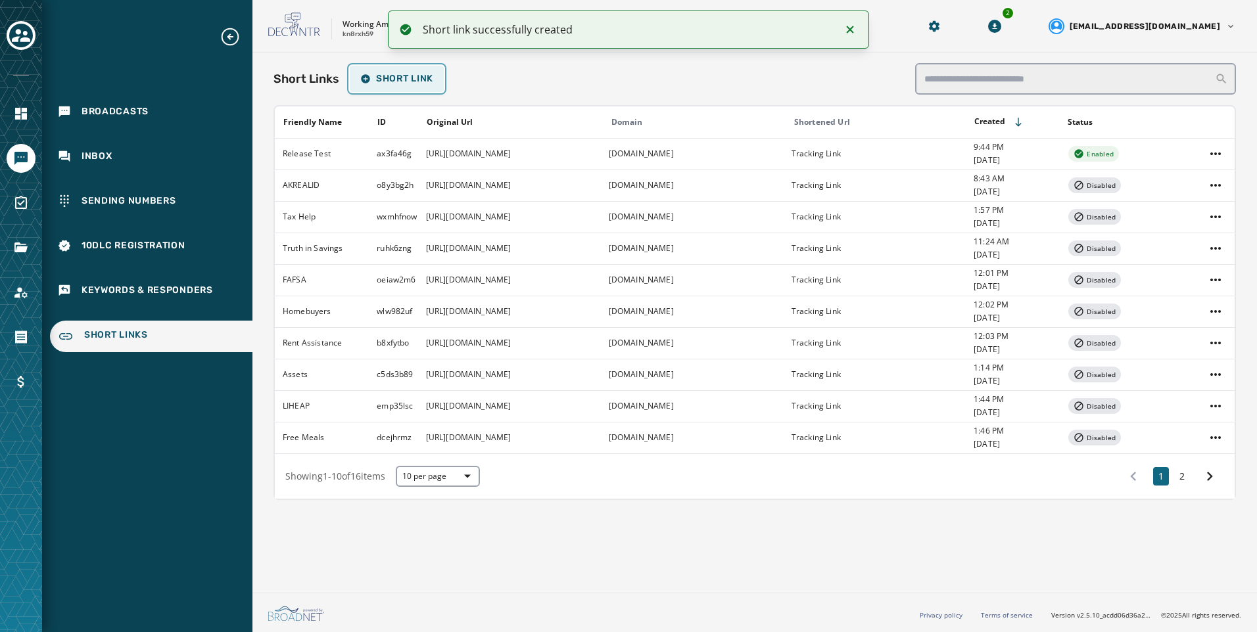
click at [394, 83] on span "Short Link" at bounding box center [396, 79] width 73 height 11
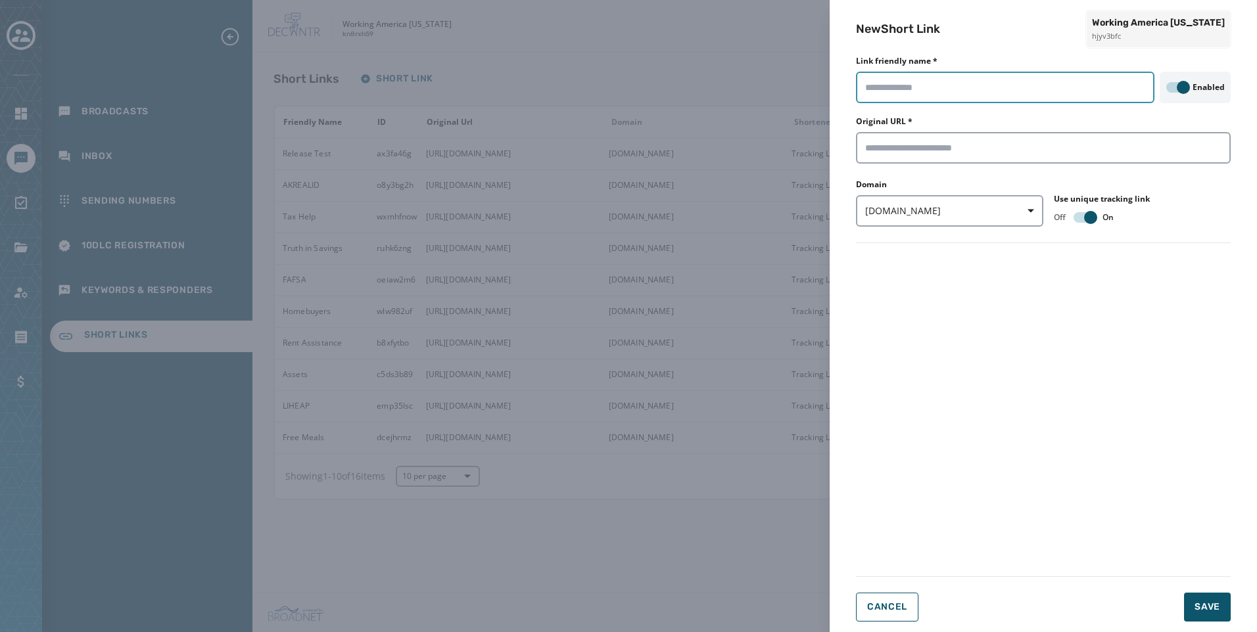
drag, startPoint x: 991, startPoint y: 93, endPoint x: 999, endPoint y: 93, distance: 7.9
click at [991, 93] on input "Link friendly name *" at bounding box center [1005, 88] width 298 height 32
type input "****"
click at [1015, 145] on input "Original URL *" at bounding box center [1043, 148] width 375 height 32
paste input "**********"
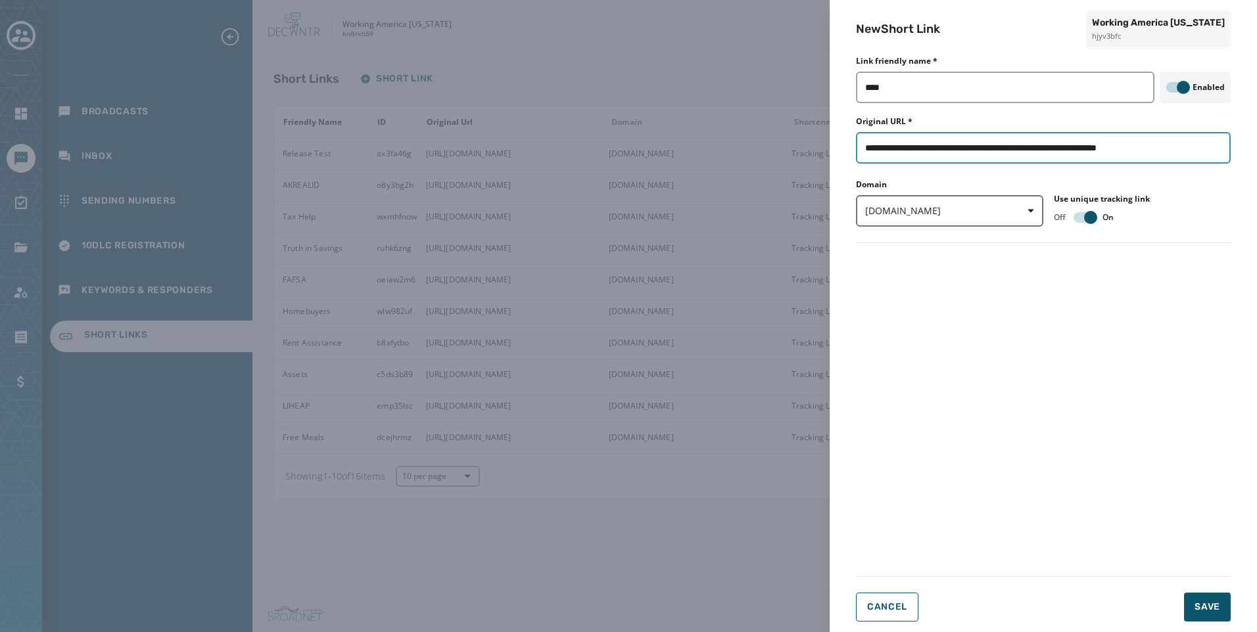
type input "**********"
click at [948, 213] on span "txtapp.io" at bounding box center [949, 210] width 169 height 13
click at [904, 264] on span "[DOMAIN_NAME]" at bounding box center [911, 264] width 78 height 13
click at [1203, 609] on span "Save" at bounding box center [1207, 607] width 26 height 13
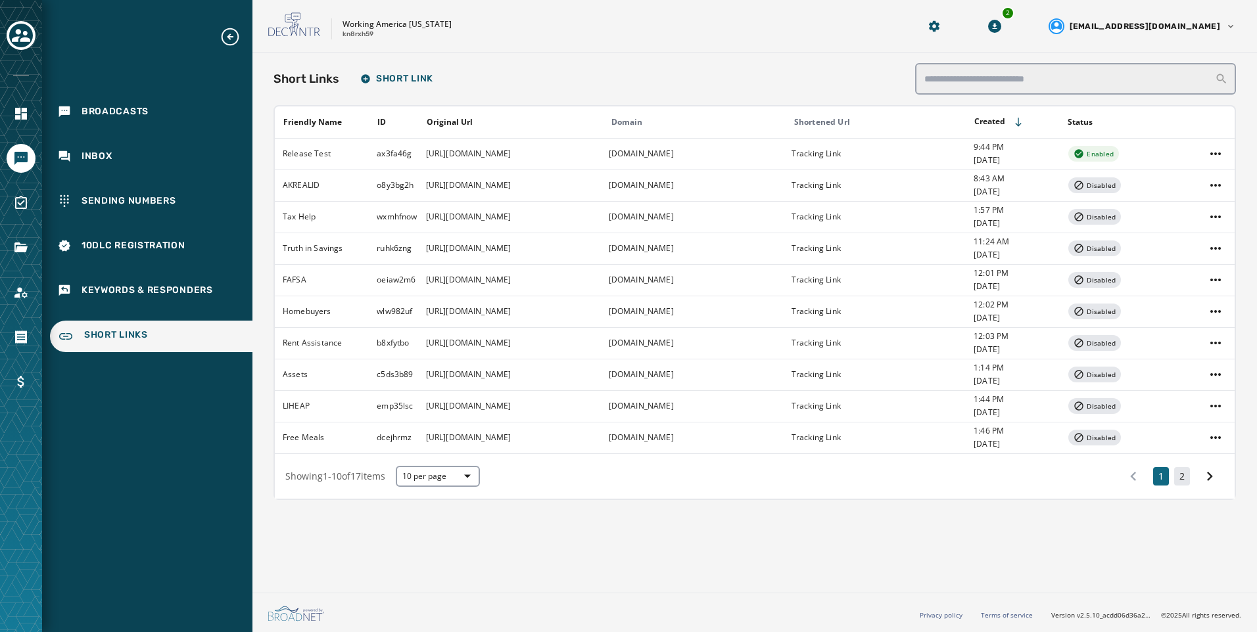
click at [1176, 477] on button "2" at bounding box center [1182, 476] width 16 height 18
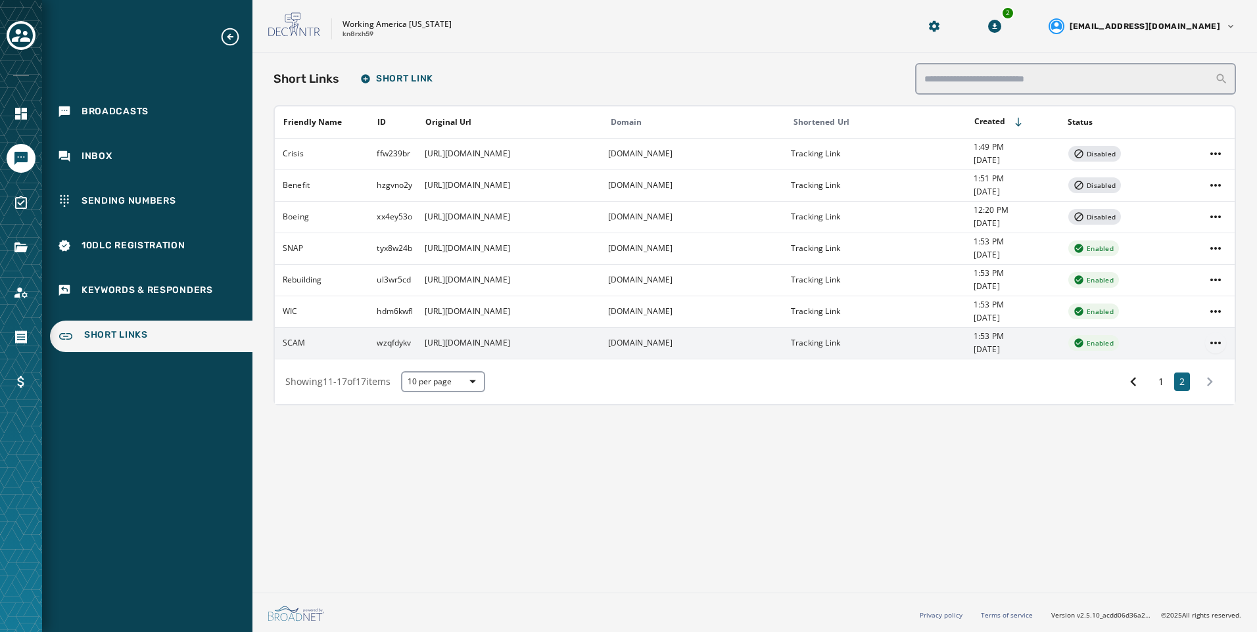
click at [1214, 347] on html "Broadcasts Inbox Sending Numbers 10DLC Registration Keywords & Responders Short…" at bounding box center [628, 316] width 1257 height 632
click at [1225, 411] on div "Delete" at bounding box center [1215, 413] width 49 height 21
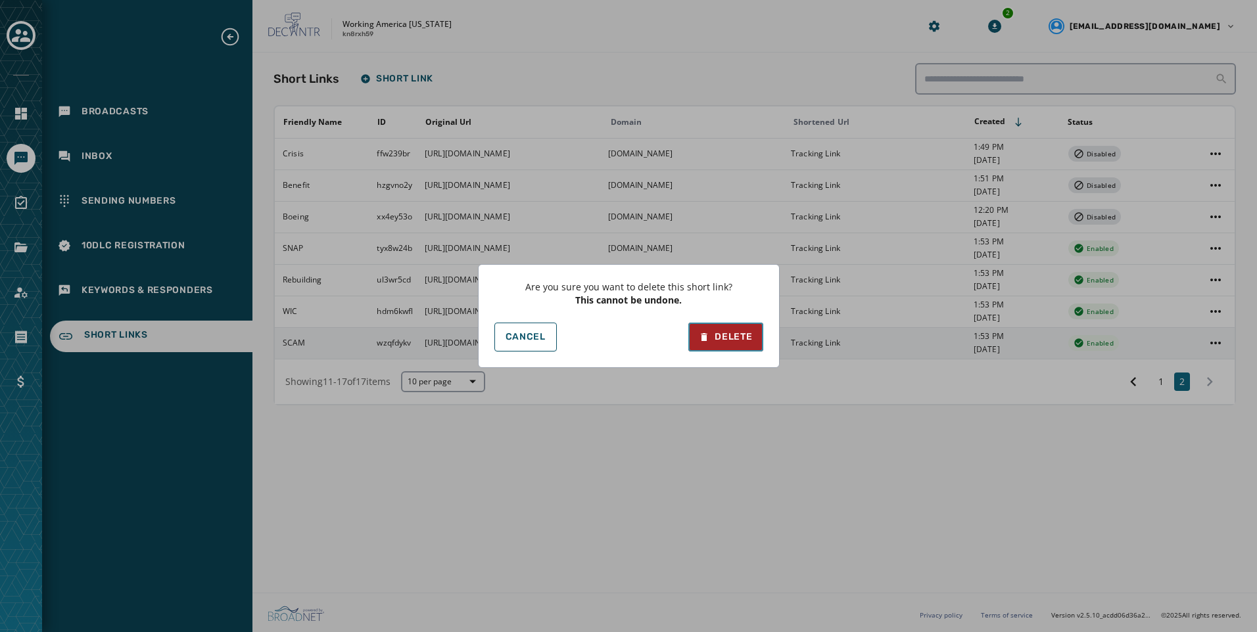
click at [735, 337] on div "Delete" at bounding box center [725, 337] width 53 height 13
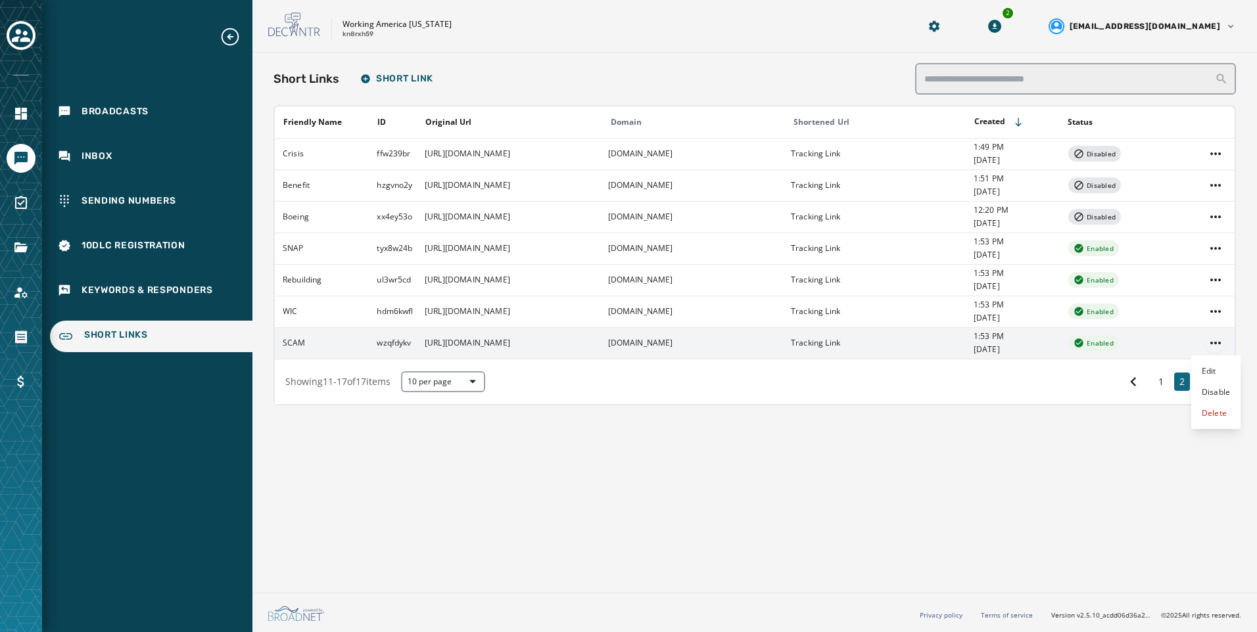
click at [1223, 346] on html "Broadcasts Inbox Sending Numbers 10DLC Registration Keywords & Responders Short…" at bounding box center [628, 316] width 1257 height 632
click at [1221, 418] on div "Delete" at bounding box center [1215, 413] width 49 height 21
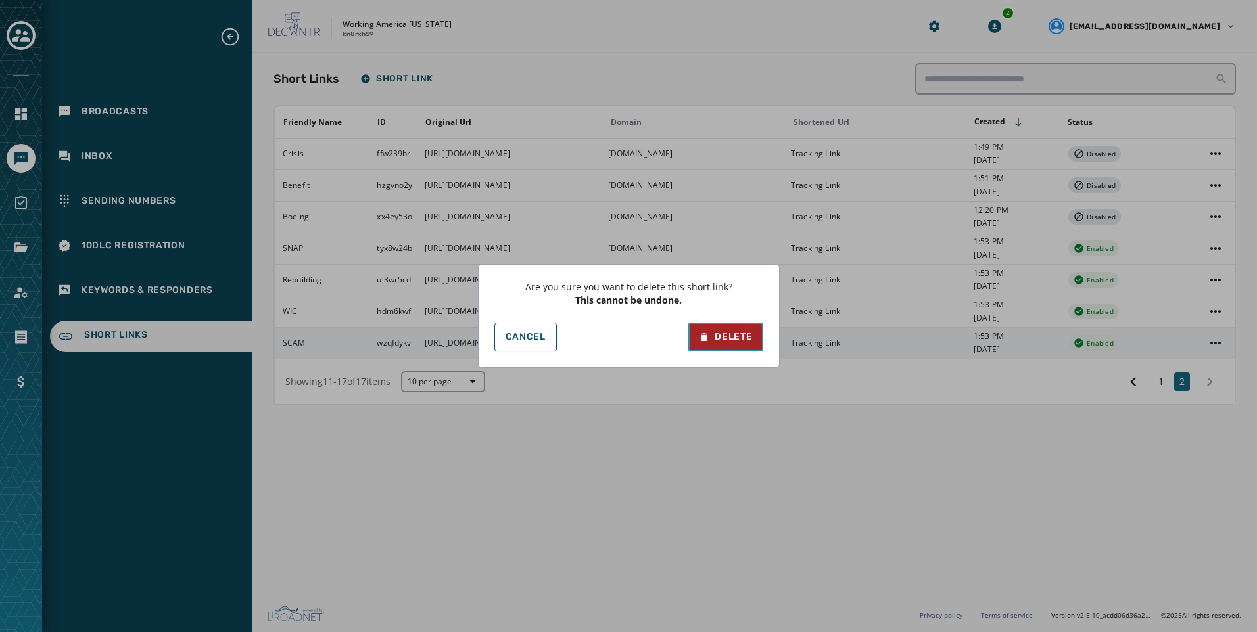
click at [738, 347] on button "Delete" at bounding box center [725, 337] width 74 height 29
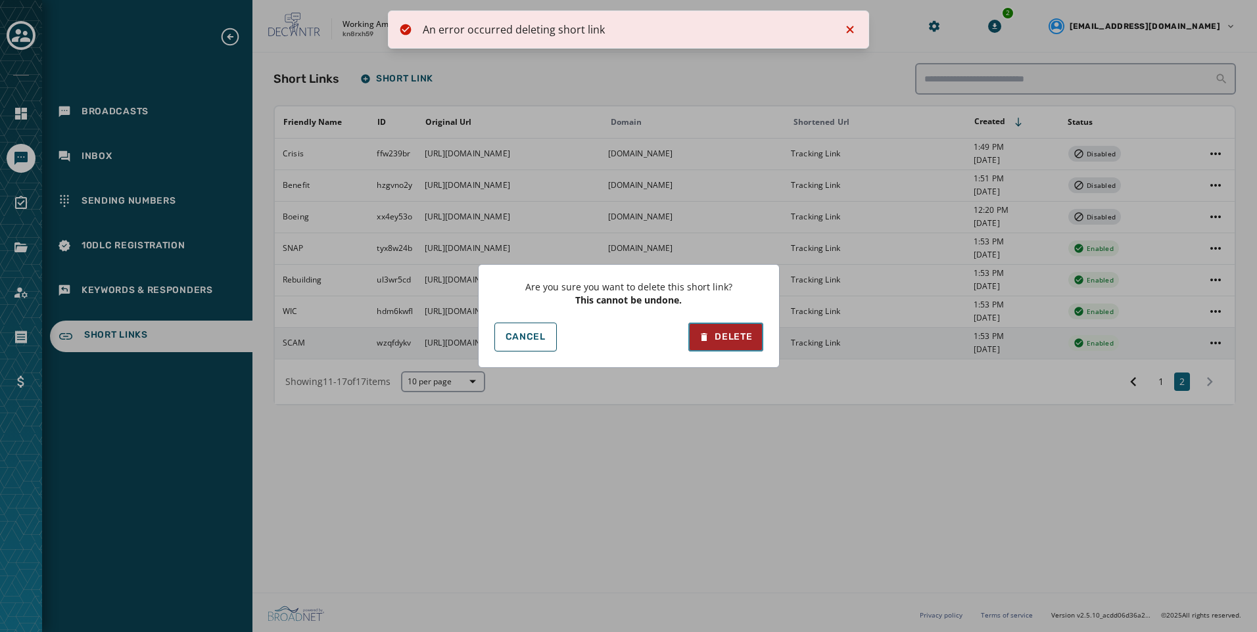
click at [744, 345] on button "Delete" at bounding box center [725, 337] width 74 height 29
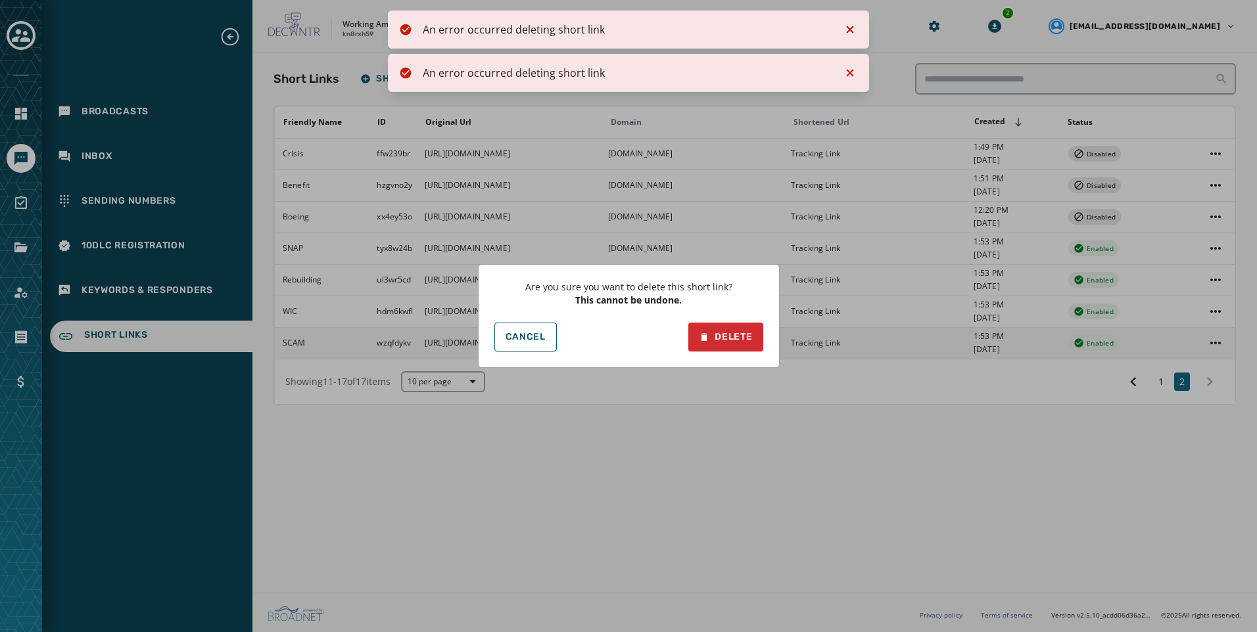
click at [175, 310] on div "Are you sure you want to delete this short link? This cannot be undone. Cancel …" at bounding box center [628, 316] width 1257 height 632
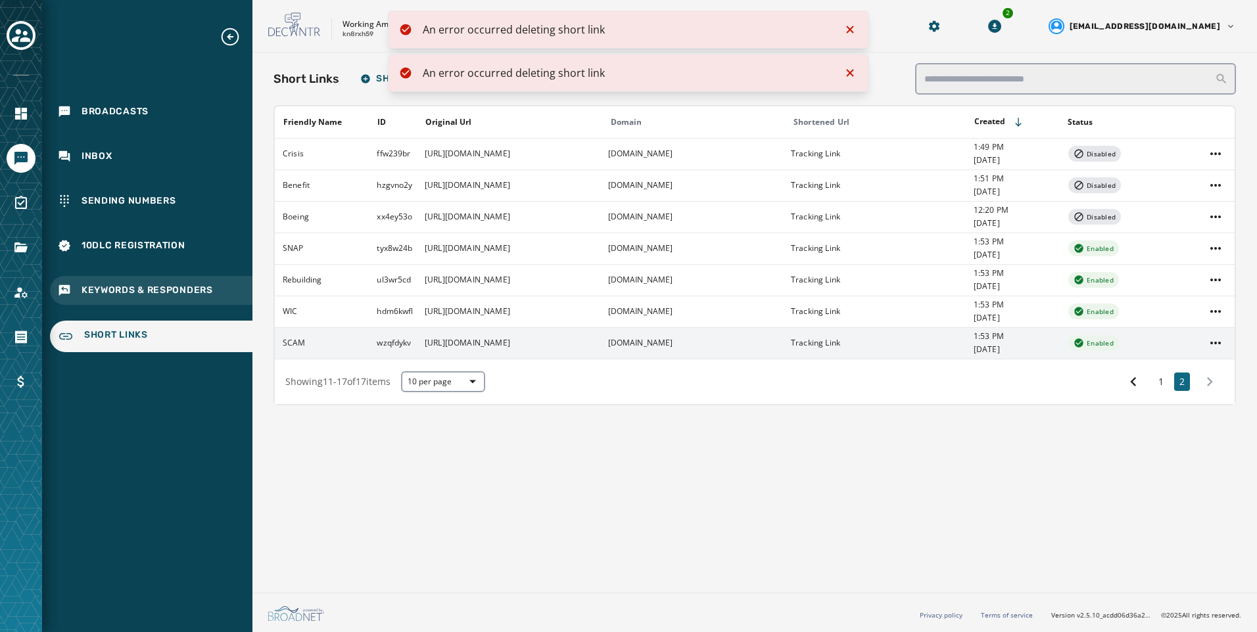
click at [174, 287] on span "Keywords & Responders" at bounding box center [147, 290] width 131 height 13
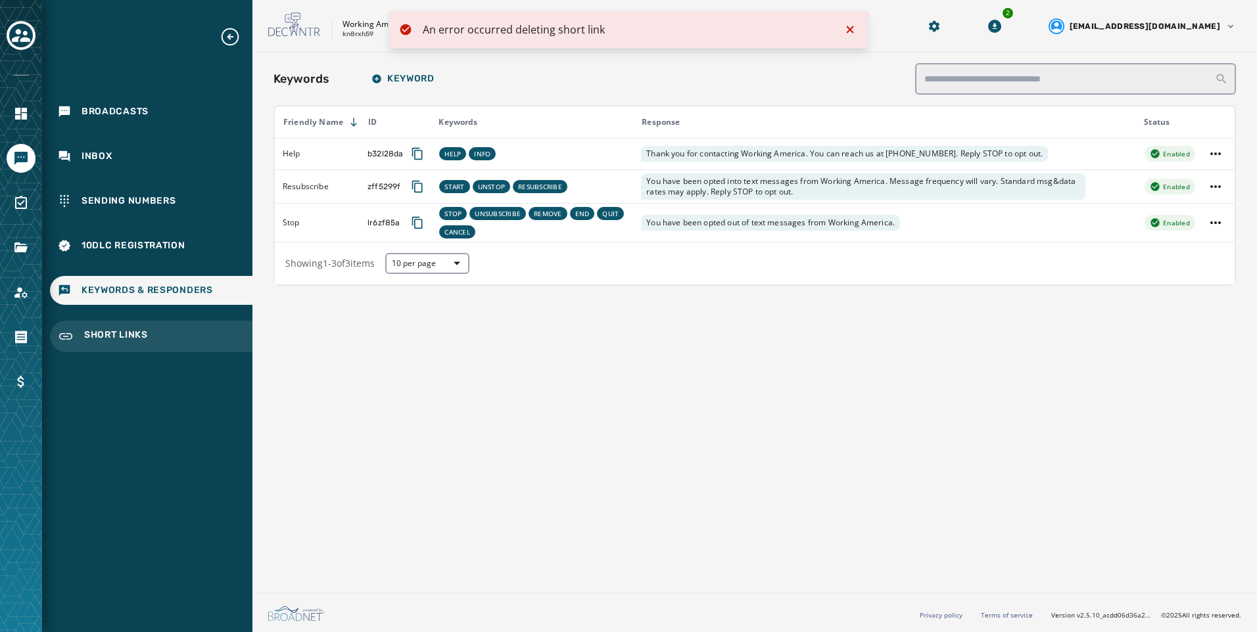
click at [170, 343] on div "Short Links" at bounding box center [151, 337] width 202 height 32
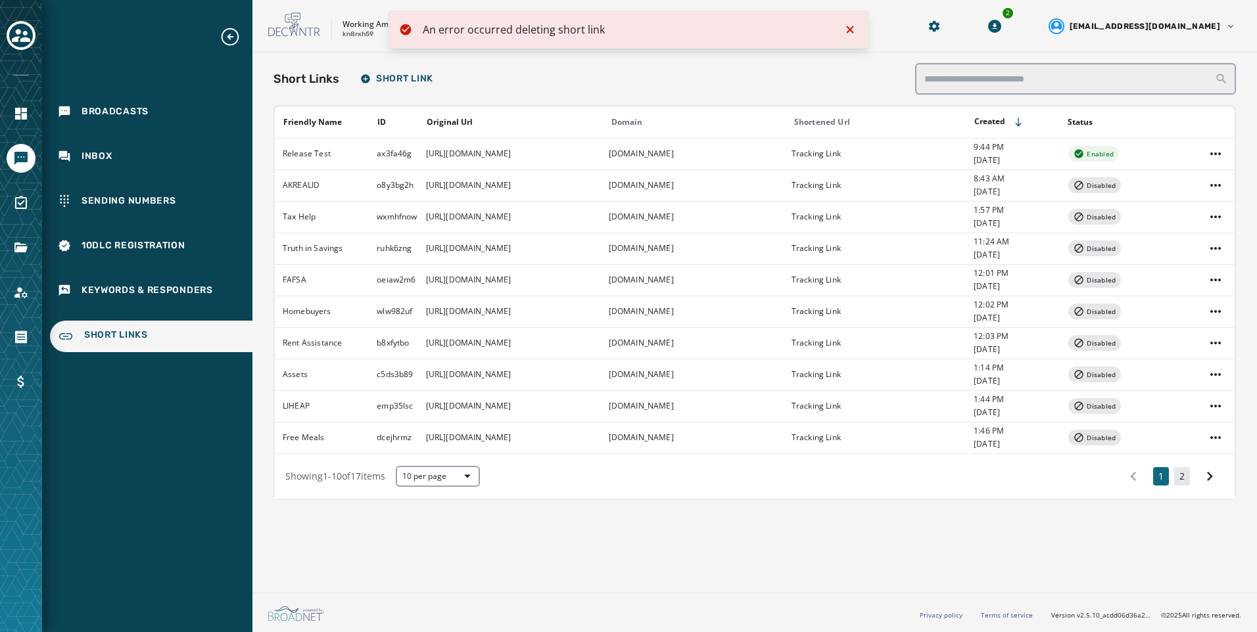
click at [1189, 475] on button "2" at bounding box center [1182, 476] width 16 height 18
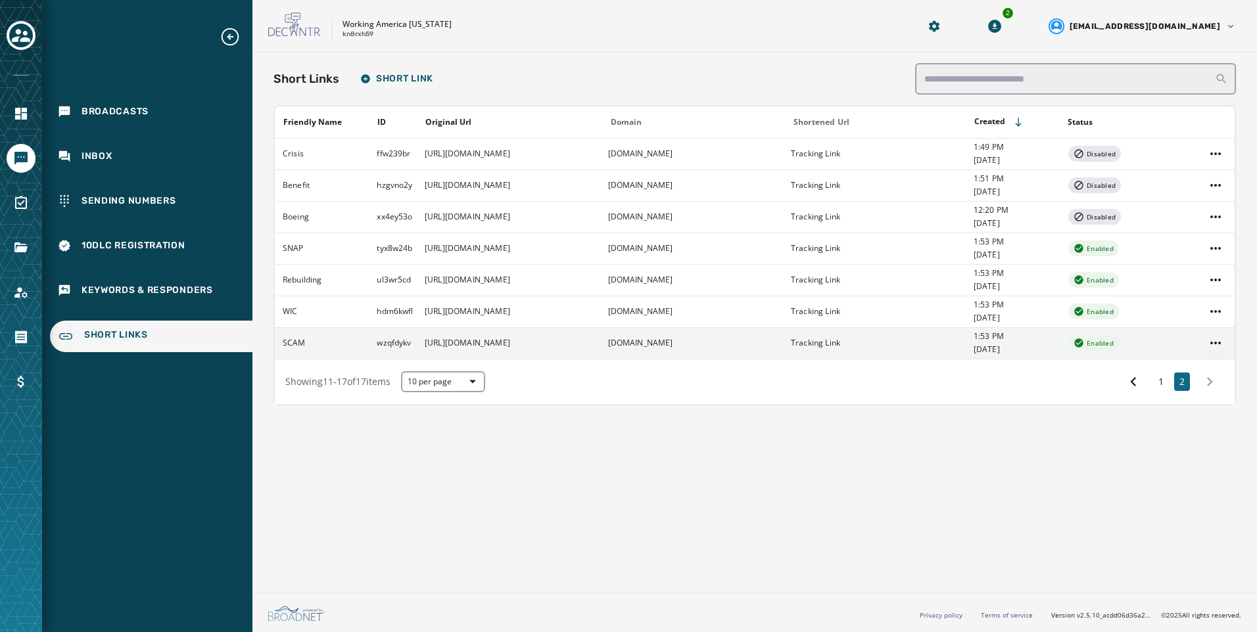
click at [1221, 338] on html "Broadcasts Inbox Sending Numbers 10DLC Registration Keywords & Responders Short…" at bounding box center [628, 316] width 1257 height 632
click at [1216, 345] on html "Broadcasts Inbox Sending Numbers 10DLC Registration Keywords & Responders Short…" at bounding box center [628, 316] width 1257 height 632
click at [1217, 408] on div "Delete" at bounding box center [1215, 413] width 49 height 21
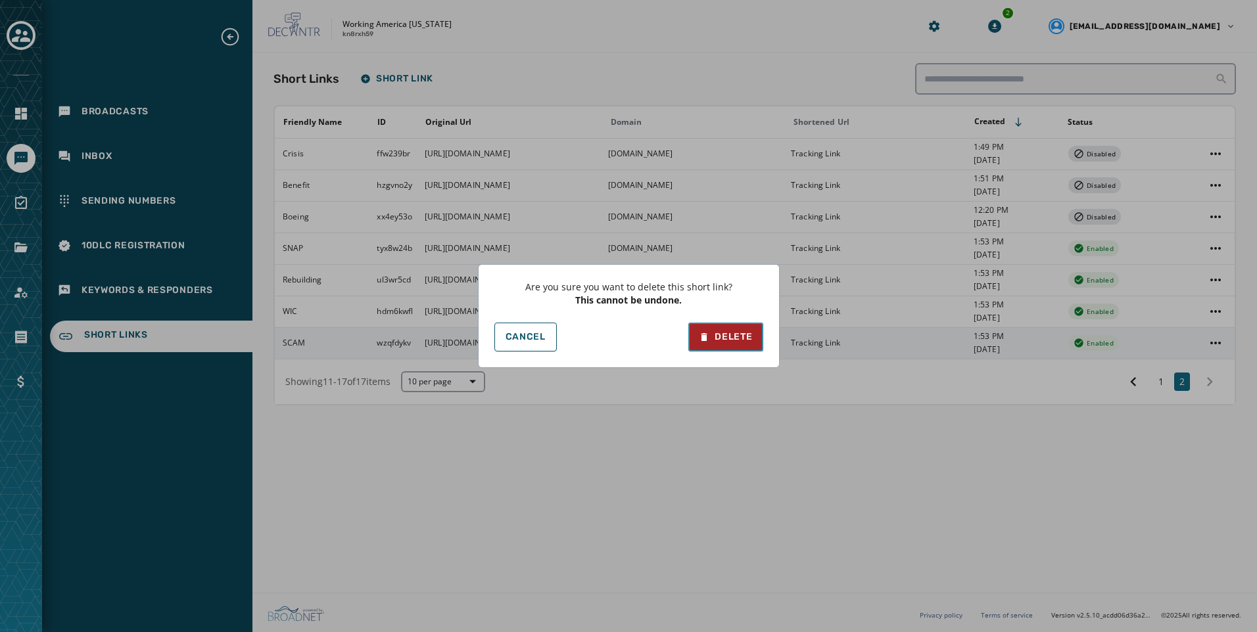
click at [701, 347] on button "Delete" at bounding box center [725, 337] width 74 height 29
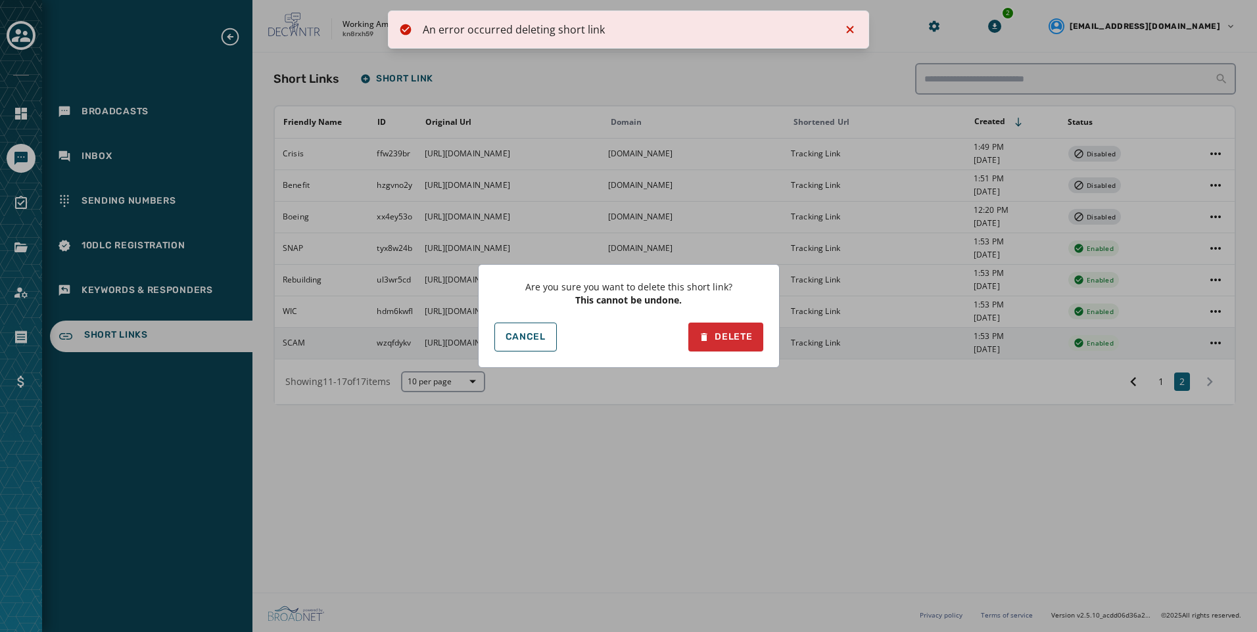
drag, startPoint x: 882, startPoint y: 11, endPoint x: 878, endPoint y: 18, distance: 8.6
click at [881, 12] on div "Are you sure you want to delete this short link? This cannot be undone. Cancel …" at bounding box center [628, 316] width 1257 height 632
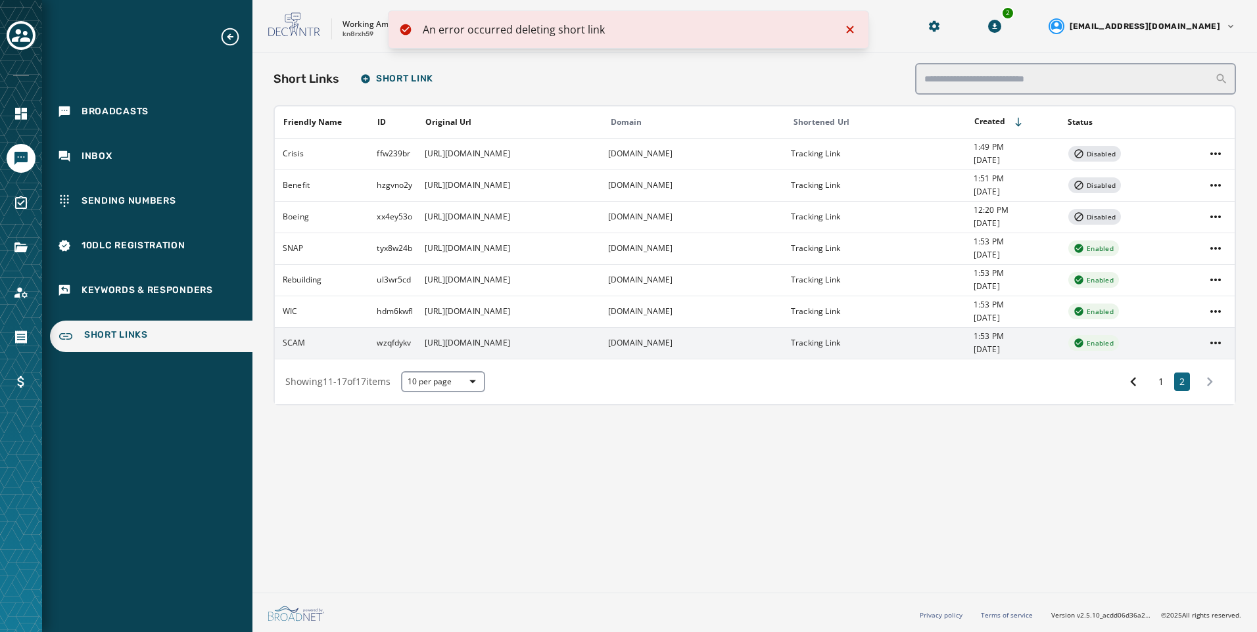
click at [839, 32] on li "An error occurred deleting short link" at bounding box center [629, 30] width 482 height 38
click at [856, 30] on icon "Notifications (F8)" at bounding box center [850, 30] width 16 height 16
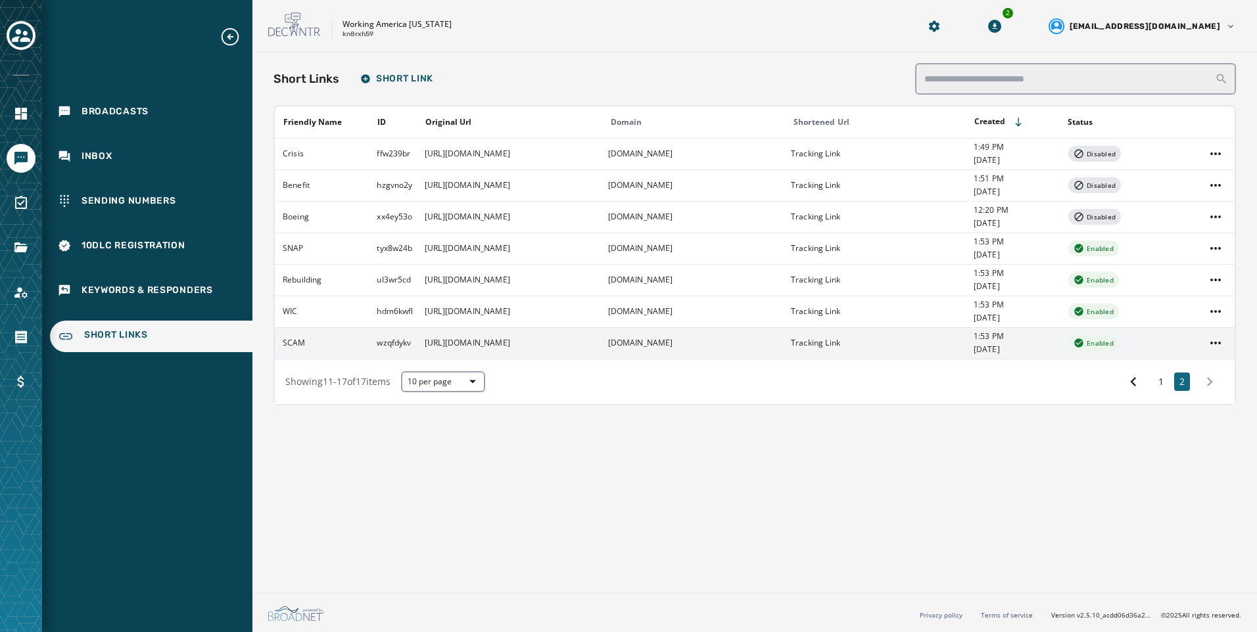
click at [499, 350] on td "[URL][DOMAIN_NAME]" at bounding box center [508, 343] width 183 height 32
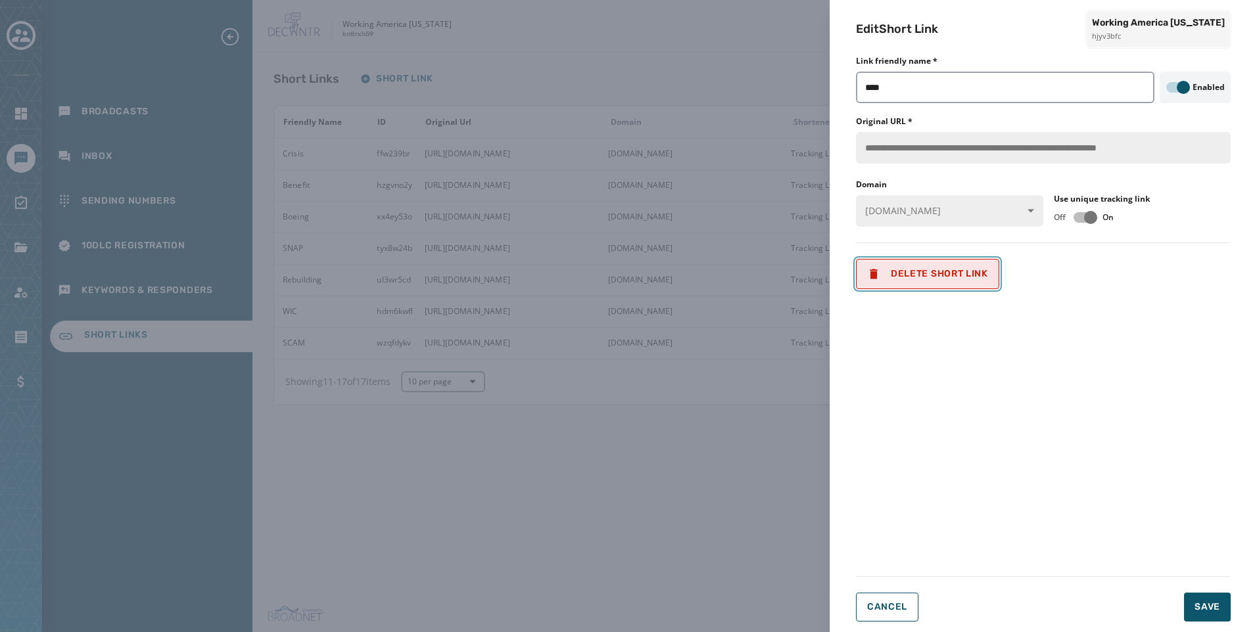
click at [919, 277] on span "Delete Short Link" at bounding box center [927, 274] width 121 height 13
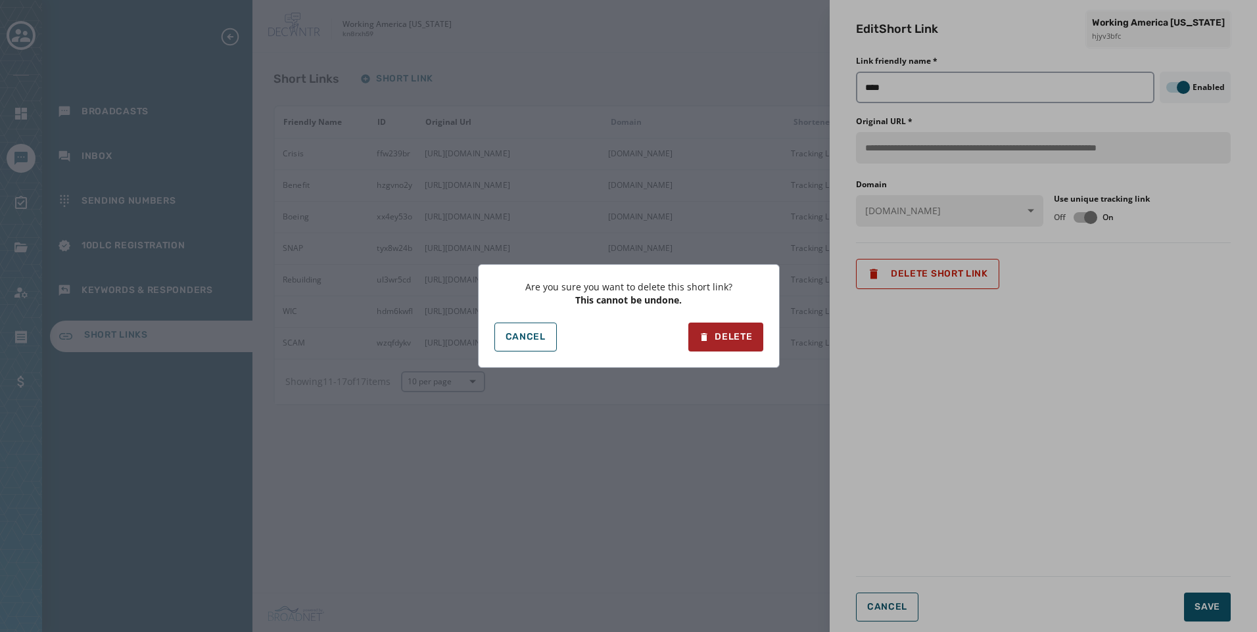
click at [768, 329] on div "Are you sure you want to delete this short link? This cannot be undone. Cancel …" at bounding box center [629, 316] width 302 height 104
click at [732, 329] on button "Delete" at bounding box center [725, 337] width 74 height 29
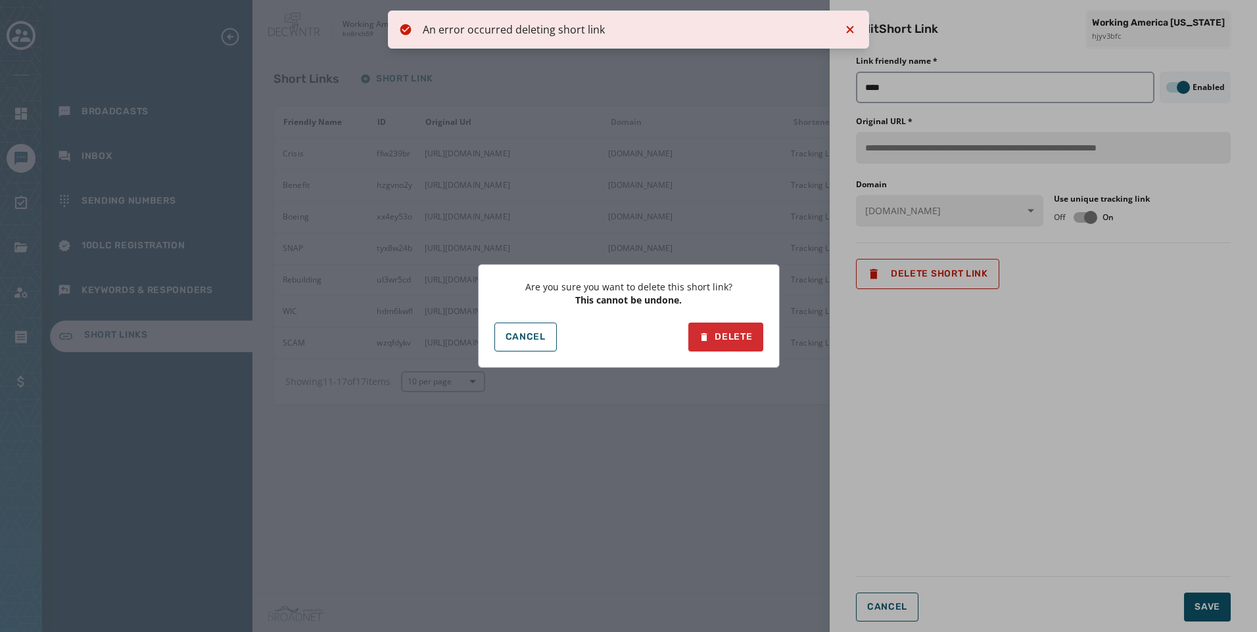
click at [479, 527] on div "Are you sure you want to delete this short link? This cannot be undone. Cancel …" at bounding box center [628, 316] width 1257 height 632
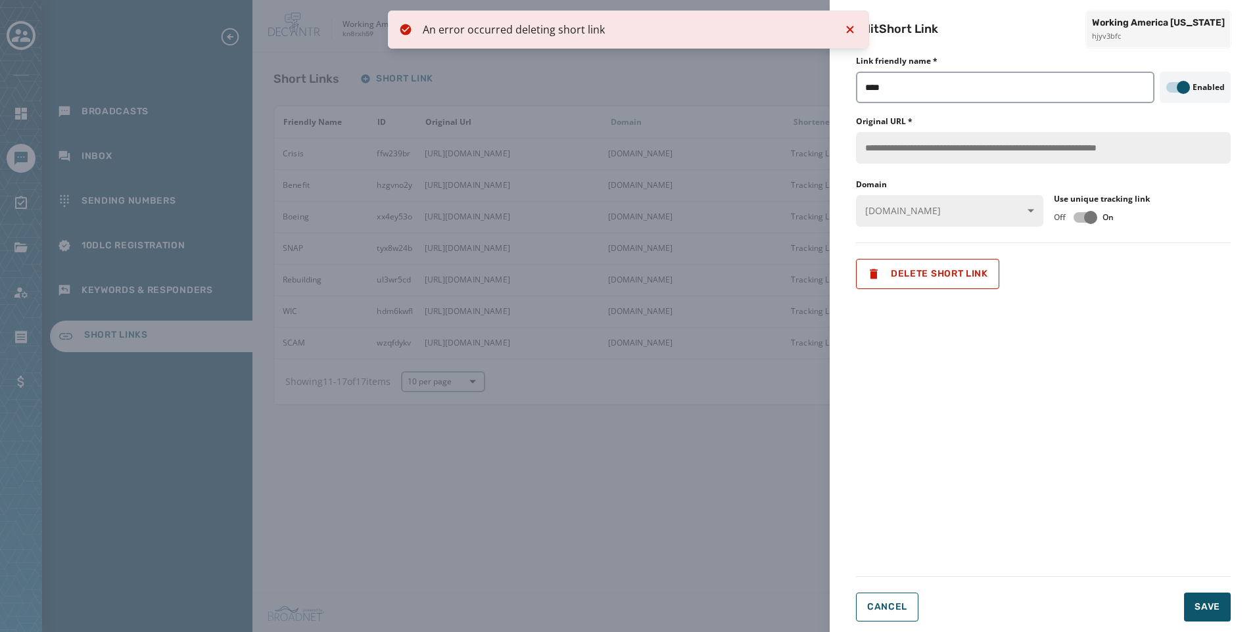
click at [532, 435] on div "**********" at bounding box center [628, 316] width 1257 height 632
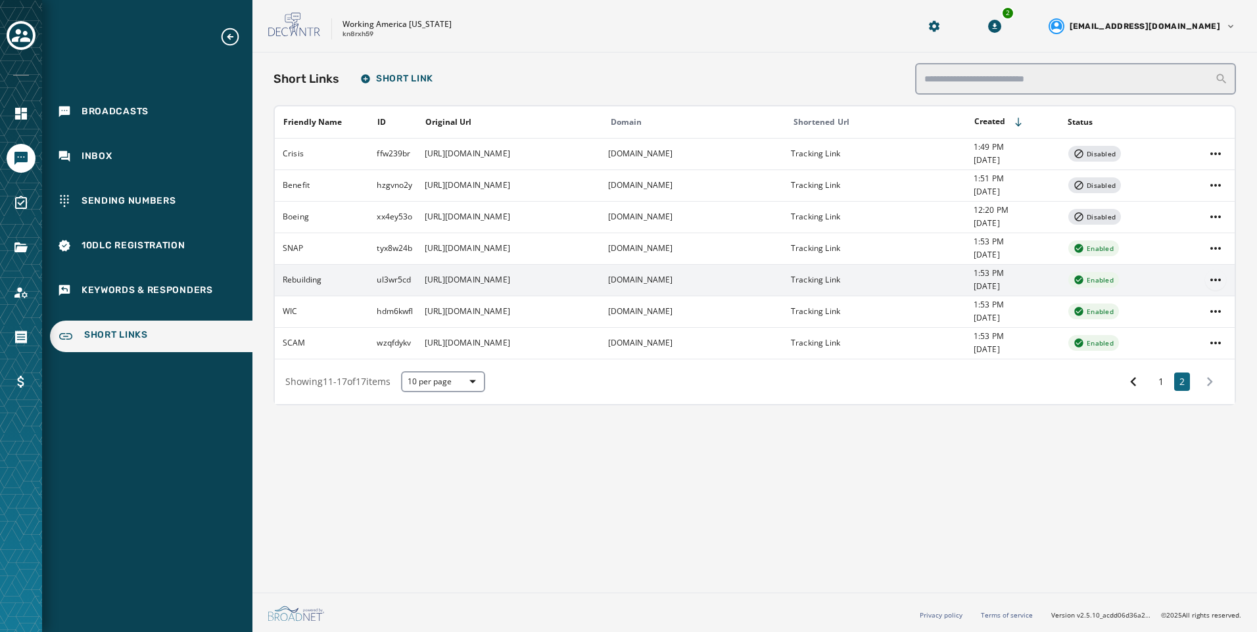
click at [1223, 279] on html "Broadcasts Inbox Sending Numbers 10DLC Registration Keywords & Responders Short…" at bounding box center [628, 316] width 1257 height 632
click at [1213, 306] on div "Edit" at bounding box center [1215, 308] width 49 height 21
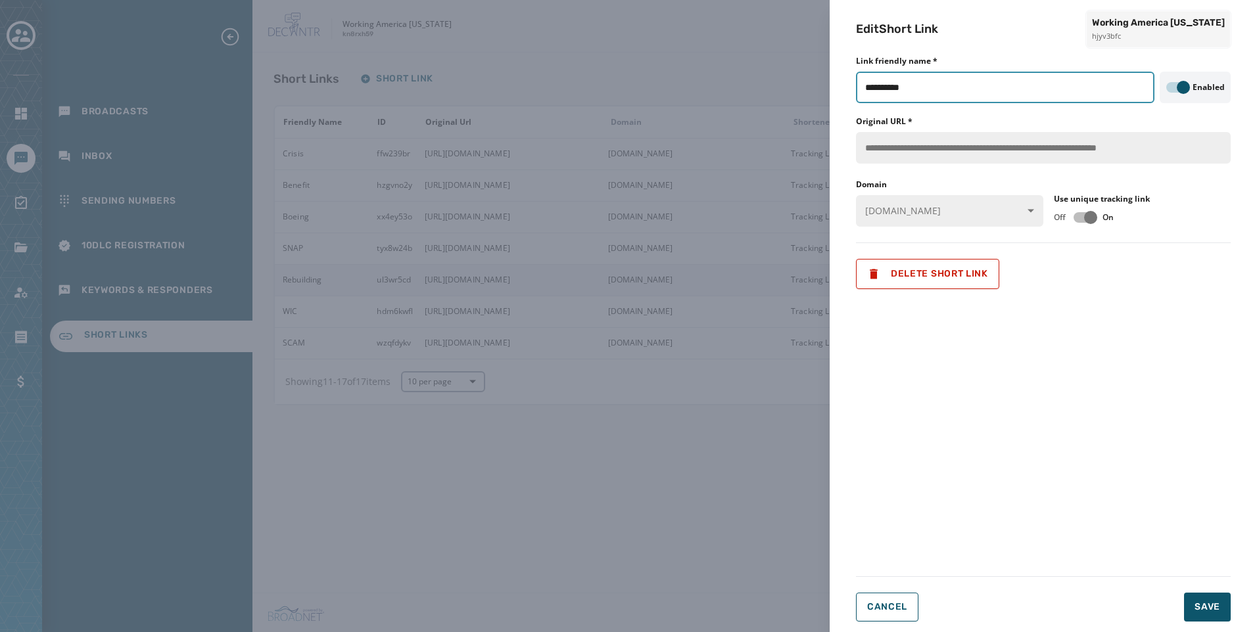
drag, startPoint x: 945, startPoint y: 83, endPoint x: 503, endPoint y: 59, distance: 442.5
click at [503, 59] on div "**********" at bounding box center [628, 316] width 1257 height 632
click at [1200, 604] on span "Save" at bounding box center [1207, 607] width 26 height 13
type input "**********"
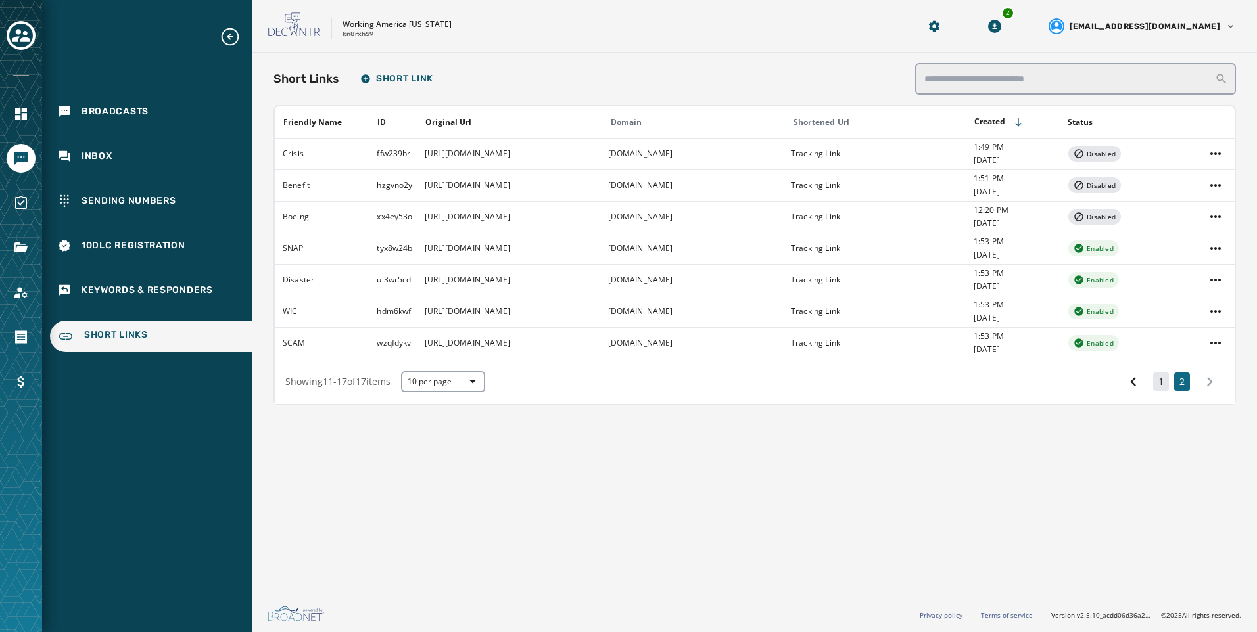
click at [1158, 387] on button "1" at bounding box center [1161, 382] width 16 height 18
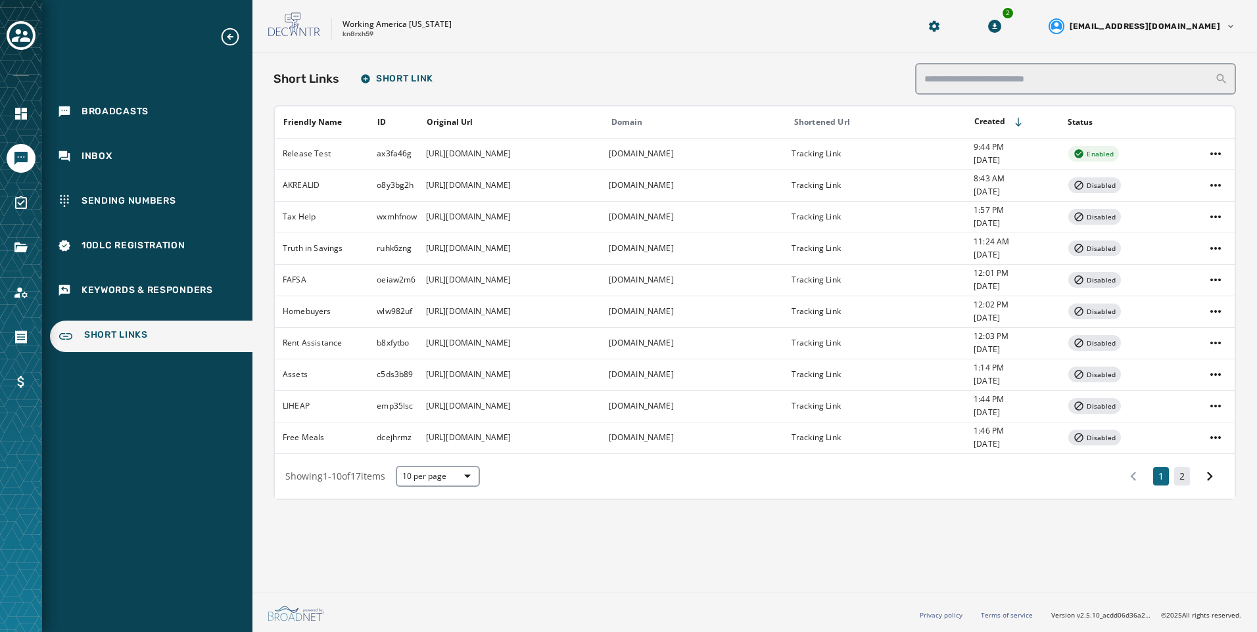
click at [1185, 481] on button "2" at bounding box center [1182, 476] width 16 height 18
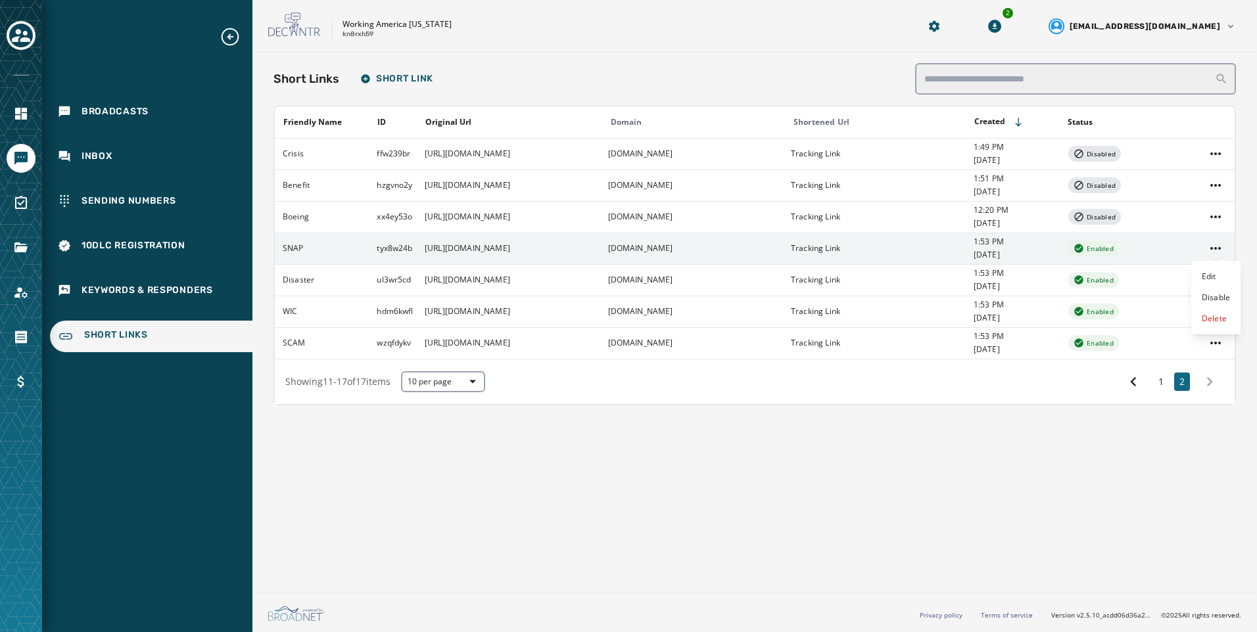
click at [1210, 252] on html "Broadcasts Inbox Sending Numbers 10DLC Registration Keywords & Responders Short…" at bounding box center [628, 316] width 1257 height 632
click at [1204, 324] on div "Delete" at bounding box center [1215, 318] width 49 height 21
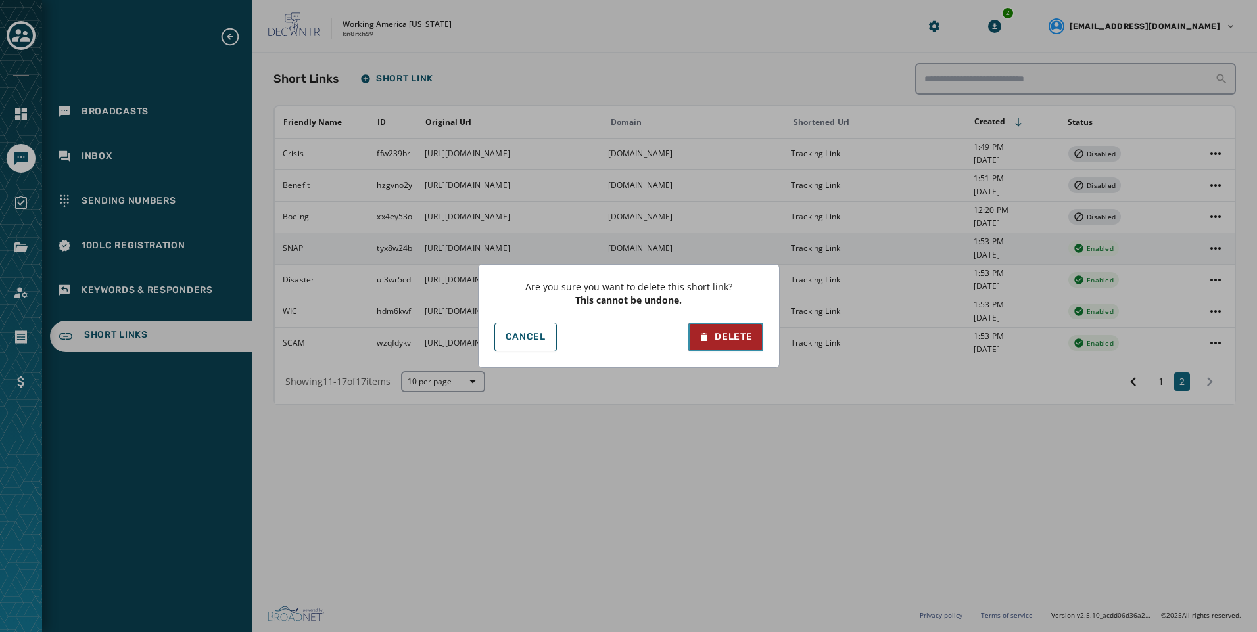
click at [697, 329] on button "Delete" at bounding box center [725, 337] width 74 height 29
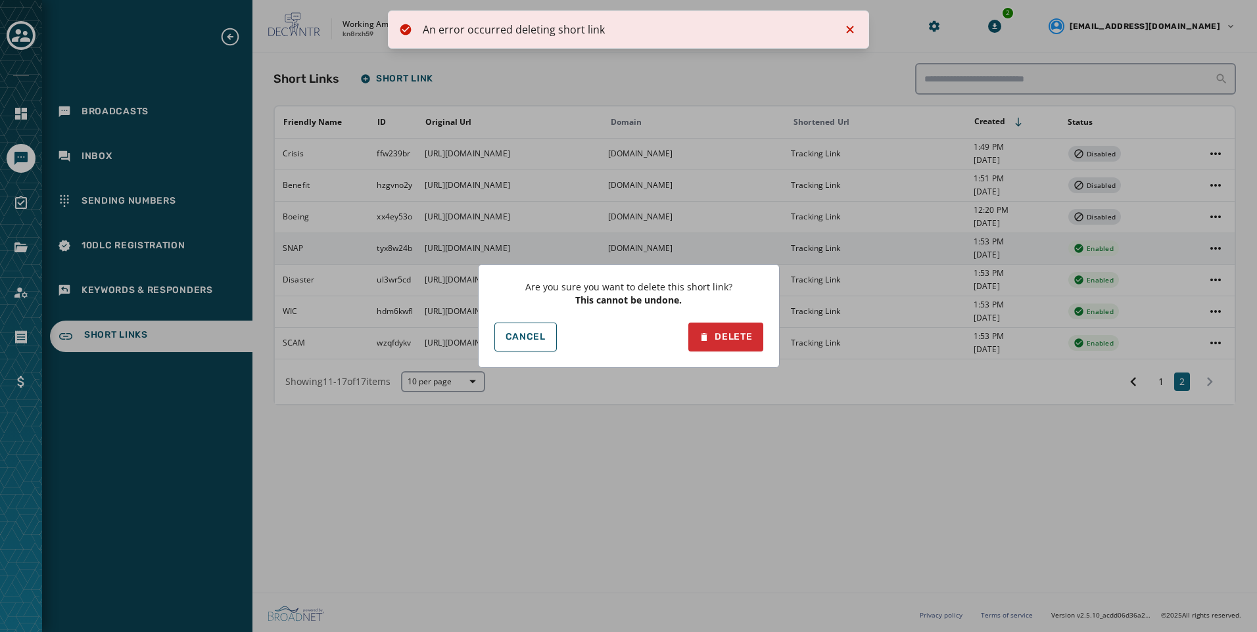
click at [665, 78] on div "Are you sure you want to delete this short link? This cannot be undone. Cancel …" at bounding box center [628, 316] width 1257 height 632
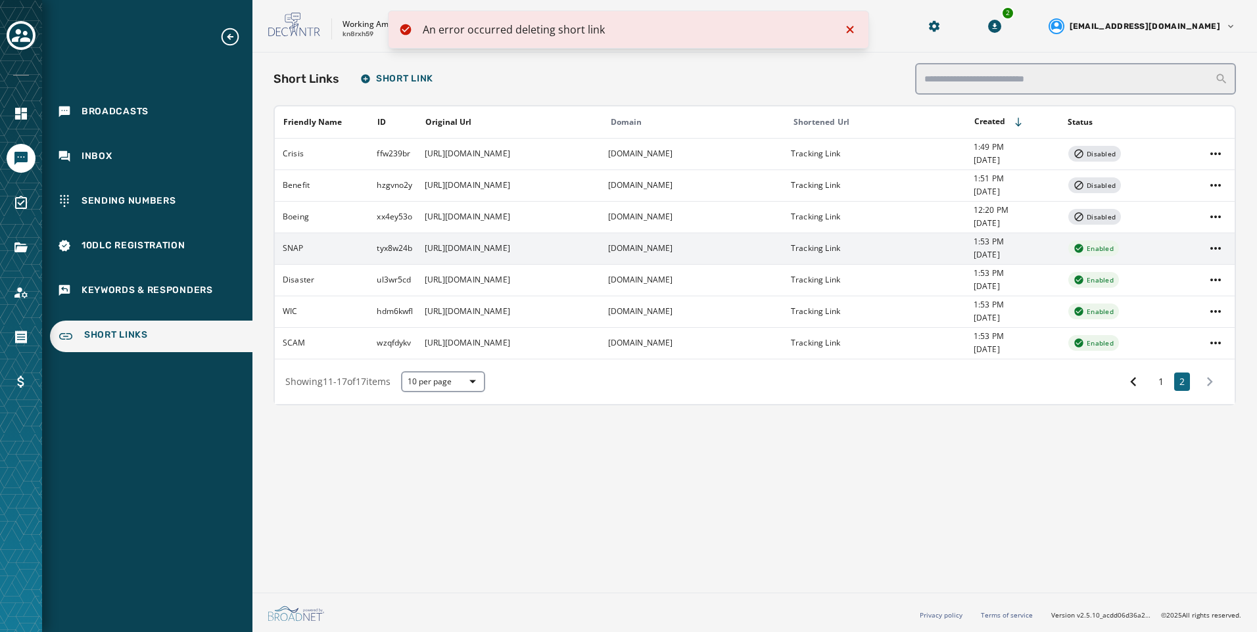
click at [852, 31] on icon "Notifications (F8)" at bounding box center [850, 30] width 16 height 16
